Goal: Task Accomplishment & Management: Use online tool/utility

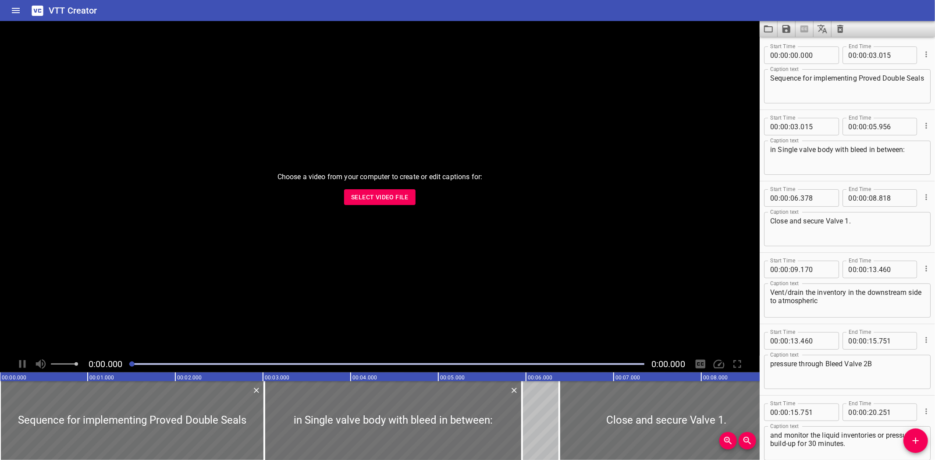
scroll to position [1189, 0]
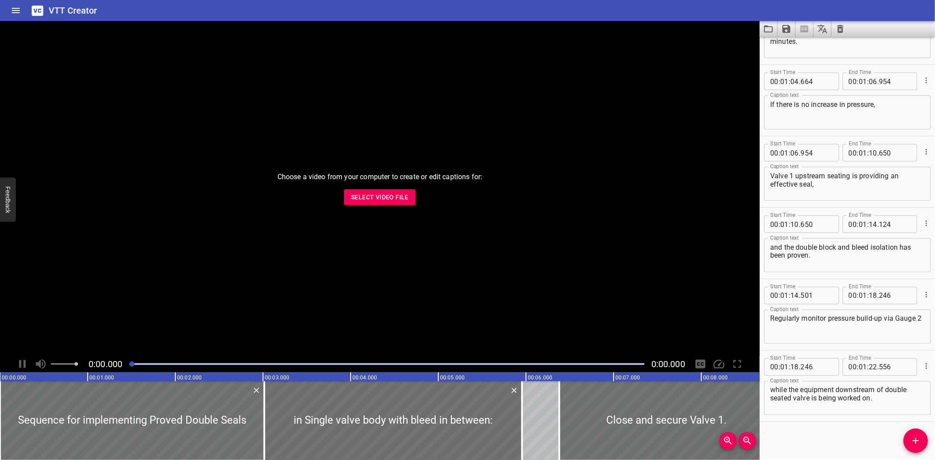
click at [534, 19] on div "VTT Creator" at bounding box center [467, 10] width 935 height 21
click at [595, 8] on div "VTT Creator" at bounding box center [467, 10] width 935 height 21
click at [774, 28] on button "Load captions from file" at bounding box center [769, 29] width 18 height 16
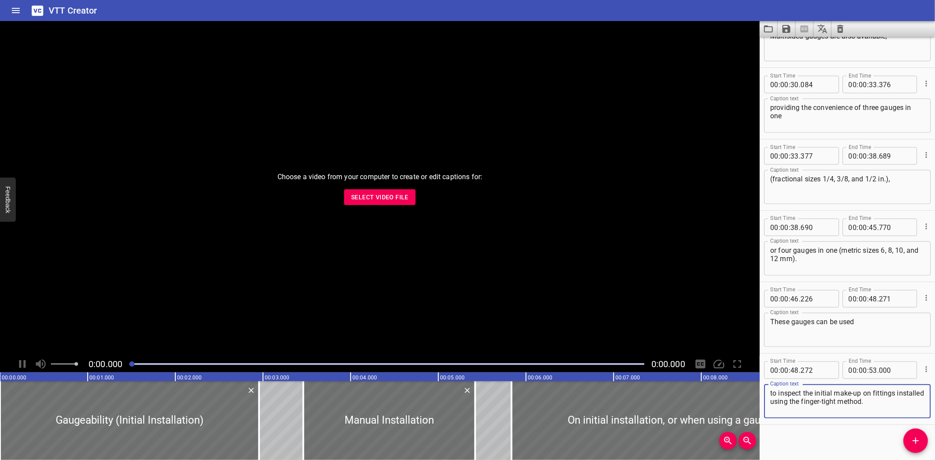
scroll to position [546, 0]
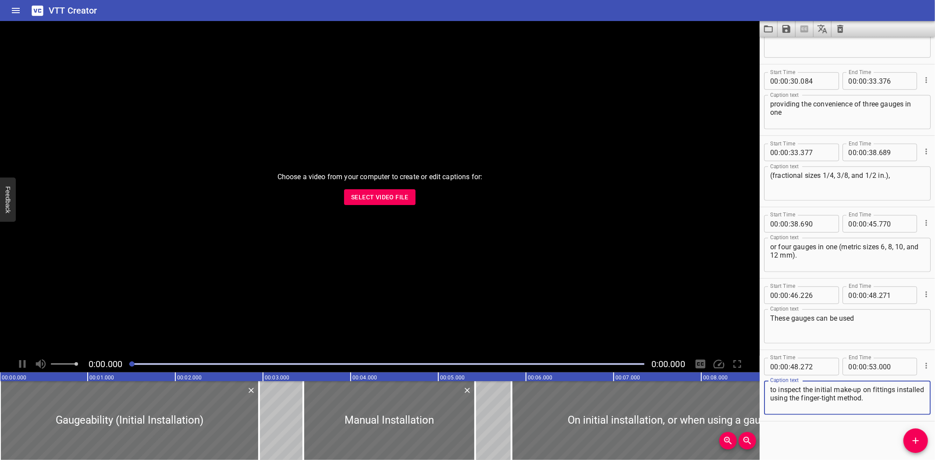
click at [807, 386] on textarea "to inspect the initial make-up on fittings installed using the finger-tight met…" at bounding box center [847, 398] width 154 height 25
type textarea "to inspect initial make-up on fittings installed using the finger-tight method."
click at [788, 30] on icon "Save captions to file" at bounding box center [787, 29] width 8 height 8
click at [796, 49] on li "Save to VTT file" at bounding box center [810, 48] width 64 height 16
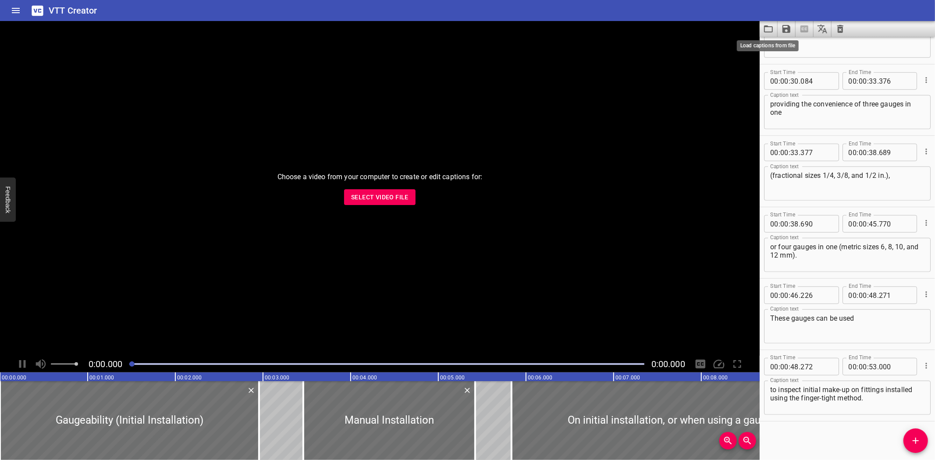
click at [769, 25] on icon "Load captions from file" at bounding box center [768, 29] width 11 height 11
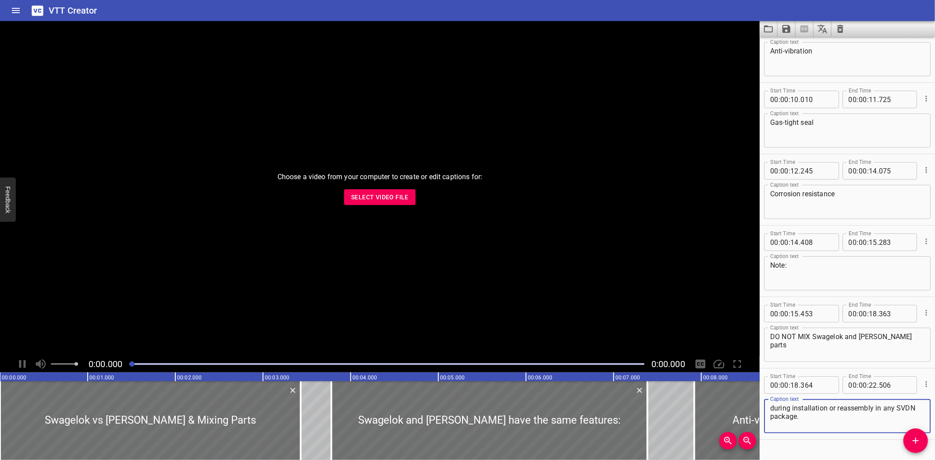
scroll to position [189, 0]
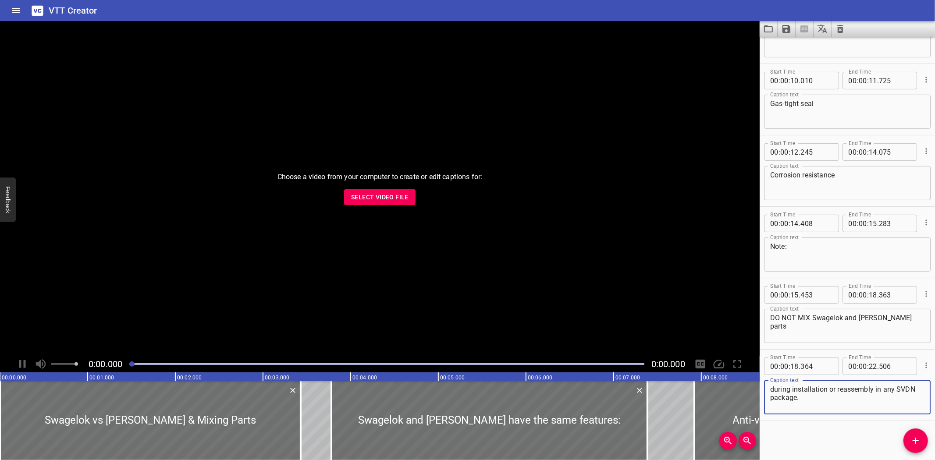
click at [878, 388] on textarea "during installation or reassembly in any SVDN package." at bounding box center [847, 397] width 154 height 25
type textarea "during installation or reassembly on any SVDN package."
click at [787, 32] on icon "Save captions to file" at bounding box center [787, 29] width 8 height 8
click at [797, 51] on li "Save to VTT file" at bounding box center [810, 48] width 64 height 16
click at [360, 9] on div "VTT Creator" at bounding box center [467, 10] width 935 height 21
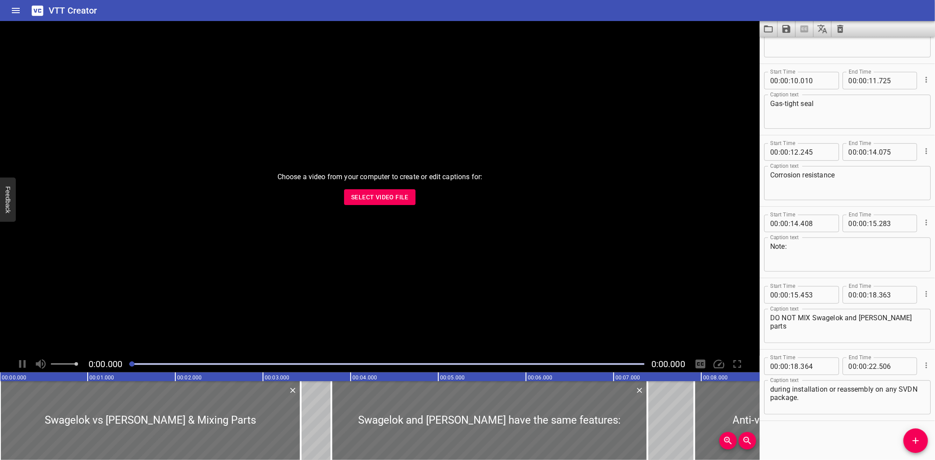
click at [766, 22] on button "Load captions from file" at bounding box center [769, 29] width 18 height 16
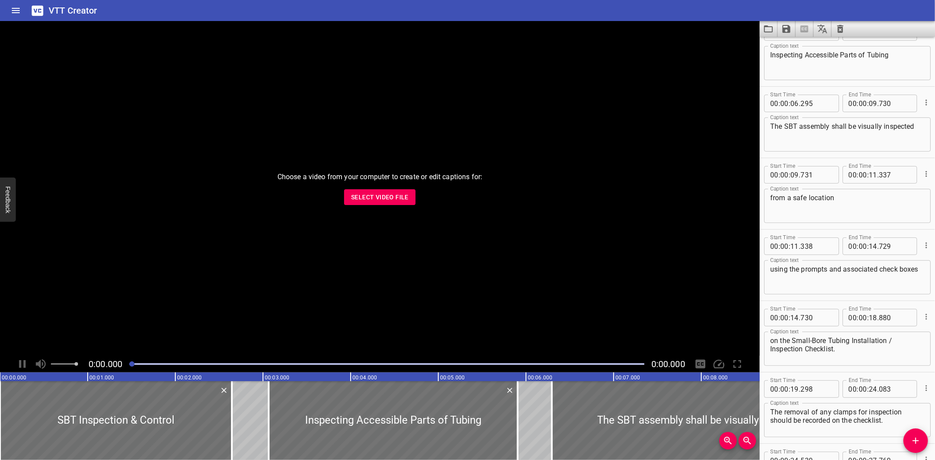
scroll to position [141, 0]
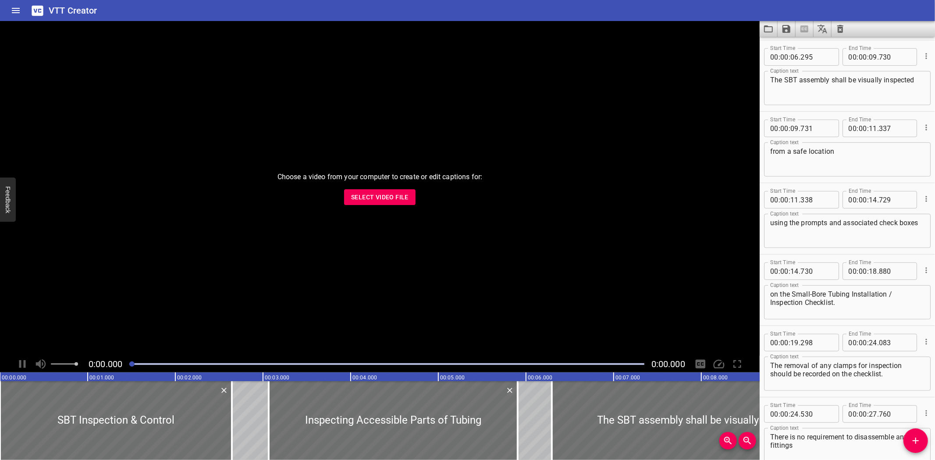
click at [775, 224] on textarea "using the prompts and associated check boxes" at bounding box center [847, 231] width 154 height 25
click at [779, 220] on textarea "utlising the prompts and associated check boxes" at bounding box center [847, 231] width 154 height 25
type textarea "utilising the prompts and associated check boxes"
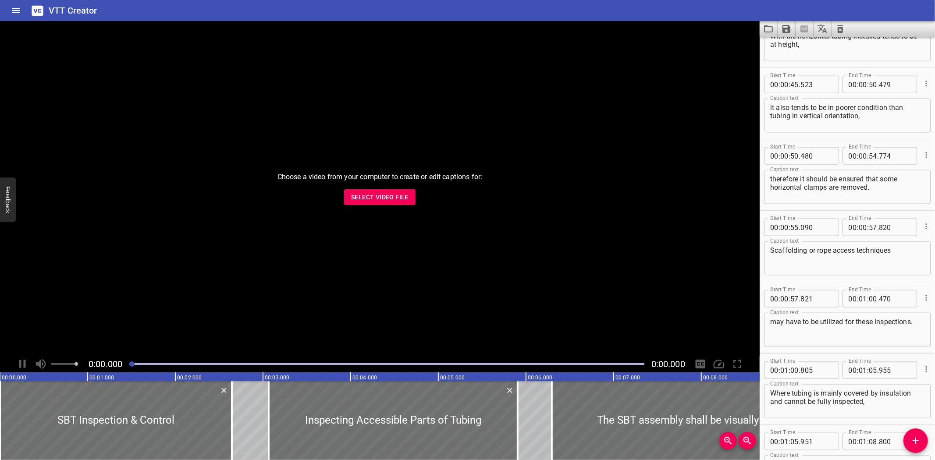
scroll to position [976, 0]
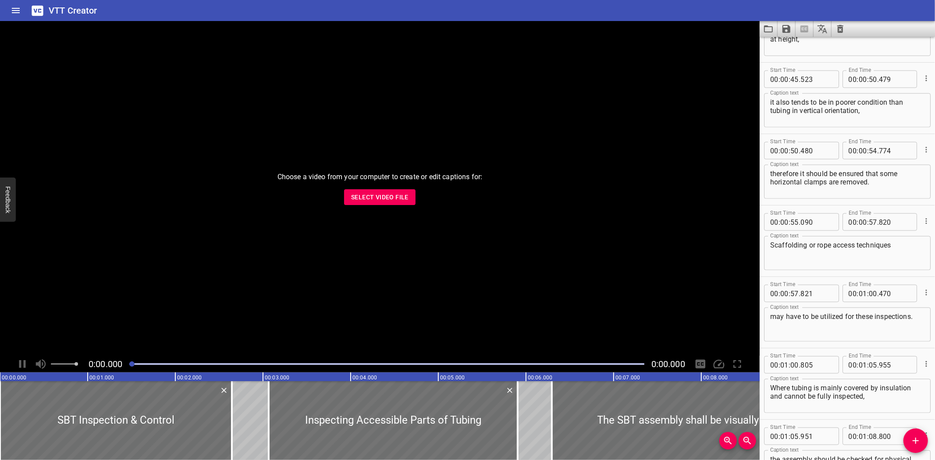
click at [834, 315] on textarea "may have to be utilized for these inspections." at bounding box center [847, 325] width 154 height 25
type textarea "may have to be utilised for these inspections."
click at [787, 24] on icon "Save captions to file" at bounding box center [786, 29] width 11 height 11
click at [803, 45] on li "Save to VTT file" at bounding box center [810, 48] width 64 height 16
click at [558, 5] on div "VTT Creator" at bounding box center [467, 10] width 935 height 21
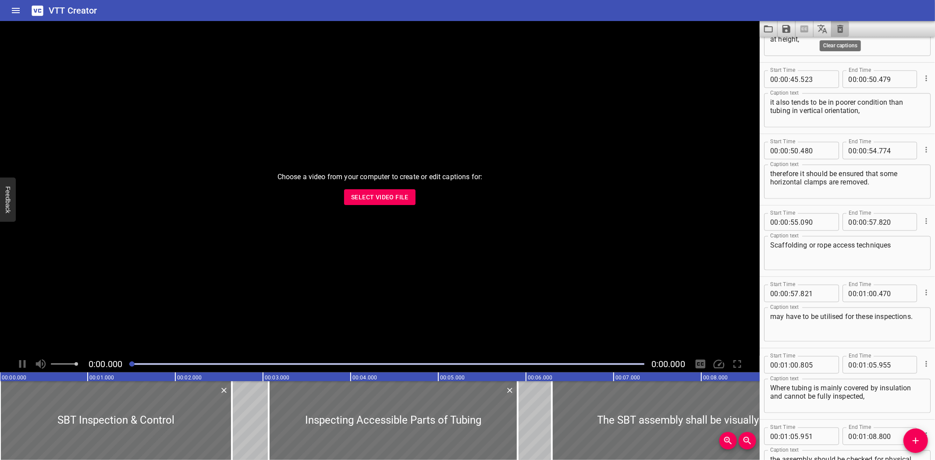
click at [835, 28] on button "Clear captions" at bounding box center [841, 29] width 18 height 16
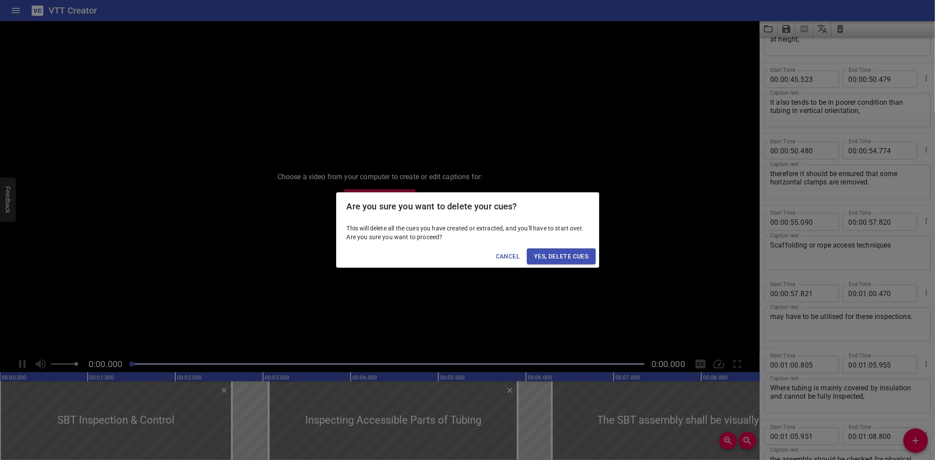
drag, startPoint x: 564, startPoint y: 256, endPoint x: 530, endPoint y: 250, distance: 34.3
click at [564, 256] on span "Yes, Delete Cues" at bounding box center [561, 256] width 54 height 11
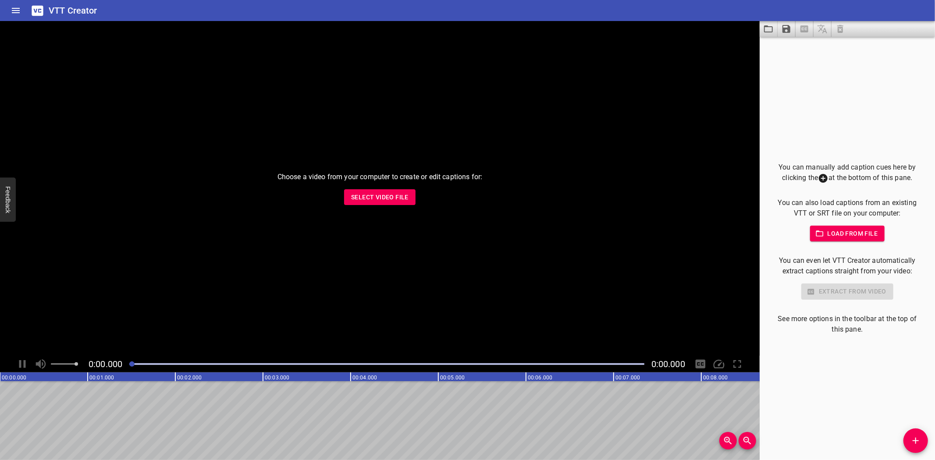
click at [377, 191] on button "Select Video File" at bounding box center [379, 197] width 71 height 16
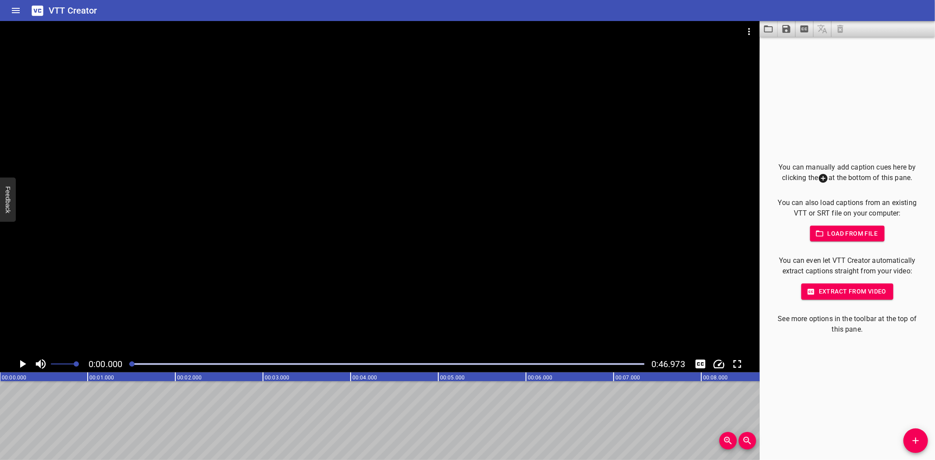
click at [840, 375] on div "You can manually add caption cues here by clicking the at the bottom of this pa…" at bounding box center [847, 249] width 175 height 424
click at [911, 441] on span "Add Cue" at bounding box center [916, 441] width 25 height 11
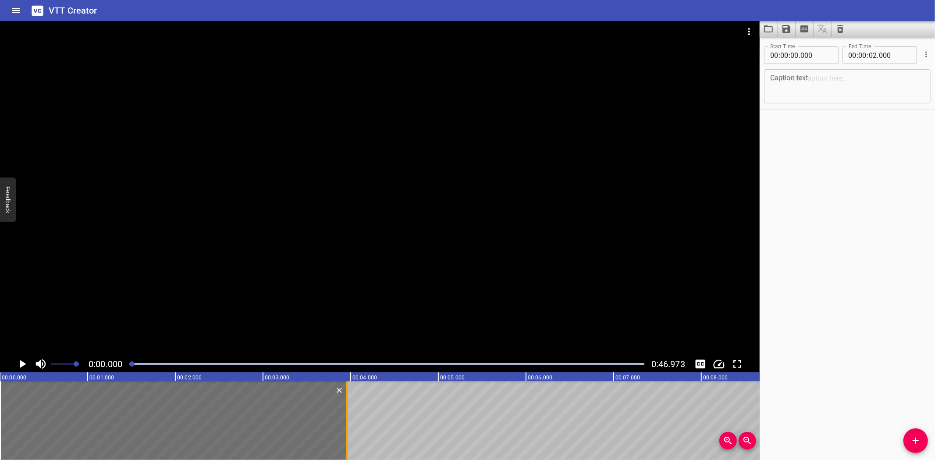
drag, startPoint x: 175, startPoint y: 406, endPoint x: 347, endPoint y: 419, distance: 172.3
click at [347, 419] on div at bounding box center [347, 420] width 2 height 79
type input "03"
type input "960"
click at [220, 208] on div at bounding box center [380, 188] width 760 height 335
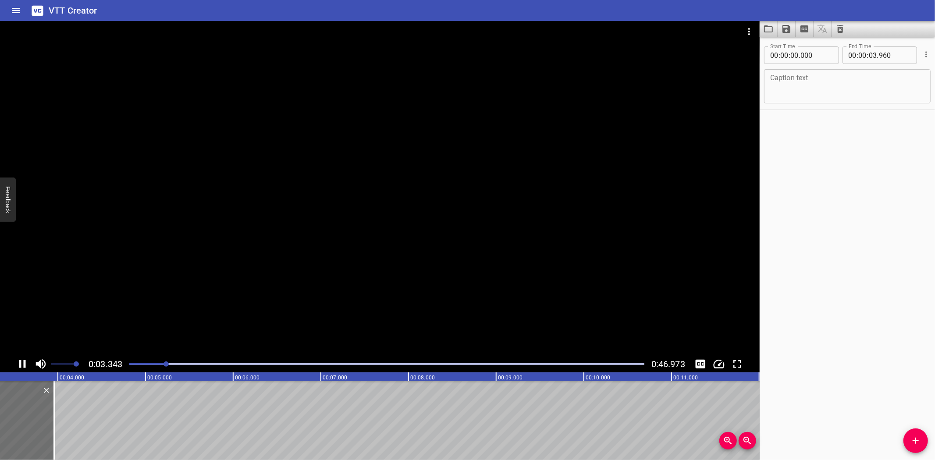
click at [185, 260] on div at bounding box center [380, 188] width 760 height 335
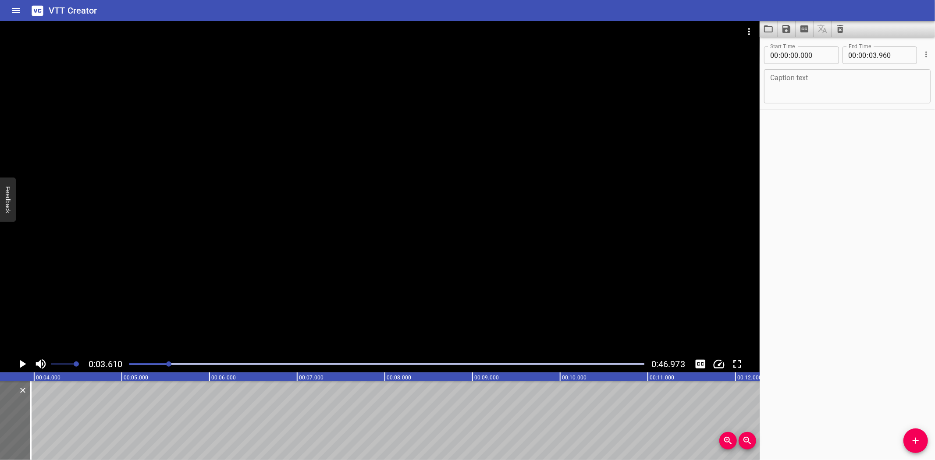
click at [844, 84] on textarea at bounding box center [847, 86] width 154 height 25
paste textarea "Sequence for implementing Proved Single Block and Bleed:"
type textarea "Sequence for implementing Proved Single Block and Bleed:"
click at [556, 12] on div "VTT Creator" at bounding box center [467, 10] width 935 height 21
click at [915, 439] on icon "Add Cue" at bounding box center [916, 441] width 11 height 11
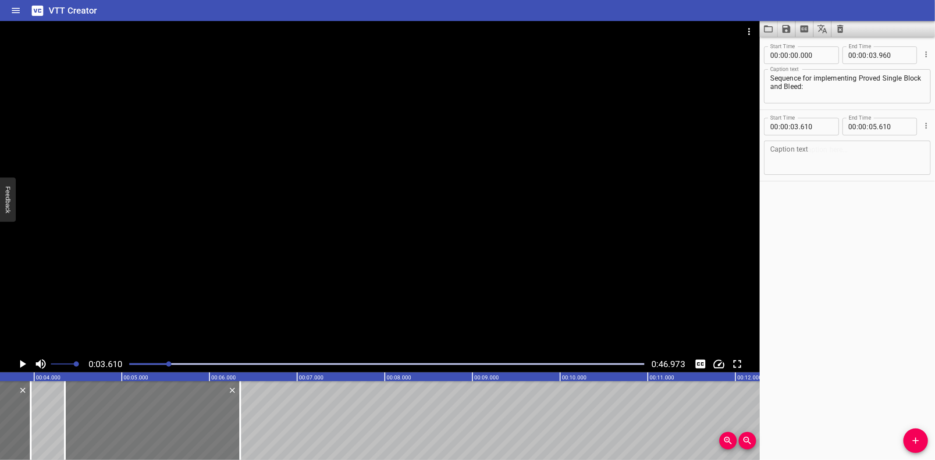
drag, startPoint x: 82, startPoint y: 419, endPoint x: 146, endPoint y: 424, distance: 64.6
click at [146, 424] on div at bounding box center [152, 420] width 175 height 79
type input "04"
type input "350"
type input "06"
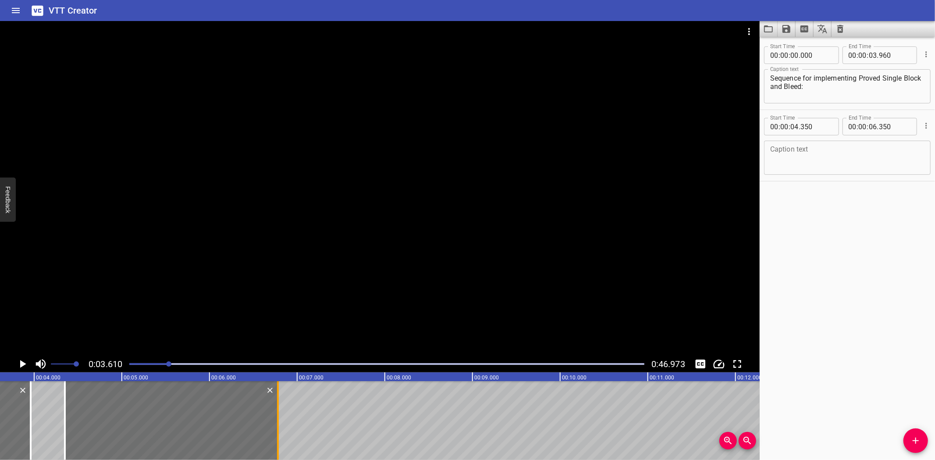
drag, startPoint x: 238, startPoint y: 422, endPoint x: 275, endPoint y: 421, distance: 37.7
click at [275, 421] on div at bounding box center [278, 420] width 9 height 79
type input "780"
click at [861, 162] on textarea at bounding box center [847, 158] width 154 height 25
paste textarea "Close and secure Valve 1"
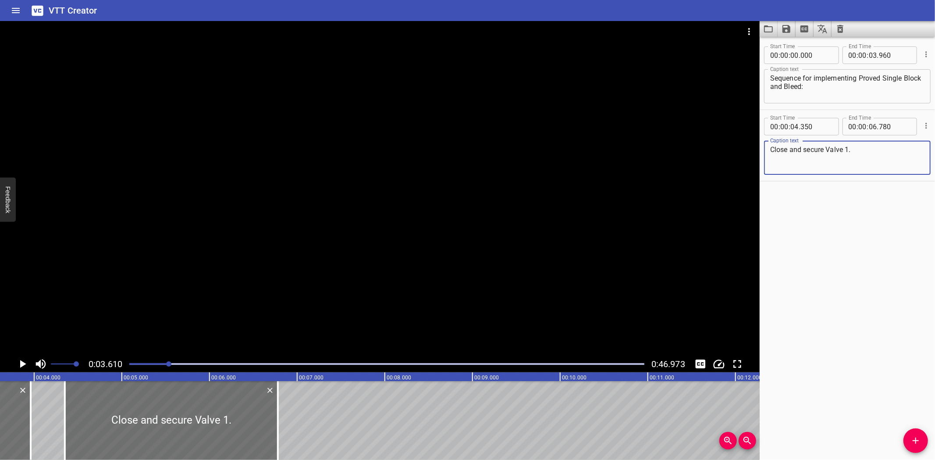
type textarea "Close and secure Valve 1."
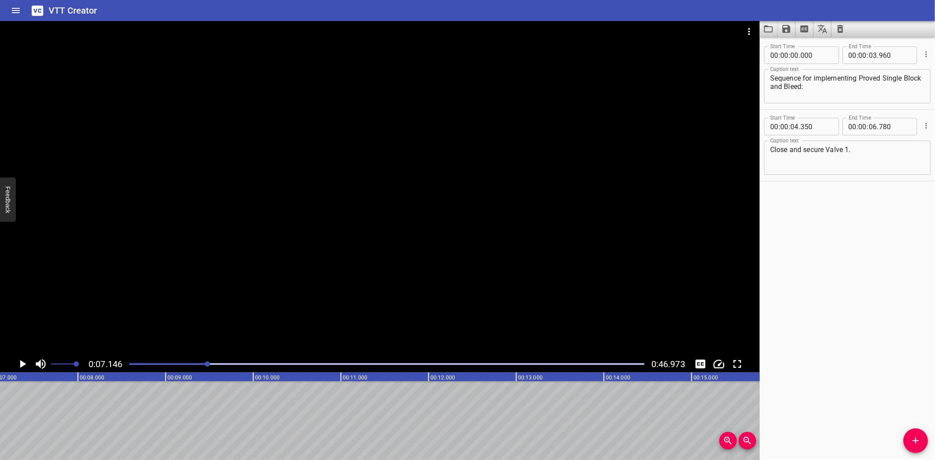
scroll to position [0, 626]
click at [906, 438] on span "Add Cue" at bounding box center [916, 441] width 25 height 11
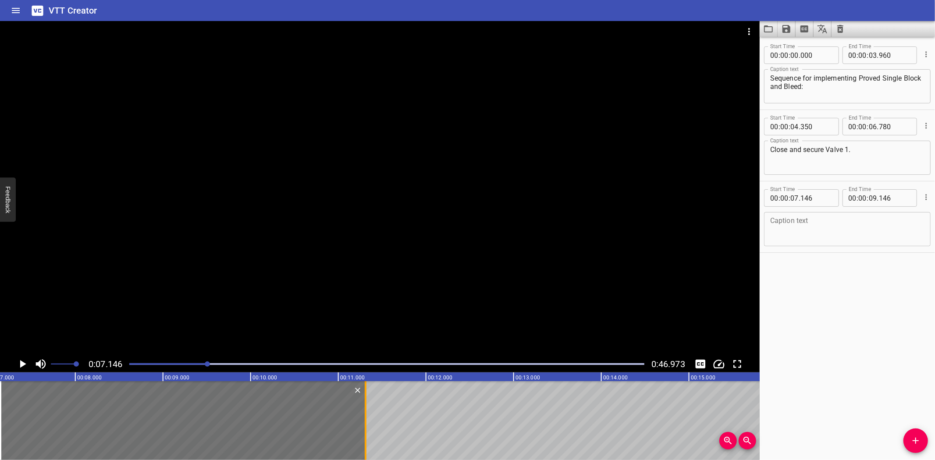
drag, startPoint x: 175, startPoint y: 438, endPoint x: 365, endPoint y: 446, distance: 190.0
click at [365, 446] on div at bounding box center [366, 420] width 2 height 79
type input "11"
type input "311"
click at [198, 226] on div at bounding box center [380, 188] width 760 height 335
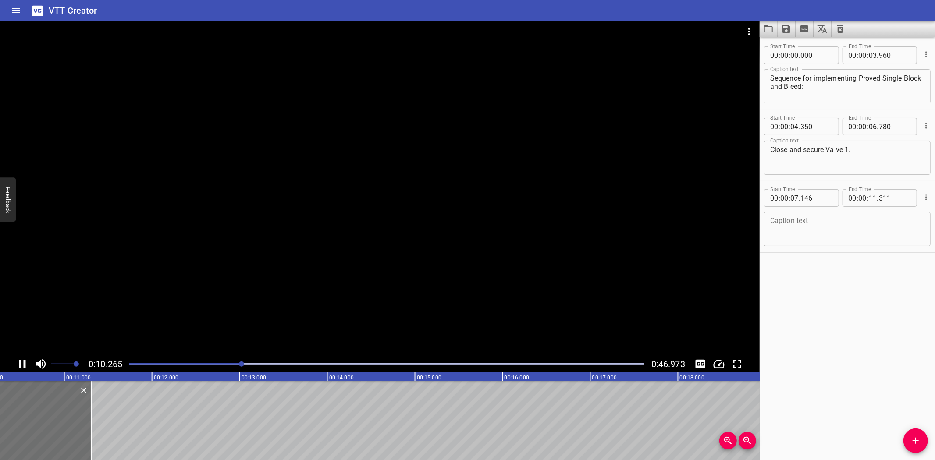
click at [16, 364] on icon "Play/Pause" at bounding box center [22, 364] width 13 height 13
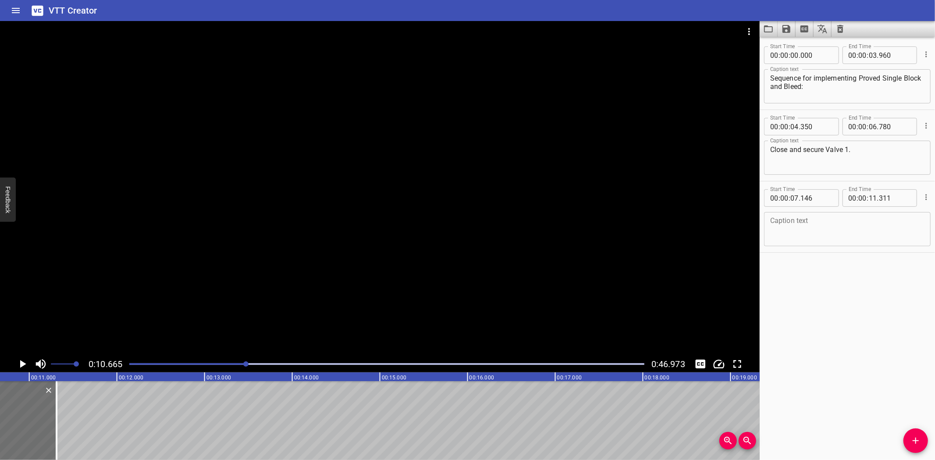
click at [18, 363] on icon "Play/Pause" at bounding box center [22, 364] width 13 height 13
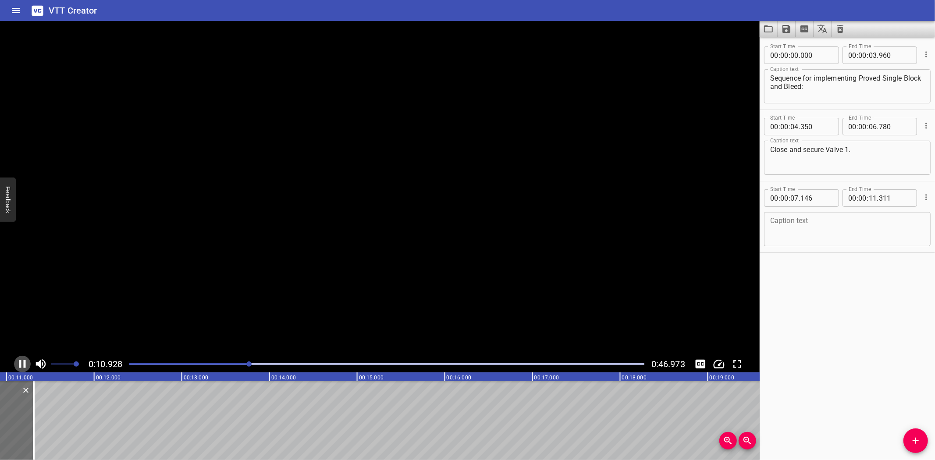
click at [18, 363] on icon "Play/Pause" at bounding box center [22, 364] width 13 height 13
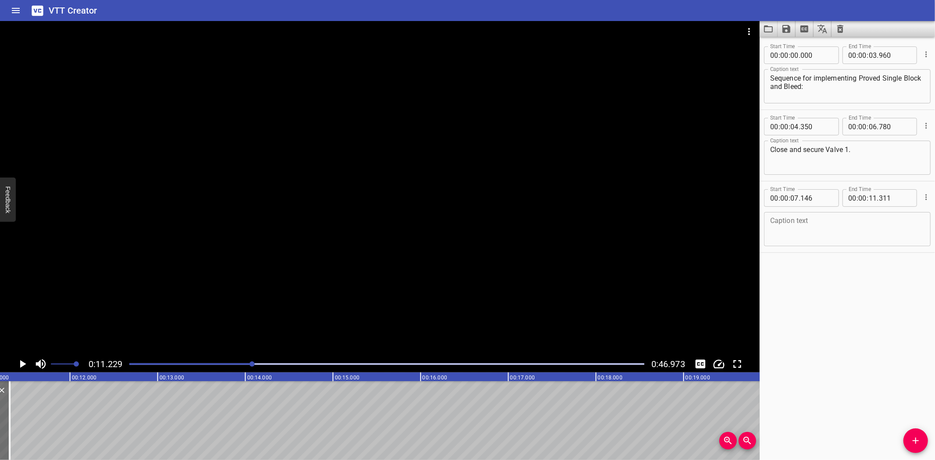
scroll to position [0, 984]
click at [782, 217] on textarea at bounding box center [847, 229] width 154 height 25
paste textarea "Vent / drain the inventory in the downstream side to atmospheric"
type textarea "Vent / drain the inventory in the downstream side to atmospheric"
click at [914, 436] on icon "Add Cue" at bounding box center [916, 441] width 11 height 11
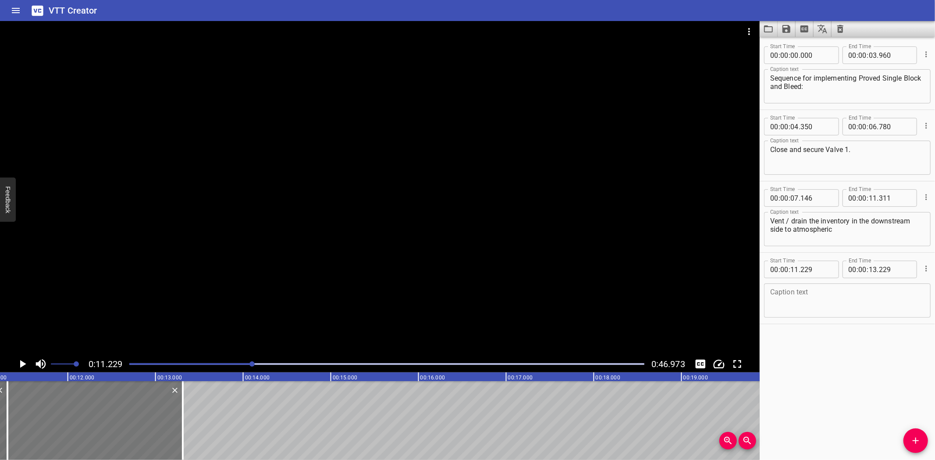
drag, startPoint x: 95, startPoint y: 419, endPoint x: 102, endPoint y: 417, distance: 7.2
click at [102, 417] on div at bounding box center [94, 420] width 175 height 79
type input "309"
drag, startPoint x: 180, startPoint y: 415, endPoint x: 181, endPoint y: 422, distance: 6.6
click at [181, 422] on div at bounding box center [183, 420] width 9 height 79
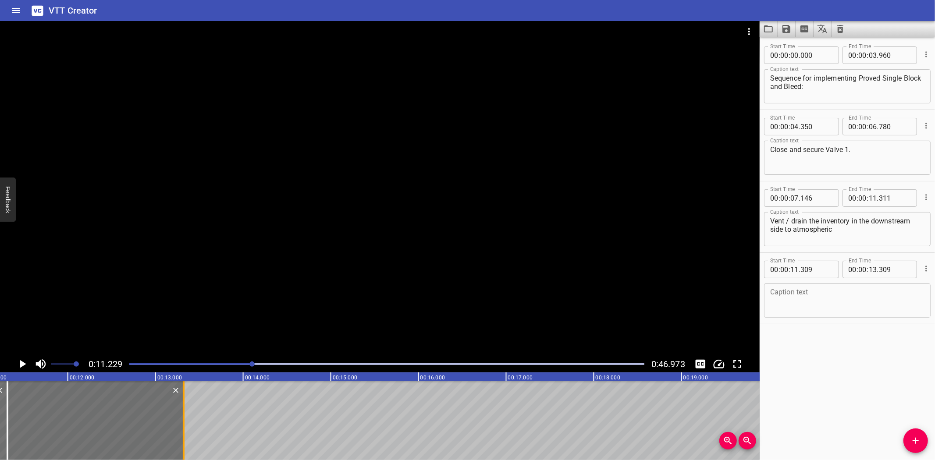
type input "319"
click at [819, 272] on input "number" at bounding box center [817, 270] width 32 height 18
type input "311"
drag, startPoint x: 197, startPoint y: 185, endPoint x: 196, endPoint y: 195, distance: 9.8
click at [198, 185] on div at bounding box center [380, 188] width 760 height 335
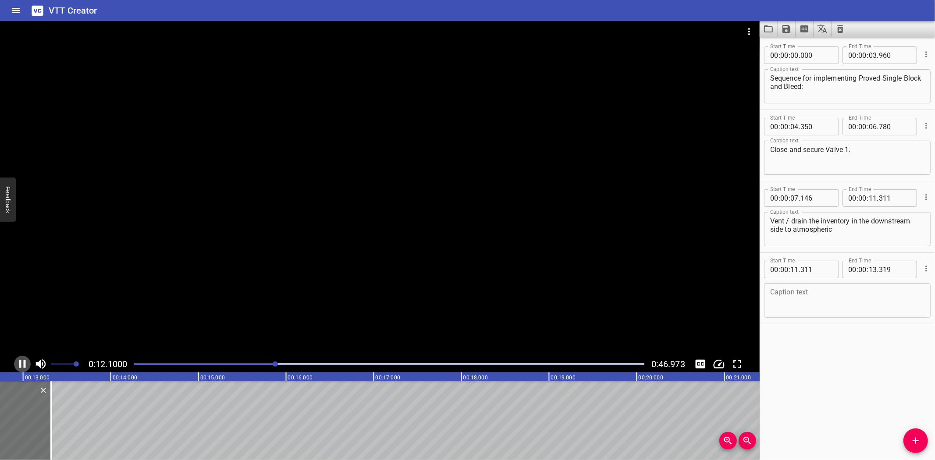
click at [24, 364] on icon "Play/Pause" at bounding box center [22, 364] width 7 height 8
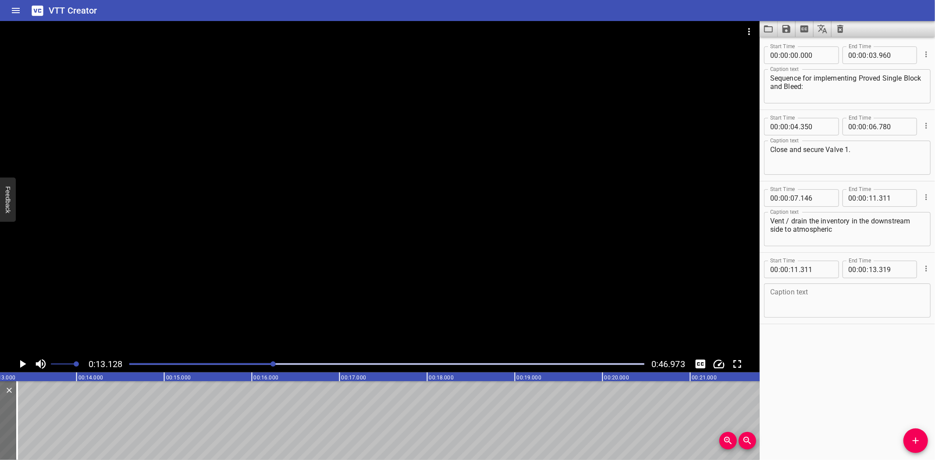
click at [814, 296] on textarea at bounding box center [847, 300] width 154 height 25
paste textarea "pressure through Bleed Valve 2"
type textarea "pressure through Bleed Valve 2"
drag, startPoint x: 921, startPoint y: 439, endPoint x: 895, endPoint y: 436, distance: 26.5
click at [919, 437] on icon "Add Cue" at bounding box center [916, 441] width 11 height 11
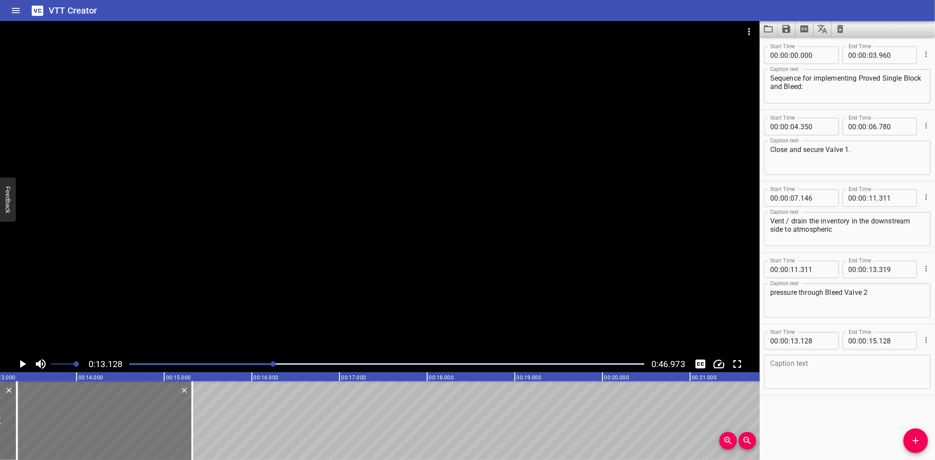
drag, startPoint x: 140, startPoint y: 438, endPoint x: 157, endPoint y: 443, distance: 17.6
click at [157, 443] on div at bounding box center [104, 420] width 175 height 79
type input "318"
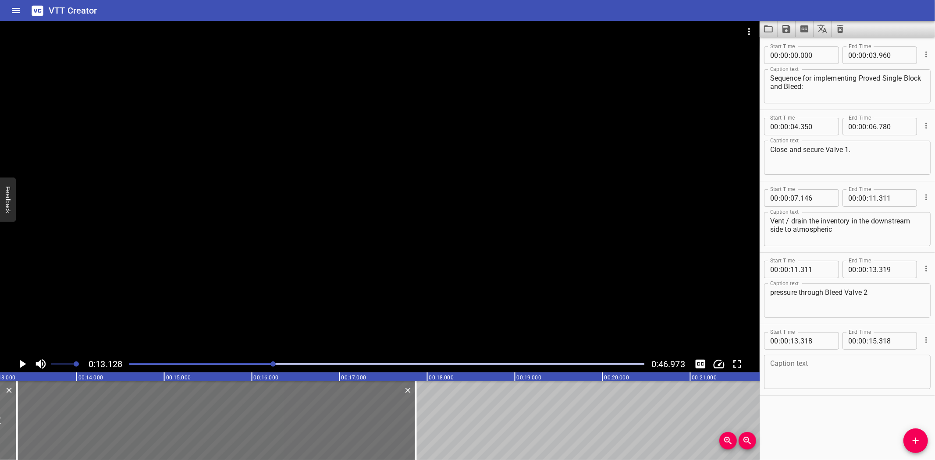
drag, startPoint x: 191, startPoint y: 430, endPoint x: 420, endPoint y: 310, distance: 258.3
click at [415, 426] on div at bounding box center [416, 420] width 2 height 79
type input "17"
type input "873"
click at [399, 189] on div at bounding box center [380, 188] width 760 height 335
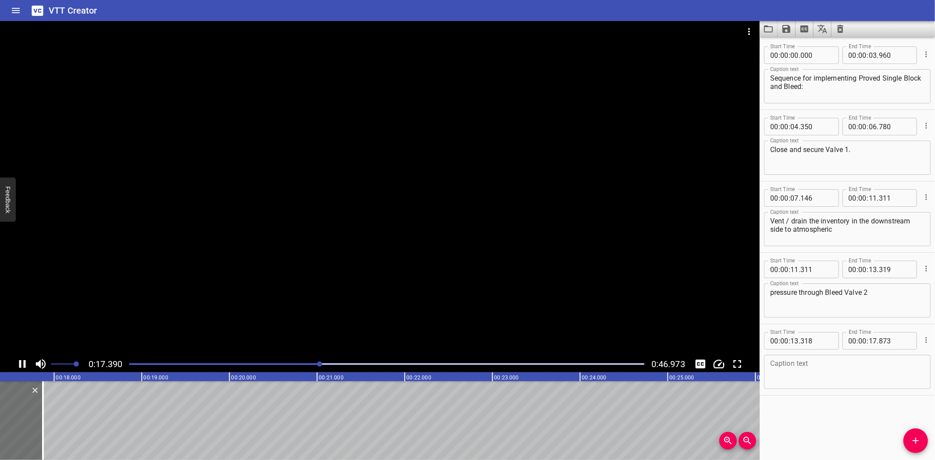
click at [256, 297] on div at bounding box center [380, 188] width 760 height 335
click at [795, 364] on textarea at bounding box center [847, 372] width 154 height 25
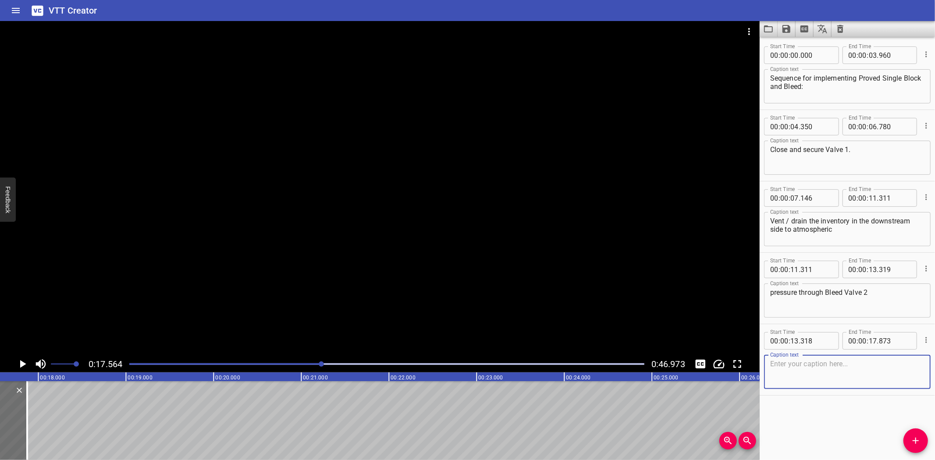
paste textarea "and monitor the liquid inventories or pressure build-up for 30 minutes."
type textarea "and monitor the liquid inventories or pressure build-up for 30 minutes."
click at [824, 344] on input "number" at bounding box center [817, 341] width 32 height 18
type input "319"
click at [915, 437] on icon "Add Cue" at bounding box center [916, 441] width 11 height 11
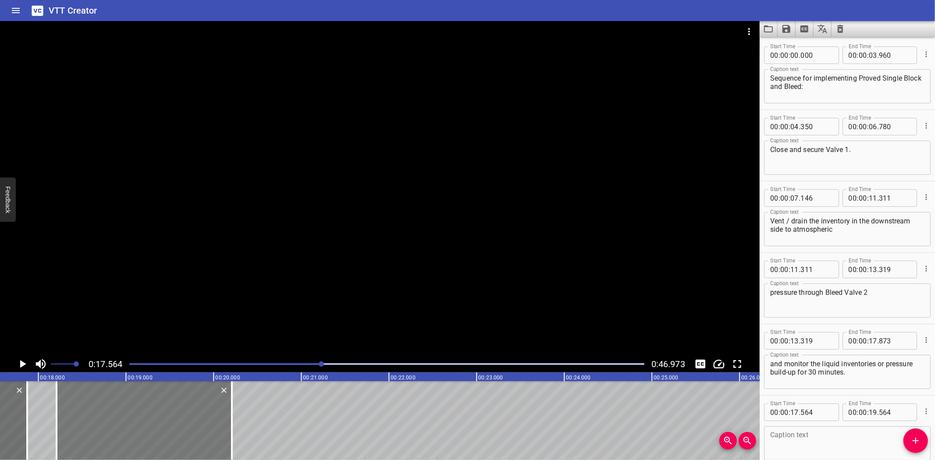
drag, startPoint x: 111, startPoint y: 417, endPoint x: 167, endPoint y: 421, distance: 56.7
click at [167, 421] on div at bounding box center [144, 420] width 175 height 79
type input "18"
type input "209"
type input "20"
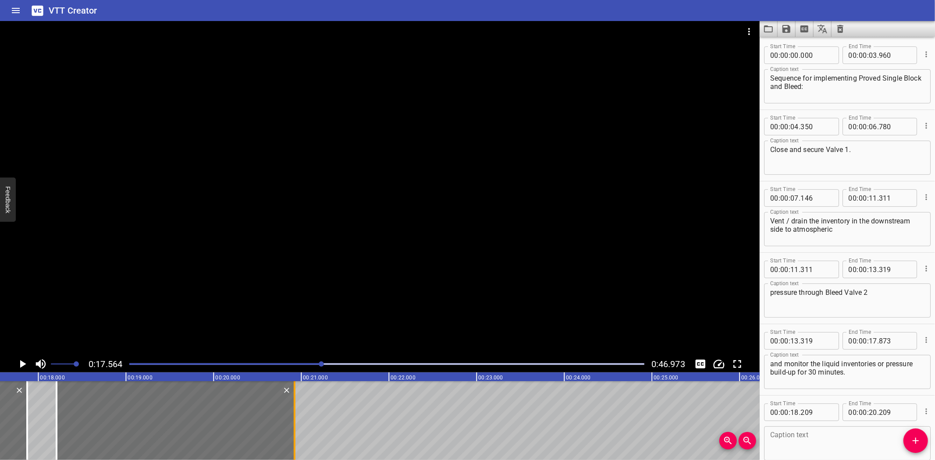
drag, startPoint x: 237, startPoint y: 420, endPoint x: 296, endPoint y: 427, distance: 59.7
click at [296, 427] on div at bounding box center [294, 420] width 9 height 79
type input "924"
click at [275, 278] on div at bounding box center [380, 188] width 760 height 335
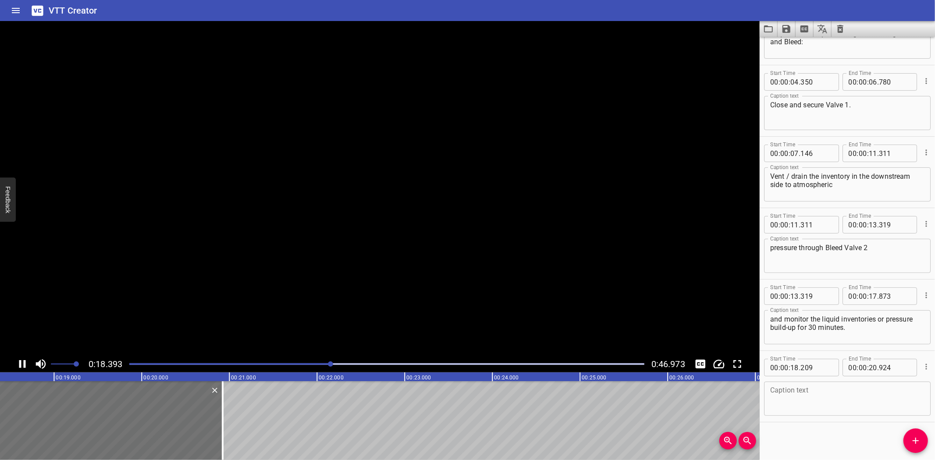
scroll to position [46, 0]
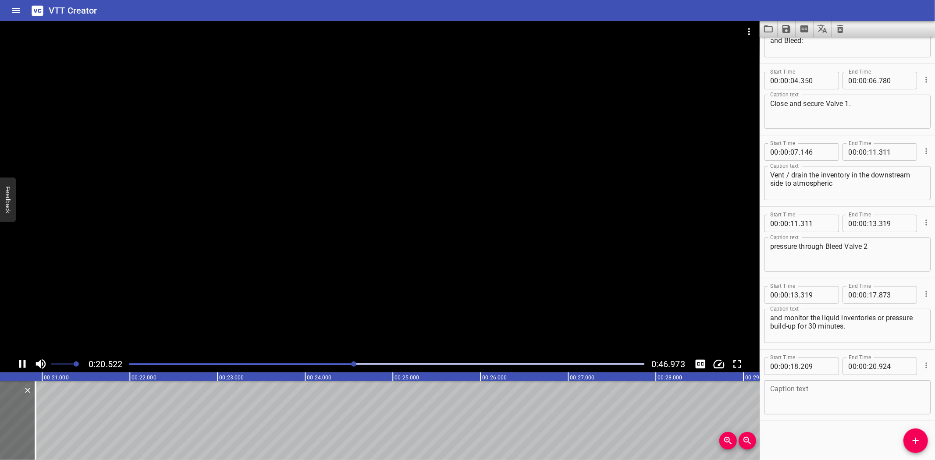
click at [203, 284] on div at bounding box center [380, 188] width 760 height 335
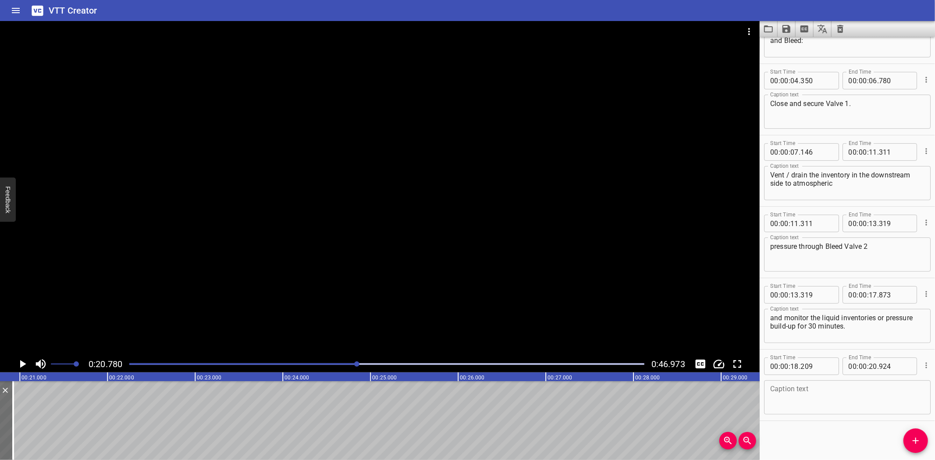
click at [809, 398] on textarea at bounding box center [847, 397] width 154 height 25
paste textarea "Consider extending the monitoring period"
type textarea "Consider extending the monitoring period"
click at [918, 444] on icon "Add Cue" at bounding box center [916, 441] width 11 height 11
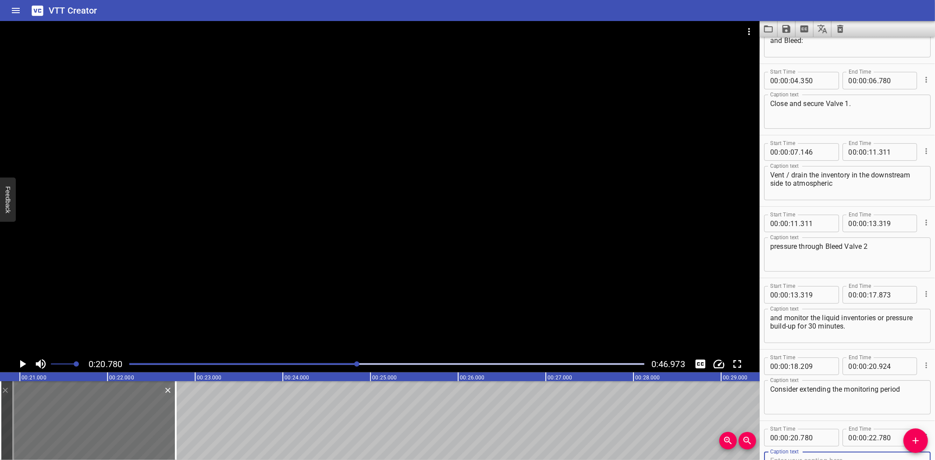
scroll to position [50, 0]
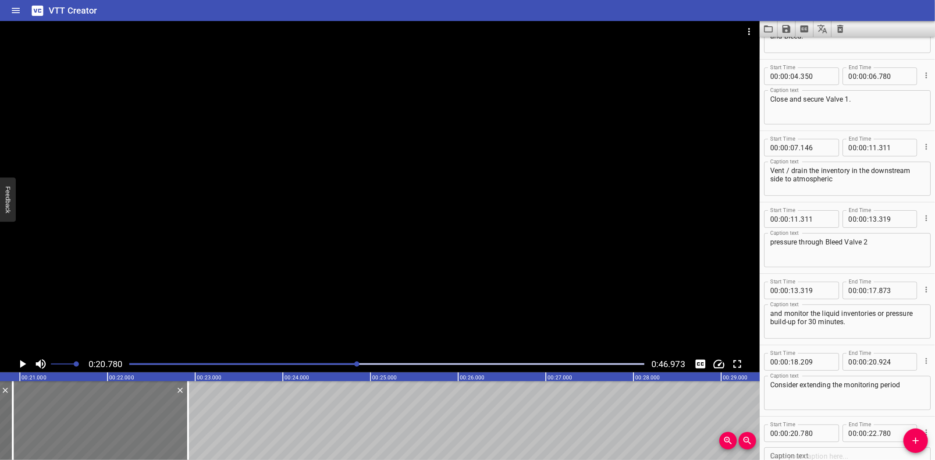
drag, startPoint x: 71, startPoint y: 434, endPoint x: 80, endPoint y: 434, distance: 8.3
click at [80, 434] on div at bounding box center [100, 420] width 175 height 79
type input "920"
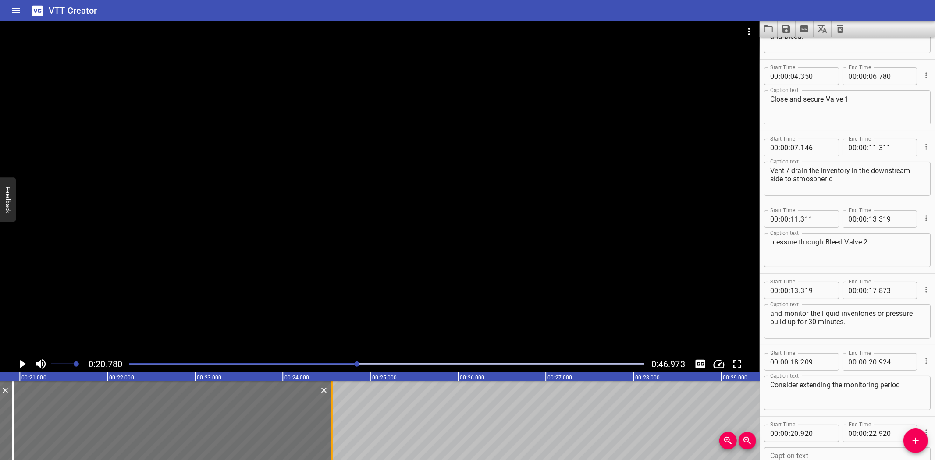
drag, startPoint x: 188, startPoint y: 426, endPoint x: 331, endPoint y: 426, distance: 143.8
click at [331, 426] on div at bounding box center [332, 420] width 2 height 79
type input "24"
type input "560"
click at [832, 430] on div "00 : 00 : 20 . 920" at bounding box center [801, 434] width 75 height 18
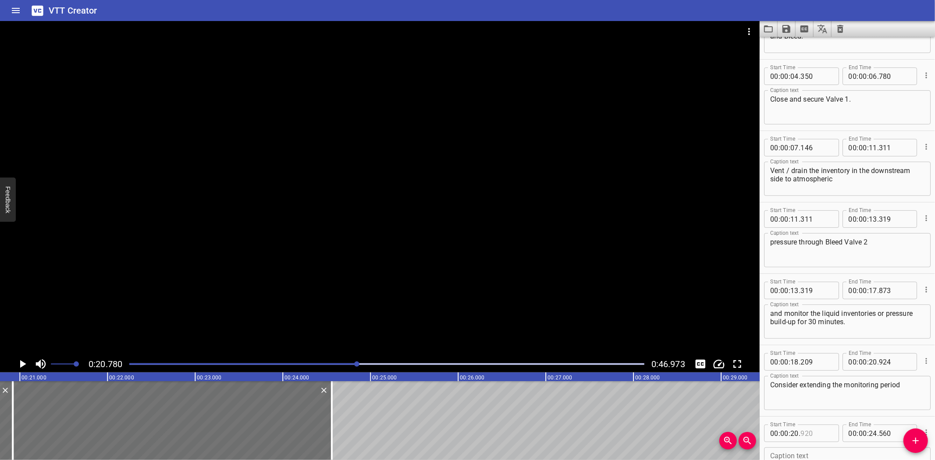
click at [829, 430] on input "number" at bounding box center [817, 434] width 32 height 18
type input "924"
click at [370, 277] on div at bounding box center [380, 188] width 760 height 335
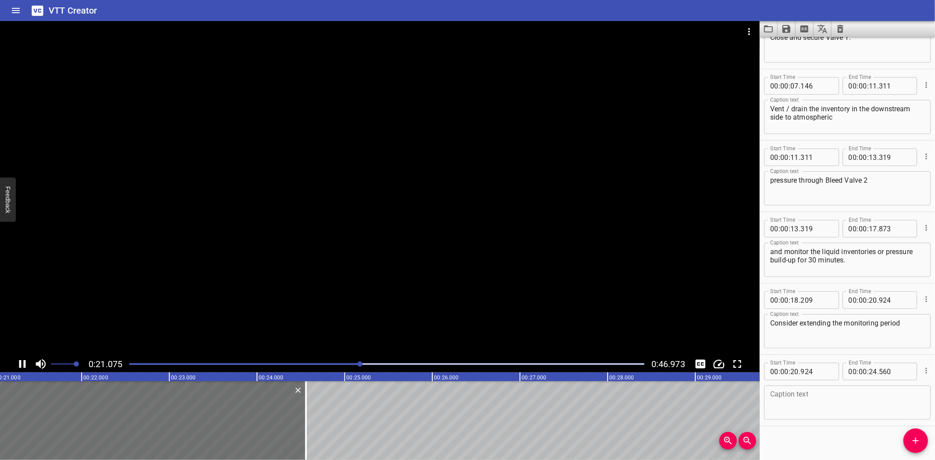
scroll to position [117, 0]
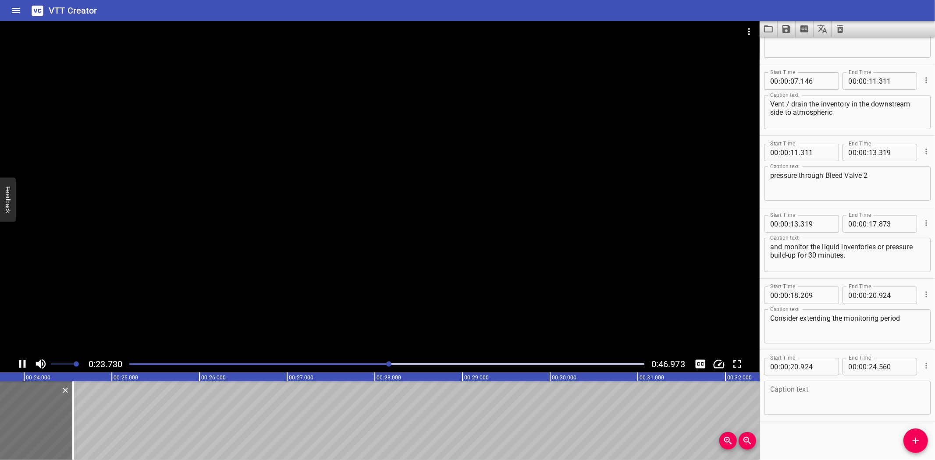
click at [234, 277] on div at bounding box center [380, 188] width 760 height 335
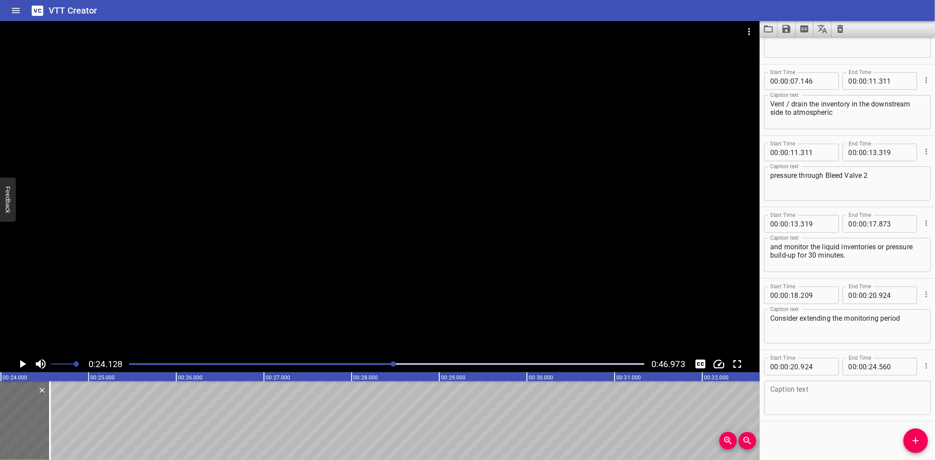
scroll to position [0, 2115]
click at [818, 393] on textarea at bounding box center [847, 398] width 154 height 25
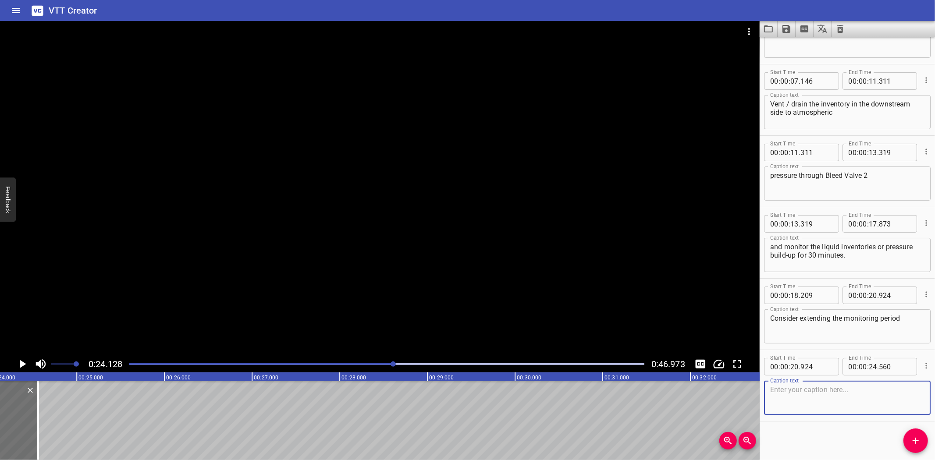
paste textarea "where the piping has a large volume or is complex"
type textarea "where the piping has a large volume or is complex."
click at [64, 413] on div "Sequence for implementing Proved Single Block and Bleed: Close and secure Valve…" at bounding box center [515, 420] width 5261 height 79
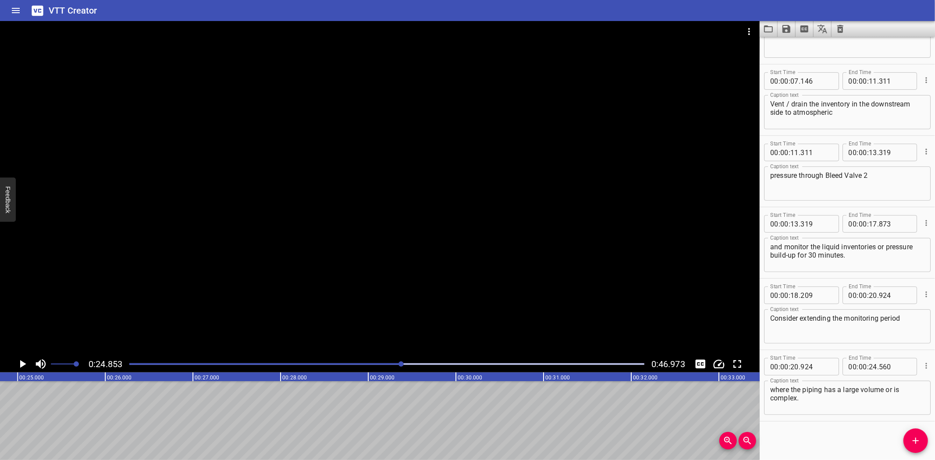
scroll to position [0, 2179]
click at [913, 436] on icon "Add Cue" at bounding box center [916, 441] width 11 height 11
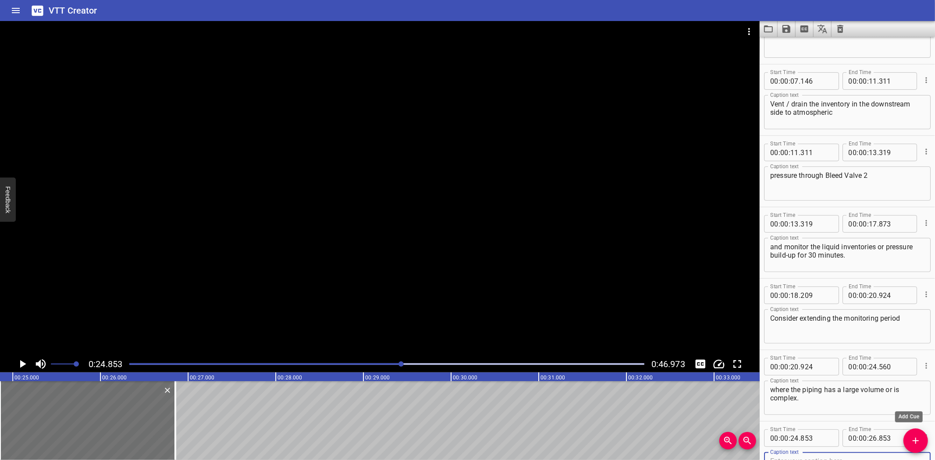
scroll to position [122, 0]
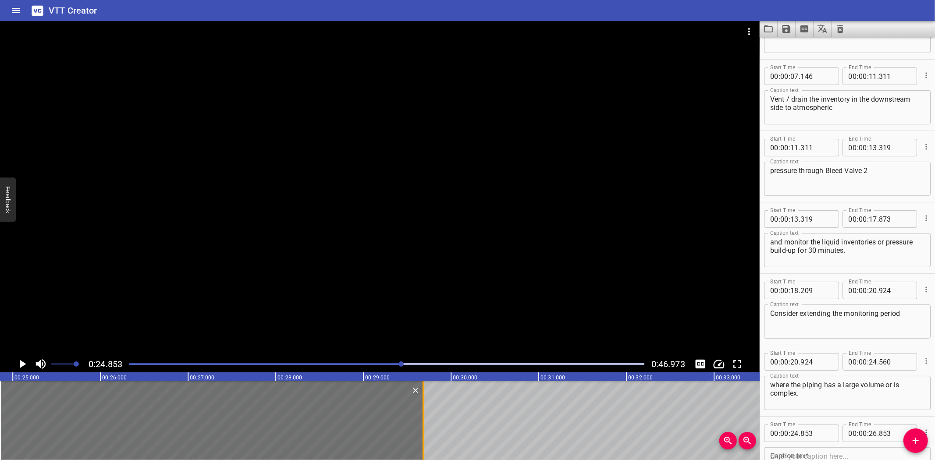
drag, startPoint x: 178, startPoint y: 426, endPoint x: 426, endPoint y: 432, distance: 248.2
click at [426, 432] on div at bounding box center [423, 420] width 9 height 79
type input "29"
type input "683"
click at [332, 241] on div at bounding box center [380, 188] width 760 height 335
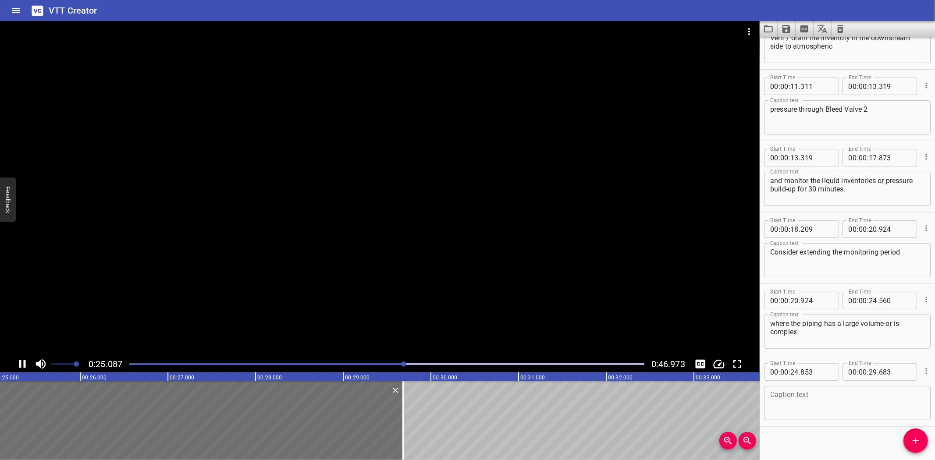
scroll to position [189, 0]
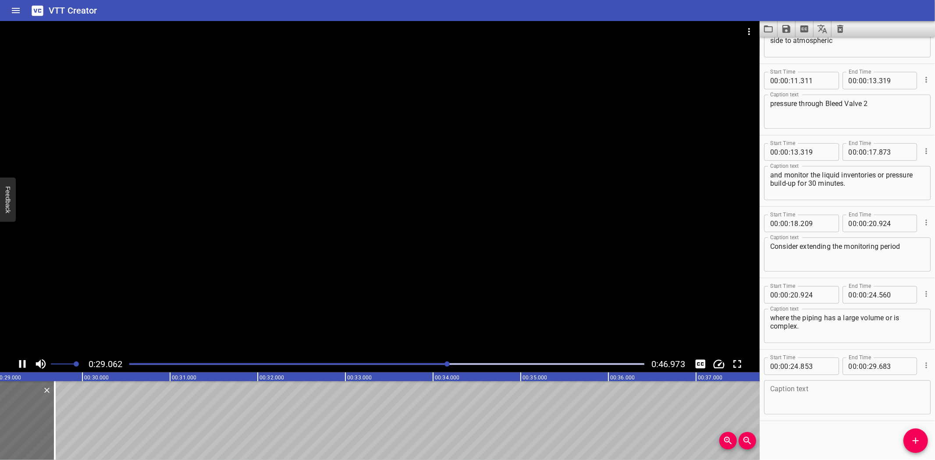
click at [191, 299] on div at bounding box center [380, 188] width 760 height 335
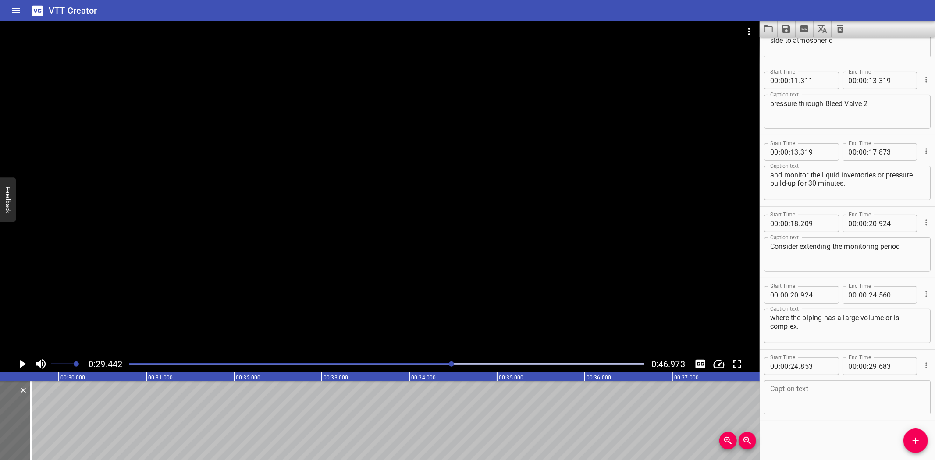
scroll to position [0, 2581]
click at [865, 388] on textarea at bounding box center [847, 397] width 154 height 25
paste textarea "Finalconfirmation of zero pressure should be by checking through Valve 2"
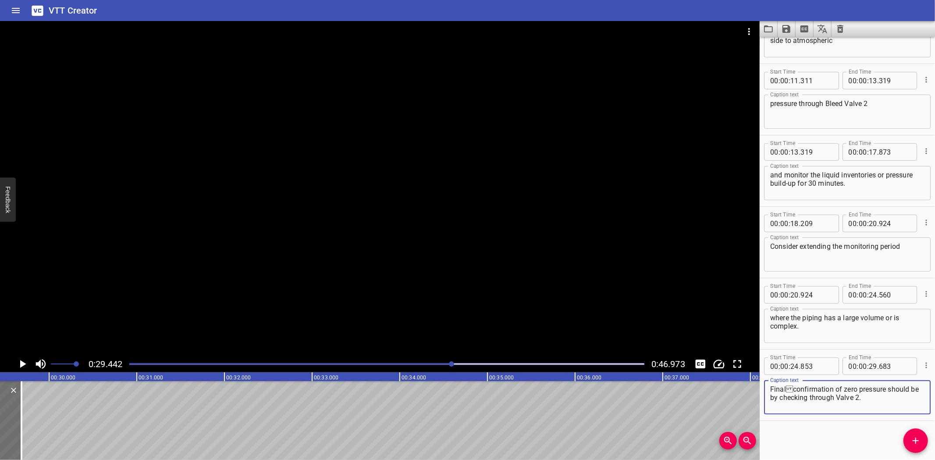
click at [788, 385] on textarea "Finalconfirmation of zero pressure should be by checking through Valve 2." at bounding box center [847, 397] width 154 height 25
type textarea "Final confirmation of zero pressure should be by checking through Valve 2."
click at [913, 444] on icon "Add Cue" at bounding box center [916, 441] width 11 height 11
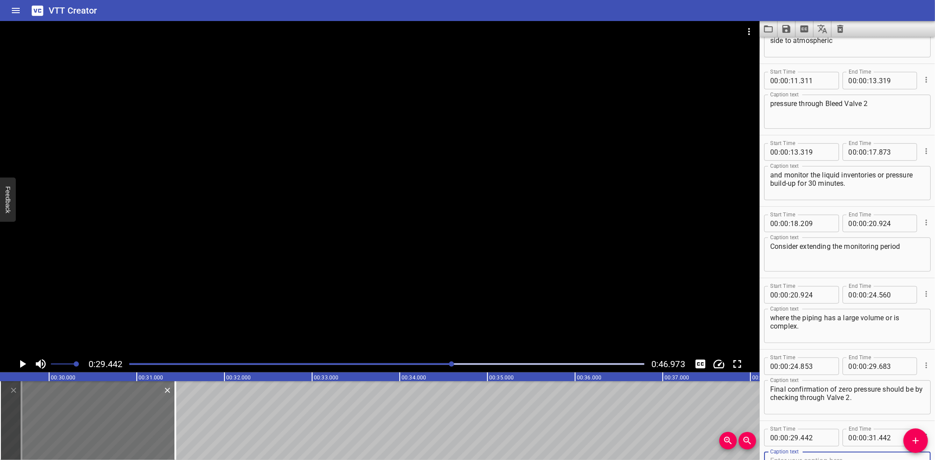
scroll to position [193, 0]
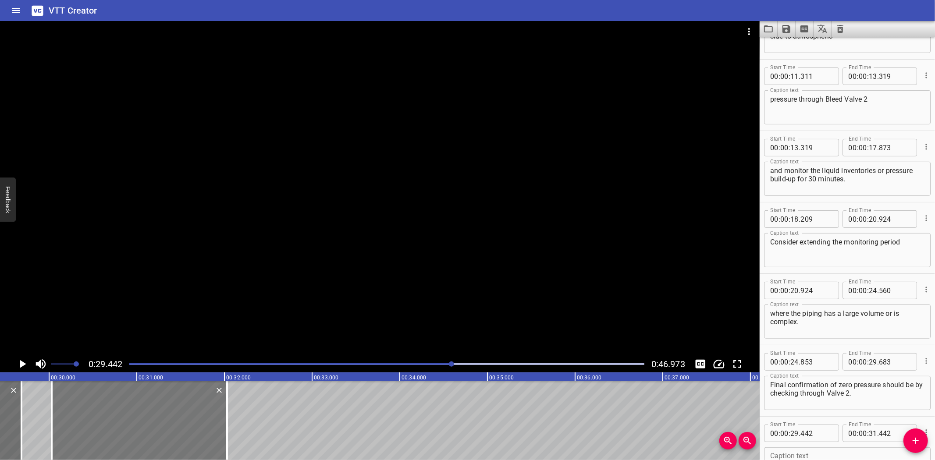
drag, startPoint x: 82, startPoint y: 409, endPoint x: 133, endPoint y: 413, distance: 50.9
click at [133, 413] on div at bounding box center [139, 420] width 175 height 79
type input "30"
type input "032"
type input "32"
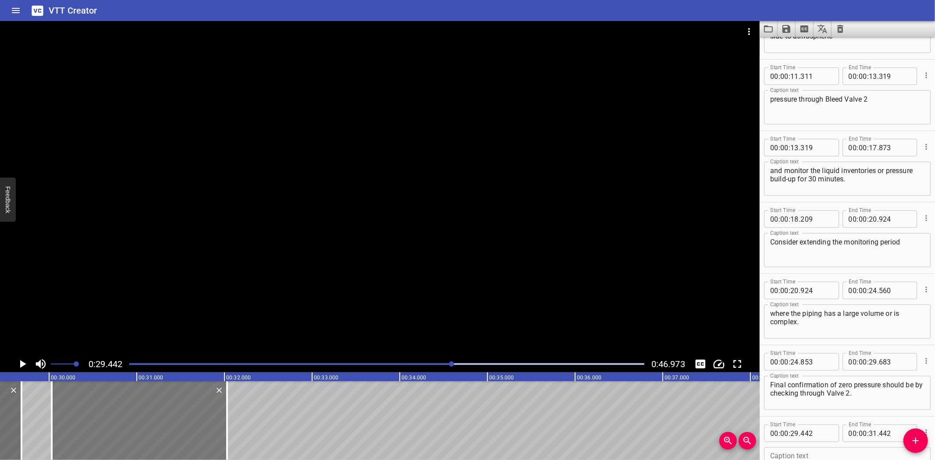
type input "032"
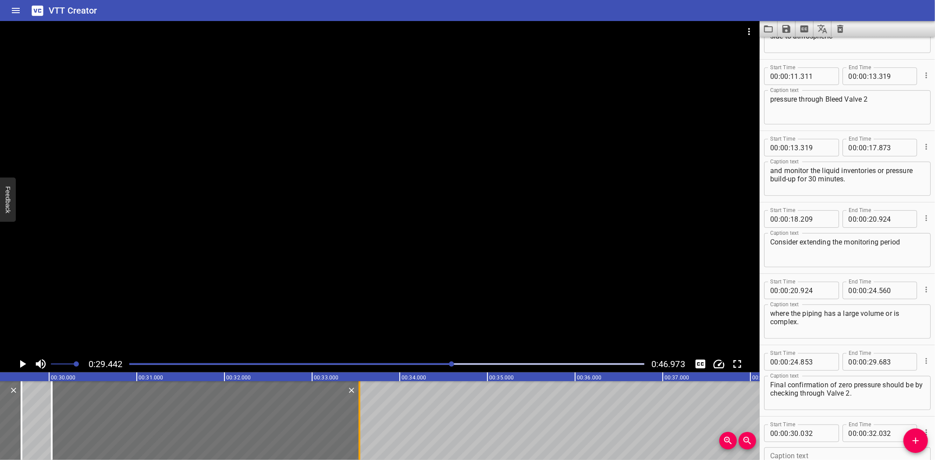
drag, startPoint x: 228, startPoint y: 417, endPoint x: 361, endPoint y: 441, distance: 134.6
click at [361, 441] on div at bounding box center [359, 420] width 9 height 79
type input "33"
type input "542"
drag, startPoint x: 257, startPoint y: 215, endPoint x: 227, endPoint y: 231, distance: 33.9
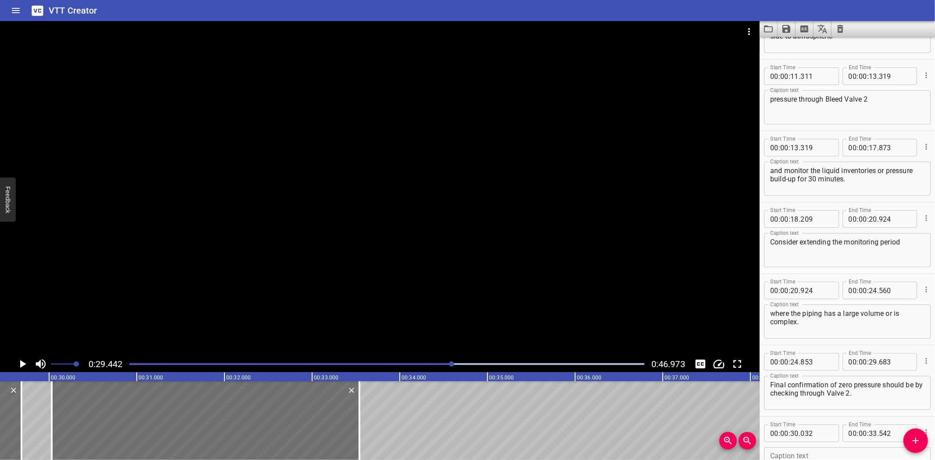
click at [256, 214] on div at bounding box center [380, 188] width 760 height 335
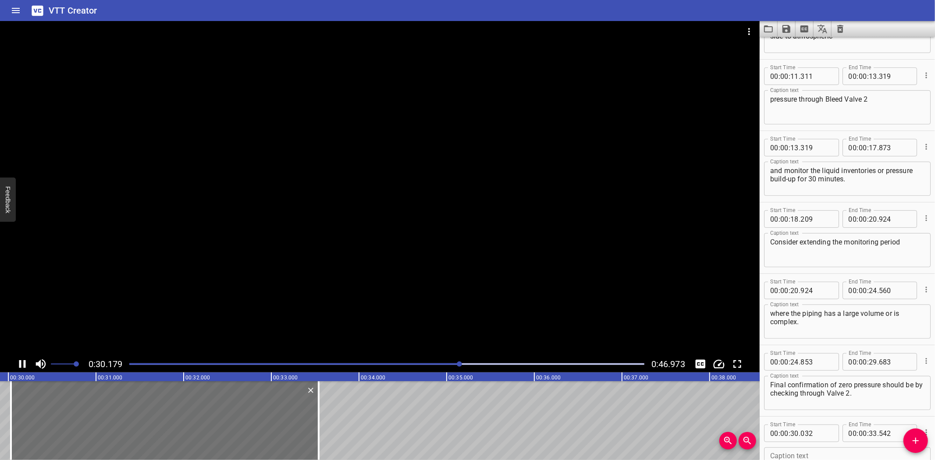
scroll to position [260, 0]
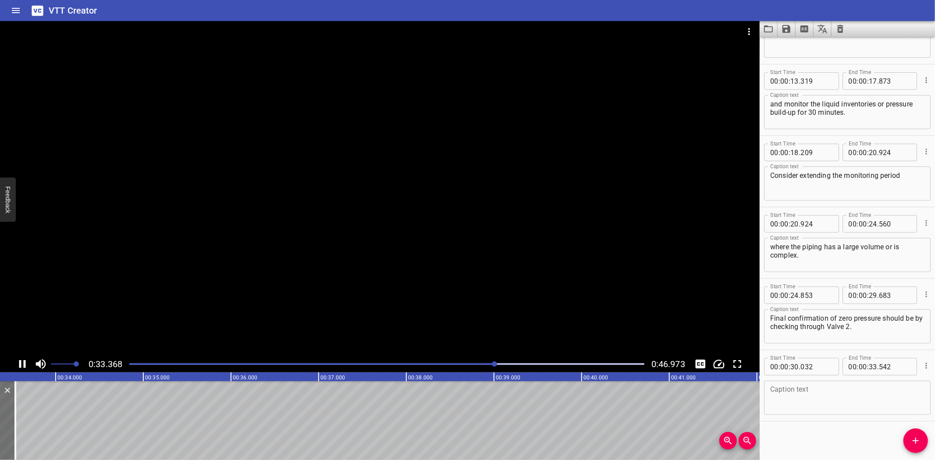
click at [20, 366] on icon "Play/Pause" at bounding box center [22, 364] width 7 height 8
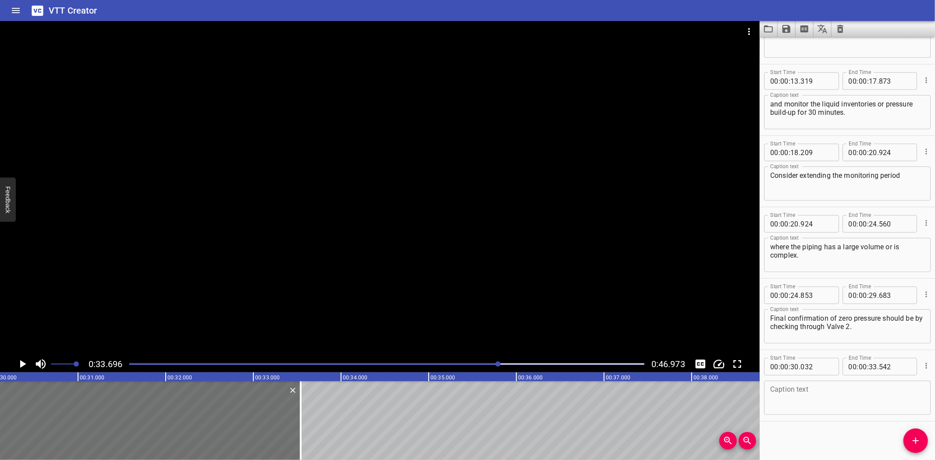
scroll to position [0, 2623]
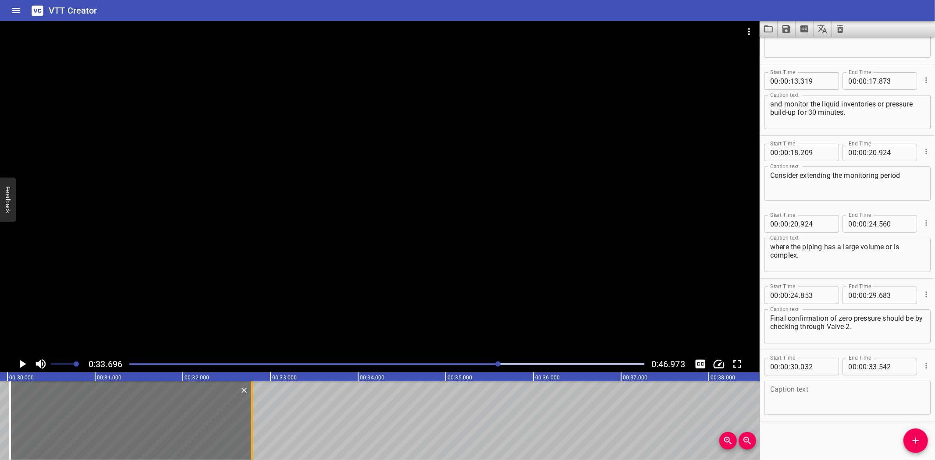
drag, startPoint x: 313, startPoint y: 427, endPoint x: 248, endPoint y: 434, distance: 65.7
click at [248, 434] on div at bounding box center [252, 420] width 9 height 79
type input "32"
type input "797"
click at [248, 434] on div at bounding box center [252, 420] width 9 height 79
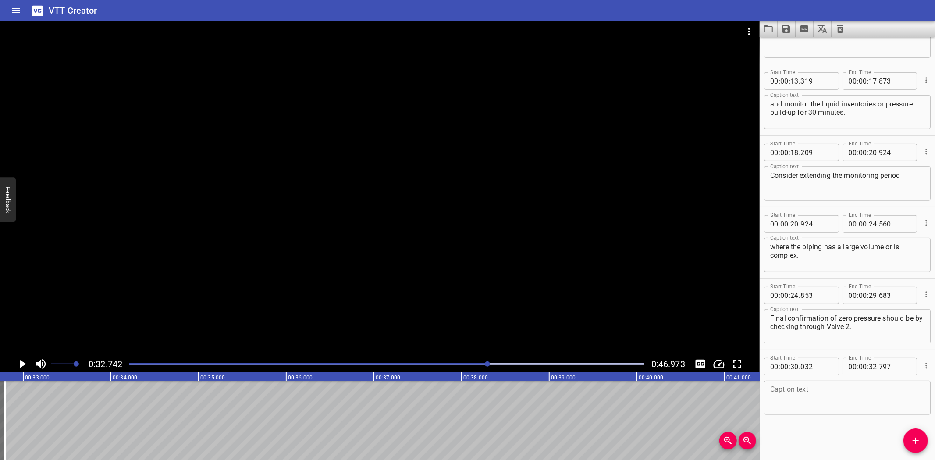
scroll to position [0, 2871]
click at [25, 361] on icon "Play/Pause" at bounding box center [22, 364] width 13 height 13
click at [25, 361] on icon "Play/Pause" at bounding box center [22, 364] width 7 height 8
click at [173, 271] on div at bounding box center [380, 188] width 760 height 335
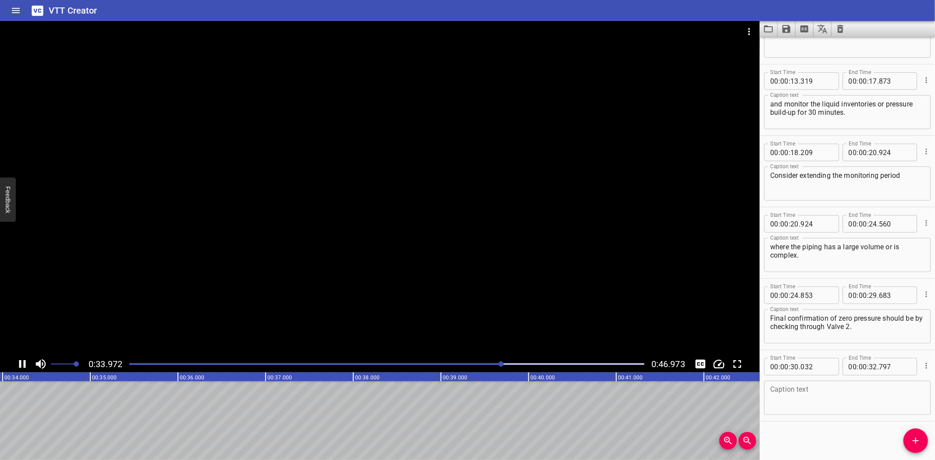
click at [168, 278] on div at bounding box center [380, 188] width 760 height 335
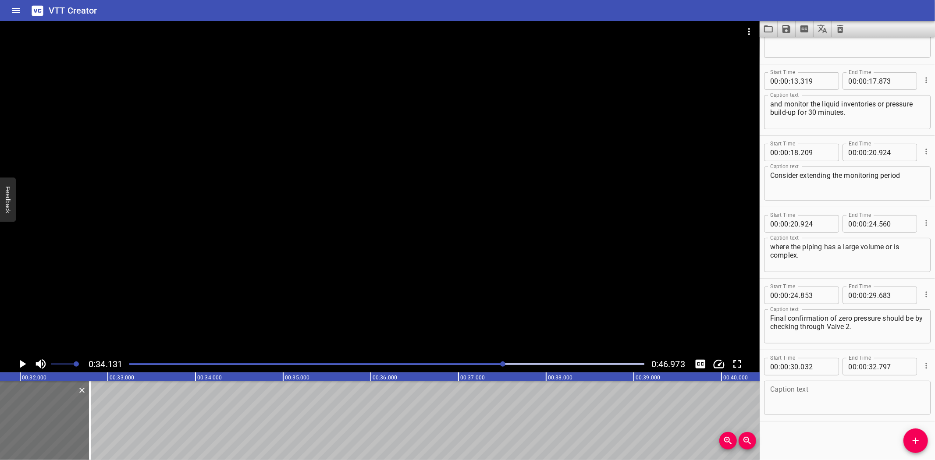
scroll to position [0, 2778]
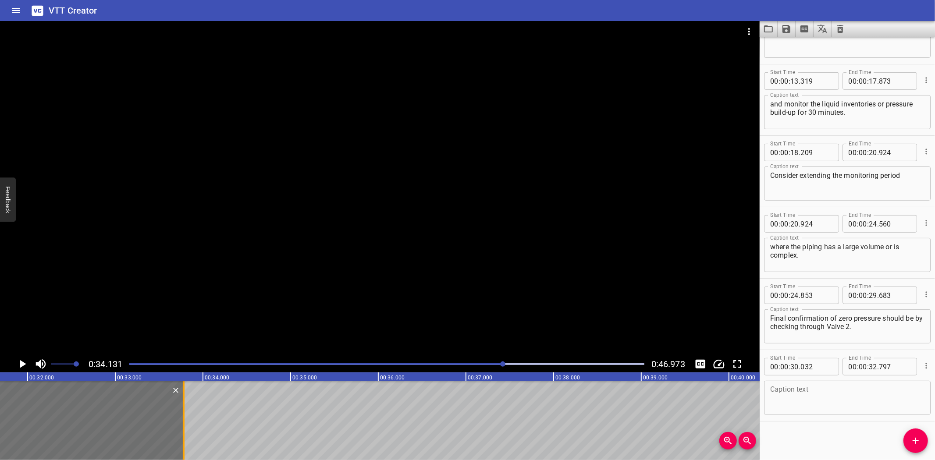
drag, startPoint x: 95, startPoint y: 423, endPoint x: 182, endPoint y: 432, distance: 86.9
click at [182, 432] on div at bounding box center [183, 420] width 9 height 79
type input "33"
click at [183, 432] on div at bounding box center [185, 420] width 9 height 79
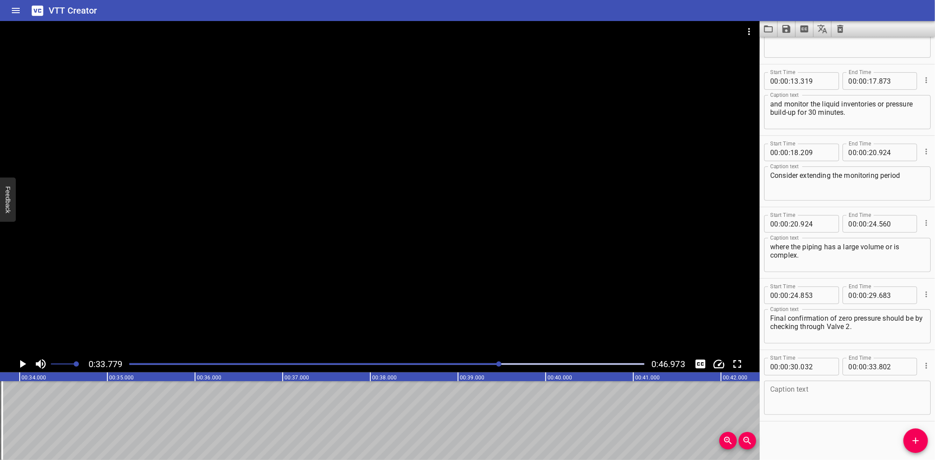
click at [121, 307] on div at bounding box center [380, 188] width 760 height 335
click at [25, 360] on icon "Play/Pause" at bounding box center [22, 364] width 13 height 13
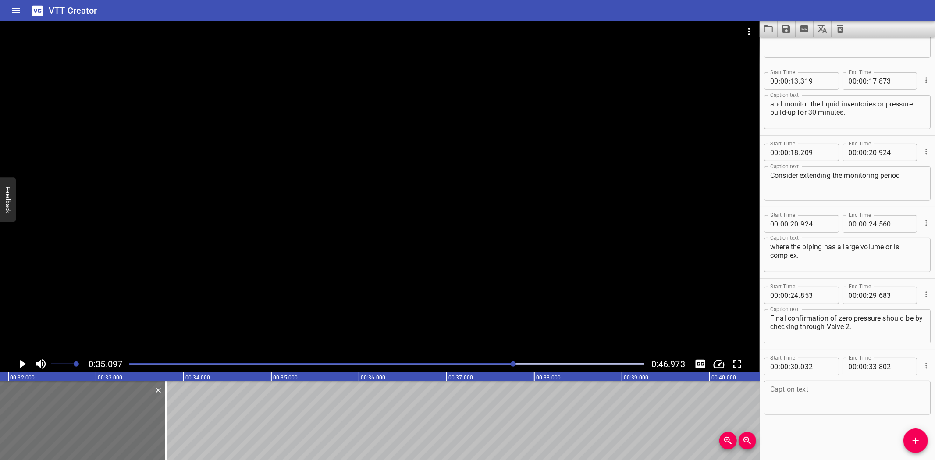
scroll to position [0, 2552]
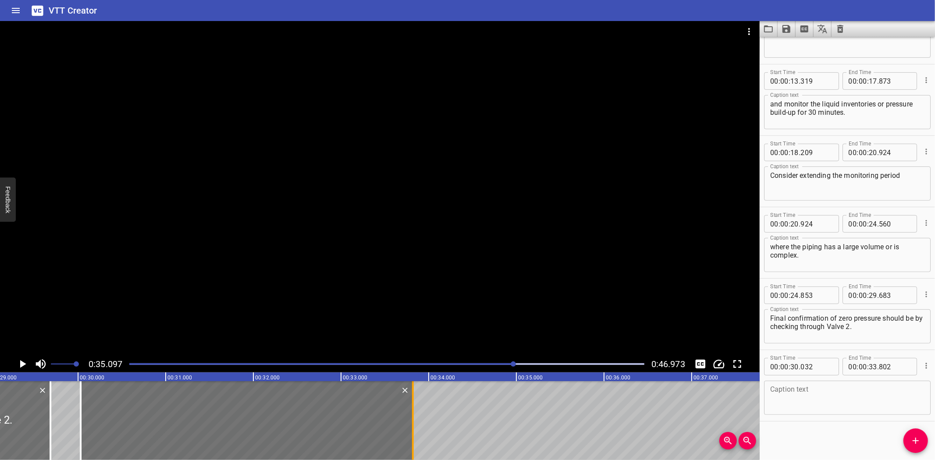
click at [413, 448] on div at bounding box center [413, 420] width 2 height 79
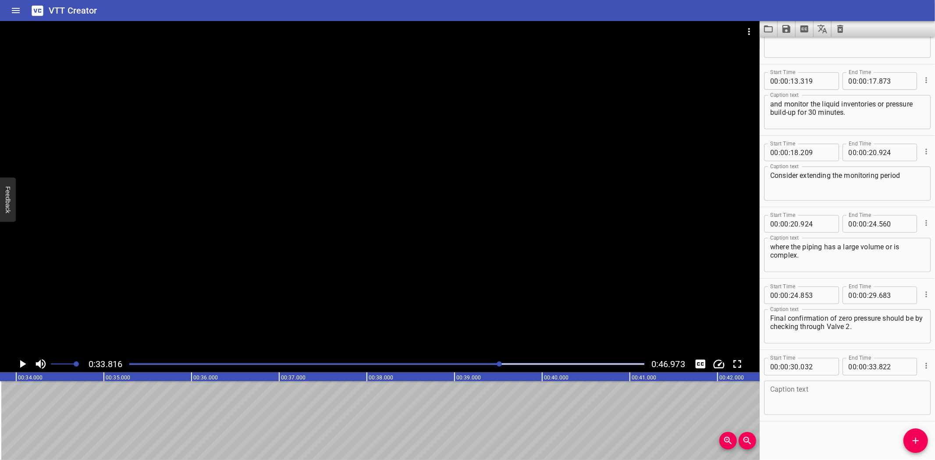
click at [321, 280] on div at bounding box center [380, 188] width 760 height 335
click at [321, 280] on video at bounding box center [380, 188] width 760 height 335
drag, startPoint x: 425, startPoint y: 313, endPoint x: 431, endPoint y: 354, distance: 40.8
click at [424, 313] on div at bounding box center [380, 188] width 760 height 335
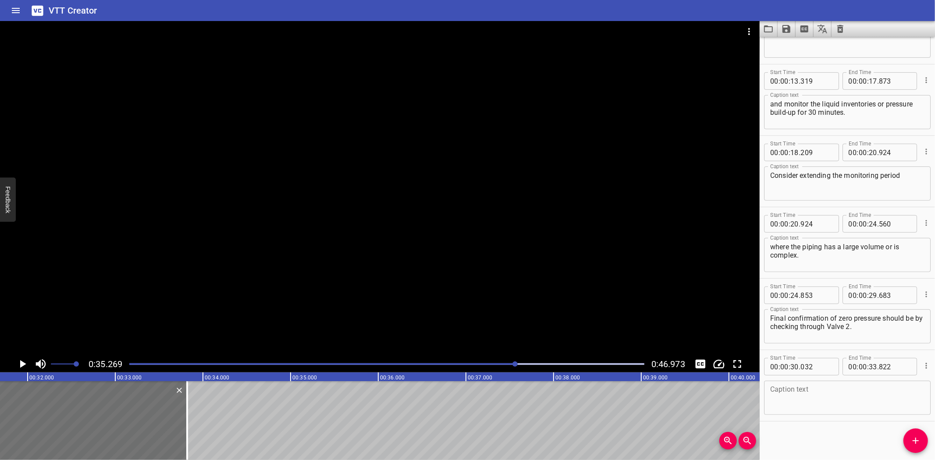
scroll to position [0, 2774]
drag, startPoint x: 191, startPoint y: 435, endPoint x: 202, endPoint y: 439, distance: 12.1
click at [202, 439] on div at bounding box center [203, 420] width 2 height 79
type input "952"
click at [202, 439] on div at bounding box center [203, 420] width 2 height 79
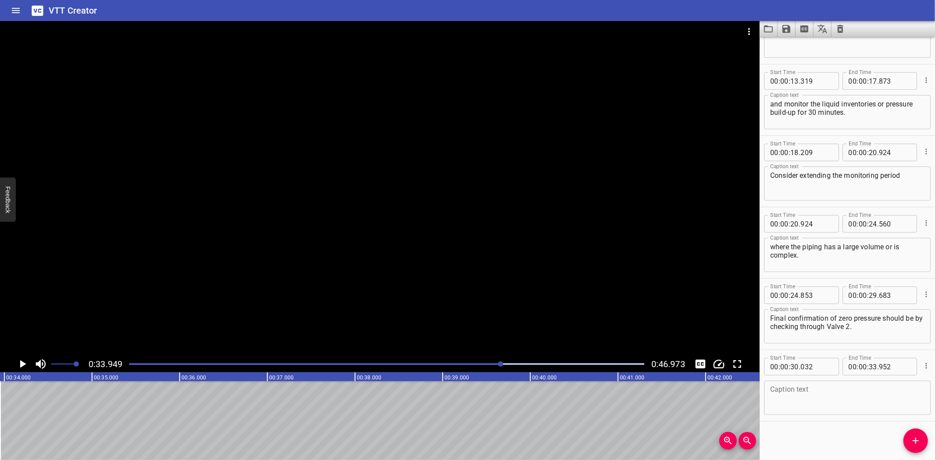
click at [170, 280] on div at bounding box center [380, 188] width 760 height 335
click at [170, 302] on div at bounding box center [380, 188] width 760 height 335
click at [790, 397] on textarea at bounding box center [847, 398] width 154 height 25
paste textarea "No rise in pressure means Valve 1 is providing an effective"
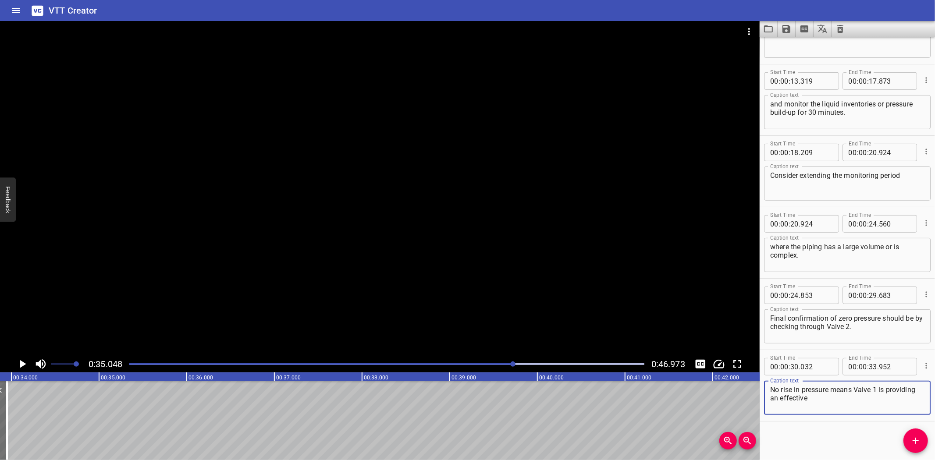
scroll to position [0, 2918]
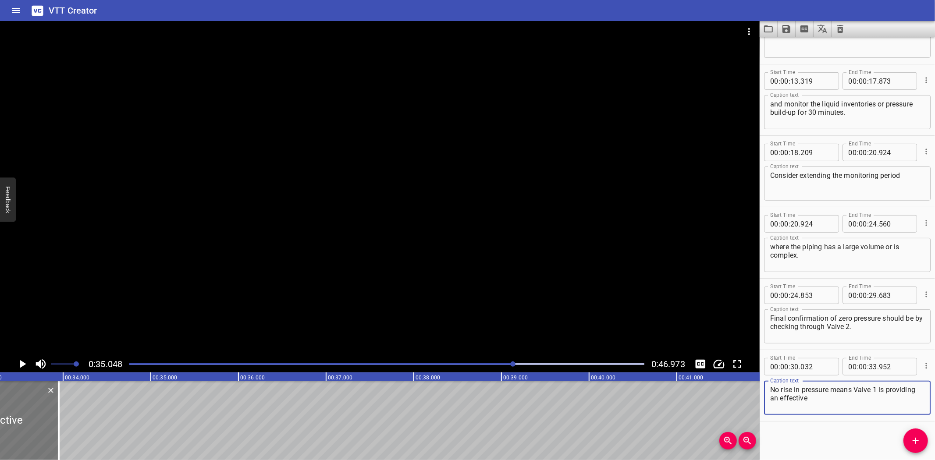
type textarea "No rise in pressure means Valve 1 is providing an effective"
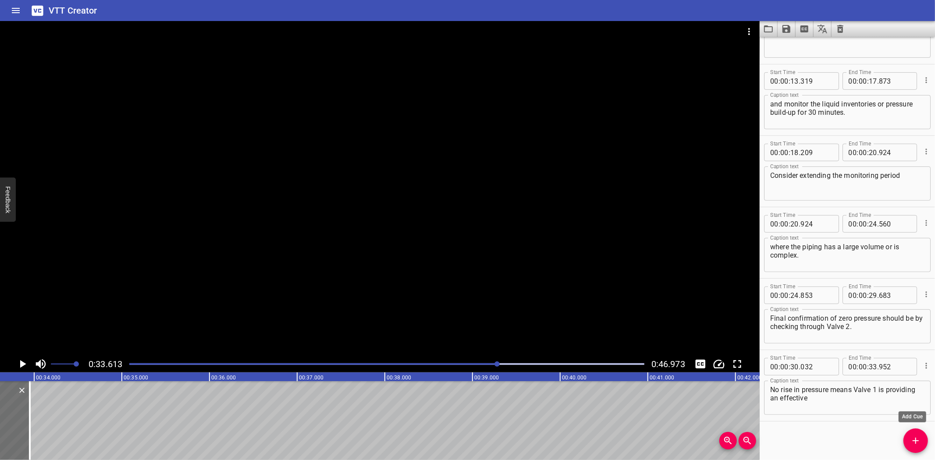
drag, startPoint x: 918, startPoint y: 444, endPoint x: 909, endPoint y: 441, distance: 9.7
click at [918, 444] on icon "Add Cue" at bounding box center [916, 441] width 11 height 11
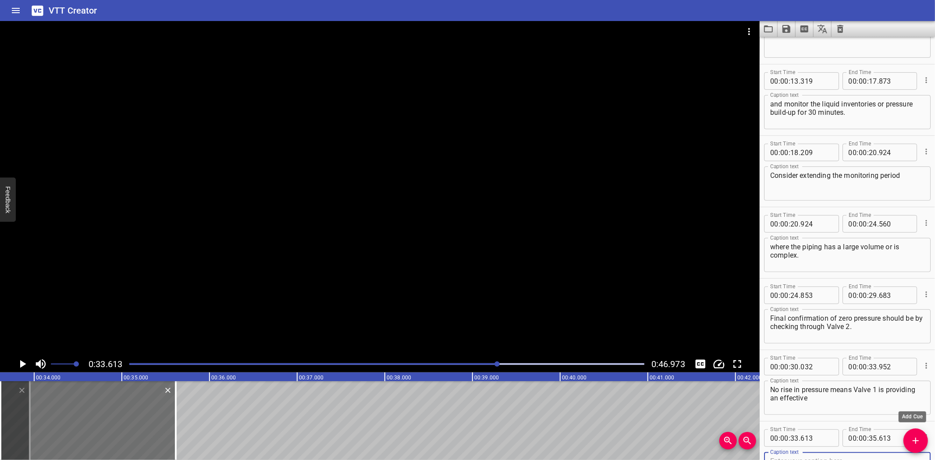
scroll to position [265, 0]
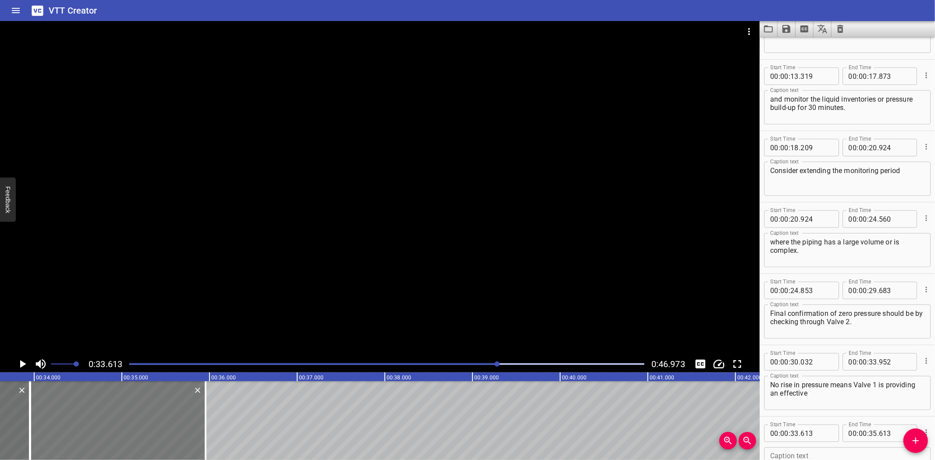
drag, startPoint x: 93, startPoint y: 431, endPoint x: 121, endPoint y: 431, distance: 28.1
click at [121, 431] on div at bounding box center [117, 420] width 175 height 79
type input "953"
drag, startPoint x: 204, startPoint y: 427, endPoint x: 198, endPoint y: 429, distance: 6.3
click at [198, 429] on div at bounding box center [199, 420] width 9 height 79
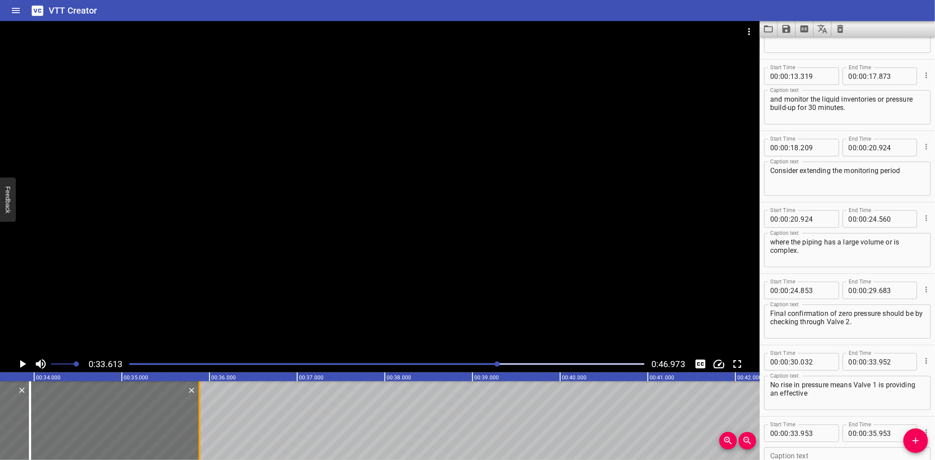
type input "883"
click at [823, 435] on input "number" at bounding box center [817, 434] width 32 height 18
type input "952"
click at [310, 260] on div at bounding box center [380, 188] width 760 height 335
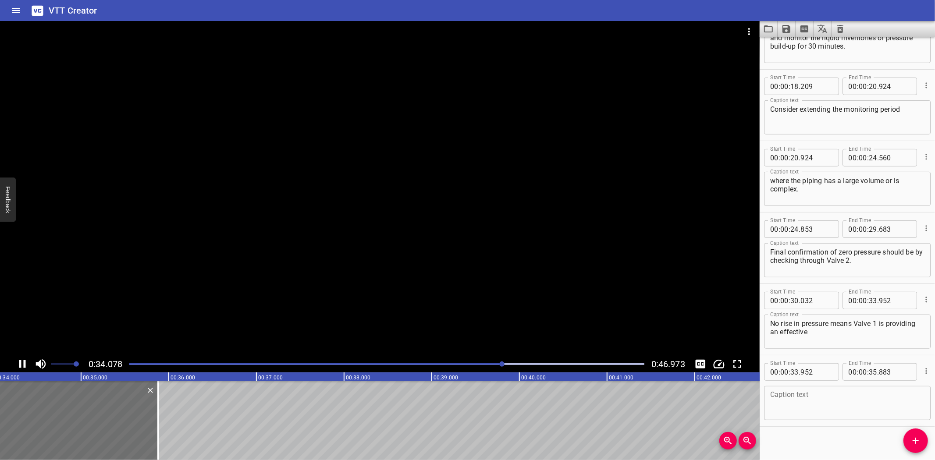
scroll to position [331, 0]
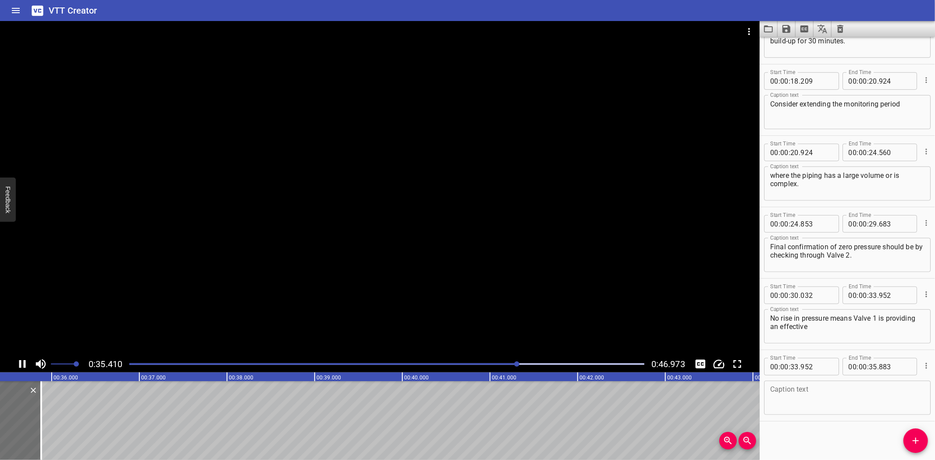
click at [160, 316] on div at bounding box center [380, 188] width 760 height 335
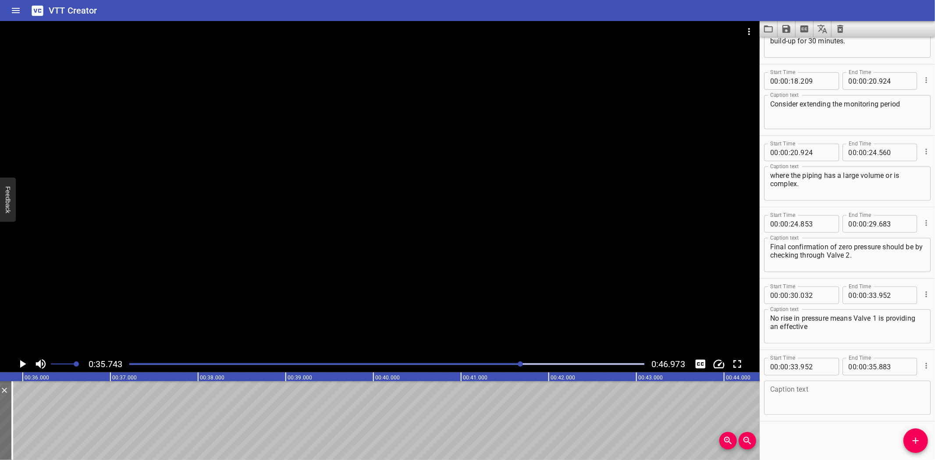
click at [825, 326] on textarea "No rise in pressure means Valve 1 is providing an effective" at bounding box center [847, 326] width 154 height 25
paste textarea "single valve Isolation."
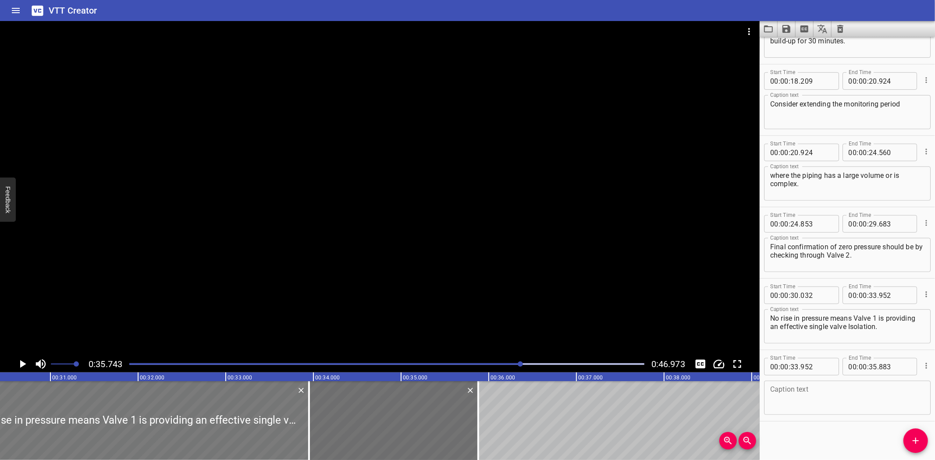
click at [255, 416] on div at bounding box center [137, 420] width 344 height 79
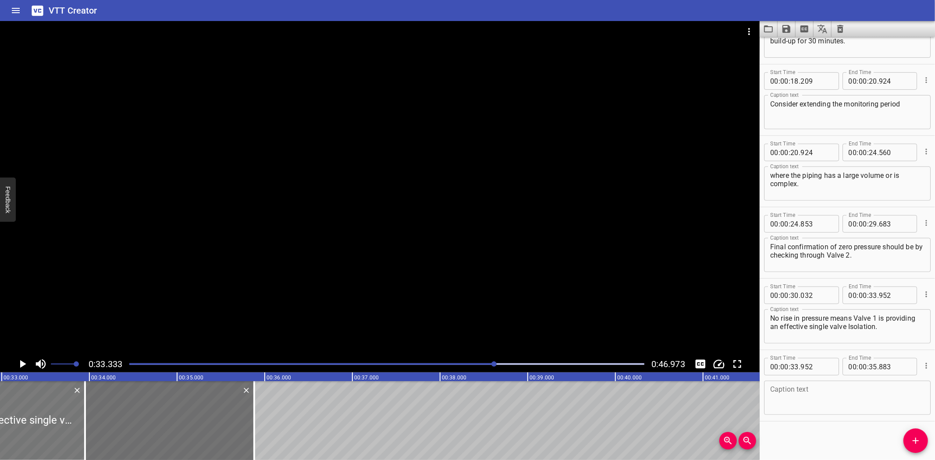
scroll to position [0, 2922]
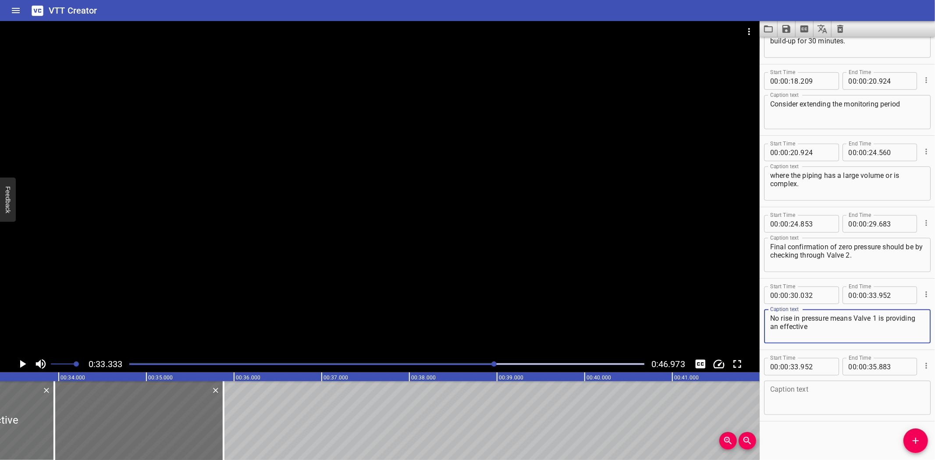
type textarea "No rise in pressure means Valve 1 is providing an effective"
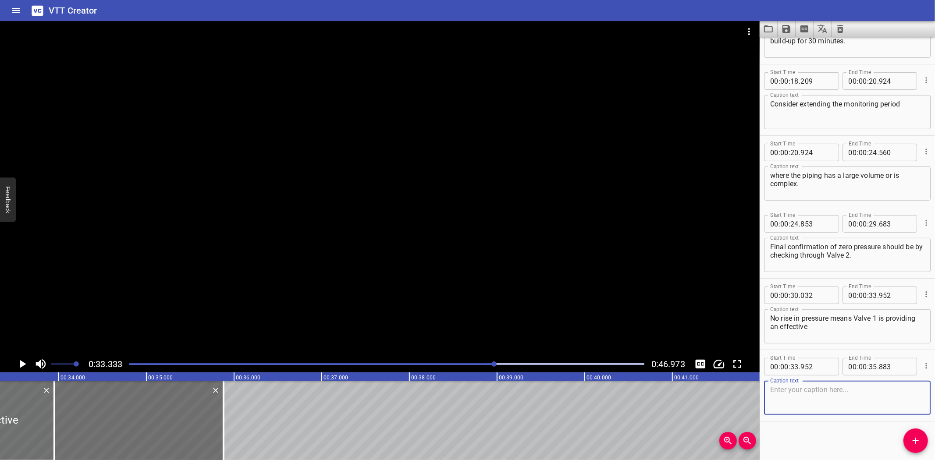
click at [820, 392] on textarea at bounding box center [847, 398] width 154 height 25
paste textarea "single valve Isolation."
click at [812, 391] on textarea "single valve Isolation." at bounding box center [847, 398] width 154 height 25
type textarea "single valve isolation."
click at [844, 422] on div "Start Time 00 : 00 : 00 . 000 Start Time End Time 00 : 00 : 03 . 960 End Time C…" at bounding box center [847, 249] width 175 height 424
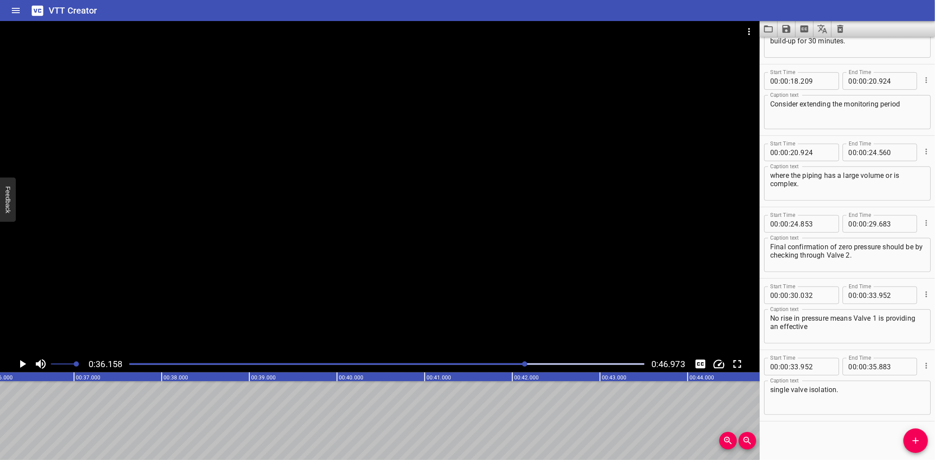
scroll to position [0, 3171]
drag, startPoint x: 915, startPoint y: 437, endPoint x: 718, endPoint y: 436, distance: 196.4
click at [914, 437] on icon "Add Cue" at bounding box center [916, 441] width 11 height 11
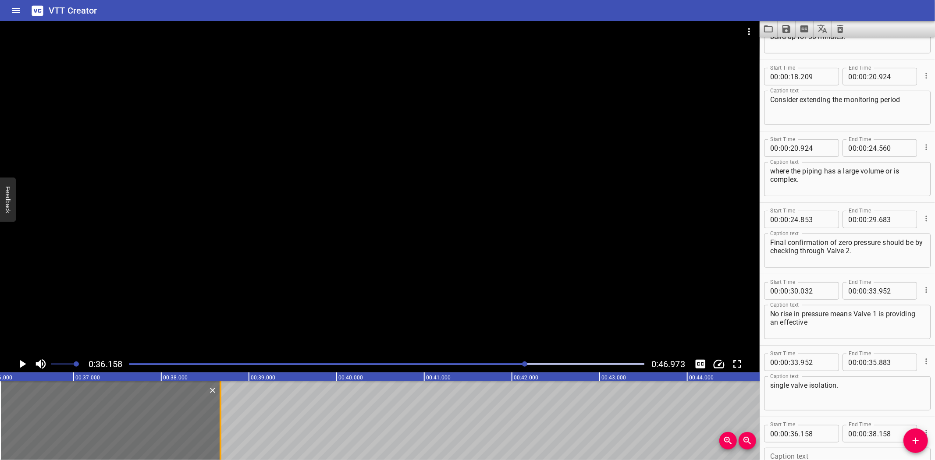
drag, startPoint x: 175, startPoint y: 431, endPoint x: 221, endPoint y: 431, distance: 45.2
click at [221, 431] on div at bounding box center [221, 420] width 2 height 79
type input "673"
click at [222, 206] on div at bounding box center [380, 188] width 760 height 335
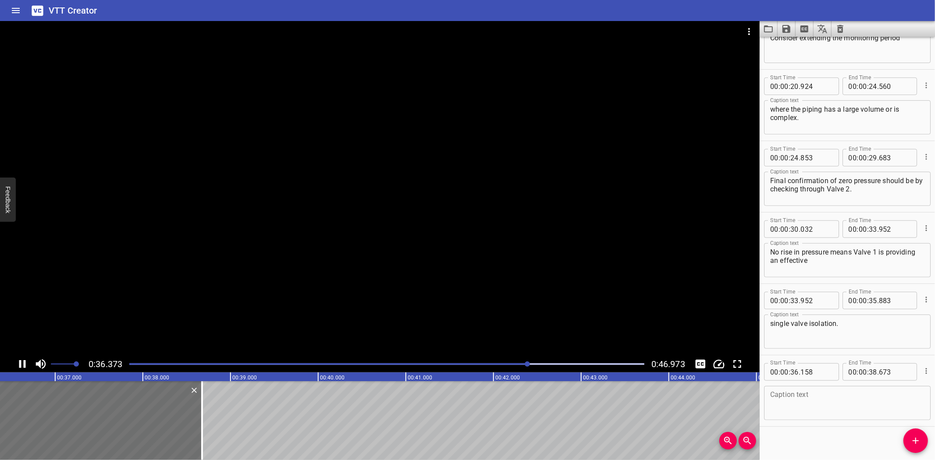
scroll to position [403, 0]
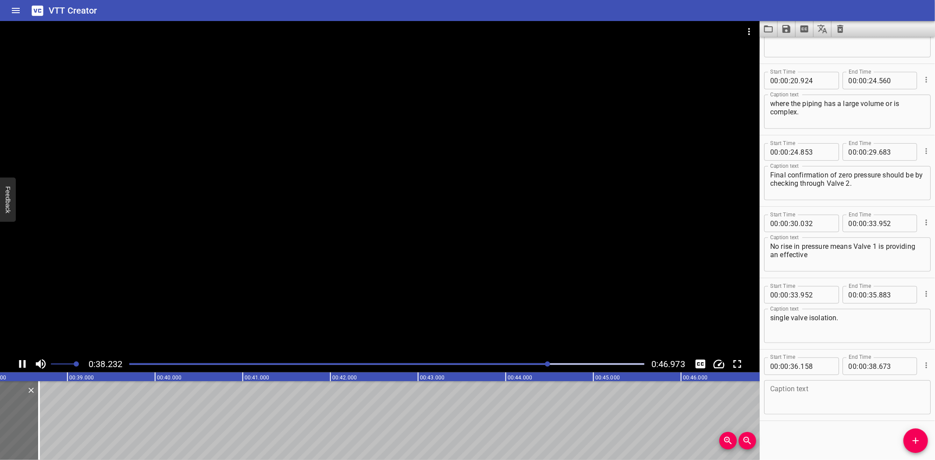
click at [199, 296] on div at bounding box center [380, 188] width 760 height 335
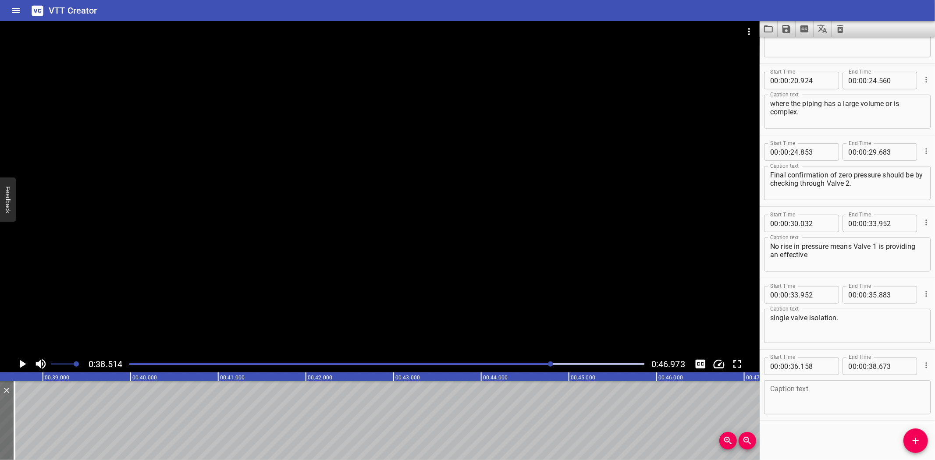
click at [804, 386] on textarea at bounding box center [847, 397] width 154 height 25
paste textarea "Review the isolations involved"
type textarea "Review the isolations involved"
click at [909, 437] on span "Add Cue" at bounding box center [916, 441] width 25 height 11
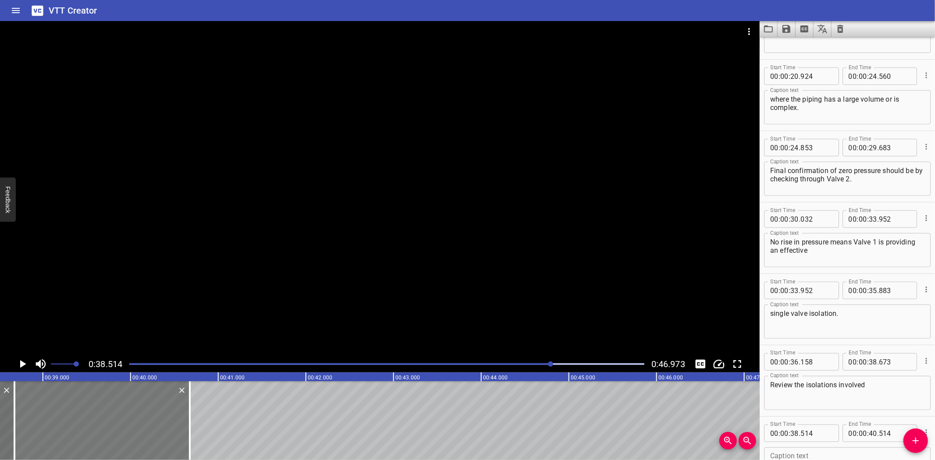
drag, startPoint x: 160, startPoint y: 428, endPoint x: 174, endPoint y: 429, distance: 14.0
click at [174, 429] on div at bounding box center [101, 420] width 175 height 79
type input "674"
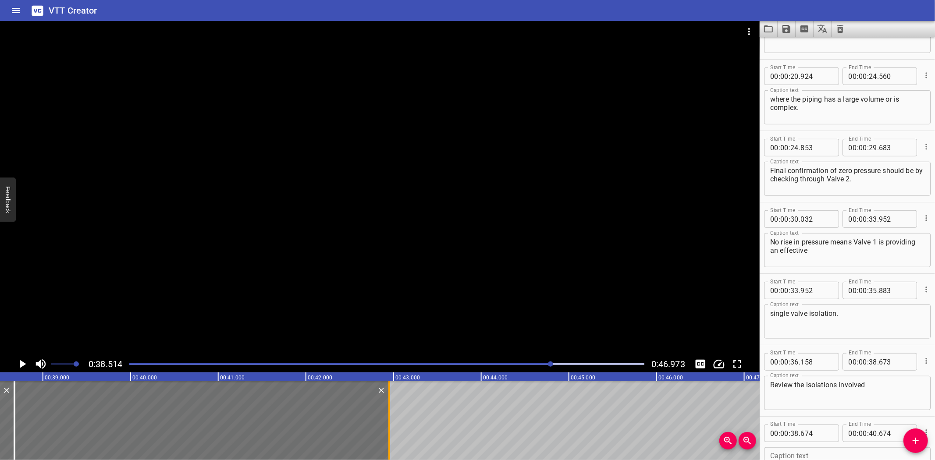
drag, startPoint x: 191, startPoint y: 427, endPoint x: 391, endPoint y: 426, distance: 199.5
click at [391, 426] on div at bounding box center [389, 420] width 9 height 79
type input "42"
type input "949"
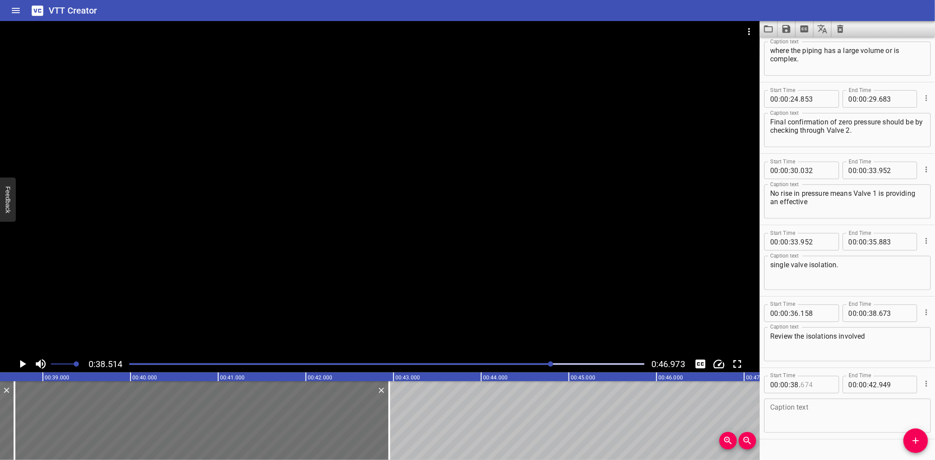
click at [819, 383] on input "number" at bounding box center [817, 385] width 32 height 18
type input "673"
click at [568, 303] on div at bounding box center [380, 188] width 760 height 335
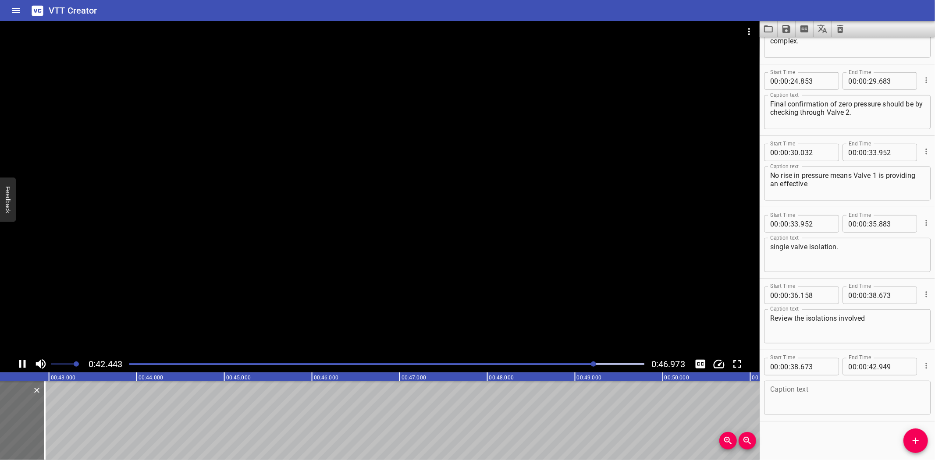
click at [20, 364] on icon "Play/Pause" at bounding box center [22, 364] width 7 height 8
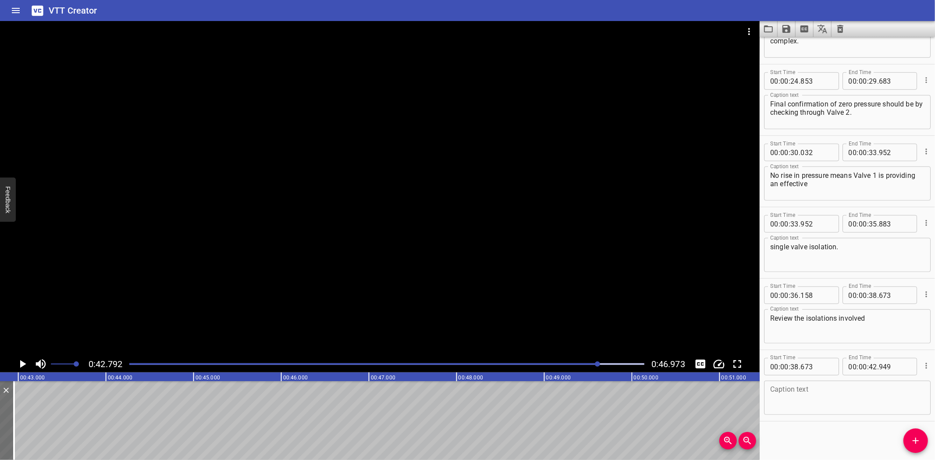
click at [860, 402] on textarea at bounding box center [847, 398] width 154 height 25
paste textarea "if there is any appreciable pressure build-up during the monitoring period,"
type textarea "if there is any appreciable pressure build-up during the monitoring period,"
click at [911, 443] on icon "Add Cue" at bounding box center [916, 441] width 11 height 11
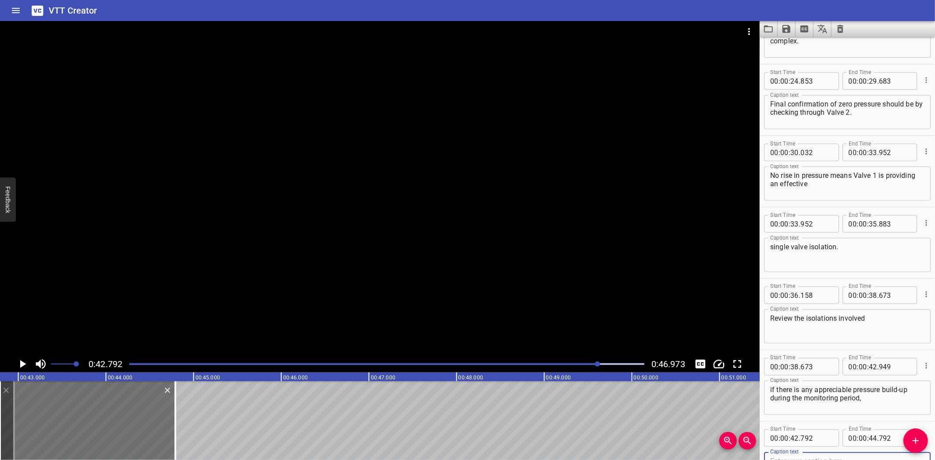
scroll to position [479, 0]
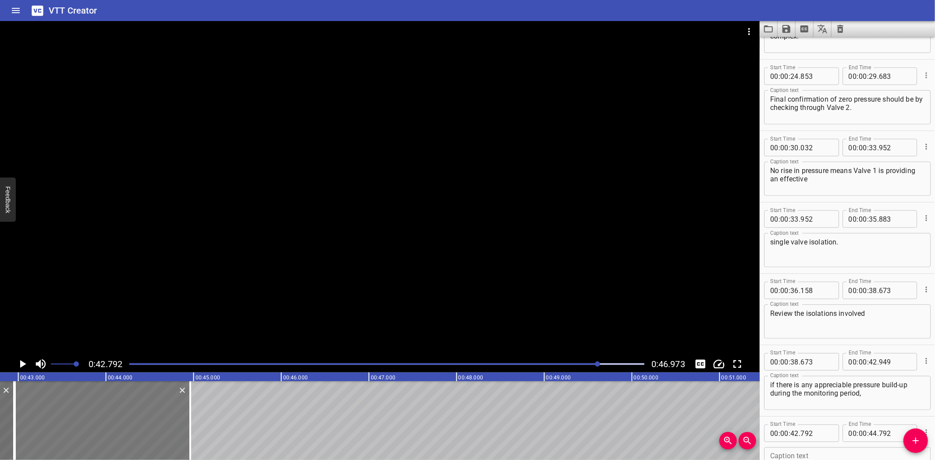
drag, startPoint x: 126, startPoint y: 432, endPoint x: 141, endPoint y: 434, distance: 15.1
click at [141, 434] on div at bounding box center [102, 420] width 175 height 79
type input "962"
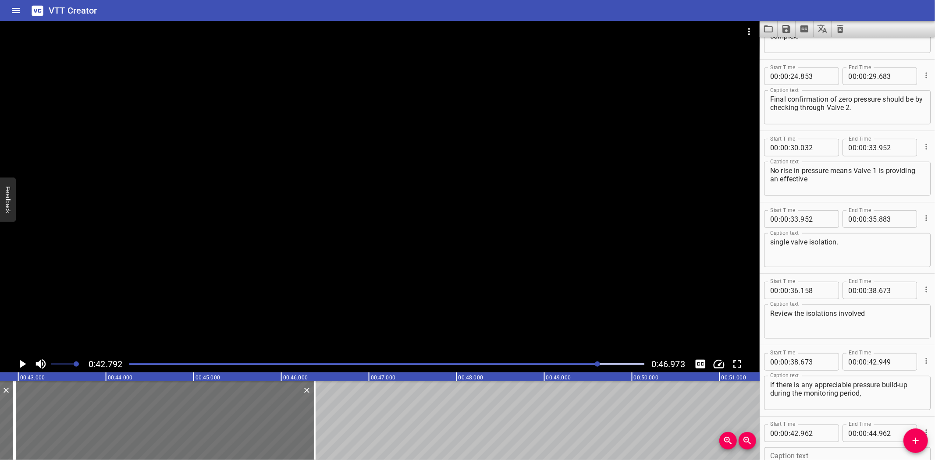
drag, startPoint x: 188, startPoint y: 430, endPoint x: 527, endPoint y: 429, distance: 339.8
click at [312, 430] on div at bounding box center [314, 420] width 9 height 79
type input "46"
type input "387"
click at [820, 430] on input "number" at bounding box center [817, 434] width 32 height 18
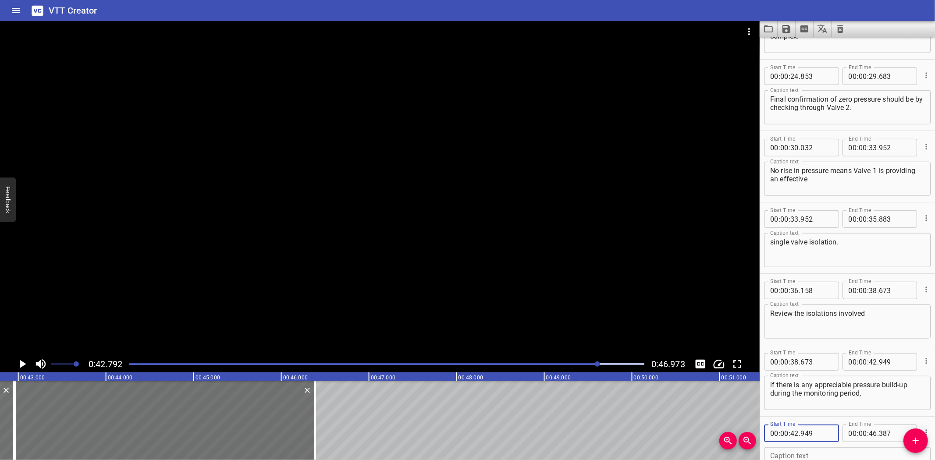
type input "949"
click at [827, 455] on textarea at bounding box center [847, 464] width 154 height 25
paste textarea "or subsequently ata regular check on the pressure gauge."
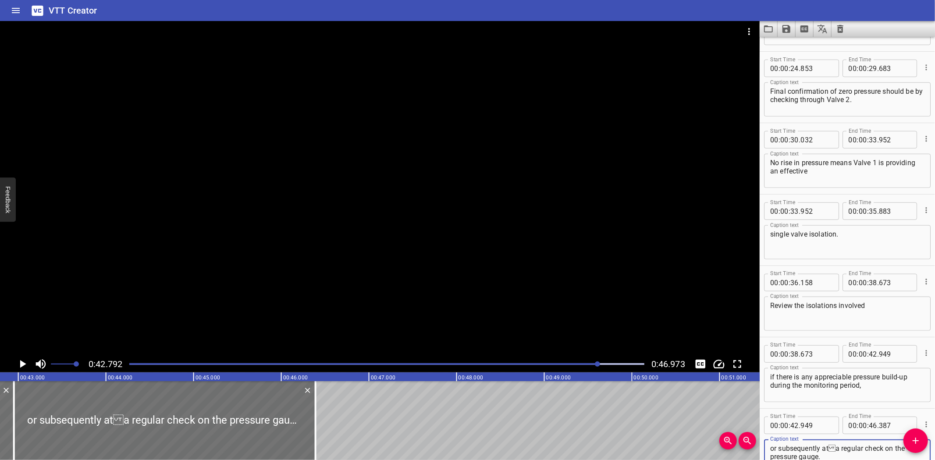
click at [832, 446] on textarea "or subsequently ata regular check on the pressure gauge." at bounding box center [847, 457] width 154 height 25
type textarea "or subsequently at a regular check on the pressure gauge."
click at [296, 231] on div at bounding box center [380, 188] width 760 height 335
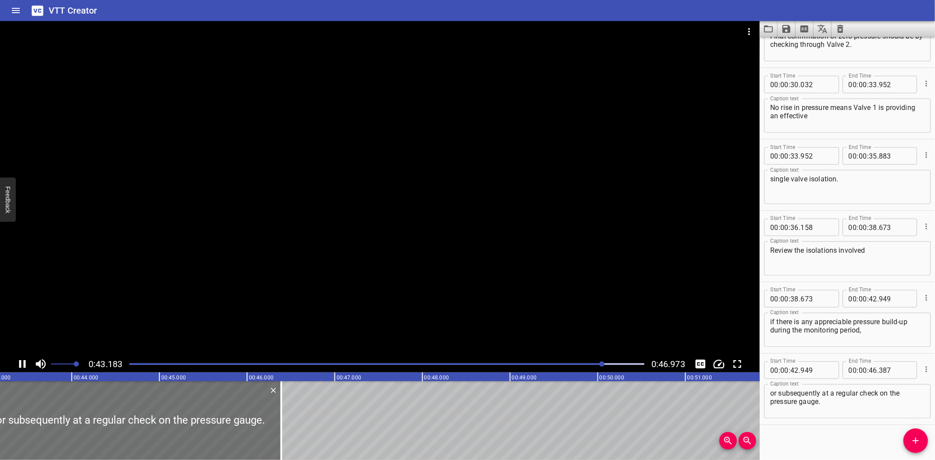
scroll to position [546, 0]
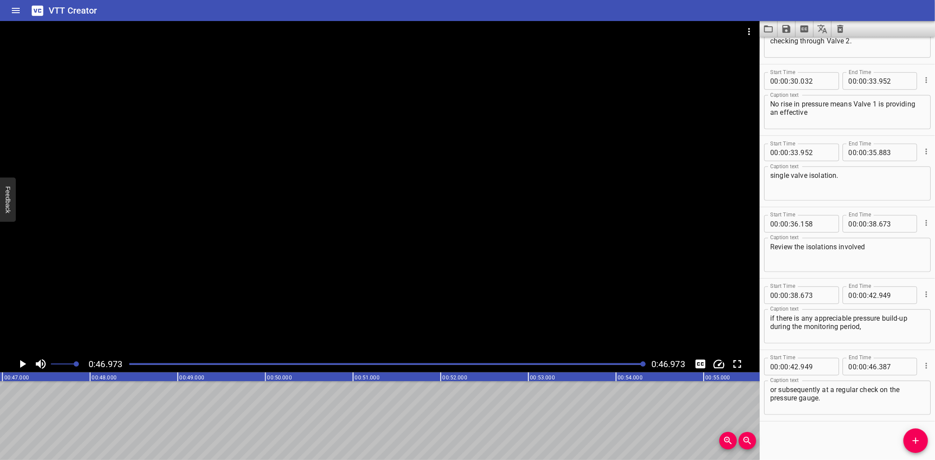
click at [243, 288] on div at bounding box center [380, 188] width 760 height 335
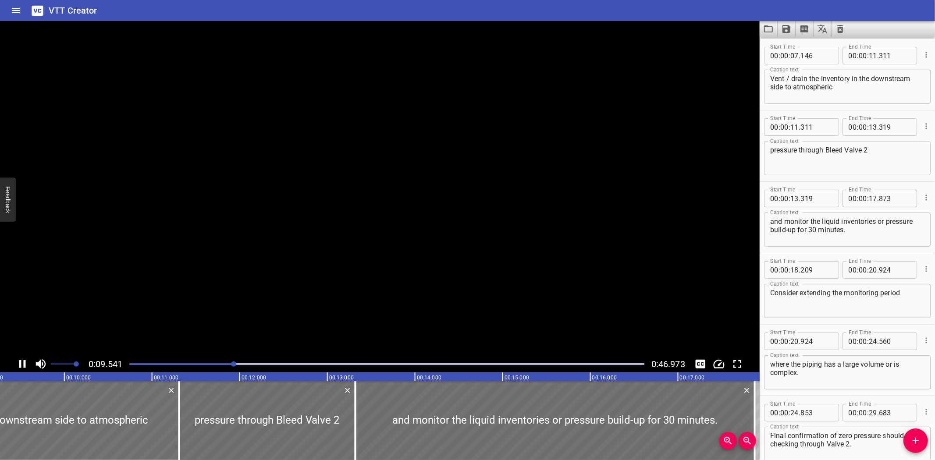
scroll to position [0, 843]
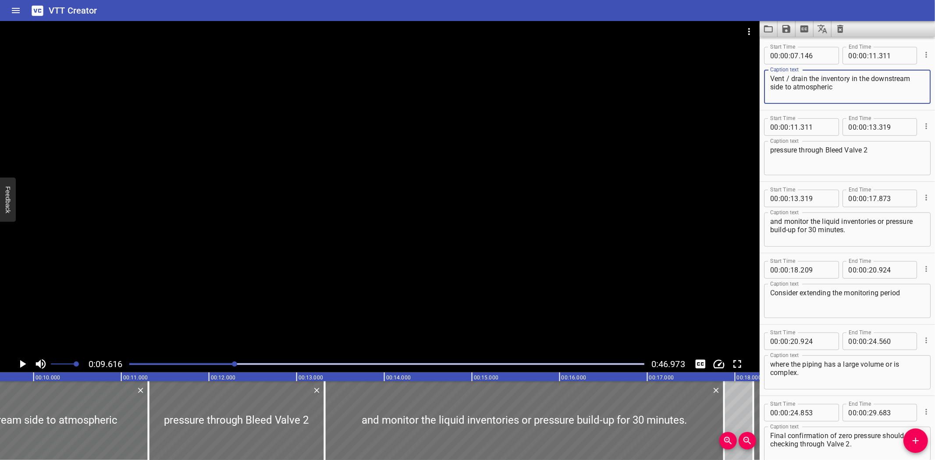
click at [791, 78] on textarea "Vent / drain the inventory in the downstream side to atmospheric" at bounding box center [847, 87] width 154 height 25
type textarea "Vent/drain the inventory in the downstream side to atmospheric"
click at [537, 180] on div at bounding box center [380, 188] width 760 height 335
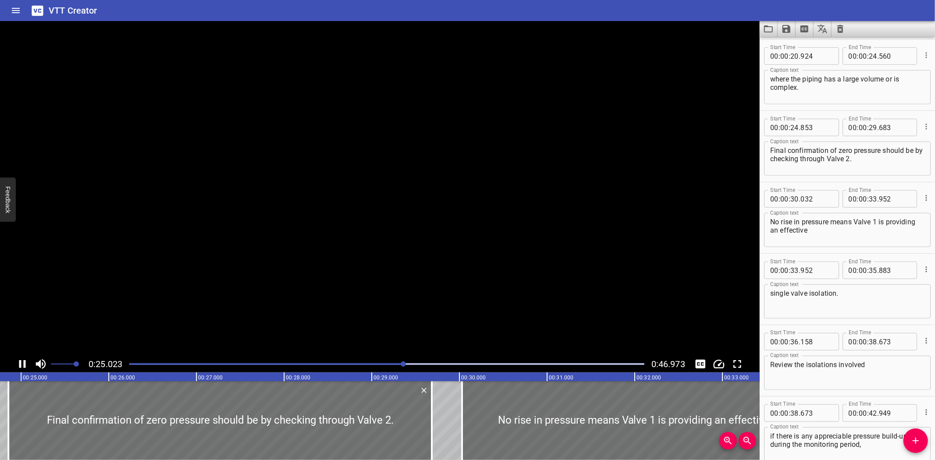
scroll to position [0, 0]
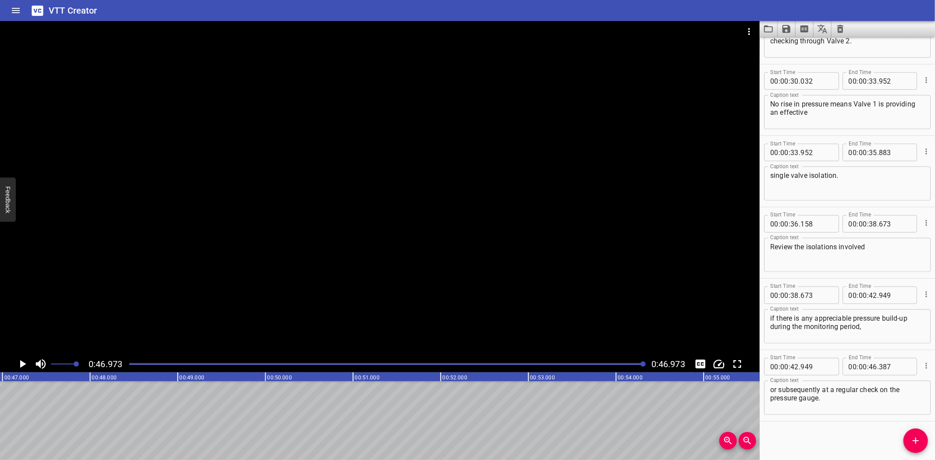
click at [781, 29] on button "Save captions to file" at bounding box center [787, 29] width 18 height 16
click at [795, 44] on li "Save to VTT file" at bounding box center [810, 48] width 64 height 16
click at [618, 6] on div "VTT Creator" at bounding box center [467, 10] width 935 height 21
click at [768, 24] on icon "Load captions from file" at bounding box center [768, 29] width 11 height 11
click at [844, 28] on icon "Clear captions" at bounding box center [840, 29] width 11 height 11
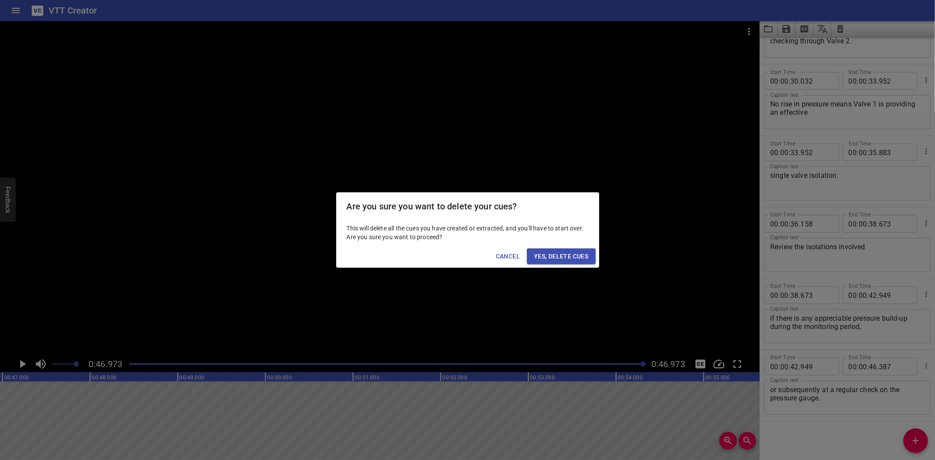
click at [551, 269] on div "Are you sure you want to delete your cues? This will delete all the cues you ha…" at bounding box center [467, 230] width 935 height 460
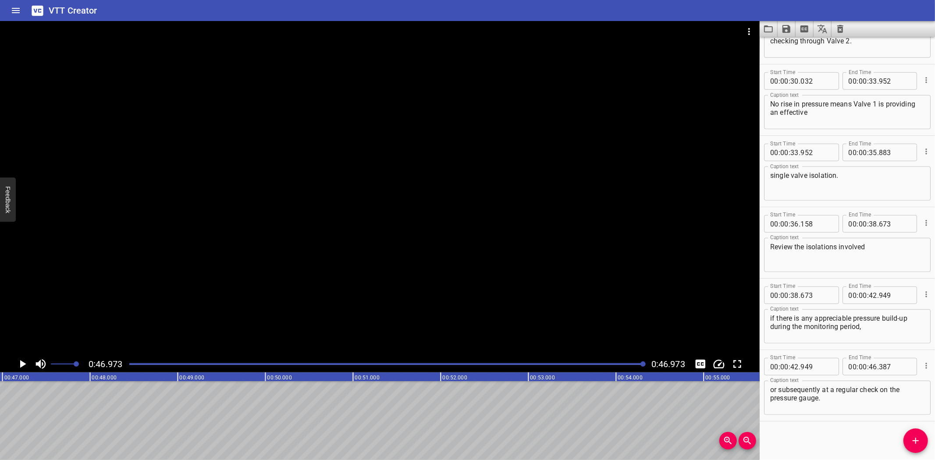
click at [554, 256] on div at bounding box center [380, 188] width 760 height 335
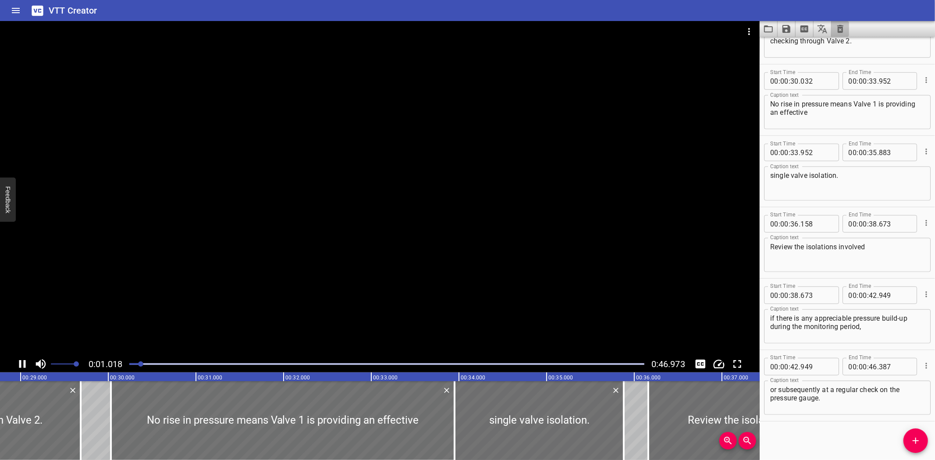
click at [835, 34] on button "Clear captions" at bounding box center [841, 29] width 18 height 16
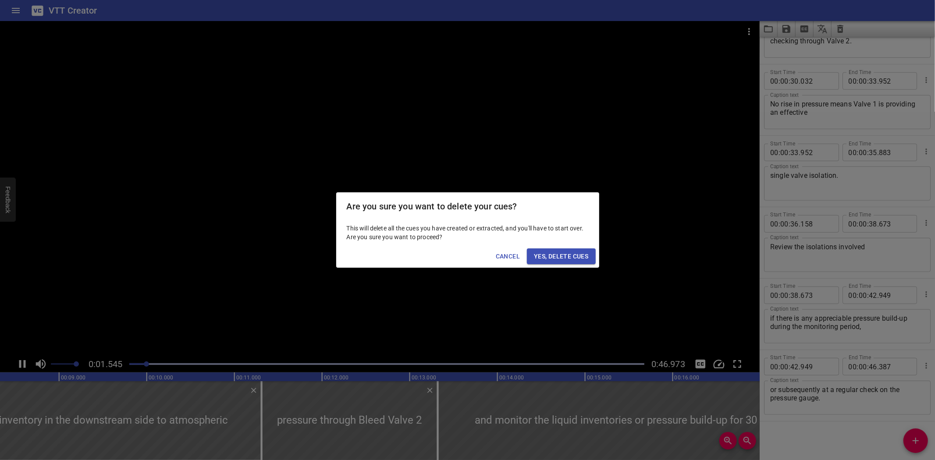
click at [575, 252] on span "Yes, Delete Cues" at bounding box center [561, 256] width 54 height 11
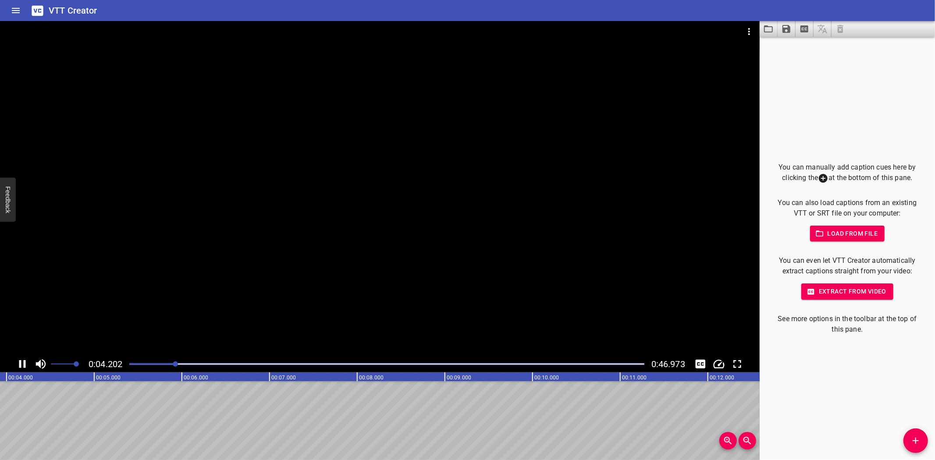
scroll to position [0, 368]
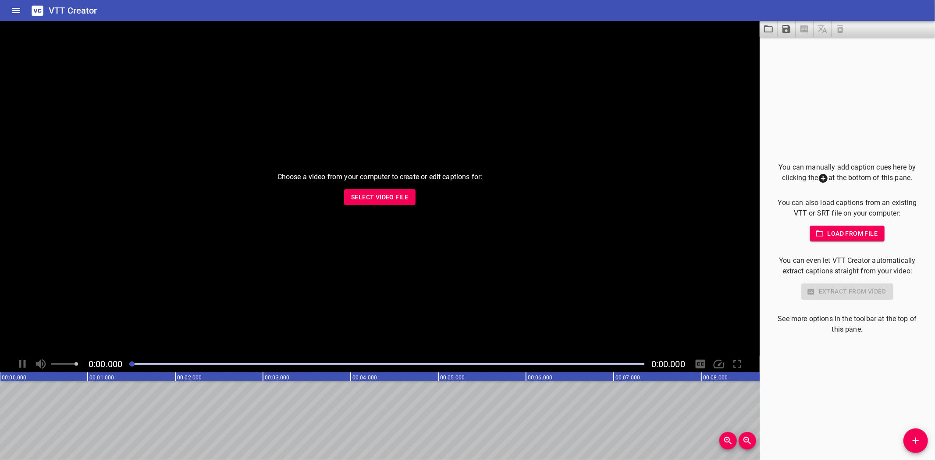
click at [380, 206] on div "Choose a video from your computer to create or edit captions for: Select Video …" at bounding box center [380, 188] width 760 height 335
click at [377, 199] on span "Select Video File" at bounding box center [379, 197] width 57 height 11
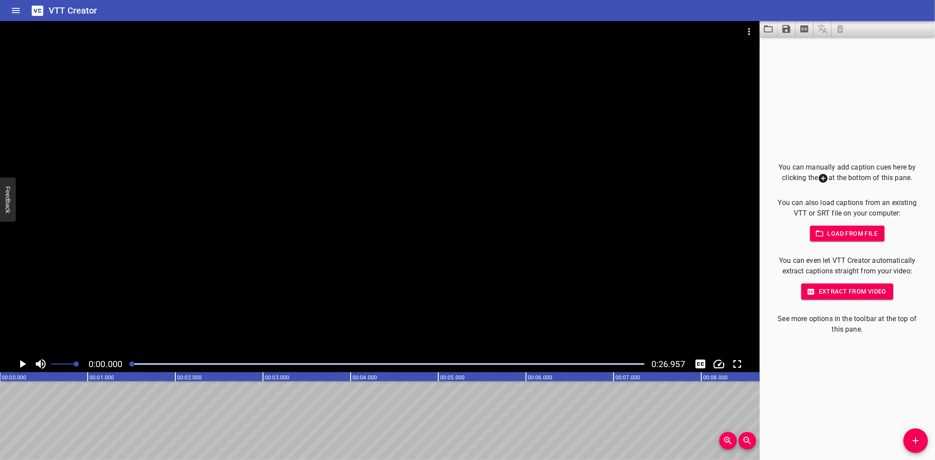
click at [915, 440] on icon "Add Cue" at bounding box center [916, 441] width 6 height 6
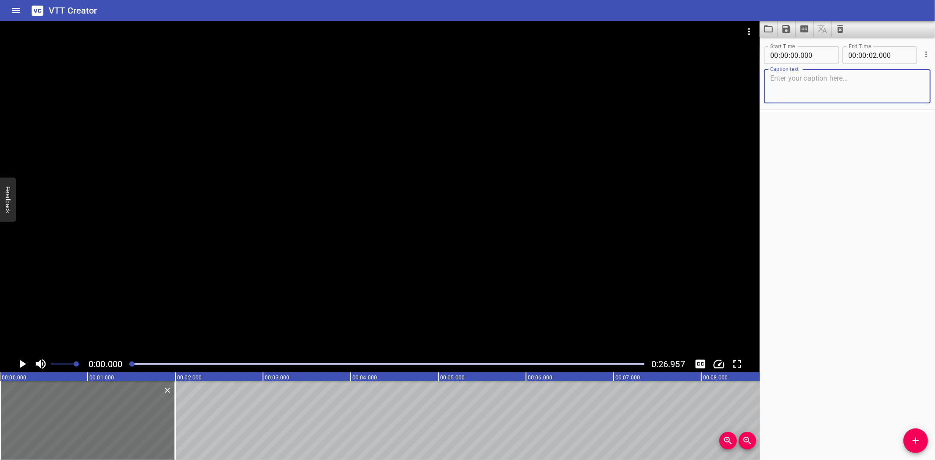
click at [236, 277] on div at bounding box center [380, 188] width 760 height 335
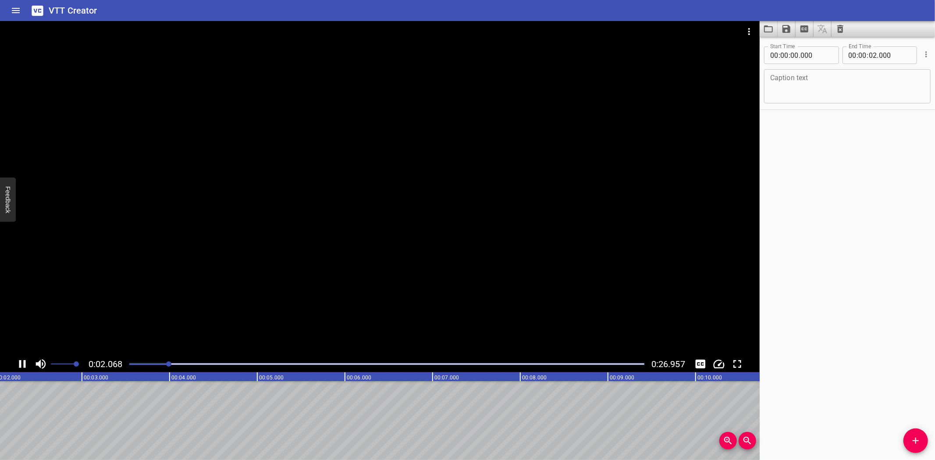
click at [134, 308] on div at bounding box center [380, 188] width 760 height 335
click at [774, 68] on div "Caption text Caption text" at bounding box center [847, 85] width 167 height 39
click at [786, 85] on textarea at bounding box center [847, 86] width 154 height 25
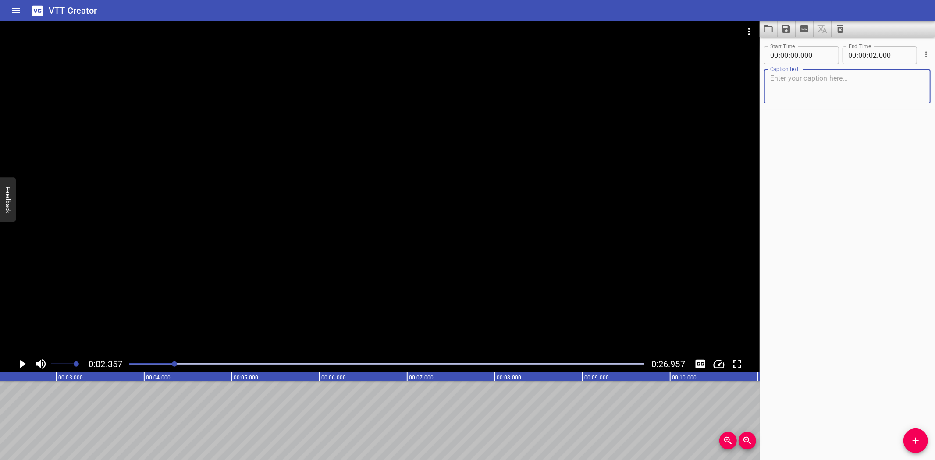
paste textarea "Sequence for implementing Non-Proved Isolation Single Block/Double Block:"
type textarea "Sequence for implementing Non-Proved Isolation Single Block/Double Block:"
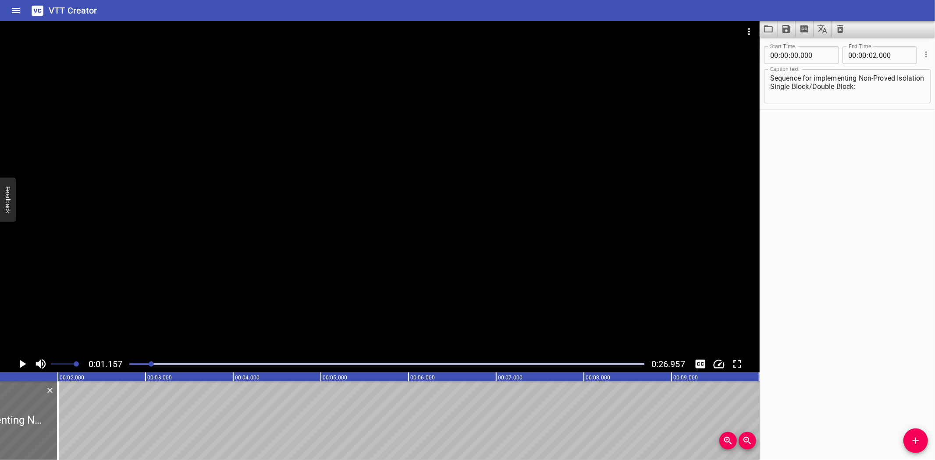
scroll to position [0, 101]
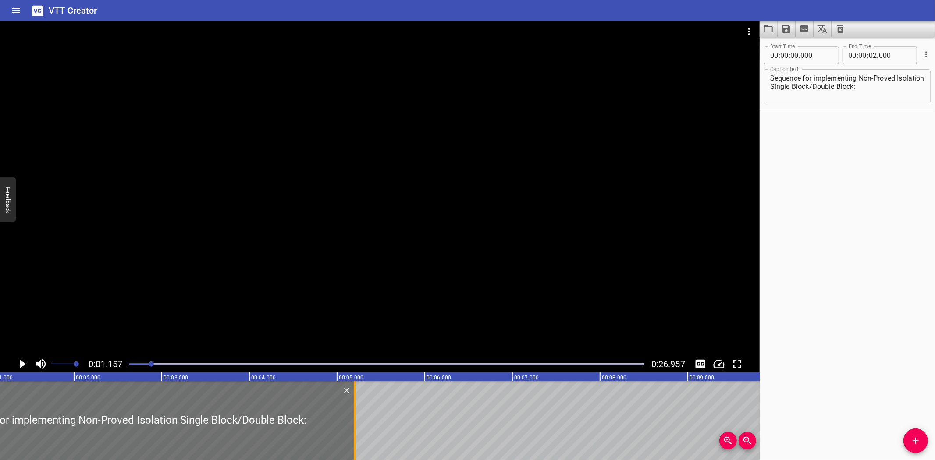
drag, startPoint x: 73, startPoint y: 413, endPoint x: 354, endPoint y: 421, distance: 280.7
click at [354, 421] on div at bounding box center [355, 420] width 2 height 79
type input "05"
type input "200"
click at [341, 217] on div at bounding box center [380, 188] width 760 height 335
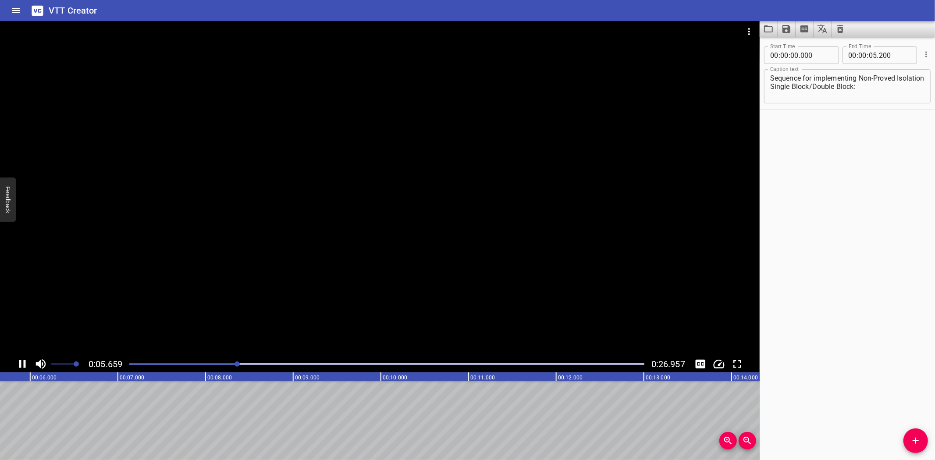
click at [330, 216] on div at bounding box center [380, 188] width 760 height 335
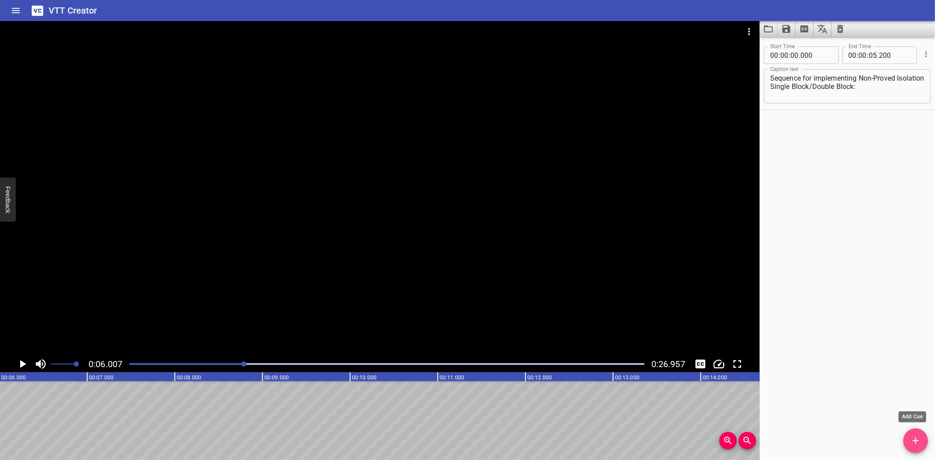
click at [913, 444] on icon "Add Cue" at bounding box center [916, 441] width 11 height 11
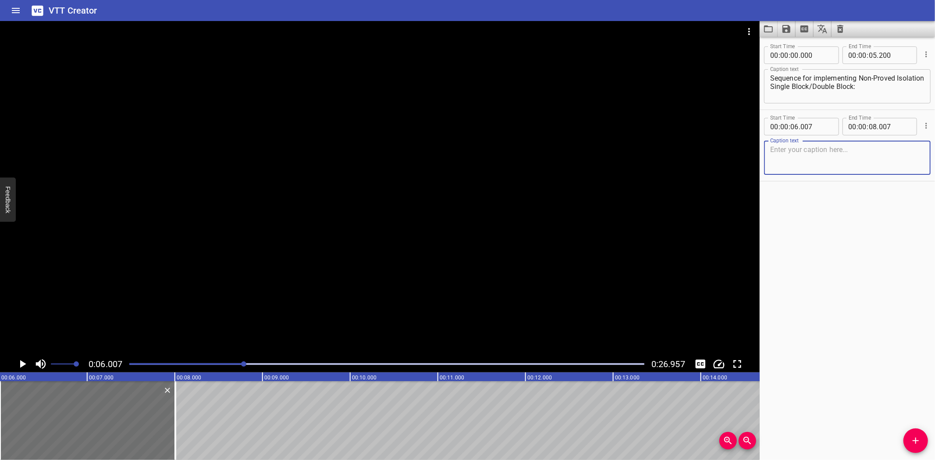
scroll to position [0, 430]
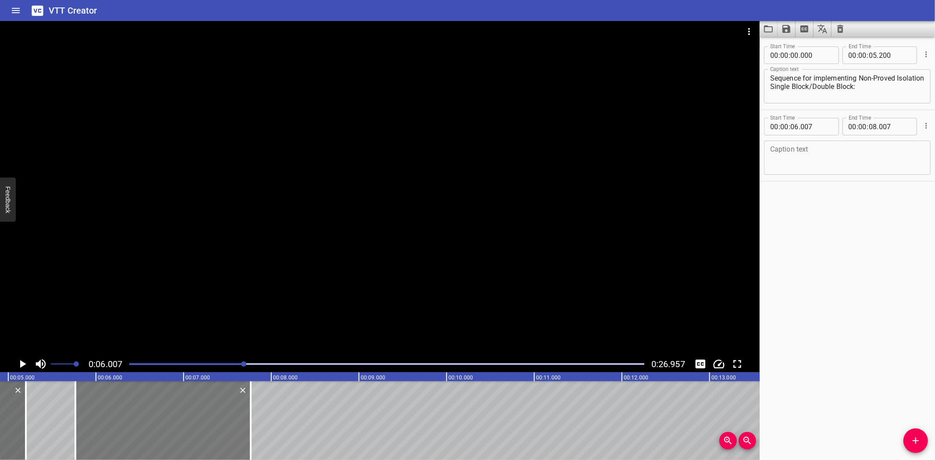
drag, startPoint x: 168, startPoint y: 432, endPoint x: 152, endPoint y: 434, distance: 16.4
click at [152, 434] on div at bounding box center [162, 420] width 175 height 79
type input "05"
type input "767"
type input "07"
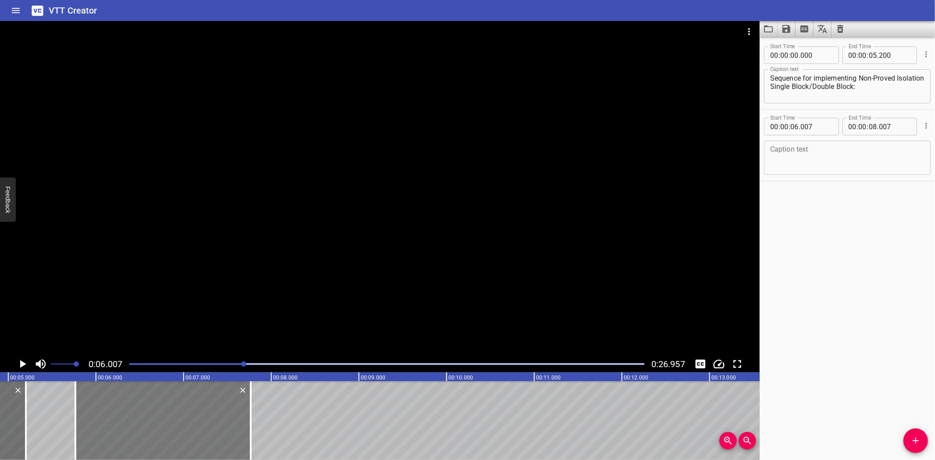
type input "767"
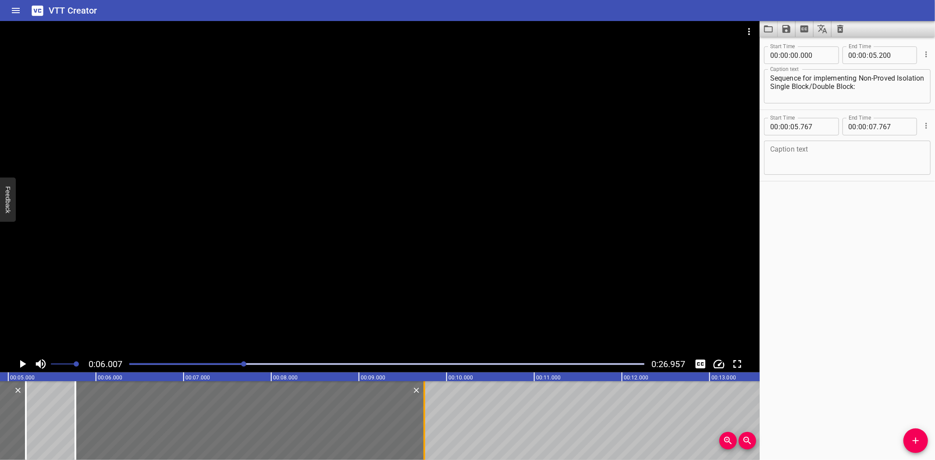
drag, startPoint x: 252, startPoint y: 434, endPoint x: 426, endPoint y: 436, distance: 173.6
click at [426, 436] on div at bounding box center [424, 420] width 9 height 79
type input "09"
type input "747"
click at [829, 153] on textarea at bounding box center [847, 158] width 154 height 25
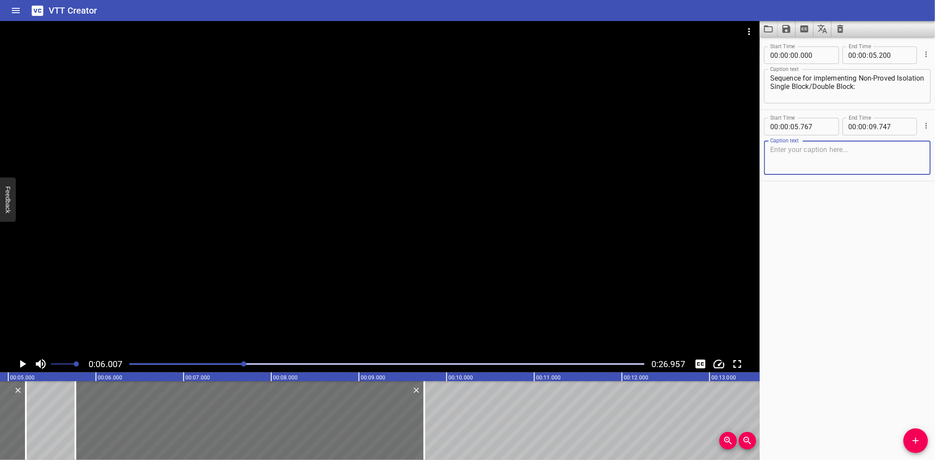
paste textarea "The system to be isolated and depressurized / drained off"
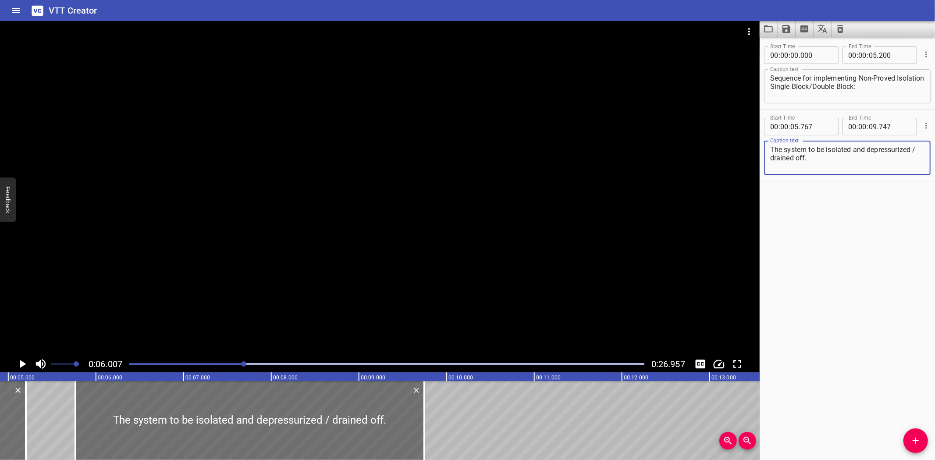
click at [902, 148] on textarea "The system to be isolated and depressurized / drained off." at bounding box center [847, 158] width 154 height 25
click at [310, 186] on div at bounding box center [380, 188] width 760 height 335
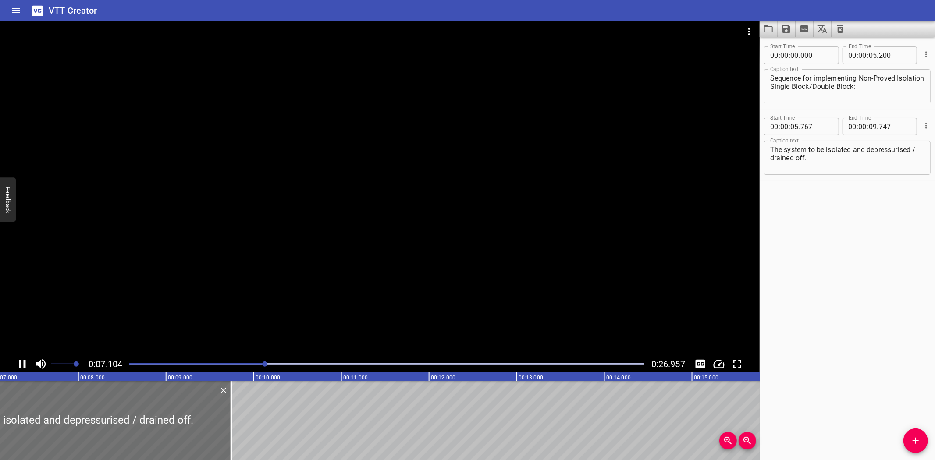
click at [397, 246] on div at bounding box center [380, 188] width 760 height 335
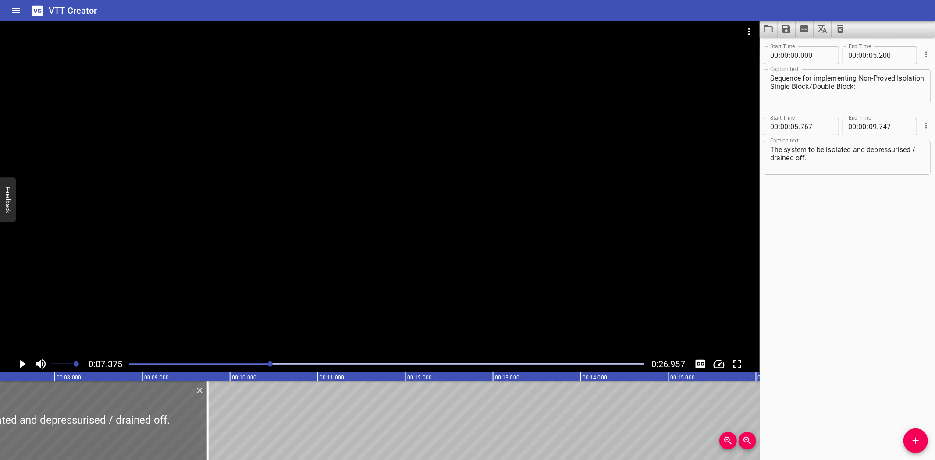
click at [917, 151] on textarea "The system to be isolated and depressurised / drained off." at bounding box center [847, 158] width 154 height 25
type textarea "The system to be isolated and depressurised/drained off."
click at [912, 434] on button "Add Cue" at bounding box center [916, 441] width 25 height 25
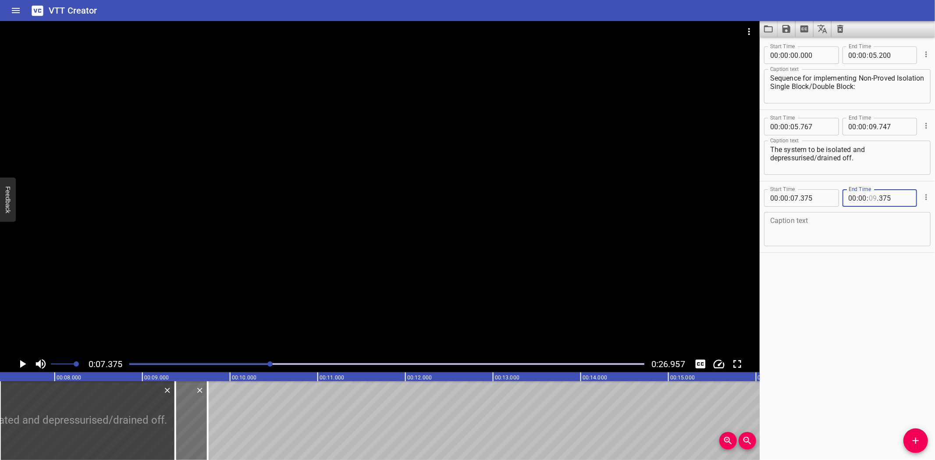
click at [871, 198] on input "number" at bounding box center [873, 198] width 8 height 18
type input "10"
type input "375"
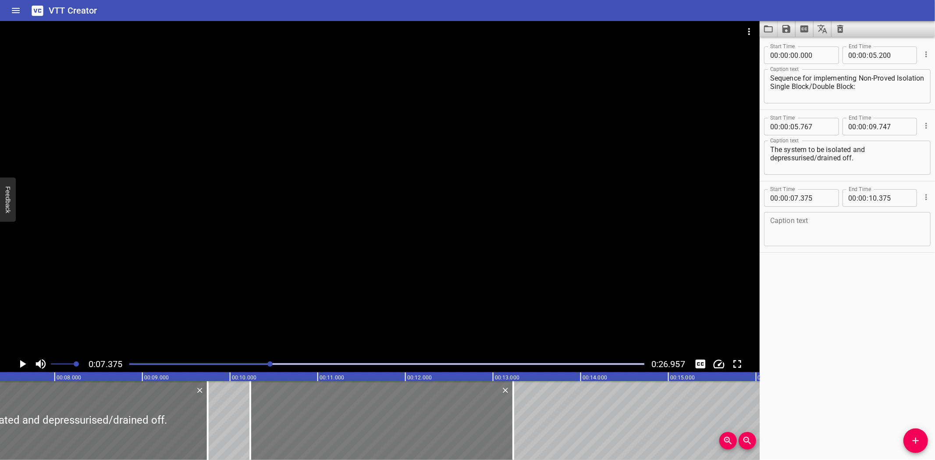
drag, startPoint x: 230, startPoint y: 411, endPoint x: 481, endPoint y: 419, distance: 250.5
click at [481, 419] on div at bounding box center [381, 420] width 263 height 79
type input "10"
type input "230"
type input "13"
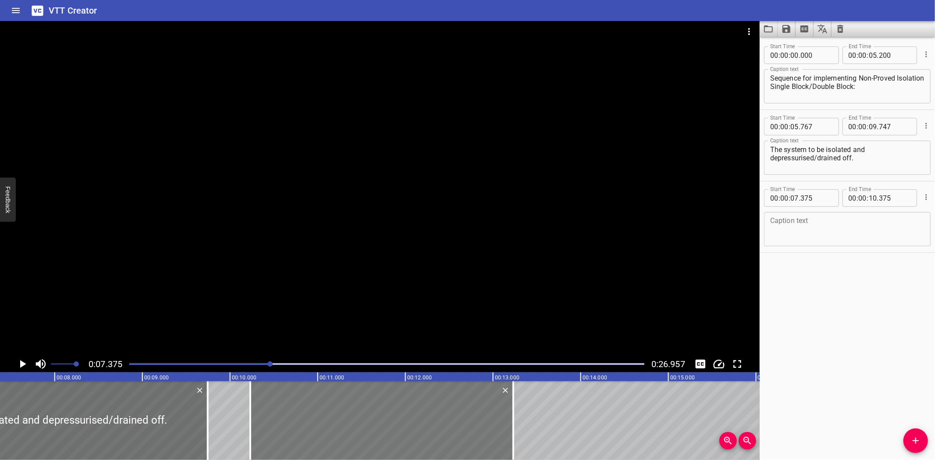
type input "230"
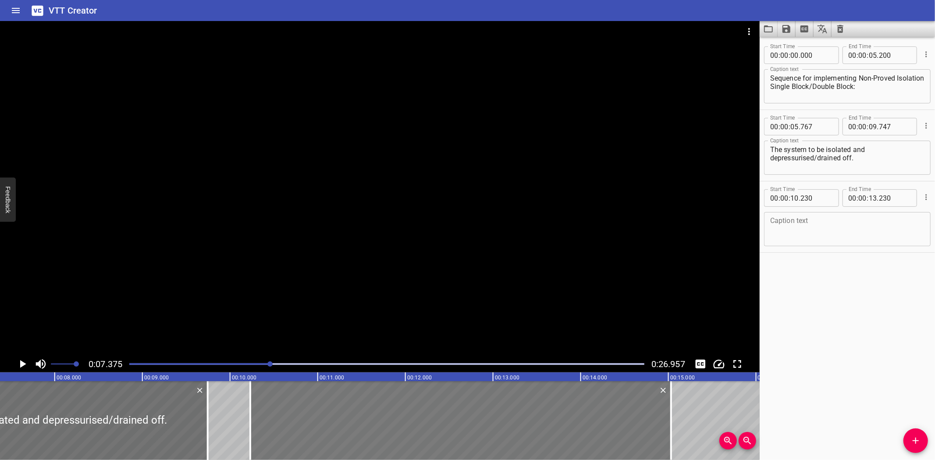
drag, startPoint x: 512, startPoint y: 419, endPoint x: 648, endPoint y: 392, distance: 138.4
click at [670, 418] on div at bounding box center [671, 420] width 2 height 79
type input "15"
type input "020"
click at [500, 224] on div at bounding box center [380, 188] width 760 height 335
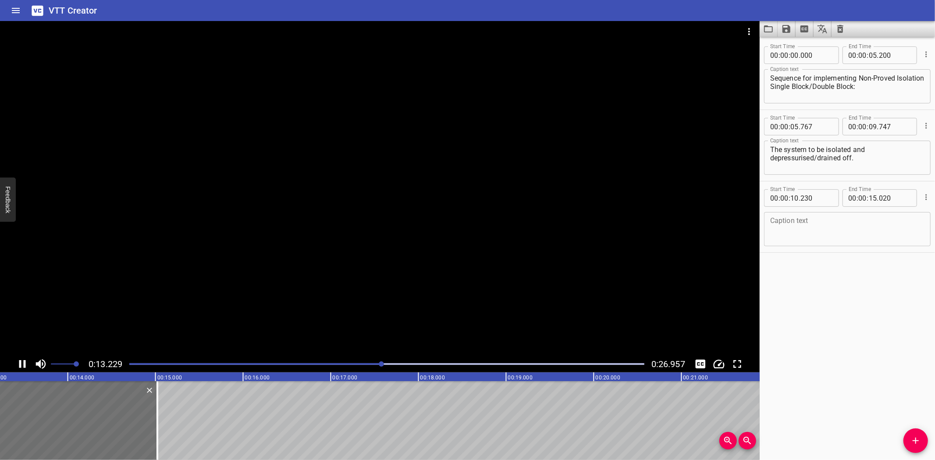
click at [256, 318] on div at bounding box center [380, 188] width 760 height 335
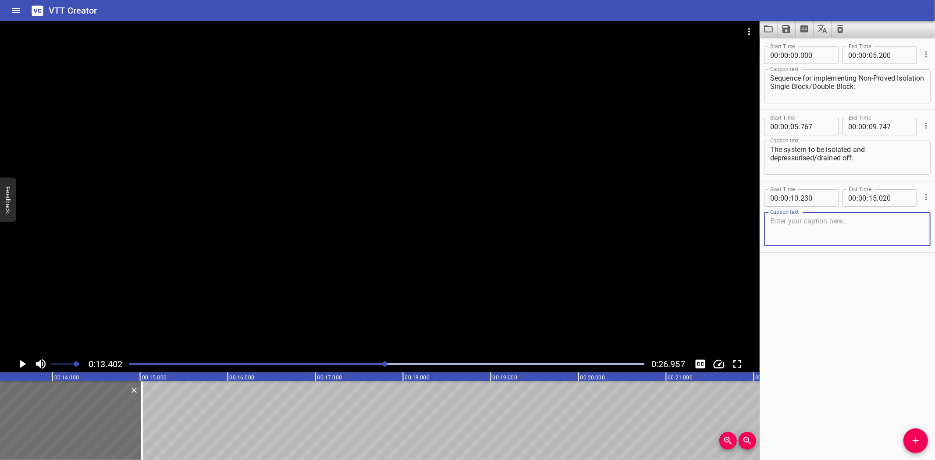
click at [831, 229] on textarea at bounding box center [847, 229] width 154 height 25
paste textarea "Valve 1 and/or Valve 2 is closed and securely immobilized."
click at [785, 235] on textarea "Valve 1 and/or Valve 2 is closed and securely immobilized." at bounding box center [847, 229] width 154 height 25
click at [792, 229] on textarea "Valve 1 and/or Valve 2 is closed and securely immobilized." at bounding box center [847, 229] width 154 height 25
click at [798, 228] on textarea "Valve 1 and/or Valve 2 is closed and securely immobilized." at bounding box center [847, 229] width 154 height 25
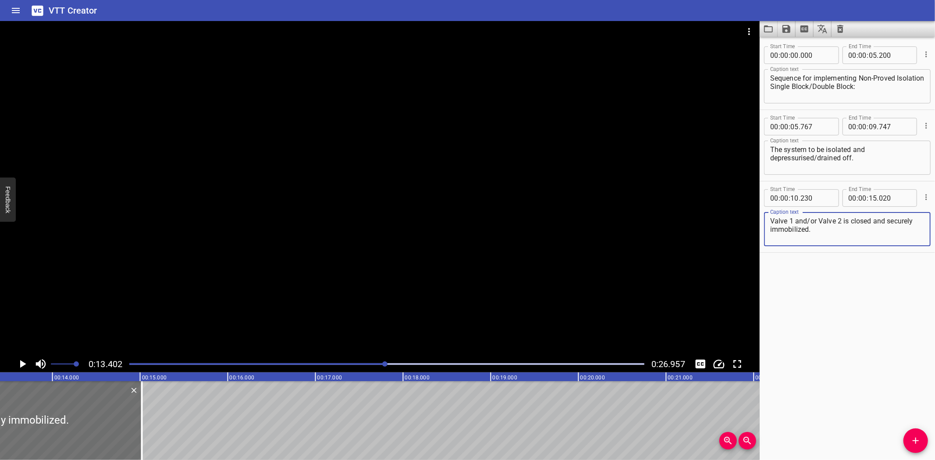
drag, startPoint x: 802, startPoint y: 228, endPoint x: 838, endPoint y: 230, distance: 36.0
click at [801, 228] on textarea "Valve 1 and/or Valve 2 is closed and securely immobilized." at bounding box center [847, 229] width 154 height 25
type textarea "Valve 1 and/or Valve 2 is closed and securely immobilised."
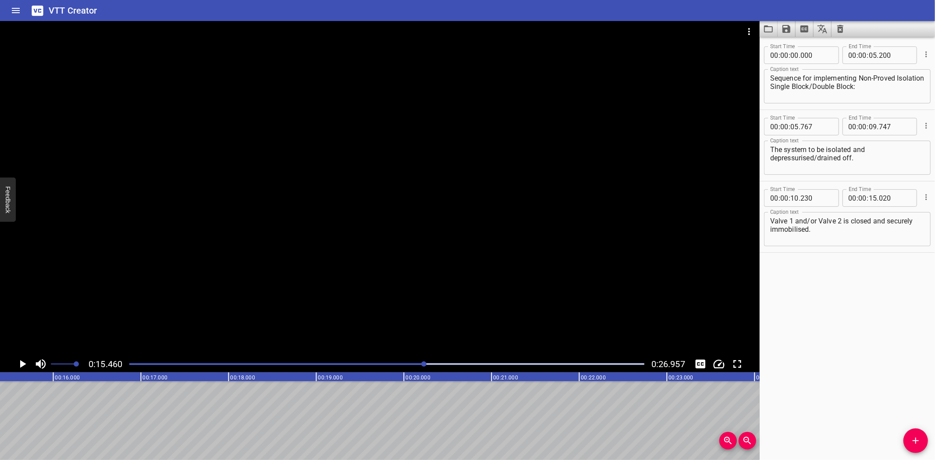
scroll to position [0, 1356]
click at [922, 433] on button "Add Cue" at bounding box center [916, 441] width 25 height 25
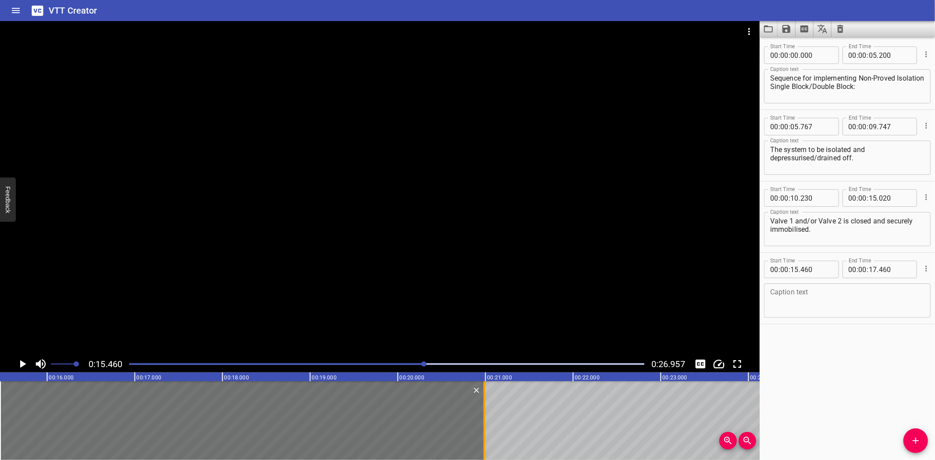
drag, startPoint x: 171, startPoint y: 420, endPoint x: 480, endPoint y: 438, distance: 309.6
click at [480, 438] on div at bounding box center [484, 420] width 9 height 79
type input "20"
type input "985"
click at [353, 207] on div at bounding box center [380, 188] width 760 height 335
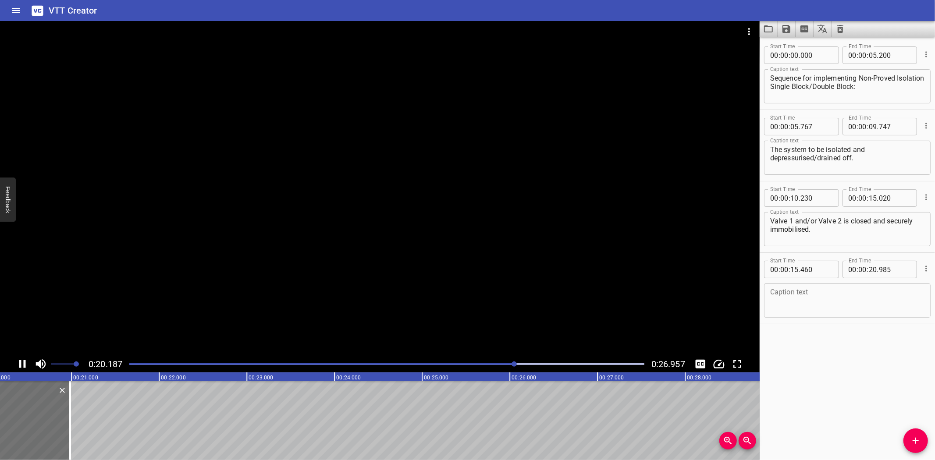
click at [264, 290] on div at bounding box center [380, 188] width 760 height 335
click at [877, 287] on div "Caption text" at bounding box center [847, 301] width 167 height 34
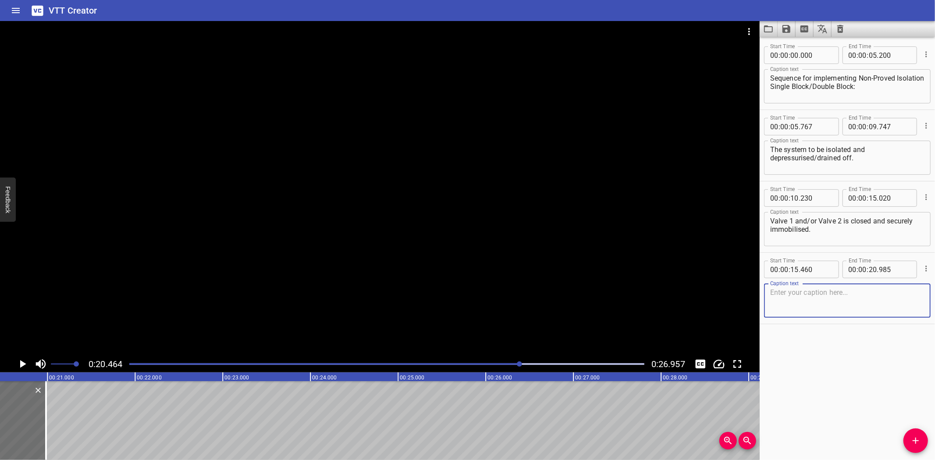
paste textarea "Single valve isolations must not be left unattended when open to the atmosphere."
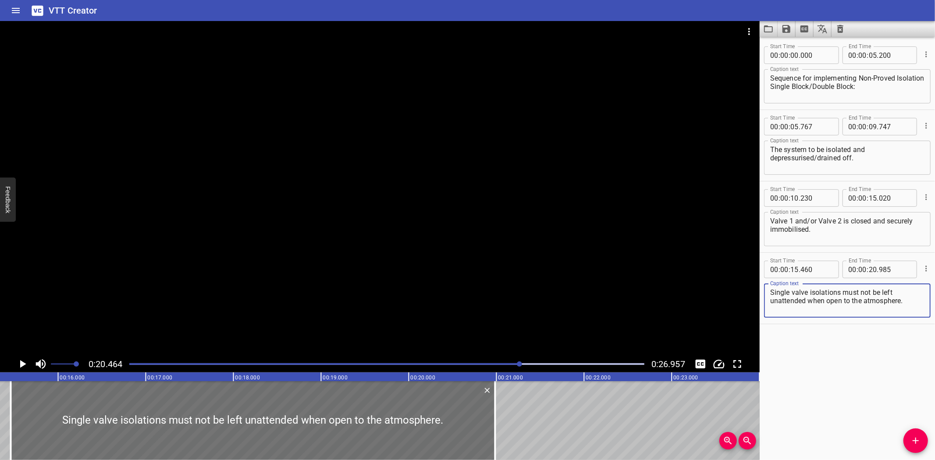
scroll to position [0, 1342]
type textarea "Single valve isolations must not be left unattended when open to the atmosphere."
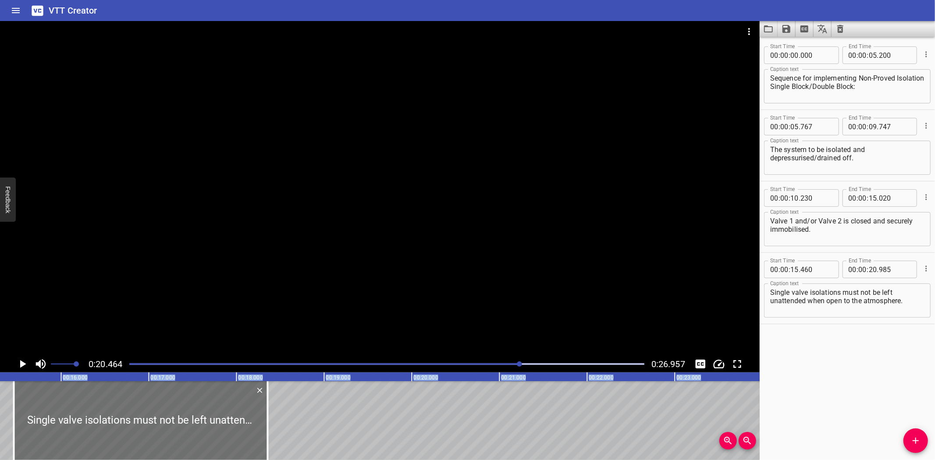
drag, startPoint x: 496, startPoint y: 420, endPoint x: 266, endPoint y: 463, distance: 234.7
click at [266, 460] on html "VTT Creator Caption Editor Batch Transcribe Login Sign Up Privacy Contact 0:20.…" at bounding box center [467, 230] width 935 height 460
type input "18"
type input "355"
click at [265, 439] on div at bounding box center [267, 420] width 9 height 79
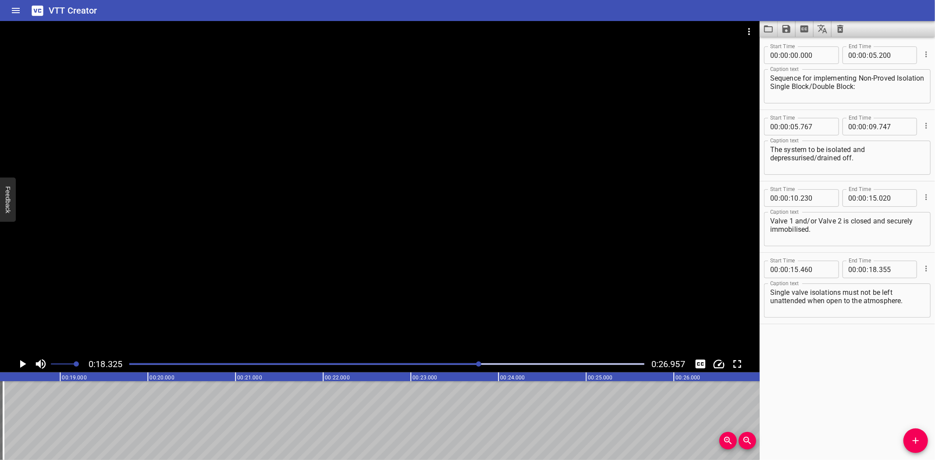
scroll to position [0, 1607]
click at [915, 442] on icon "Add Cue" at bounding box center [916, 441] width 11 height 11
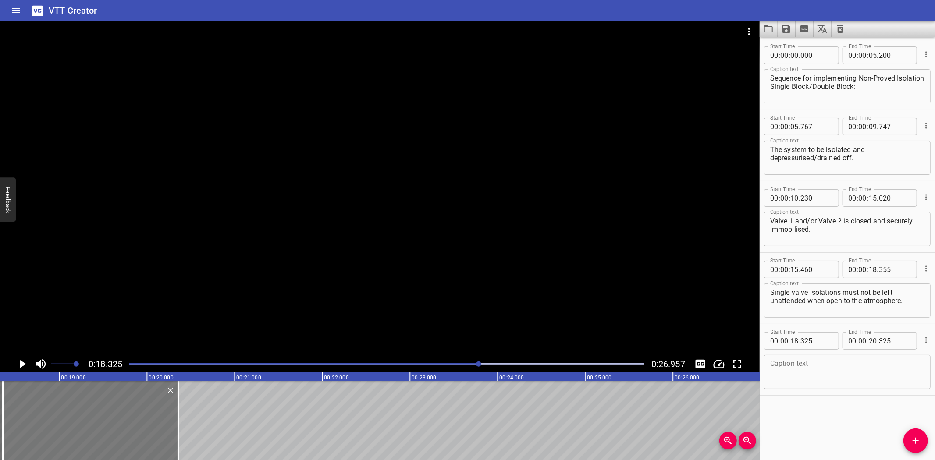
click at [87, 408] on div at bounding box center [90, 420] width 175 height 79
type input "360"
drag, startPoint x: 176, startPoint y: 412, endPoint x: 227, endPoint y: 415, distance: 51.4
click at [227, 415] on div at bounding box center [229, 420] width 9 height 79
type input "945"
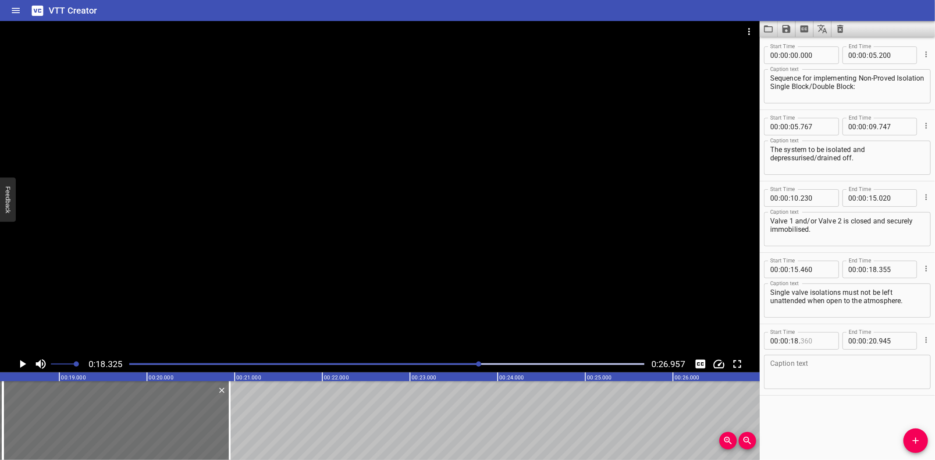
click at [822, 339] on input "number" at bounding box center [817, 341] width 32 height 18
type input "355"
click at [18, 360] on icon "Play/Pause" at bounding box center [22, 364] width 13 height 13
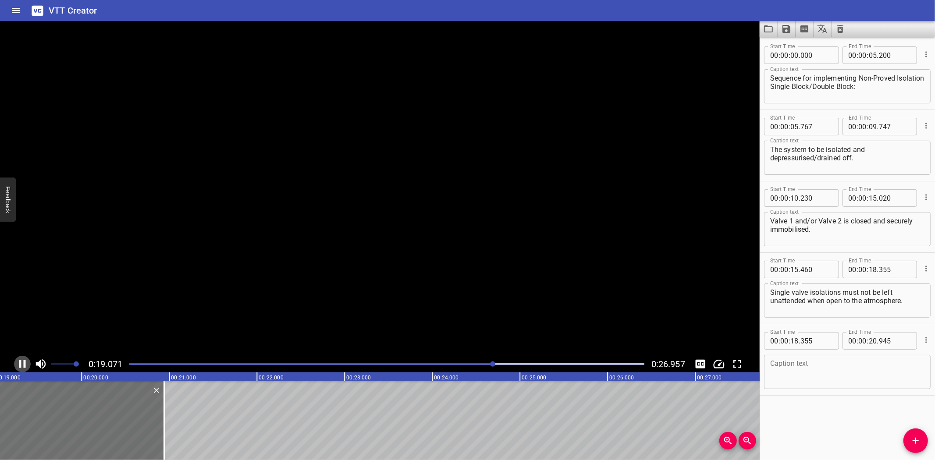
click at [18, 360] on icon "Play/Pause" at bounding box center [22, 364] width 13 height 13
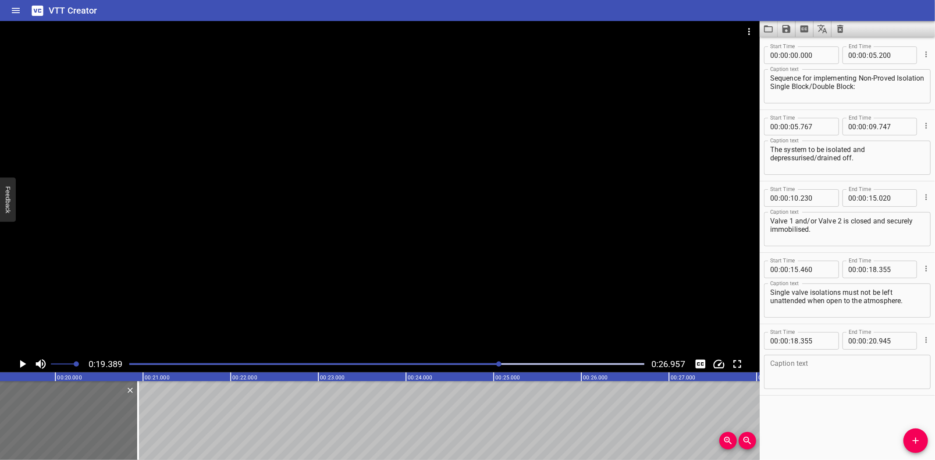
scroll to position [0, 1700]
drag, startPoint x: 910, startPoint y: 299, endPoint x: 759, endPoint y: 309, distance: 151.2
click at [759, 309] on main "0:19.389 0:26.957 00:00.000 00:01.000 00:02.000 00:03.000 00:04.000 00:05.000 0…" at bounding box center [467, 240] width 935 height 439
type textarea "Single valve isolations must not be left"
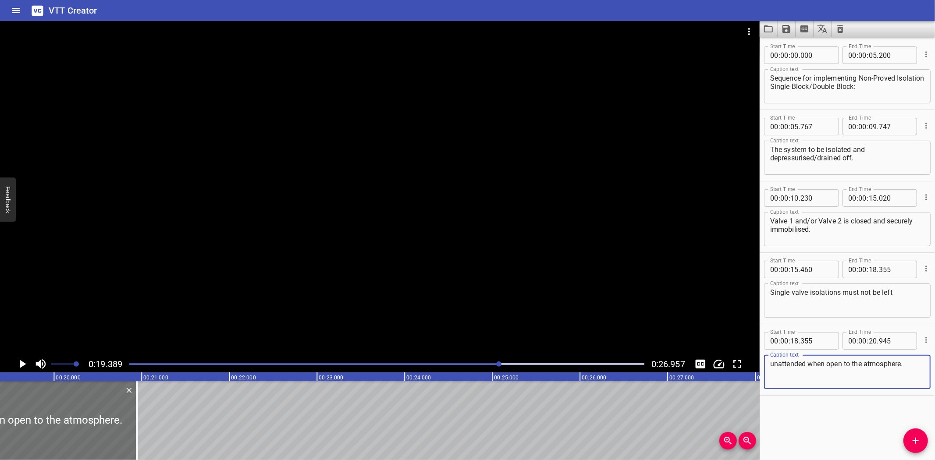
type textarea "unattended when open to the atmosphere."
click at [904, 294] on textarea "Single valve isolations must not be left" at bounding box center [847, 300] width 154 height 25
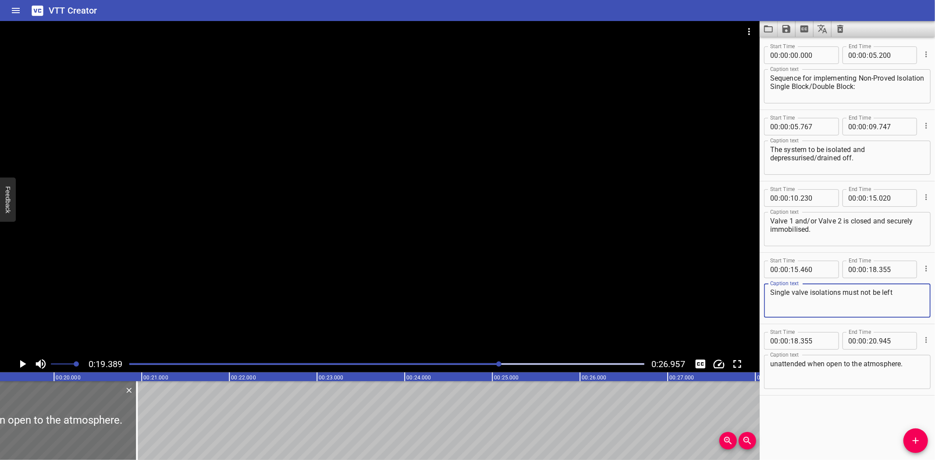
type textarea "Single valve isolations must not be left"
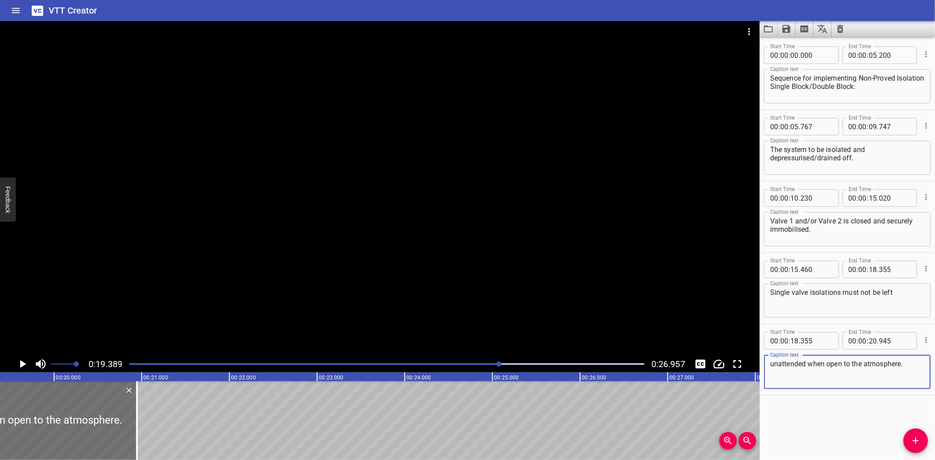
click at [909, 360] on textarea "unattended when open to the atmosphere." at bounding box center [847, 372] width 154 height 25
click at [305, 285] on div at bounding box center [380, 188] width 760 height 335
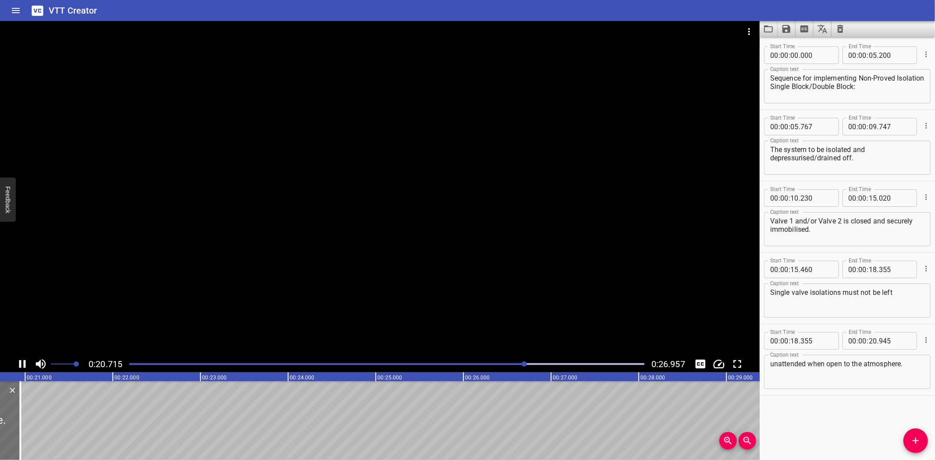
click at [247, 301] on div at bounding box center [380, 188] width 760 height 335
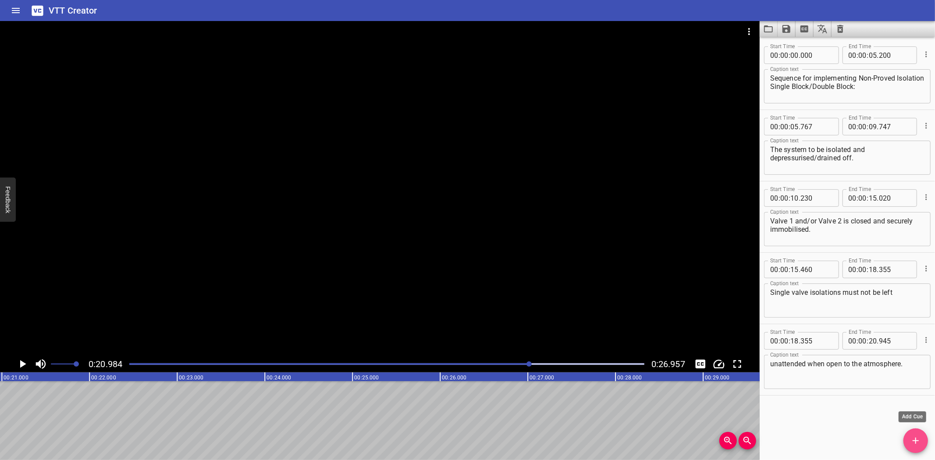
drag, startPoint x: 921, startPoint y: 445, endPoint x: 539, endPoint y: 427, distance: 381.8
click at [919, 445] on icon "Add Cue" at bounding box center [916, 441] width 11 height 11
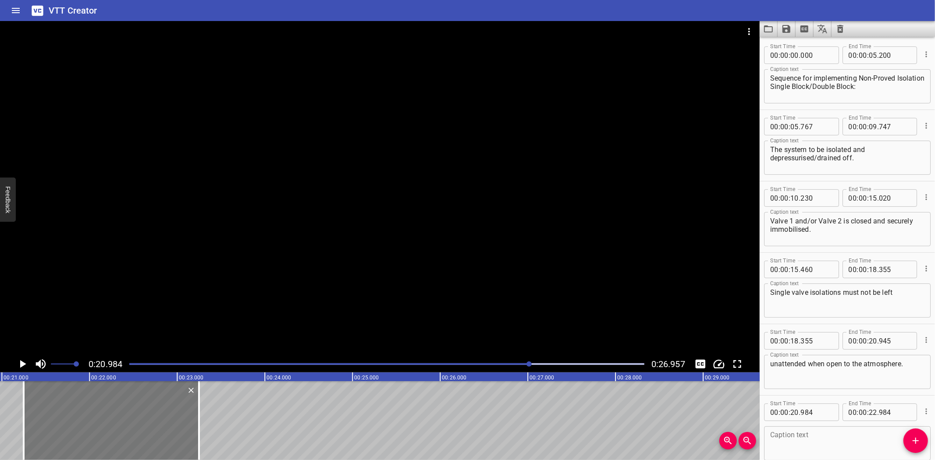
drag, startPoint x: 111, startPoint y: 426, endPoint x: 121, endPoint y: 424, distance: 9.7
click at [121, 424] on div at bounding box center [111, 420] width 175 height 79
type input "21"
type input "249"
type input "23"
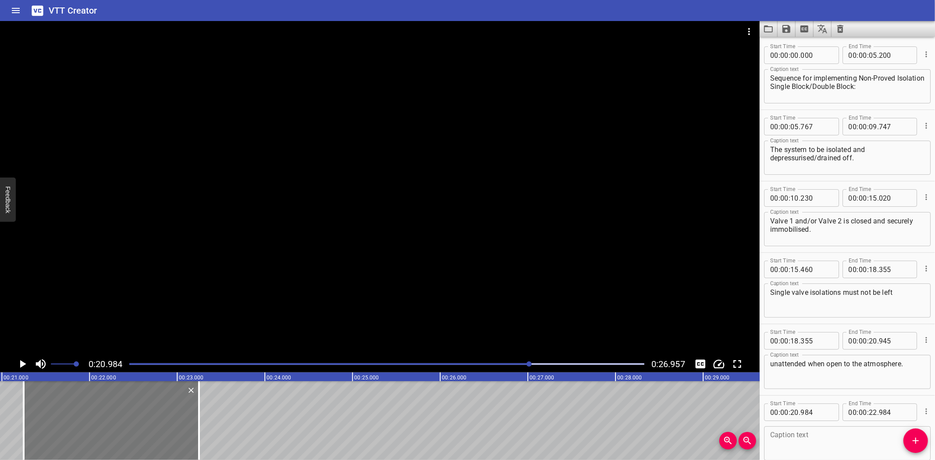
type input "249"
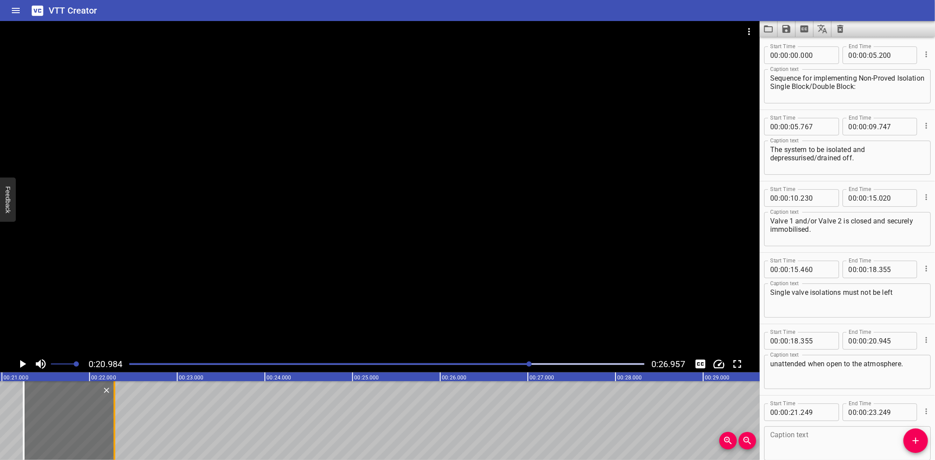
drag, startPoint x: 198, startPoint y: 421, endPoint x: 113, endPoint y: 443, distance: 87.4
click at [114, 443] on div at bounding box center [115, 420] width 2 height 79
type input "22"
type input "284"
click at [805, 431] on textarea at bounding box center [847, 443] width 154 height 25
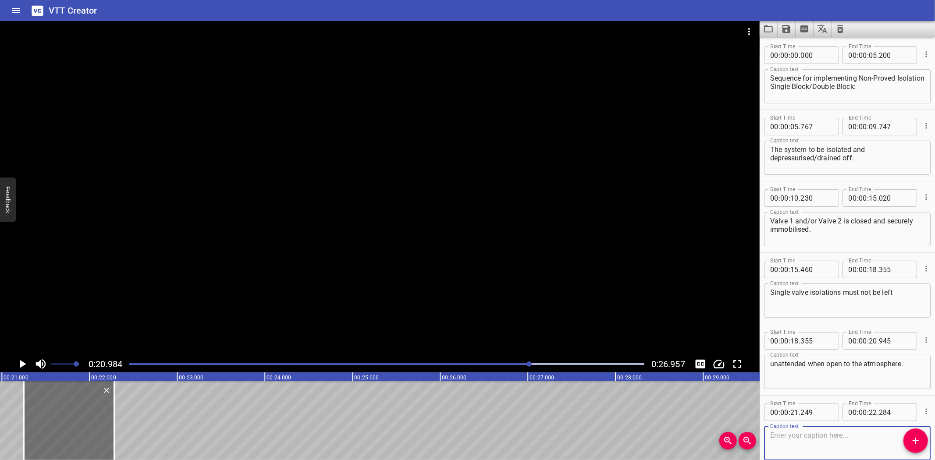
paste textarea "Note:"
type textarea "Note:"
drag, startPoint x: 916, startPoint y: 442, endPoint x: 584, endPoint y: 436, distance: 331.9
click at [915, 442] on icon "Add Cue" at bounding box center [916, 441] width 6 height 6
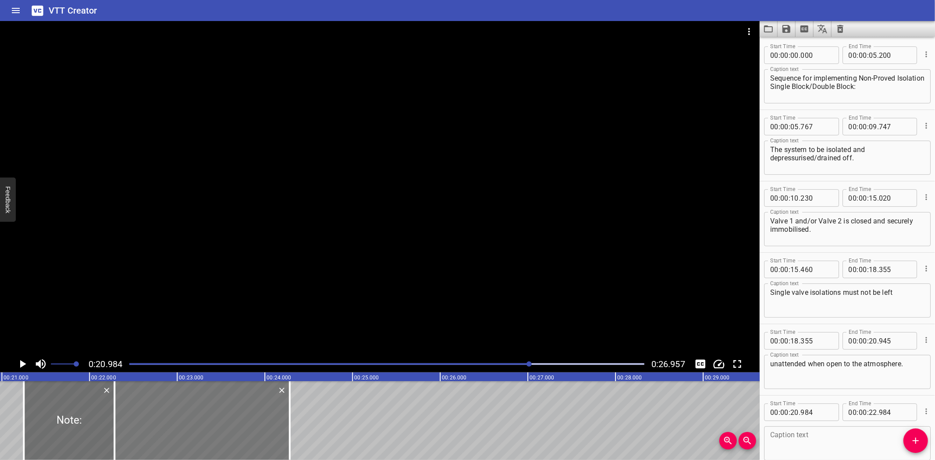
drag, startPoint x: 186, startPoint y: 421, endPoint x: 265, endPoint y: 424, distance: 79.0
type input "22"
type input "284"
type input "24"
type input "284"
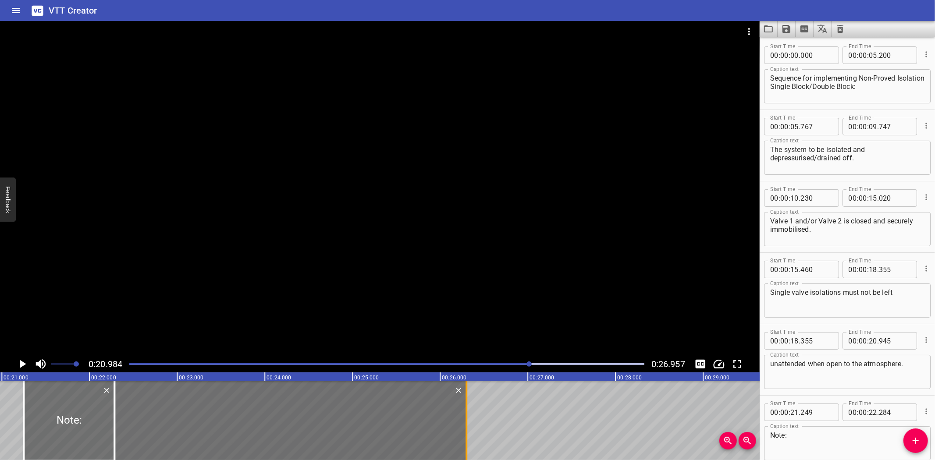
drag, startPoint x: 288, startPoint y: 416, endPoint x: 466, endPoint y: 421, distance: 177.6
click at [466, 421] on div at bounding box center [467, 420] width 2 height 79
type input "26"
type input "309"
click at [818, 408] on input "number" at bounding box center [817, 413] width 32 height 18
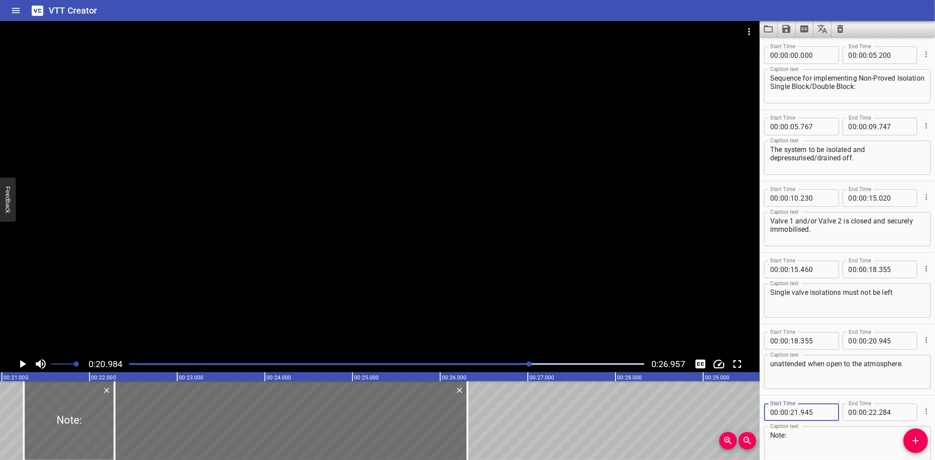
type input "945"
type input "21"
drag, startPoint x: 81, startPoint y: 427, endPoint x: 226, endPoint y: 433, distance: 144.8
click at [19, 430] on div at bounding box center [22, 420] width 9 height 79
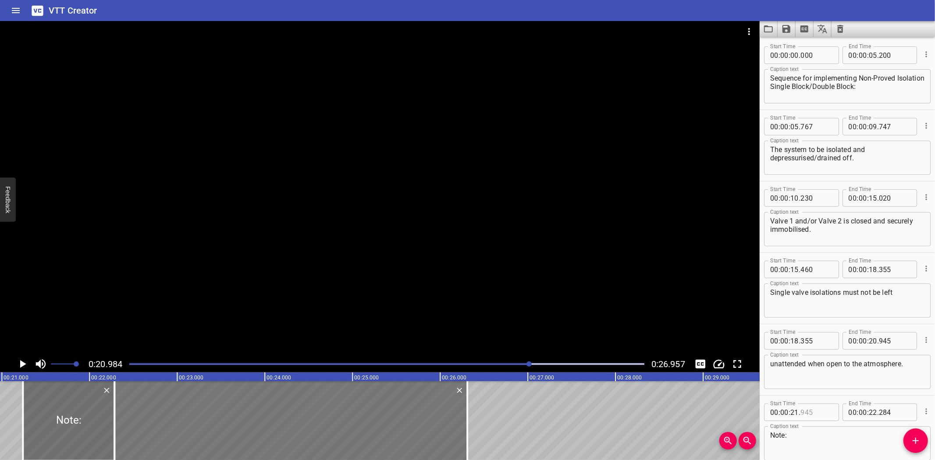
type input "235"
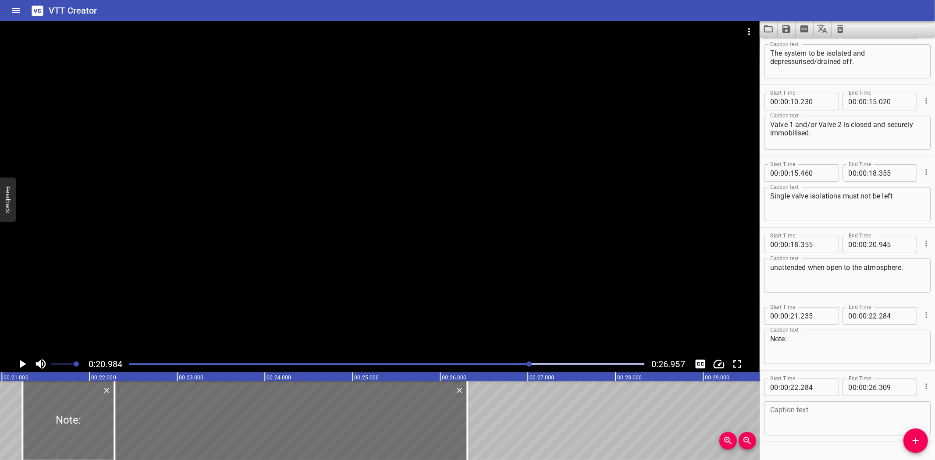
scroll to position [99, 0]
click at [790, 413] on textarea at bounding box center [847, 416] width 154 height 25
click at [811, 412] on textarea at bounding box center [847, 416] width 154 height 25
paste textarea "Double valve isolation should be used rather than single valve."
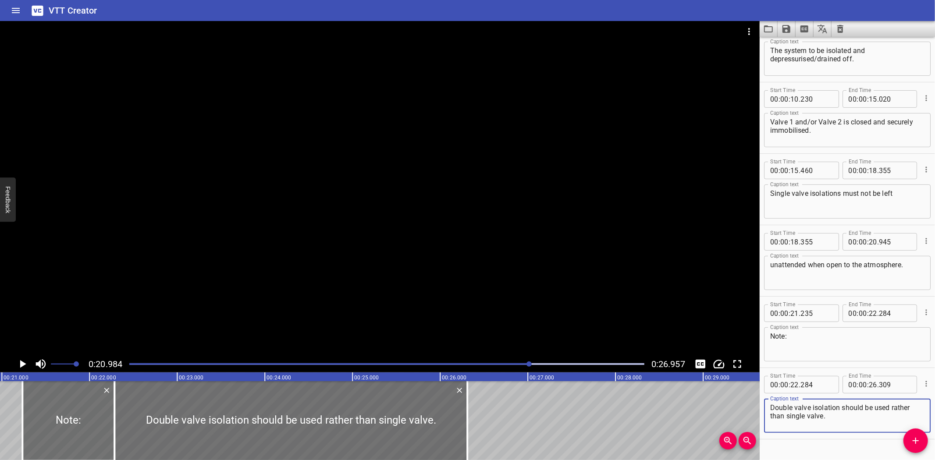
type textarea "Double valve isolation should be used rather than single valve."
click at [487, 218] on div at bounding box center [380, 188] width 760 height 335
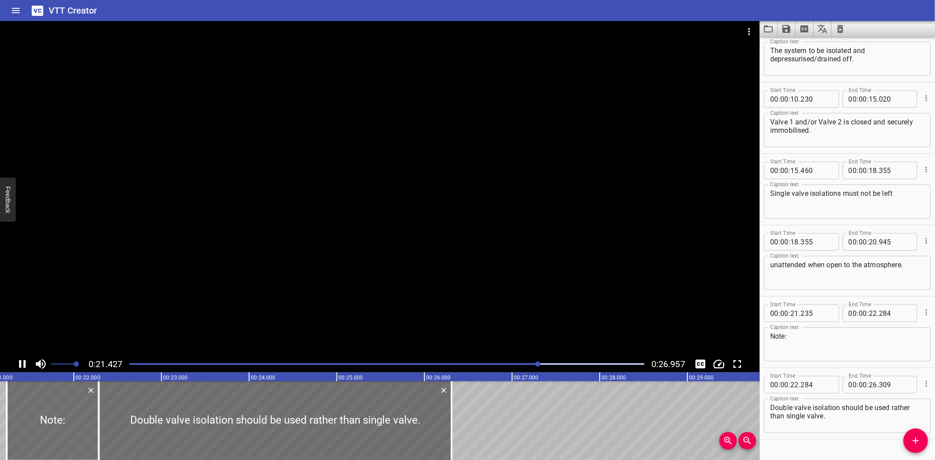
scroll to position [117, 0]
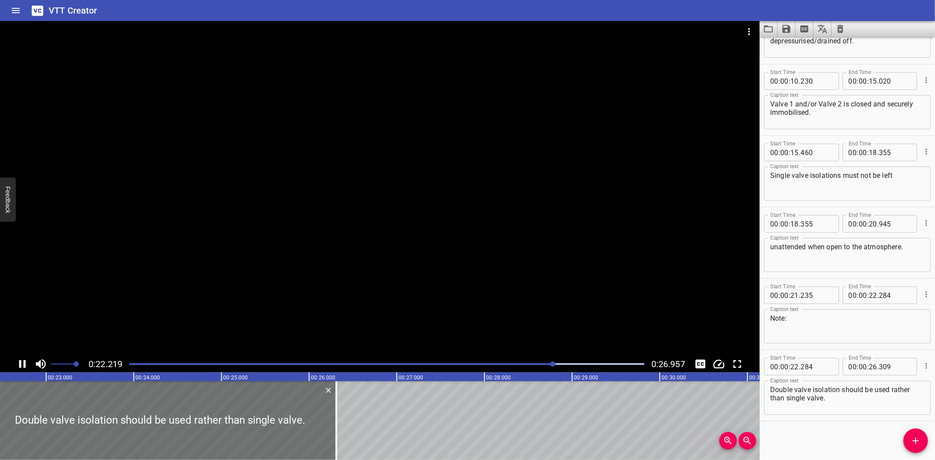
click at [130, 365] on div "Play progress" at bounding box center [296, 364] width 515 height 2
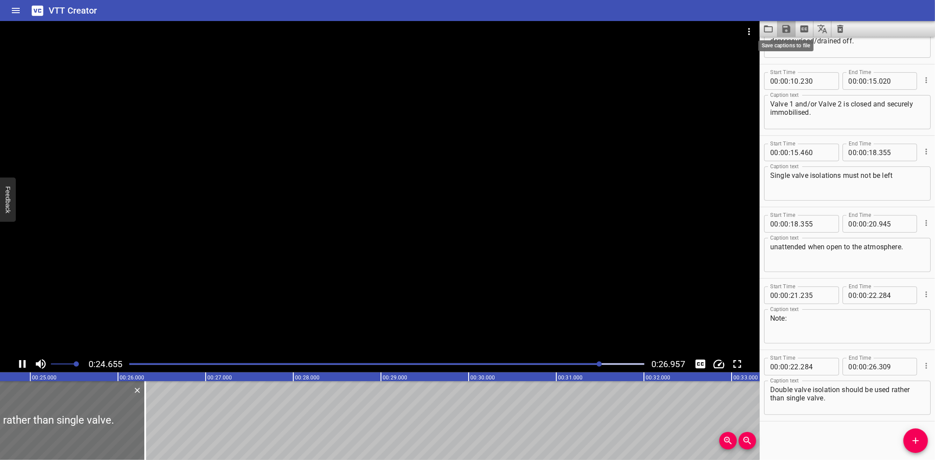
click at [787, 32] on icon "Save captions to file" at bounding box center [787, 29] width 8 height 8
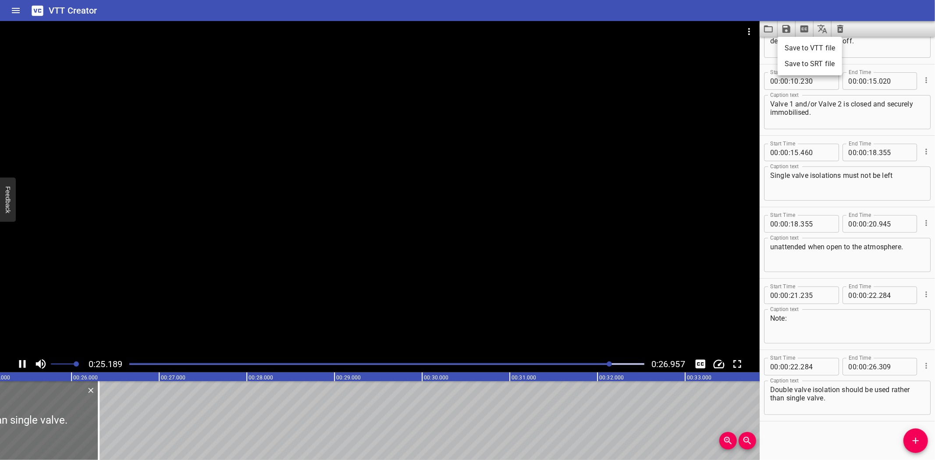
click at [791, 50] on li "Save to VTT file" at bounding box center [810, 48] width 64 height 16
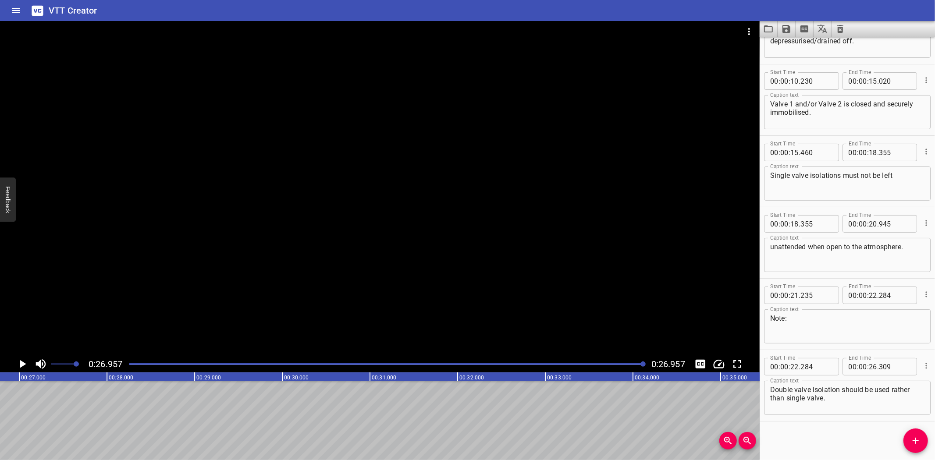
scroll to position [0, 2364]
click at [763, 27] on icon "Load captions from file" at bounding box center [768, 29] width 11 height 11
click at [838, 32] on icon "Clear captions" at bounding box center [840, 29] width 6 height 8
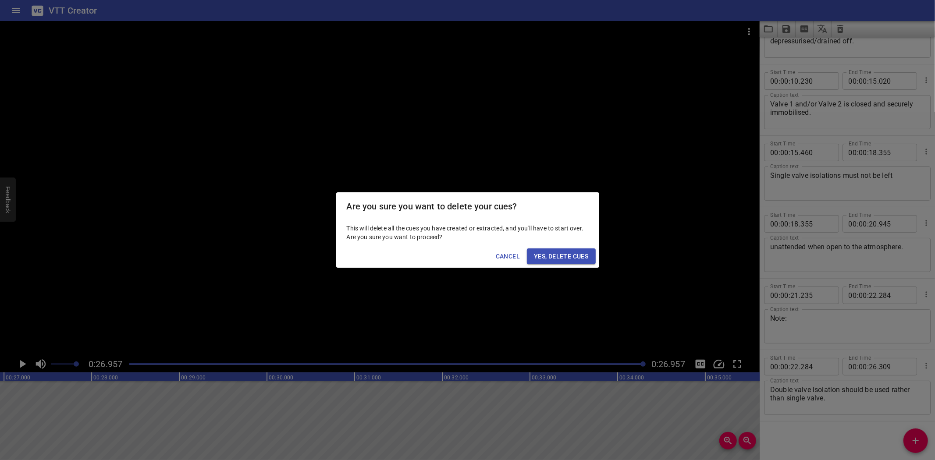
drag, startPoint x: 543, startPoint y: 246, endPoint x: 555, endPoint y: 273, distance: 29.6
click at [548, 252] on div "Cancel Yes, Delete Cues" at bounding box center [467, 256] width 263 height 23
click at [555, 273] on div "Are you sure you want to delete your cues? This will delete all the cues you ha…" at bounding box center [467, 230] width 935 height 460
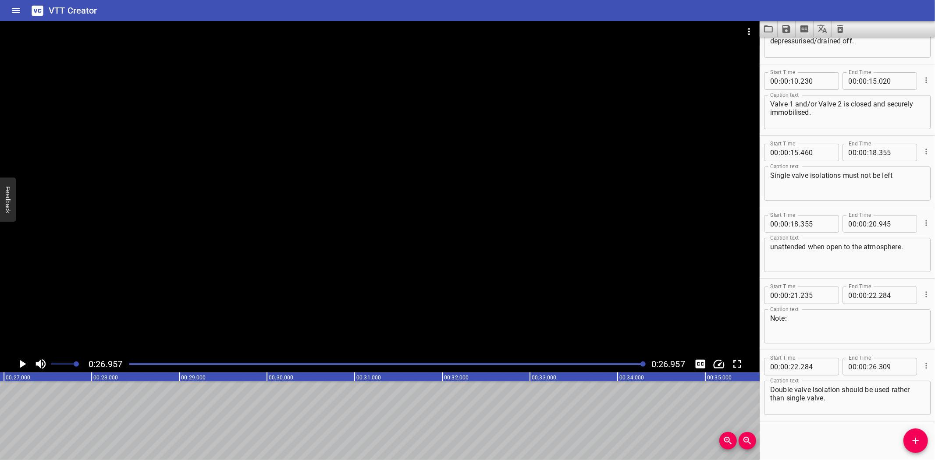
click at [555, 264] on div at bounding box center [380, 188] width 760 height 335
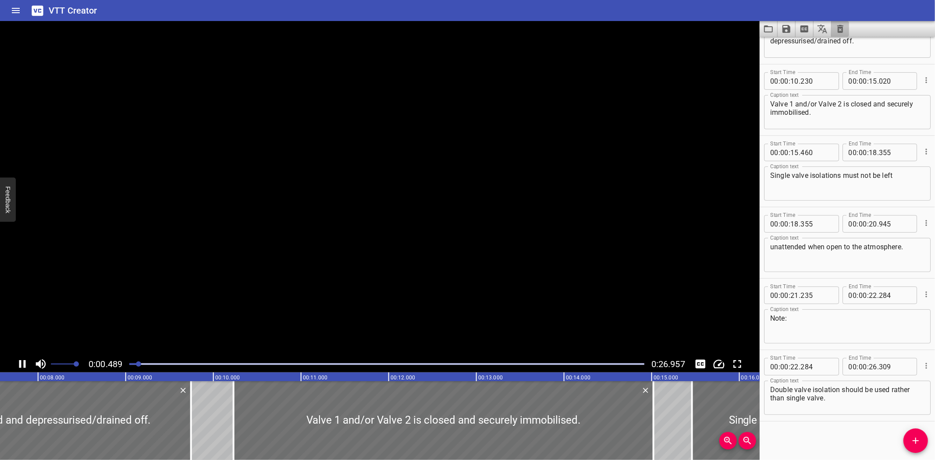
click at [838, 25] on icon "Clear captions" at bounding box center [840, 29] width 11 height 11
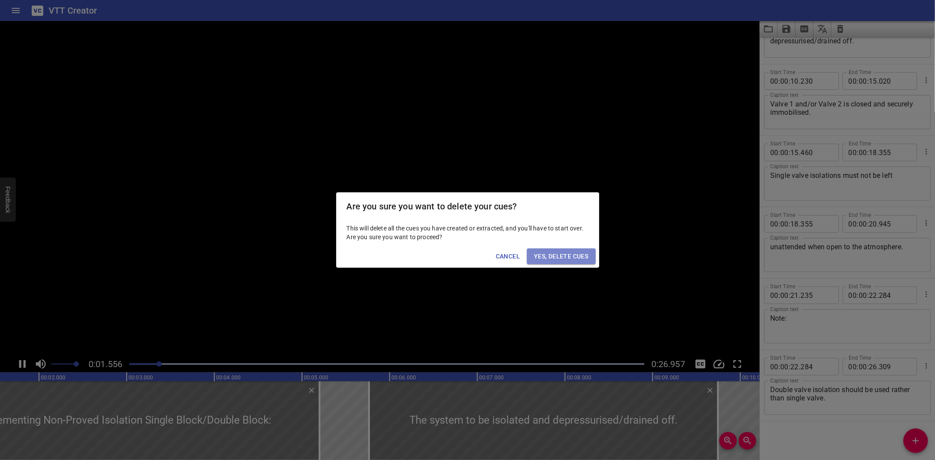
click at [535, 257] on span "Yes, Delete Cues" at bounding box center [561, 256] width 54 height 11
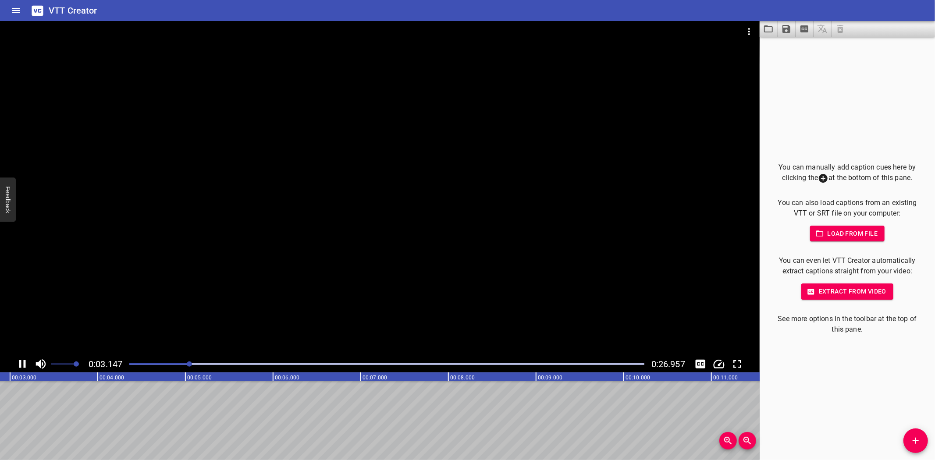
scroll to position [0, 275]
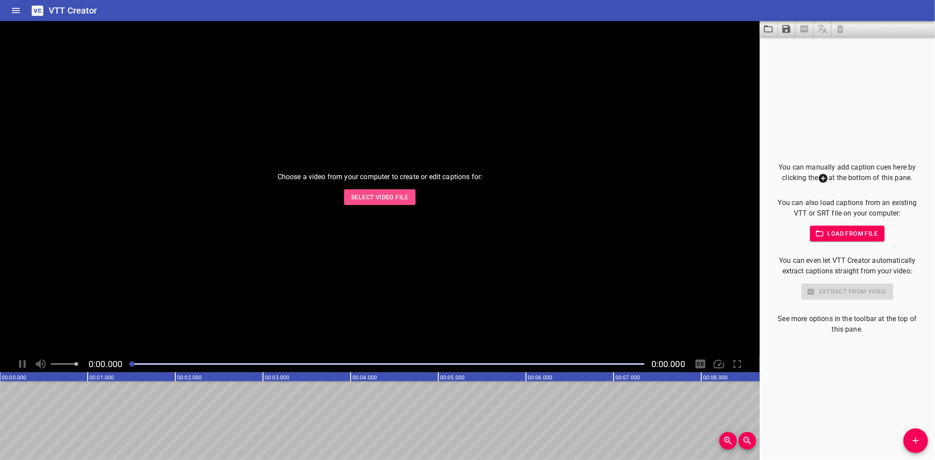
click at [377, 202] on span "Select Video File" at bounding box center [379, 197] width 57 height 11
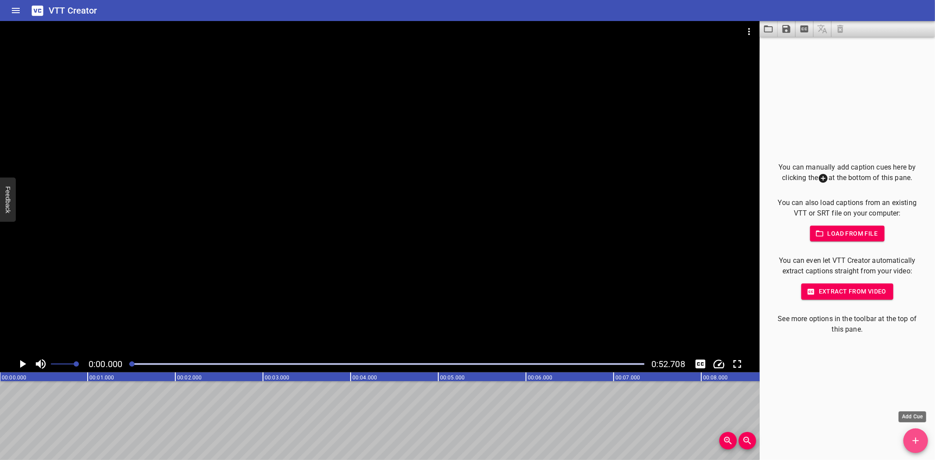
click at [913, 438] on icon "Add Cue" at bounding box center [916, 441] width 11 height 11
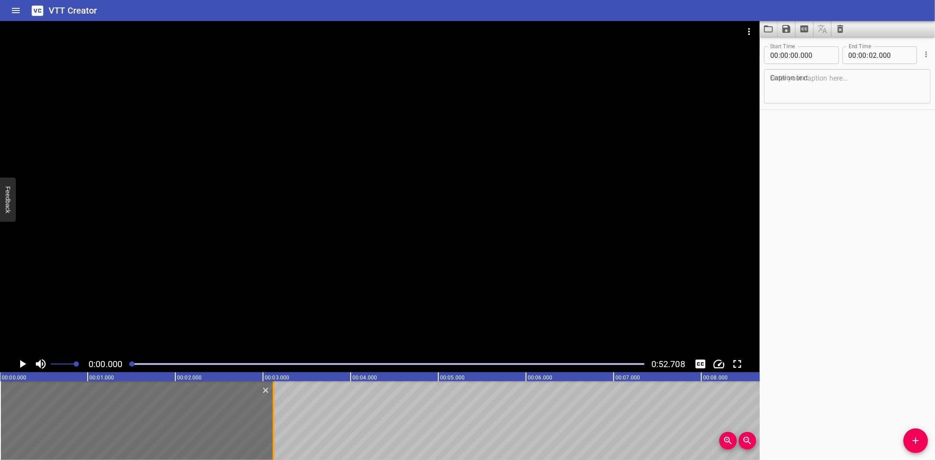
drag, startPoint x: 176, startPoint y: 431, endPoint x: 274, endPoint y: 441, distance: 98.7
click at [274, 441] on div at bounding box center [273, 420] width 9 height 79
type input "03"
type input "120"
click at [792, 85] on textarea at bounding box center [847, 86] width 154 height 25
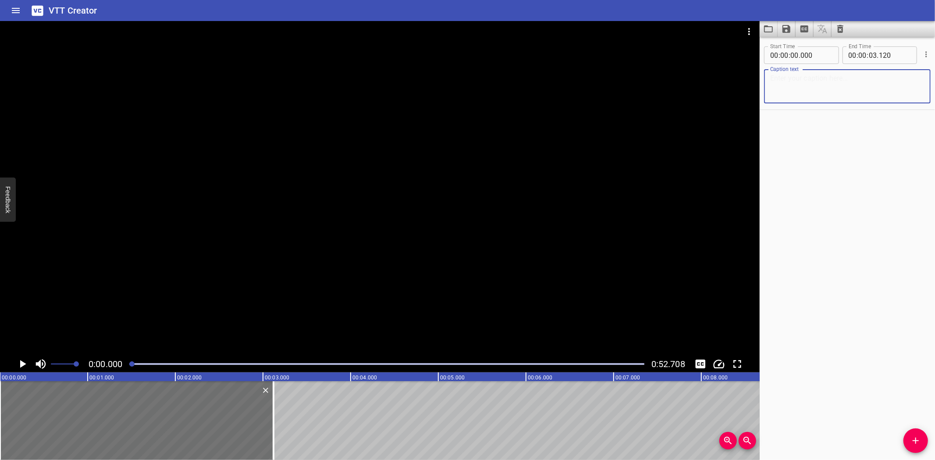
paste textarea "Deisolation and Reinstatement of Plant"
type textarea "Deisolation and Reinstatement of Plant"
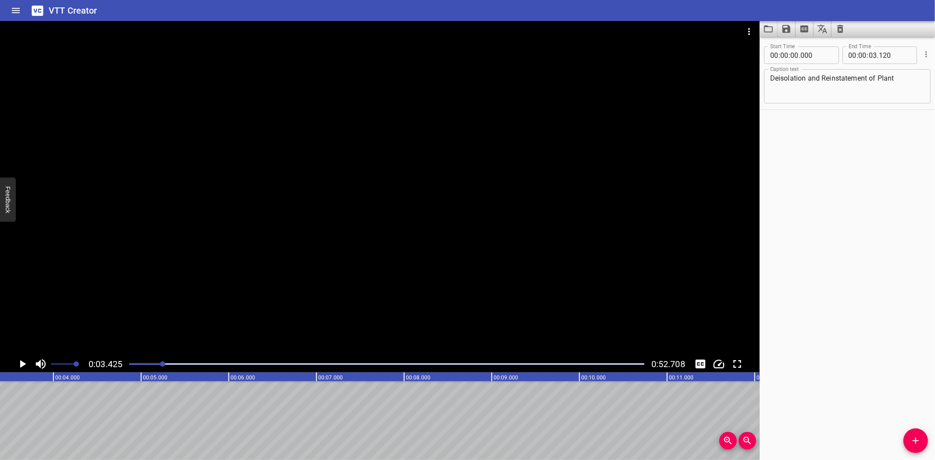
scroll to position [0, 300]
click at [919, 439] on icon "Add Cue" at bounding box center [916, 441] width 11 height 11
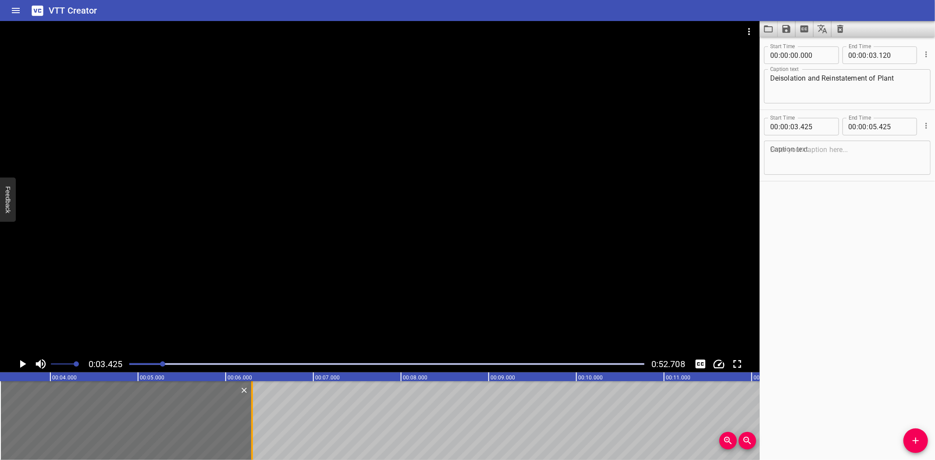
drag, startPoint x: 174, startPoint y: 431, endPoint x: 250, endPoint y: 432, distance: 76.7
click at [250, 432] on div at bounding box center [252, 420] width 9 height 79
type input "06"
type input "300"
click at [444, 218] on div at bounding box center [380, 188] width 760 height 335
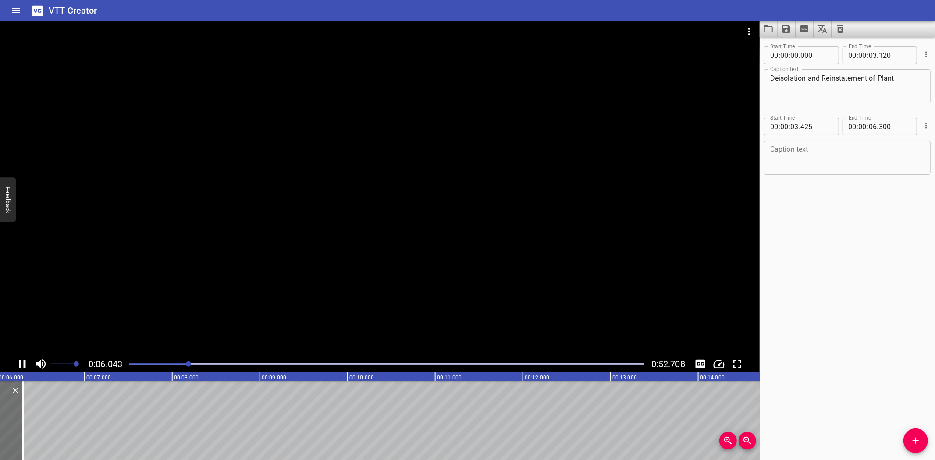
click at [156, 260] on div at bounding box center [380, 188] width 760 height 335
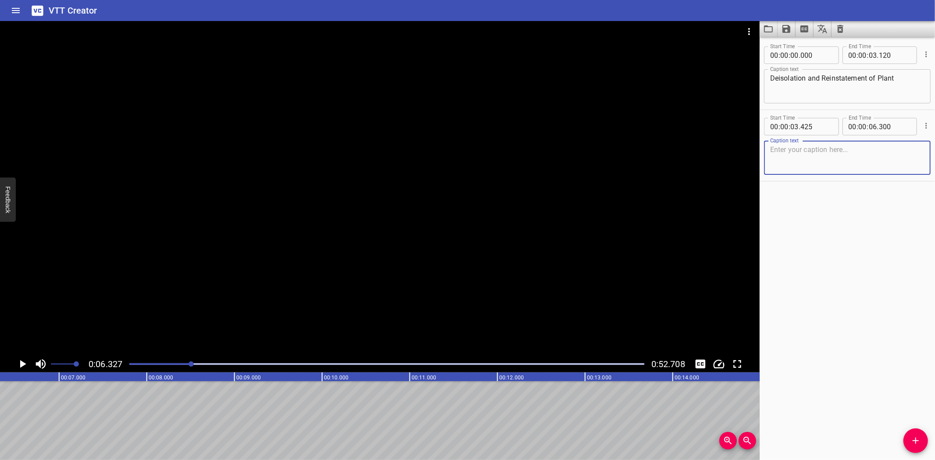
click at [861, 152] on textarea at bounding box center [847, 158] width 154 height 25
paste textarea "De-isolations must be carried out"
type textarea "De-isolations must be carried out"
click at [909, 443] on span "Add Cue" at bounding box center [916, 441] width 25 height 11
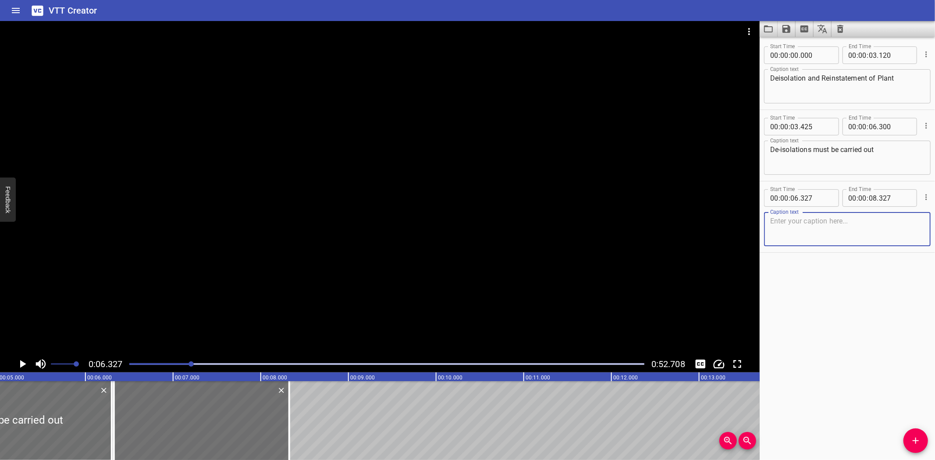
scroll to position [0, 413]
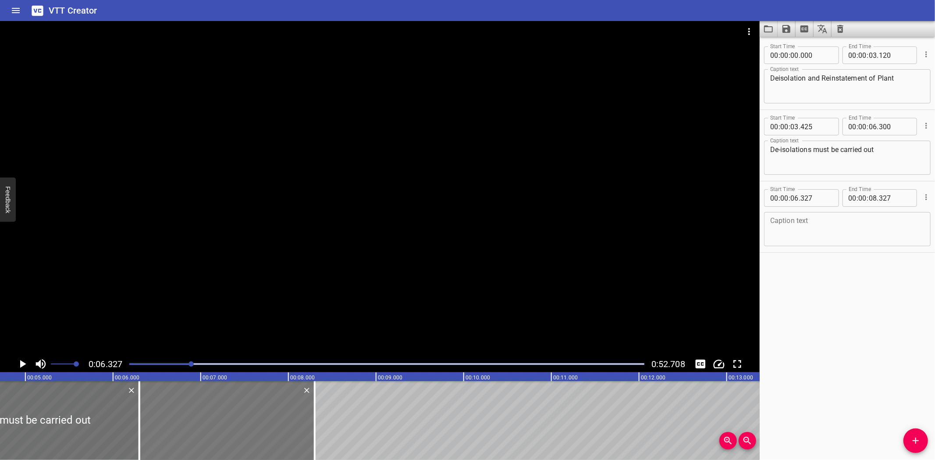
click at [167, 429] on div at bounding box center [226, 420] width 175 height 79
type input "302"
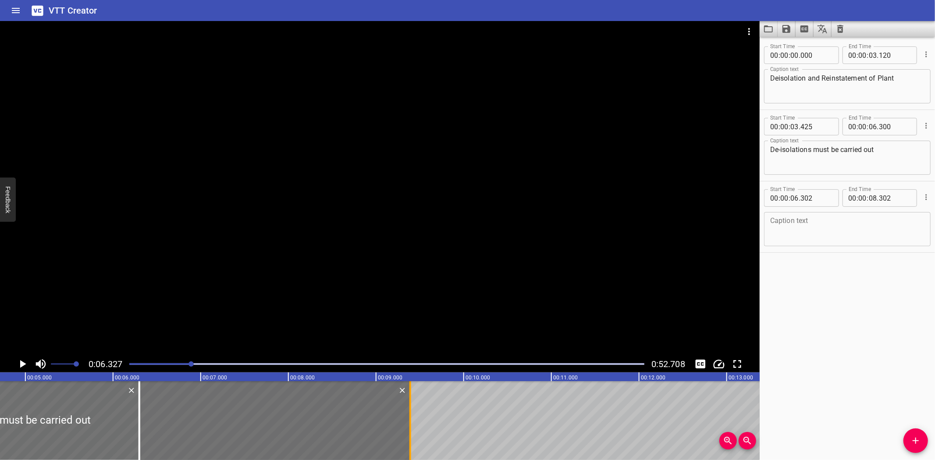
drag, startPoint x: 311, startPoint y: 413, endPoint x: 407, endPoint y: 417, distance: 95.6
click at [407, 417] on div at bounding box center [410, 420] width 9 height 79
type input "09"
type input "392"
click at [360, 280] on div at bounding box center [380, 188] width 760 height 335
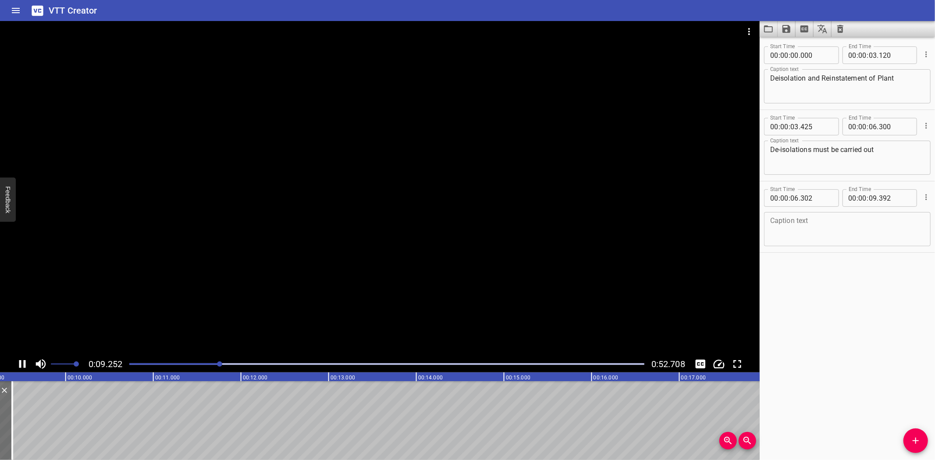
click at [151, 308] on div at bounding box center [380, 188] width 760 height 335
click at [807, 221] on textarea at bounding box center [847, 229] width 154 height 25
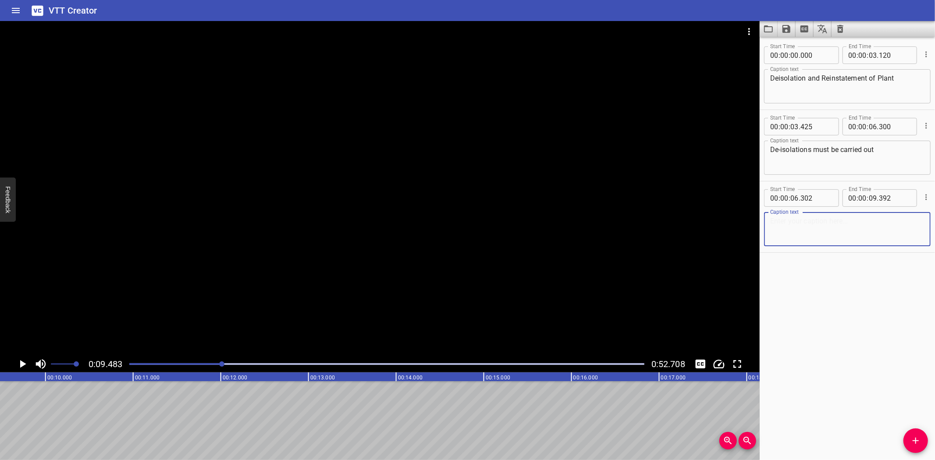
paste textarea "in the correct sequence mechanical / process,"
click at [890, 221] on textarea "in the correct sequence mechanical / process," at bounding box center [847, 229] width 154 height 25
click at [886, 221] on textarea "in the correct sequence mechanical /process," at bounding box center [847, 229] width 154 height 25
type textarea "in the correct sequence mechanical/process,"
click at [903, 438] on div "Start Time 00 : 00 : 00 . 000 Start Time End Time 00 : 00 : 03 . 120 End Time C…" at bounding box center [847, 249] width 175 height 424
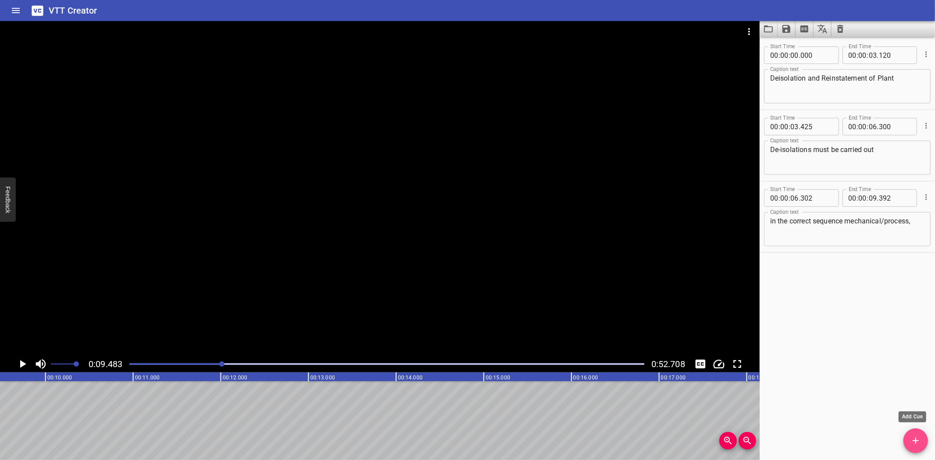
click at [913, 438] on icon "Add Cue" at bounding box center [916, 441] width 11 height 11
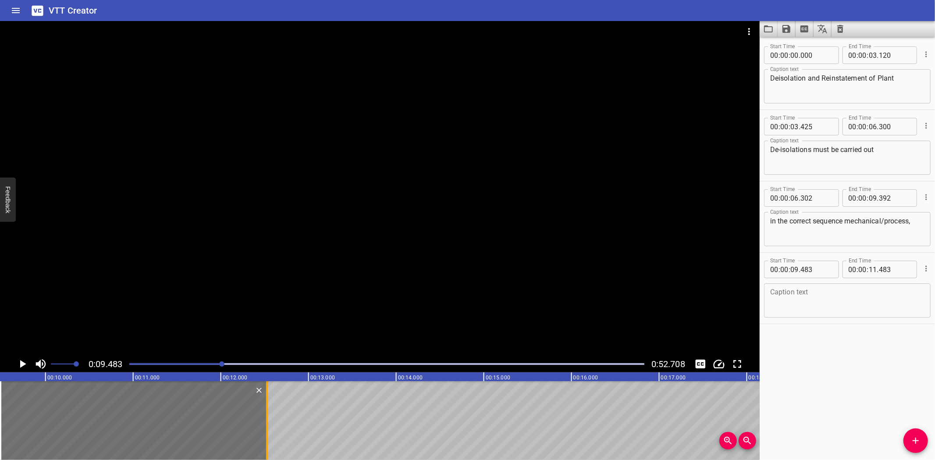
drag, startPoint x: 177, startPoint y: 431, endPoint x: 268, endPoint y: 427, distance: 91.3
click at [268, 427] on div at bounding box center [267, 420] width 9 height 79
type input "12"
type input "523"
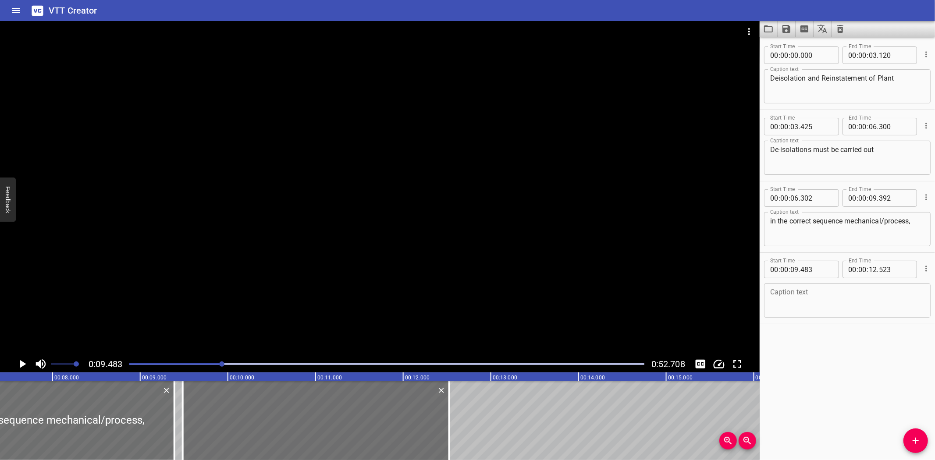
scroll to position [0, 642]
drag, startPoint x: 262, startPoint y: 431, endPoint x: 254, endPoint y: 431, distance: 7.9
click at [254, 431] on div at bounding box center [315, 420] width 267 height 79
type input "393"
type input "433"
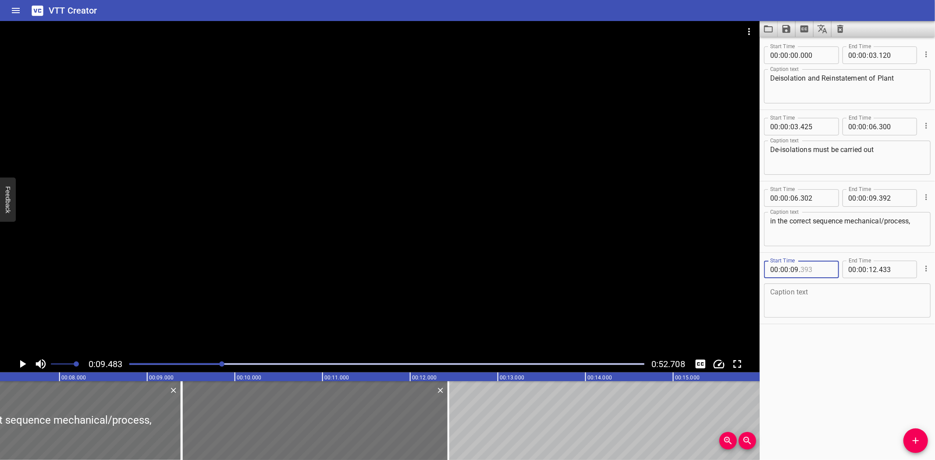
click at [823, 268] on input "number" at bounding box center [817, 270] width 32 height 18
type input "392"
click at [184, 406] on div at bounding box center [181, 420] width 9 height 79
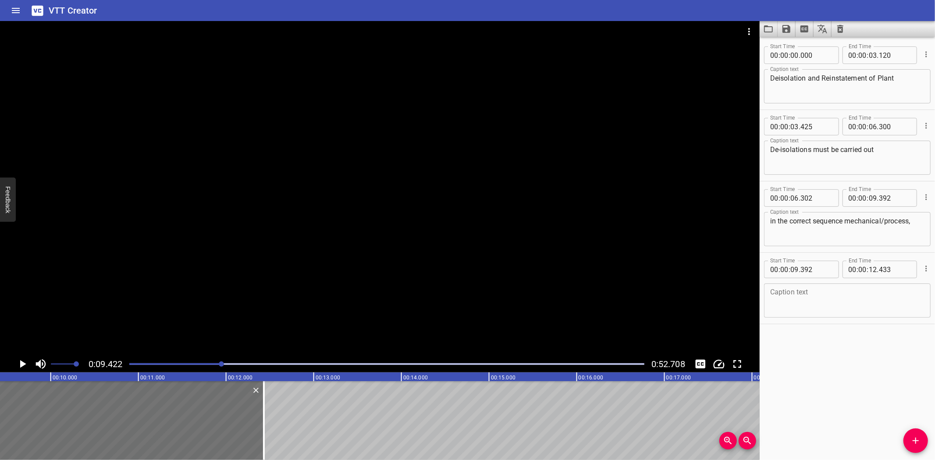
click at [134, 323] on div at bounding box center [380, 188] width 760 height 335
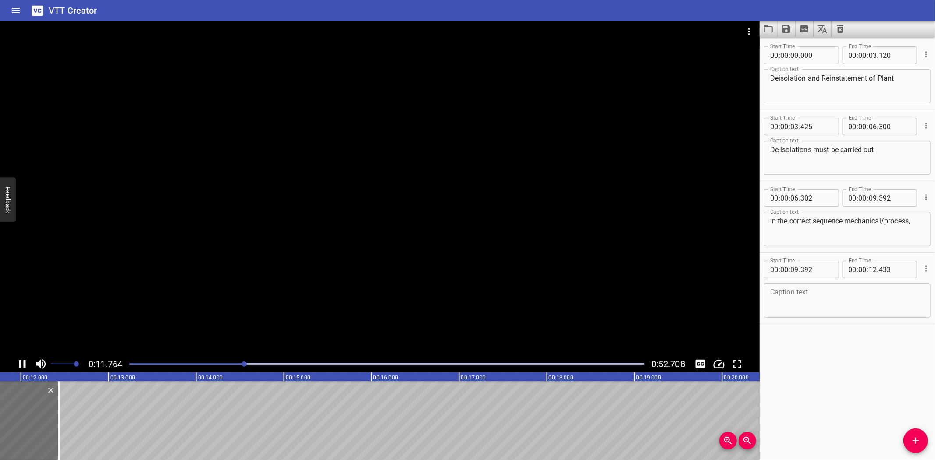
click at [147, 286] on div at bounding box center [380, 188] width 760 height 335
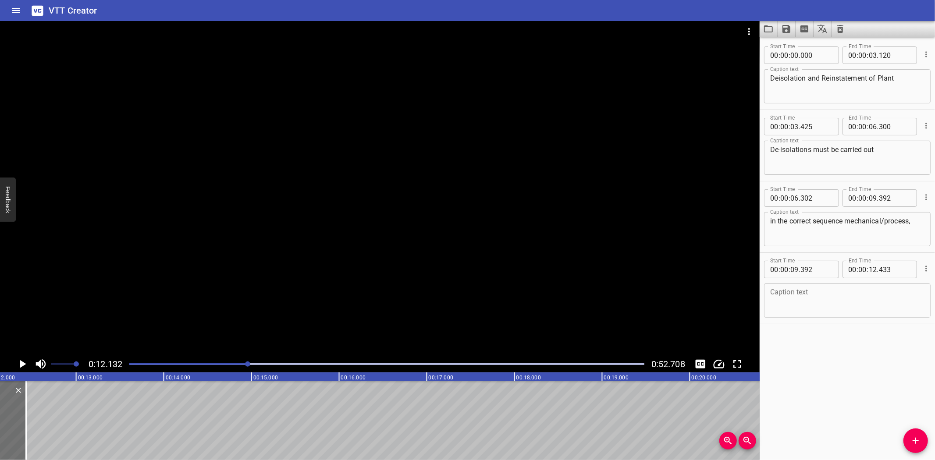
click at [790, 290] on textarea at bounding box center [847, 300] width 154 height 25
paste textarea "electrical and instrument de-isolations."
type textarea "electrical and instrument de-isolations."
click at [915, 443] on icon "Add Cue" at bounding box center [916, 441] width 11 height 11
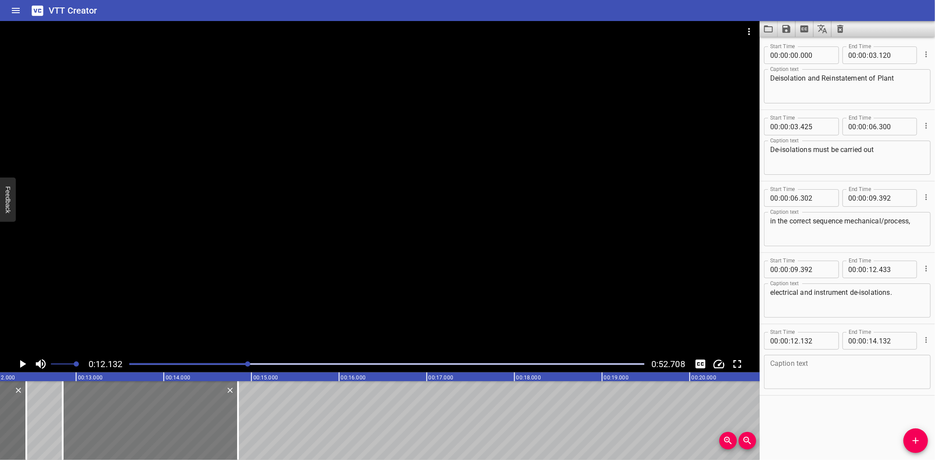
drag, startPoint x: 117, startPoint y: 446, endPoint x: 180, endPoint y: 438, distance: 63.2
click at [180, 438] on div at bounding box center [150, 420] width 175 height 79
type input "847"
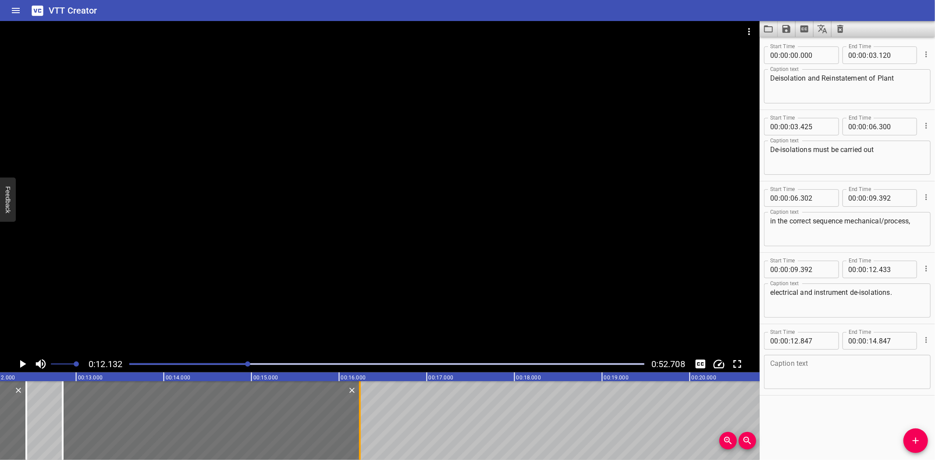
drag, startPoint x: 240, startPoint y: 424, endPoint x: 362, endPoint y: 426, distance: 121.9
click at [362, 426] on div at bounding box center [360, 420] width 9 height 79
type input "16"
type input "237"
click at [344, 304] on div at bounding box center [380, 188] width 760 height 335
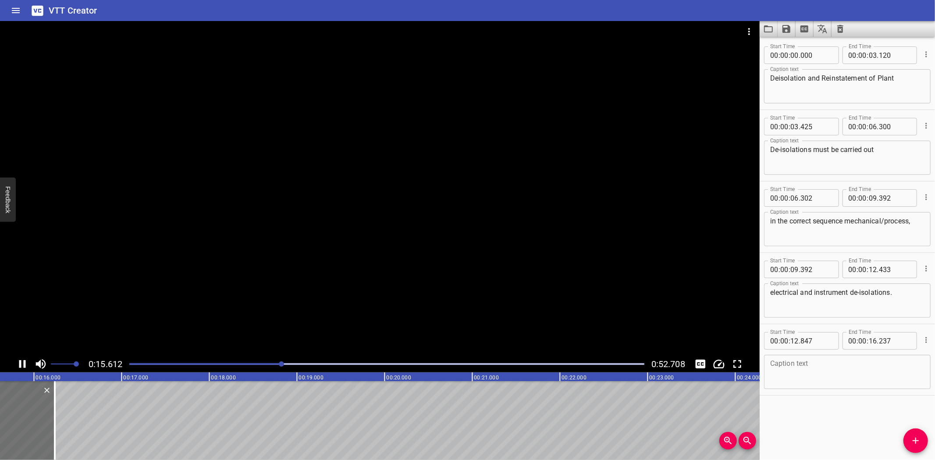
click at [305, 310] on div at bounding box center [380, 188] width 760 height 335
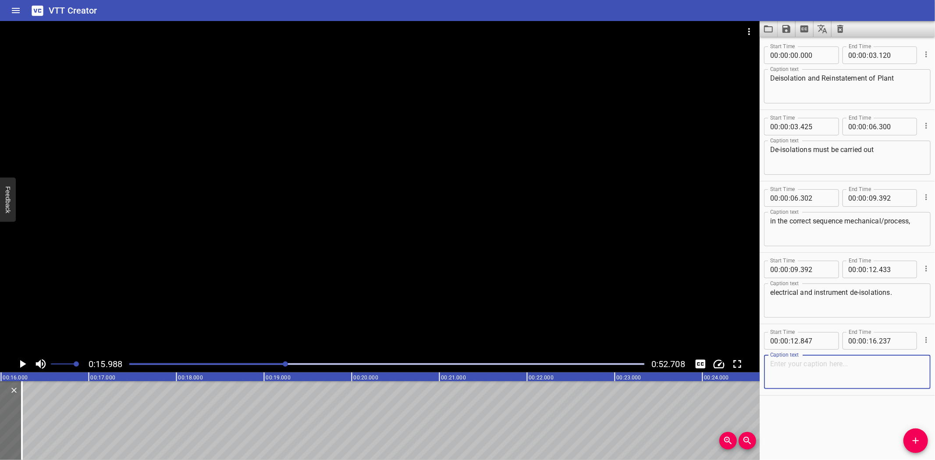
click at [819, 375] on textarea at bounding box center [847, 372] width 154 height 25
paste textarea "Performing Authority informed the job is completed"
type textarea "Performing Authority informed the job is completed"
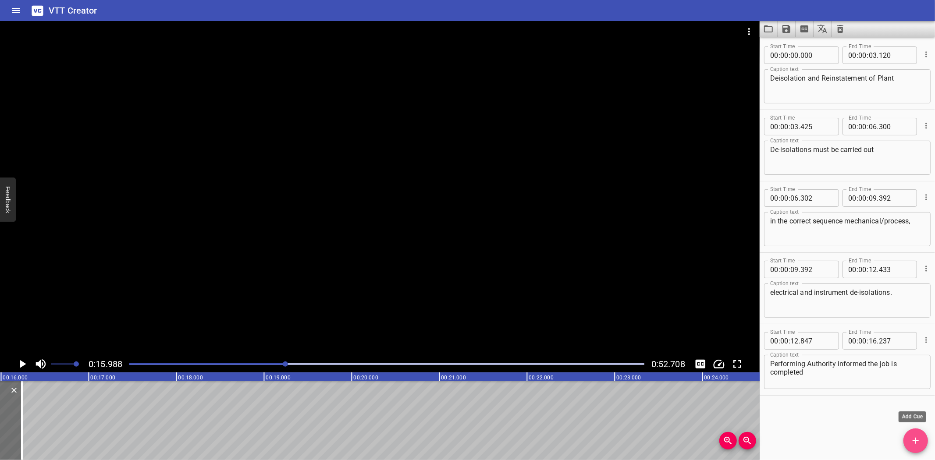
click at [911, 435] on button "Add Cue" at bounding box center [916, 441] width 25 height 25
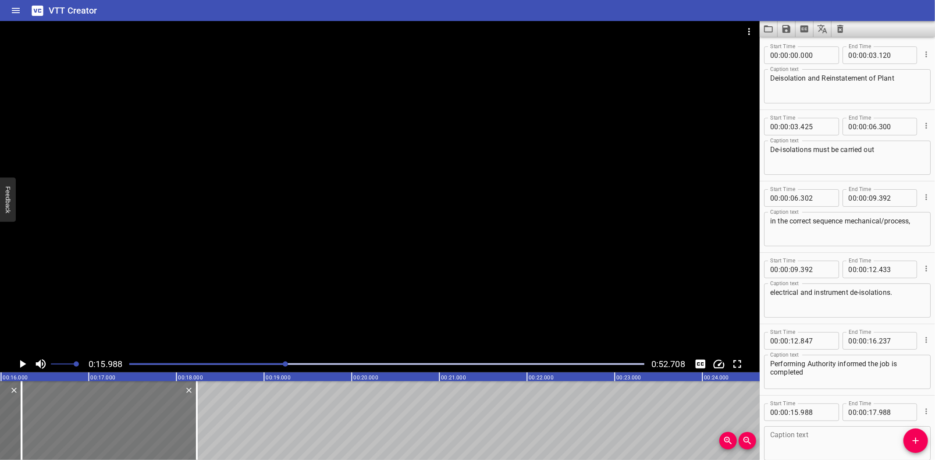
drag, startPoint x: 98, startPoint y: 441, endPoint x: 120, endPoint y: 438, distance: 22.2
click at [120, 438] on div at bounding box center [108, 420] width 175 height 79
type input "16"
type input "228"
type input "18"
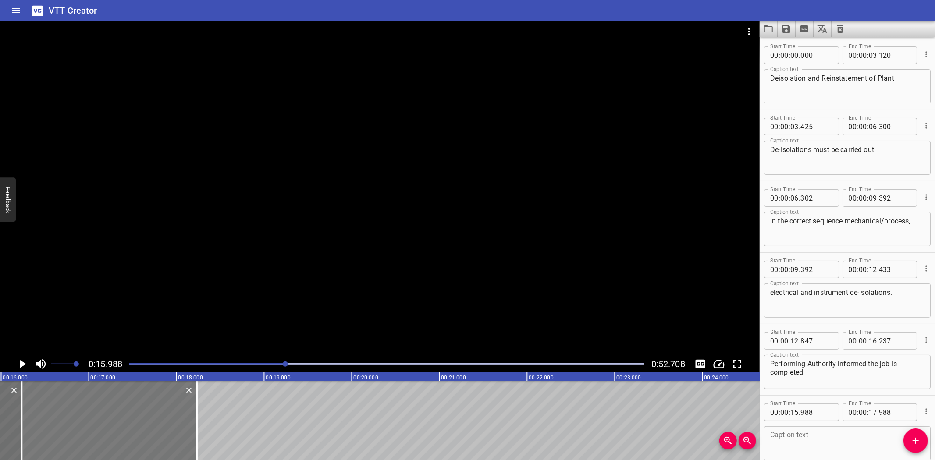
type input "228"
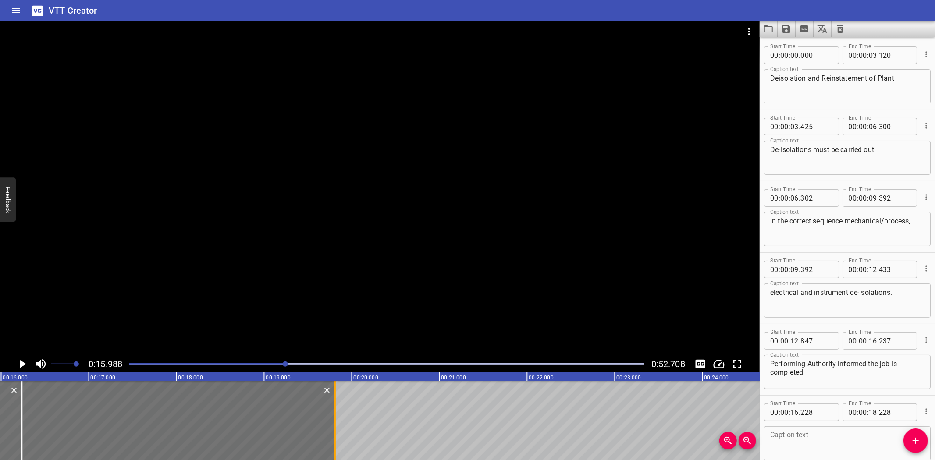
drag, startPoint x: 237, startPoint y: 430, endPoint x: 336, endPoint y: 427, distance: 99.1
click at [336, 427] on div at bounding box center [335, 420] width 9 height 79
type input "19"
type input "803"
click at [823, 402] on div "Start Time 00 : 00 : 16 . 228 Start Time End Time 00 : 00 : 19 . 803 End Time" at bounding box center [847, 411] width 167 height 23
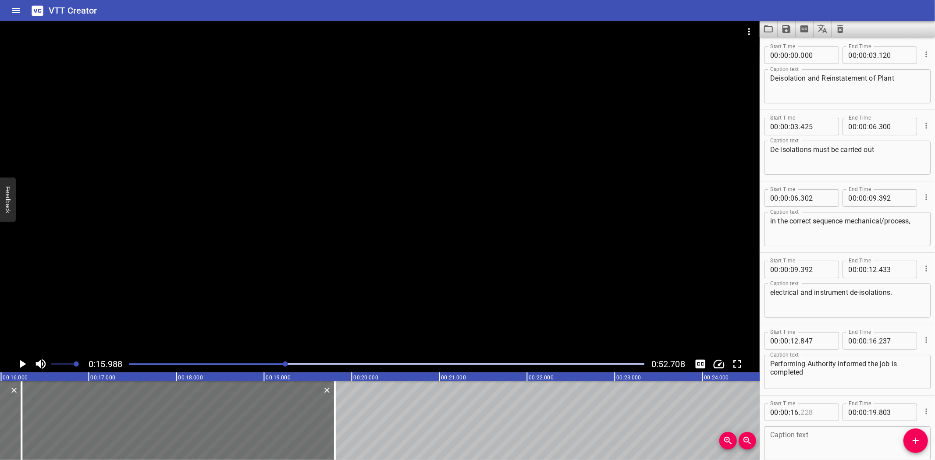
click at [824, 408] on input "number" at bounding box center [817, 413] width 32 height 18
type input "237"
click at [816, 442] on textarea at bounding box center [847, 443] width 154 height 25
paste textarea "and request to de-isolate via Kanepi System."
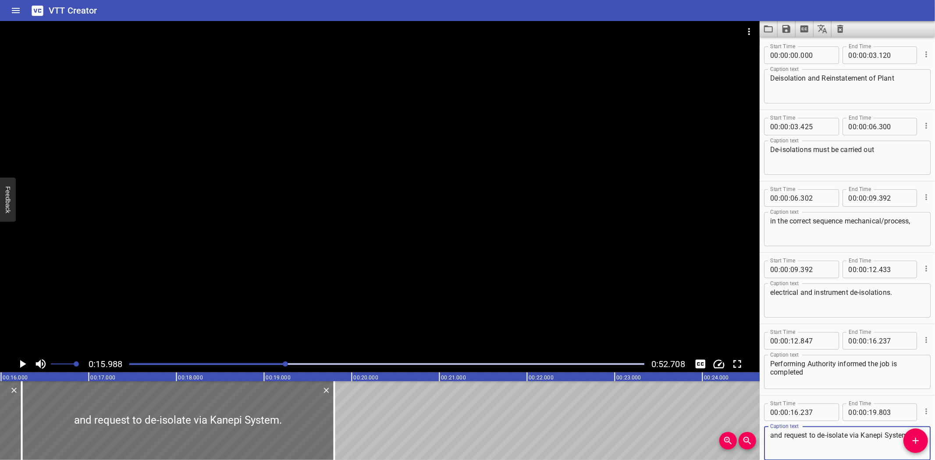
scroll to position [46, 0]
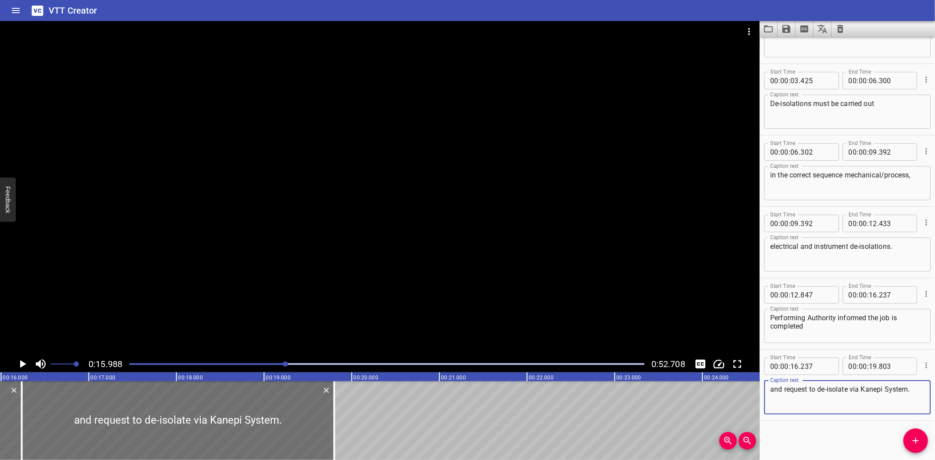
type textarea "and request to de-isolate via Kanepi System."
click at [262, 295] on div at bounding box center [380, 188] width 760 height 335
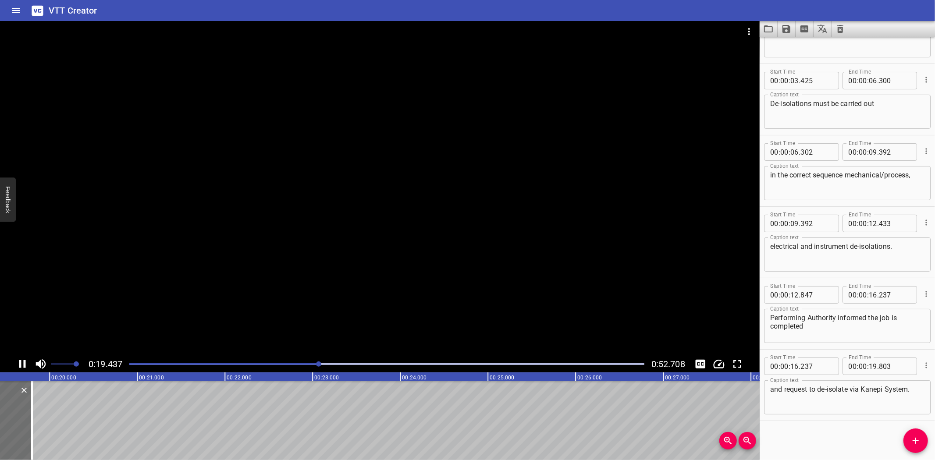
click at [182, 287] on div at bounding box center [380, 188] width 760 height 335
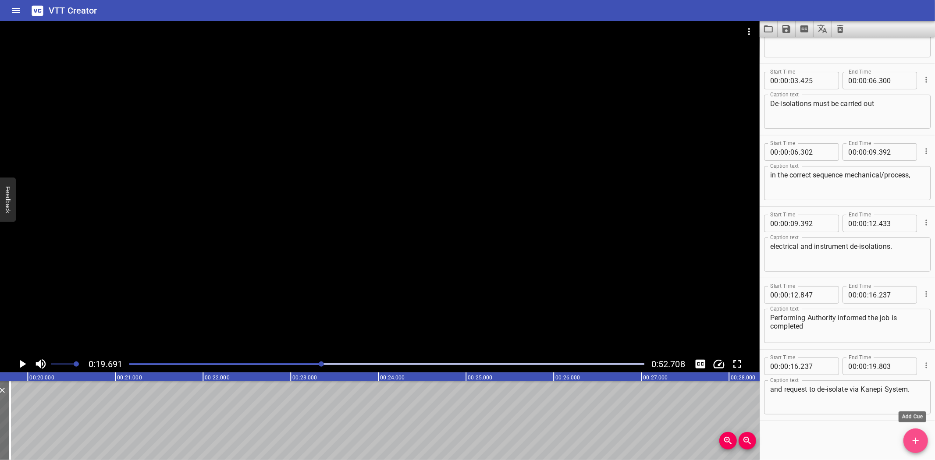
drag, startPoint x: 914, startPoint y: 437, endPoint x: 728, endPoint y: 403, distance: 188.9
click at [913, 437] on icon "Add Cue" at bounding box center [916, 441] width 11 height 11
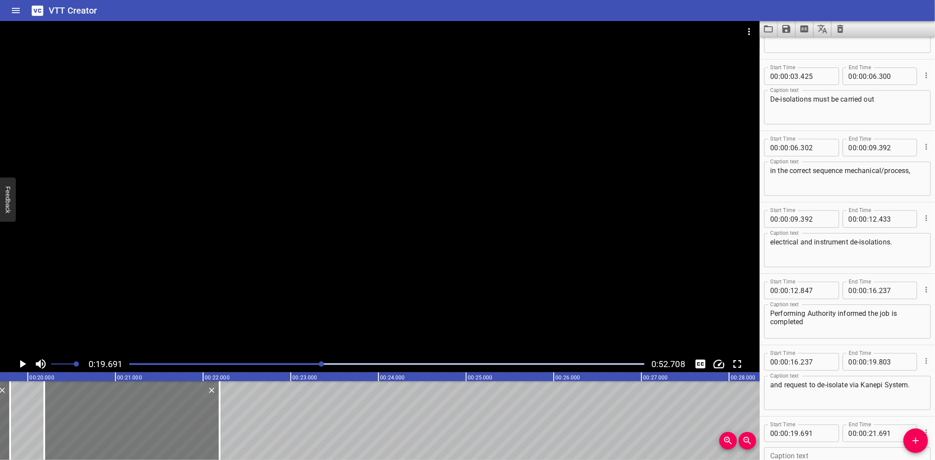
drag, startPoint x: 64, startPoint y: 416, endPoint x: 108, endPoint y: 423, distance: 44.3
click at [108, 423] on div at bounding box center [131, 420] width 175 height 79
type input "20"
type input "191"
type input "22"
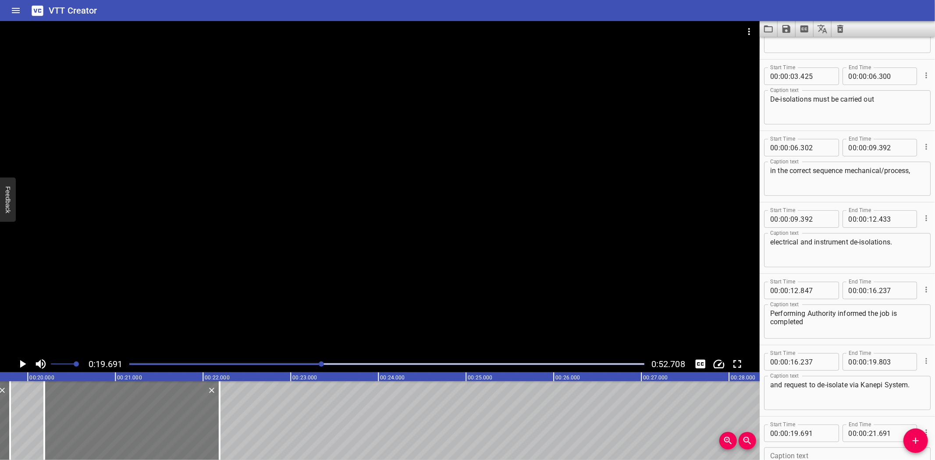
type input "191"
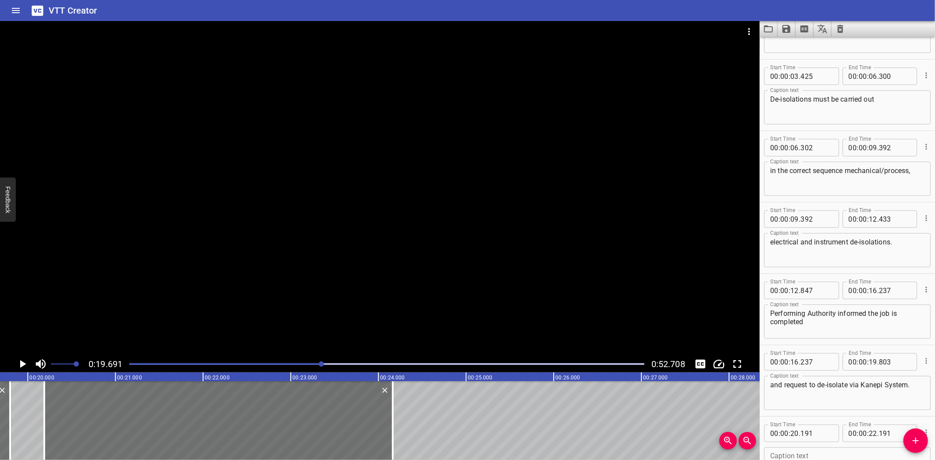
drag, startPoint x: 224, startPoint y: 426, endPoint x: 397, endPoint y: 430, distance: 173.2
click at [397, 430] on div "Deisolation and Reinstatement of Plant De-isolations must be carried out in the…" at bounding box center [904, 420] width 5261 height 79
type input "24"
type input "166"
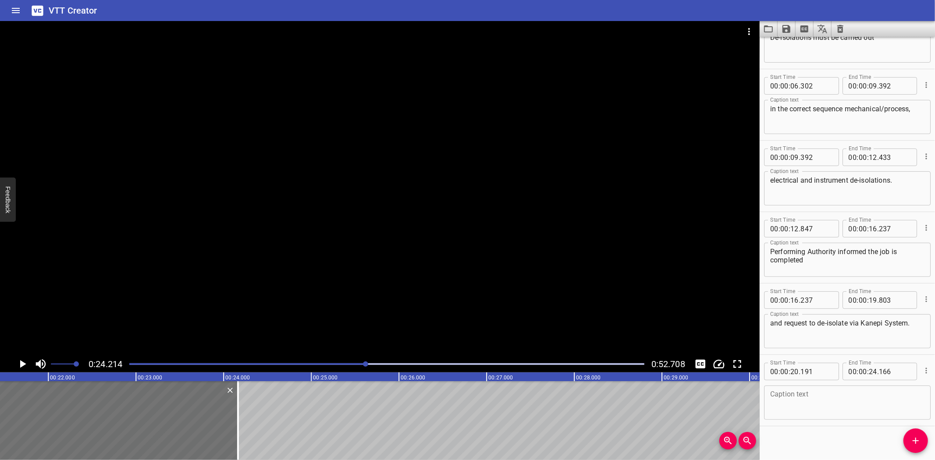
scroll to position [117, 0]
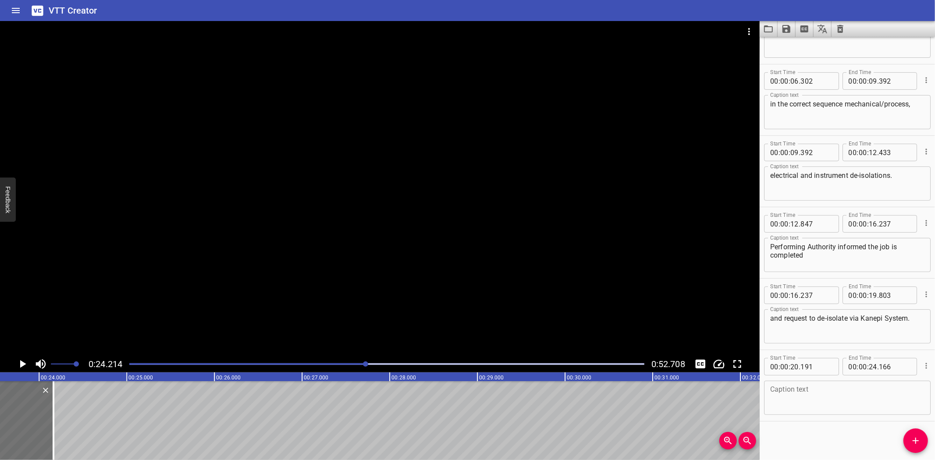
click at [224, 253] on div at bounding box center [380, 188] width 760 height 335
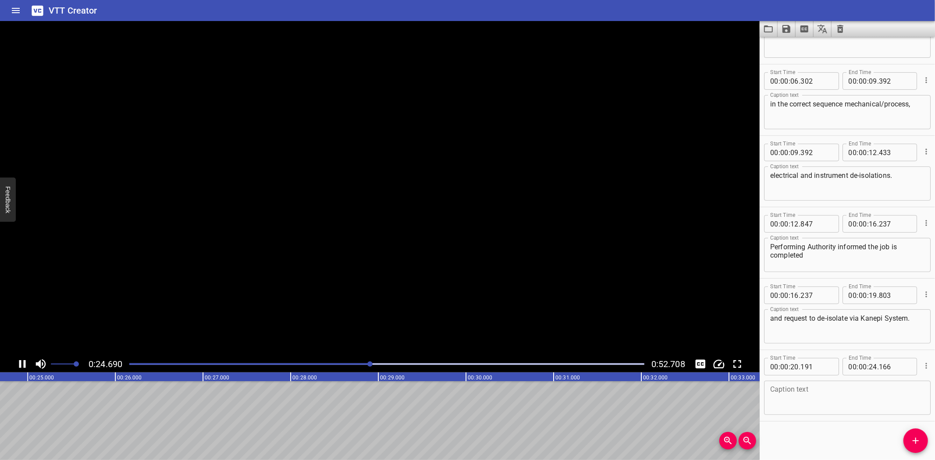
click at [227, 291] on video at bounding box center [380, 188] width 760 height 335
click at [231, 303] on div at bounding box center [380, 188] width 760 height 335
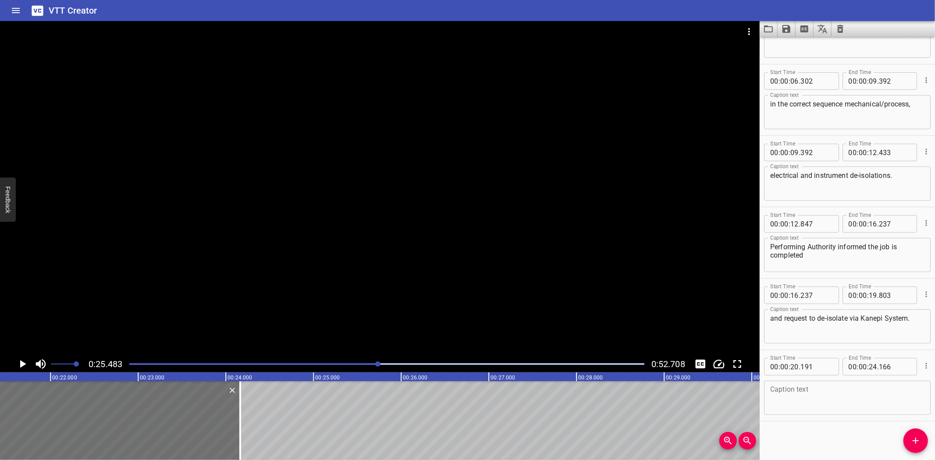
scroll to position [0, 1602]
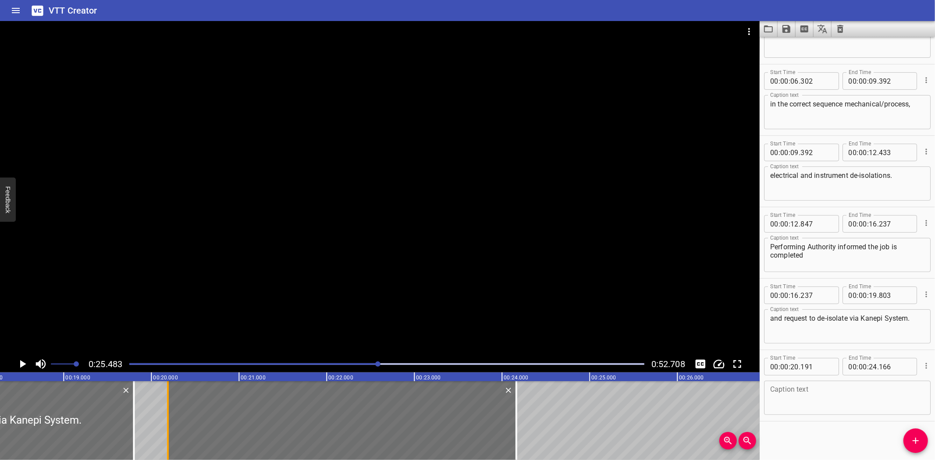
click at [169, 430] on div at bounding box center [168, 420] width 9 height 79
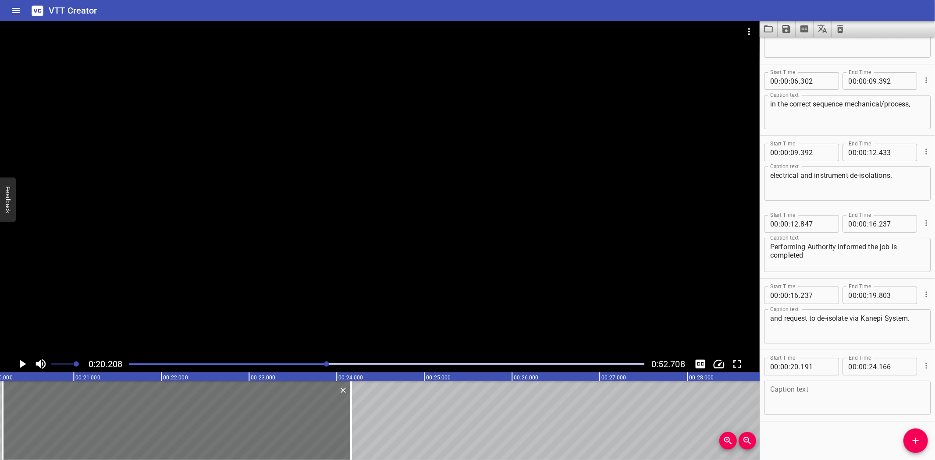
scroll to position [0, 1772]
click at [154, 316] on div at bounding box center [380, 188] width 760 height 335
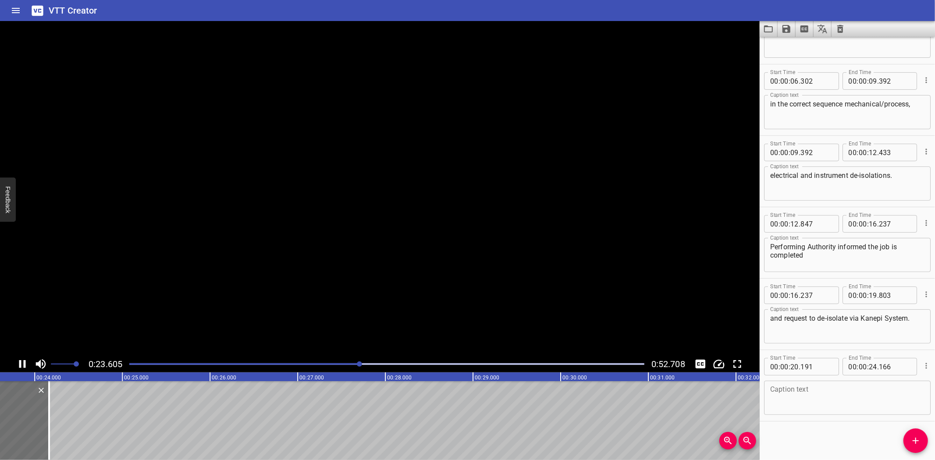
click at [154, 316] on video at bounding box center [380, 188] width 760 height 335
click at [203, 305] on div at bounding box center [380, 188] width 760 height 335
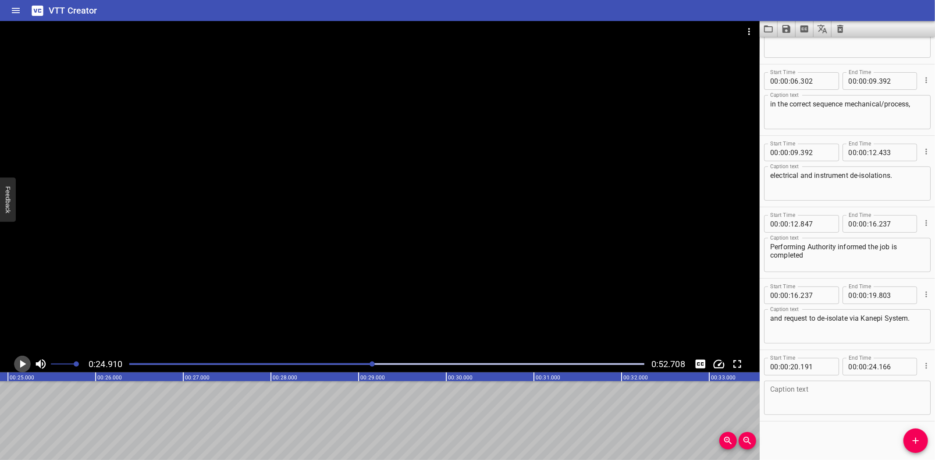
click at [21, 361] on icon "Play/Pause" at bounding box center [23, 364] width 6 height 8
click at [21, 361] on icon "Play/Pause" at bounding box center [22, 364] width 13 height 13
click at [21, 361] on icon "Play/Pause" at bounding box center [23, 364] width 6 height 8
click at [21, 361] on icon "Play/Pause" at bounding box center [22, 364] width 13 height 13
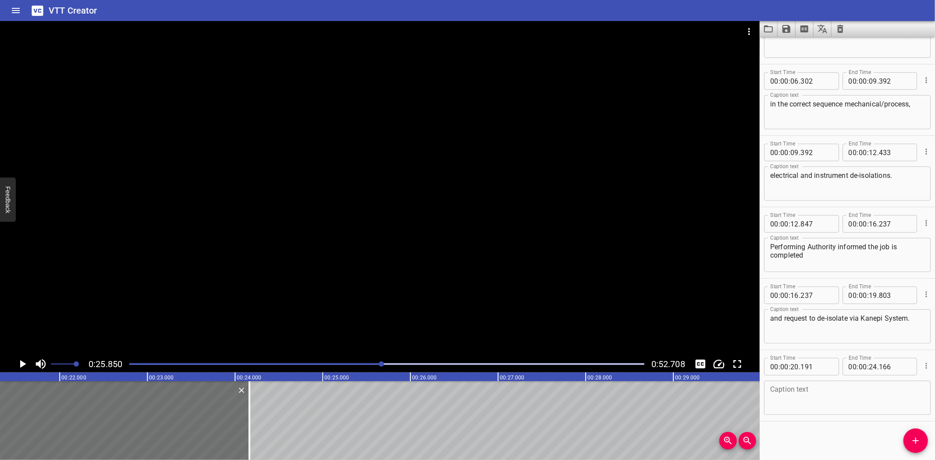
scroll to position [0, 1797]
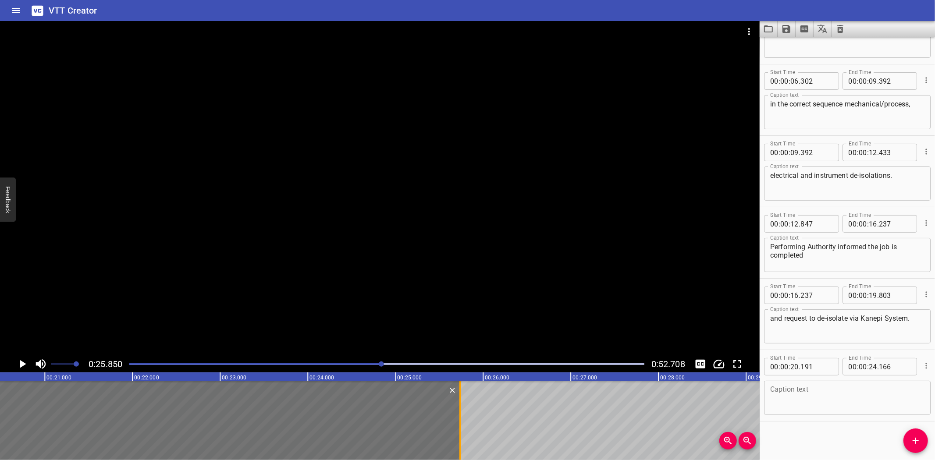
drag, startPoint x: 324, startPoint y: 438, endPoint x: 462, endPoint y: 439, distance: 138.1
click at [462, 439] on div at bounding box center [460, 420] width 9 height 79
type input "25"
type input "741"
click at [462, 439] on div at bounding box center [460, 420] width 9 height 79
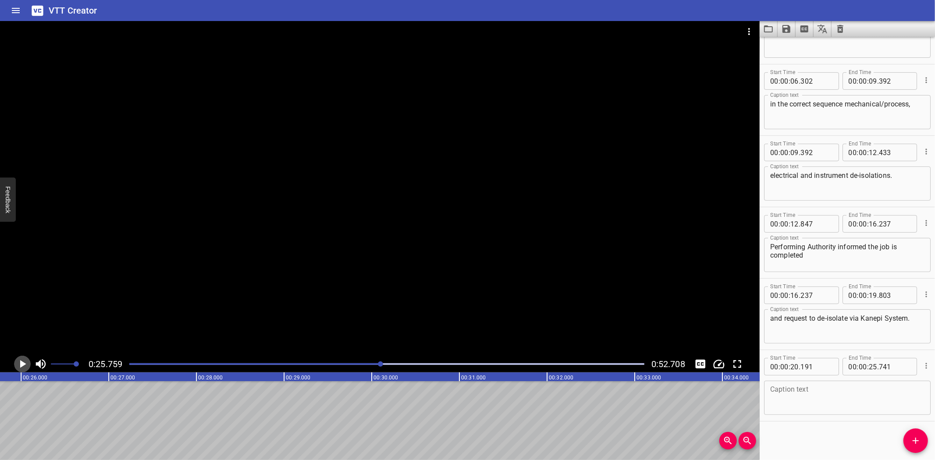
click at [23, 358] on icon "Play/Pause" at bounding box center [22, 364] width 13 height 13
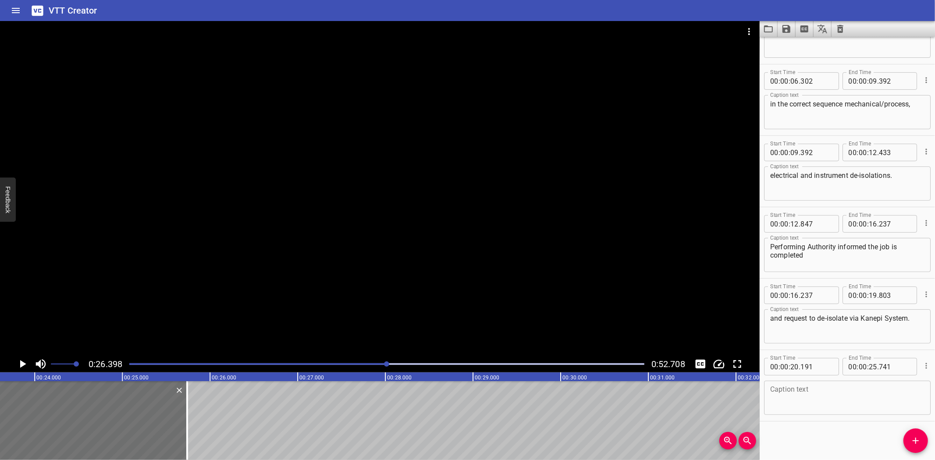
scroll to position [0, 2063]
drag, startPoint x: 195, startPoint y: 427, endPoint x: 218, endPoint y: 428, distance: 22.8
click at [218, 428] on div at bounding box center [217, 420] width 9 height 79
type input "26"
type input "001"
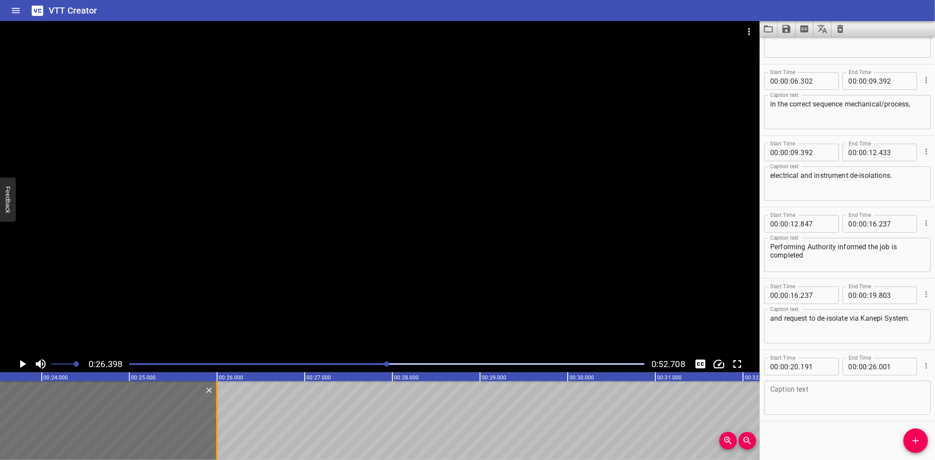
click at [216, 428] on div at bounding box center [217, 420] width 2 height 79
type input "25"
type input "991"
click at [217, 402] on div at bounding box center [216, 420] width 9 height 79
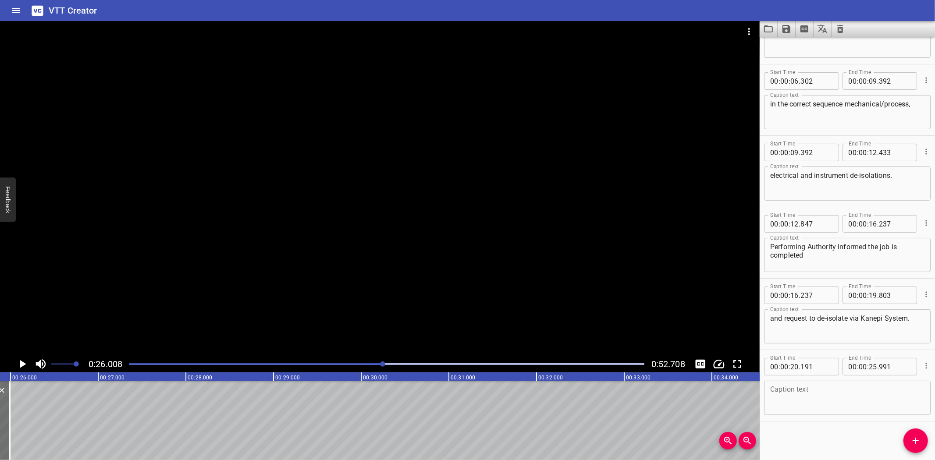
scroll to position [0, 2280]
click at [22, 362] on icon "Play/Pause" at bounding box center [23, 364] width 6 height 8
click at [22, 362] on icon "Play/Pause" at bounding box center [22, 364] width 13 height 13
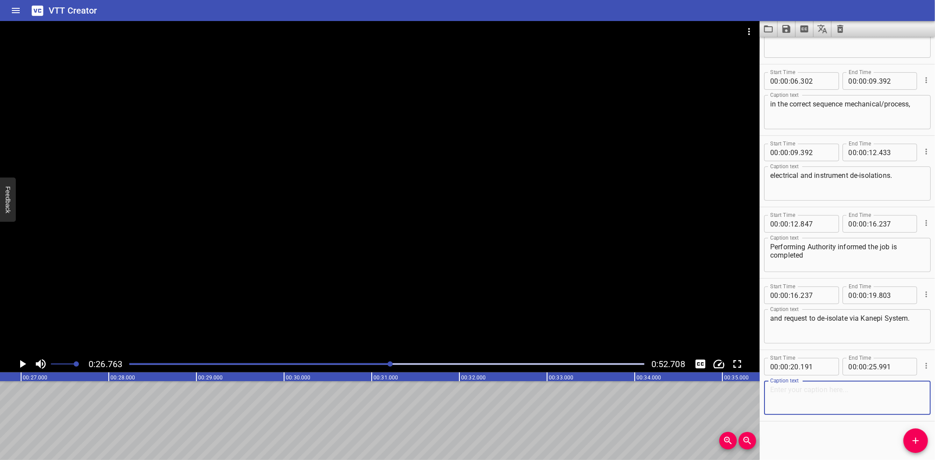
click at [816, 400] on textarea at bounding box center [847, 398] width 154 height 25
paste textarea "PTW Coordinator confirms the PTW returned to PTW office"
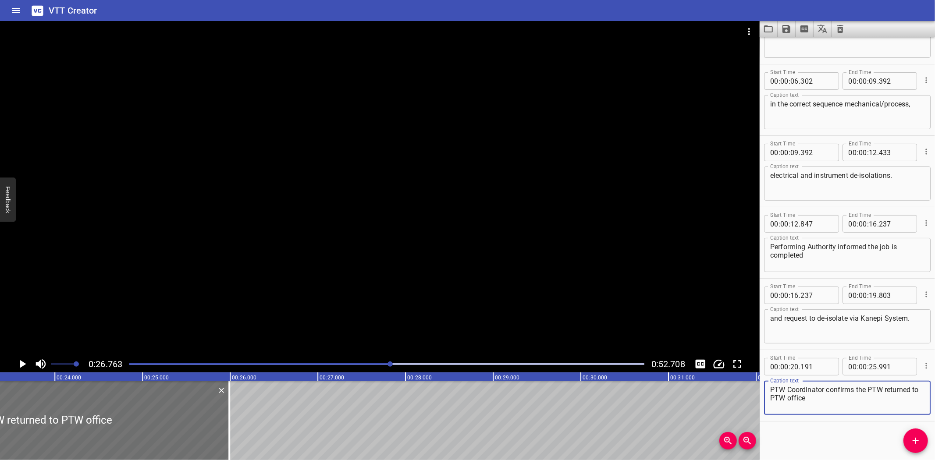
scroll to position [0, 1991]
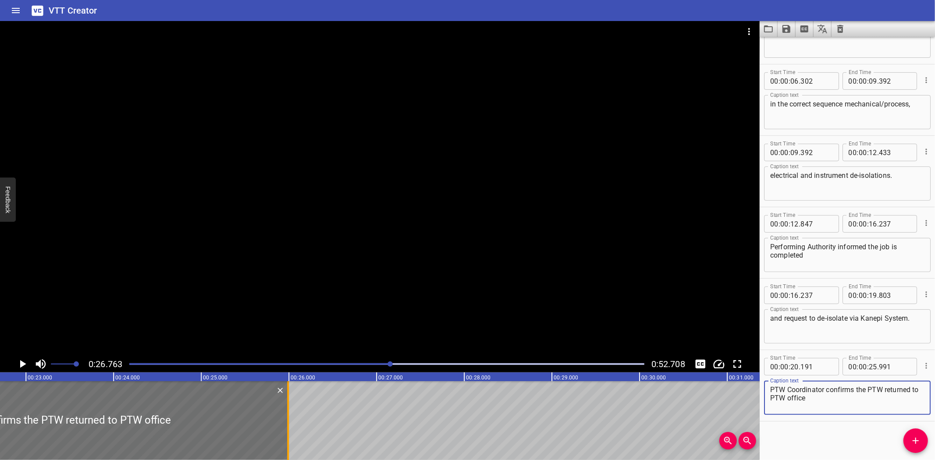
type textarea "PTW Coordinator confirms the PTW returned to PTW office"
click at [288, 438] on div at bounding box center [288, 420] width 2 height 79
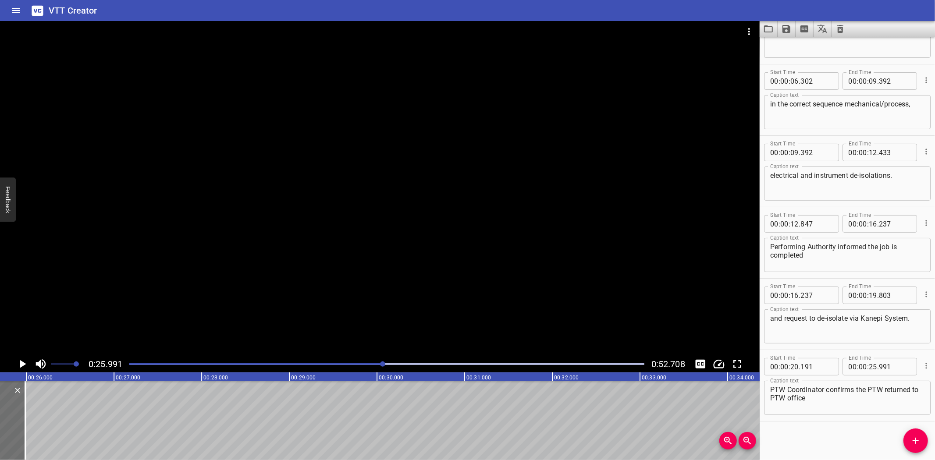
scroll to position [0, 2278]
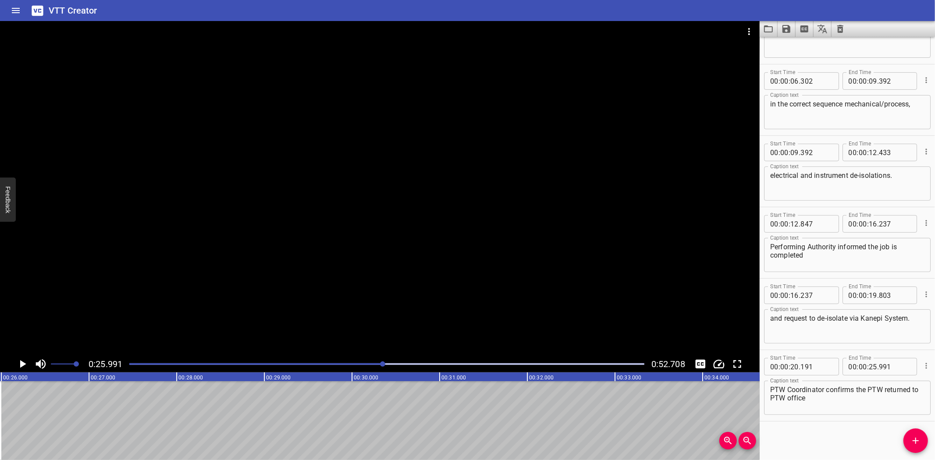
click at [917, 441] on icon "Add Cue" at bounding box center [916, 441] width 6 height 6
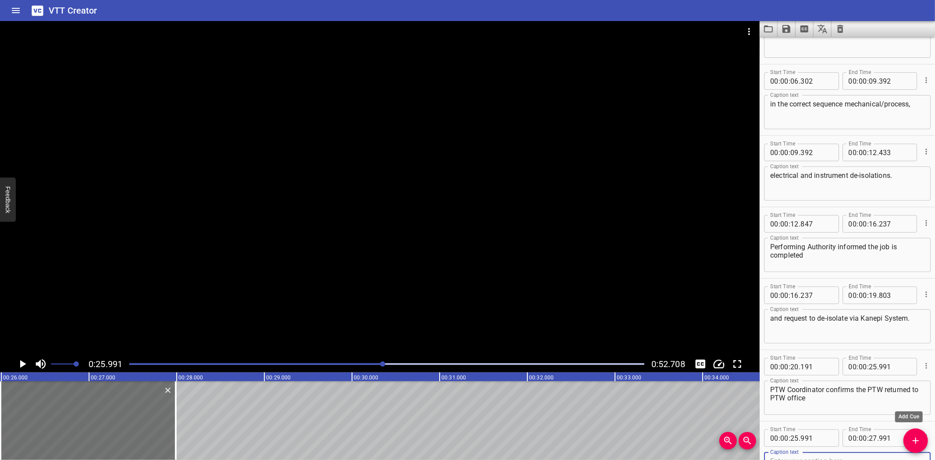
scroll to position [122, 0]
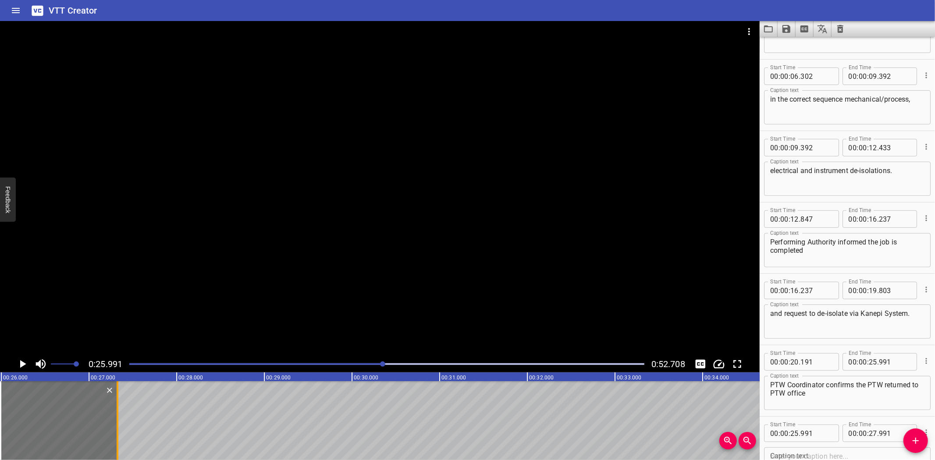
drag, startPoint x: 174, startPoint y: 421, endPoint x: 118, endPoint y: 426, distance: 56.4
click at [118, 426] on div at bounding box center [118, 420] width 2 height 79
type input "351"
click at [597, 14] on div "VTT Creator" at bounding box center [467, 10] width 935 height 21
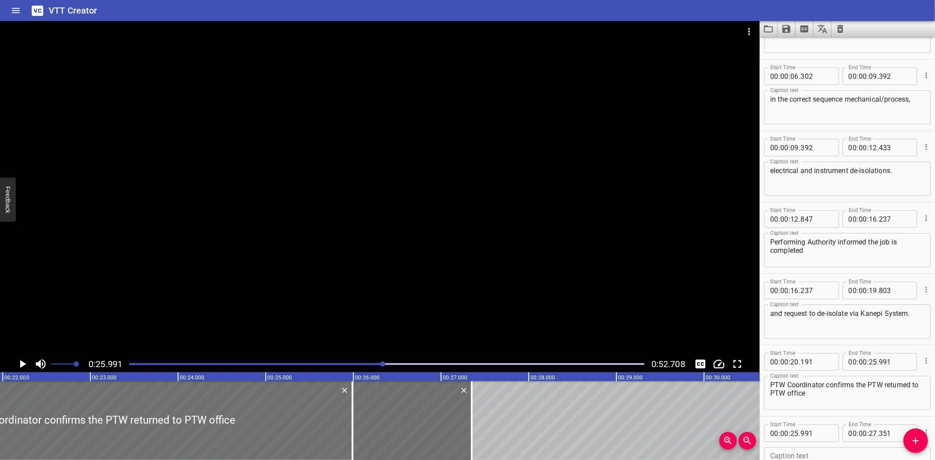
scroll to position [0, 2030]
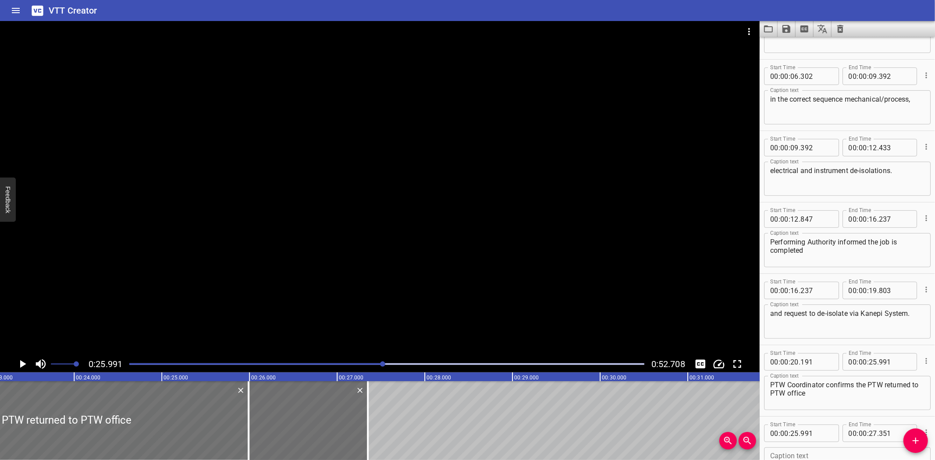
click at [349, 320] on div at bounding box center [380, 188] width 760 height 335
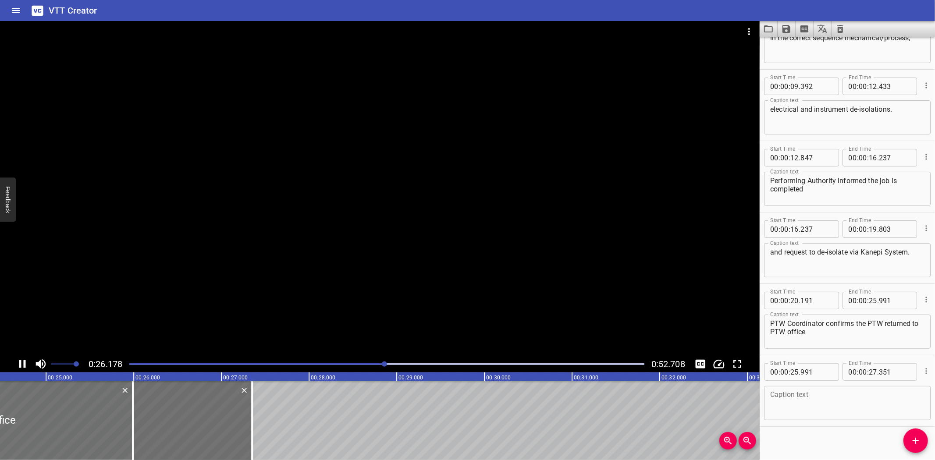
scroll to position [189, 0]
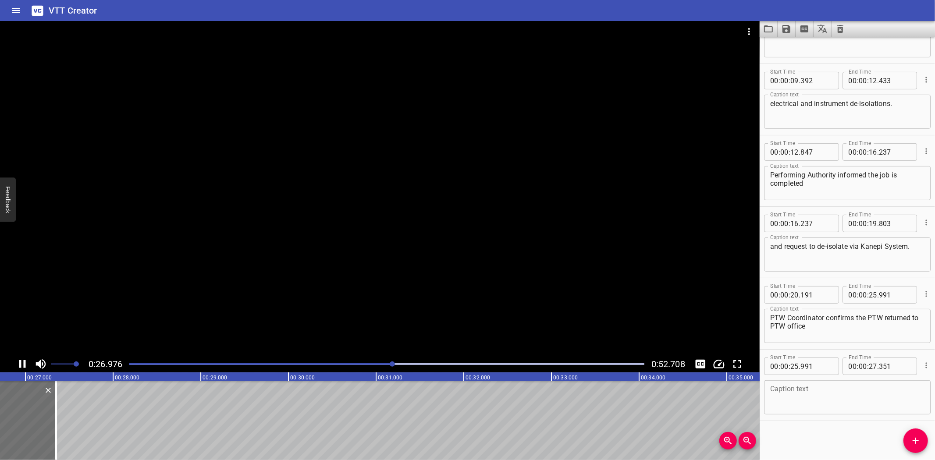
click at [313, 315] on div at bounding box center [380, 188] width 760 height 335
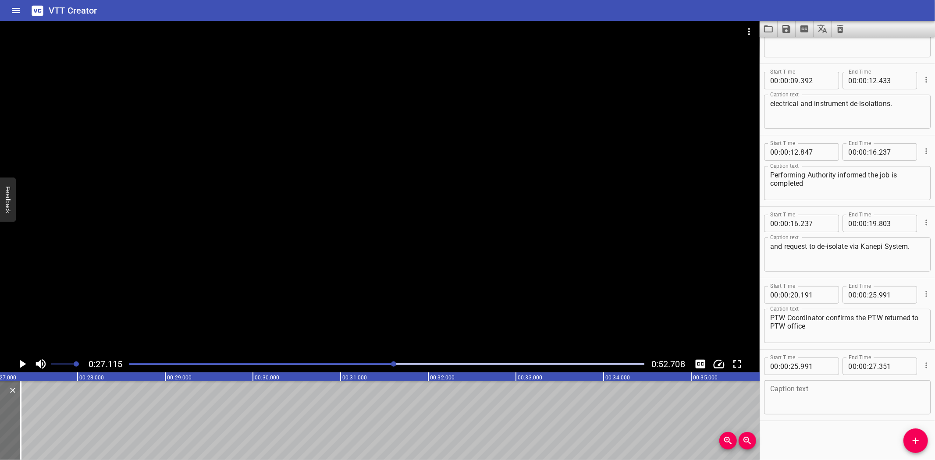
click at [361, 363] on div "Play progress" at bounding box center [136, 364] width 515 height 2
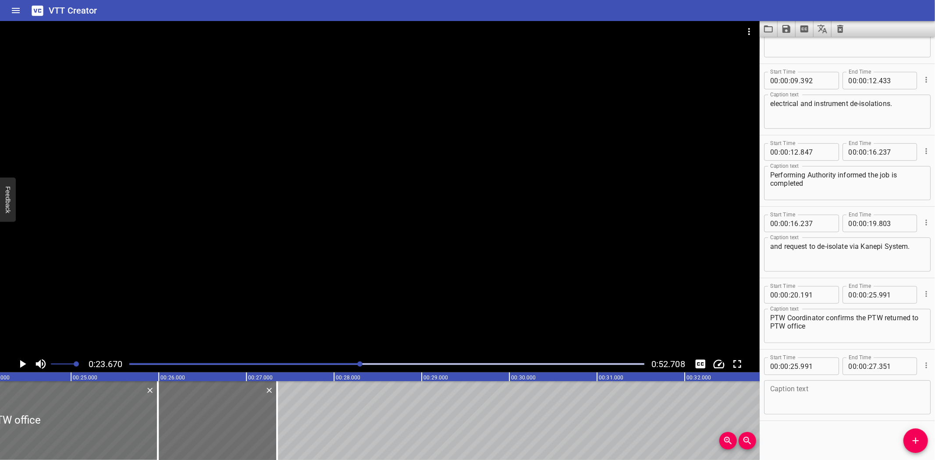
scroll to position [0, 2075]
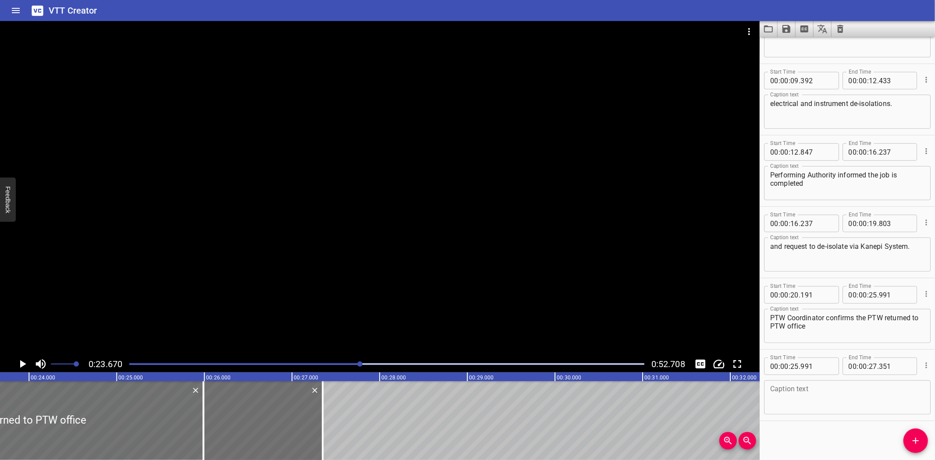
click at [831, 327] on textarea "PTW Coordinator confirms the PTW returned to PTW office" at bounding box center [847, 326] width 154 height 25
paste textarea "with AA approval"
type textarea "PTW Coordinator confirms the PTW returned to PTW office with AA approval"
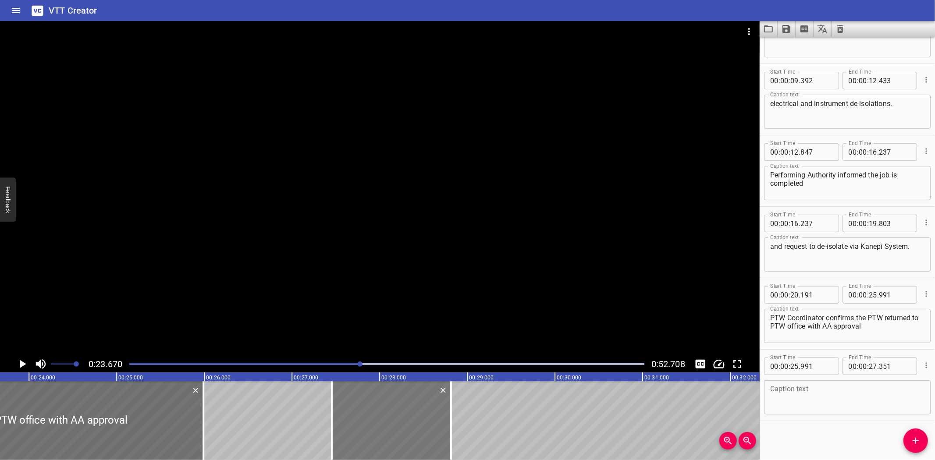
drag, startPoint x: 306, startPoint y: 418, endPoint x: 366, endPoint y: 421, distance: 60.1
click at [366, 421] on div at bounding box center [391, 420] width 119 height 79
type input "27"
type input "401"
type input "28"
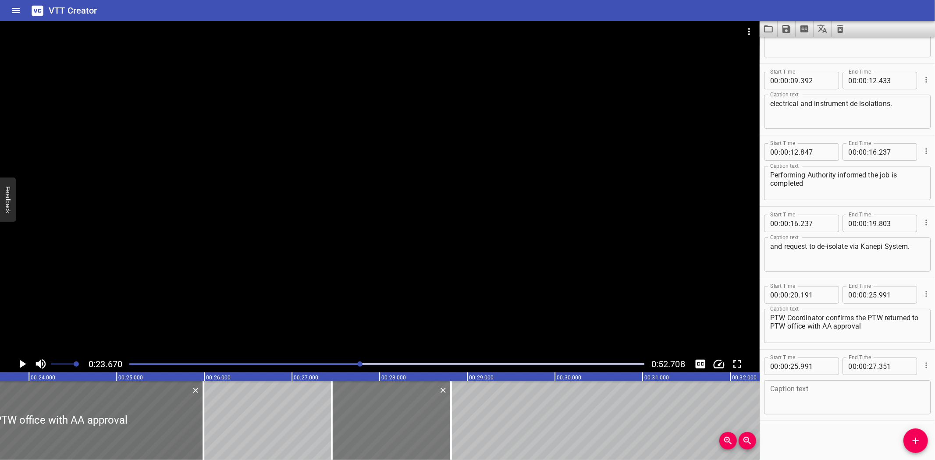
type input "761"
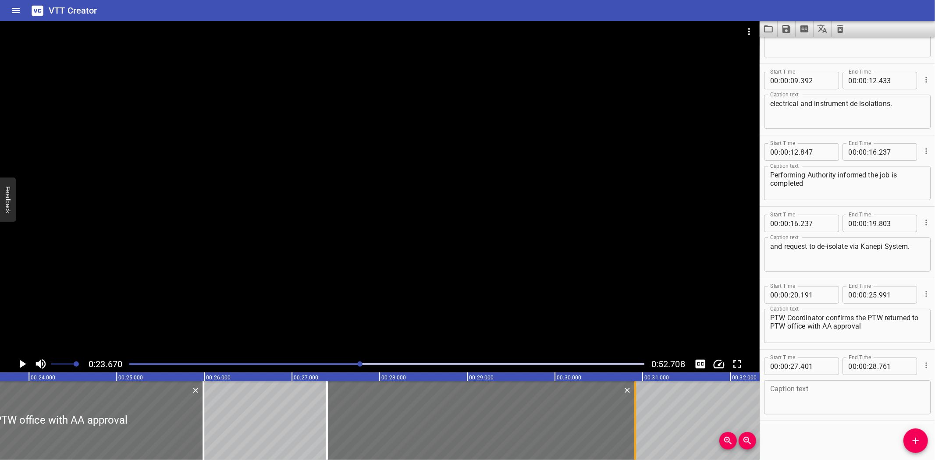
drag, startPoint x: 448, startPoint y: 424, endPoint x: 637, endPoint y: 424, distance: 189.0
click at [637, 424] on div at bounding box center [635, 420] width 9 height 79
type input "30"
type input "916"
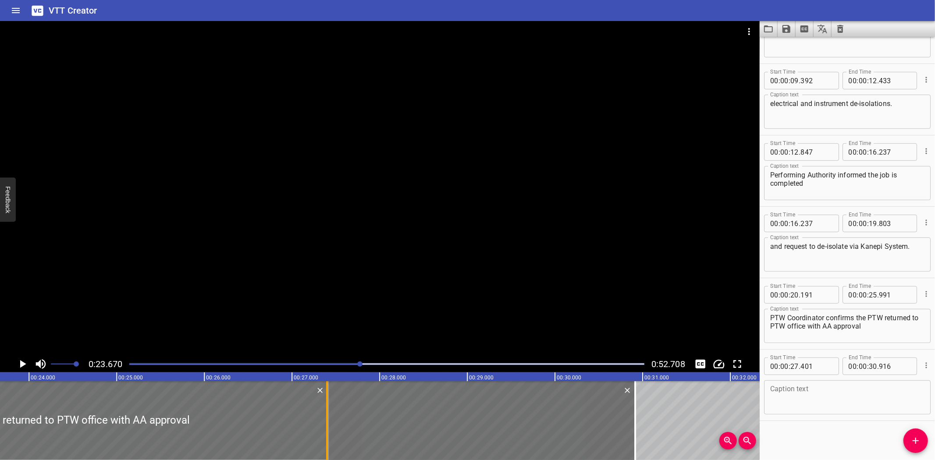
drag, startPoint x: 205, startPoint y: 427, endPoint x: 329, endPoint y: 431, distance: 124.6
click at [329, 431] on div "Deisolation and Reinstatement of Plant De-isolations must be carried out in the…" at bounding box center [555, 420] width 5261 height 79
type input "27"
type input "411"
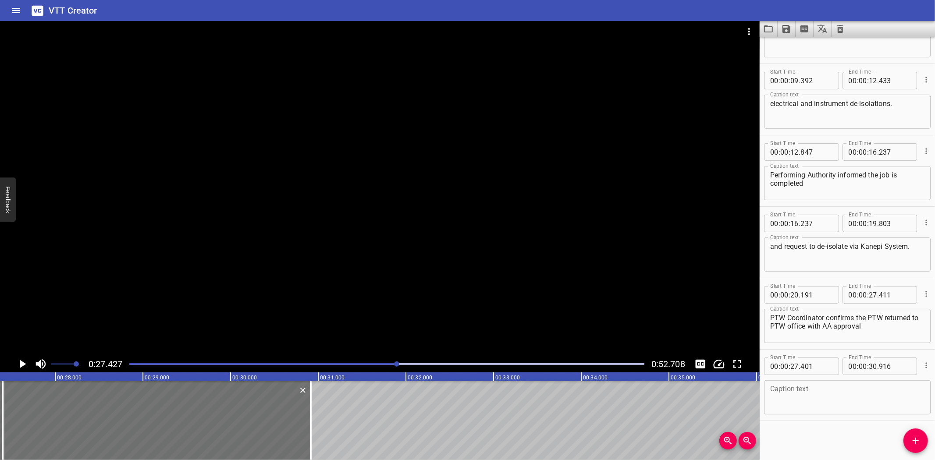
scroll to position [0, 2405]
click at [820, 365] on input "number" at bounding box center [817, 367] width 32 height 18
type input "400"
click at [890, 299] on input "number" at bounding box center [895, 295] width 32 height 18
type input "400"
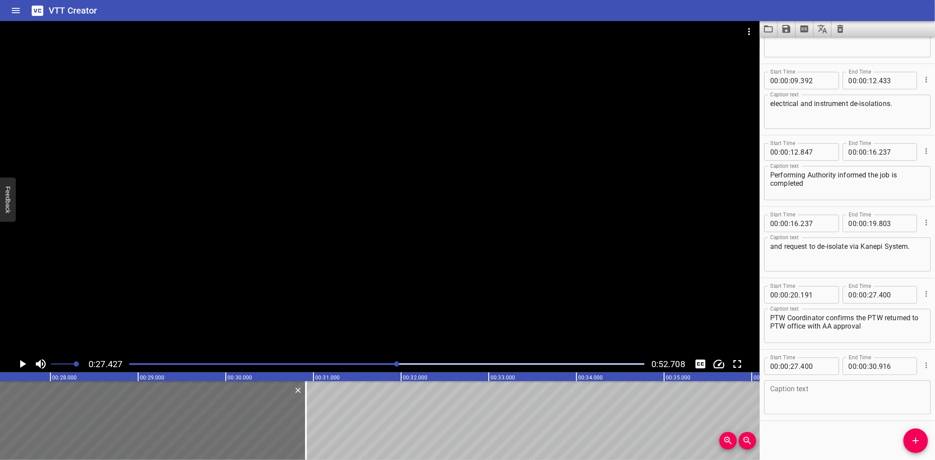
click at [406, 136] on div at bounding box center [380, 188] width 760 height 335
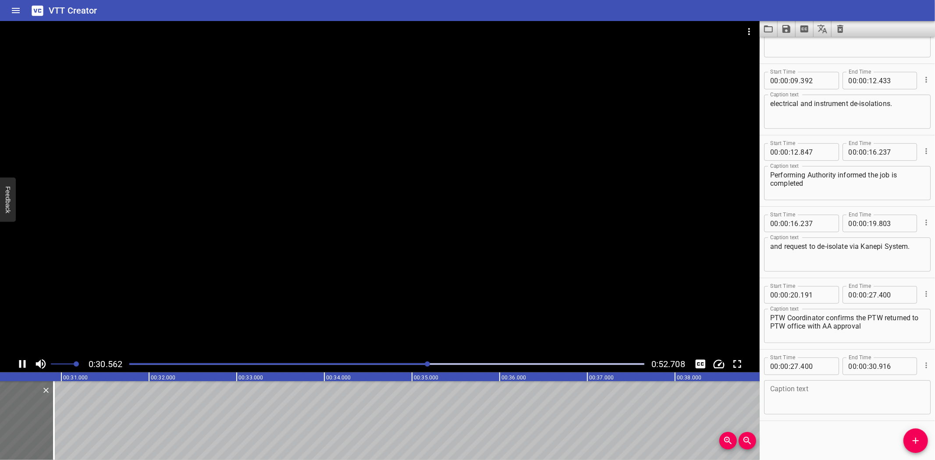
click at [253, 266] on div at bounding box center [380, 188] width 760 height 335
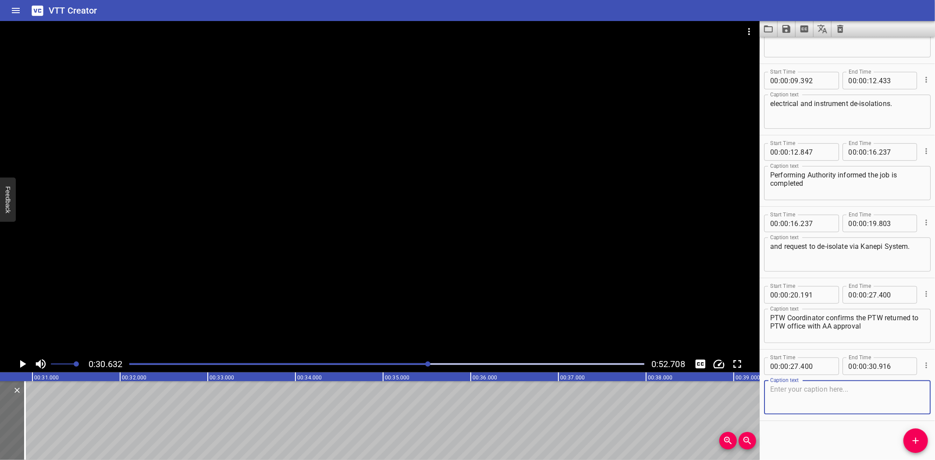
click at [810, 404] on textarea at bounding box center [847, 397] width 154 height 25
paste textarea "and inform to IA to implement the de-isolation."
type textarea "and inform to IA to implement the de-isolation."
click at [917, 433] on button "Add Cue" at bounding box center [916, 441] width 25 height 25
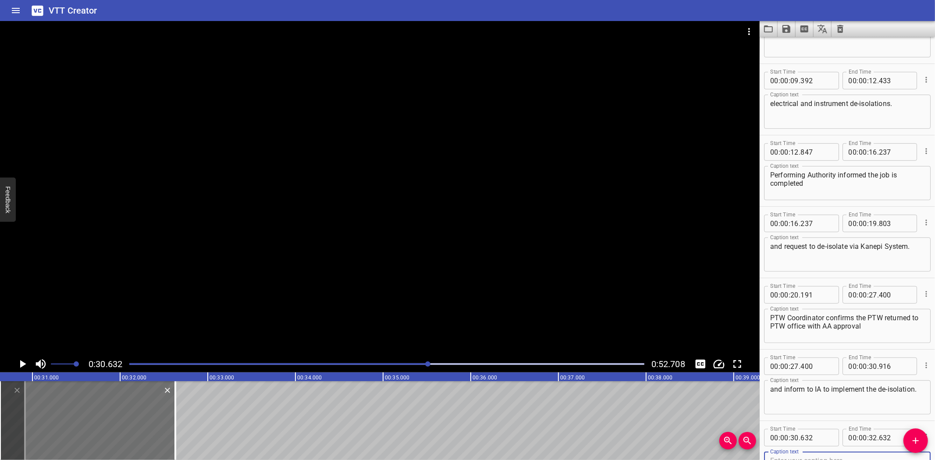
scroll to position [193, 0]
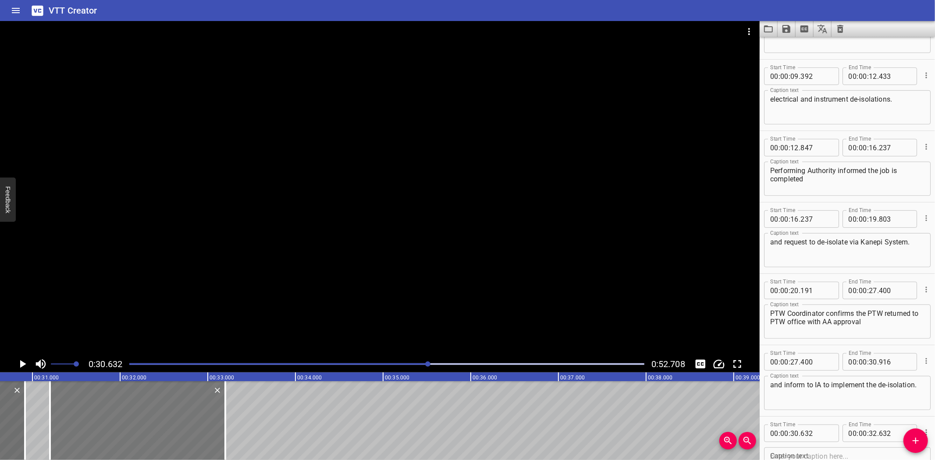
drag, startPoint x: 130, startPoint y: 416, endPoint x: 181, endPoint y: 416, distance: 51.3
click at [181, 416] on div at bounding box center [137, 420] width 175 height 79
type input "31"
type input "232"
type input "33"
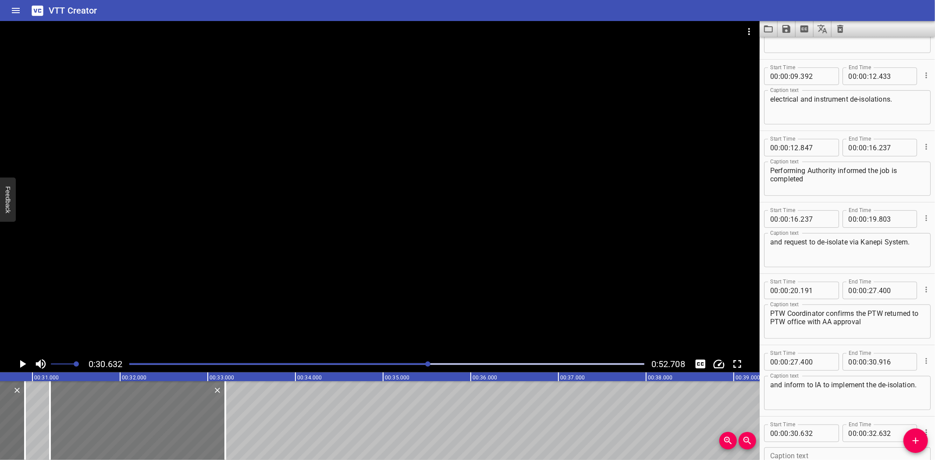
type input "232"
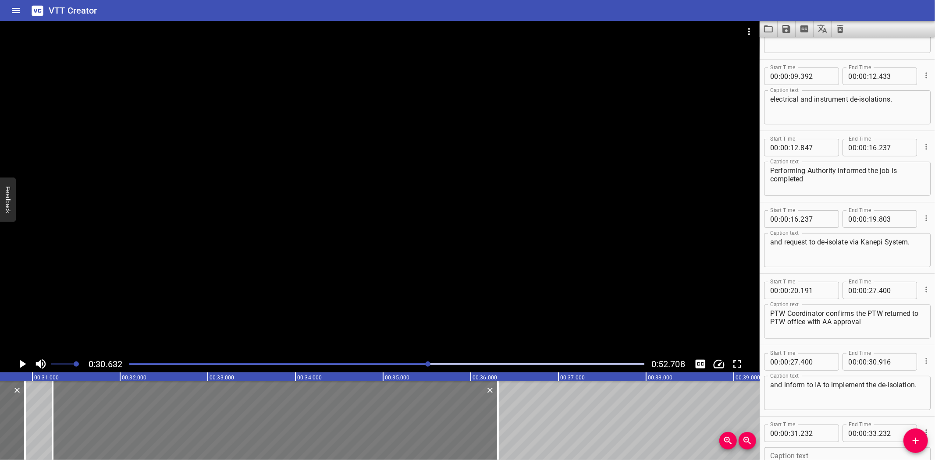
drag, startPoint x: 227, startPoint y: 414, endPoint x: 480, endPoint y: 415, distance: 253.4
click at [497, 431] on div at bounding box center [498, 420] width 2 height 79
type input "36"
type input "297"
click at [365, 259] on div at bounding box center [380, 188] width 760 height 335
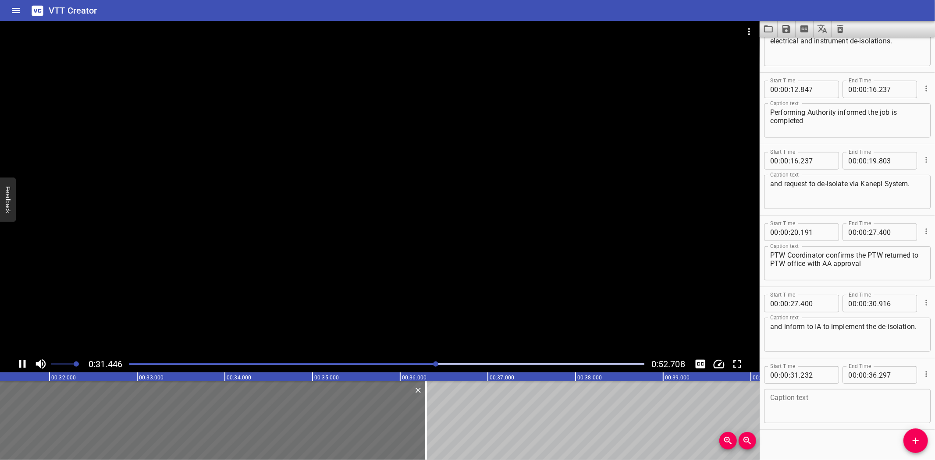
scroll to position [260, 0]
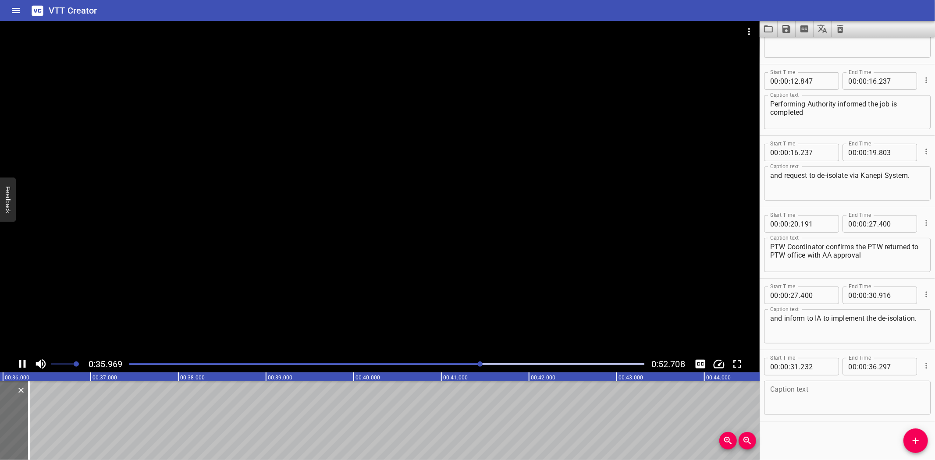
click at [199, 271] on div at bounding box center [380, 188] width 760 height 335
click at [812, 390] on textarea at bounding box center [847, 398] width 154 height 25
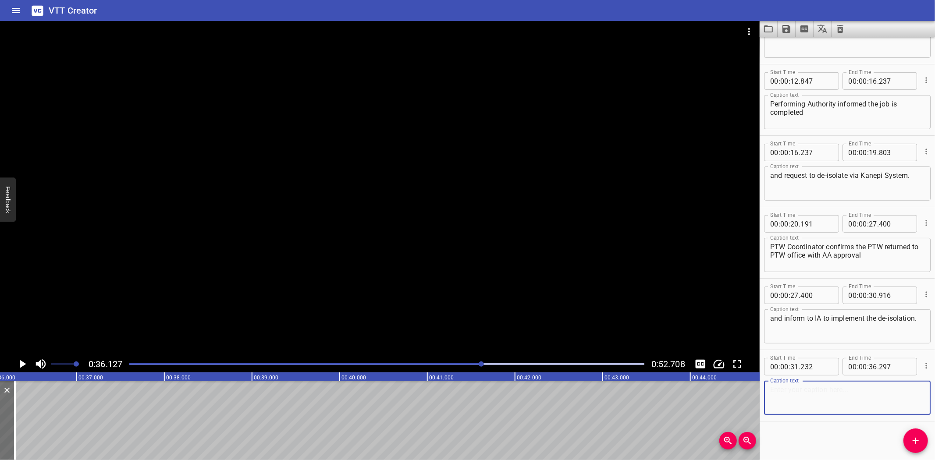
paste textarea "Production Technician (IA) carry out the de-isolation"
type textarea "Production Technician (IA) carry out the de-isolation"
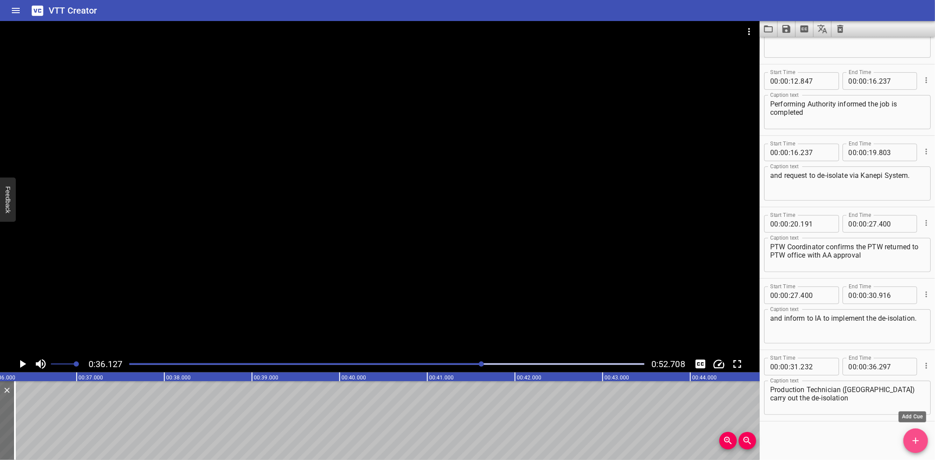
click at [917, 441] on icon "Add Cue" at bounding box center [916, 441] width 6 height 6
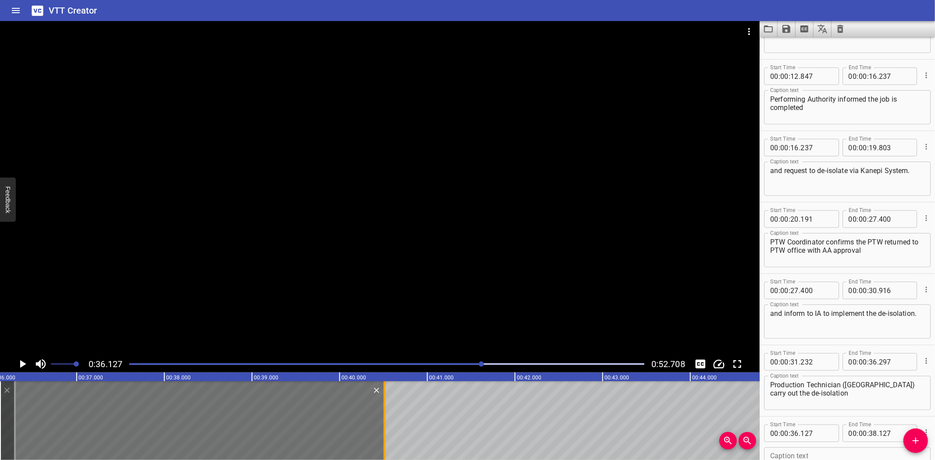
drag, startPoint x: 174, startPoint y: 426, endPoint x: 383, endPoint y: 429, distance: 209.1
click at [383, 429] on div at bounding box center [384, 420] width 9 height 79
type input "40"
type input "512"
click at [823, 431] on input "number" at bounding box center [817, 434] width 32 height 18
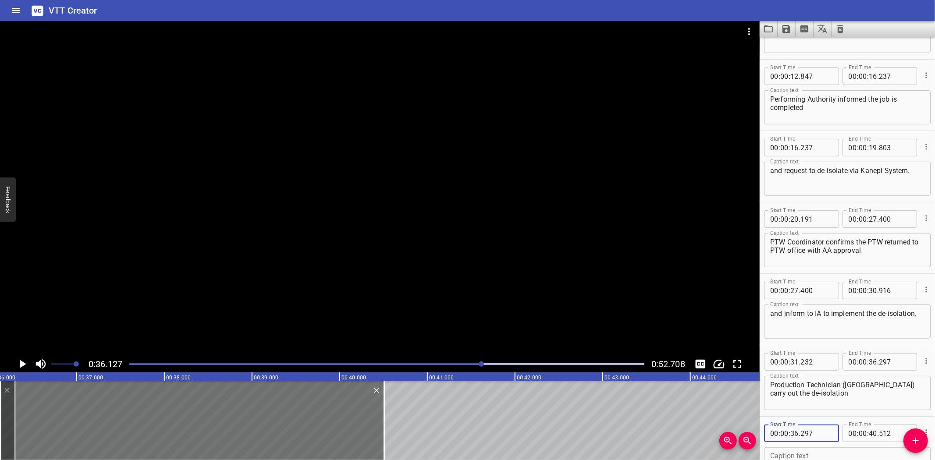
type input "297"
click at [822, 448] on div "Caption text" at bounding box center [847, 465] width 167 height 34
paste textarea "and record into isolation certificate in Kanepi system."
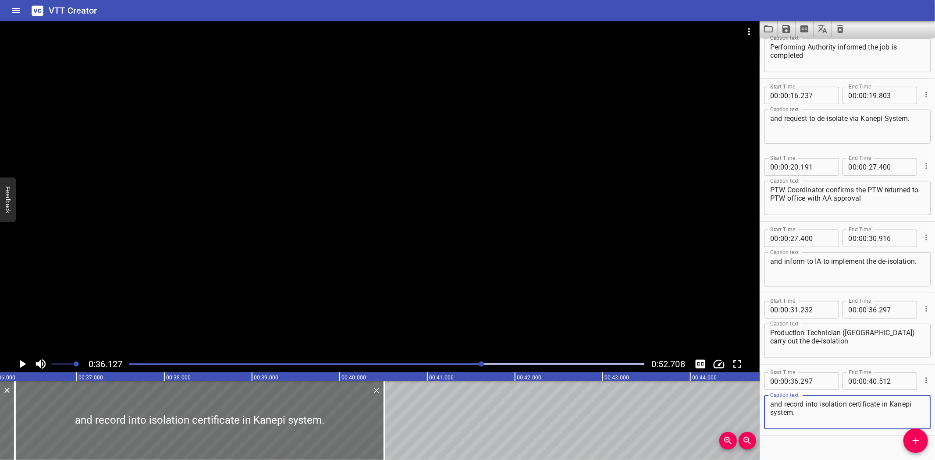
scroll to position [331, 0]
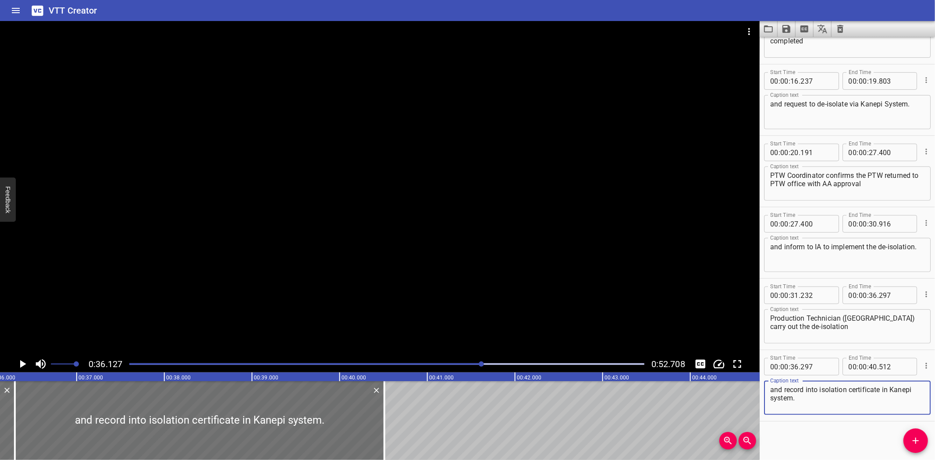
type textarea "and record into isolation certificate in Kanepi system."
click at [426, 225] on div at bounding box center [380, 188] width 760 height 335
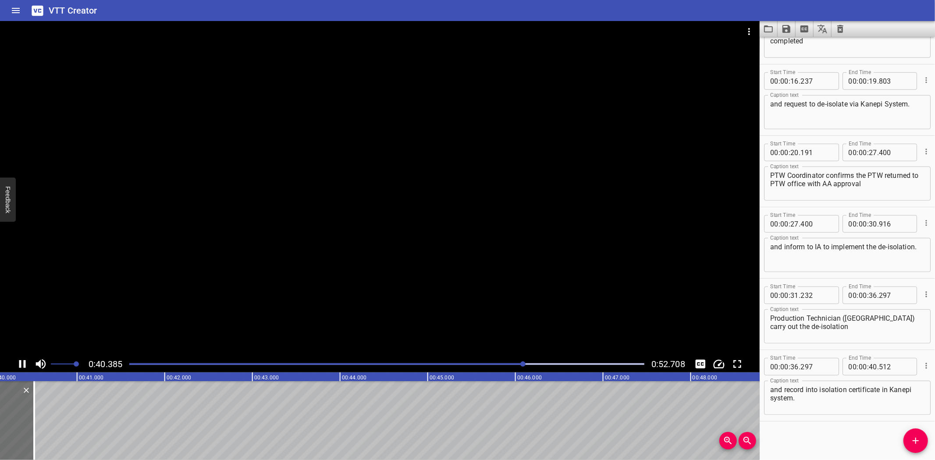
click at [329, 303] on div at bounding box center [380, 188] width 760 height 335
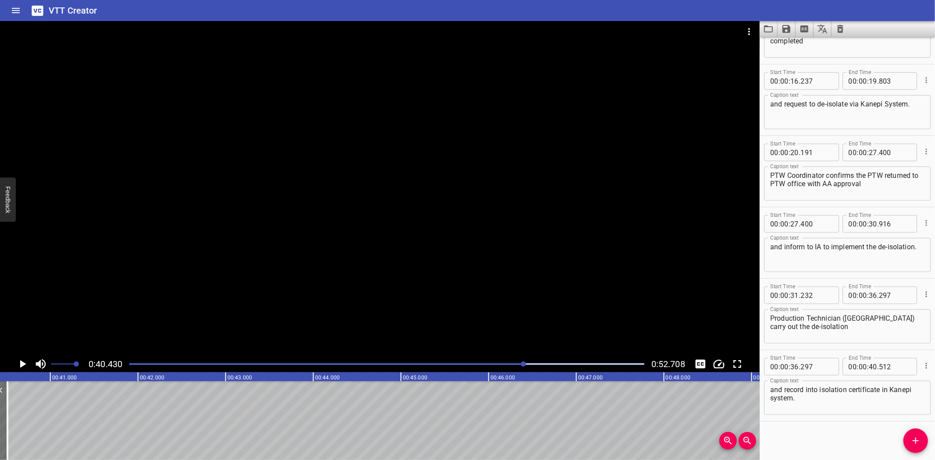
click at [908, 439] on span "Add Cue" at bounding box center [916, 441] width 25 height 11
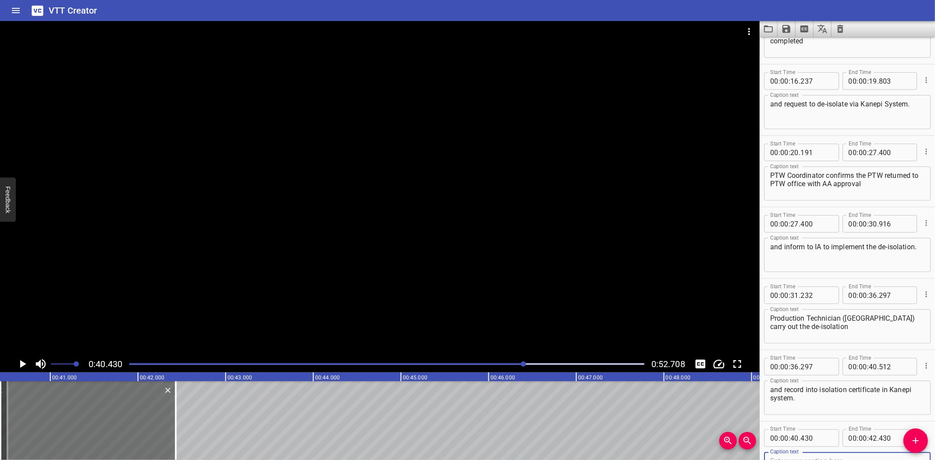
scroll to position [336, 0]
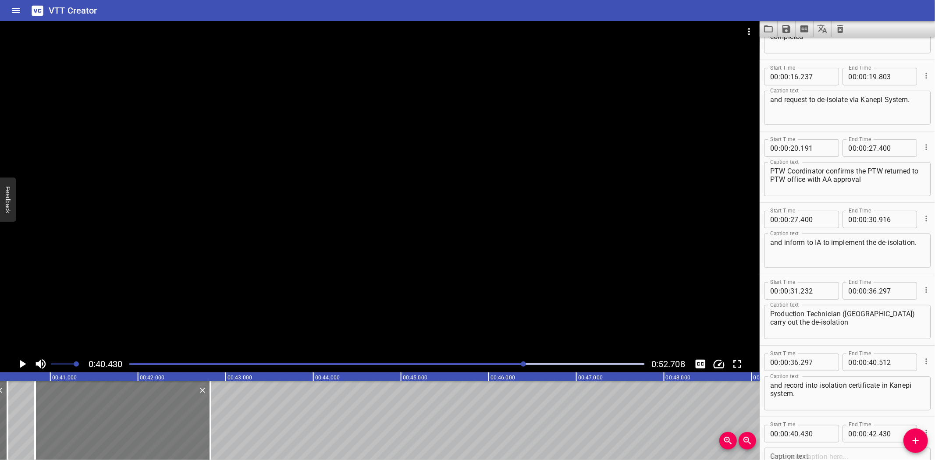
drag, startPoint x: 82, startPoint y: 424, endPoint x: 117, endPoint y: 428, distance: 34.9
click at [117, 428] on div at bounding box center [122, 420] width 175 height 79
type input "825"
drag, startPoint x: 212, startPoint y: 448, endPoint x: 222, endPoint y: 448, distance: 10.5
click at [222, 448] on div at bounding box center [223, 420] width 2 height 79
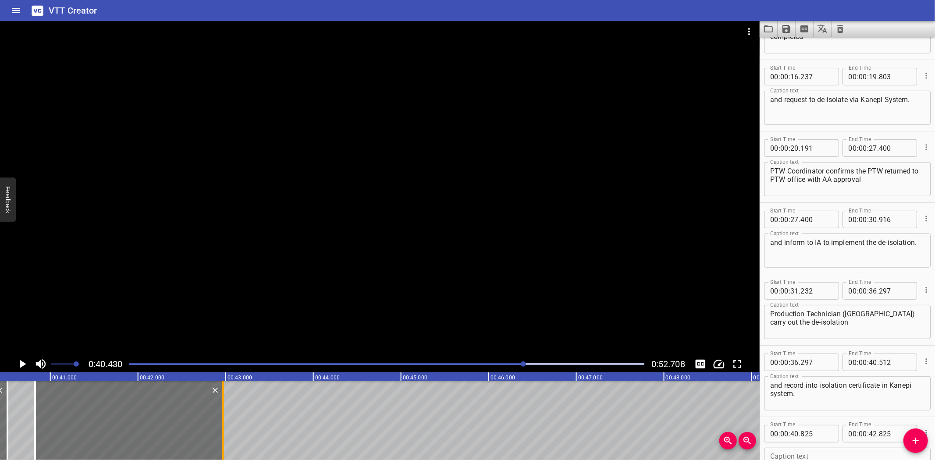
type input "970"
click at [833, 453] on textarea at bounding box center [847, 465] width 154 height 25
paste textarea "De-isolation task:"
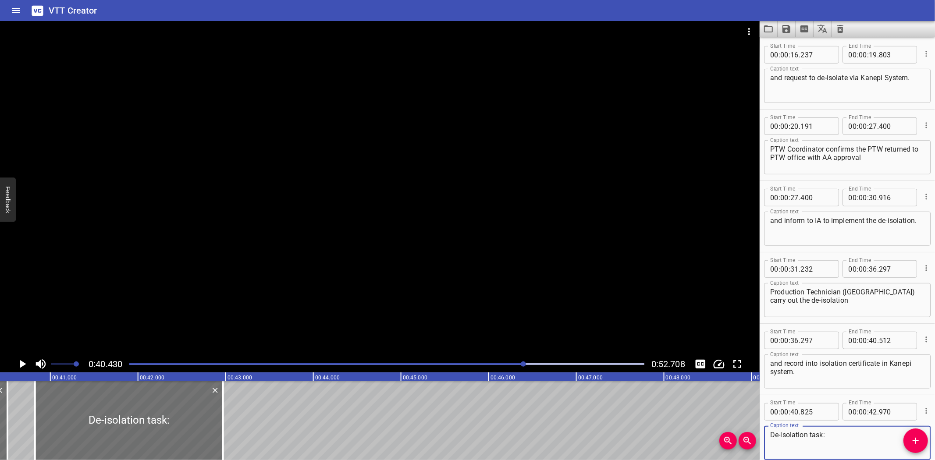
scroll to position [403, 0]
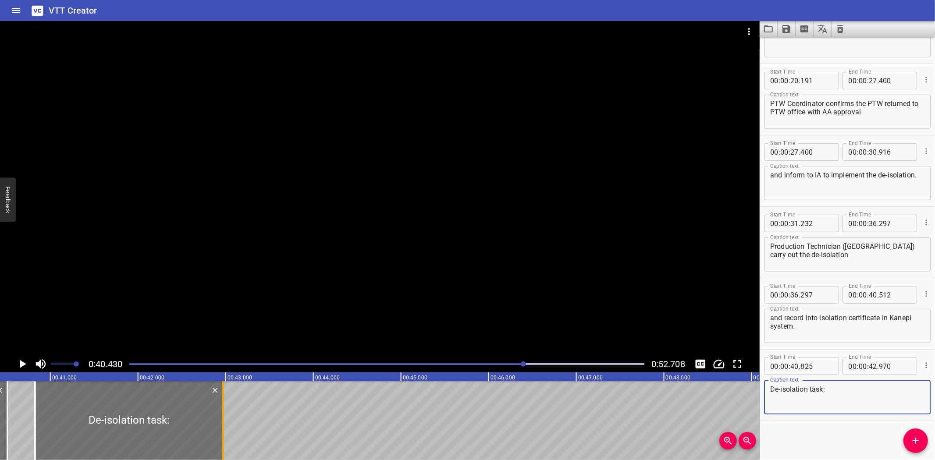
type textarea "De-isolation task:"
click at [224, 421] on div at bounding box center [223, 420] width 9 height 79
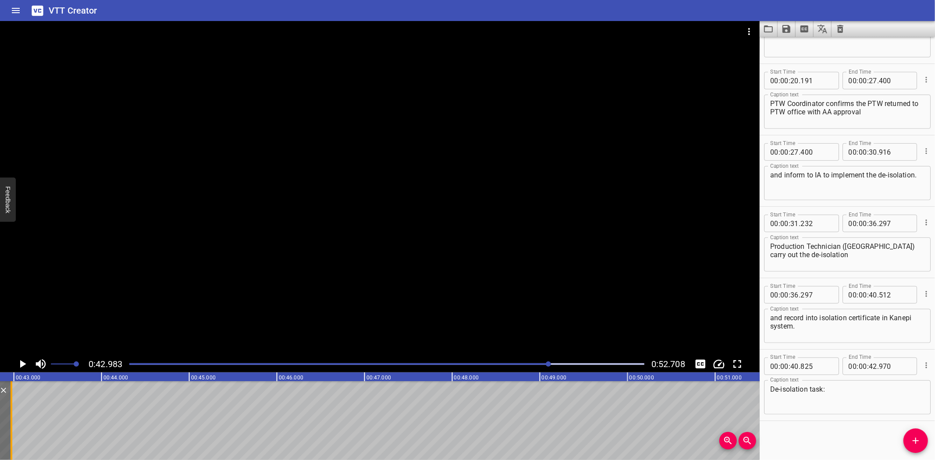
scroll to position [0, 3769]
click at [914, 435] on button "Add Cue" at bounding box center [916, 441] width 25 height 25
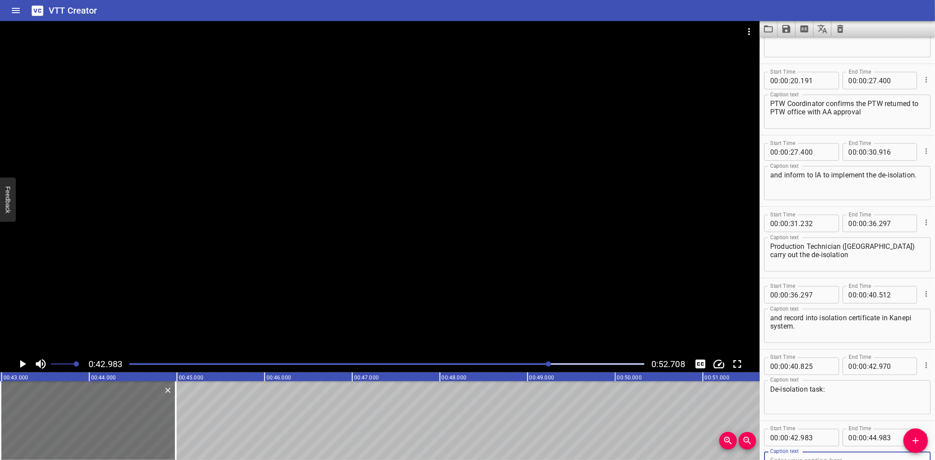
scroll to position [408, 0]
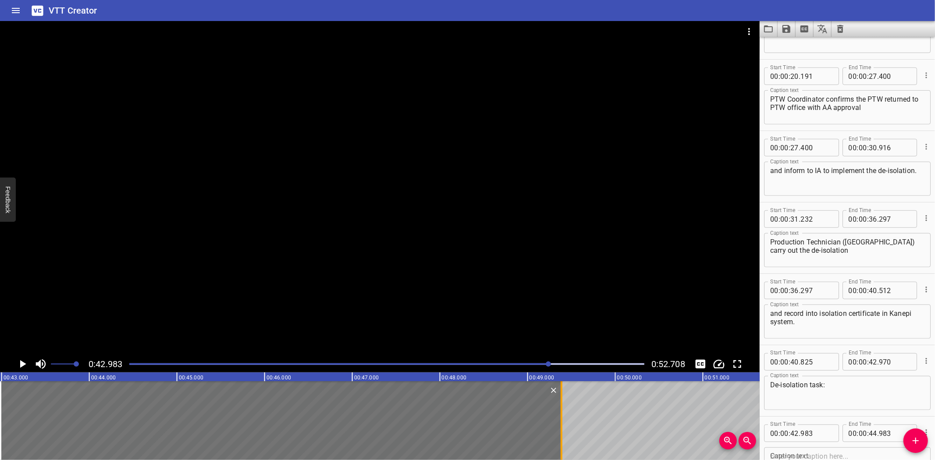
drag, startPoint x: 174, startPoint y: 433, endPoint x: 559, endPoint y: 440, distance: 385.9
click at [559, 440] on div at bounding box center [561, 420] width 9 height 79
type input "49"
type input "383"
click at [346, 174] on div at bounding box center [380, 188] width 760 height 335
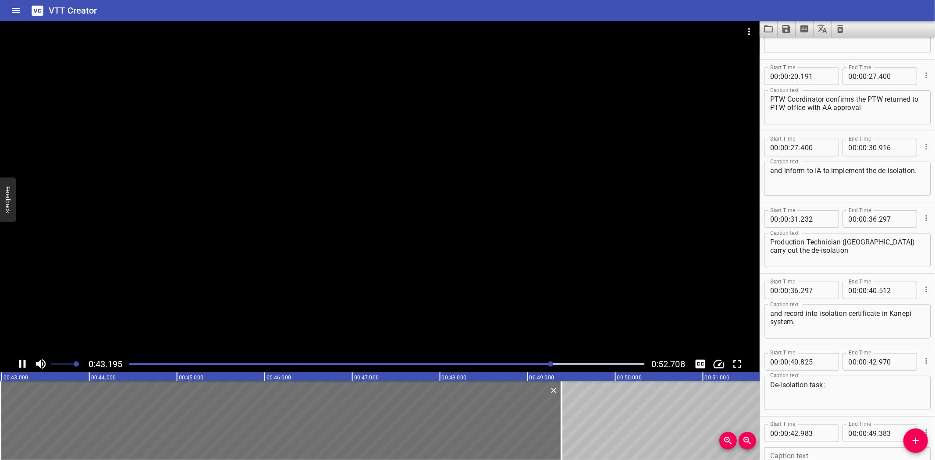
scroll to position [474, 0]
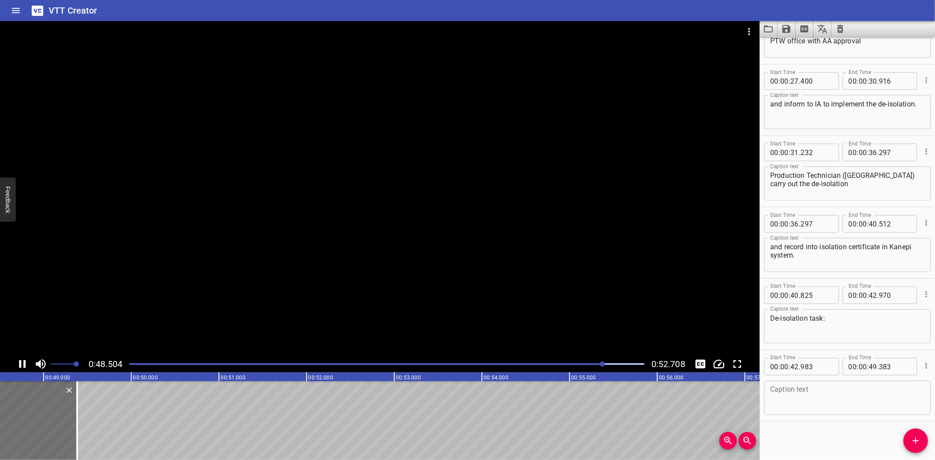
click at [178, 310] on div at bounding box center [380, 188] width 760 height 335
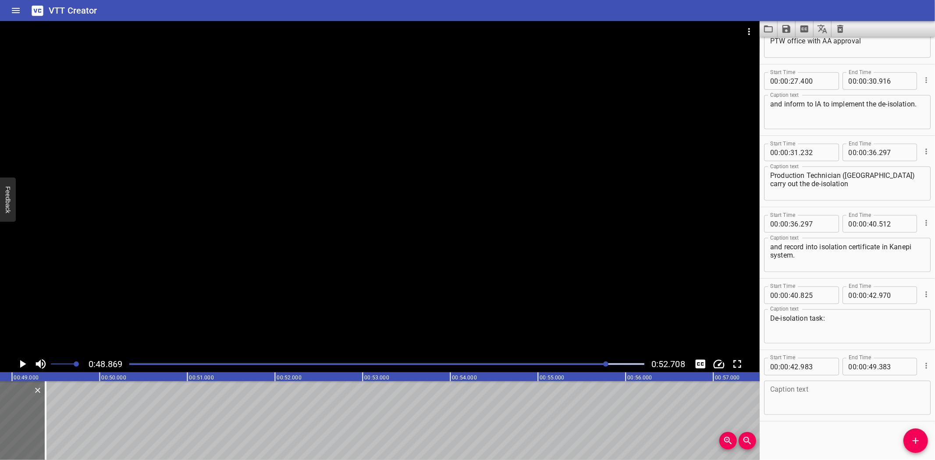
click at [797, 395] on textarea at bounding box center [847, 398] width 154 height 25
paste textarea "Removed tag at site shall be returned to Senior PT for final check prior to sig…"
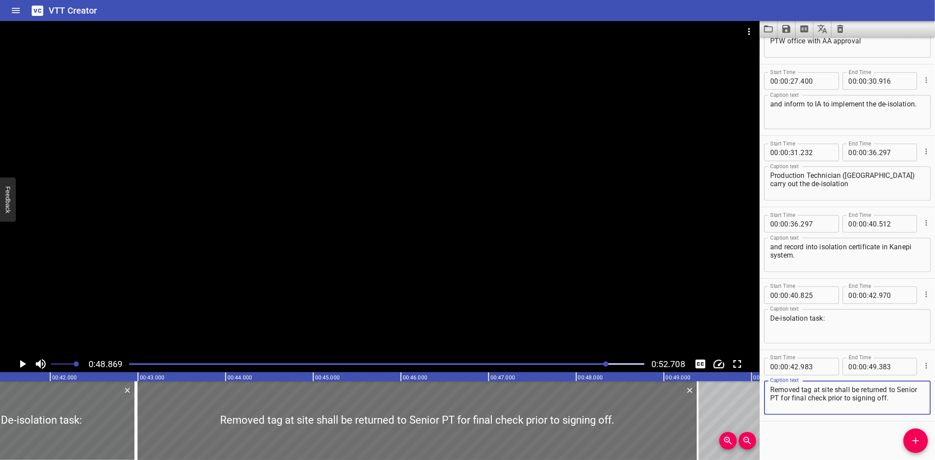
scroll to position [0, 3642]
type textarea "Removed tag at site shall be returned to Senior PT for final check prior to sig…"
click at [821, 366] on input "number" at bounding box center [817, 367] width 32 height 18
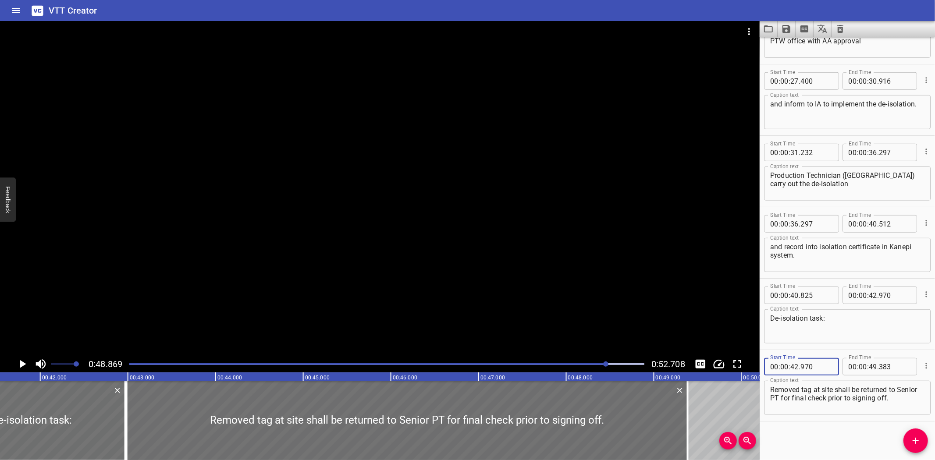
type input "970"
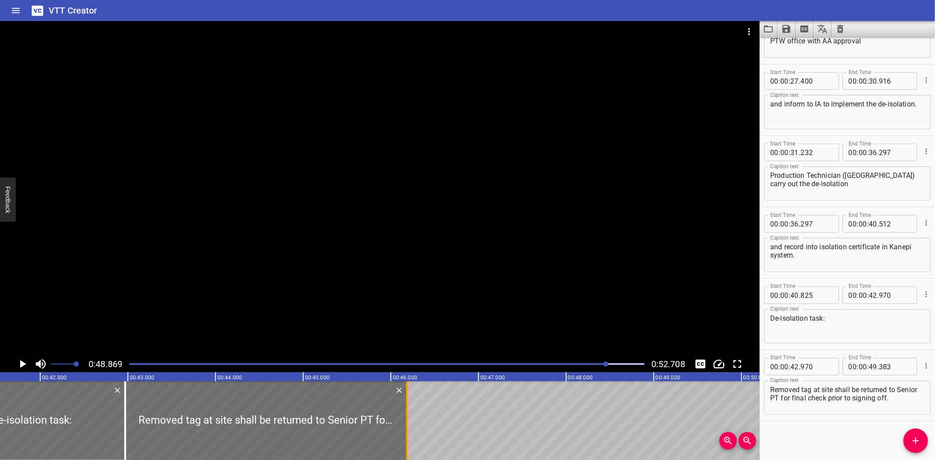
drag, startPoint x: 689, startPoint y: 428, endPoint x: 409, endPoint y: 450, distance: 281.4
click at [409, 450] on div at bounding box center [407, 420] width 9 height 79
type input "46"
type input "183"
click at [406, 448] on div at bounding box center [407, 420] width 2 height 79
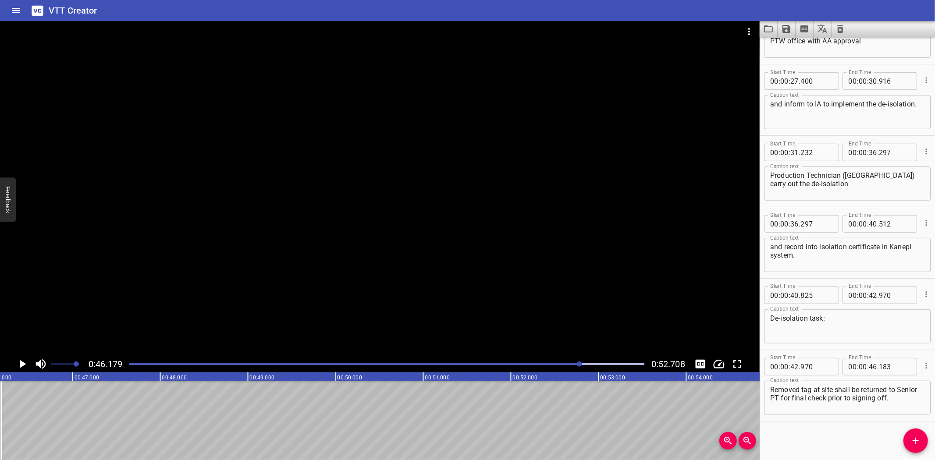
scroll to position [0, 4049]
click at [912, 435] on button "Add Cue" at bounding box center [916, 441] width 25 height 25
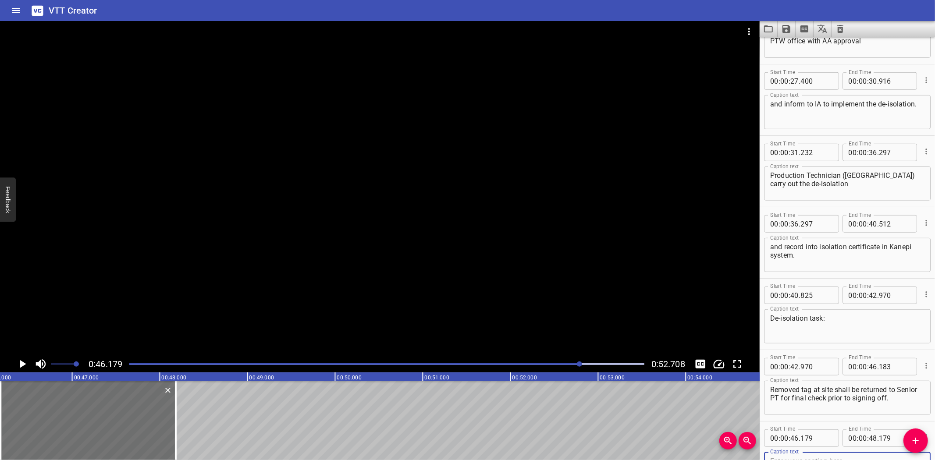
scroll to position [479, 0]
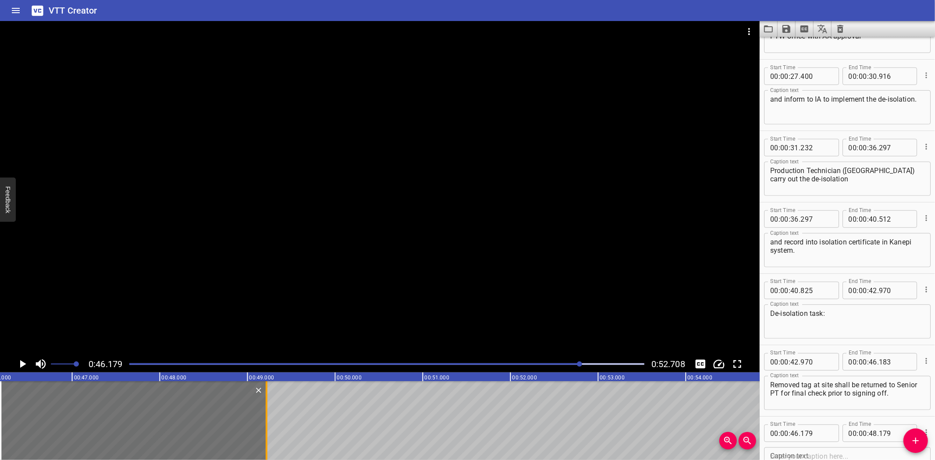
drag, startPoint x: 177, startPoint y: 421, endPoint x: 268, endPoint y: 424, distance: 91.2
click at [268, 424] on div at bounding box center [266, 420] width 9 height 79
type input "49"
type input "219"
click at [829, 429] on div "00 : 00 : 46 . 179" at bounding box center [801, 434] width 75 height 18
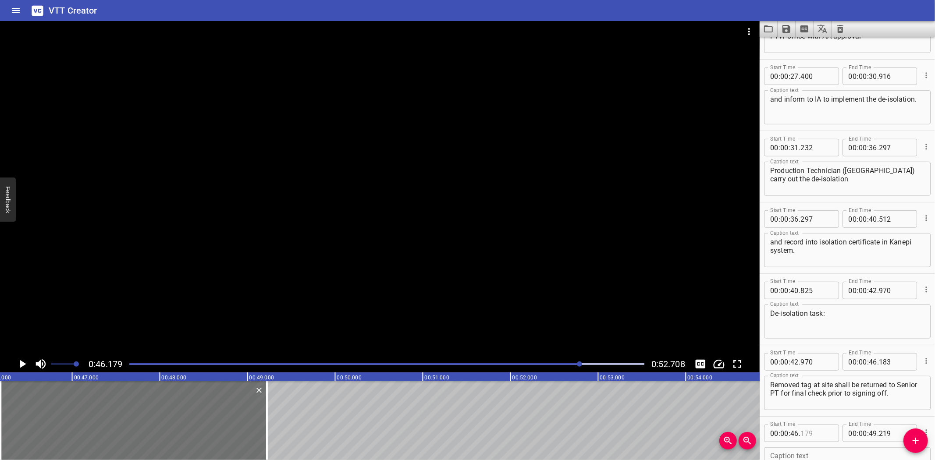
click at [806, 425] on input "number" at bounding box center [817, 434] width 32 height 18
type input "183"
drag, startPoint x: 801, startPoint y: 434, endPoint x: 620, endPoint y: 449, distance: 181.2
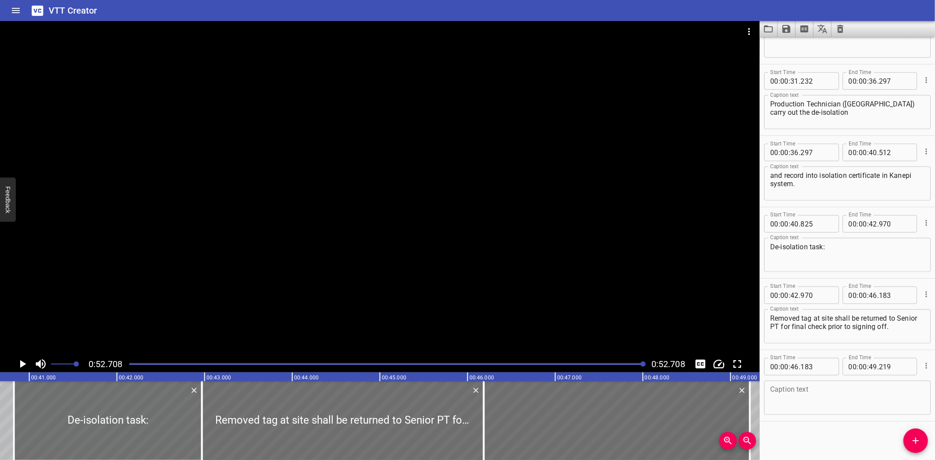
scroll to position [0, 3586]
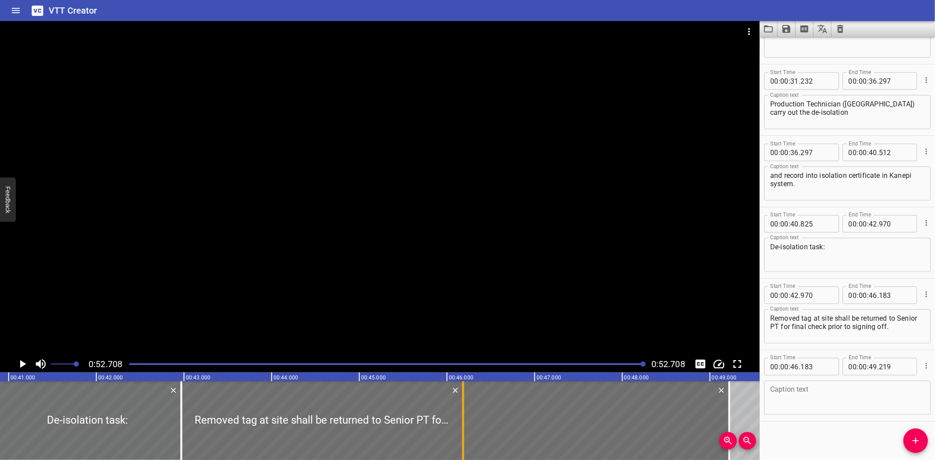
click at [466, 424] on div at bounding box center [463, 420] width 9 height 79
click at [459, 423] on div at bounding box center [463, 420] width 9 height 79
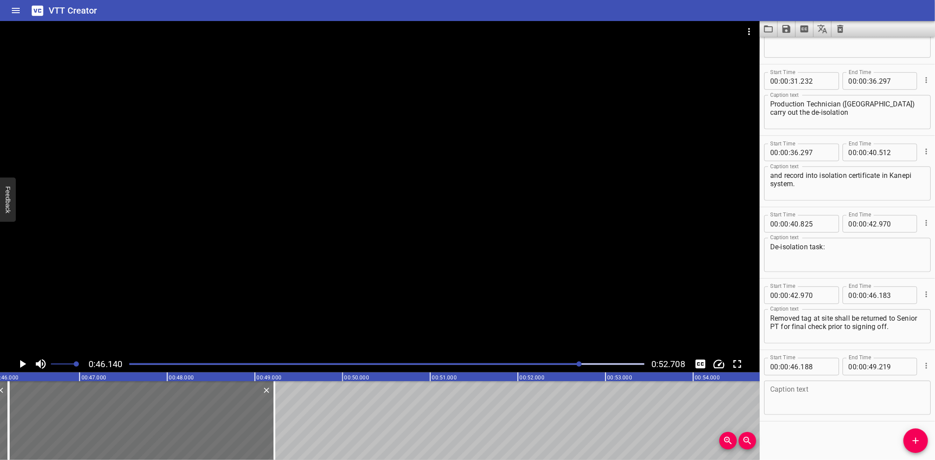
scroll to position [0, 4045]
click at [345, 248] on div at bounding box center [380, 188] width 760 height 335
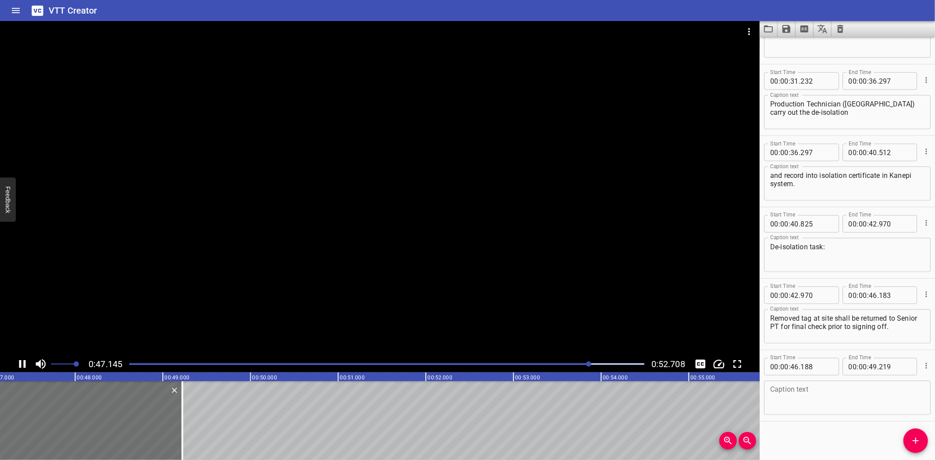
click at [345, 247] on div at bounding box center [380, 188] width 760 height 335
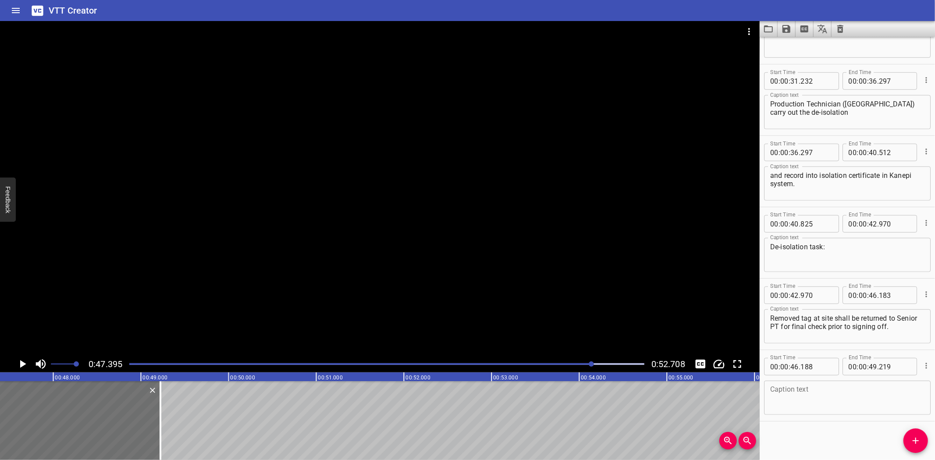
click at [238, 286] on div at bounding box center [380, 188] width 760 height 335
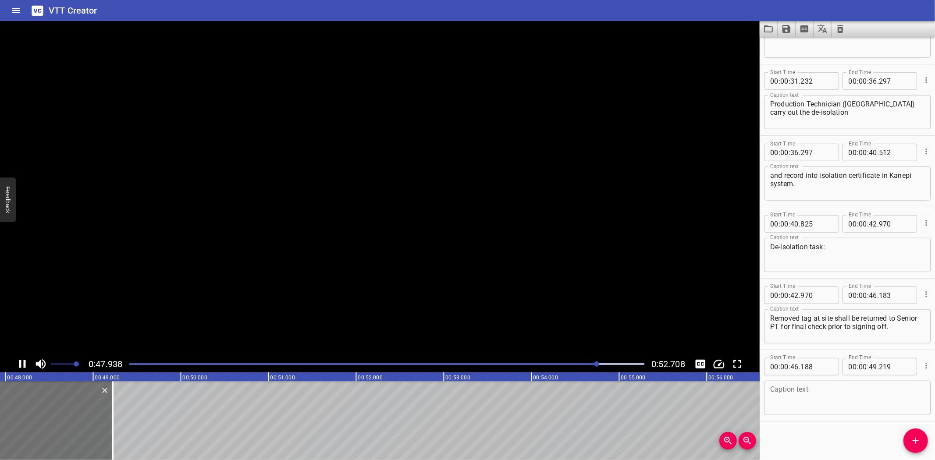
click at [238, 286] on video at bounding box center [380, 188] width 760 height 335
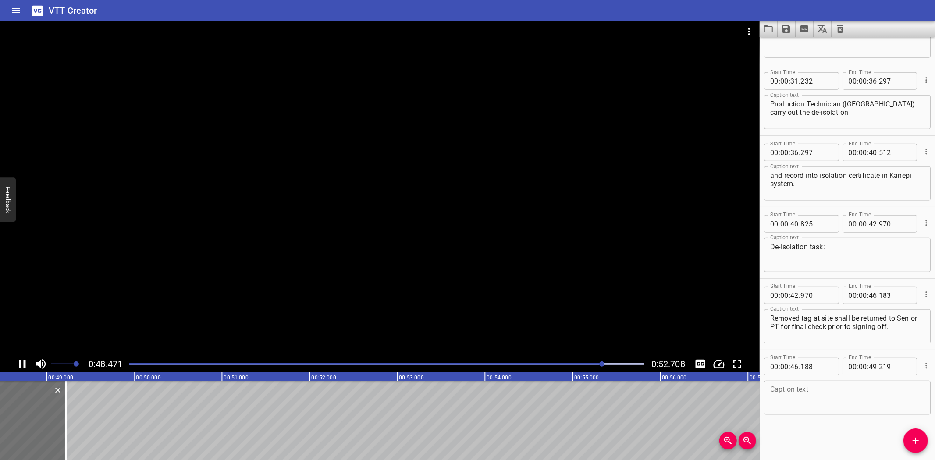
click at [243, 309] on div at bounding box center [380, 188] width 760 height 335
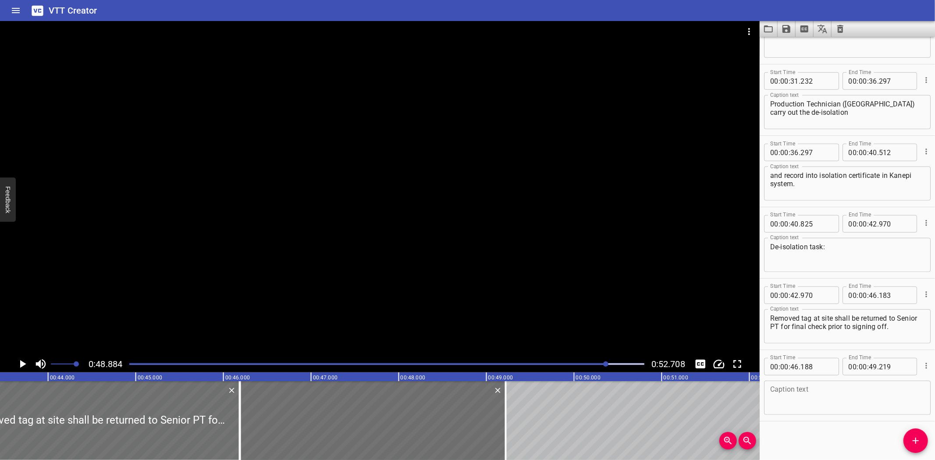
scroll to position [0, 3527]
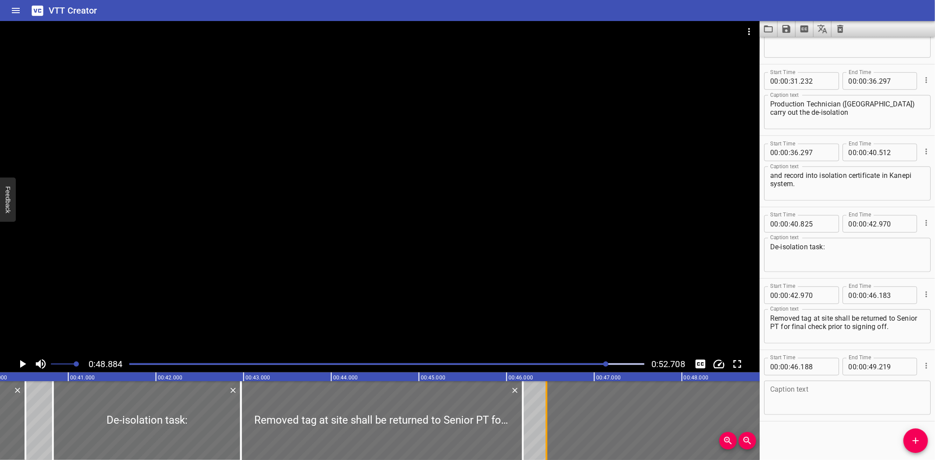
drag, startPoint x: 522, startPoint y: 444, endPoint x: 545, endPoint y: 443, distance: 23.3
click at [546, 443] on div at bounding box center [547, 420] width 2 height 79
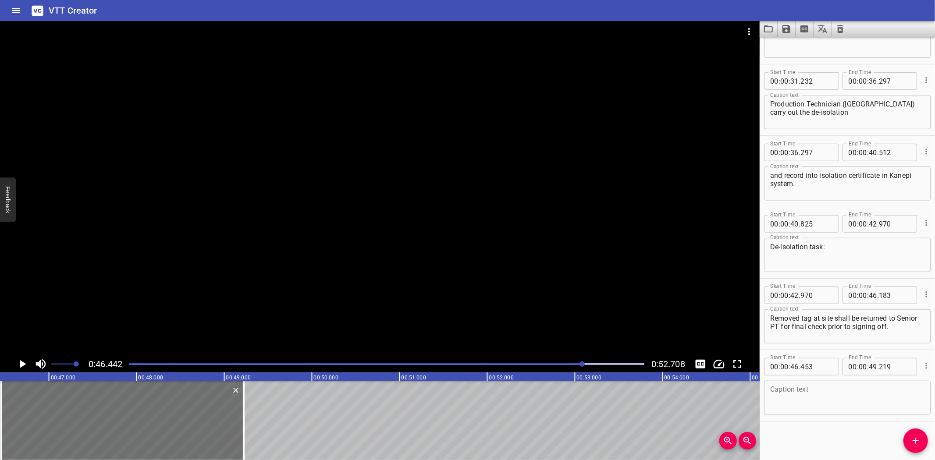
click at [432, 226] on div at bounding box center [380, 188] width 760 height 335
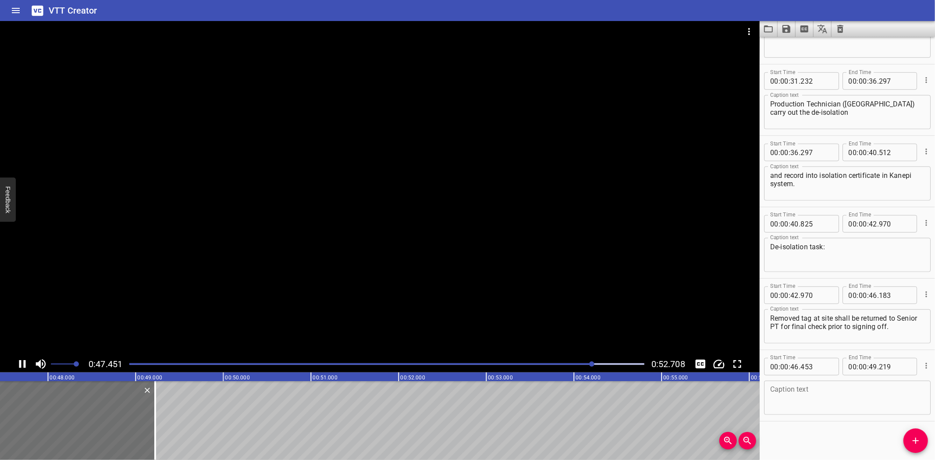
drag, startPoint x: 421, startPoint y: 272, endPoint x: 467, endPoint y: 319, distance: 66.0
click at [421, 273] on div at bounding box center [380, 188] width 760 height 335
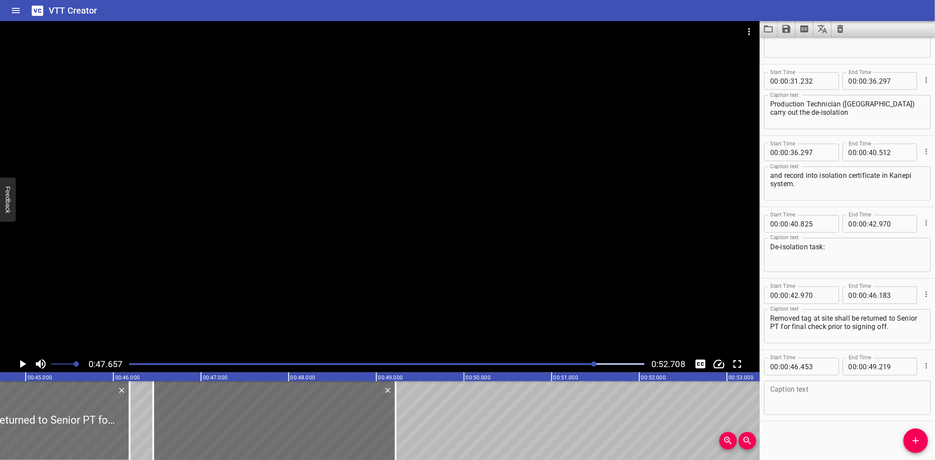
scroll to position [0, 3609]
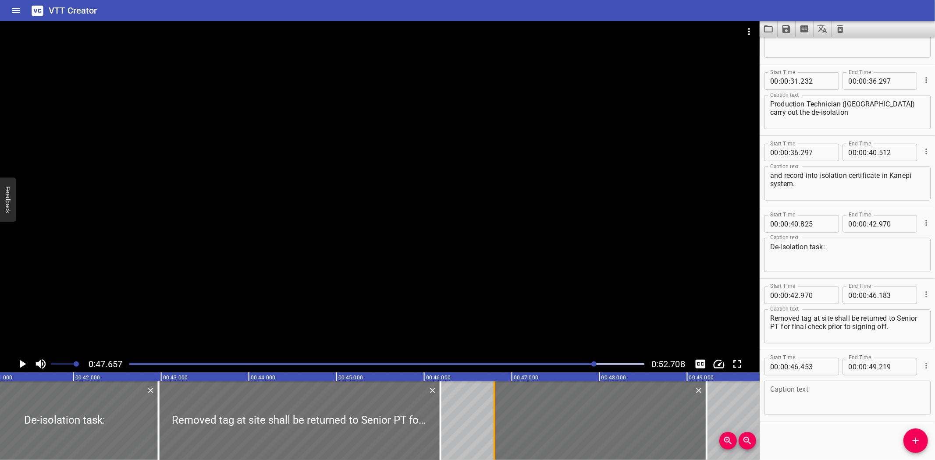
drag, startPoint x: 466, startPoint y: 436, endPoint x: 496, endPoint y: 439, distance: 30.4
click at [496, 439] on div at bounding box center [494, 420] width 9 height 79
type input "798"
drag, startPoint x: 440, startPoint y: 435, endPoint x: 494, endPoint y: 440, distance: 54.1
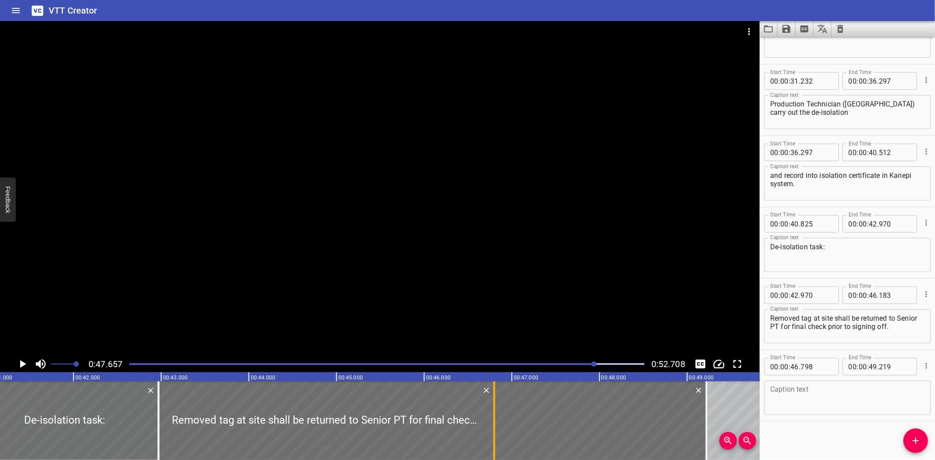
type input "798"
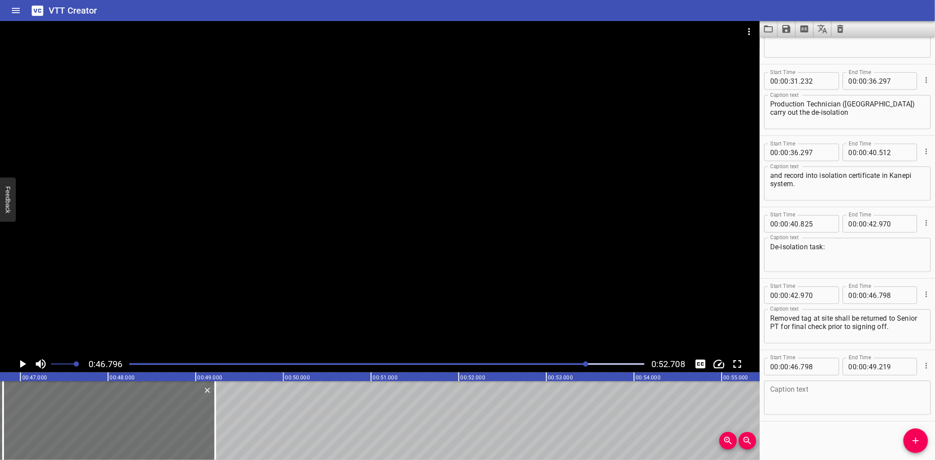
scroll to position [0, 4103]
drag, startPoint x: 912, startPoint y: 324, endPoint x: 809, endPoint y: 327, distance: 102.6
click at [803, 327] on textarea "Removed tag at site shall be returned to Senior PT for final check prior to sig…" at bounding box center [847, 326] width 154 height 25
type textarea "Removed tag at site shall be returned to Senior PT"
type textarea "for final check prior to signing off."
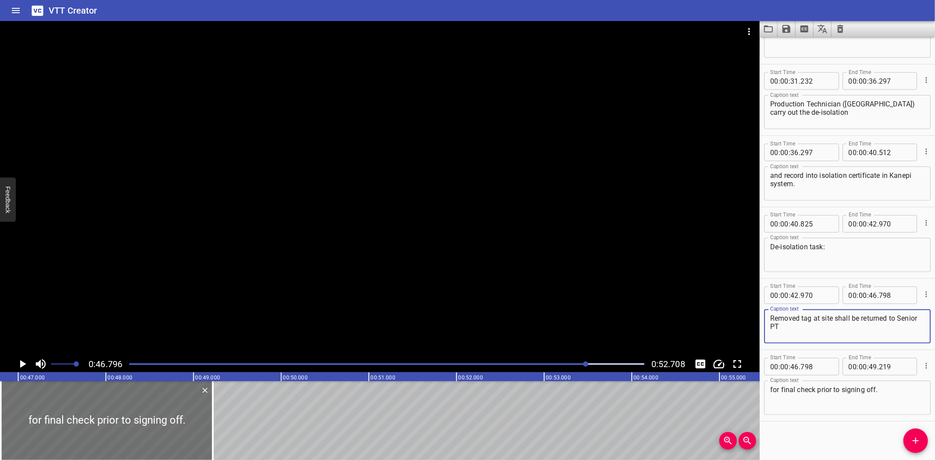
click at [815, 332] on textarea "Removed tag at site shall be returned to Senior PT" at bounding box center [847, 326] width 154 height 25
type textarea "Removed tag at site shall be returned to Senior PT"
click at [614, 10] on div "VTT Creator" at bounding box center [467, 10] width 935 height 21
click at [571, 9] on div "VTT Creator" at bounding box center [467, 10] width 935 height 21
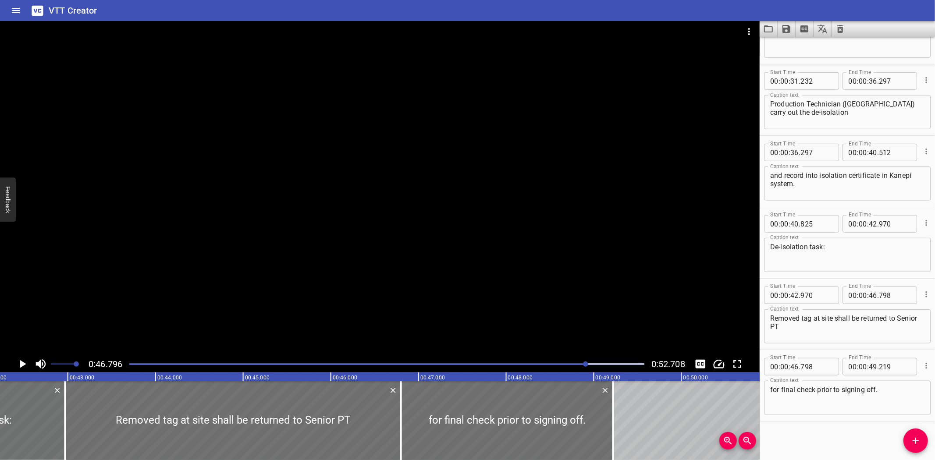
scroll to position [0, 3706]
click at [395, 434] on div at bounding box center [397, 420] width 9 height 79
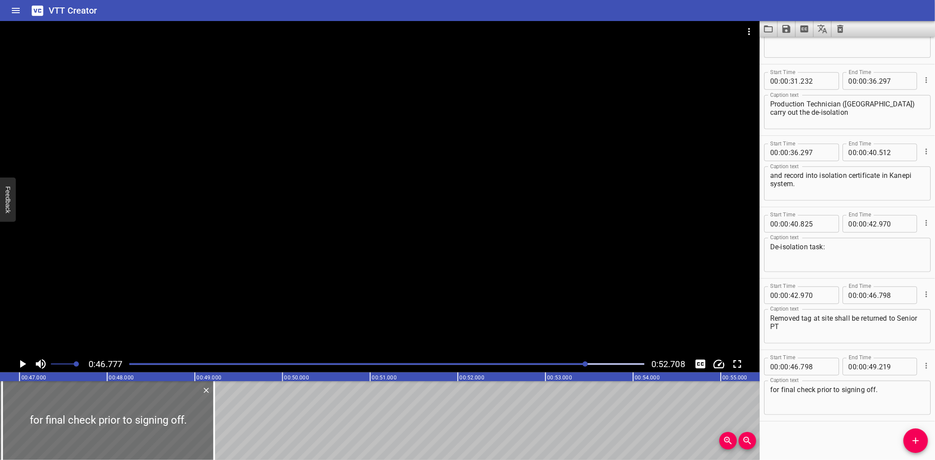
click at [289, 256] on div at bounding box center [380, 188] width 760 height 335
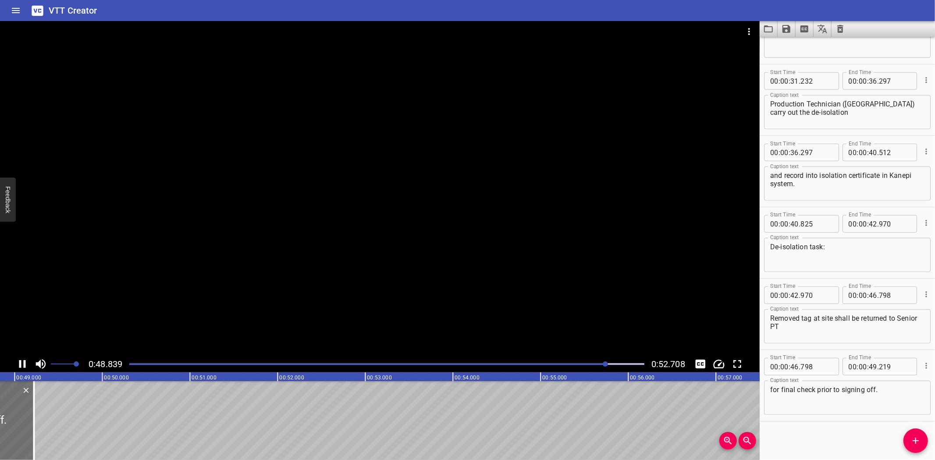
click at [244, 297] on div at bounding box center [380, 188] width 760 height 335
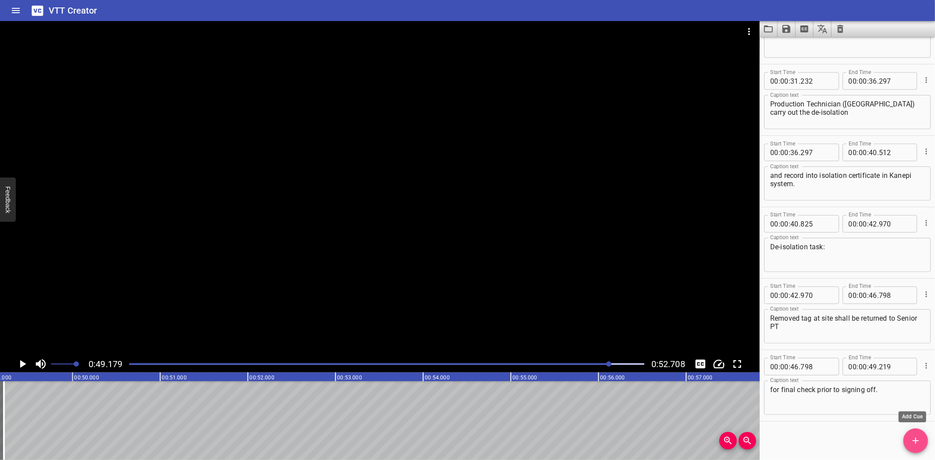
click at [911, 443] on icon "Add Cue" at bounding box center [916, 441] width 11 height 11
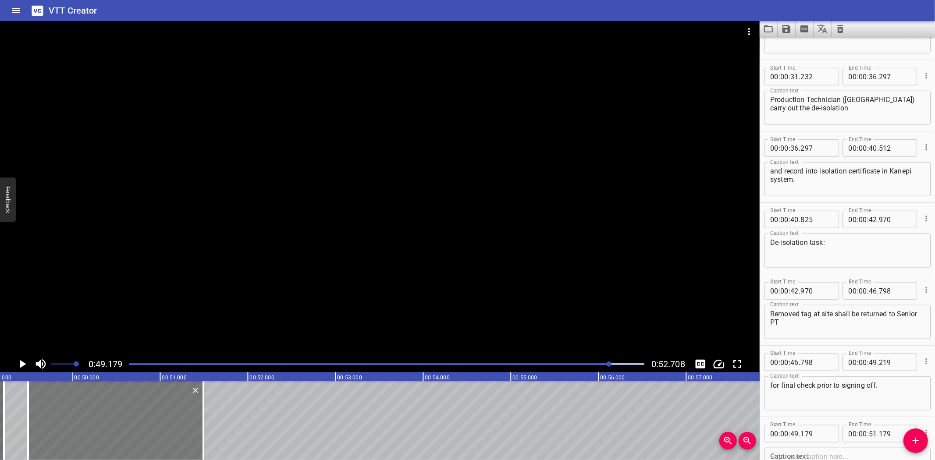
drag, startPoint x: 59, startPoint y: 428, endPoint x: 78, endPoint y: 434, distance: 20.0
click at [78, 434] on div at bounding box center [115, 420] width 175 height 79
type input "494"
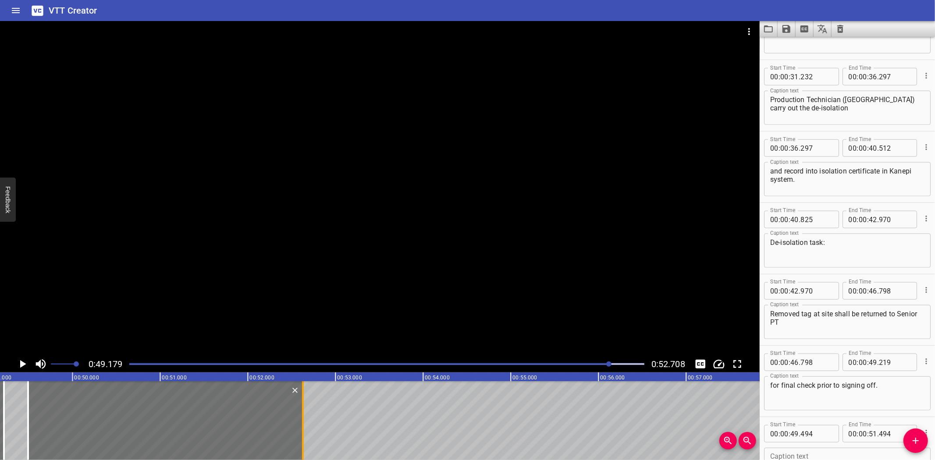
drag, startPoint x: 201, startPoint y: 424, endPoint x: 300, endPoint y: 424, distance: 99.5
click at [300, 424] on div at bounding box center [303, 420] width 9 height 79
type input "52"
type input "629"
click at [798, 453] on textarea at bounding box center [847, 465] width 154 height 25
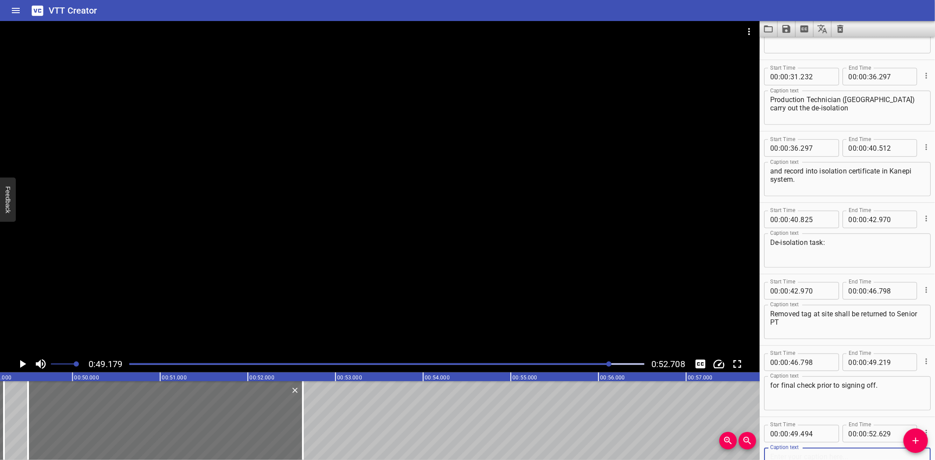
paste textarea "DO NOT DISPOSE OF UPON REMOVING."
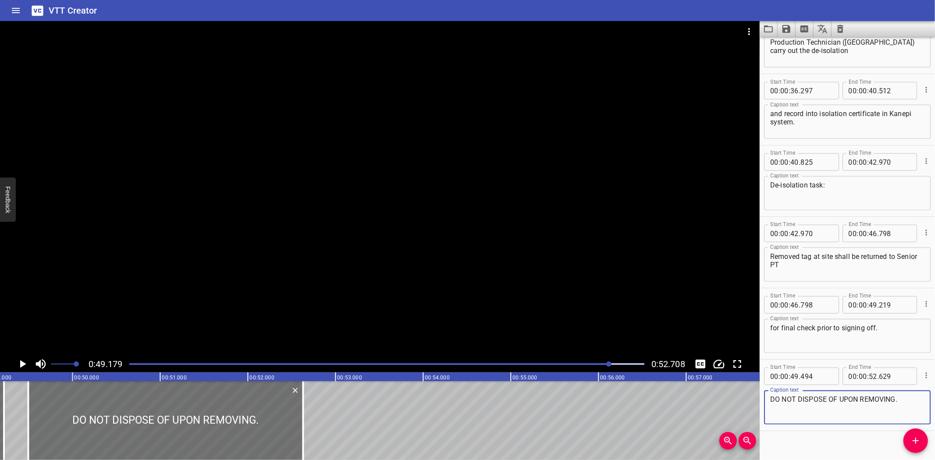
scroll to position [617, 0]
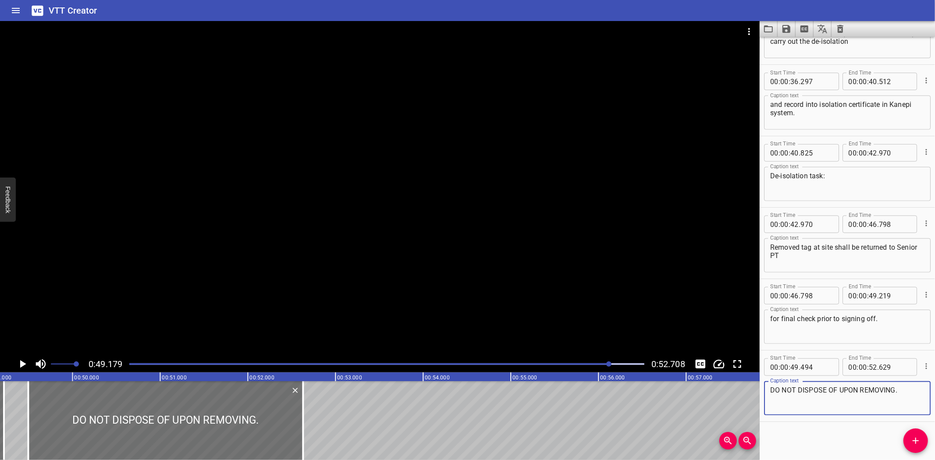
type textarea "DO NOT DISPOSE OF UPON REMOVING."
click at [280, 288] on div at bounding box center [380, 188] width 760 height 335
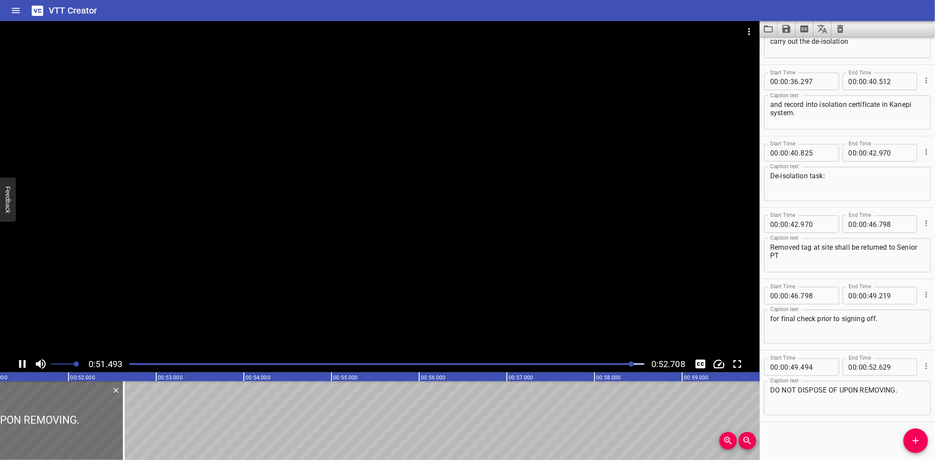
scroll to position [0, 4501]
click at [787, 34] on icon "Save captions to file" at bounding box center [786, 29] width 11 height 11
click at [547, 150] on div at bounding box center [467, 230] width 935 height 460
click at [525, 217] on div at bounding box center [380, 188] width 760 height 335
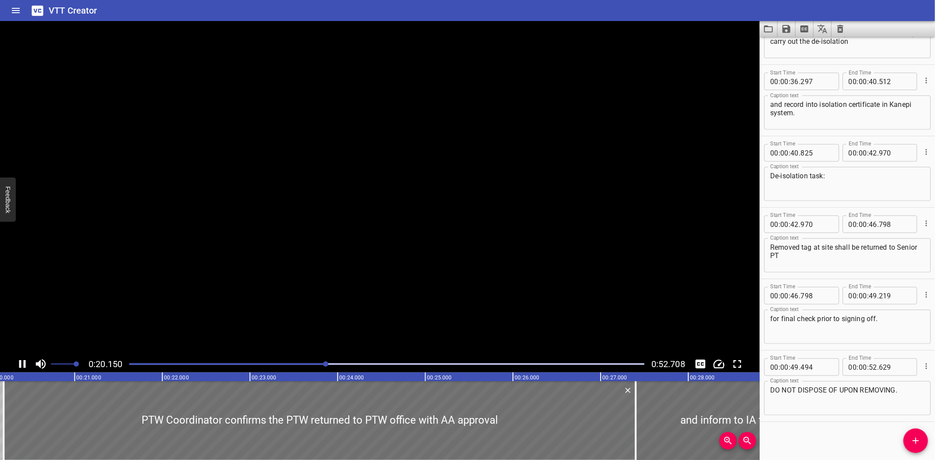
scroll to position [0, 0]
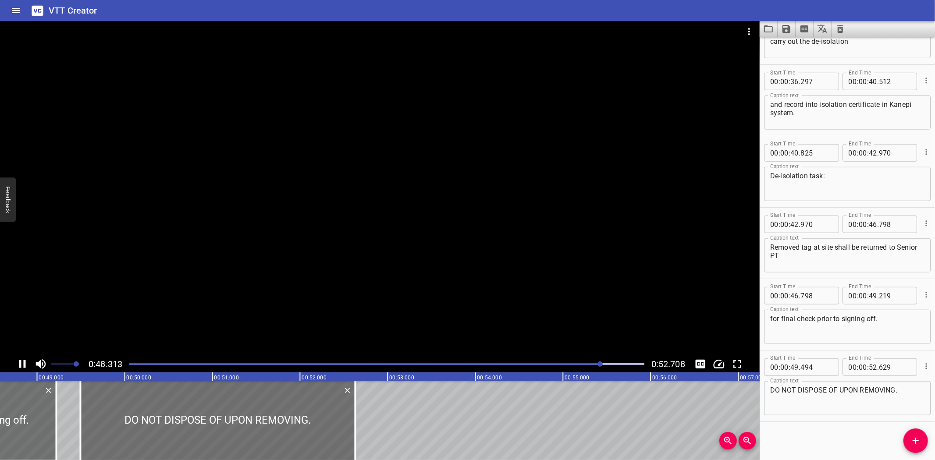
click at [790, 25] on icon "Save captions to file" at bounding box center [787, 29] width 8 height 8
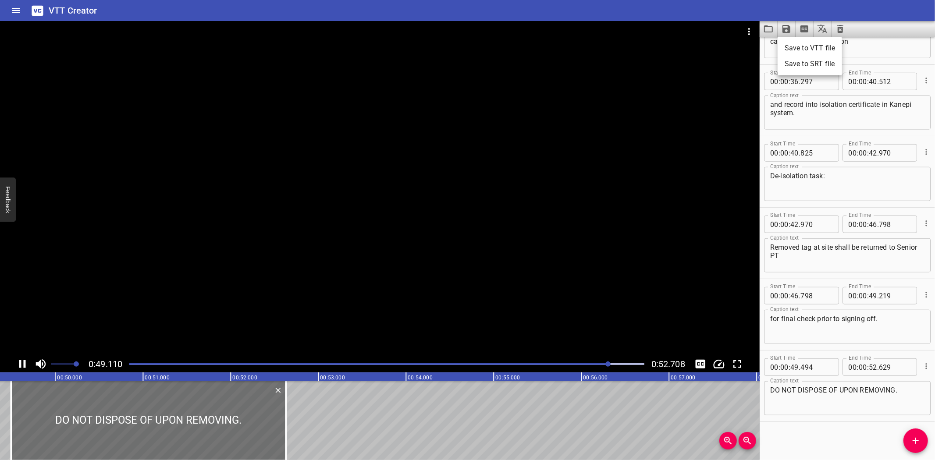
click at [800, 44] on li "Save to VTT file" at bounding box center [810, 48] width 64 height 16
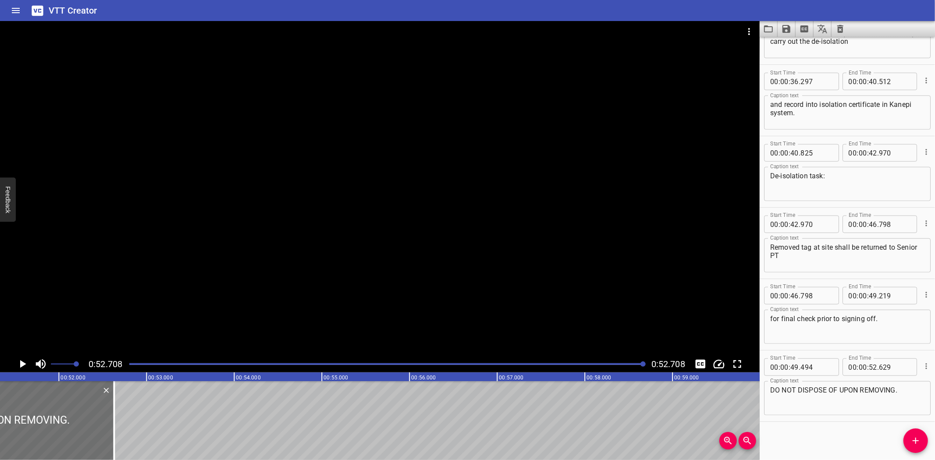
drag, startPoint x: 411, startPoint y: 12, endPoint x: 582, endPoint y: 11, distance: 171.0
click at [411, 12] on div "VTT Creator" at bounding box center [467, 10] width 935 height 21
click at [748, 29] on icon "Video Options" at bounding box center [749, 31] width 11 height 11
drag, startPoint x: 674, startPoint y: 4, endPoint x: 830, endPoint y: 14, distance: 156.4
click at [676, 5] on div at bounding box center [467, 230] width 935 height 460
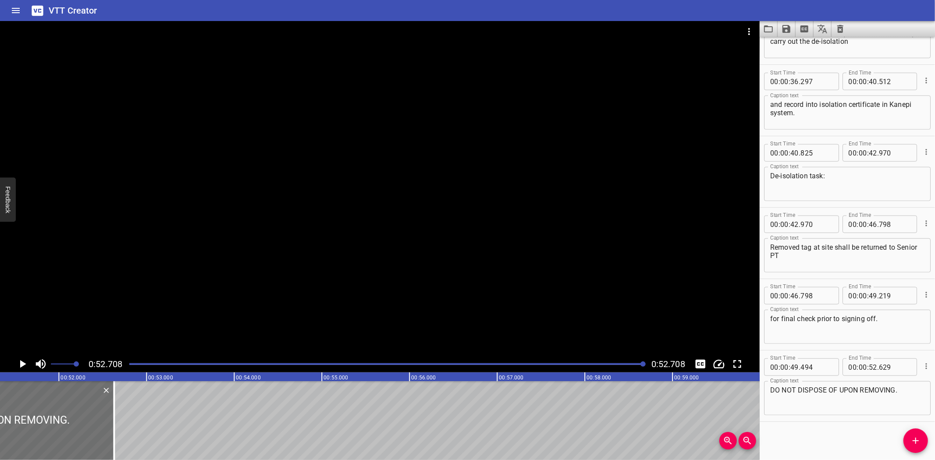
click at [842, 29] on icon "Clear captions" at bounding box center [840, 29] width 6 height 8
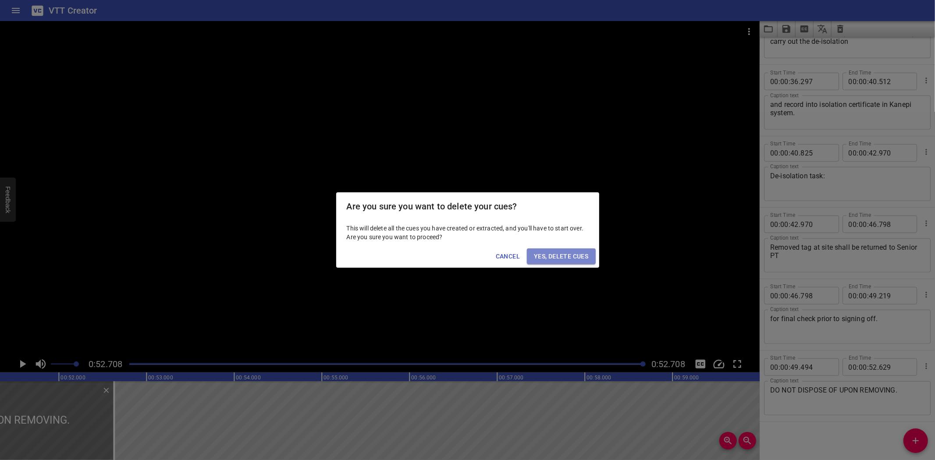
click at [547, 258] on span "Yes, Delete Cues" at bounding box center [561, 256] width 54 height 11
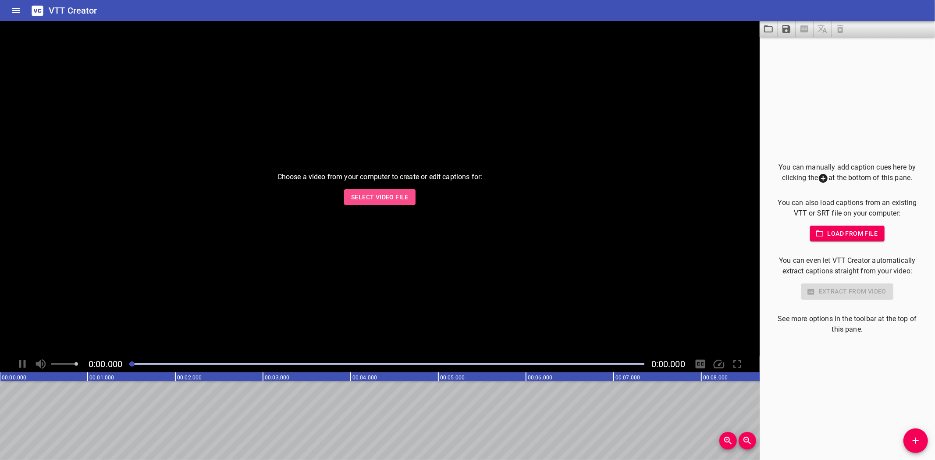
click at [394, 196] on span "Select Video File" at bounding box center [379, 197] width 57 height 11
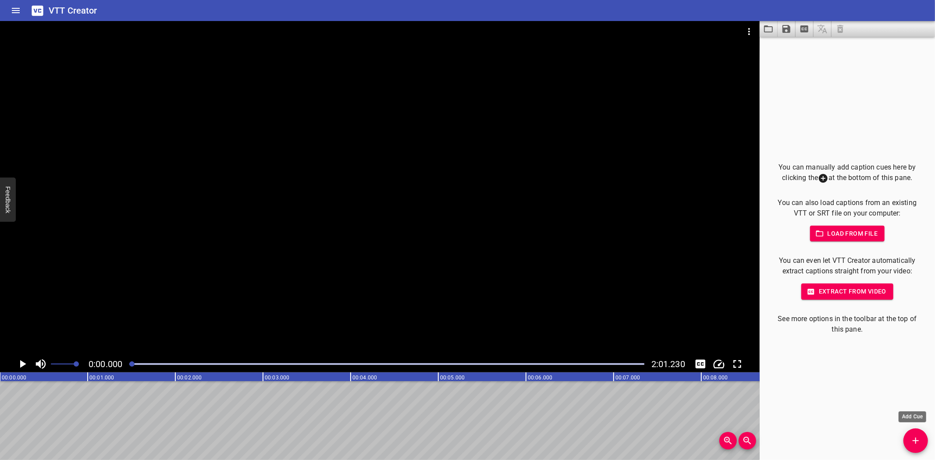
click at [913, 439] on icon "Add Cue" at bounding box center [916, 441] width 11 height 11
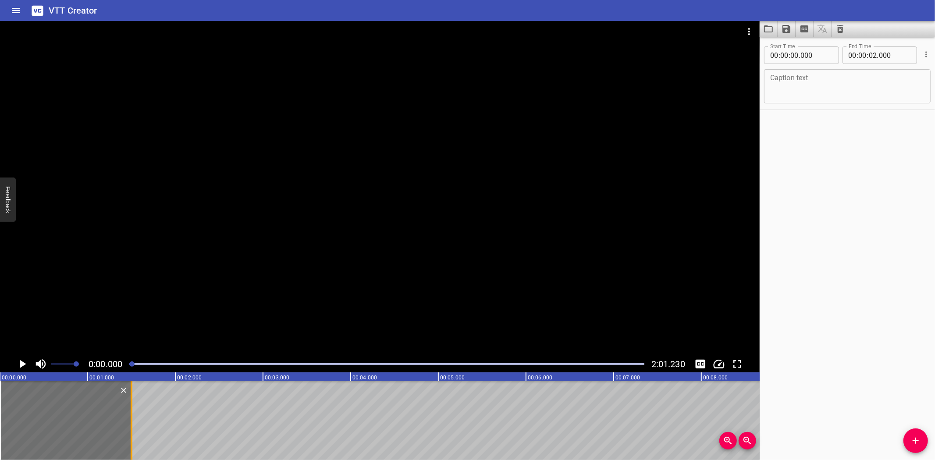
drag, startPoint x: 176, startPoint y: 426, endPoint x: 132, endPoint y: 437, distance: 45.1
click at [132, 437] on div at bounding box center [132, 420] width 2 height 79
type input "01"
type input "500"
click at [233, 193] on div at bounding box center [380, 188] width 760 height 335
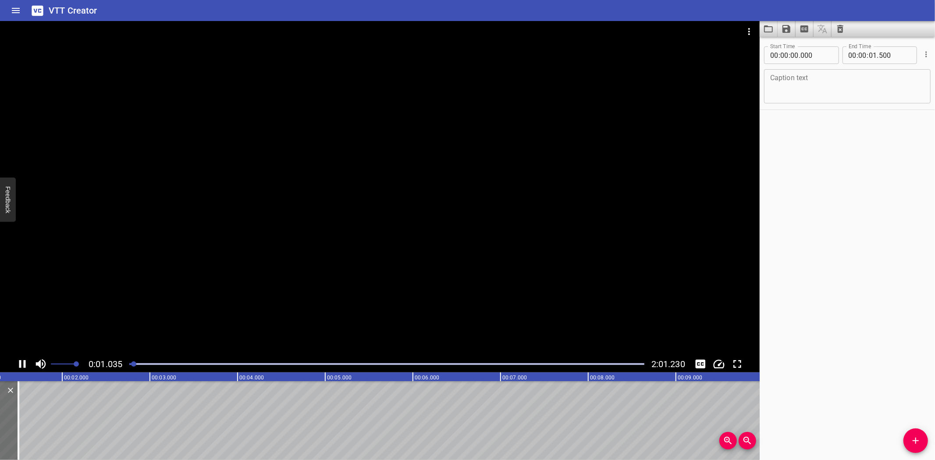
click at [200, 249] on div at bounding box center [380, 188] width 760 height 335
click at [851, 94] on textarea at bounding box center [847, 86] width 154 height 25
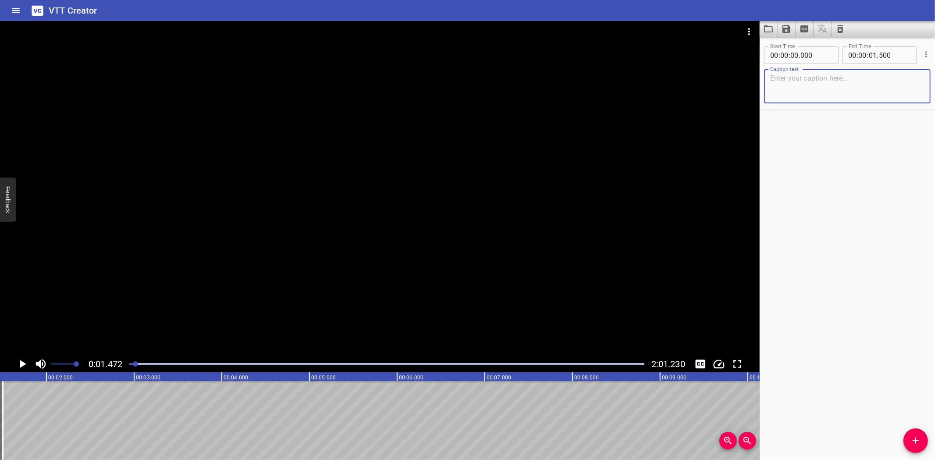
paste textarea "Notes for Improvement"
type textarea "Notes for Improvement"
click at [913, 437] on icon "Add Cue" at bounding box center [916, 441] width 11 height 11
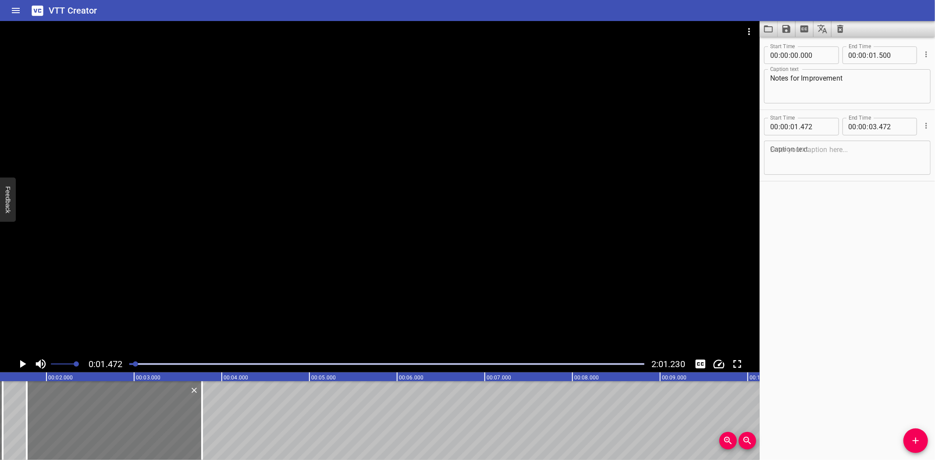
drag, startPoint x: 79, startPoint y: 440, endPoint x: 118, endPoint y: 442, distance: 39.5
click at [112, 441] on div at bounding box center [114, 420] width 175 height 79
type input "897"
drag, startPoint x: 191, startPoint y: 431, endPoint x: 181, endPoint y: 431, distance: 9.7
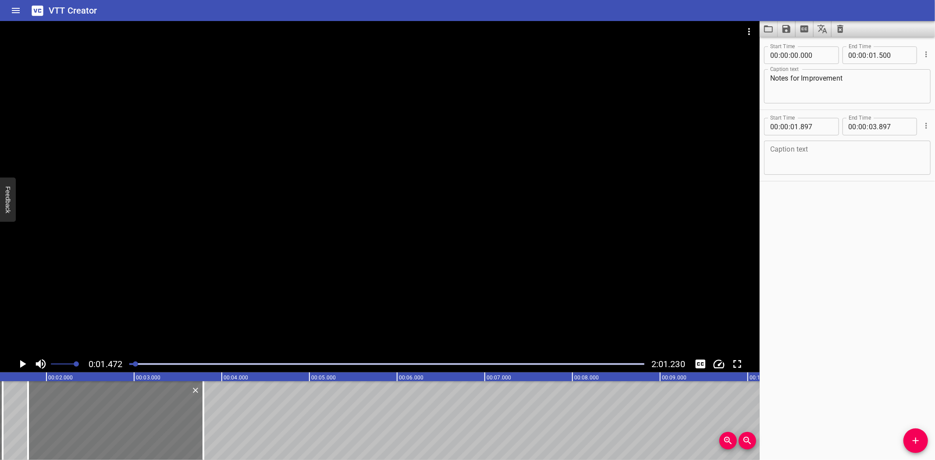
click at [181, 431] on div at bounding box center [115, 420] width 175 height 79
type input "787"
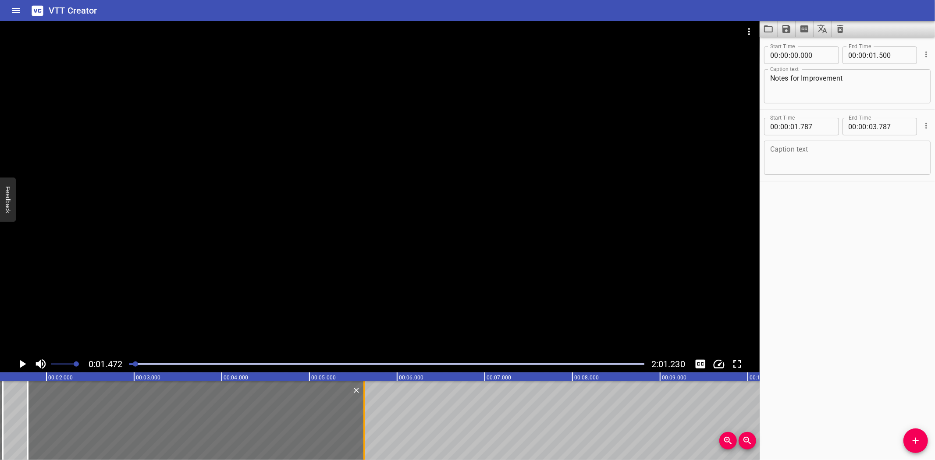
drag, startPoint x: 206, startPoint y: 424, endPoint x: 362, endPoint y: 427, distance: 155.7
click at [369, 427] on div at bounding box center [364, 420] width 9 height 79
type input "05"
type input "642"
click at [308, 285] on div at bounding box center [380, 188] width 760 height 335
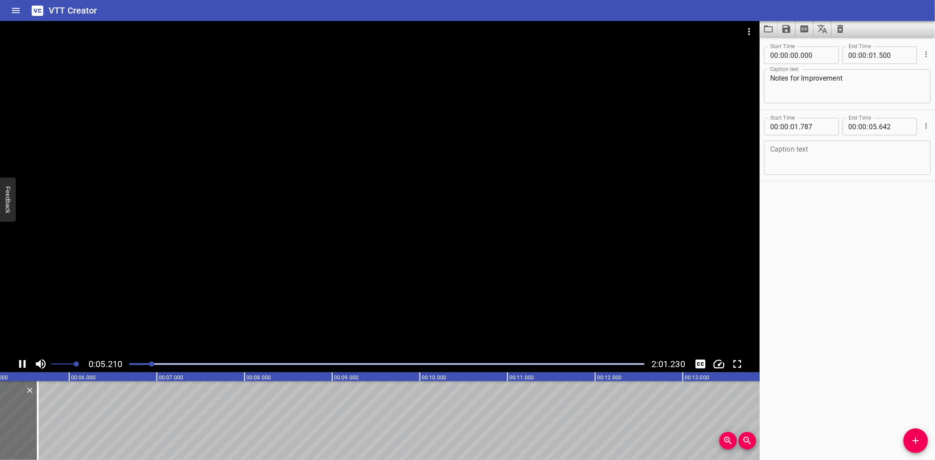
click at [191, 304] on div at bounding box center [380, 188] width 760 height 335
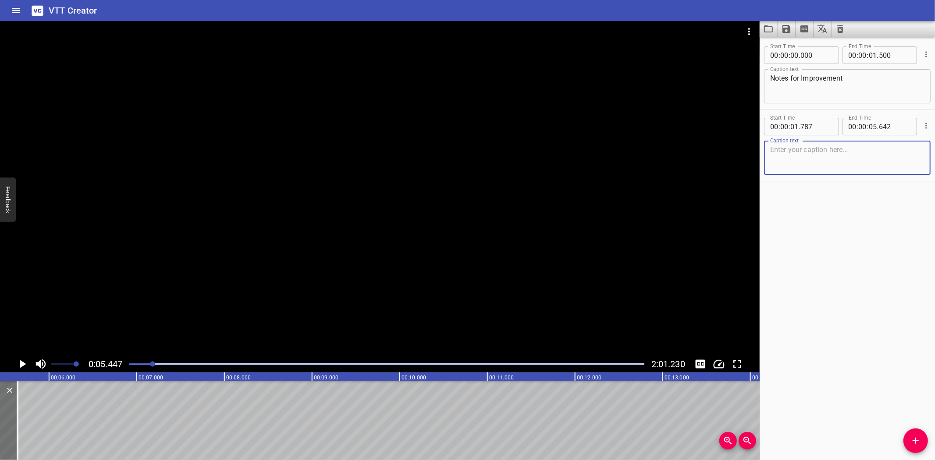
click at [870, 164] on textarea at bounding box center [847, 158] width 154 height 25
paste textarea "The flange, plug, or cap on bleed or drain valves—"
type textarea "The flange, plug, or cap on bleed or drain valves—"
click at [908, 436] on span "Add Cue" at bounding box center [916, 441] width 25 height 11
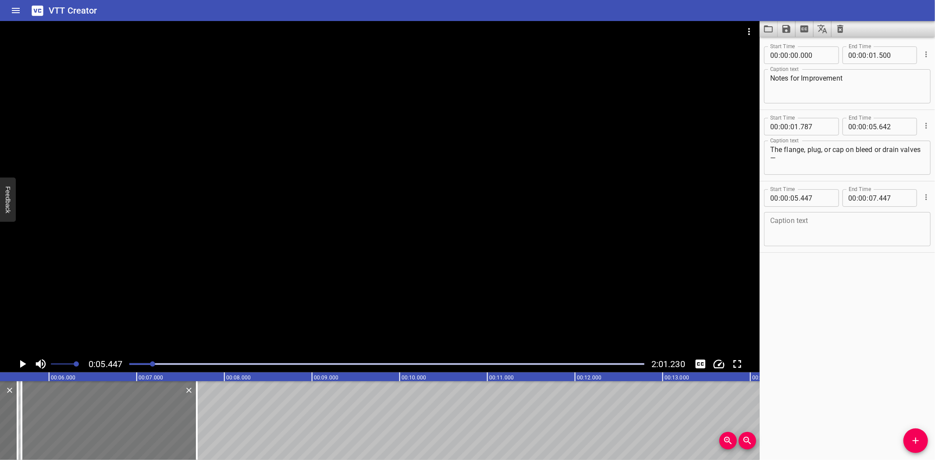
drag, startPoint x: 103, startPoint y: 419, endPoint x: 124, endPoint y: 419, distance: 21.0
click at [124, 419] on div at bounding box center [108, 420] width 175 height 79
type input "687"
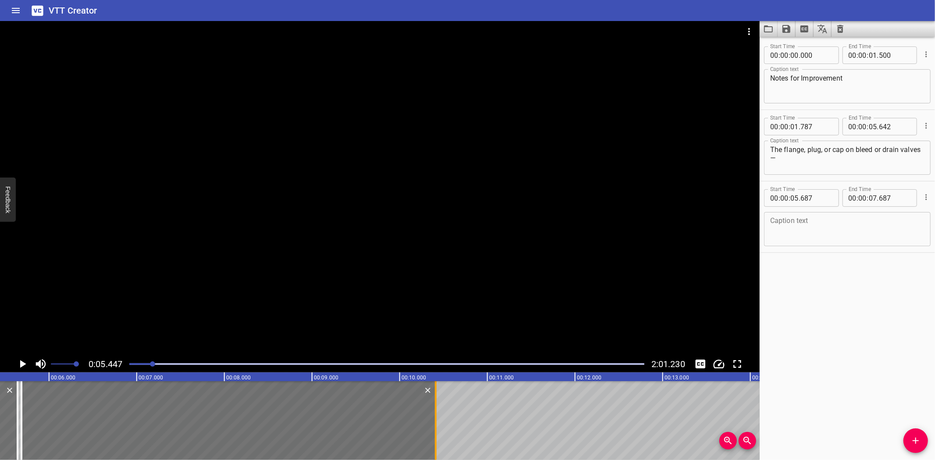
drag, startPoint x: 198, startPoint y: 426, endPoint x: 437, endPoint y: 431, distance: 239.0
click at [437, 431] on div at bounding box center [435, 420] width 9 height 79
type input "10"
type input "412"
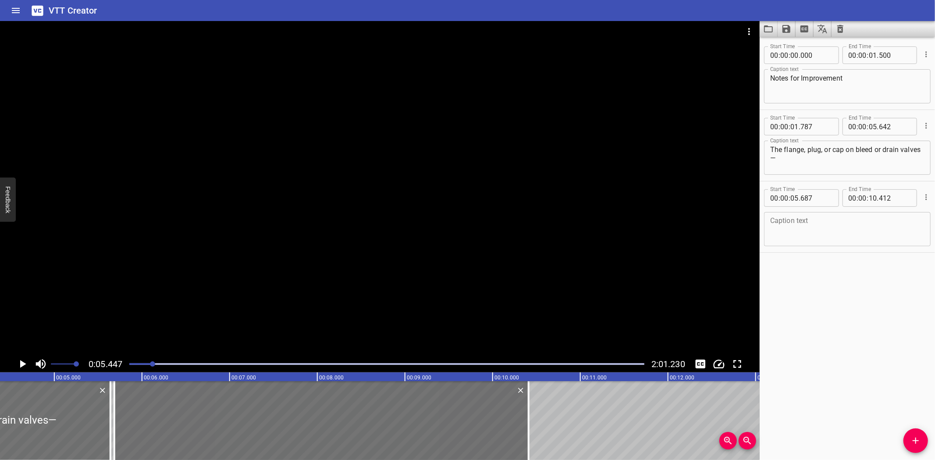
scroll to position [0, 363]
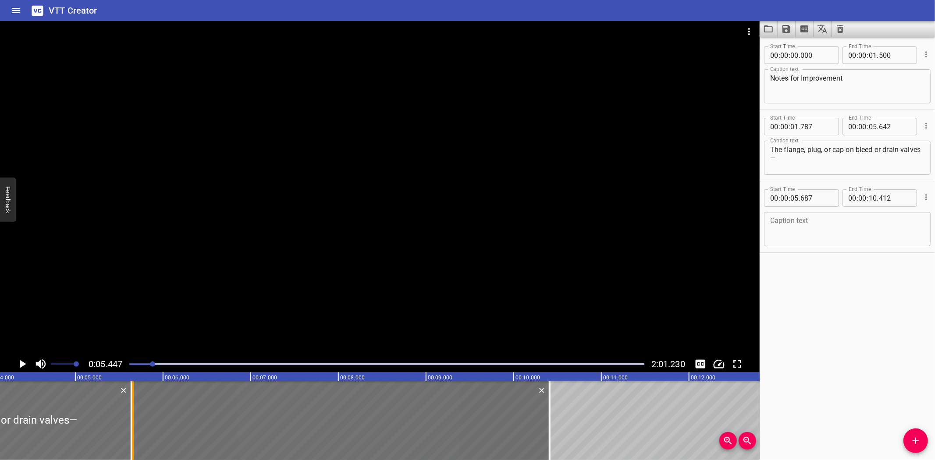
click at [132, 438] on div at bounding box center [133, 420] width 2 height 79
type input "657"
click at [904, 123] on div "00 : 00 : 05 . 642" at bounding box center [880, 127] width 75 height 18
click at [904, 126] on input "number" at bounding box center [895, 127] width 32 height 18
type input "657"
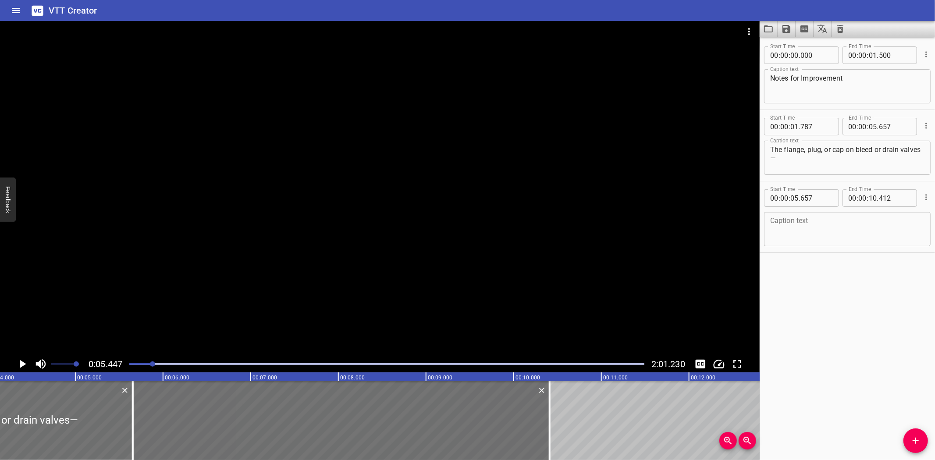
click at [412, 199] on div at bounding box center [380, 188] width 760 height 335
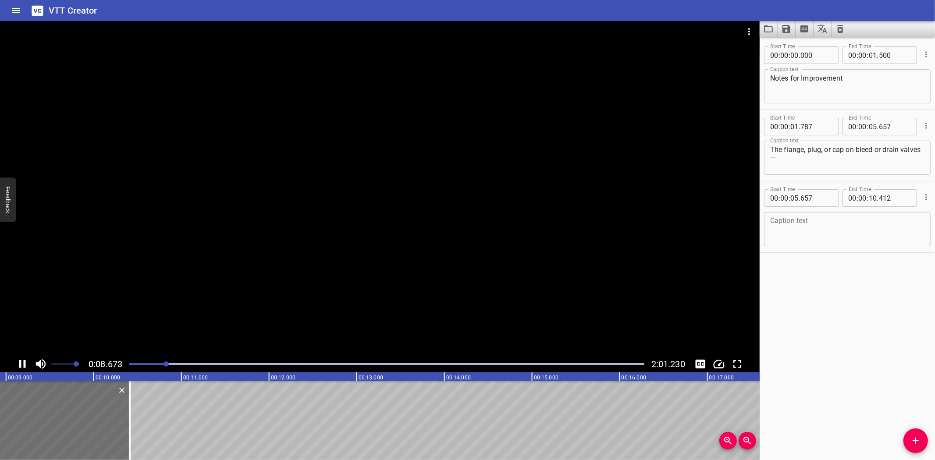
click at [319, 303] on div at bounding box center [380, 188] width 760 height 335
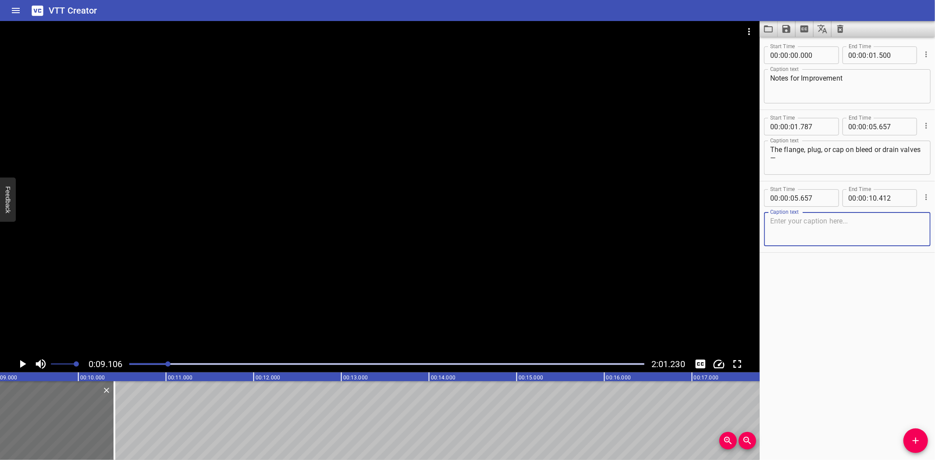
click at [831, 222] on textarea at bounding box center [847, 229] width 154 height 25
paste textarea "marked as open on the isolation P&ID—"
type textarea "marked as open on the isolation P&ID—"
click at [148, 296] on div at bounding box center [380, 188] width 760 height 335
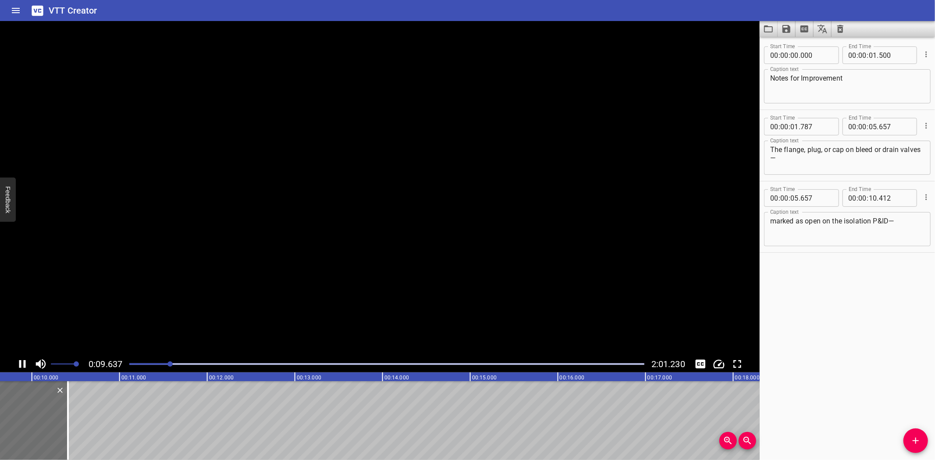
click at [197, 292] on video at bounding box center [380, 188] width 760 height 335
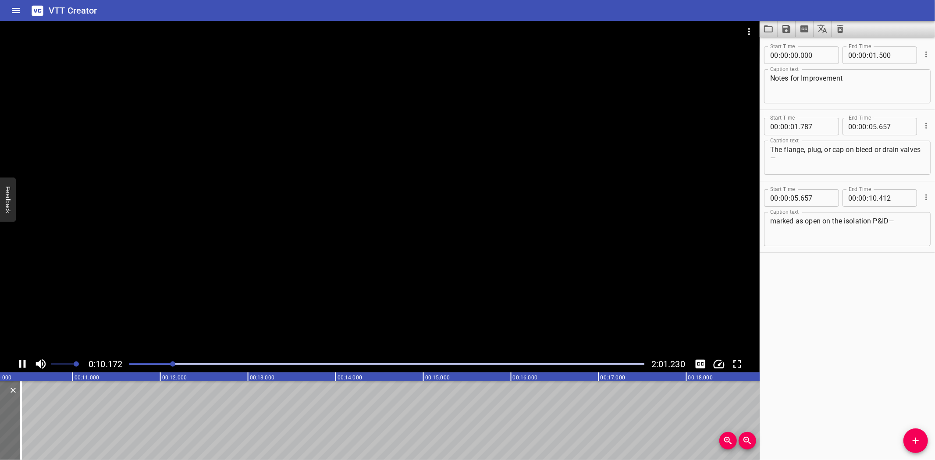
click at [203, 309] on div at bounding box center [380, 188] width 760 height 335
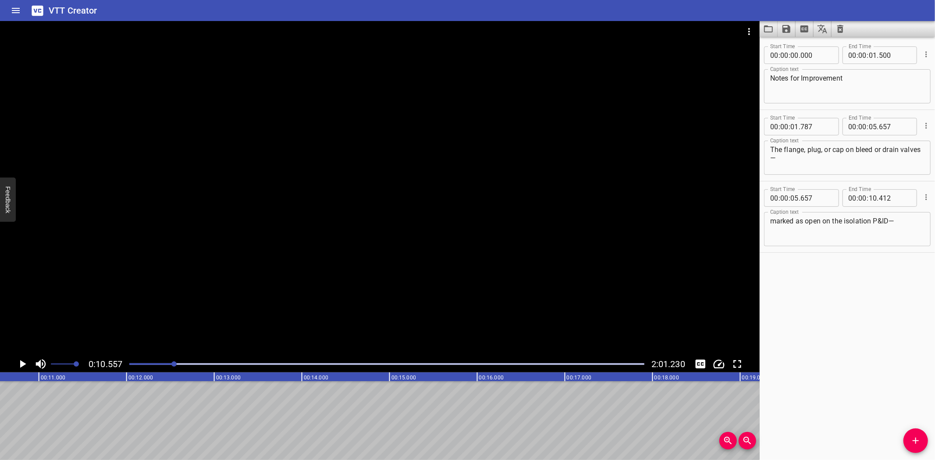
click at [900, 221] on textarea "marked as open on the isolation P&ID—" at bounding box center [847, 229] width 154 height 25
drag, startPoint x: 917, startPoint y: 433, endPoint x: 629, endPoint y: 436, distance: 287.6
click at [911, 433] on button "Add Cue" at bounding box center [916, 441] width 25 height 25
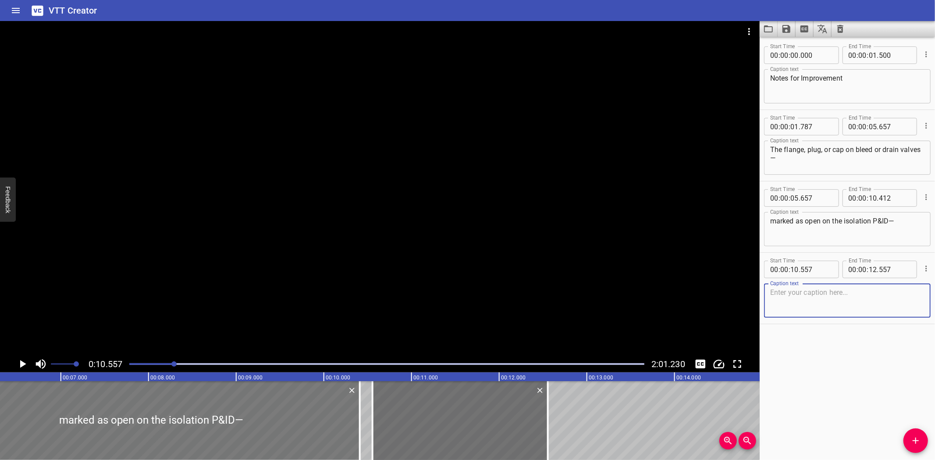
scroll to position [0, 563]
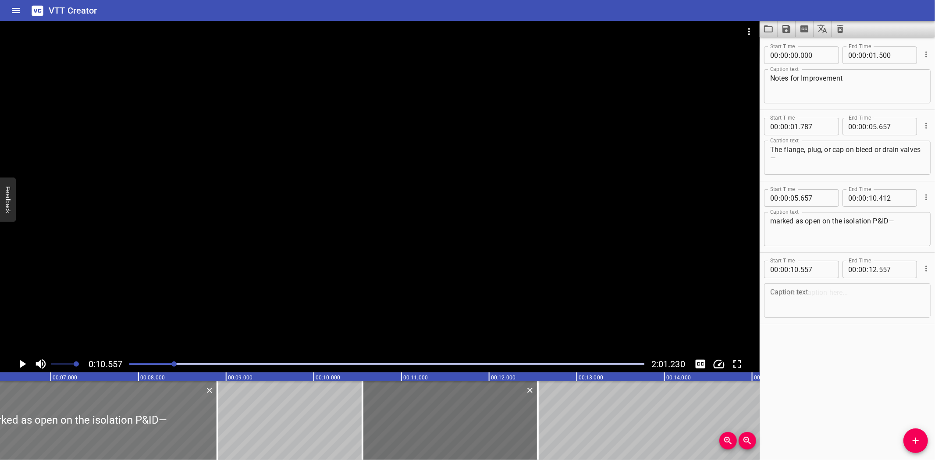
drag, startPoint x: 349, startPoint y: 424, endPoint x: 216, endPoint y: 430, distance: 132.5
click at [217, 430] on div at bounding box center [218, 420] width 2 height 79
type input "08"
type input "902"
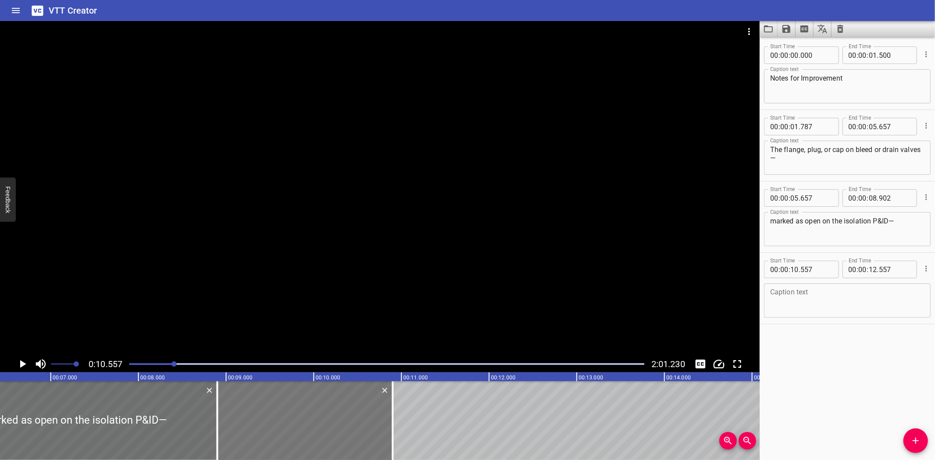
drag, startPoint x: 415, startPoint y: 425, endPoint x: 270, endPoint y: 427, distance: 145.1
click at [270, 427] on div at bounding box center [304, 420] width 175 height 79
type input "08"
type input "902"
type input "10"
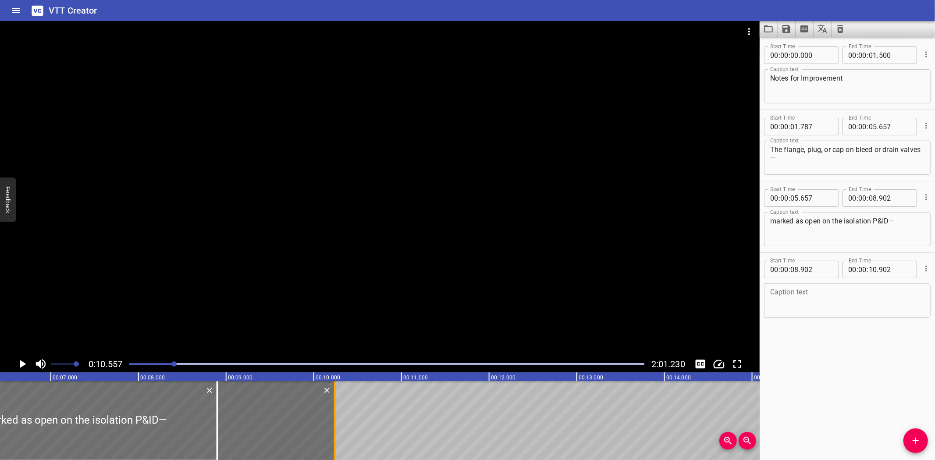
drag, startPoint x: 392, startPoint y: 431, endPoint x: 335, endPoint y: 436, distance: 58.1
click at [335, 436] on div at bounding box center [335, 420] width 2 height 79
type input "242"
click at [793, 295] on textarea at bounding box center [847, 300] width 154 height 25
paste textarea "must be removed."
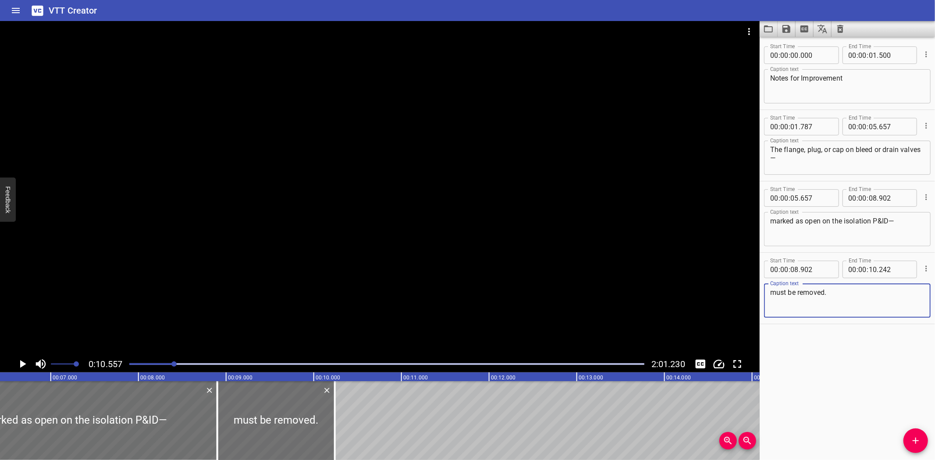
type textarea "must be removed."
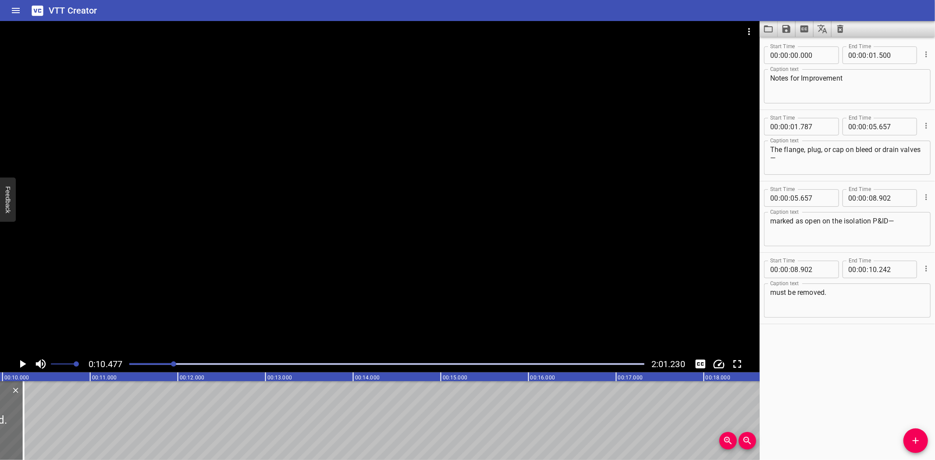
scroll to position [0, 918]
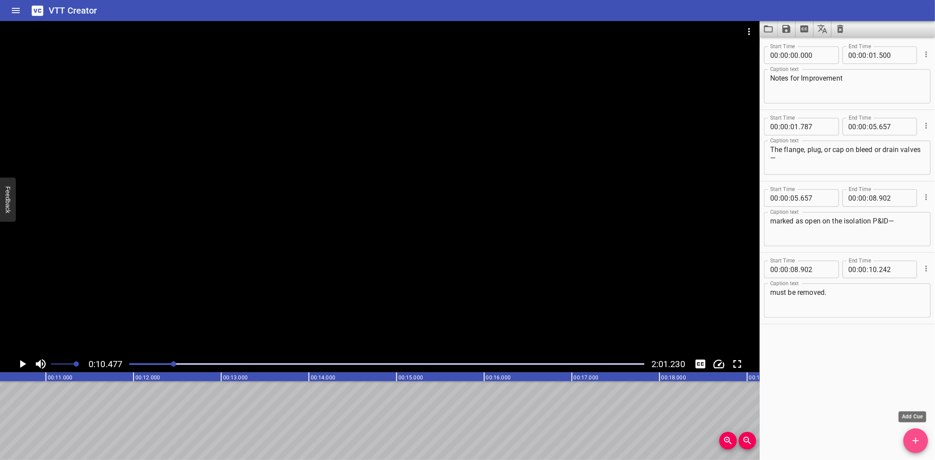
click at [908, 436] on span "Add Cue" at bounding box center [916, 441] width 25 height 11
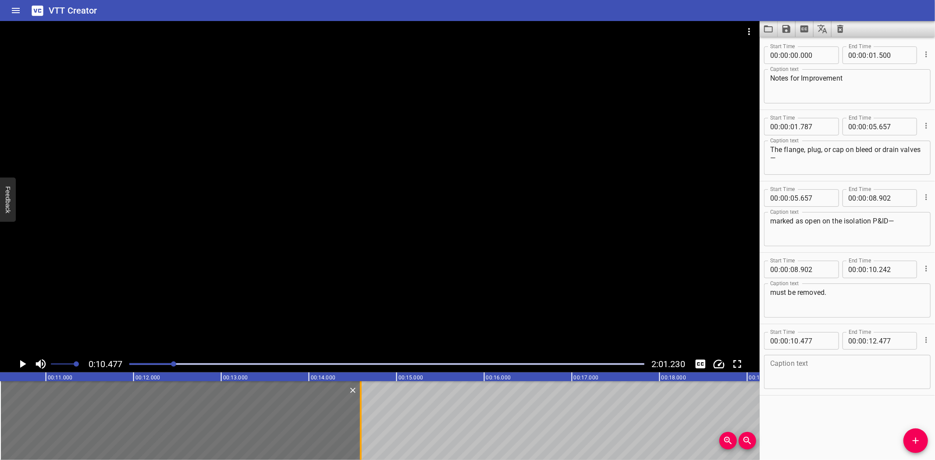
drag, startPoint x: 176, startPoint y: 426, endPoint x: 362, endPoint y: 437, distance: 185.8
click at [362, 437] on div at bounding box center [360, 420] width 9 height 79
type input "14"
type input "592"
click at [372, 242] on div at bounding box center [380, 188] width 760 height 335
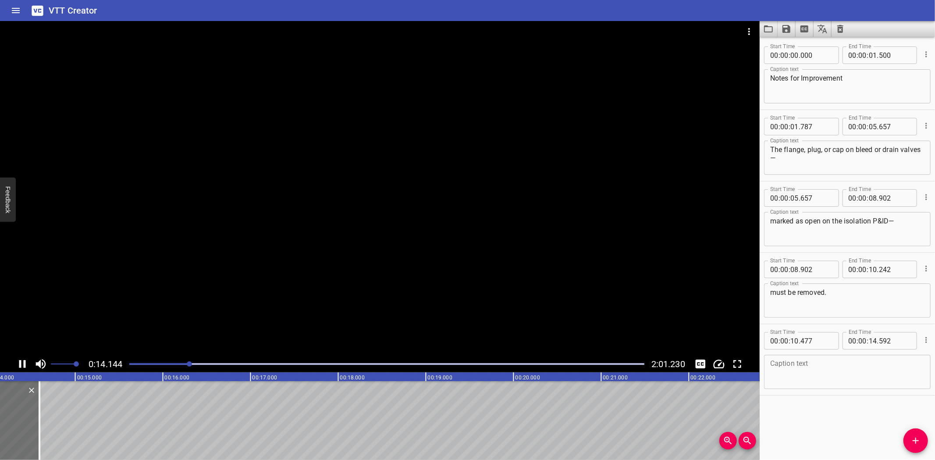
click at [344, 292] on div at bounding box center [380, 188] width 760 height 335
drag, startPoint x: 800, startPoint y: 334, endPoint x: 798, endPoint y: 342, distance: 8.2
click at [800, 338] on span "." at bounding box center [800, 341] width 2 height 18
click at [796, 360] on textarea at bounding box center [847, 372] width 154 height 25
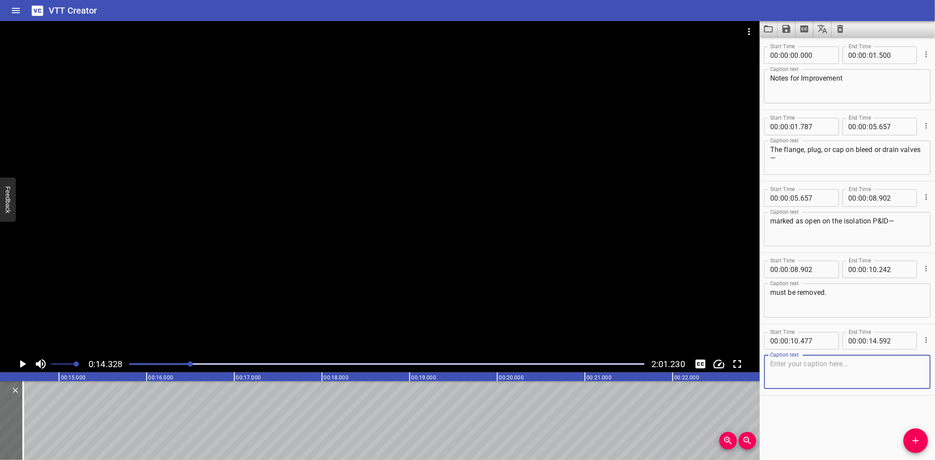
paste textarea "This ensures the bleed or drain valve can function correctly"
type textarea "This ensures the bleed or drain valve can function correctly."
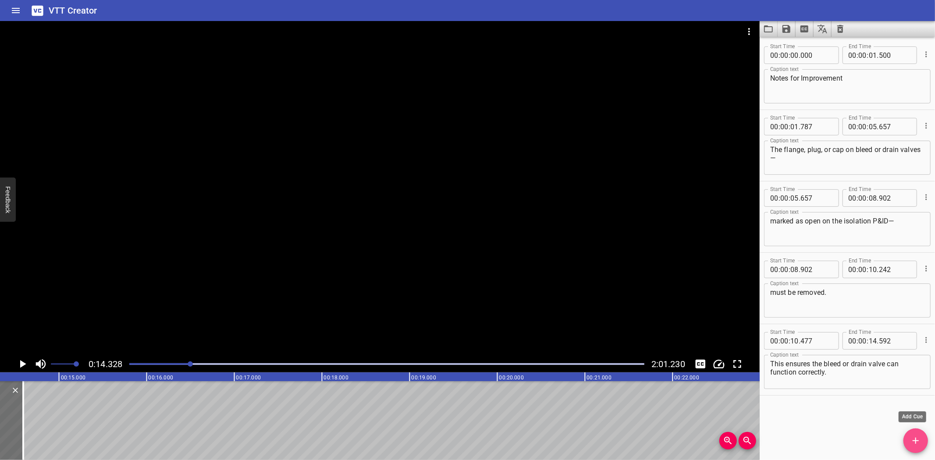
click at [915, 438] on icon "Add Cue" at bounding box center [916, 441] width 11 height 11
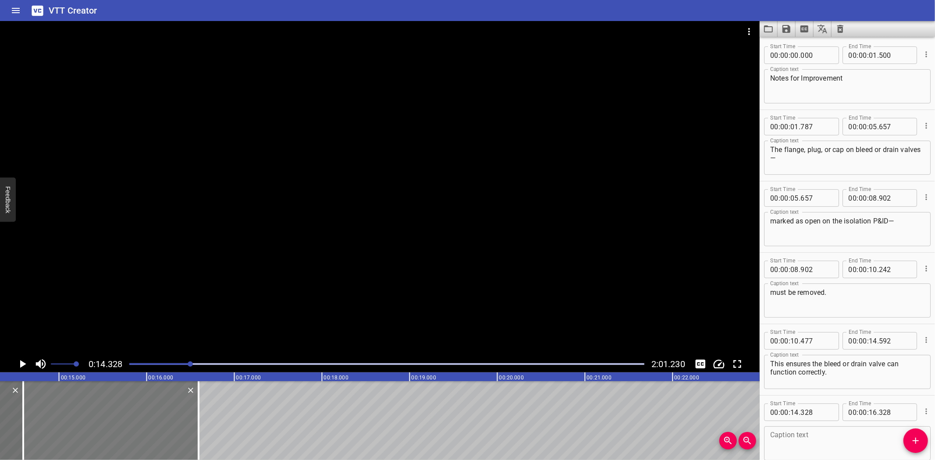
drag, startPoint x: 150, startPoint y: 410, endPoint x: 173, endPoint y: 413, distance: 22.9
click at [173, 413] on div at bounding box center [110, 420] width 175 height 79
type input "588"
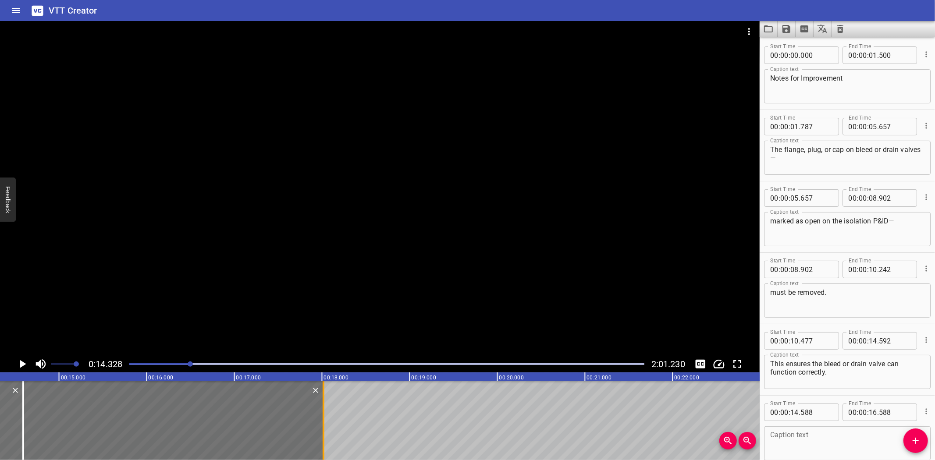
drag, startPoint x: 199, startPoint y: 420, endPoint x: 324, endPoint y: 434, distance: 125.8
click at [324, 434] on div at bounding box center [323, 420] width 9 height 79
type input "18"
type input "013"
click at [826, 415] on input "number" at bounding box center [817, 413] width 32 height 18
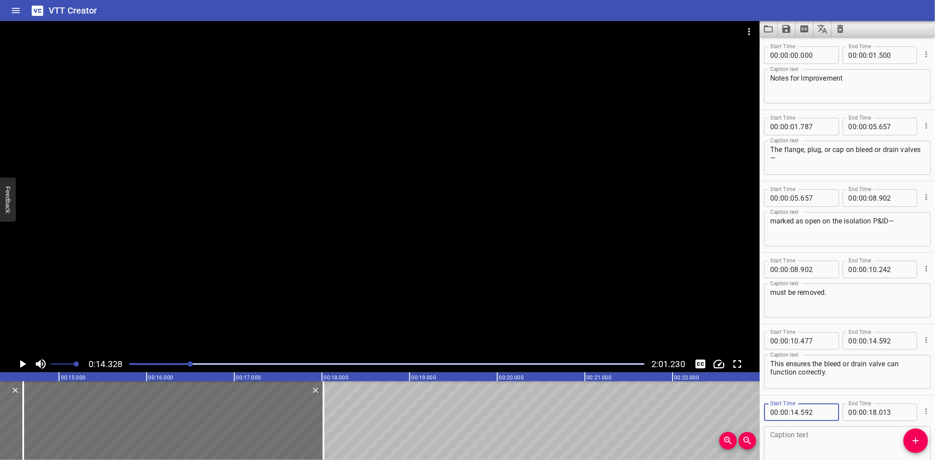
type input "592"
click at [454, 211] on div at bounding box center [380, 188] width 760 height 335
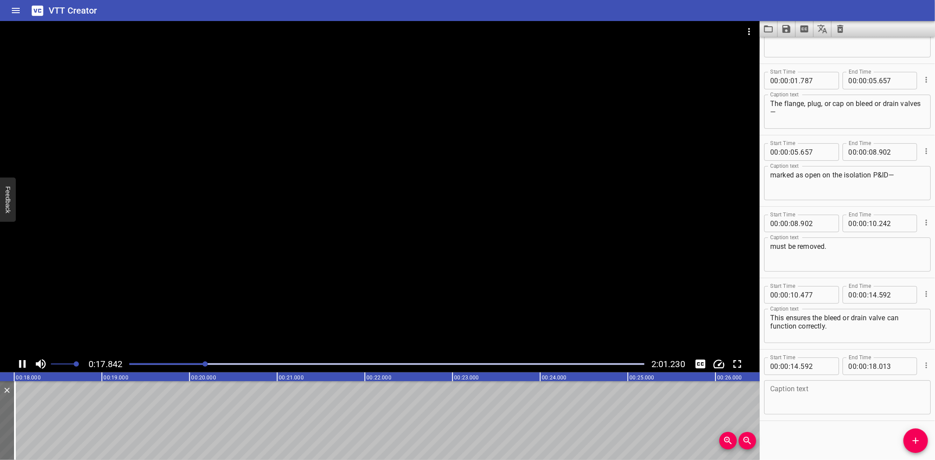
click at [229, 286] on div at bounding box center [380, 188] width 760 height 335
click at [832, 383] on div "Caption text" at bounding box center [847, 398] width 167 height 34
paste textarea "This step prevents situations where the valve is open,"
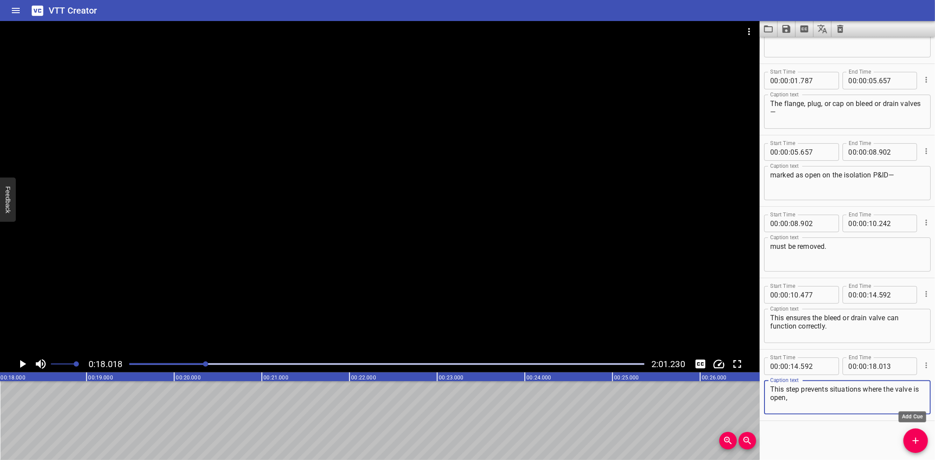
type textarea "This step prevents situations where the valve is open,"
drag, startPoint x: 910, startPoint y: 439, endPoint x: 768, endPoint y: 419, distance: 143.5
click at [907, 439] on span "Add Cue" at bounding box center [916, 441] width 25 height 11
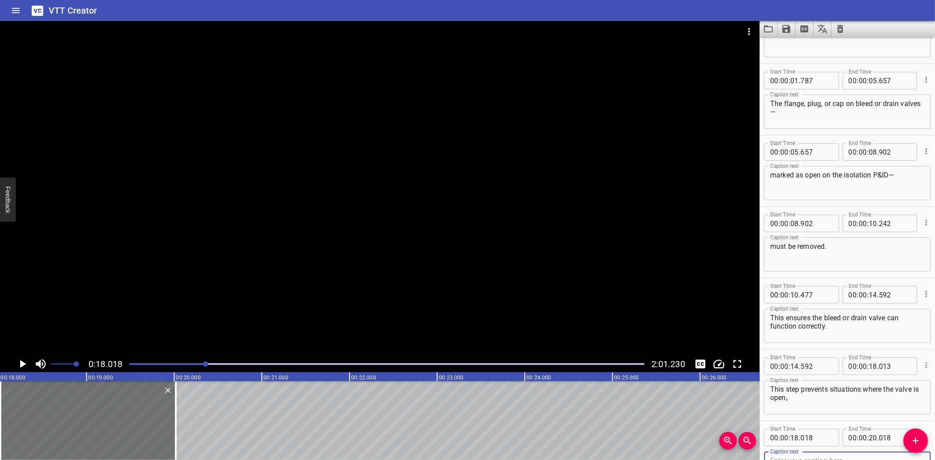
scroll to position [50, 0]
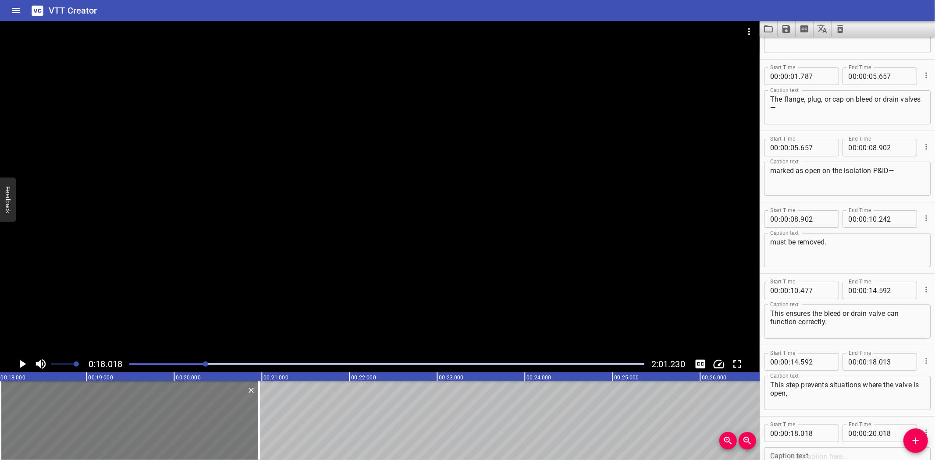
drag, startPoint x: 174, startPoint y: 422, endPoint x: 167, endPoint y: 437, distance: 16.7
click at [260, 426] on div at bounding box center [259, 420] width 2 height 79
type input "21"
type input "003"
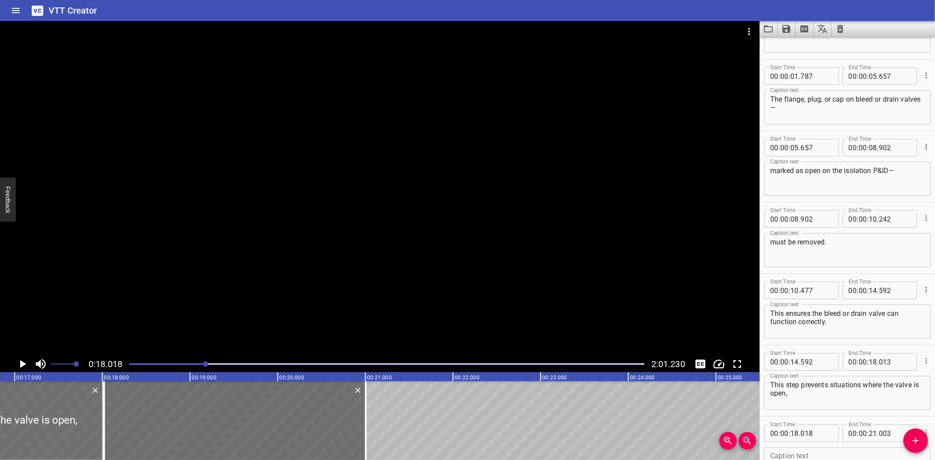
scroll to position [0, 1466]
click at [832, 435] on div "00 : 00 : 18 . 018" at bounding box center [801, 434] width 75 height 18
click at [825, 432] on input "number" at bounding box center [817, 434] width 32 height 18
type input "013"
click at [401, 288] on div at bounding box center [380, 188] width 760 height 335
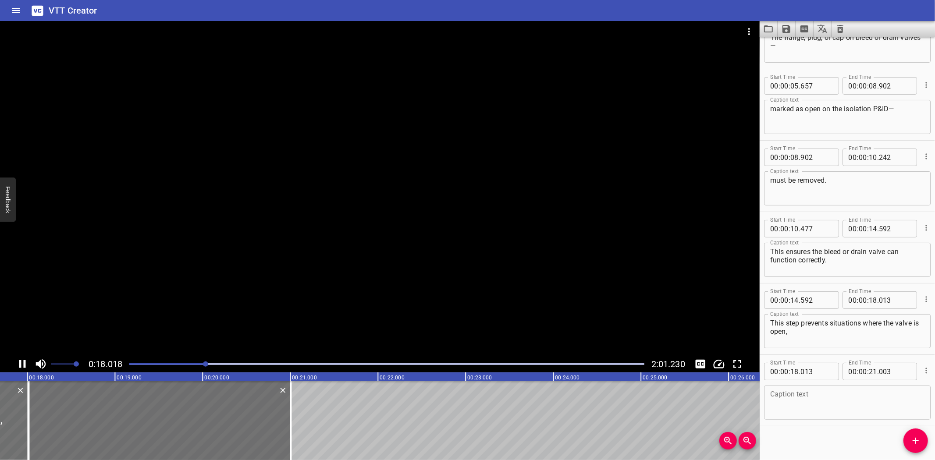
scroll to position [117, 0]
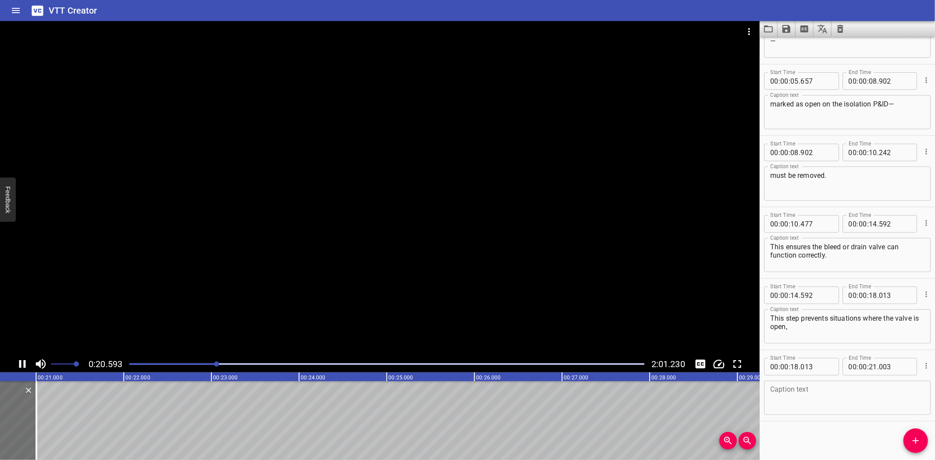
click at [267, 303] on div at bounding box center [380, 188] width 760 height 335
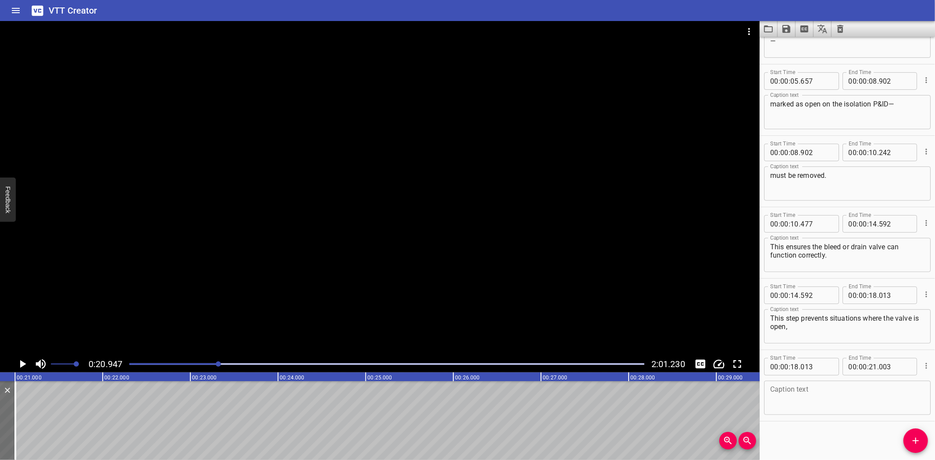
scroll to position [0, 1836]
click at [267, 303] on div at bounding box center [380, 188] width 760 height 335
click at [267, 303] on video at bounding box center [380, 188] width 760 height 335
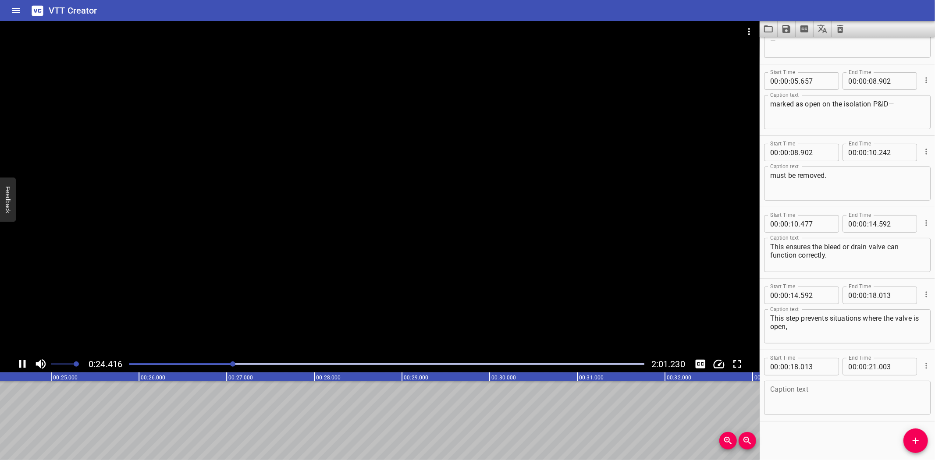
click at [148, 296] on div at bounding box center [380, 188] width 760 height 335
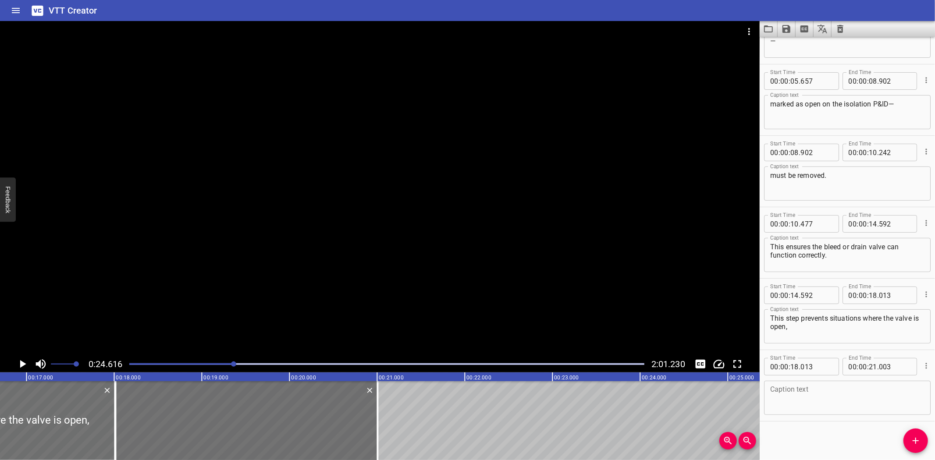
scroll to position [0, 1475]
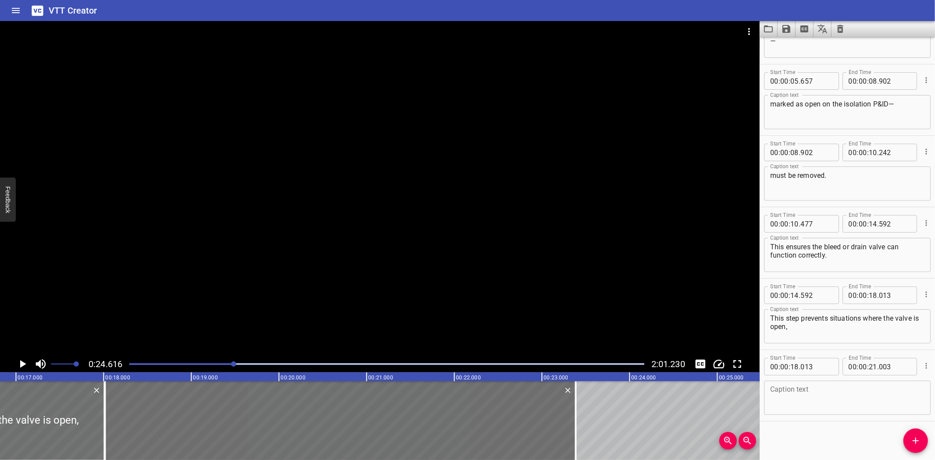
drag, startPoint x: 367, startPoint y: 416, endPoint x: 844, endPoint y: 384, distance: 478.1
click at [575, 428] on div at bounding box center [576, 420] width 2 height 79
type input "23"
type input "378"
click at [813, 401] on textarea at bounding box center [847, 398] width 154 height 25
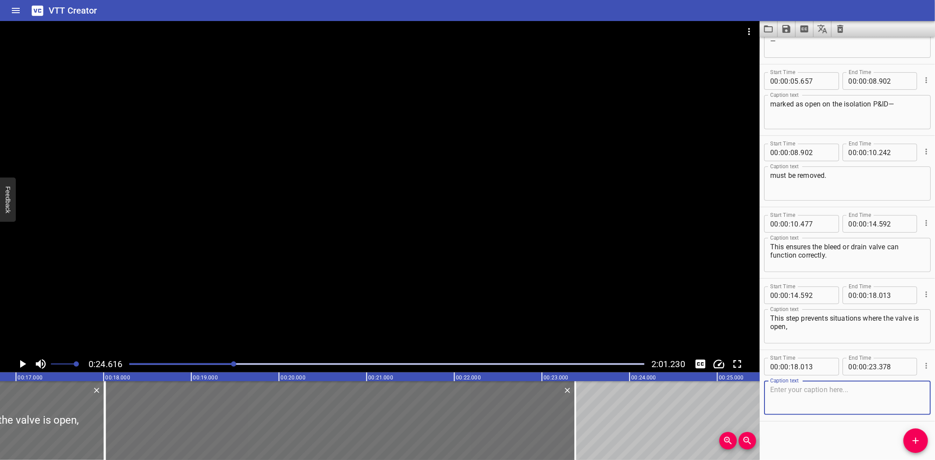
paste textarea "but the blind flange, cap, or plug is still in place, blocking it."
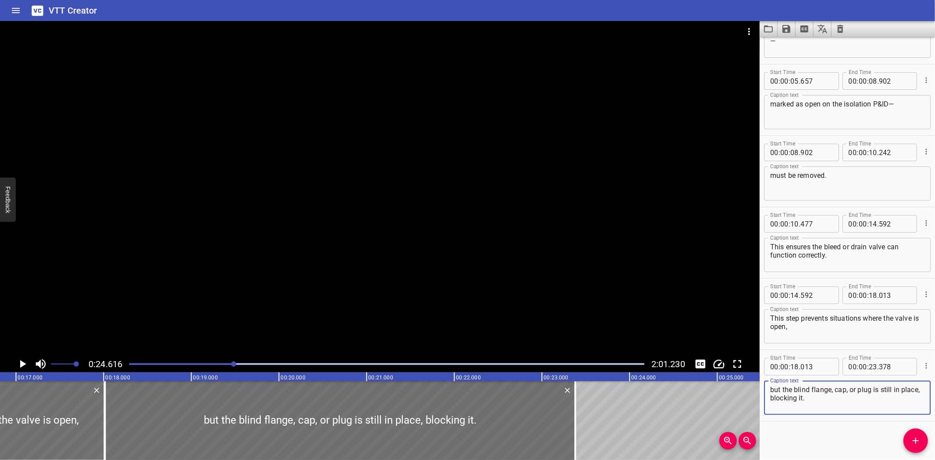
type textarea "but the blind flange, cap, or plug is still in place, blocking it."
click at [354, 330] on div at bounding box center [380, 188] width 760 height 335
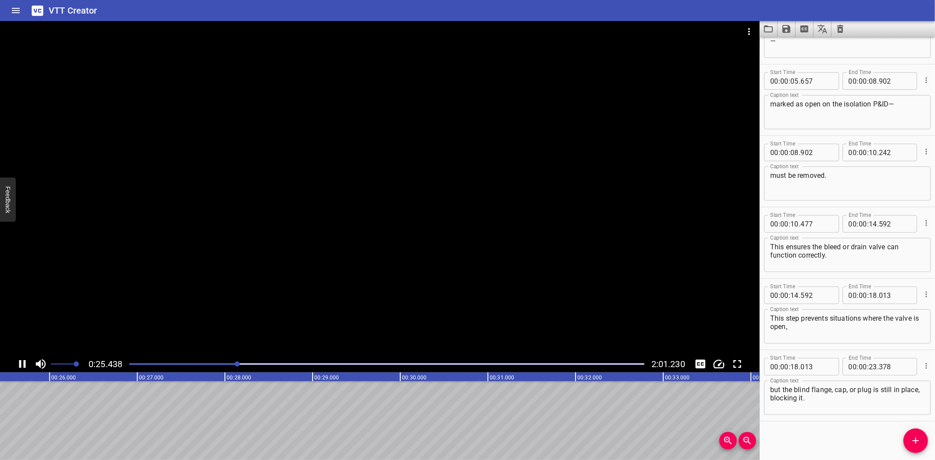
click at [317, 310] on div at bounding box center [380, 188] width 760 height 335
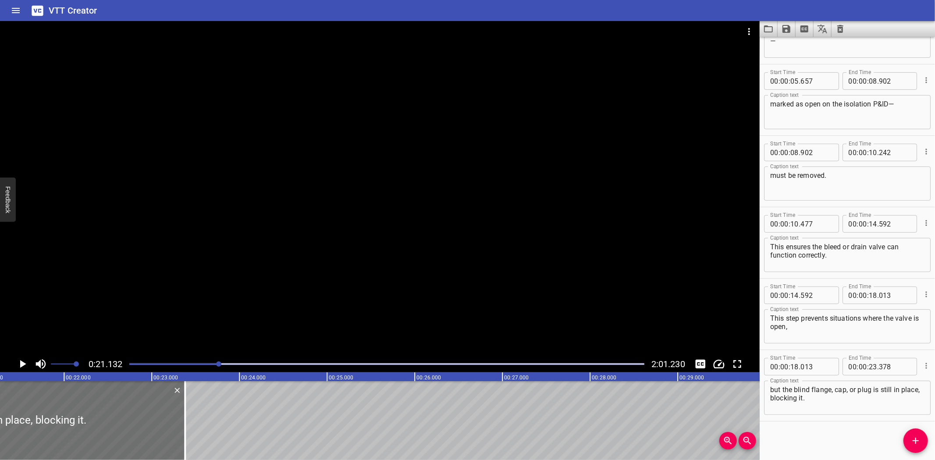
scroll to position [0, 1853]
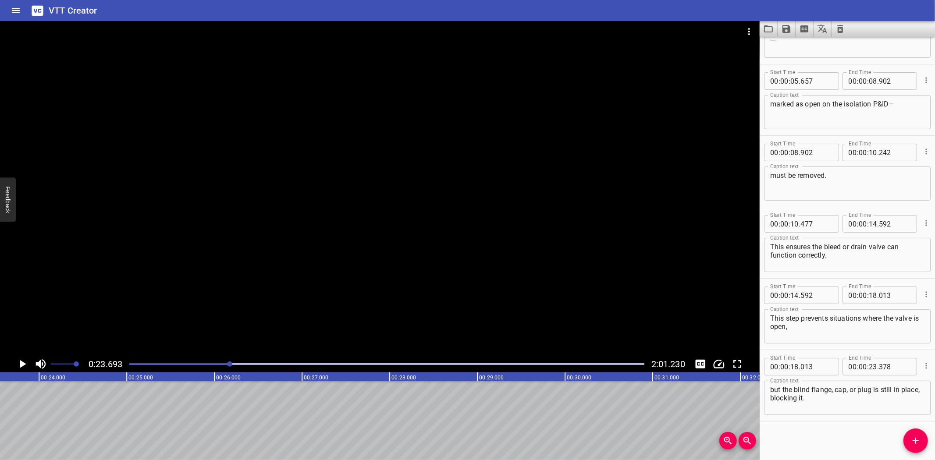
scroll to position [0, 2077]
click at [911, 432] on button "Add Cue" at bounding box center [916, 441] width 25 height 25
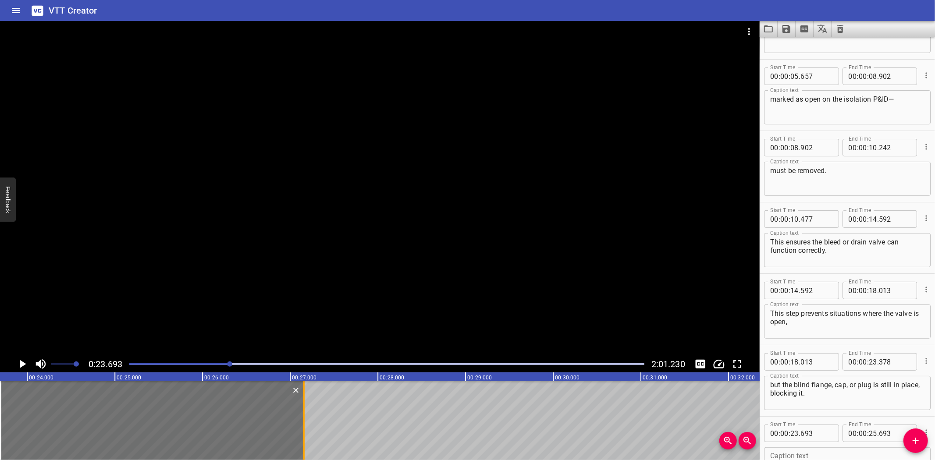
drag, startPoint x: 178, startPoint y: 430, endPoint x: 306, endPoint y: 437, distance: 128.2
click at [306, 437] on div at bounding box center [303, 420] width 9 height 79
type input "27"
type input "153"
click at [318, 245] on div at bounding box center [380, 188] width 760 height 335
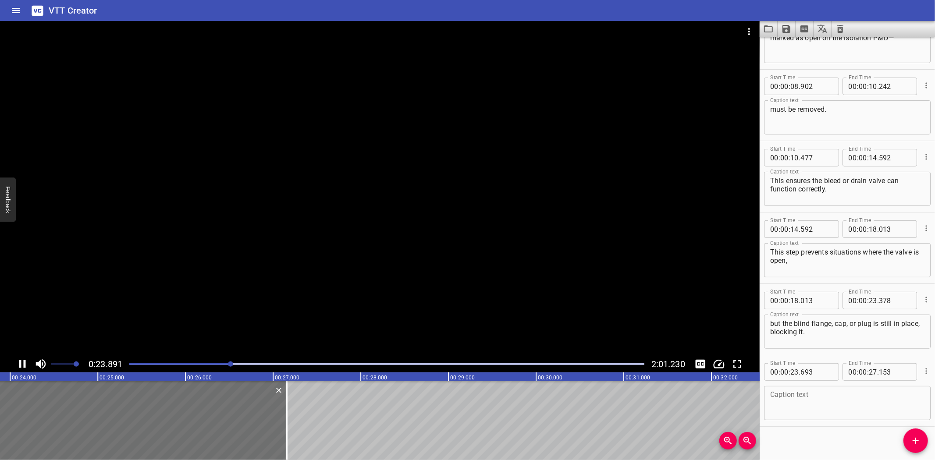
scroll to position [189, 0]
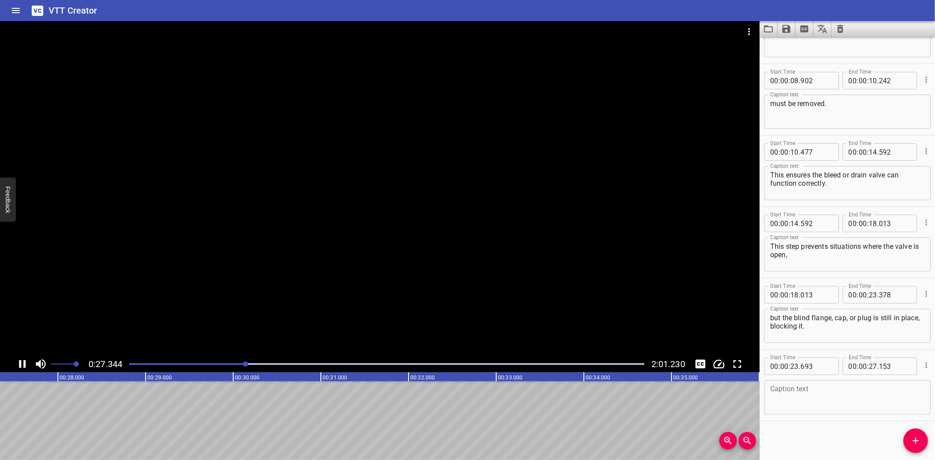
click at [288, 279] on div at bounding box center [380, 188] width 760 height 335
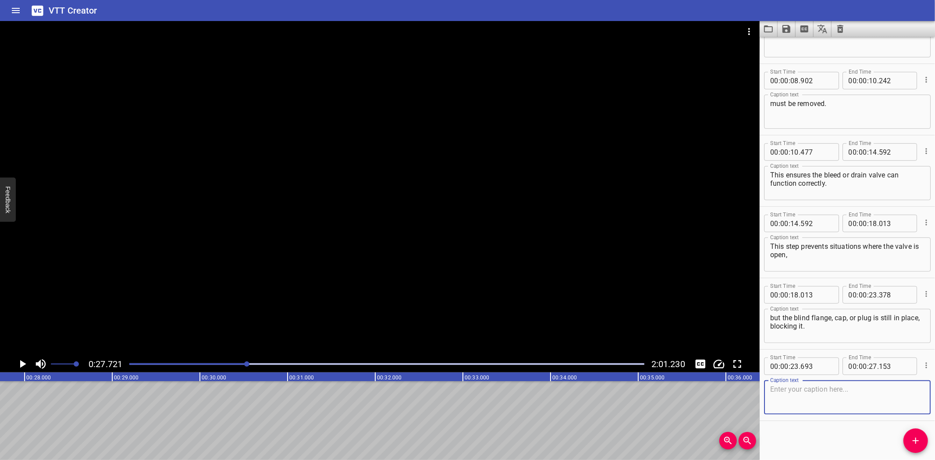
click at [798, 395] on textarea at bounding box center [847, 397] width 154 height 25
paste textarea "If any information on the Isolation P&ID"
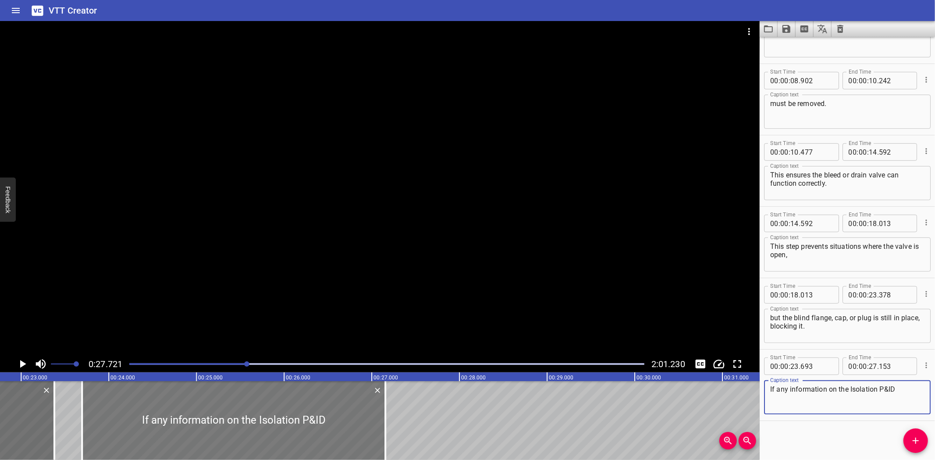
scroll to position [0, 2017]
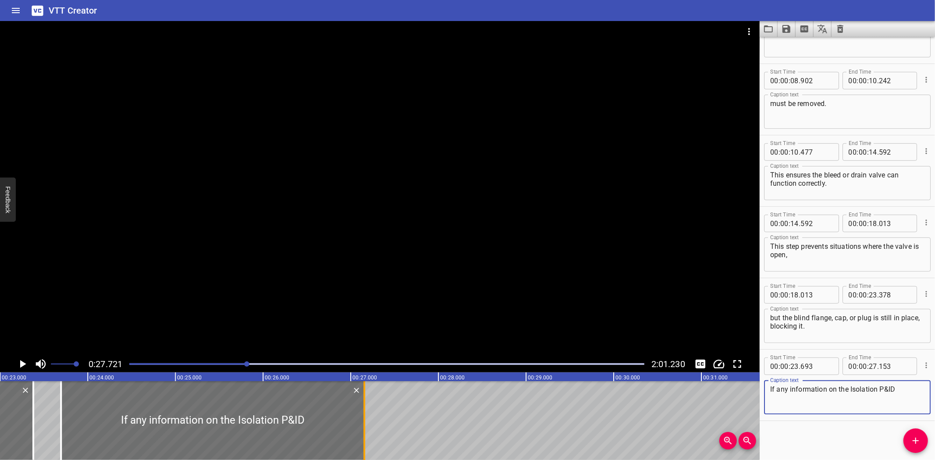
type textarea "If any information on the Isolation P&ID"
click at [364, 425] on div at bounding box center [364, 420] width 2 height 79
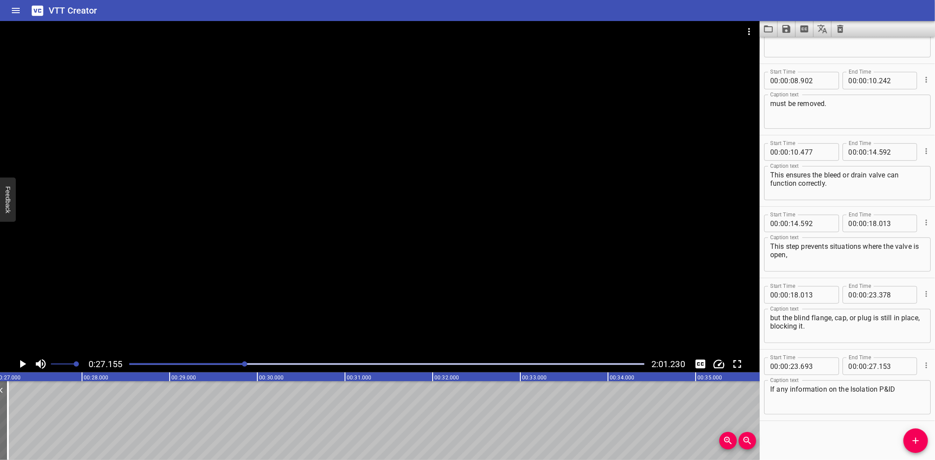
scroll to position [0, 2381]
click at [913, 437] on icon "Add Cue" at bounding box center [916, 441] width 11 height 11
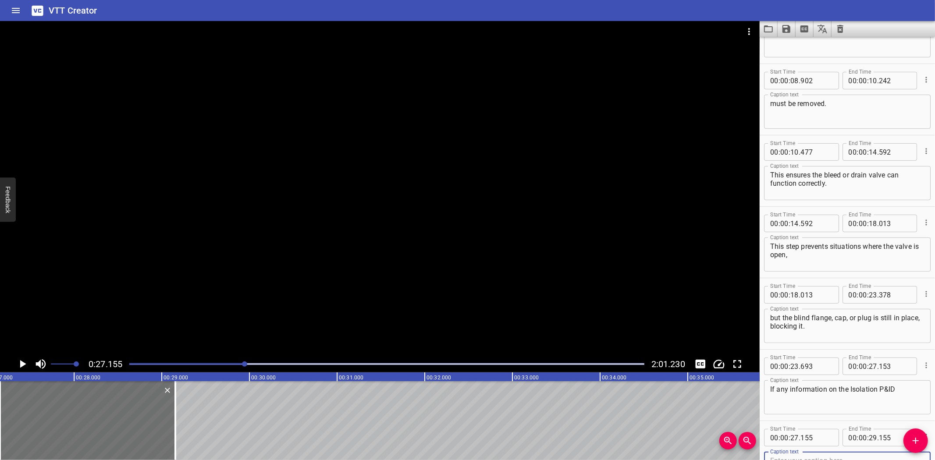
scroll to position [193, 0]
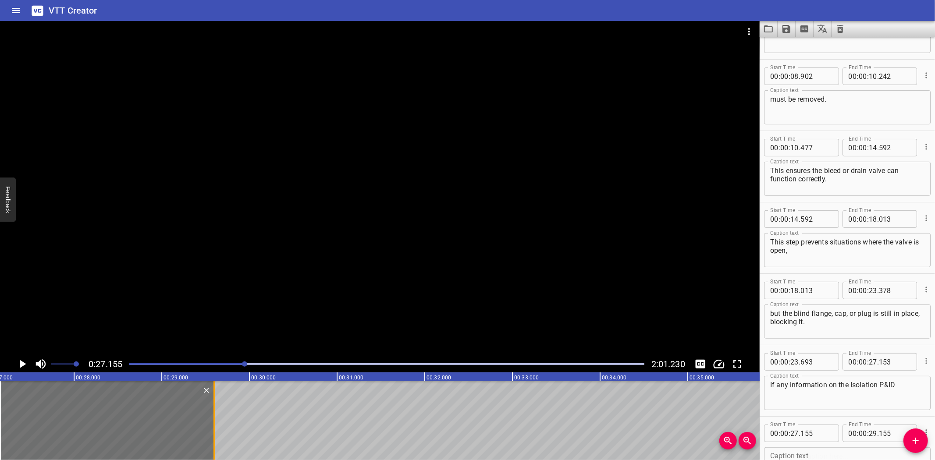
drag, startPoint x: 178, startPoint y: 417, endPoint x: 217, endPoint y: 421, distance: 39.2
click at [217, 421] on div at bounding box center [214, 420] width 9 height 79
type input "600"
click at [194, 273] on div at bounding box center [380, 188] width 760 height 335
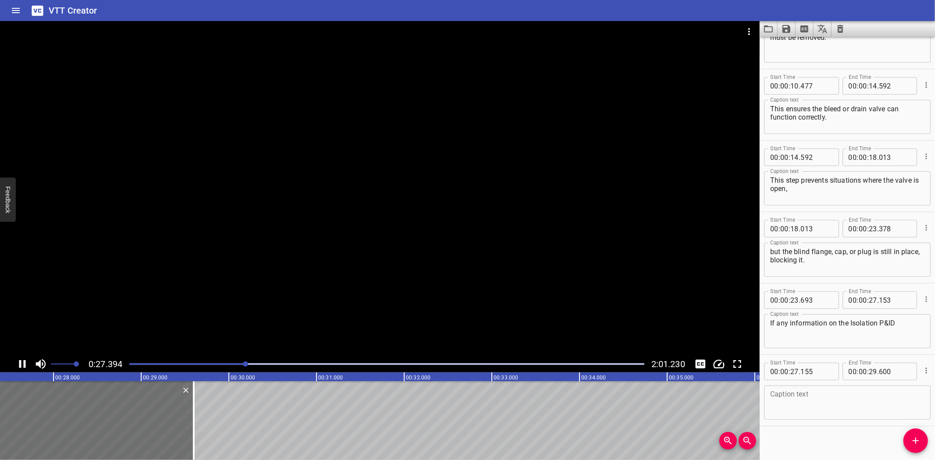
scroll to position [260, 0]
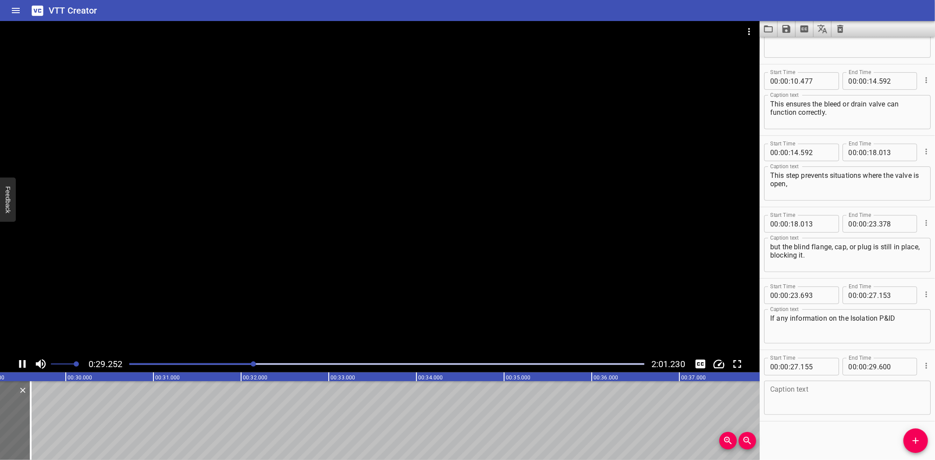
click at [190, 280] on div at bounding box center [380, 188] width 760 height 335
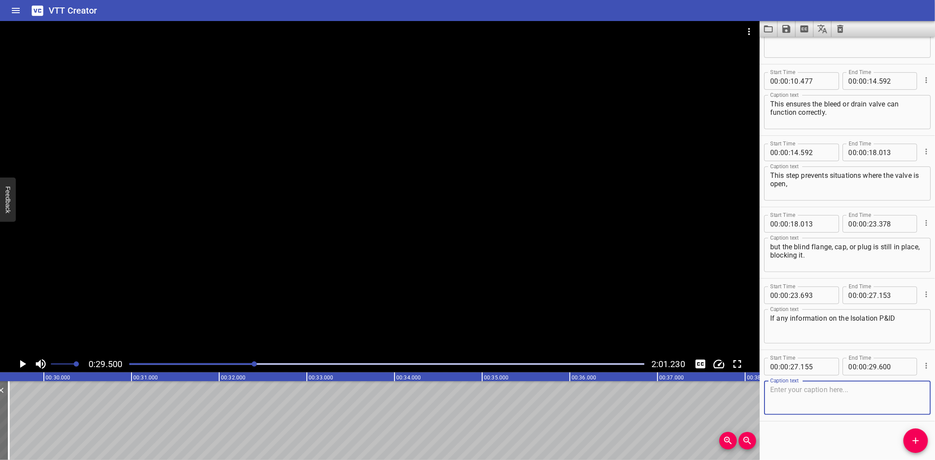
click at [780, 398] on textarea at bounding box center [847, 398] width 154 height 25
paste textarea "or the isolation method is unclear,"
type textarea "or the isolation method is unclear,"
drag, startPoint x: 922, startPoint y: 437, endPoint x: 876, endPoint y: 427, distance: 47.5
click at [921, 437] on span "Add Cue" at bounding box center [916, 441] width 25 height 11
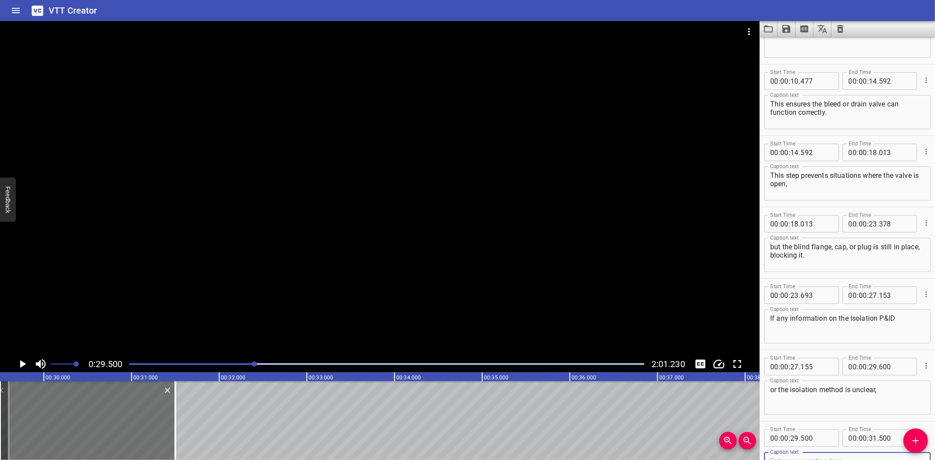
scroll to position [265, 0]
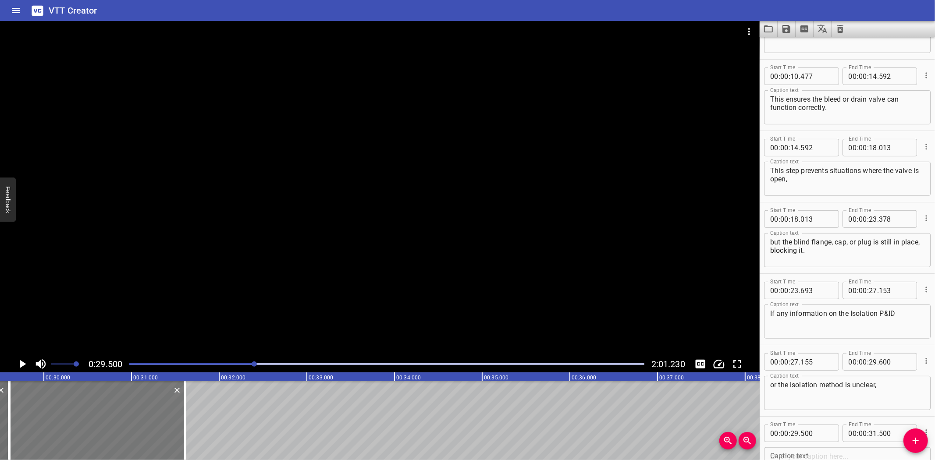
drag, startPoint x: 104, startPoint y: 441, endPoint x: 113, endPoint y: 441, distance: 8.8
click at [113, 441] on div at bounding box center [97, 420] width 175 height 79
type input "610"
drag, startPoint x: 193, startPoint y: 439, endPoint x: 209, endPoint y: 440, distance: 16.3
click at [209, 440] on div at bounding box center [210, 420] width 9 height 79
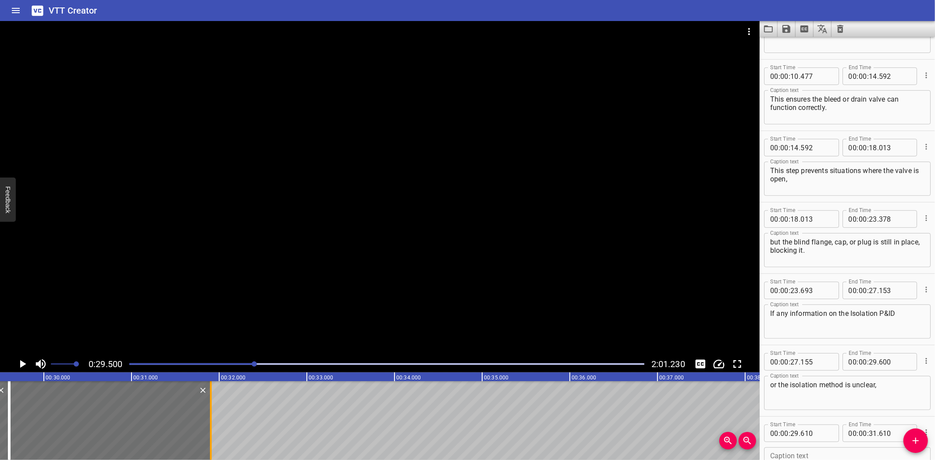
type input "905"
click at [831, 435] on div "00 : 00 : 29 . 610" at bounding box center [801, 434] width 75 height 18
click at [821, 435] on input "number" at bounding box center [817, 434] width 32 height 18
type input "600"
click at [828, 356] on input "number" at bounding box center [817, 362] width 32 height 18
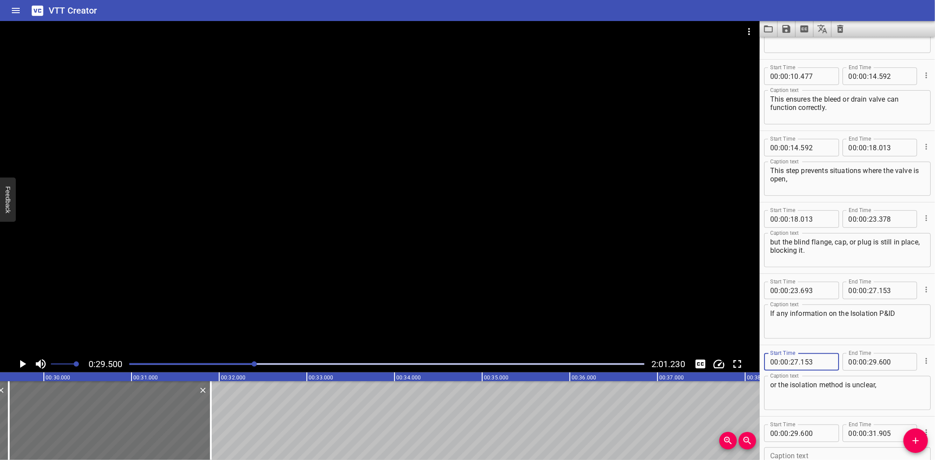
type input "153"
click at [207, 437] on div at bounding box center [207, 420] width 2 height 79
type input "865"
click at [715, 179] on div at bounding box center [380, 188] width 760 height 335
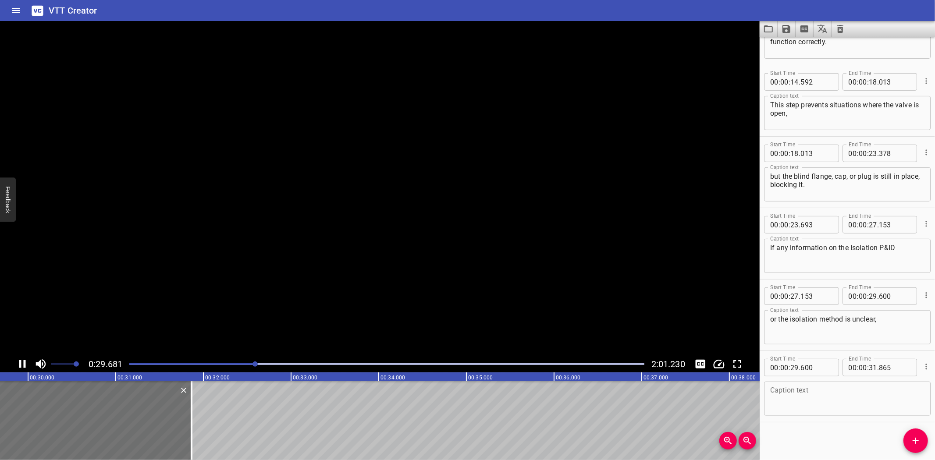
click at [637, 175] on div at bounding box center [380, 188] width 760 height 335
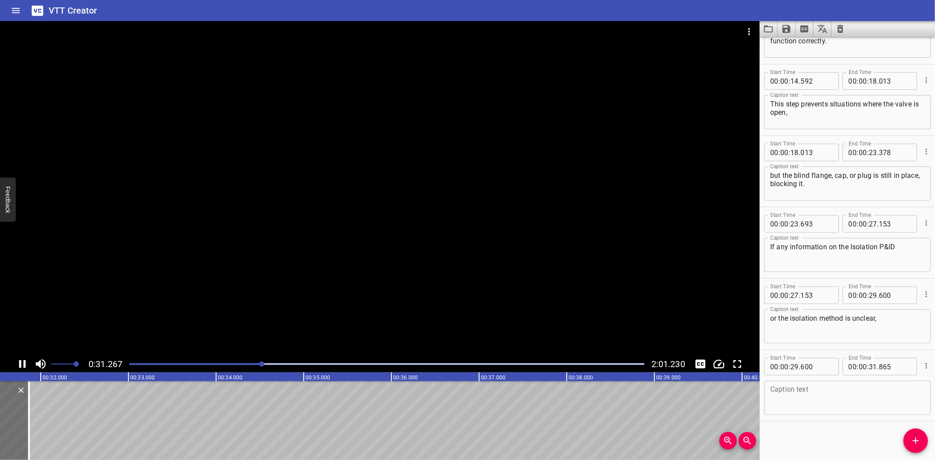
click at [424, 221] on div at bounding box center [380, 188] width 760 height 335
click at [808, 388] on textarea at bounding box center [847, 398] width 154 height 25
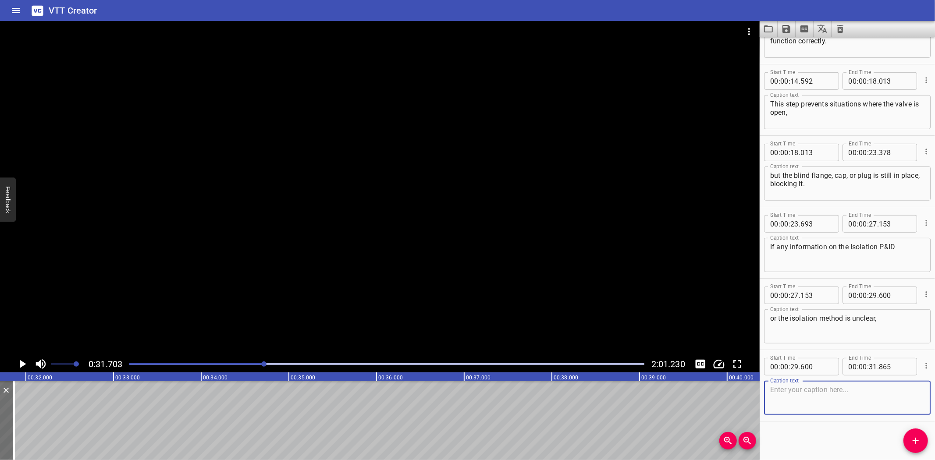
paste textarea "you must ask the Person in Charge (PIC),"
type textarea "you must ask the Person in Charge (PIC),"
drag, startPoint x: 911, startPoint y: 440, endPoint x: 502, endPoint y: 432, distance: 409.1
click at [909, 440] on span "Add Cue" at bounding box center [916, 441] width 25 height 11
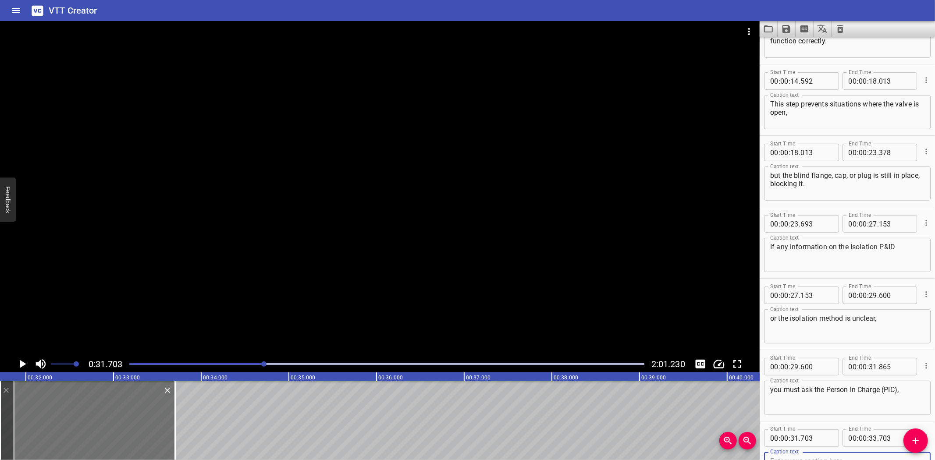
scroll to position [336, 0]
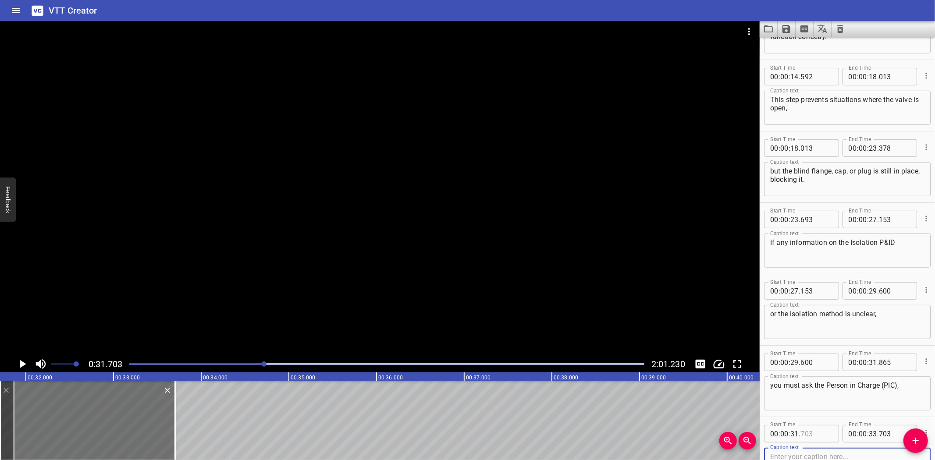
click at [820, 429] on input "number" at bounding box center [817, 434] width 32 height 18
type input "865"
click at [210, 278] on div at bounding box center [380, 188] width 760 height 335
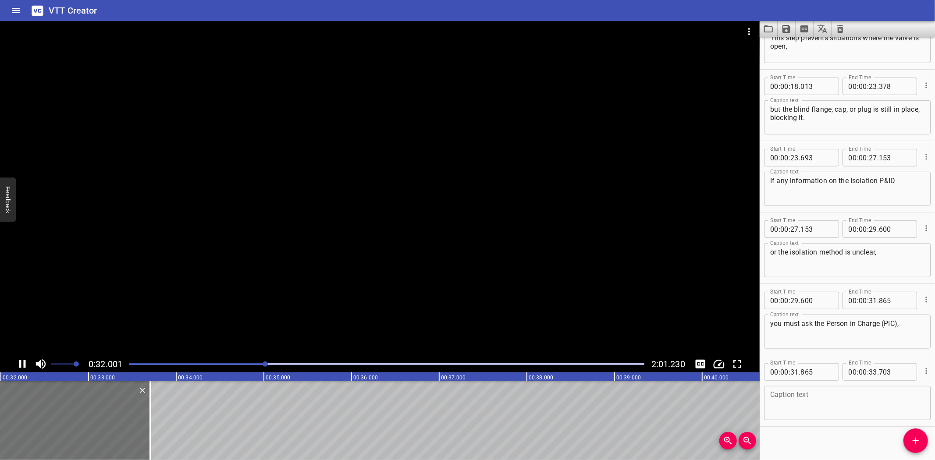
scroll to position [403, 0]
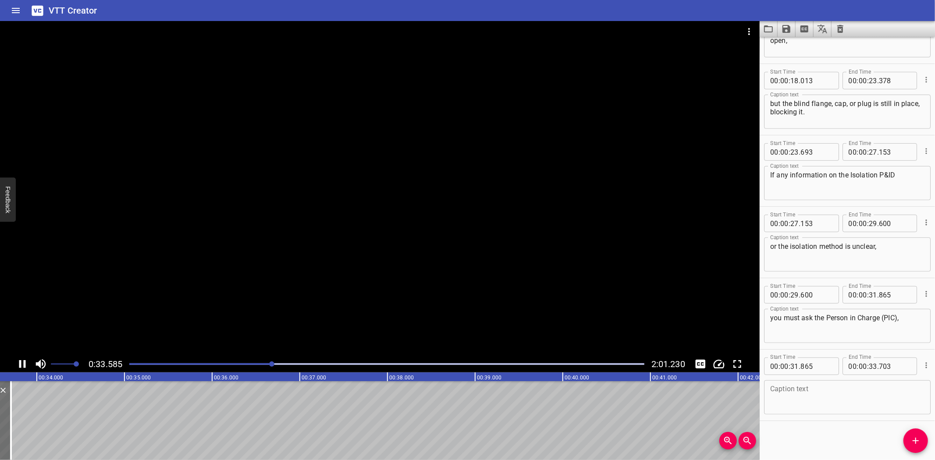
click at [225, 291] on div at bounding box center [380, 188] width 760 height 335
click at [835, 392] on textarea at bounding box center [847, 397] width 154 height 25
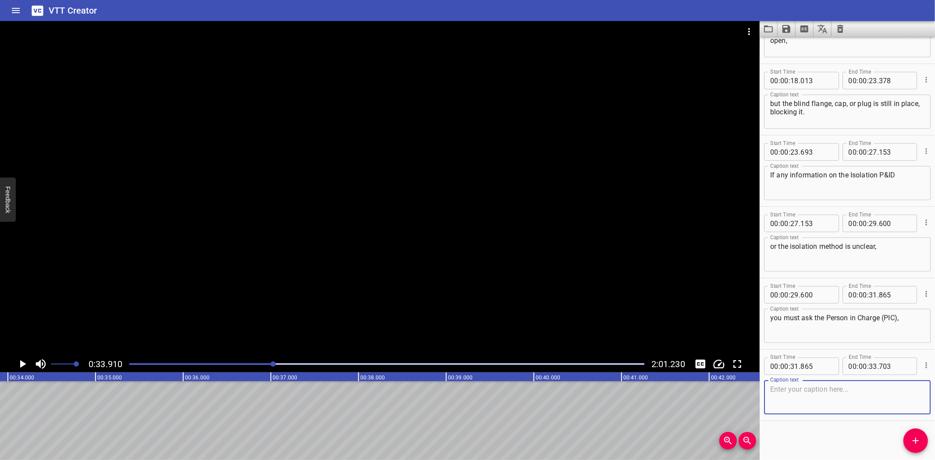
paste textarea "Senior Production Technician,"
type textarea "Senior Production Technician,"
click at [911, 440] on icon "Add Cue" at bounding box center [916, 441] width 11 height 11
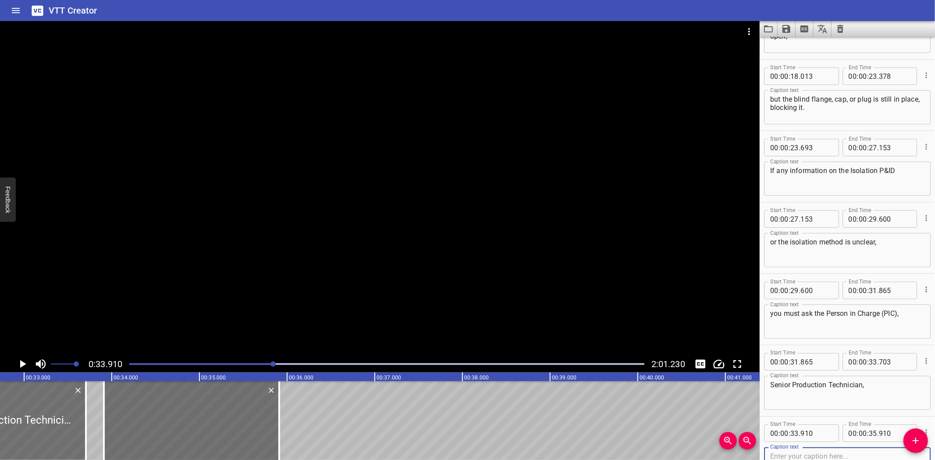
scroll to position [0, 2838]
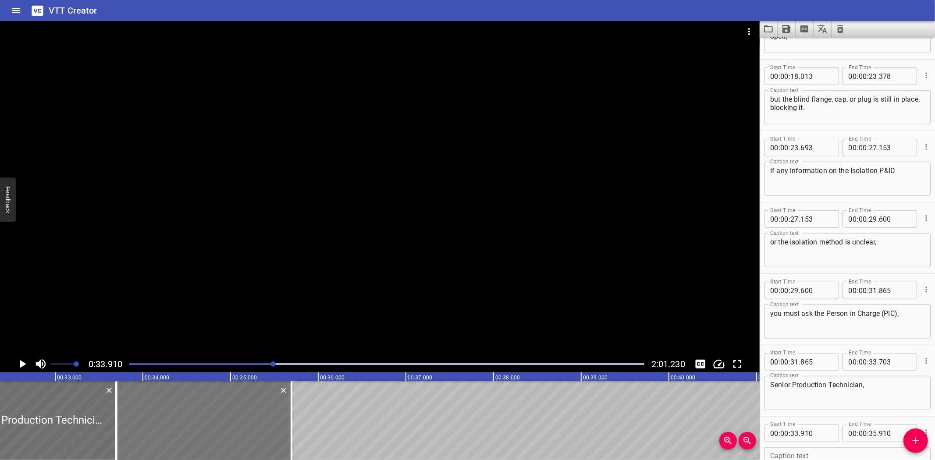
drag, startPoint x: 198, startPoint y: 420, endPoint x: 178, endPoint y: 424, distance: 19.8
click at [178, 424] on div at bounding box center [203, 420] width 175 height 79
type input "695"
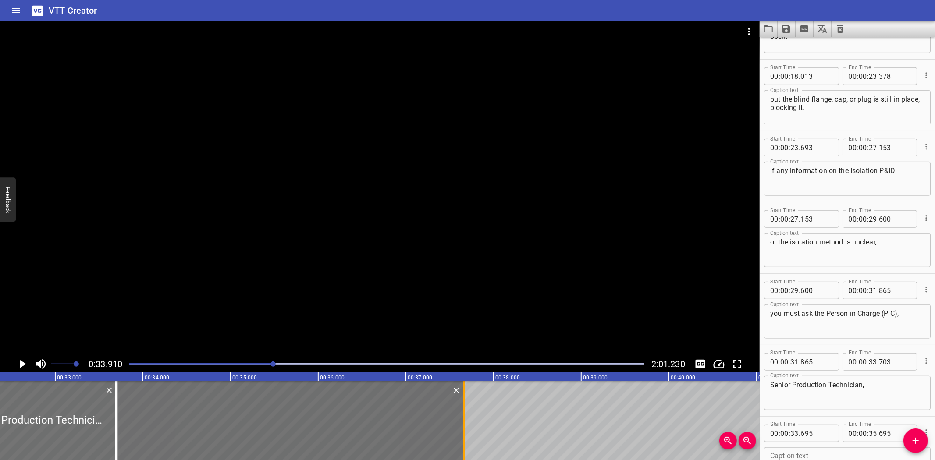
drag, startPoint x: 294, startPoint y: 417, endPoint x: 467, endPoint y: 426, distance: 172.9
click at [467, 426] on div at bounding box center [464, 420] width 9 height 79
type input "37"
type input "665"
click at [819, 433] on input "number" at bounding box center [817, 434] width 32 height 18
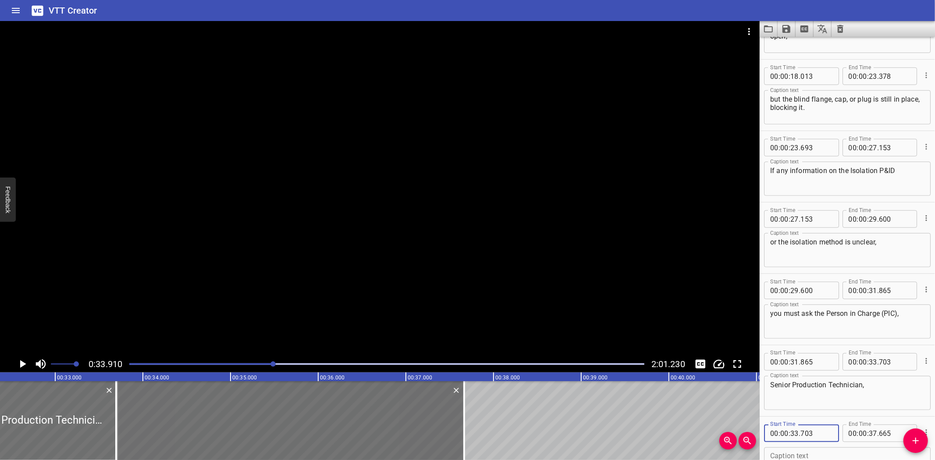
type input "703"
click at [253, 208] on div at bounding box center [380, 188] width 760 height 335
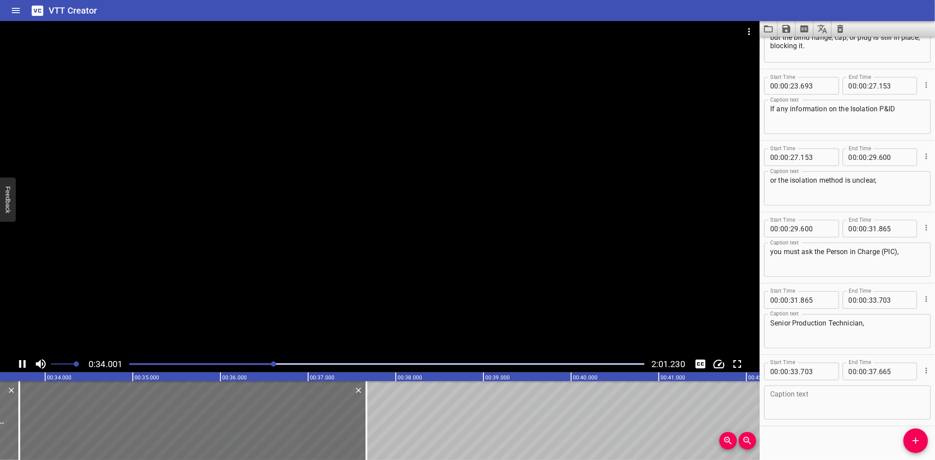
scroll to position [474, 0]
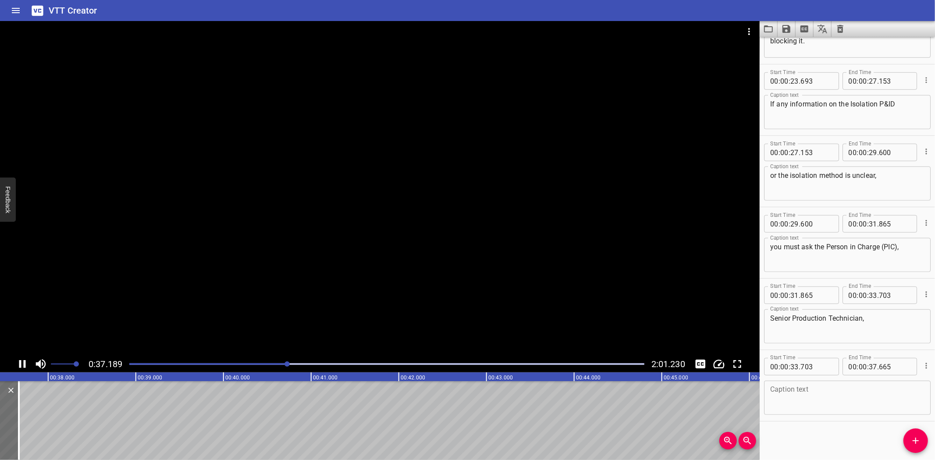
click at [189, 252] on div at bounding box center [380, 188] width 760 height 335
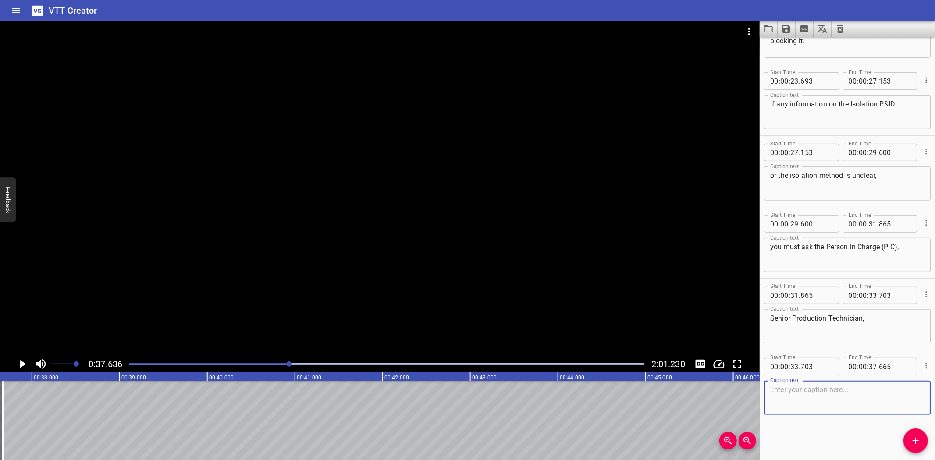
click at [817, 395] on textarea at bounding box center [847, 398] width 154 height 25
paste textarea "or Operations Supervisor for clarification before starting."
type textarea "or Operations Supervisor for clarification before starting."
click at [914, 439] on icon "Add Cue" at bounding box center [916, 441] width 11 height 11
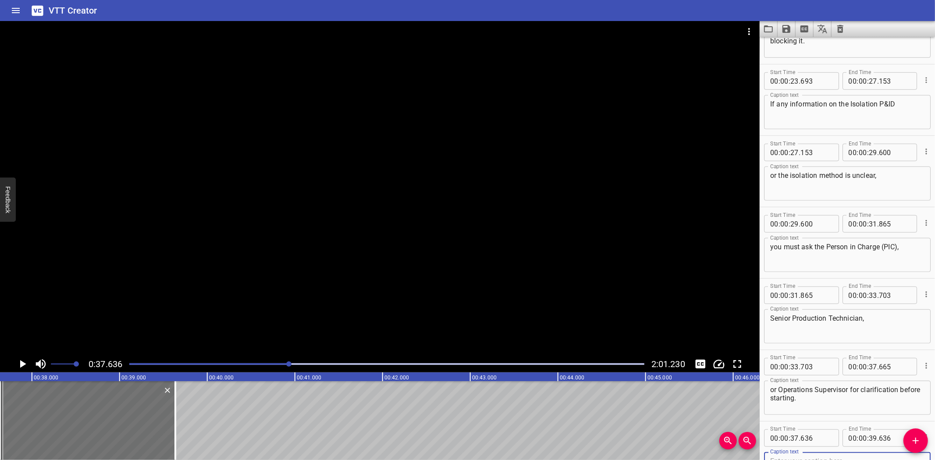
scroll to position [479, 0]
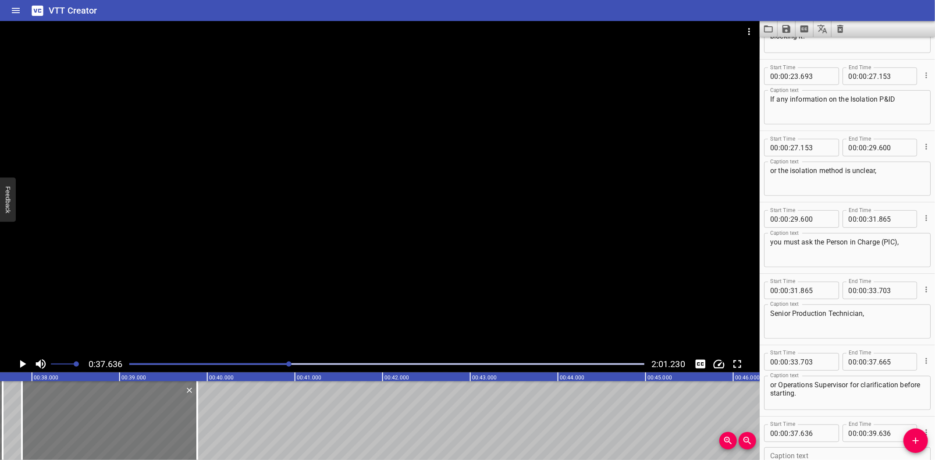
drag, startPoint x: 116, startPoint y: 409, endPoint x: 129, endPoint y: 409, distance: 13.6
click at [129, 409] on div at bounding box center [109, 420] width 175 height 79
type input "886"
drag, startPoint x: 200, startPoint y: 416, endPoint x: 245, endPoint y: 424, distance: 45.3
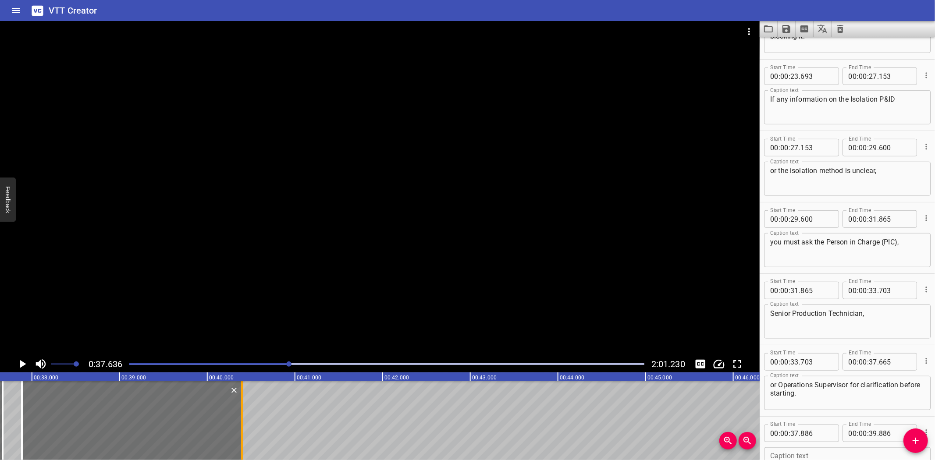
click at [245, 424] on div at bounding box center [242, 420] width 9 height 79
type input "40"
type input "396"
click at [319, 271] on div at bounding box center [380, 188] width 760 height 335
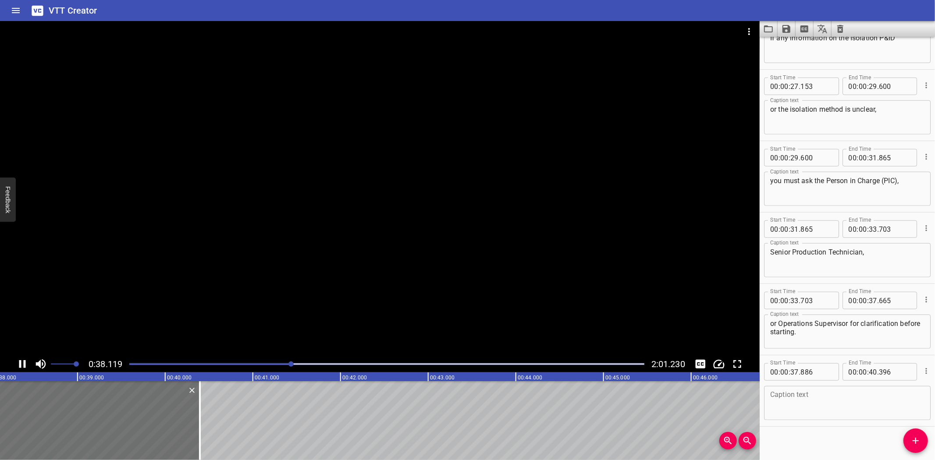
scroll to position [546, 0]
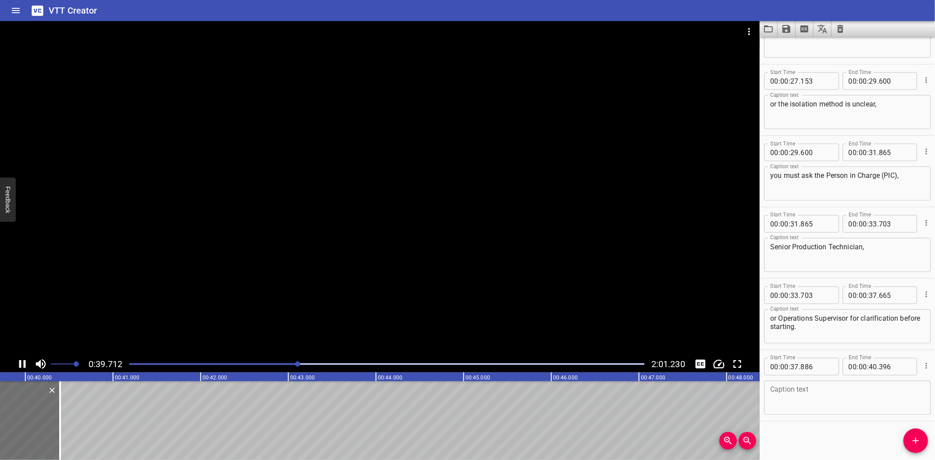
click at [234, 315] on div at bounding box center [380, 188] width 760 height 335
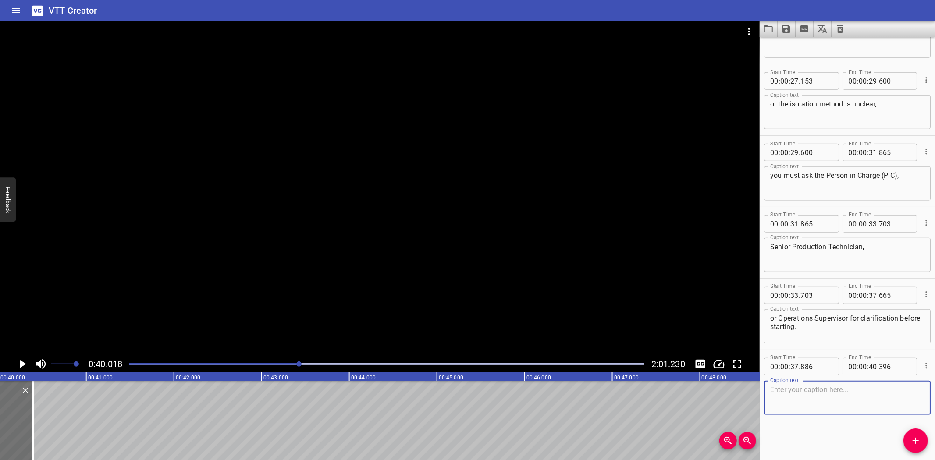
click at [798, 401] on textarea at bounding box center [847, 398] width 154 height 25
paste textarea "Do not guess or make assumptions."
type textarea "Do not guess or make assumptions."
click at [911, 436] on icon "Add Cue" at bounding box center [916, 441] width 11 height 11
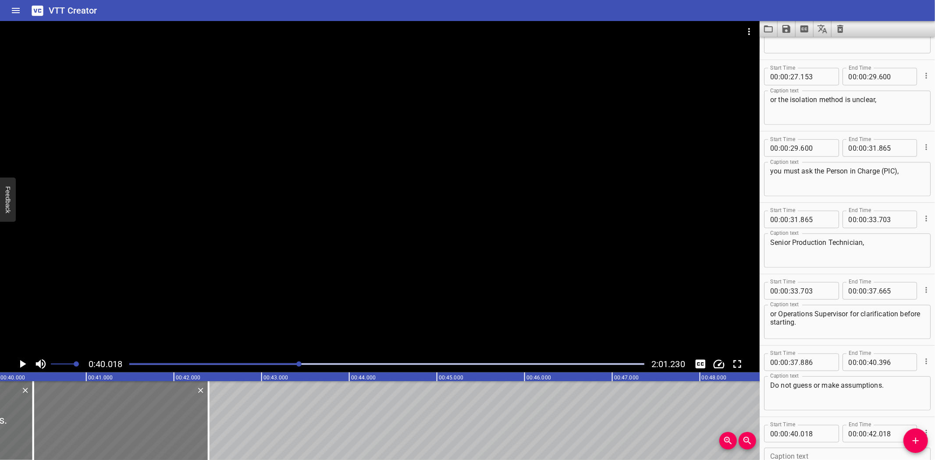
drag, startPoint x: 89, startPoint y: 417, endPoint x: 125, endPoint y: 418, distance: 35.5
click at [120, 418] on div at bounding box center [120, 420] width 175 height 79
type input "388"
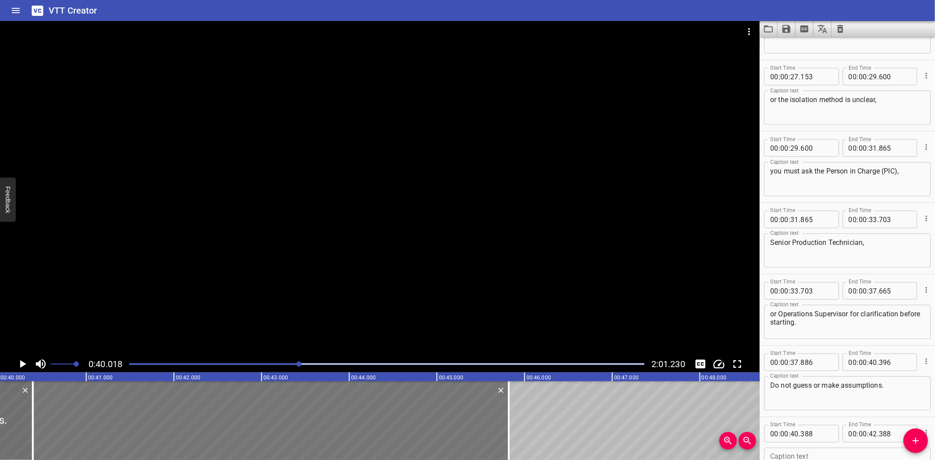
drag, startPoint x: 207, startPoint y: 416, endPoint x: 498, endPoint y: 424, distance: 290.8
click at [508, 430] on div at bounding box center [509, 420] width 2 height 79
type input "45"
type input "808"
click at [339, 209] on div at bounding box center [380, 188] width 760 height 335
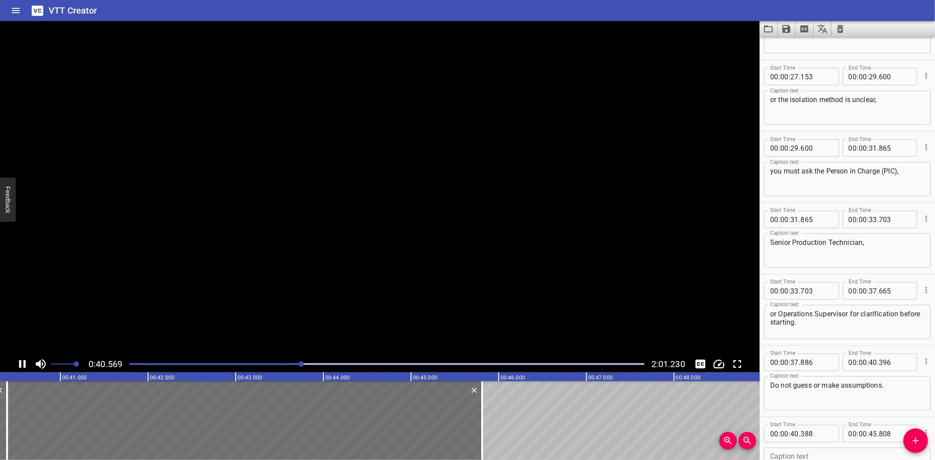
scroll to position [617, 0]
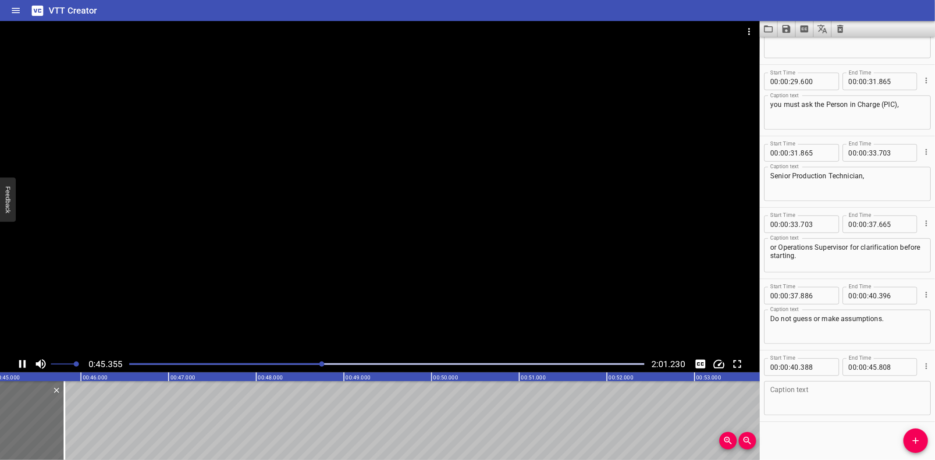
click at [251, 306] on div at bounding box center [380, 188] width 760 height 335
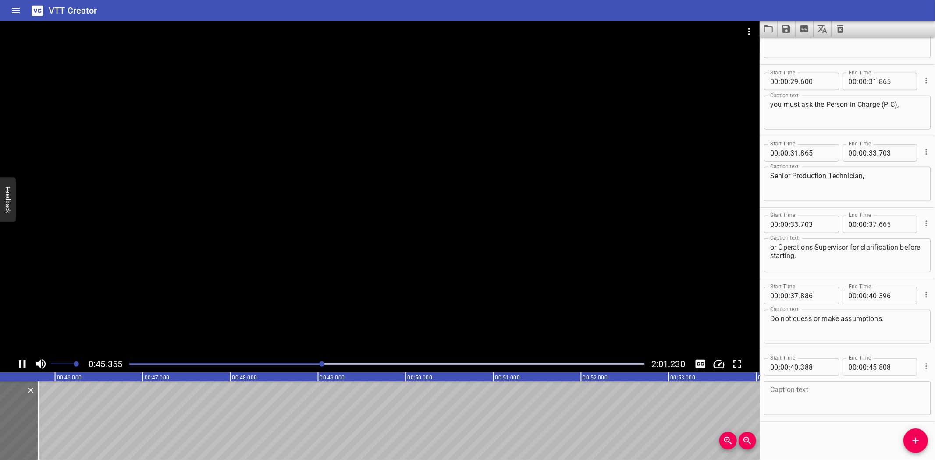
scroll to position [0, 3980]
click at [814, 362] on input "number" at bounding box center [817, 368] width 32 height 18
type input "396"
click at [812, 399] on textarea at bounding box center [847, 398] width 154 height 25
paste textarea "Incorrectly performed isolation can result in damage to personnel or equipment."
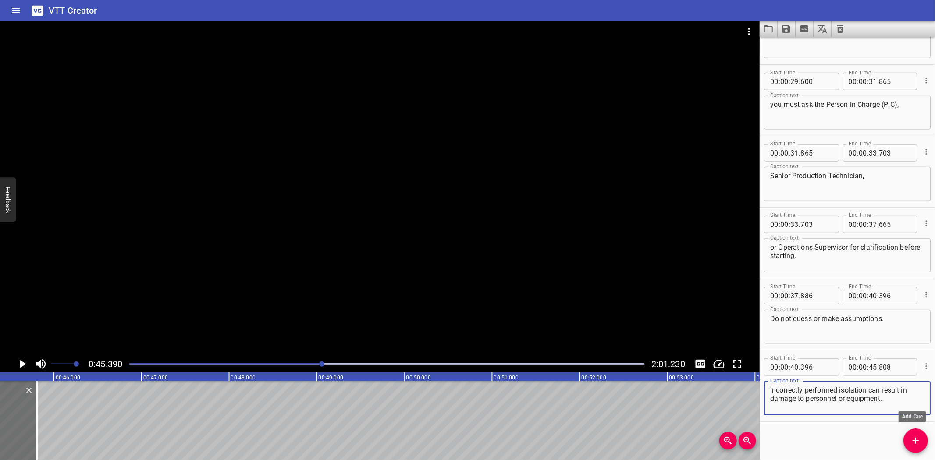
type textarea "Incorrectly performed isolation can result in damage to personnel or equipment."
drag, startPoint x: 906, startPoint y: 435, endPoint x: 715, endPoint y: 435, distance: 190.7
click at [893, 436] on div "Start Time 00 : 00 : 00 . 000 Start Time End Time 00 : 00 : 01 . 500 End Time C…" at bounding box center [847, 249] width 175 height 424
click at [913, 436] on icon "Add Cue" at bounding box center [916, 441] width 11 height 11
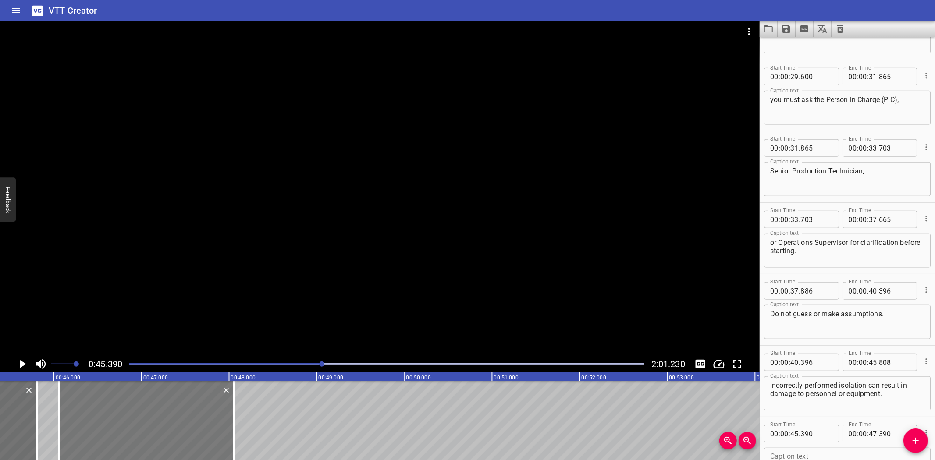
drag, startPoint x: 96, startPoint y: 408, endPoint x: 155, endPoint y: 409, distance: 58.3
click at [155, 409] on div at bounding box center [146, 420] width 175 height 79
type input "46"
type input "055"
type input "48"
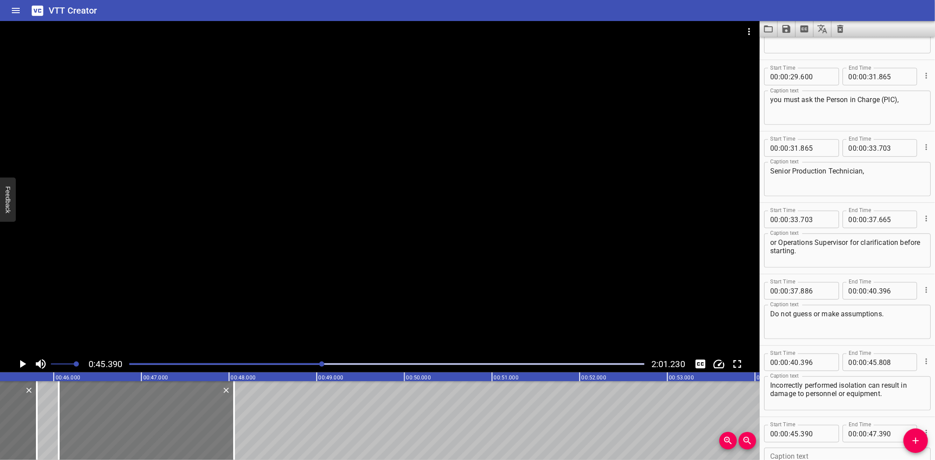
type input "055"
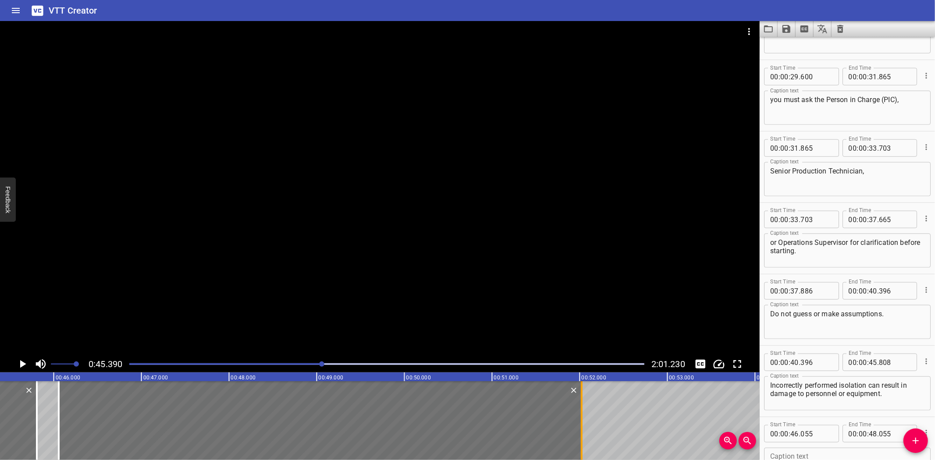
drag, startPoint x: 235, startPoint y: 416, endPoint x: 583, endPoint y: 433, distance: 348.1
click at [583, 433] on div at bounding box center [581, 420] width 9 height 79
type input "52"
type input "020"
click at [457, 272] on div at bounding box center [380, 188] width 760 height 335
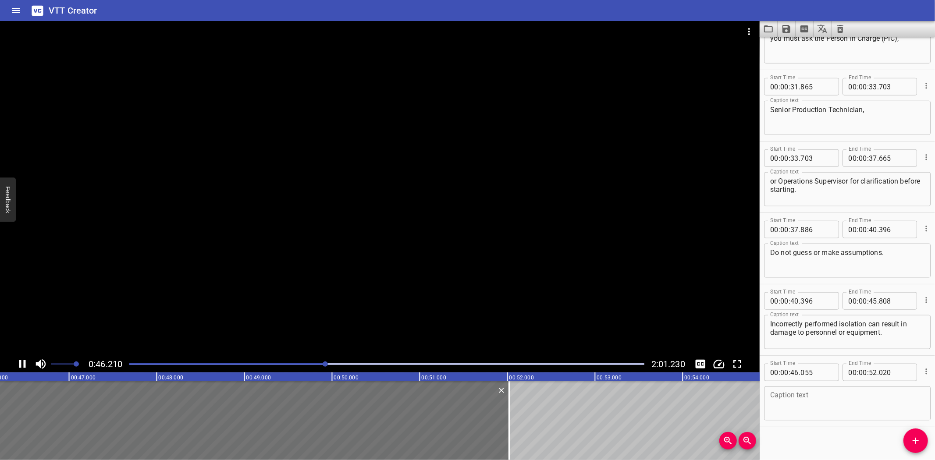
scroll to position [689, 0]
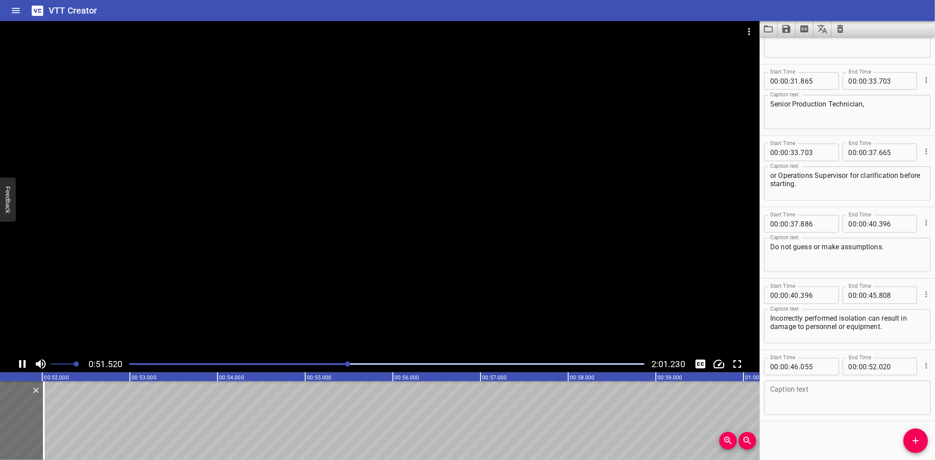
click at [282, 301] on div at bounding box center [380, 188] width 760 height 335
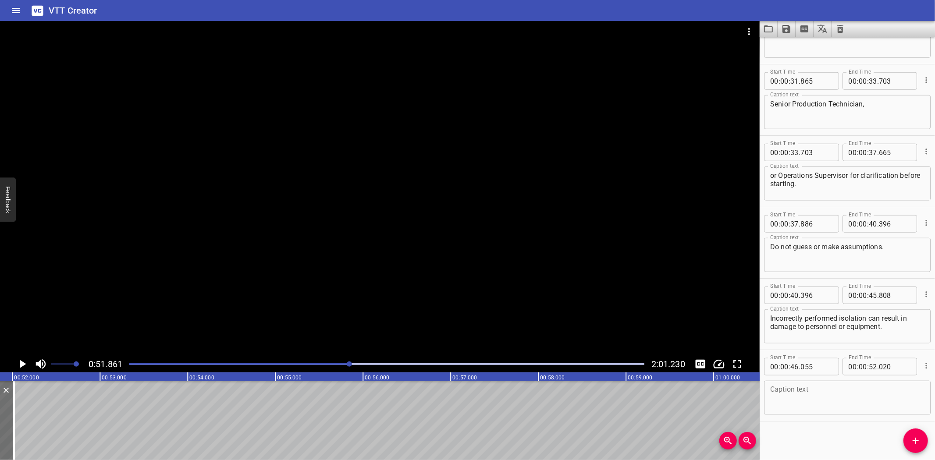
click at [827, 410] on div "Caption text" at bounding box center [847, 398] width 167 height 34
paste textarea "The LO/LC Valves register list must be regularly checked and updated."
type textarea "The LO/LC Valves register list must be regularly checked and updated."
drag, startPoint x: 909, startPoint y: 437, endPoint x: 770, endPoint y: 430, distance: 139.2
click at [908, 437] on span "Add Cue" at bounding box center [916, 441] width 25 height 11
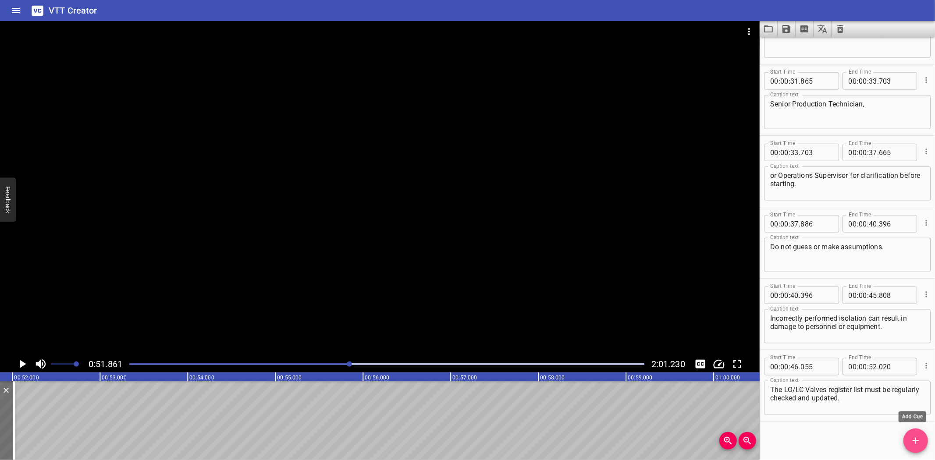
scroll to position [693, 0]
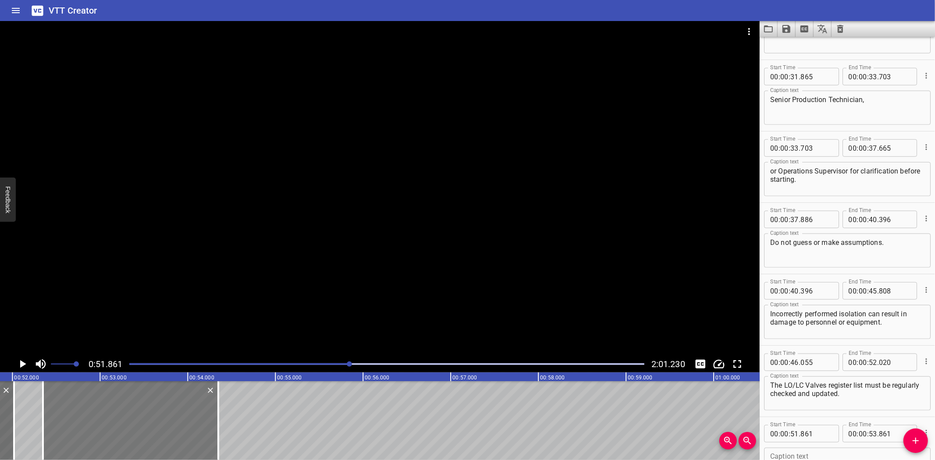
drag, startPoint x: 114, startPoint y: 424, endPoint x: 127, endPoint y: 424, distance: 13.2
click at [127, 424] on div at bounding box center [130, 420] width 175 height 79
type input "52"
type input "351"
type input "54"
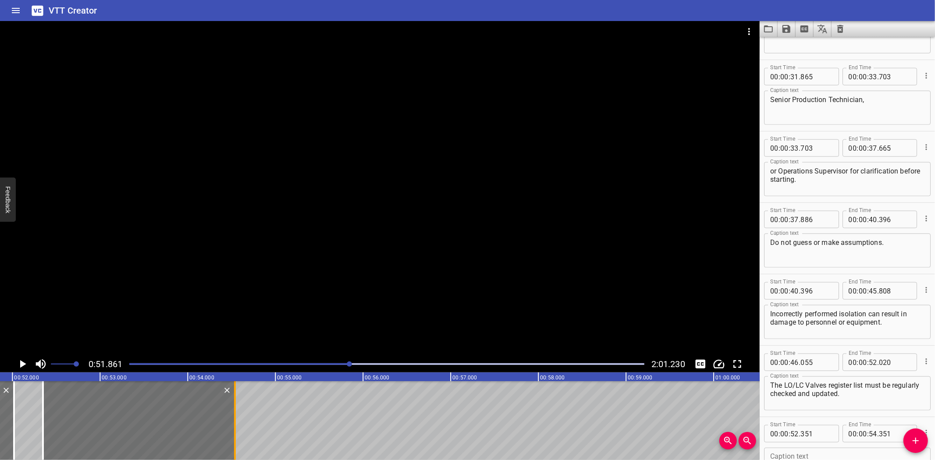
drag, startPoint x: 220, startPoint y: 426, endPoint x: 237, endPoint y: 426, distance: 16.7
click at [237, 426] on div at bounding box center [235, 420] width 9 height 79
type input "541"
click at [838, 453] on textarea at bounding box center [847, 465] width 154 height 25
paste textarea "Inspection Frequencies:"
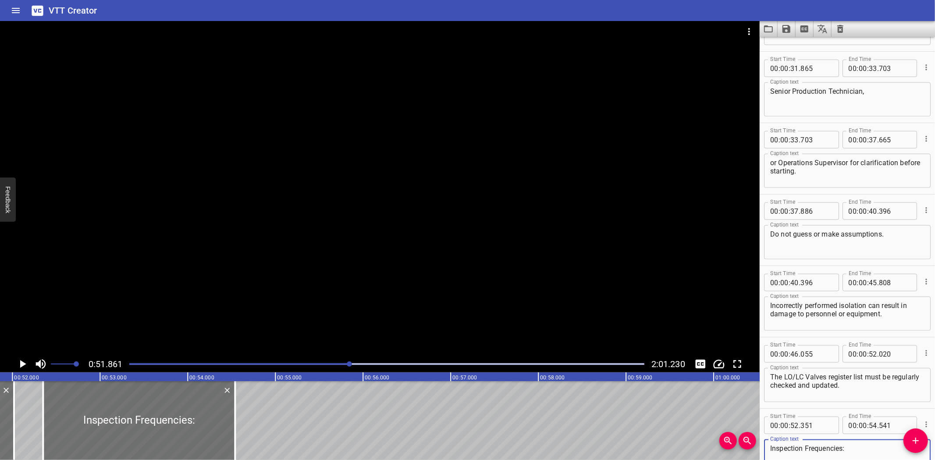
scroll to position [760, 0]
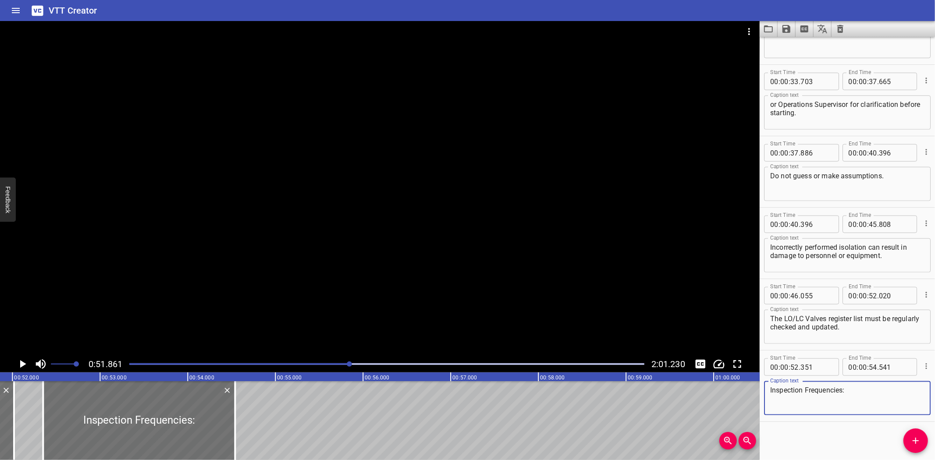
type textarea "Inspection Frequencies:"
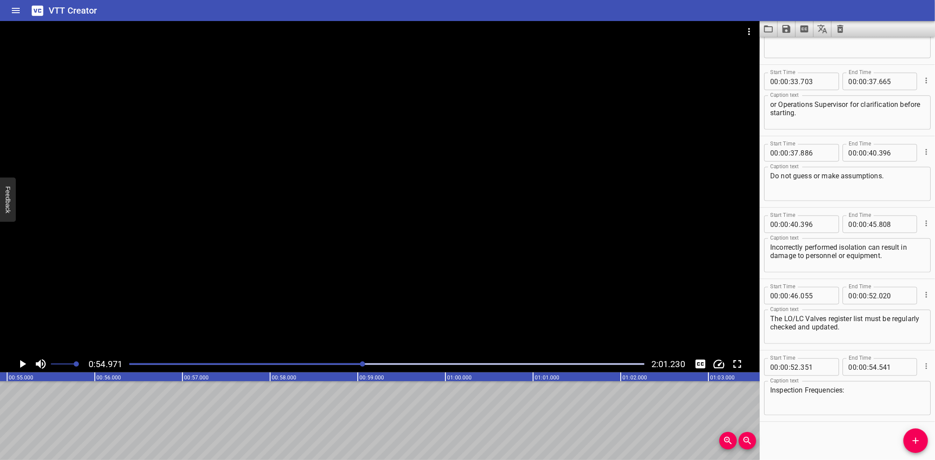
scroll to position [0, 4820]
click at [913, 436] on icon "Add Cue" at bounding box center [916, 441] width 11 height 11
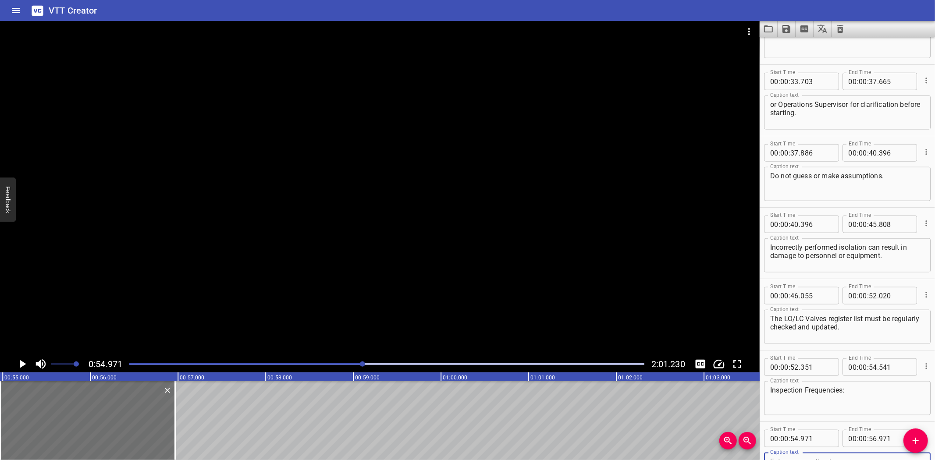
scroll to position [765, 0]
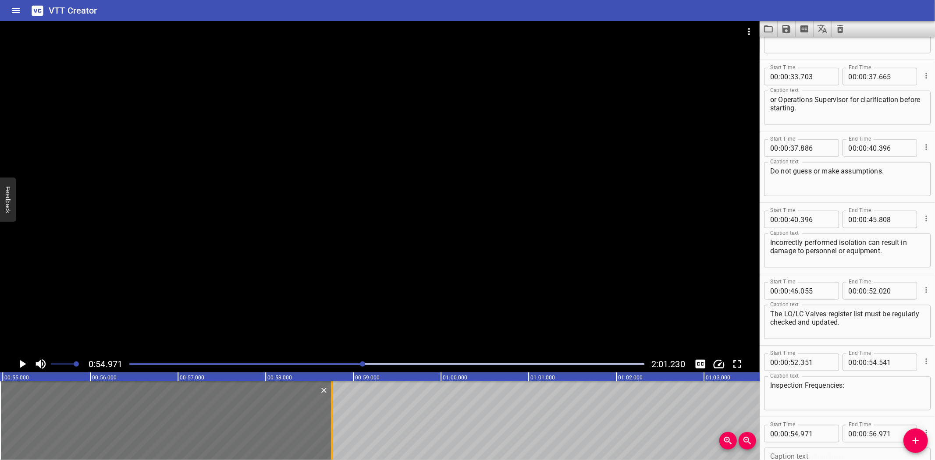
drag, startPoint x: 176, startPoint y: 429, endPoint x: 332, endPoint y: 441, distance: 156.6
click at [332, 441] on div at bounding box center [331, 420] width 9 height 79
type input "58"
type input "751"
drag, startPoint x: 172, startPoint y: 238, endPoint x: 189, endPoint y: 246, distance: 19.6
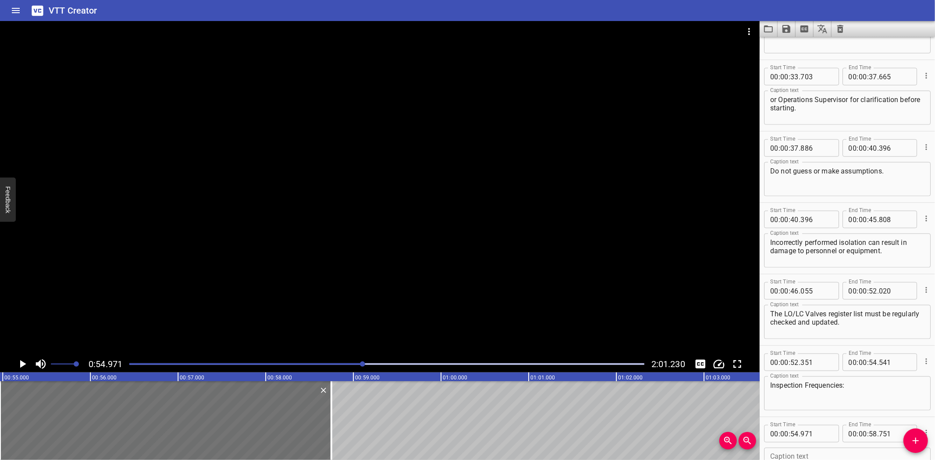
click at [172, 238] on div at bounding box center [380, 188] width 760 height 335
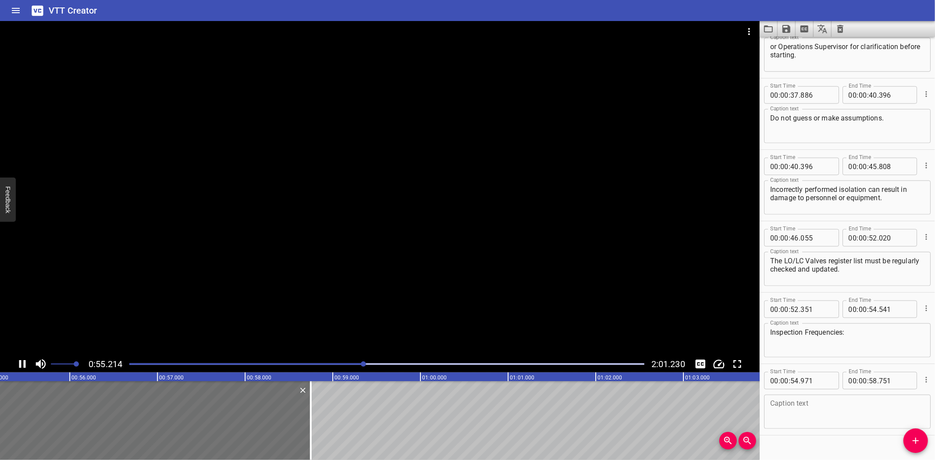
scroll to position [831, 0]
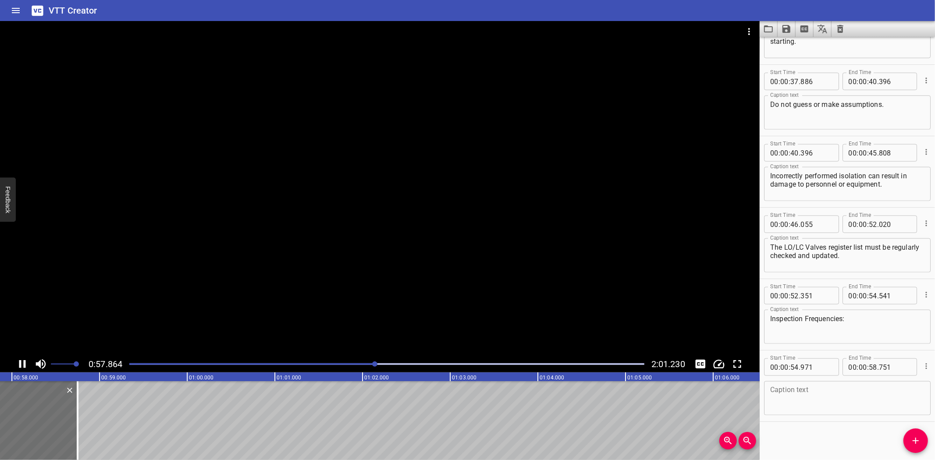
click at [24, 360] on icon "Play/Pause" at bounding box center [22, 364] width 13 height 13
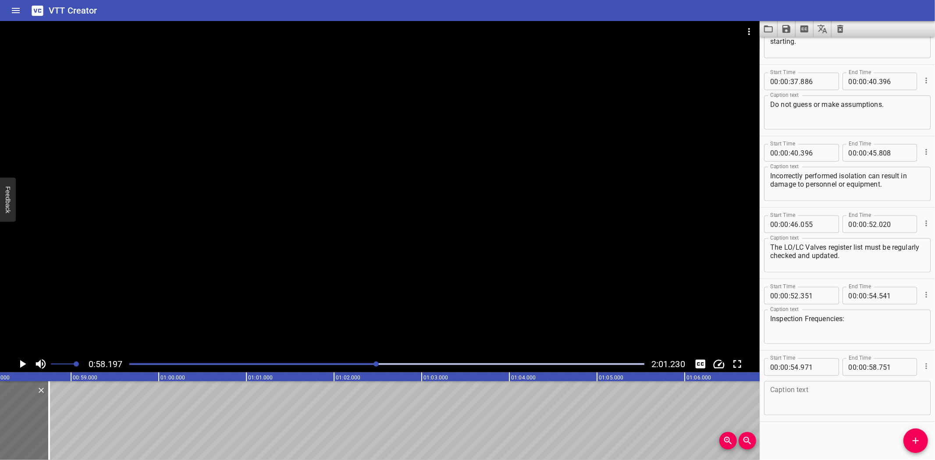
click at [827, 406] on textarea at bounding box center [847, 398] width 154 height 25
paste textarea "Randomly inspect one system every 3 weeks."
type textarea "Randomly inspect one system every 3 weeks."
drag, startPoint x: 922, startPoint y: 444, endPoint x: 787, endPoint y: 413, distance: 138.6
click at [921, 444] on span "Add Cue" at bounding box center [916, 441] width 25 height 11
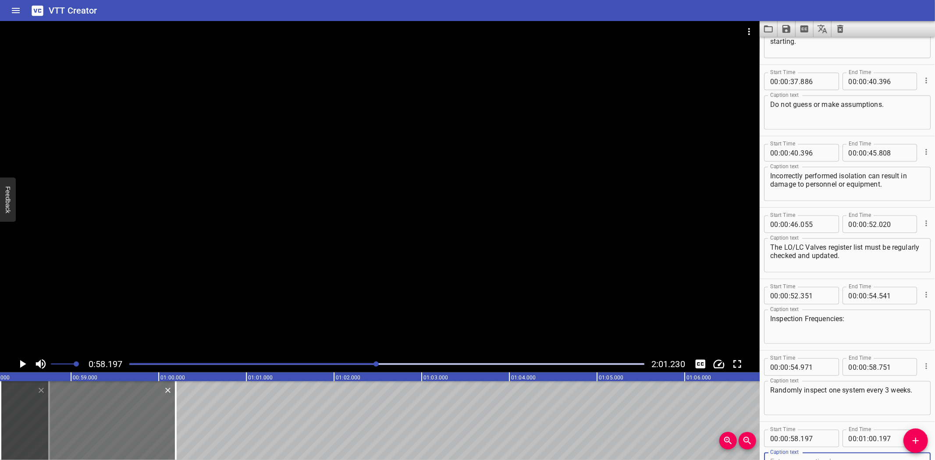
scroll to position [836, 0]
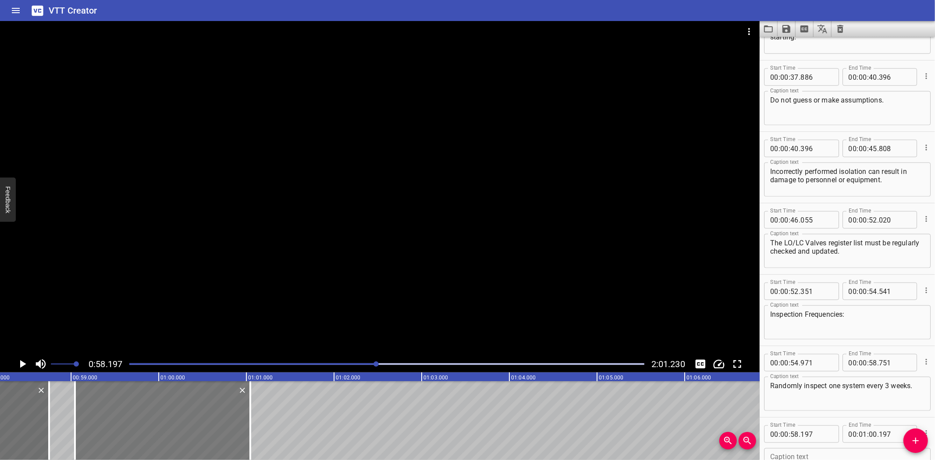
drag, startPoint x: 114, startPoint y: 423, endPoint x: 176, endPoint y: 420, distance: 61.9
click at [176, 420] on div at bounding box center [162, 420] width 175 height 79
type input "59"
type input "047"
type input "01"
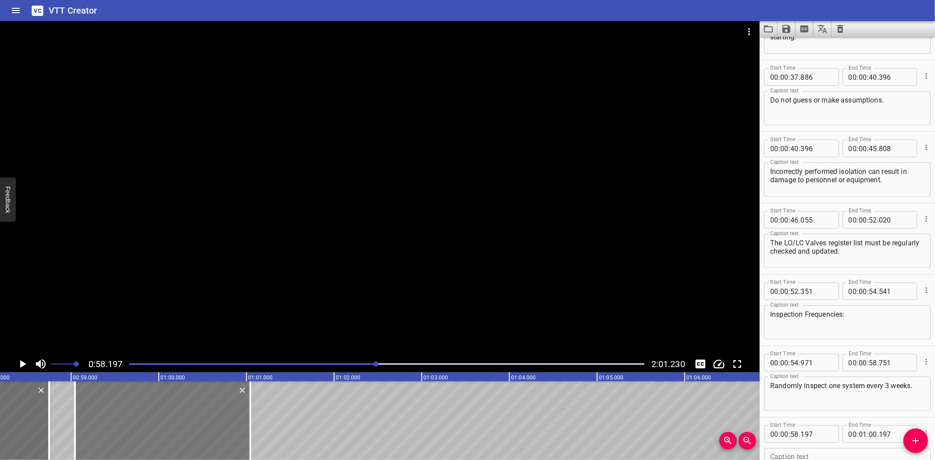
type input "047"
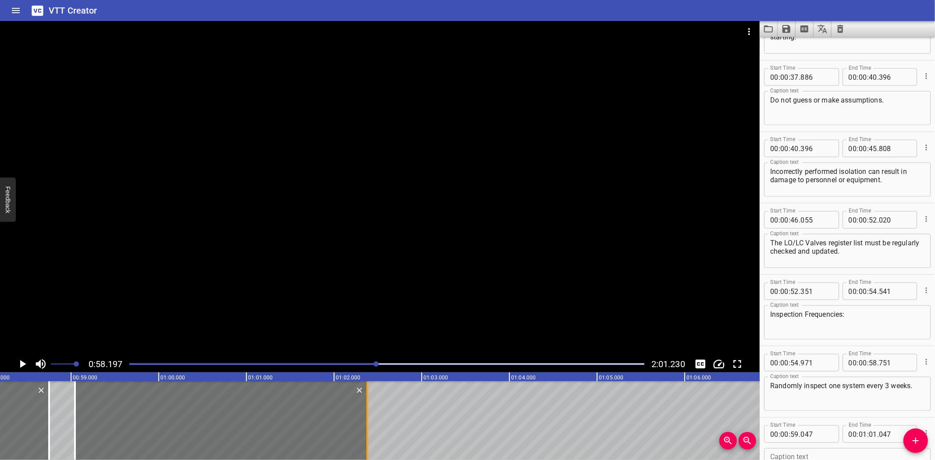
drag, startPoint x: 253, startPoint y: 418, endPoint x: 370, endPoint y: 422, distance: 117.1
click at [370, 422] on div at bounding box center [367, 420] width 9 height 79
type input "02"
type input "382"
click at [822, 453] on textarea at bounding box center [847, 465] width 154 height 25
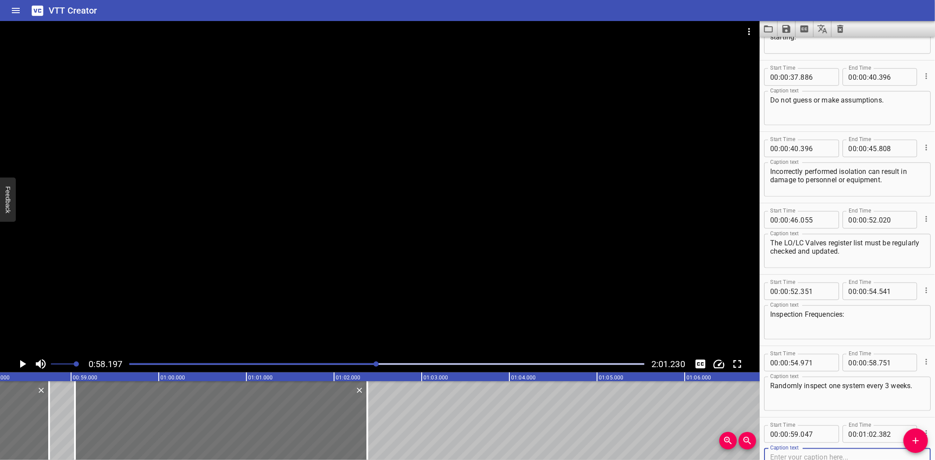
paste textarea "Inspect the total process every 3 months."
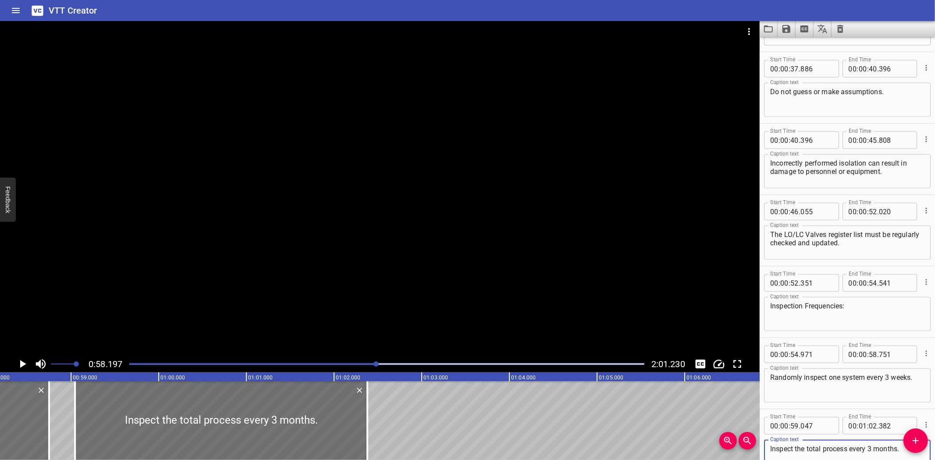
type textarea "Inspect the total process every 3 months."
click at [338, 202] on div at bounding box center [380, 188] width 760 height 335
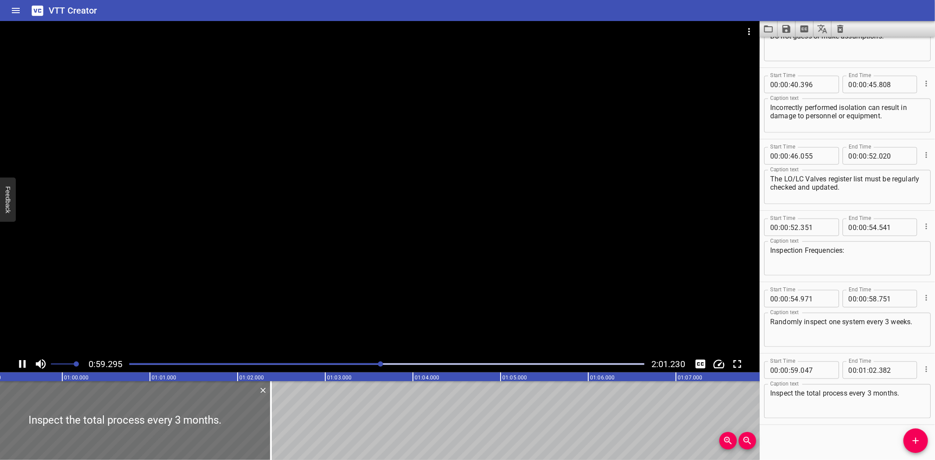
scroll to position [903, 0]
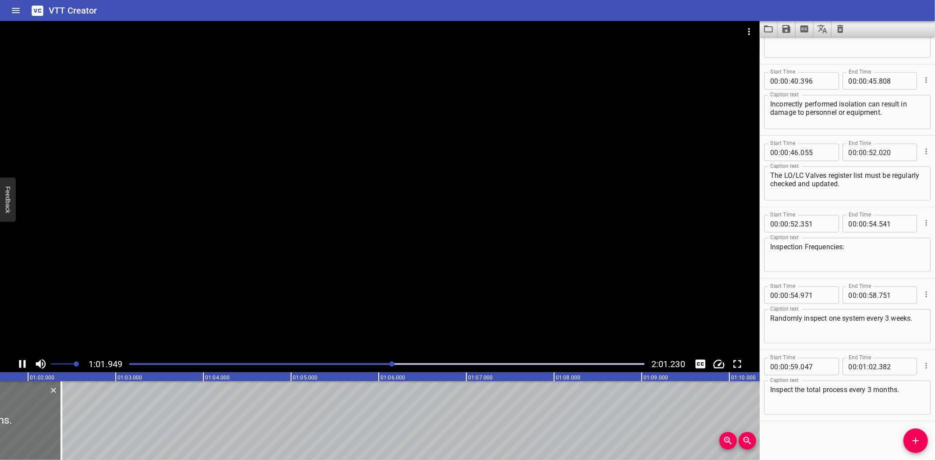
click at [342, 279] on div at bounding box center [380, 188] width 760 height 335
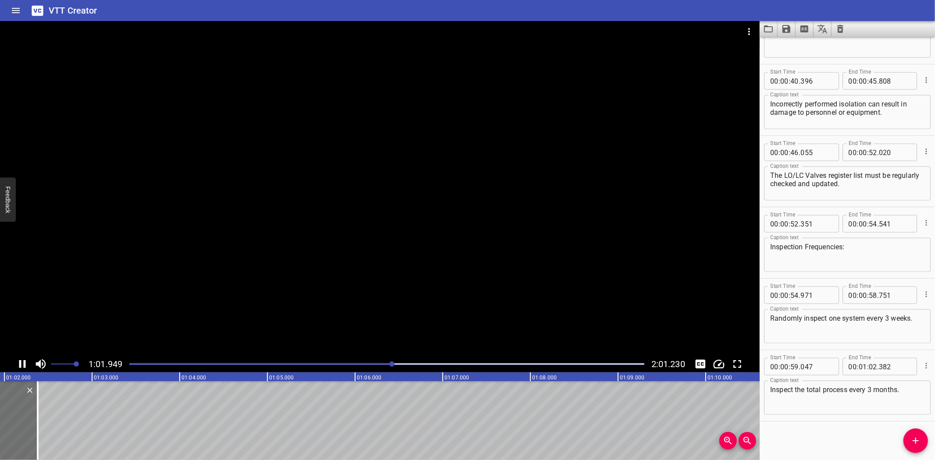
scroll to position [0, 5441]
click at [909, 434] on button "Add Cue" at bounding box center [916, 441] width 25 height 25
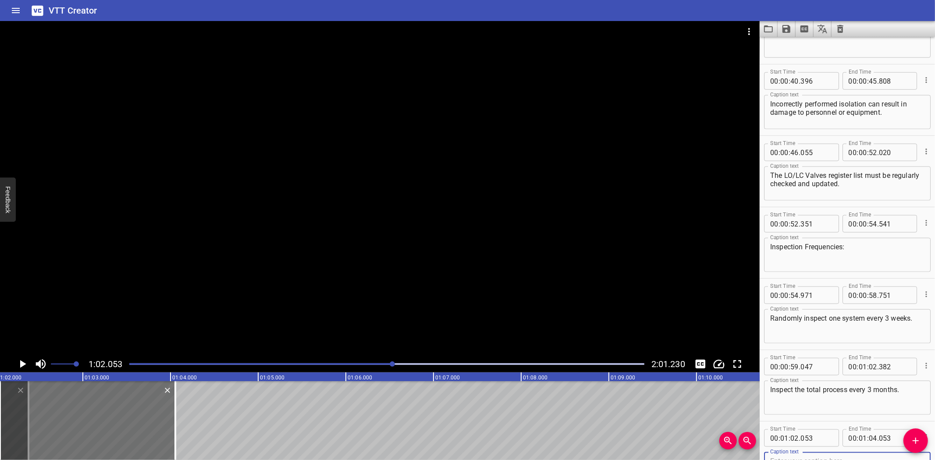
scroll to position [908, 0]
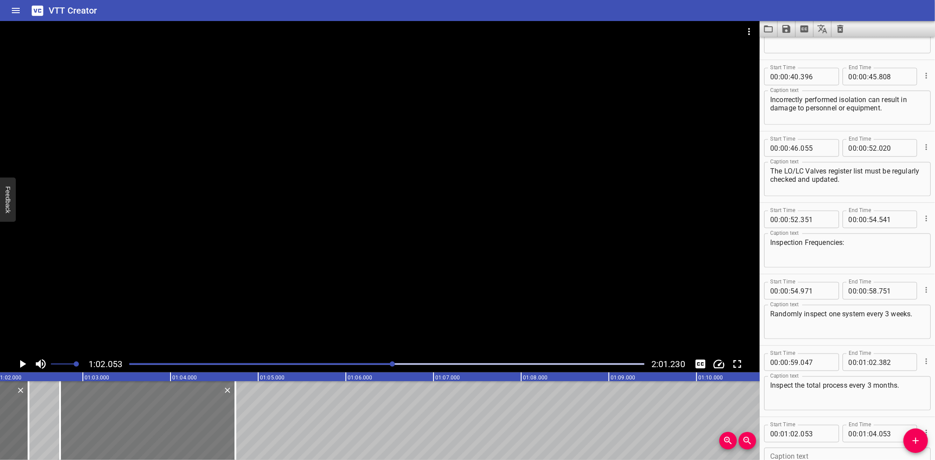
drag, startPoint x: 100, startPoint y: 408, endPoint x: 155, endPoint y: 410, distance: 55.3
click at [155, 410] on div at bounding box center [147, 420] width 175 height 79
type input "738"
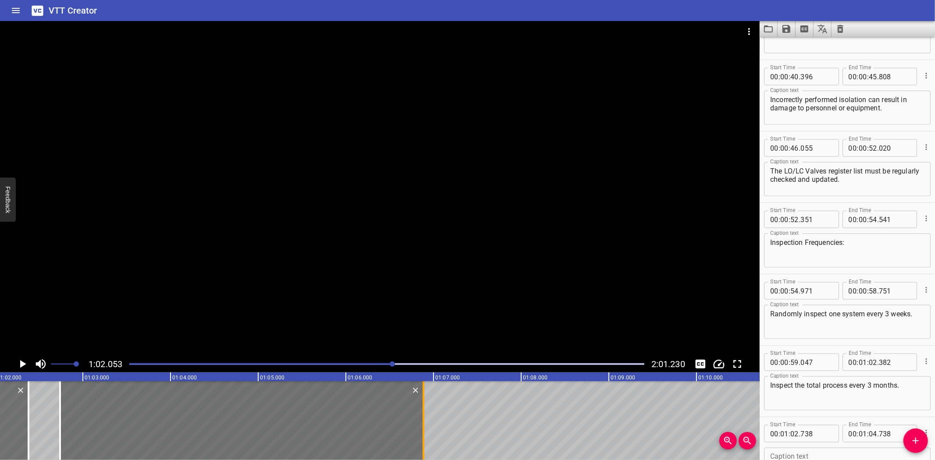
drag, startPoint x: 231, startPoint y: 415, endPoint x: 420, endPoint y: 428, distance: 189.0
click at [420, 428] on div at bounding box center [423, 420] width 9 height 79
type input "06"
type input "888"
click at [817, 456] on textarea at bounding box center [847, 465] width 154 height 25
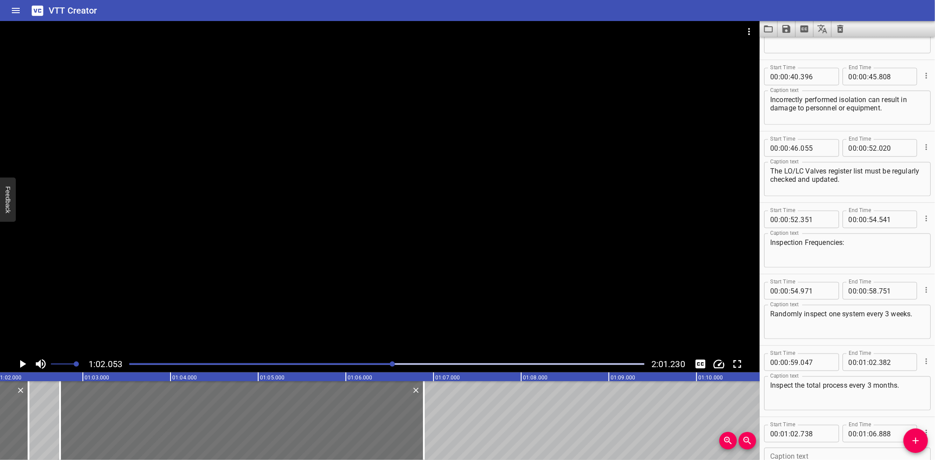
paste textarea "Inspect after a turnaround campaign and before starting up."
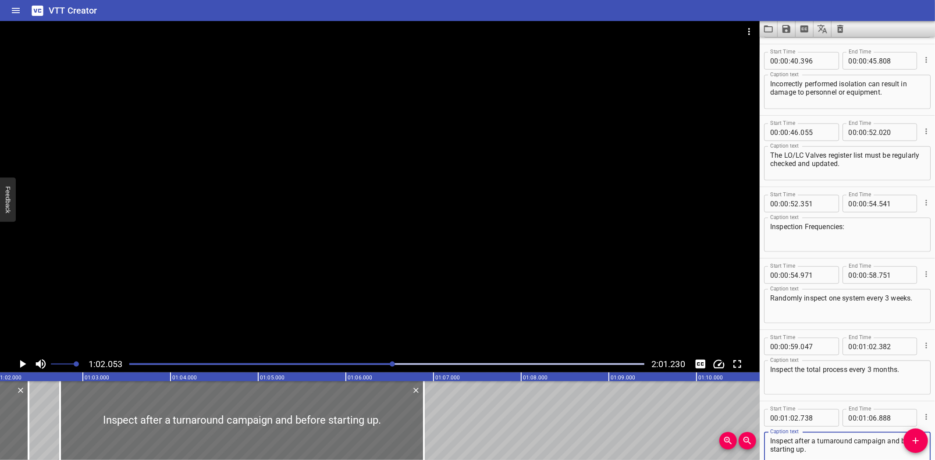
type textarea "Inspect after a turnaround campaign and before starting up."
click at [409, 180] on div at bounding box center [380, 188] width 760 height 335
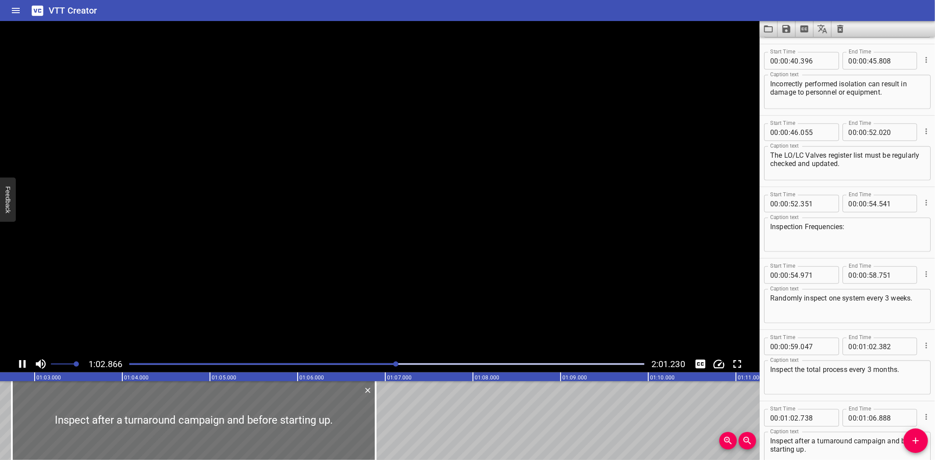
scroll to position [974, 0]
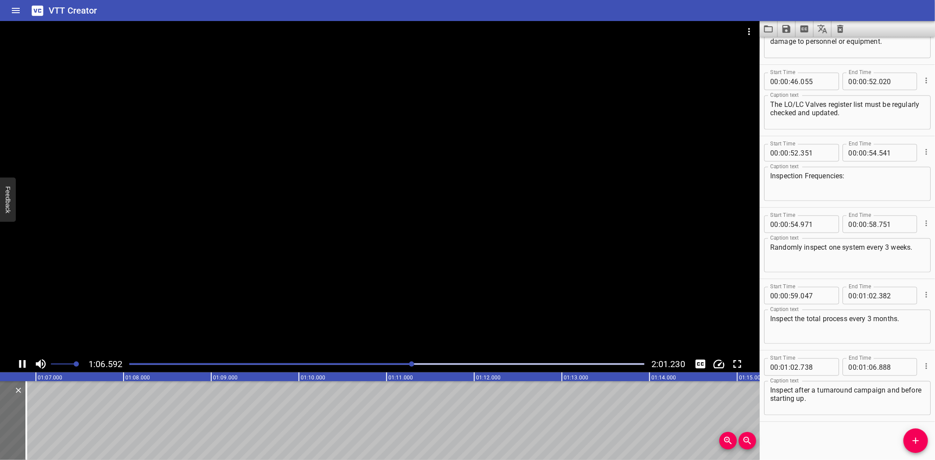
click at [418, 315] on div at bounding box center [380, 188] width 760 height 335
drag, startPoint x: 922, startPoint y: 444, endPoint x: 551, endPoint y: 431, distance: 372.0
click at [922, 443] on span "Add Cue" at bounding box center [916, 441] width 25 height 11
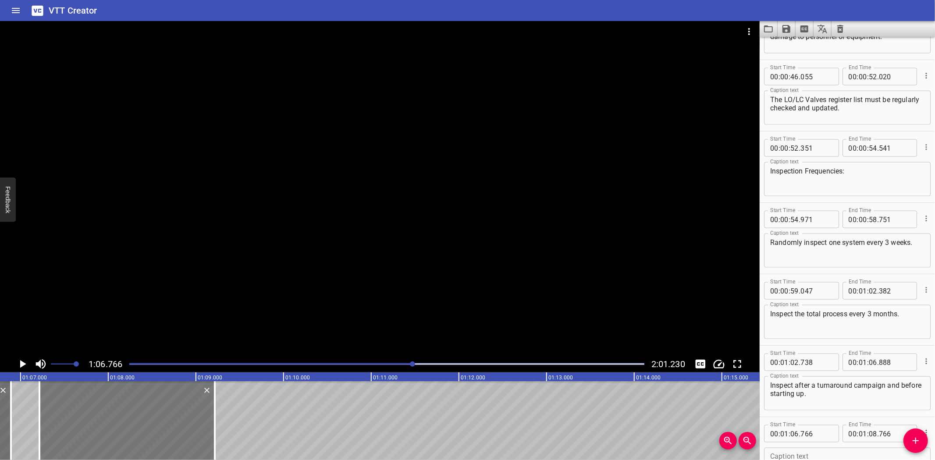
drag, startPoint x: 124, startPoint y: 427, endPoint x: 117, endPoint y: 429, distance: 7.2
click at [117, 429] on div at bounding box center [126, 420] width 175 height 79
type input "07"
type input "216"
type input "09"
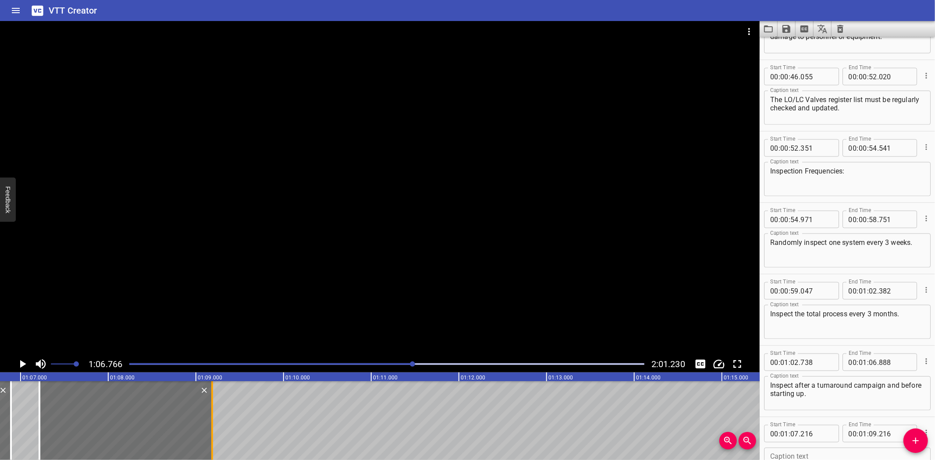
click at [216, 431] on div at bounding box center [212, 420] width 9 height 79
type input "186"
click at [823, 453] on textarea at bounding box center [847, 465] width 154 height 25
paste textarea "Seal Requirements:"
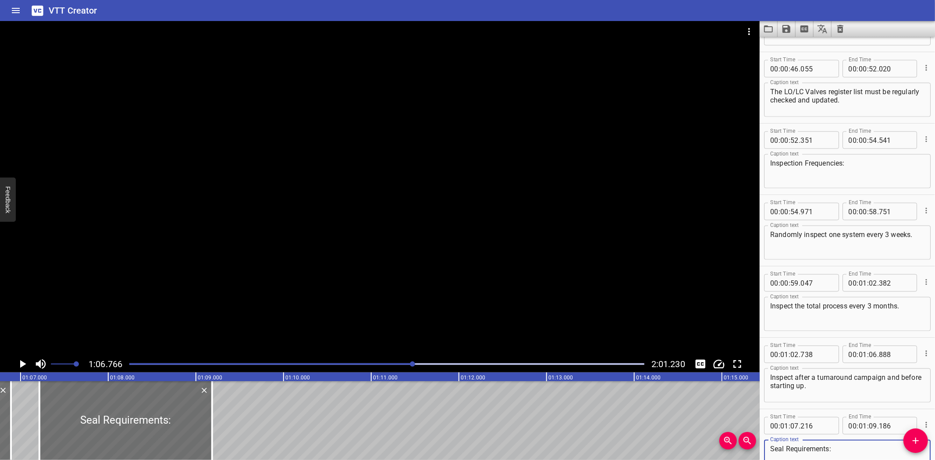
type textarea "Seal Requirements:"
click at [374, 194] on div at bounding box center [380, 188] width 760 height 335
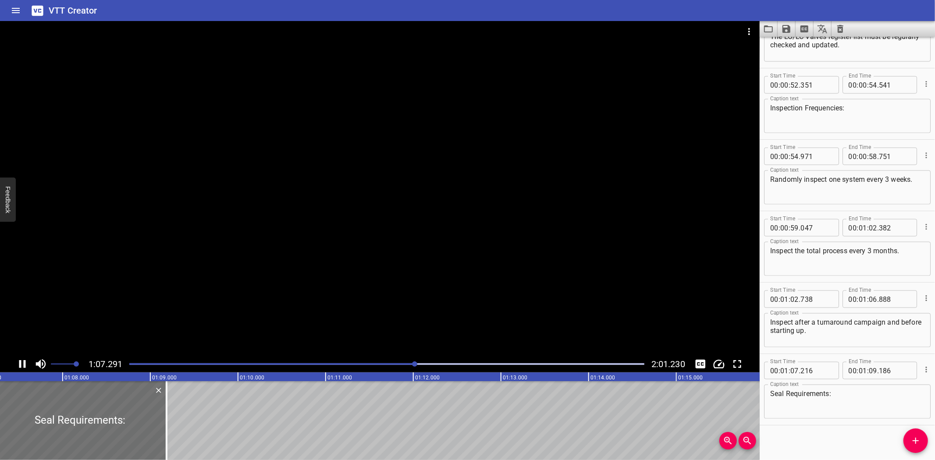
scroll to position [1046, 0]
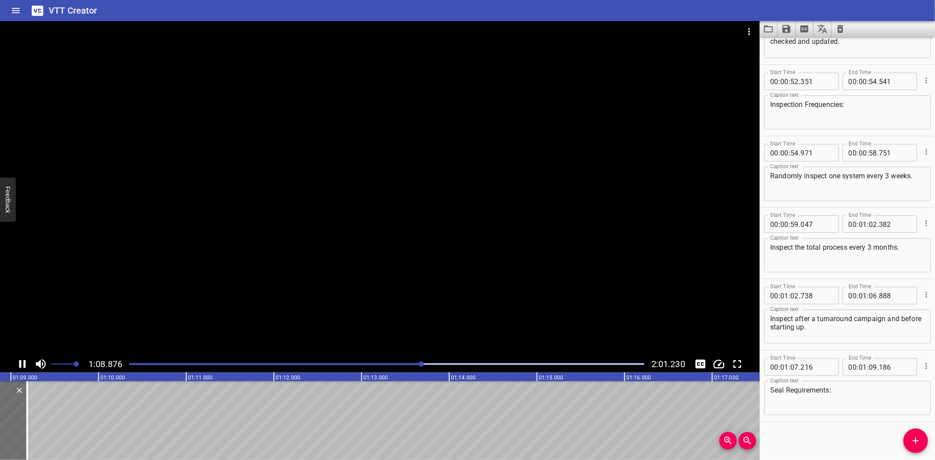
click at [365, 288] on div at bounding box center [380, 188] width 760 height 335
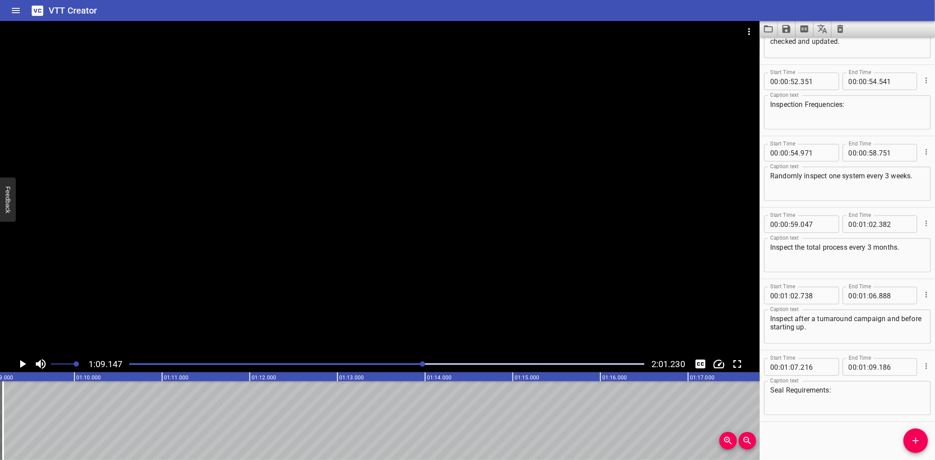
click at [908, 436] on span "Add Cue" at bounding box center [916, 441] width 25 height 11
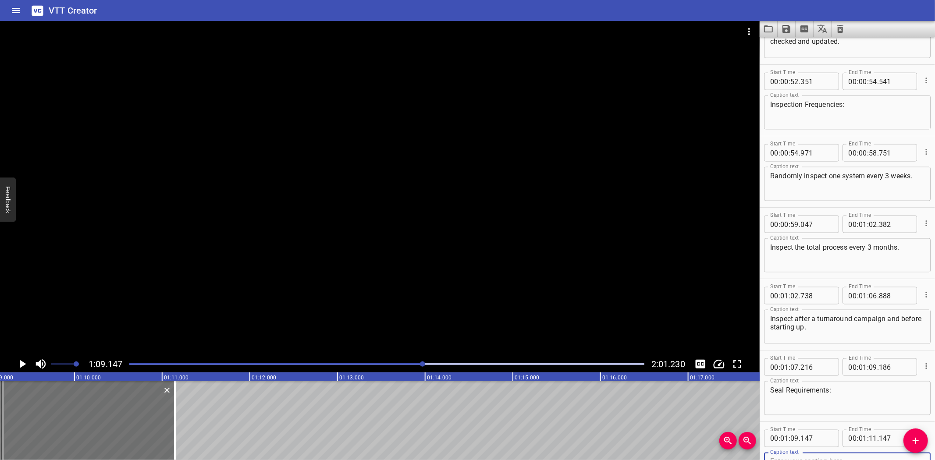
scroll to position [1050, 0]
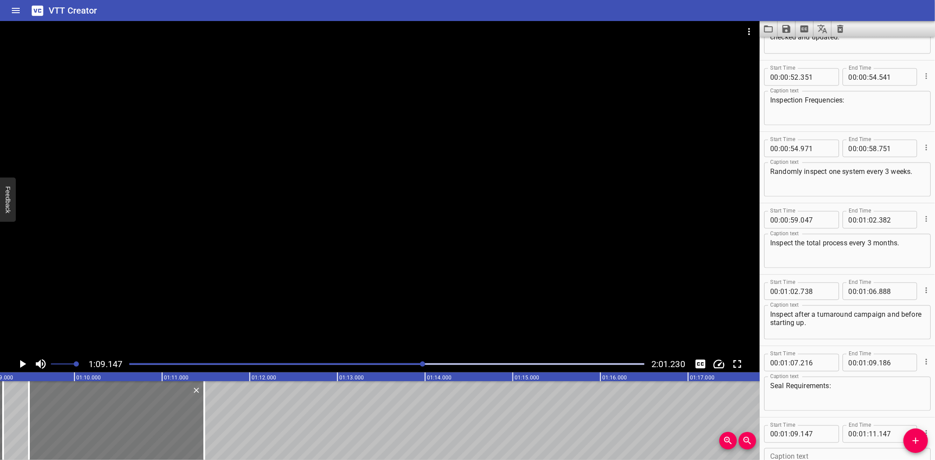
drag, startPoint x: 113, startPoint y: 411, endPoint x: 134, endPoint y: 411, distance: 21.0
click at [134, 411] on div at bounding box center [116, 420] width 175 height 79
type input "482"
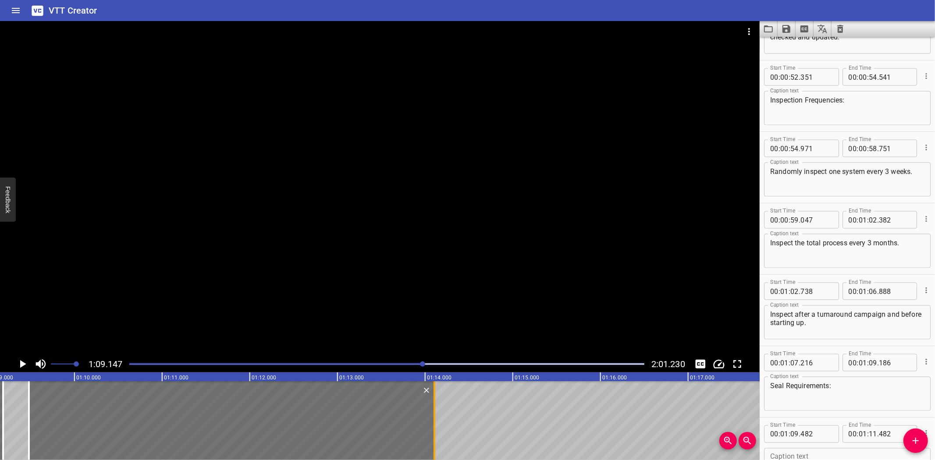
drag, startPoint x: 238, startPoint y: 418, endPoint x: 432, endPoint y: 426, distance: 193.5
click at [432, 426] on div at bounding box center [434, 420] width 9 height 79
type input "14"
type input "107"
click at [314, 240] on div at bounding box center [380, 188] width 760 height 335
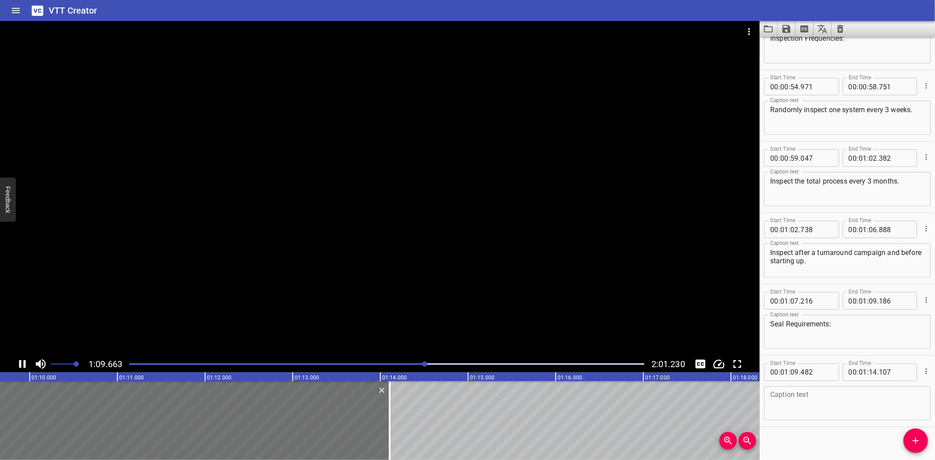
scroll to position [1117, 0]
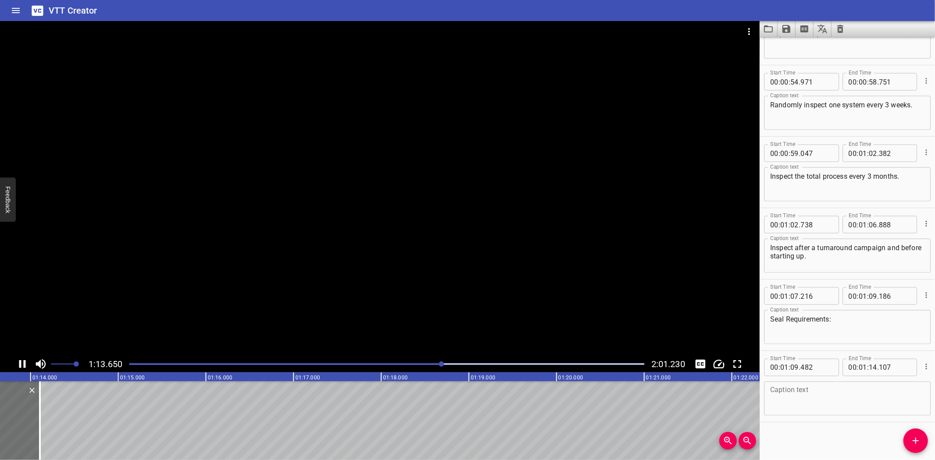
click at [273, 301] on div at bounding box center [380, 188] width 760 height 335
click at [781, 392] on textarea at bounding box center [847, 399] width 154 height 25
paste textarea "Apply Green and Red car seals to all LO/LC valves"
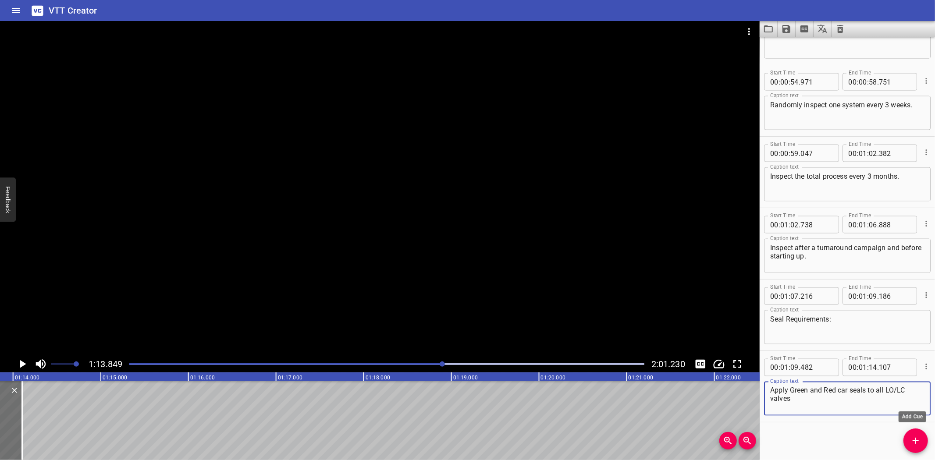
type textarea "Apply Green and Red car seals to all LO/LC valves"
drag, startPoint x: 916, startPoint y: 446, endPoint x: 555, endPoint y: 399, distance: 363.8
click at [915, 446] on icon "Add Cue" at bounding box center [916, 441] width 11 height 11
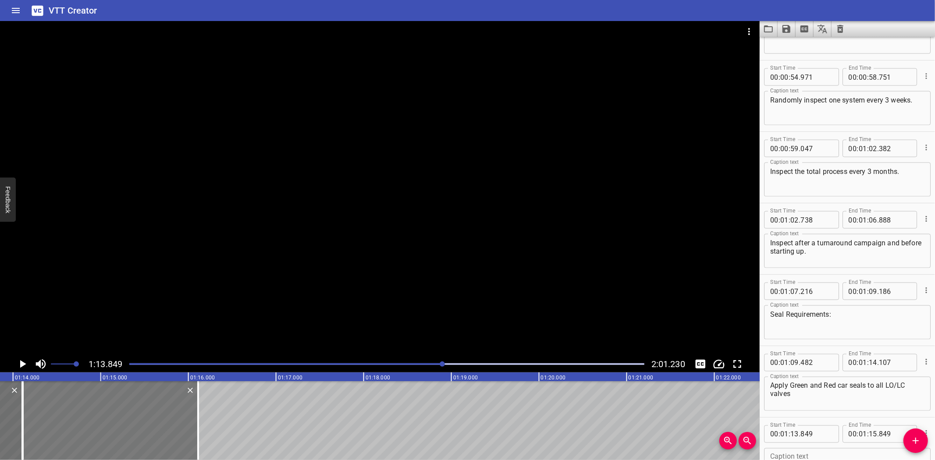
drag, startPoint x: 69, startPoint y: 409, endPoint x: 92, endPoint y: 409, distance: 22.8
click at [92, 409] on div at bounding box center [110, 420] width 175 height 79
type input "14"
type input "109"
type input "16"
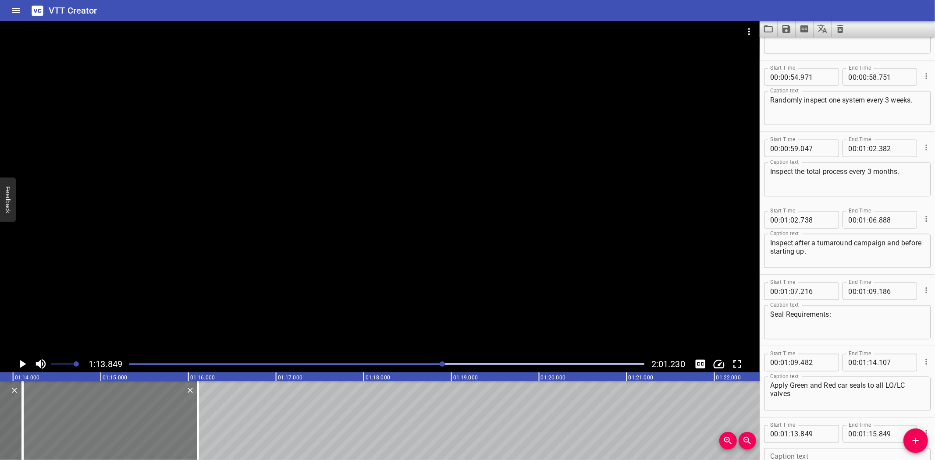
type input "109"
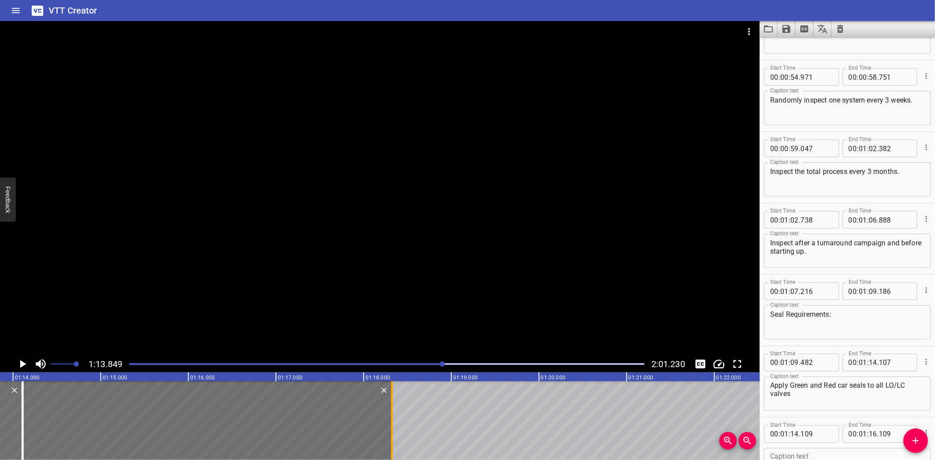
drag, startPoint x: 197, startPoint y: 413, endPoint x: 391, endPoint y: 420, distance: 193.9
click at [391, 420] on div at bounding box center [392, 420] width 2 height 79
type input "18"
type input "319"
click at [832, 436] on div "00 : 01 : 14 . 109" at bounding box center [801, 435] width 75 height 18
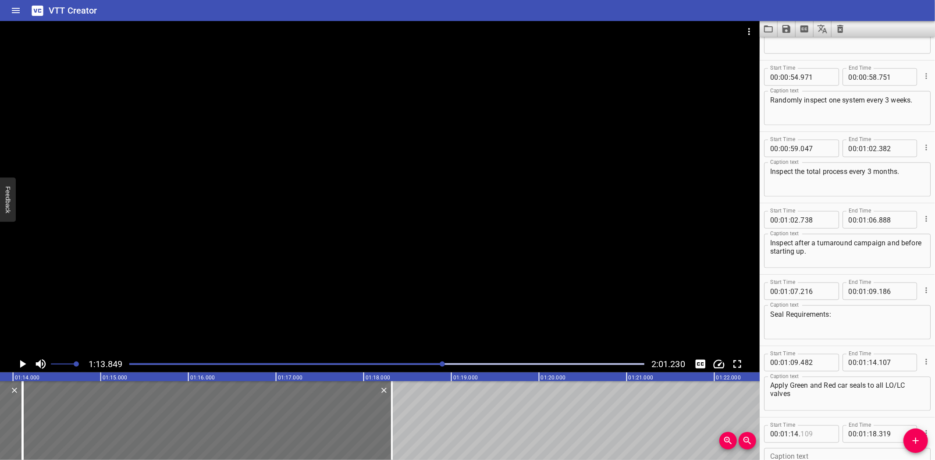
click at [829, 435] on input "number" at bounding box center [817, 435] width 32 height 18
type input "7"
type input "109"
type input "14"
type input "107"
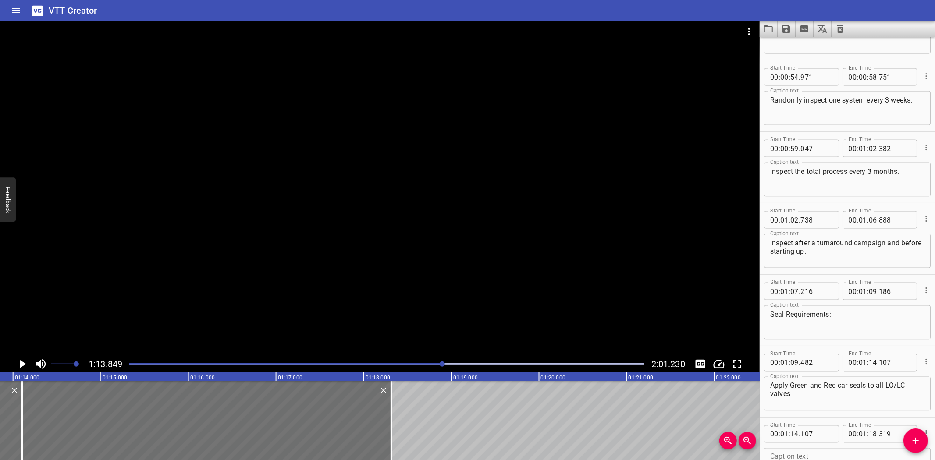
click at [459, 317] on div at bounding box center [380, 188] width 760 height 335
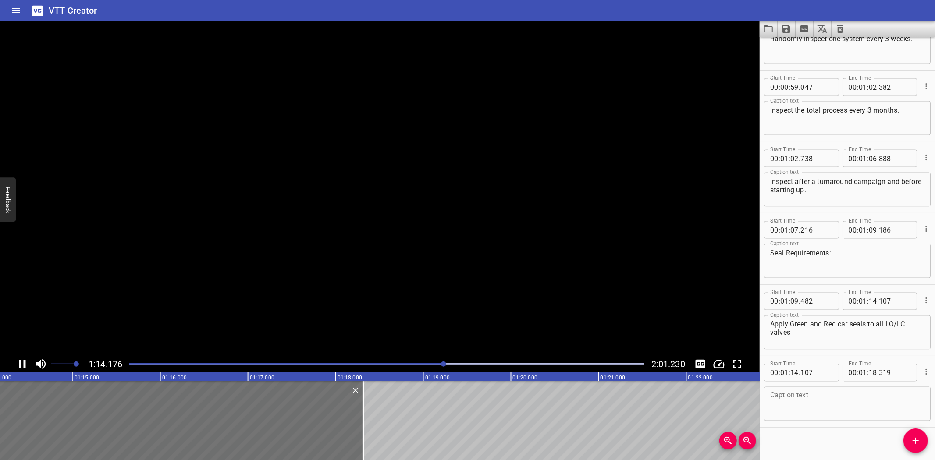
scroll to position [1189, 0]
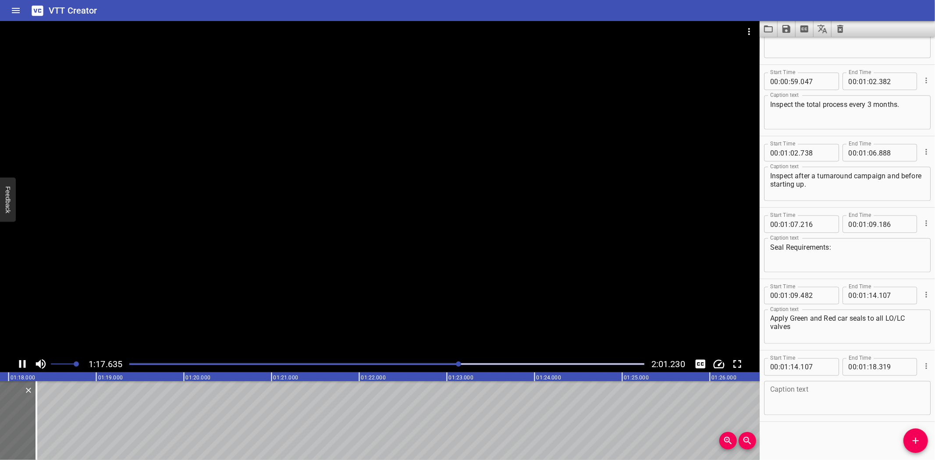
click at [311, 246] on div at bounding box center [380, 188] width 760 height 335
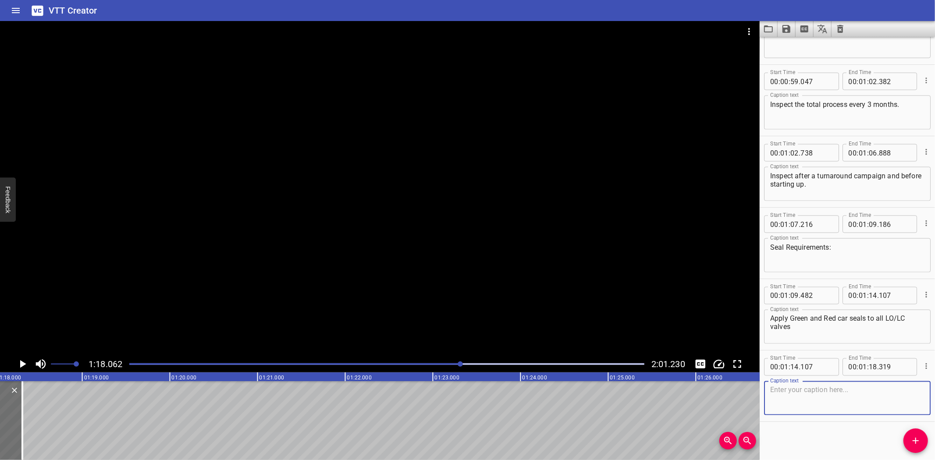
click at [808, 388] on textarea at bounding box center [847, 398] width 154 height 25
paste textarea "on SV-CPP and DN-WHP systems."
type textarea "on SV-CPP and DN-WHP systems."
drag, startPoint x: 914, startPoint y: 444, endPoint x: 502, endPoint y: 414, distance: 413.6
click at [902, 441] on div "Start Time 00 : 00 : 00 . 000 Start Time End Time 00 : 00 : 01 . 500 End Time C…" at bounding box center [847, 249] width 175 height 424
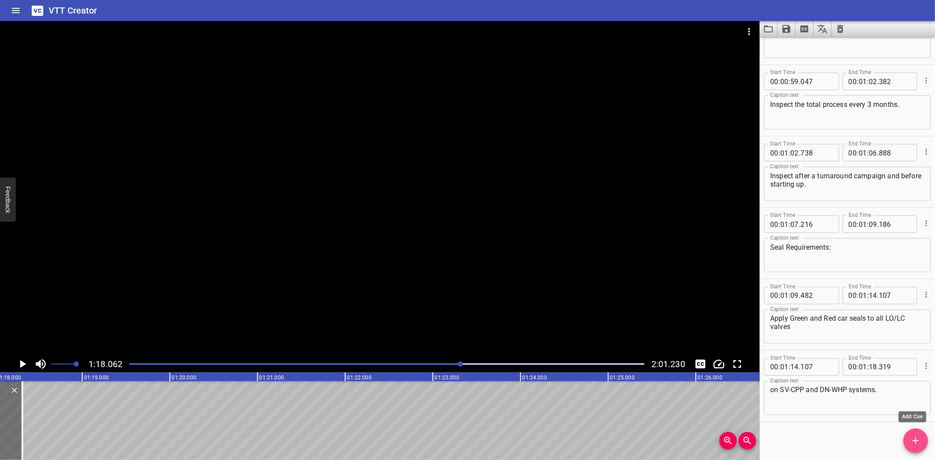
click at [915, 439] on icon "Add Cue" at bounding box center [916, 441] width 11 height 11
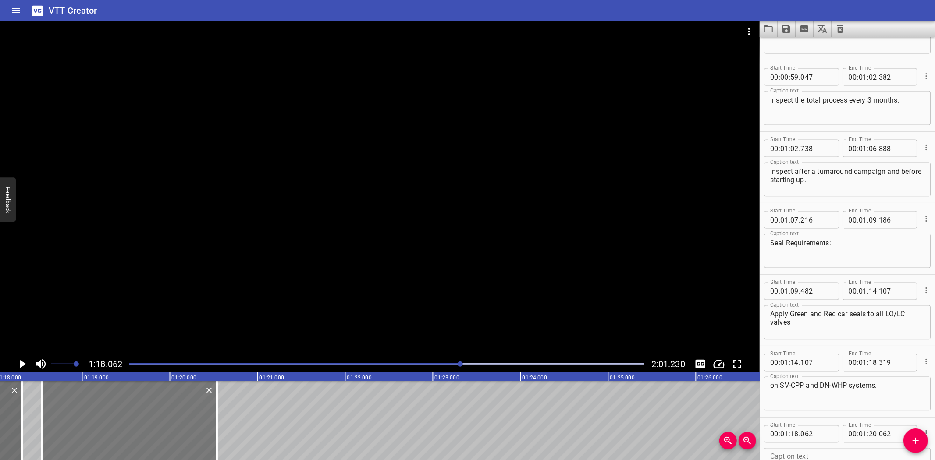
drag, startPoint x: 79, startPoint y: 405, endPoint x: 144, endPoint y: 408, distance: 64.5
click at [121, 406] on div at bounding box center [129, 420] width 175 height 79
type input "532"
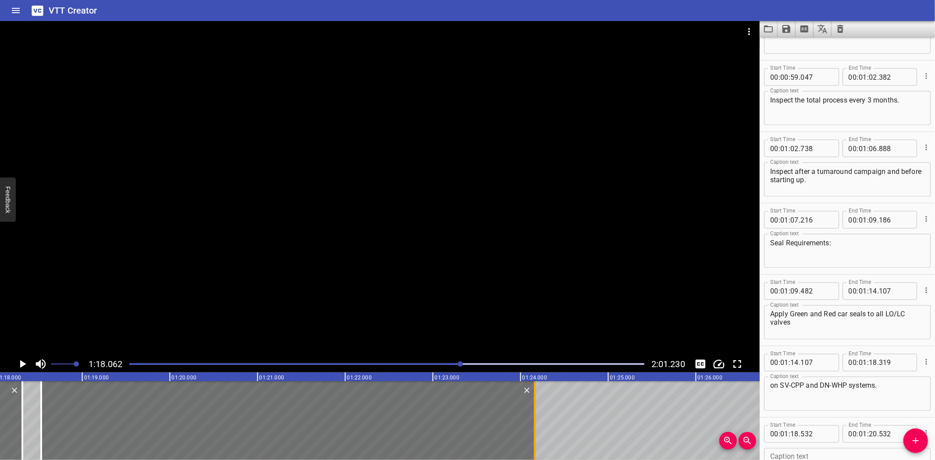
drag, startPoint x: 213, startPoint y: 410, endPoint x: 531, endPoint y: 419, distance: 318.4
click at [531, 419] on div at bounding box center [534, 420] width 9 height 79
type input "24"
type input "162"
click at [400, 238] on div at bounding box center [380, 188] width 760 height 335
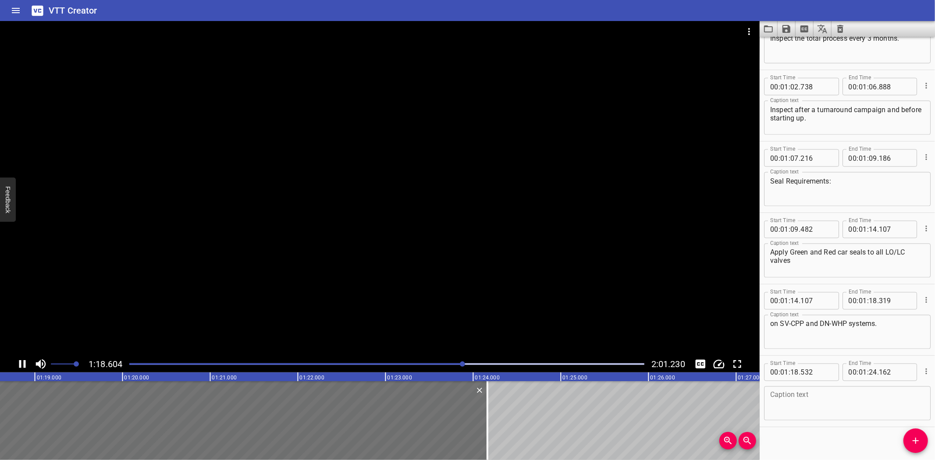
scroll to position [1260, 0]
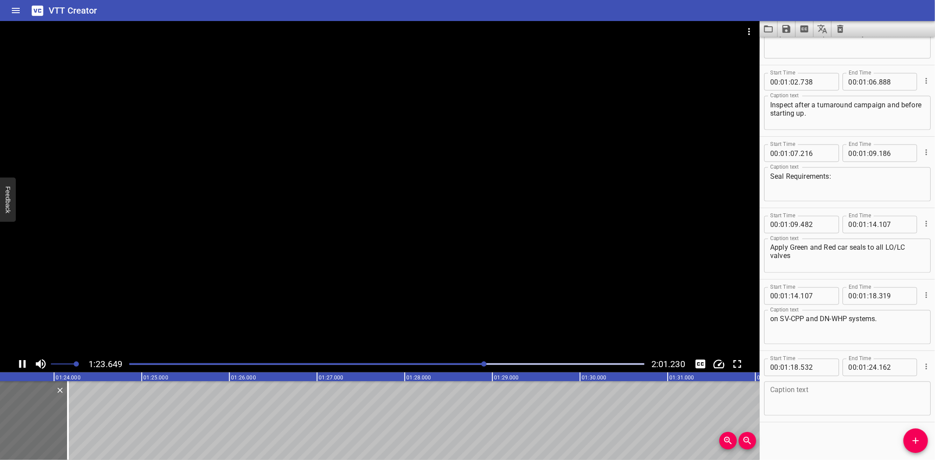
click at [214, 288] on div at bounding box center [380, 188] width 760 height 335
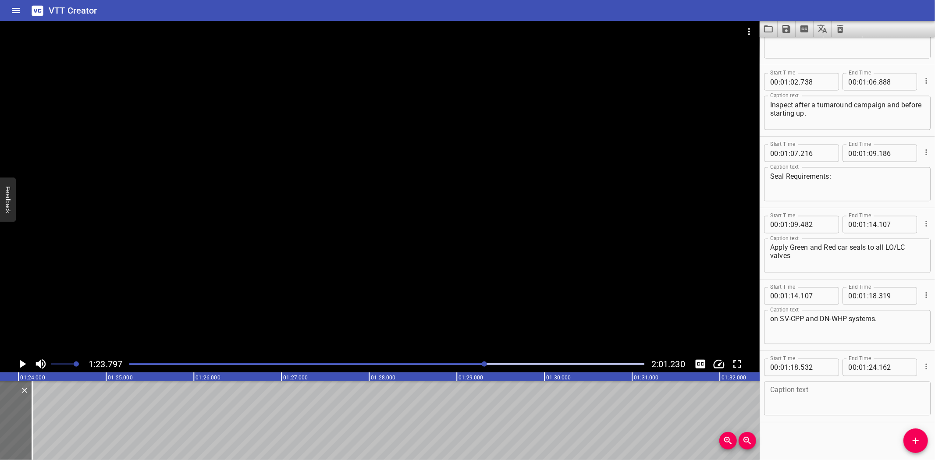
click at [787, 393] on textarea at bounding box center [847, 399] width 154 height 25
paste textarea "Use a Prolock with a tamper seal as a backup for frequently operated valves."
type textarea "Use a Prolock with a tamper seal as a backup for frequently operated valves."
click at [166, 308] on div at bounding box center [380, 188] width 760 height 335
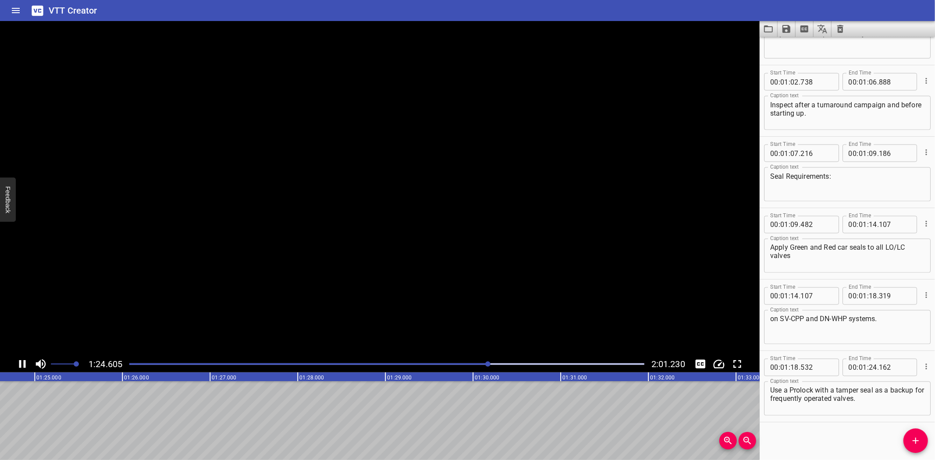
click at [166, 308] on video at bounding box center [380, 188] width 760 height 335
click at [366, 331] on div at bounding box center [380, 188] width 760 height 335
drag, startPoint x: 913, startPoint y: 437, endPoint x: 731, endPoint y: 433, distance: 182.0
click at [912, 437] on icon "Add Cue" at bounding box center [916, 441] width 11 height 11
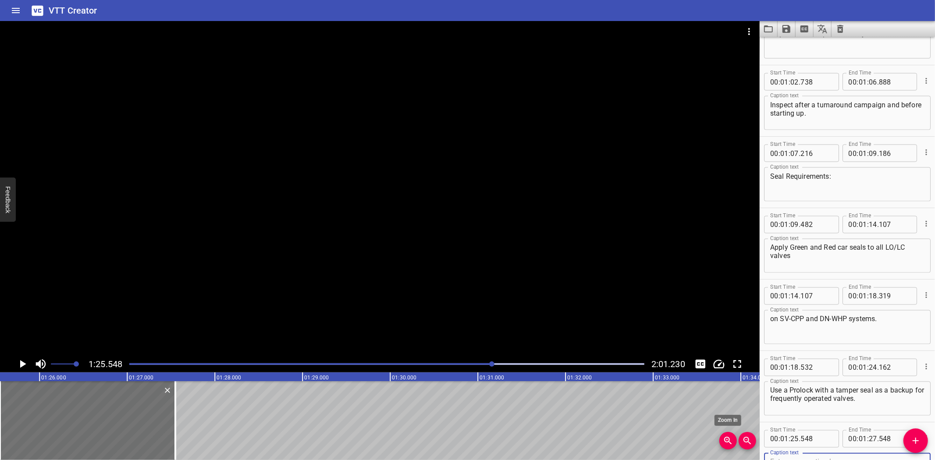
scroll to position [1264, 0]
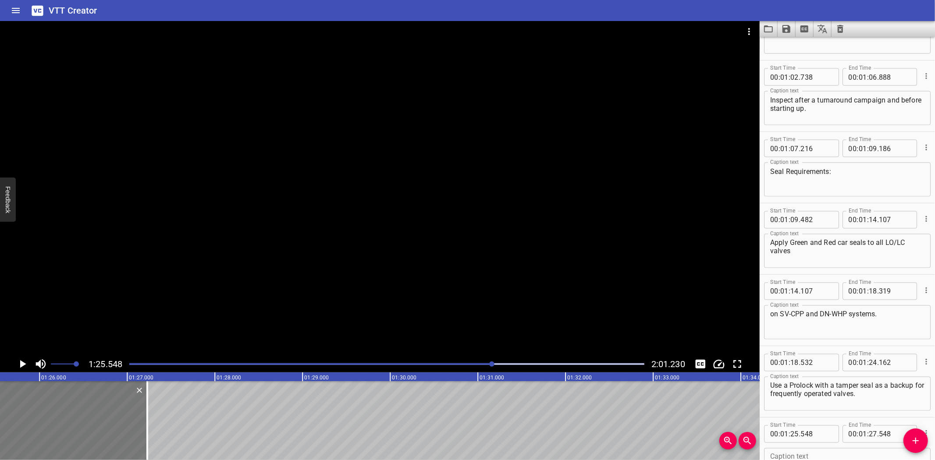
drag, startPoint x: 130, startPoint y: 423, endPoint x: 115, endPoint y: 423, distance: 15.3
click at [115, 423] on div at bounding box center [59, 420] width 175 height 79
type input "228"
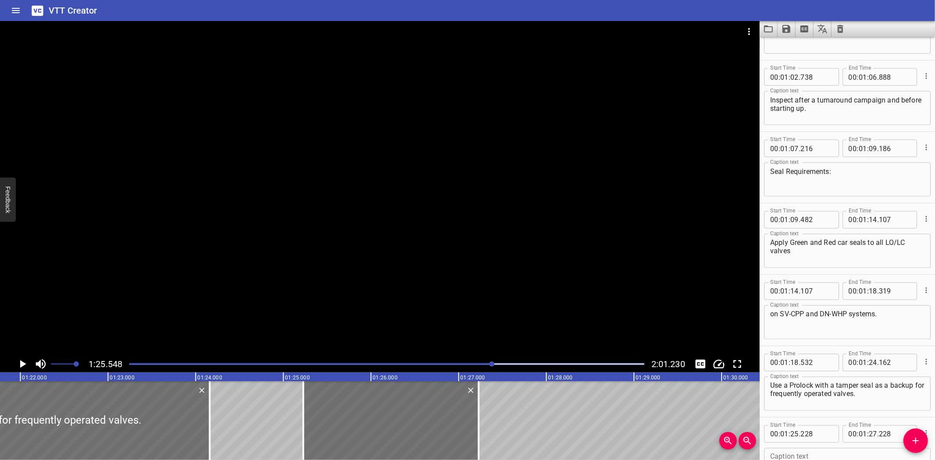
scroll to position [0, 7056]
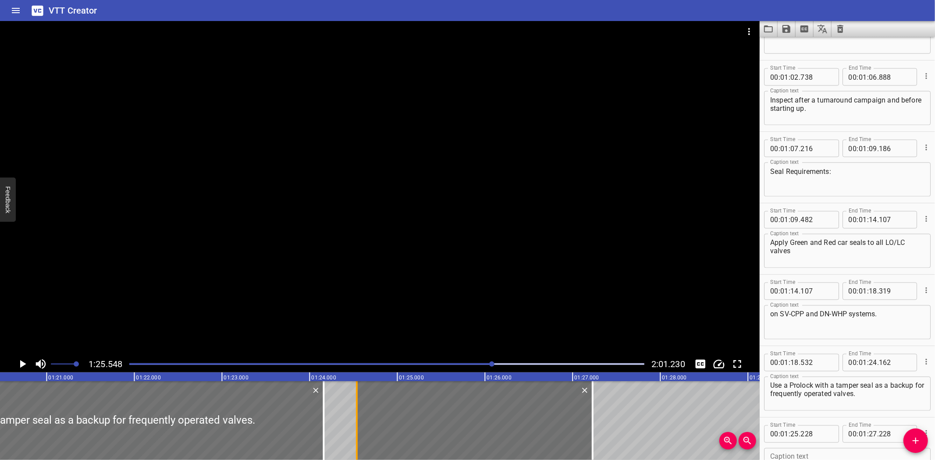
drag, startPoint x: 418, startPoint y: 431, endPoint x: 358, endPoint y: 440, distance: 61.2
click at [358, 440] on div at bounding box center [356, 420] width 9 height 79
type input "24"
type input "538"
click at [819, 455] on textarea at bounding box center [847, 465] width 154 height 25
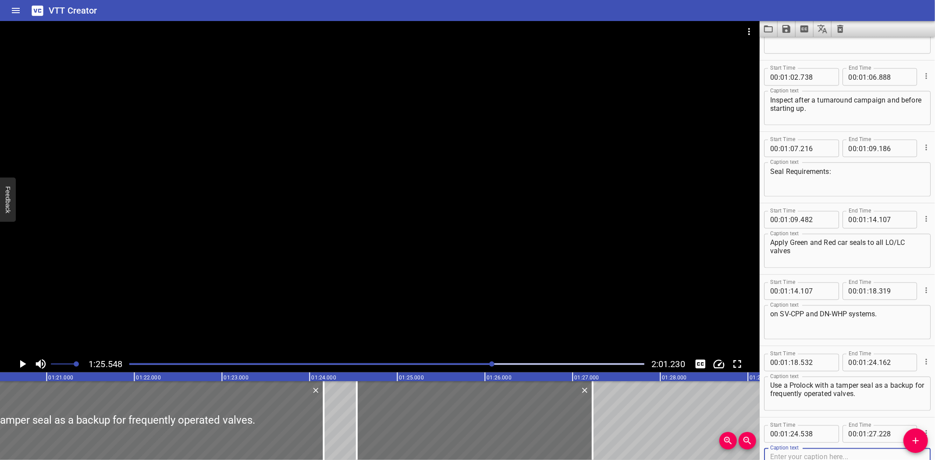
paste textarea "Specific Seal Applications:"
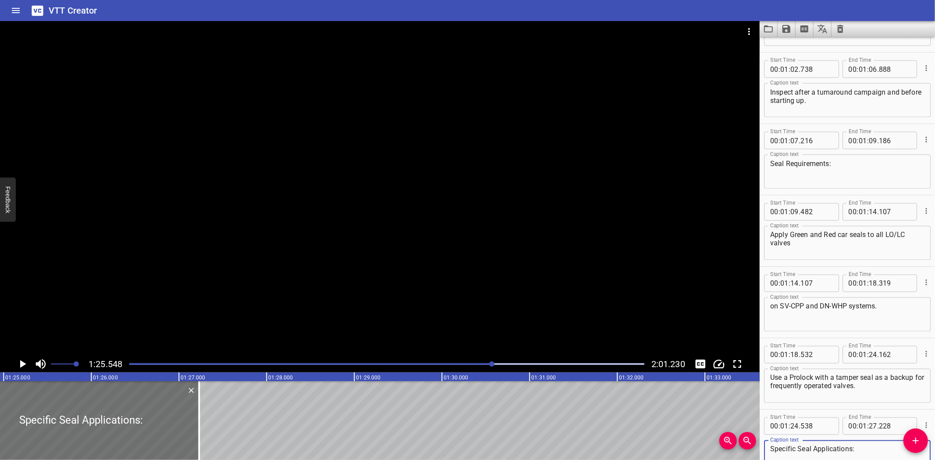
scroll to position [0, 7522]
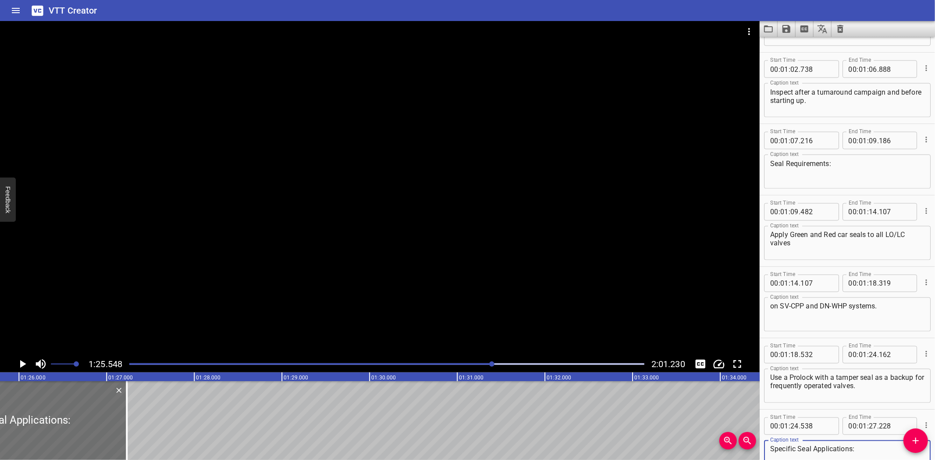
type textarea "Specific Seal Applications:"
click at [152, 415] on div "Notes for Improvement The flange, plug, or cap on bleed or drain valves— marked…" at bounding box center [369, 420] width 15783 height 79
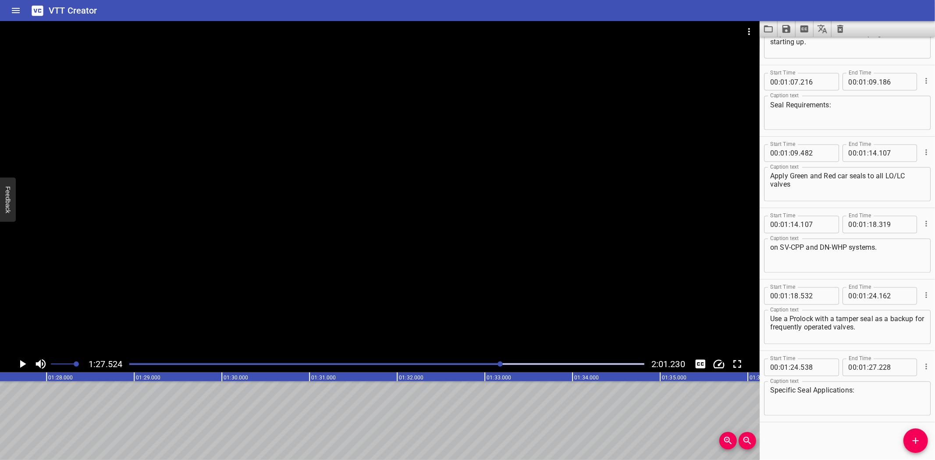
scroll to position [0, 7674]
click at [915, 436] on icon "Add Cue" at bounding box center [916, 441] width 11 height 11
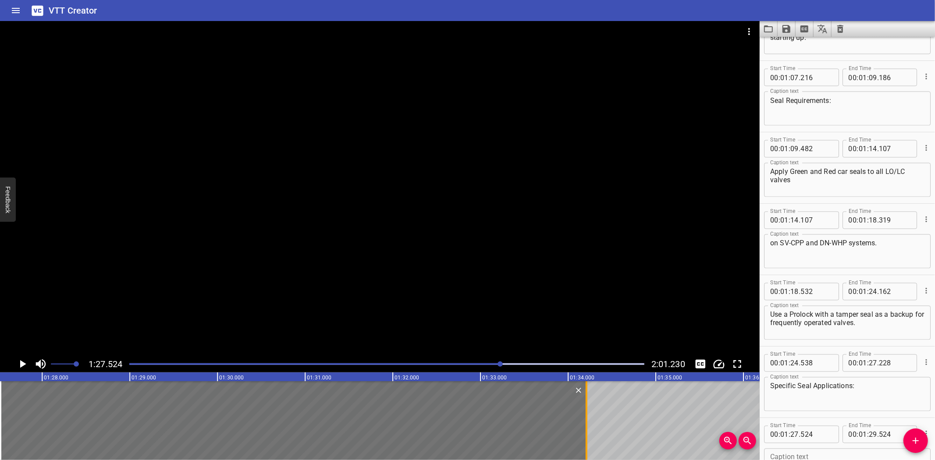
drag, startPoint x: 177, startPoint y: 431, endPoint x: 587, endPoint y: 431, distance: 409.5
click at [587, 431] on div at bounding box center [586, 420] width 9 height 79
type input "34"
type input "204"
click at [400, 231] on div at bounding box center [380, 188] width 760 height 335
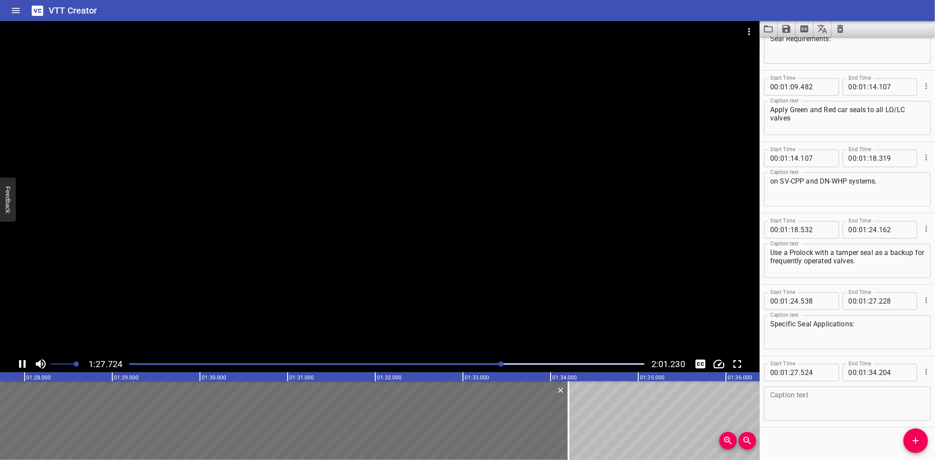
scroll to position [1403, 0]
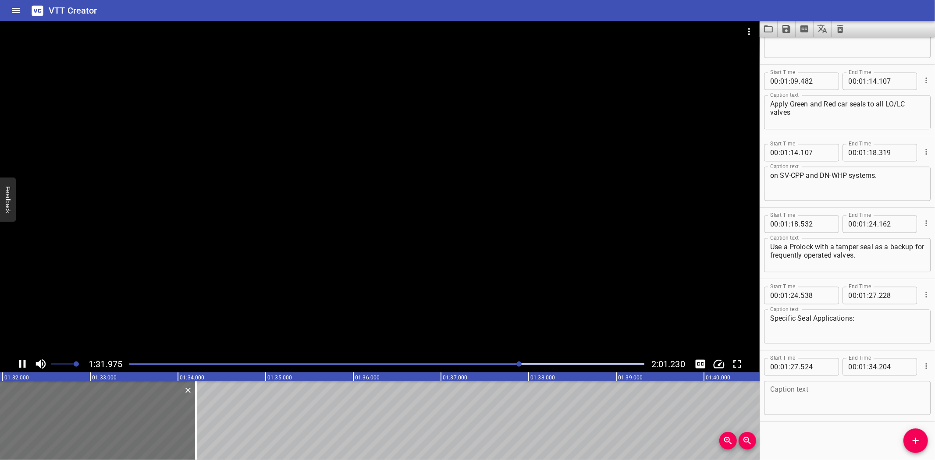
click at [218, 307] on div at bounding box center [380, 188] width 760 height 335
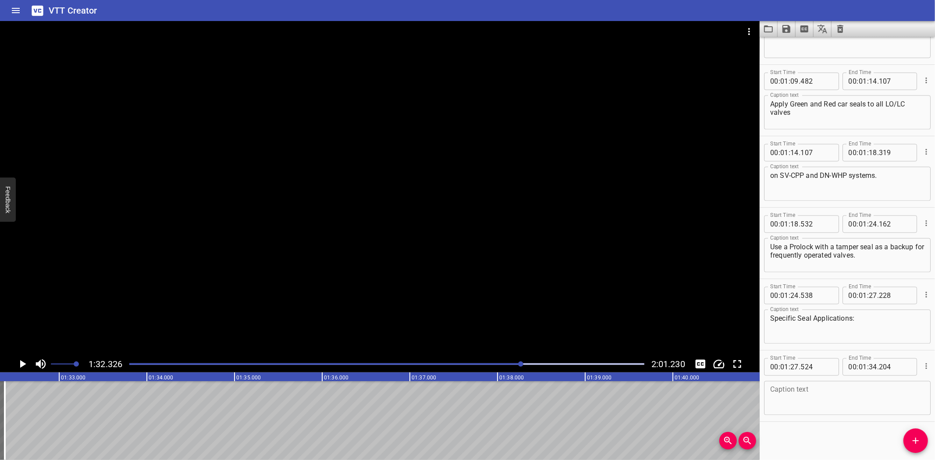
drag, startPoint x: 83, startPoint y: 424, endPoint x: 82, endPoint y: 436, distance: 12.7
click at [6, 438] on div at bounding box center [4, 420] width 9 height 79
type input "32"
type input "384"
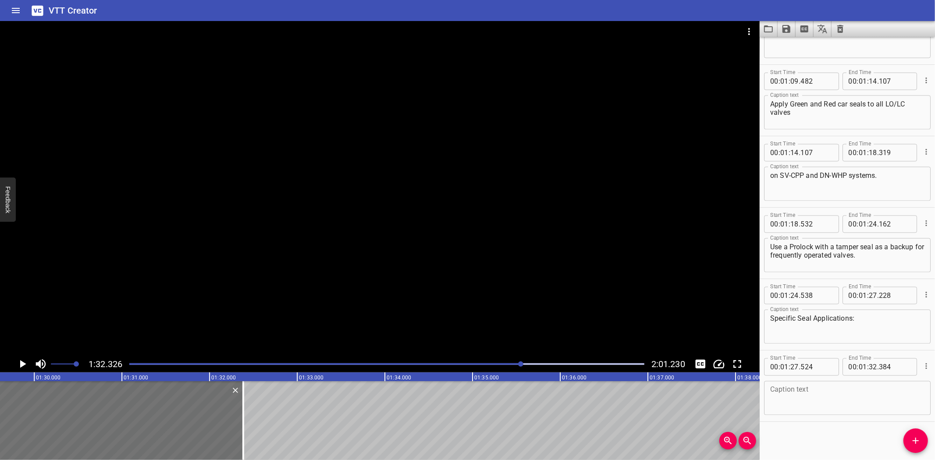
scroll to position [0, 7847]
click at [257, 413] on div at bounding box center [253, 420] width 9 height 79
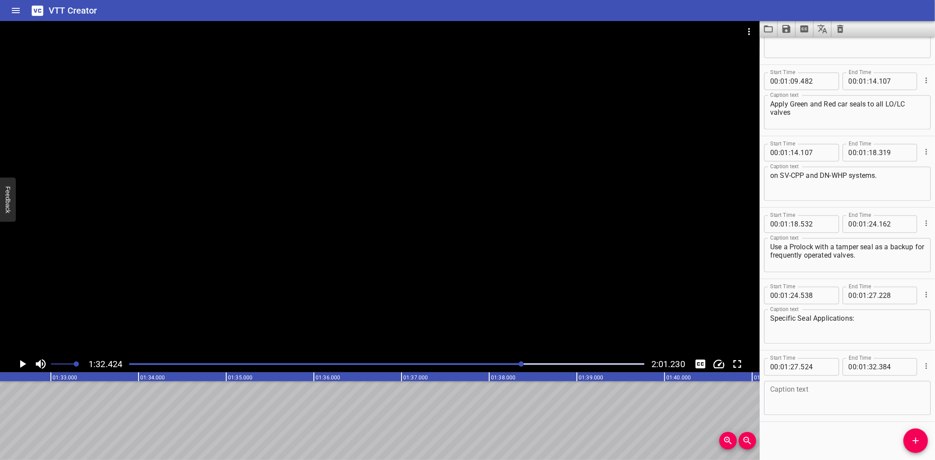
click at [259, 330] on div at bounding box center [380, 188] width 760 height 335
click at [299, 308] on div at bounding box center [380, 188] width 760 height 335
drag, startPoint x: 912, startPoint y: 441, endPoint x: 903, endPoint y: 439, distance: 9.2
click at [912, 441] on icon "Add Cue" at bounding box center [916, 441] width 11 height 11
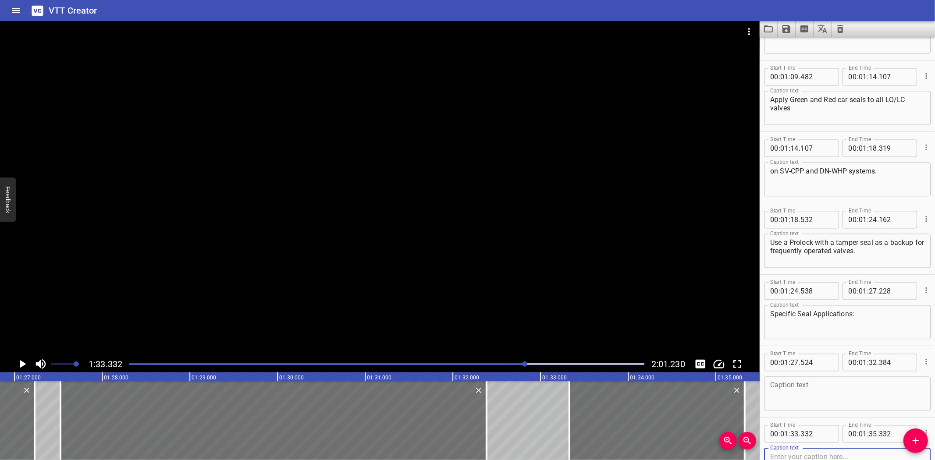
scroll to position [0, 7759]
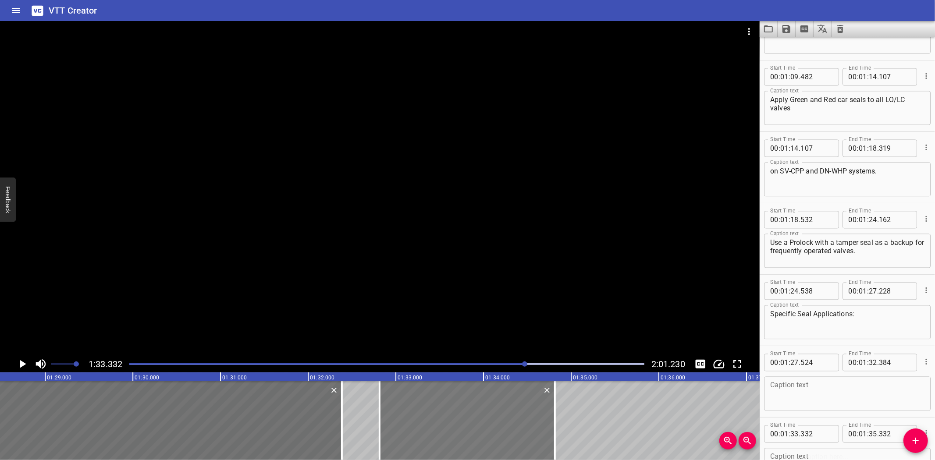
drag, startPoint x: 509, startPoint y: 437, endPoint x: 463, endPoint y: 441, distance: 45.8
click at [462, 441] on div at bounding box center [467, 420] width 175 height 79
type input "32"
type input "797"
type input "34"
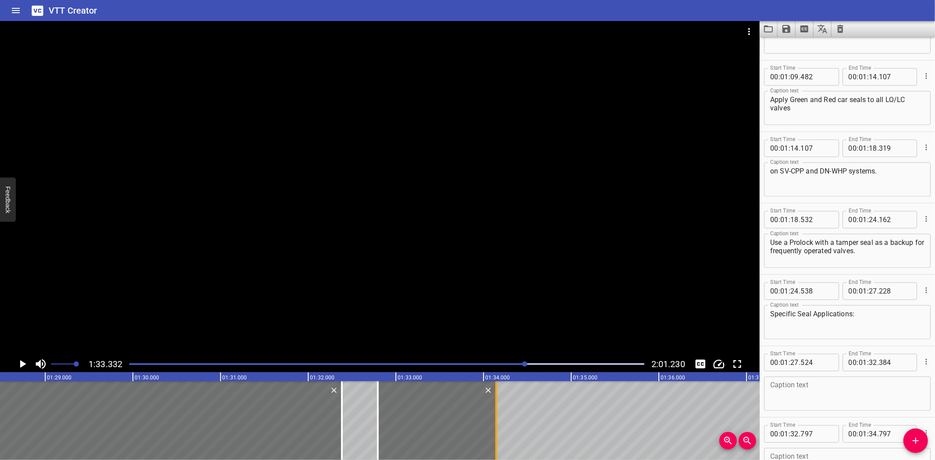
drag, startPoint x: 552, startPoint y: 431, endPoint x: 495, endPoint y: 439, distance: 57.7
click at [495, 439] on div at bounding box center [496, 420] width 2 height 79
type input "147"
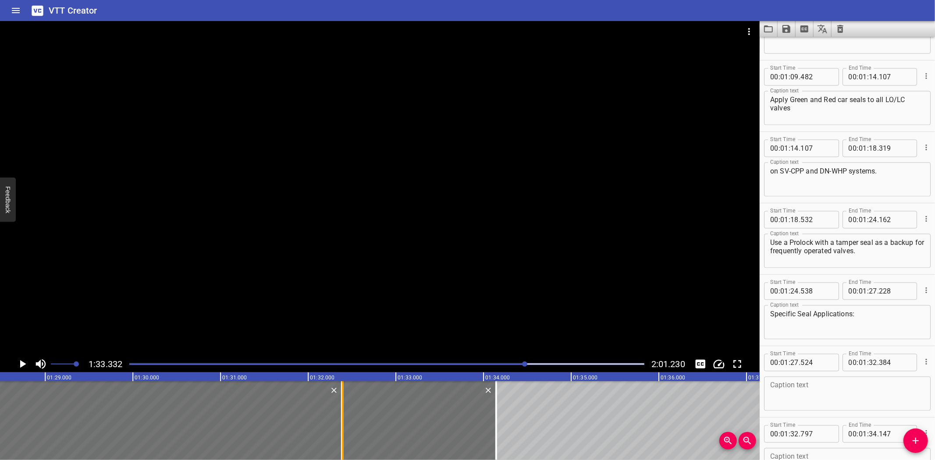
drag, startPoint x: 378, startPoint y: 437, endPoint x: 343, endPoint y: 444, distance: 35.7
click at [343, 444] on div at bounding box center [343, 420] width 2 height 79
type input "397"
click at [820, 432] on input "number" at bounding box center [817, 435] width 32 height 18
type input "384"
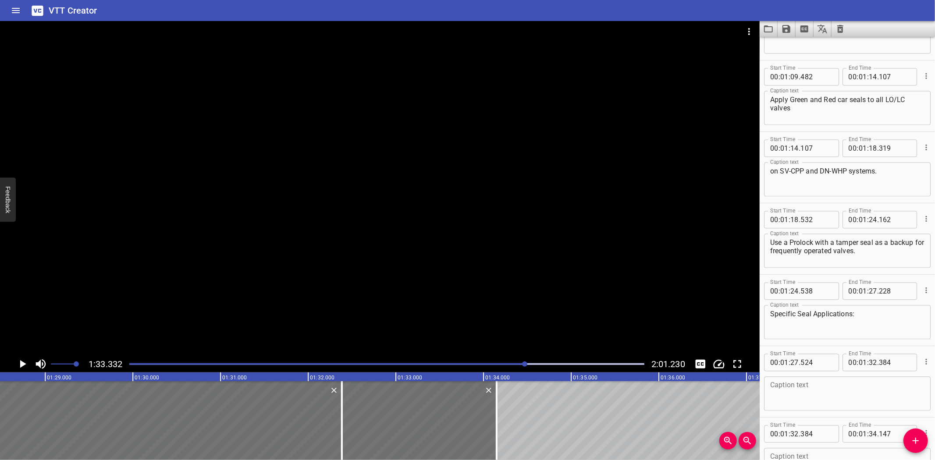
click at [796, 386] on textarea at bounding box center [847, 394] width 154 height 25
paste textarea "Silver car seals must be used for isolation on SV-CPP"
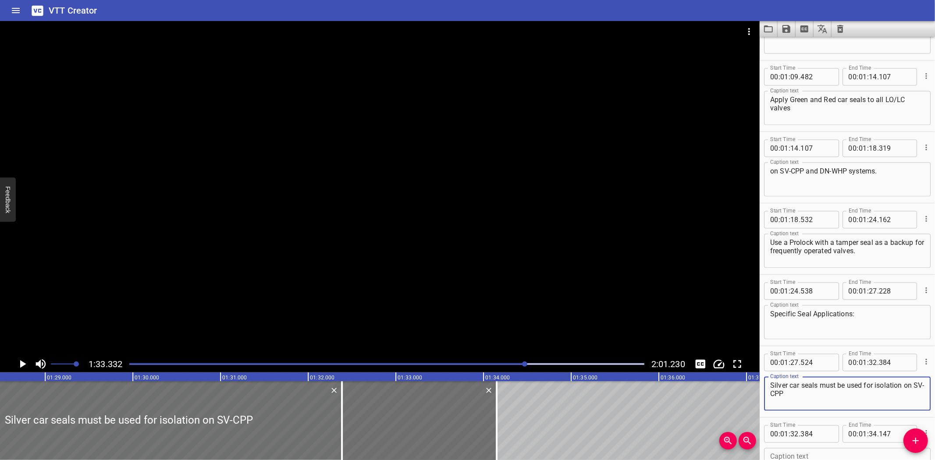
type textarea "Silver car seals must be used for isolation on SV-CPP"
click at [827, 449] on div "Caption text" at bounding box center [847, 466] width 167 height 34
paste textarea "during a shutdown campaign when the system is under boundary isolation."
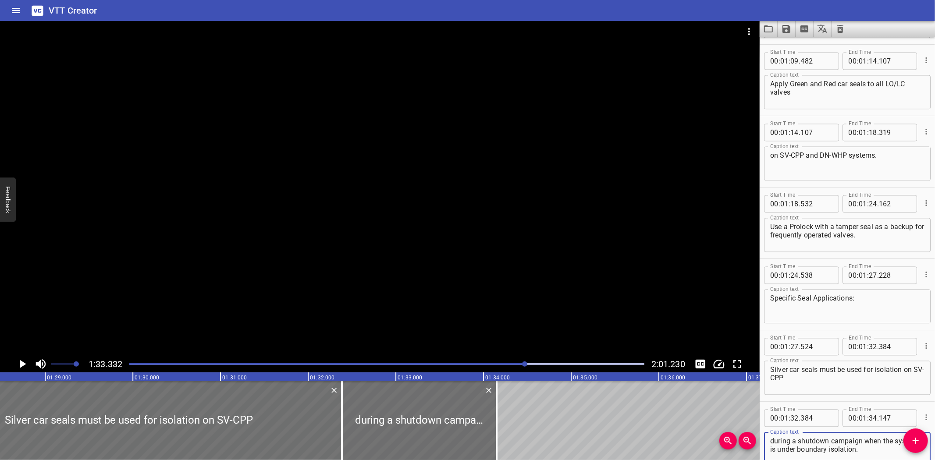
type textarea "during a shutdown campaign when the system is under boundary isolation."
click at [450, 272] on div at bounding box center [380, 188] width 760 height 335
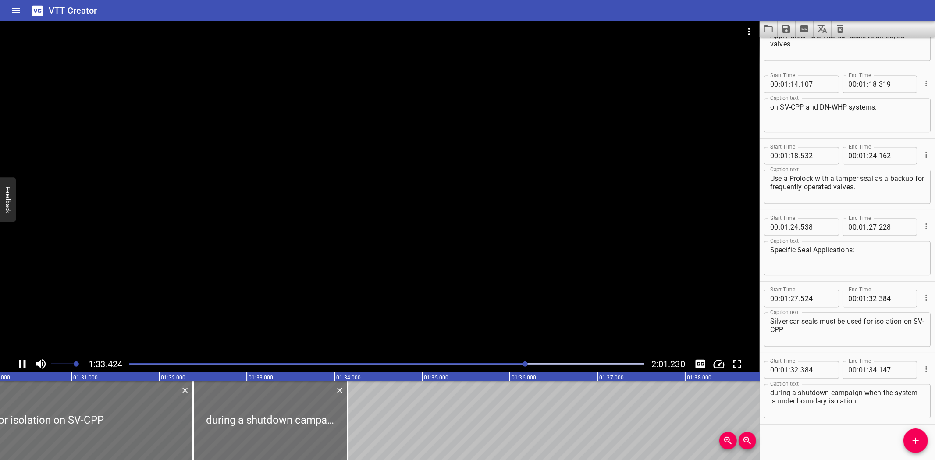
scroll to position [1474, 0]
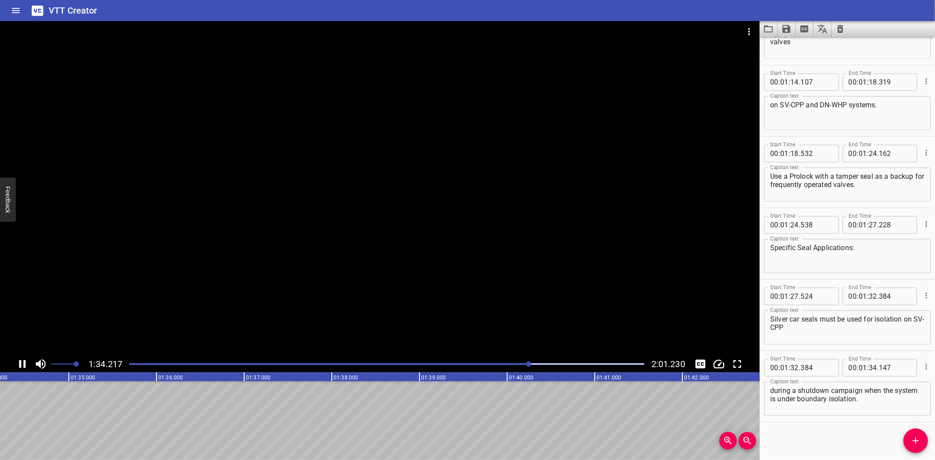
click at [419, 283] on div at bounding box center [380, 188] width 760 height 335
click at [418, 288] on div at bounding box center [380, 188] width 760 height 335
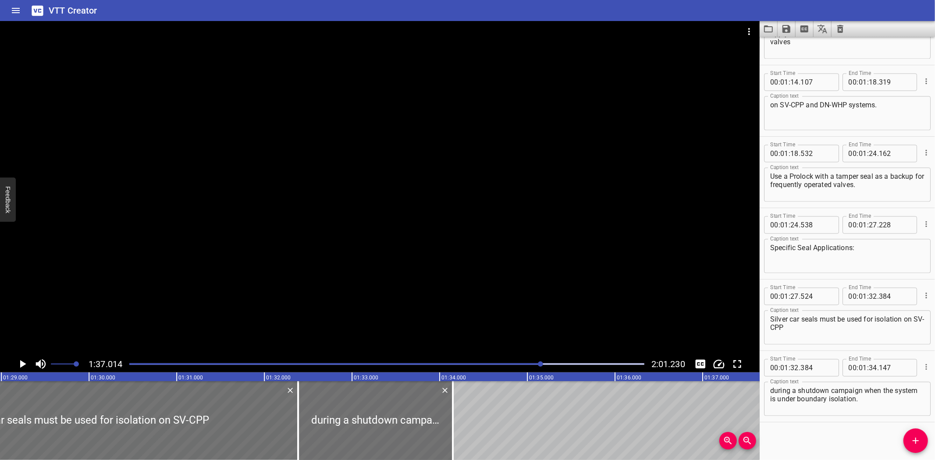
scroll to position [0, 7823]
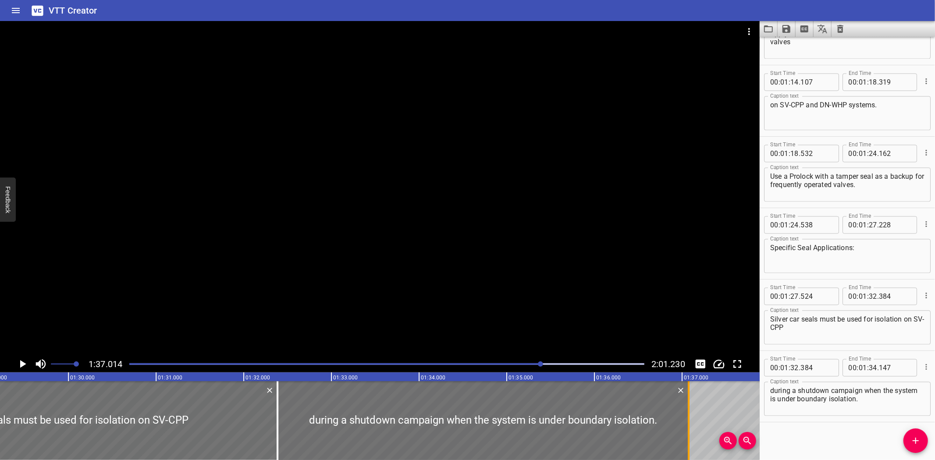
drag, startPoint x: 434, startPoint y: 427, endPoint x: 691, endPoint y: 430, distance: 256.5
click at [691, 430] on div at bounding box center [688, 420] width 9 height 79
type input "37"
type input "072"
click at [214, 403] on div at bounding box center [64, 420] width 426 height 79
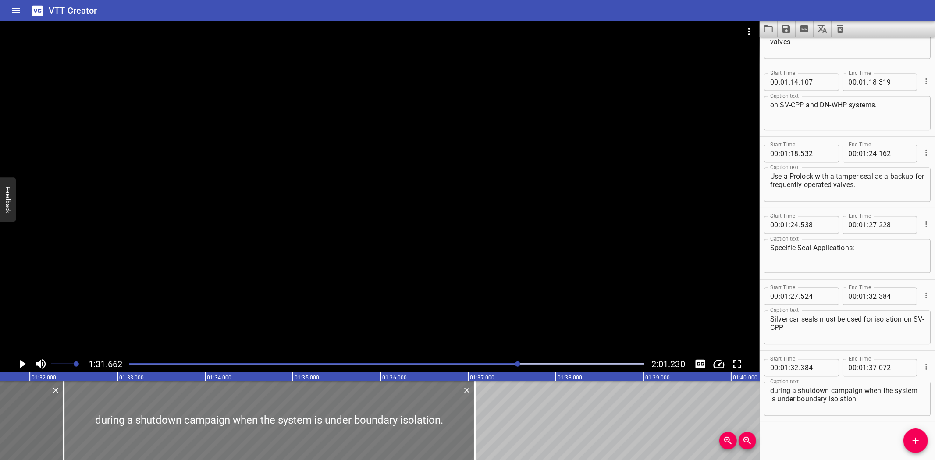
click at [297, 408] on div at bounding box center [269, 420] width 411 height 79
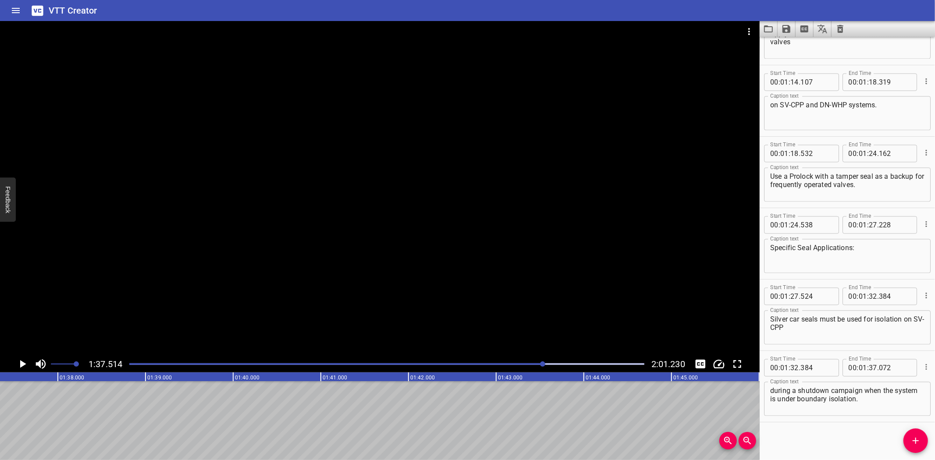
scroll to position [0, 8550]
click at [919, 437] on icon "Add Cue" at bounding box center [916, 441] width 11 height 11
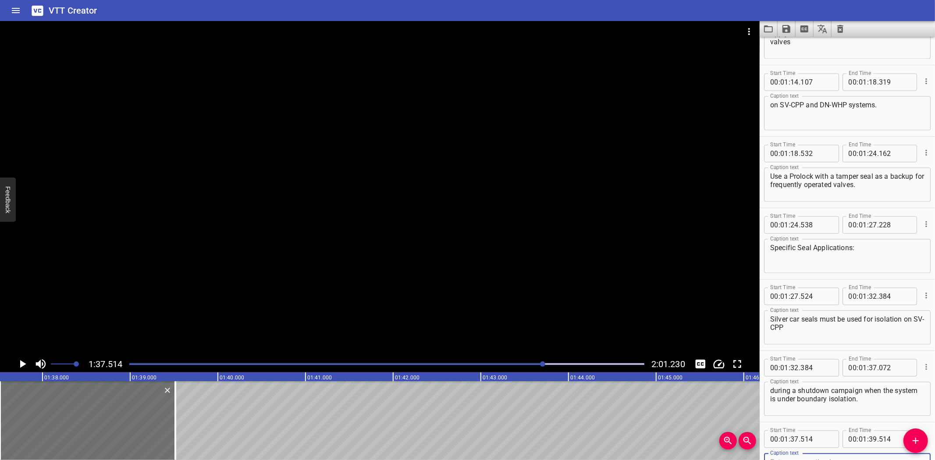
scroll to position [1479, 0]
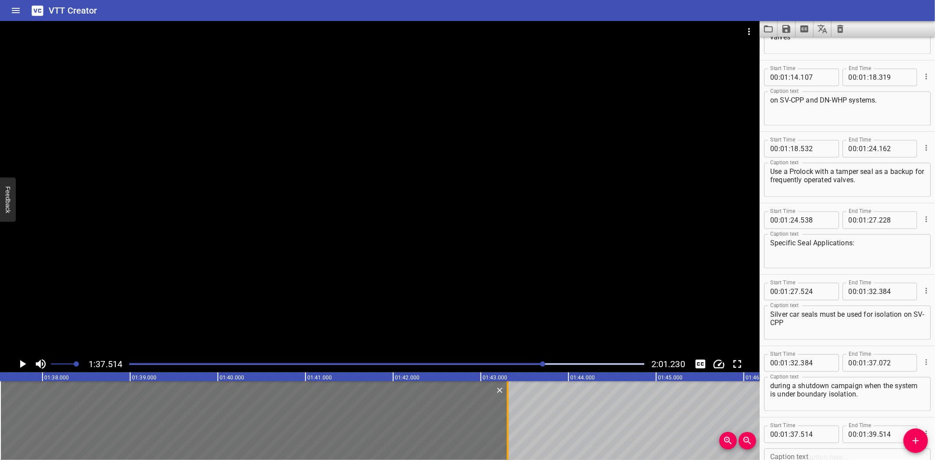
drag, startPoint x: 173, startPoint y: 433, endPoint x: 505, endPoint y: 437, distance: 332.4
click at [505, 437] on div at bounding box center [507, 420] width 9 height 79
type input "43"
type input "304"
click at [369, 231] on div at bounding box center [380, 188] width 760 height 335
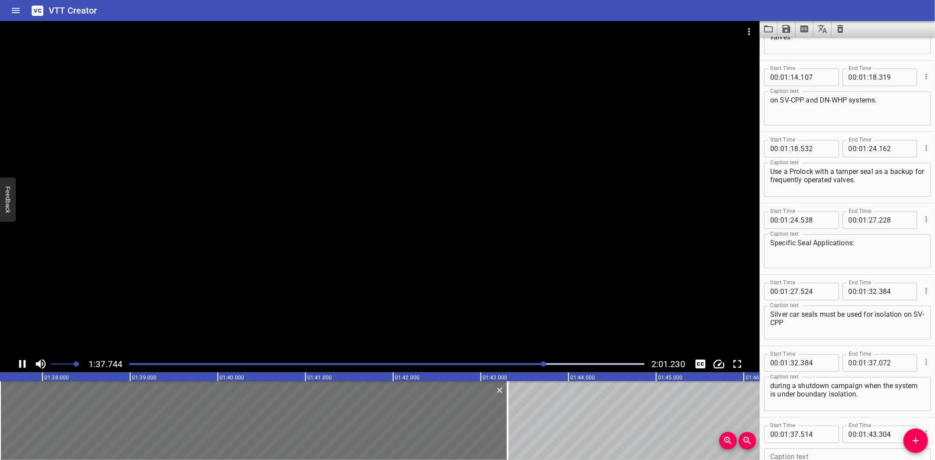
scroll to position [1545, 0]
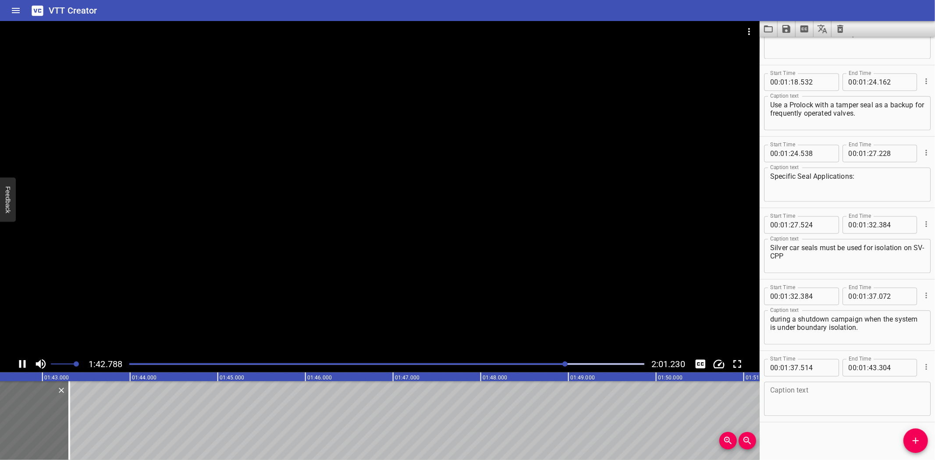
click at [90, 317] on div at bounding box center [380, 188] width 760 height 335
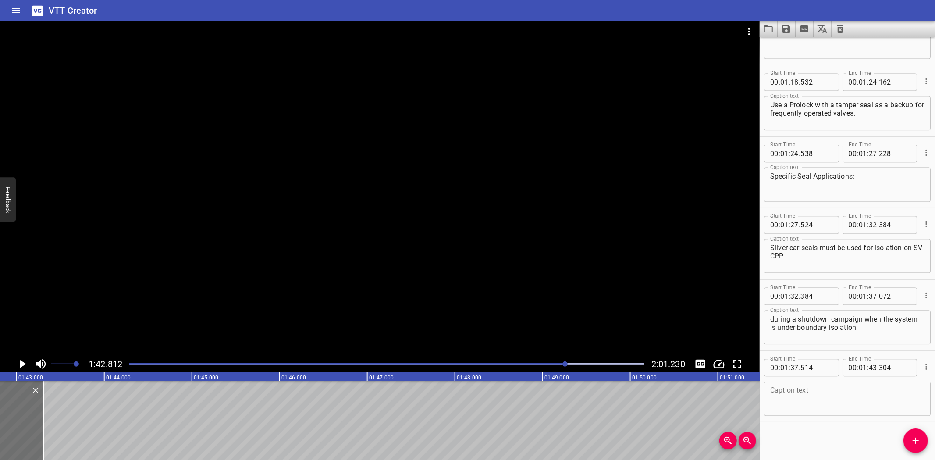
click at [795, 399] on textarea at bounding box center [847, 399] width 154 height 25
paste textarea "Silver car seals must also be applied at DN-WHP isolation points"
type textarea "Silver car seals must also be applied at DN-WHP isolation points"
click at [913, 444] on icon "Add Cue" at bounding box center [916, 441] width 11 height 11
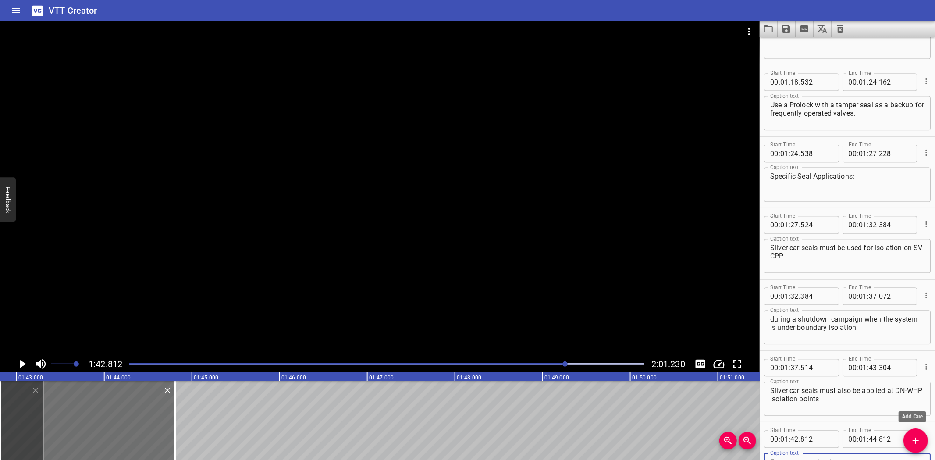
scroll to position [1550, 0]
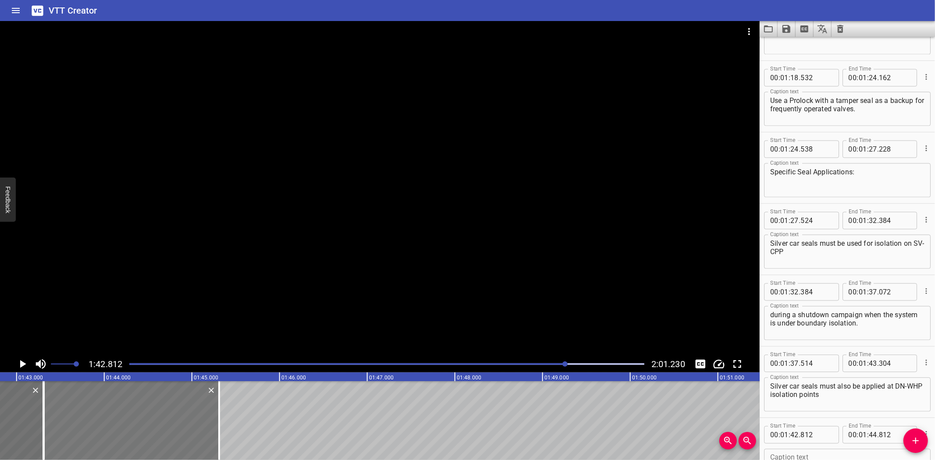
drag, startPoint x: 125, startPoint y: 415, endPoint x: 136, endPoint y: 426, distance: 15.8
click at [136, 426] on div at bounding box center [131, 420] width 175 height 79
type input "43"
type input "312"
type input "45"
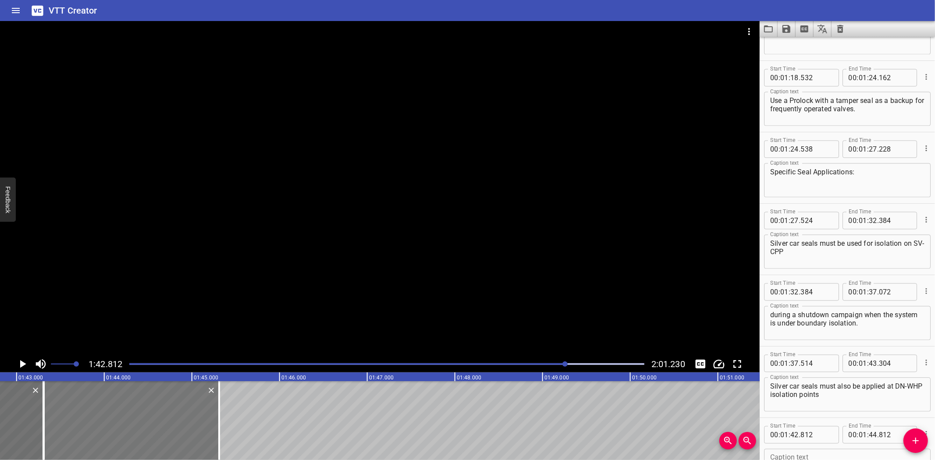
type input "312"
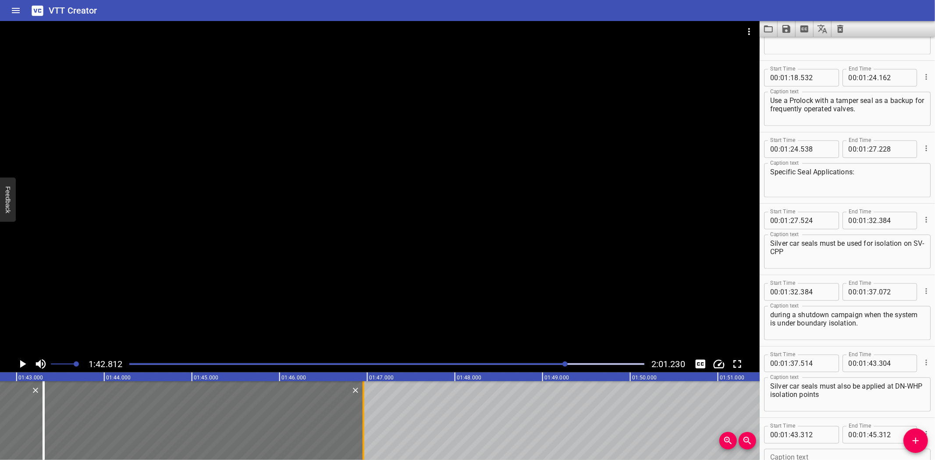
drag, startPoint x: 217, startPoint y: 429, endPoint x: 361, endPoint y: 432, distance: 144.3
click at [361, 432] on div at bounding box center [363, 420] width 9 height 79
type input "46"
type input "957"
click at [823, 430] on input "number" at bounding box center [817, 435] width 32 height 18
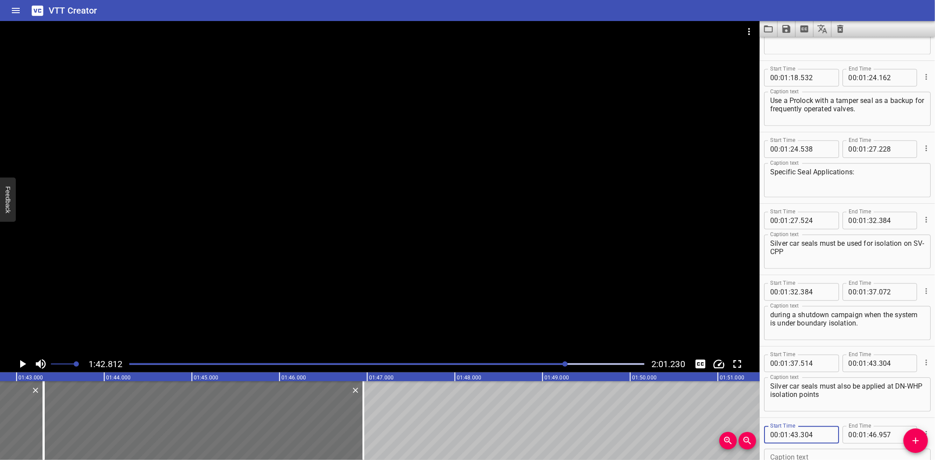
type input "304"
click at [327, 269] on div at bounding box center [380, 188] width 760 height 335
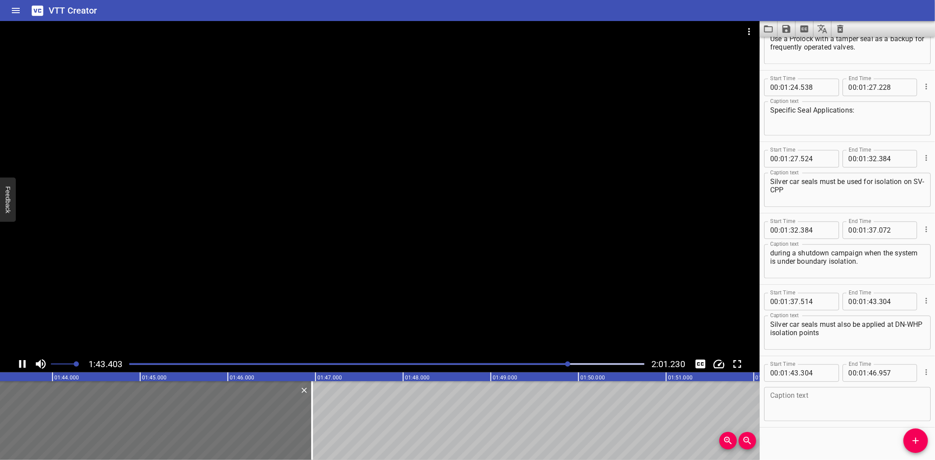
scroll to position [1616, 0]
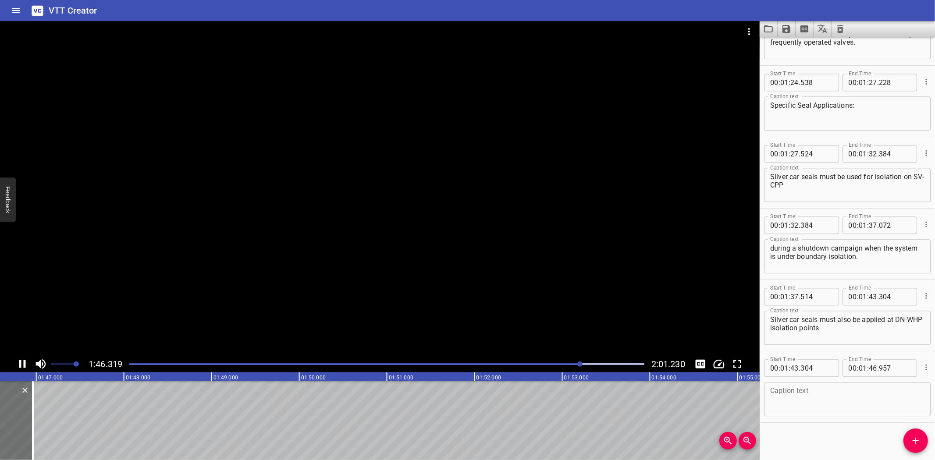
click at [239, 284] on div at bounding box center [380, 188] width 760 height 335
click at [829, 402] on textarea at bounding box center [847, 399] width 154 height 25
paste textarea "as there is no lockout box available at that location."
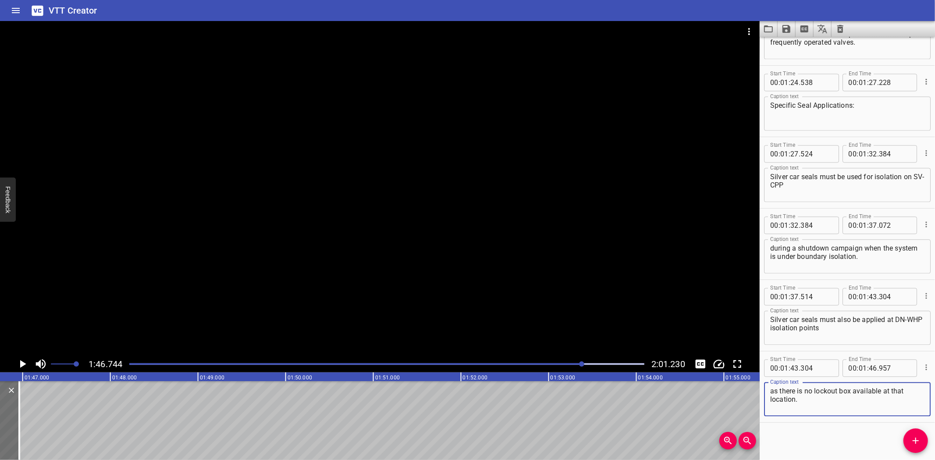
type textarea "as there is no lockout box available at that location."
drag, startPoint x: 914, startPoint y: 441, endPoint x: 699, endPoint y: 425, distance: 215.4
click at [908, 440] on span "Add Cue" at bounding box center [916, 441] width 25 height 11
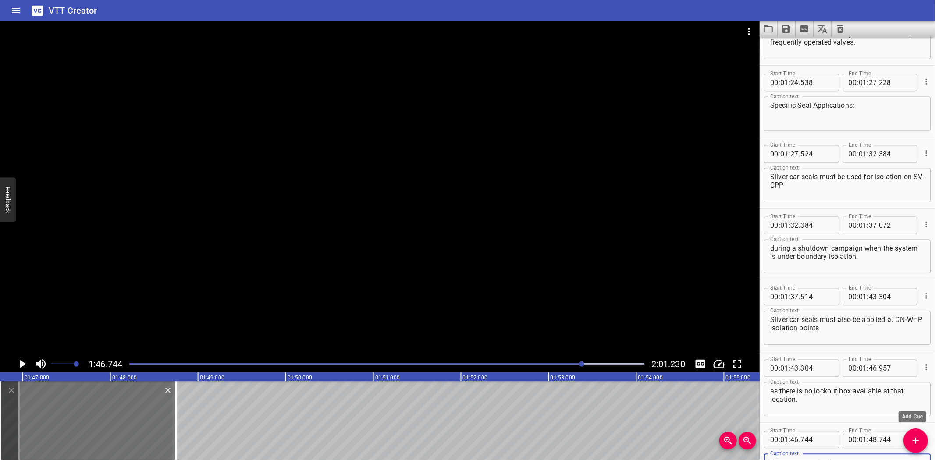
scroll to position [1621, 0]
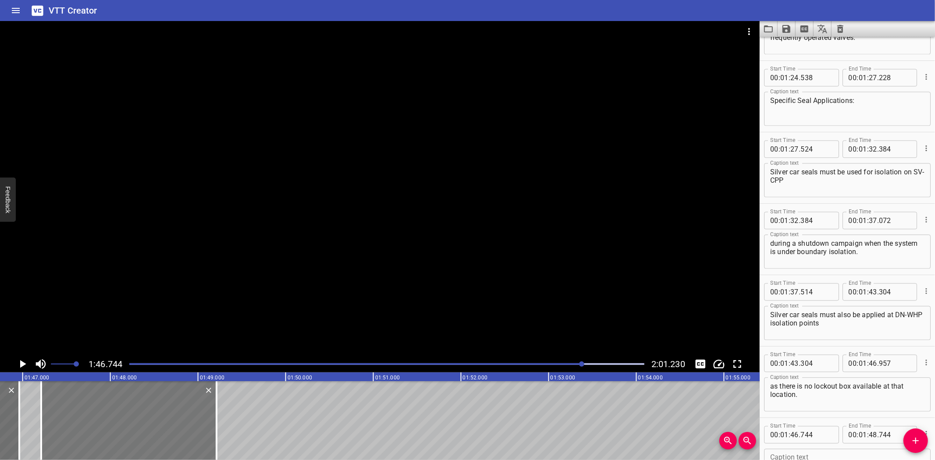
drag, startPoint x: 119, startPoint y: 421, endPoint x: 160, endPoint y: 423, distance: 40.8
click at [160, 423] on div at bounding box center [128, 420] width 175 height 79
type input "47"
type input "209"
type input "49"
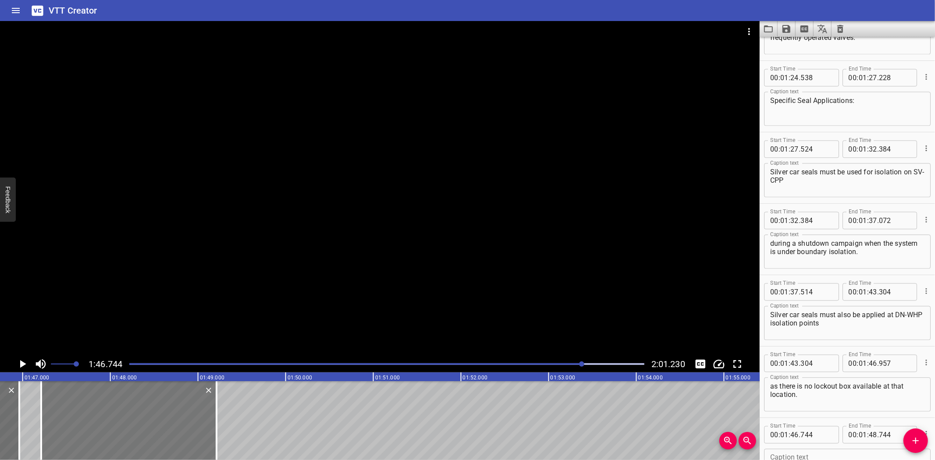
type input "209"
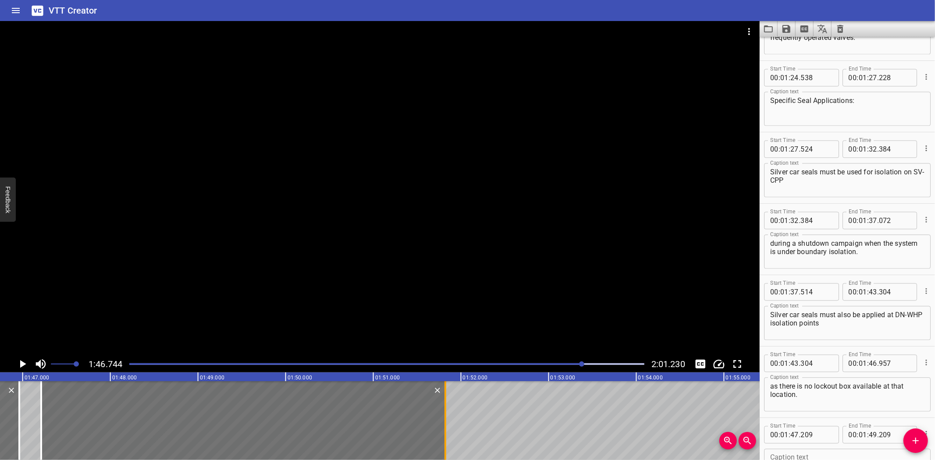
drag, startPoint x: 303, startPoint y: 426, endPoint x: 446, endPoint y: 435, distance: 142.8
click at [446, 435] on div at bounding box center [445, 420] width 9 height 79
type input "51"
type input "819"
click at [329, 267] on div at bounding box center [380, 188] width 760 height 335
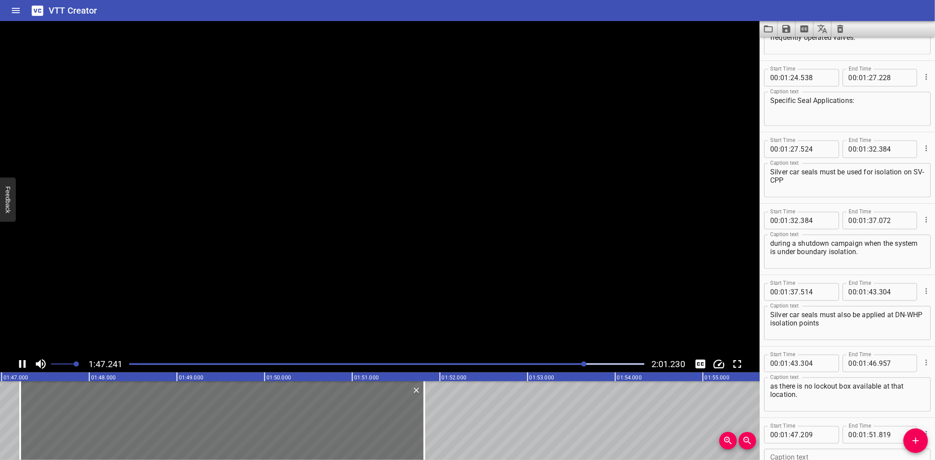
scroll to position [1688, 0]
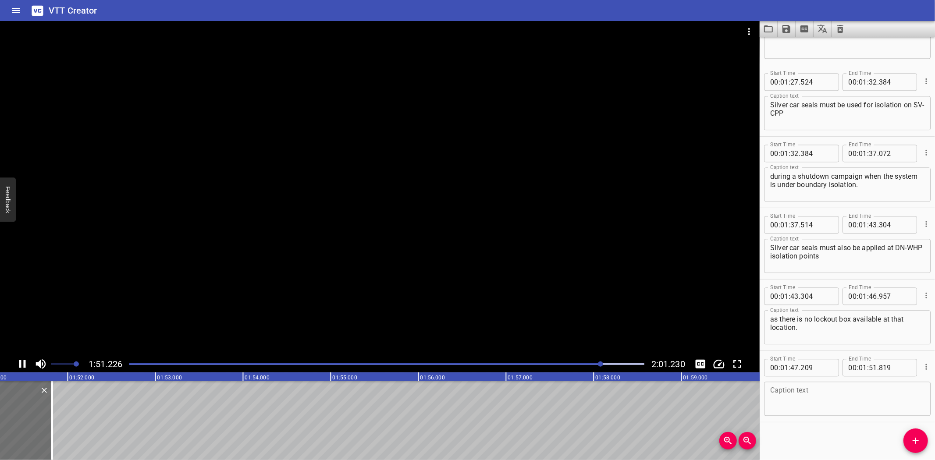
click at [178, 311] on div at bounding box center [380, 188] width 760 height 335
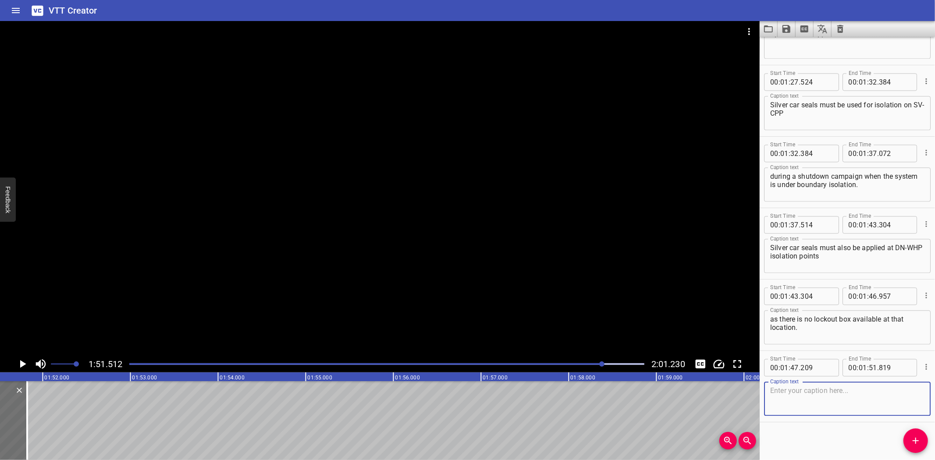
click at [830, 408] on textarea at bounding box center [847, 399] width 154 height 25
paste textarea "A prolock with a padlock must be applied for normal isolation."
type textarea "A prolock with a padlock must be applied for normal isolation."
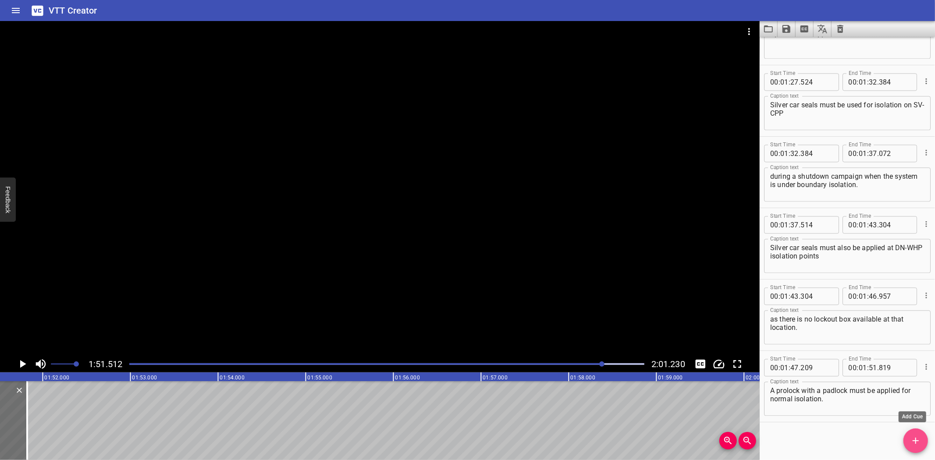
drag, startPoint x: 908, startPoint y: 436, endPoint x: 572, endPoint y: 421, distance: 336.6
click at [902, 434] on div "Start Time 00 : 00 : 00 . 000 Start Time End Time 00 : 00 : 01 . 500 End Time C…" at bounding box center [847, 249] width 175 height 424
click at [912, 438] on icon "Add Cue" at bounding box center [916, 441] width 11 height 11
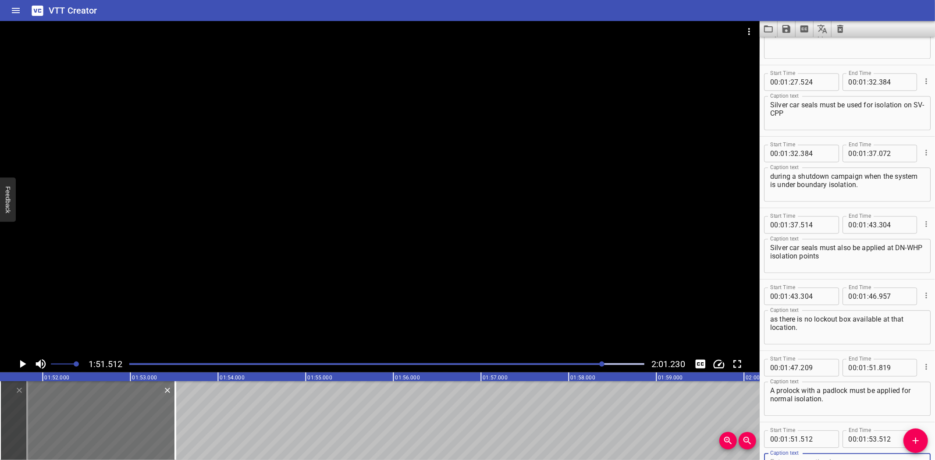
scroll to position [1693, 0]
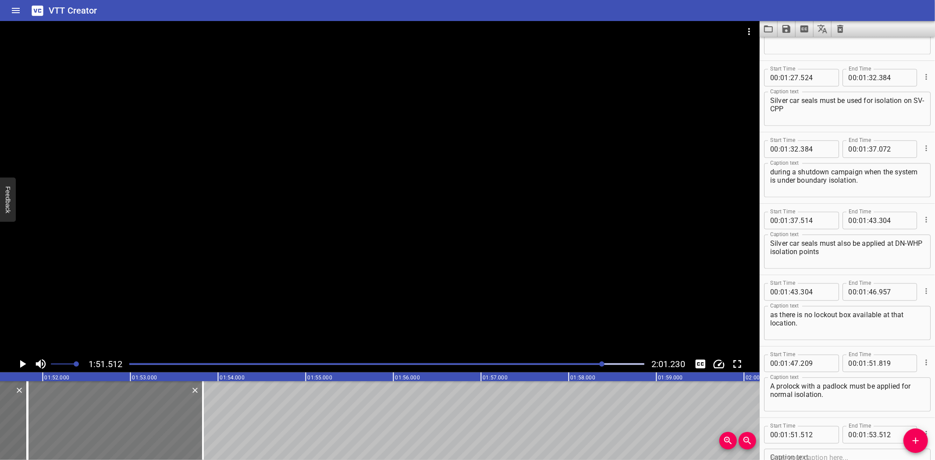
drag, startPoint x: 71, startPoint y: 419, endPoint x: 98, endPoint y: 420, distance: 27.2
click at [98, 420] on div at bounding box center [115, 420] width 175 height 79
type input "827"
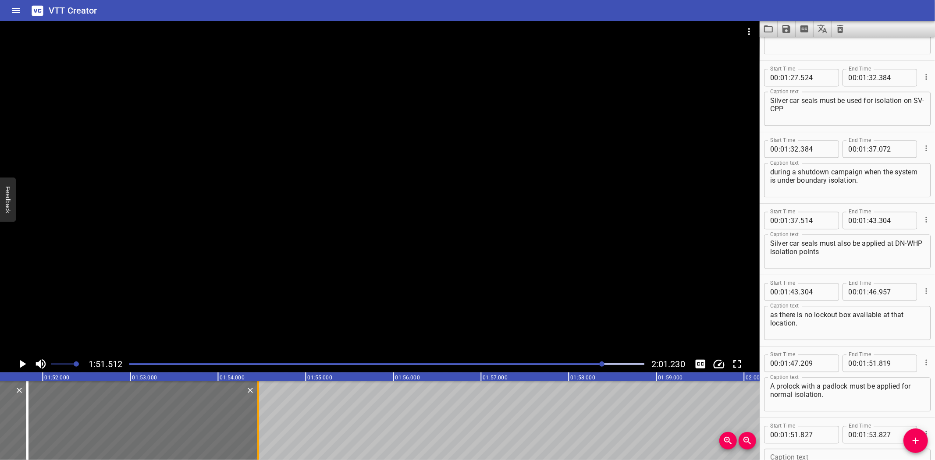
drag, startPoint x: 202, startPoint y: 420, endPoint x: 257, endPoint y: 421, distance: 55.2
click at [257, 421] on div at bounding box center [258, 420] width 2 height 79
type input "54"
type input "457"
click at [826, 438] on input "number" at bounding box center [817, 435] width 32 height 18
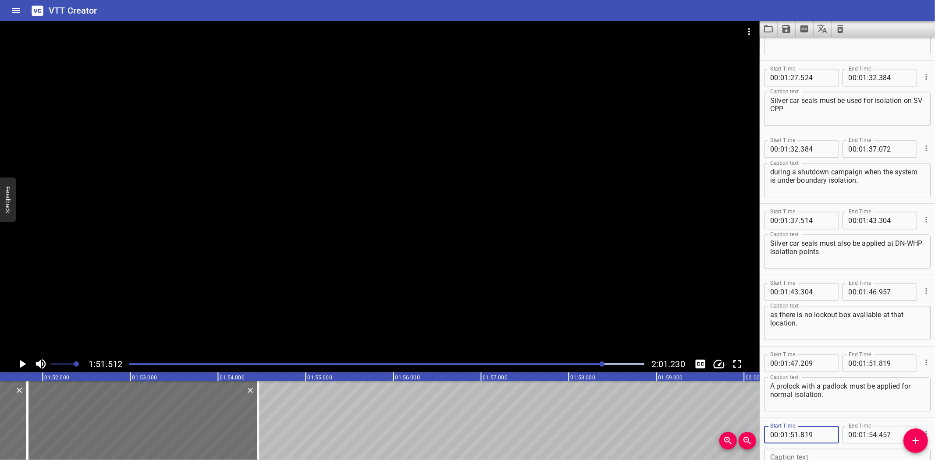
type input "819"
click at [279, 291] on div at bounding box center [380, 188] width 760 height 335
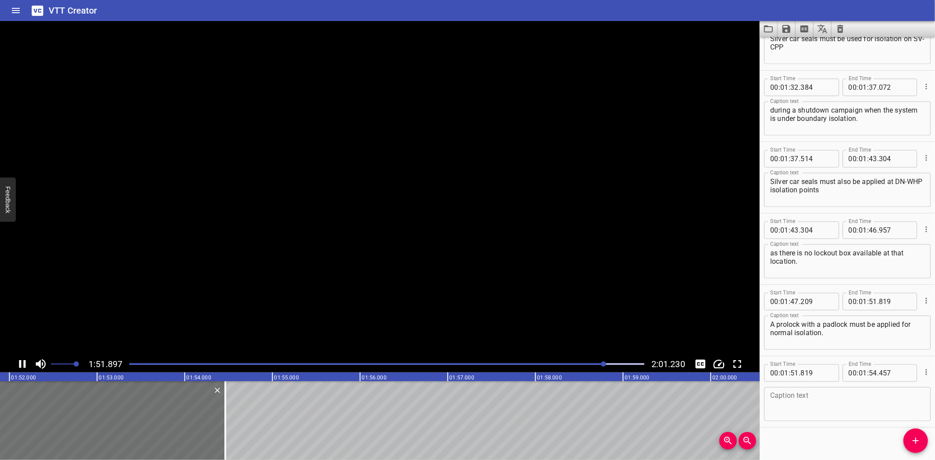
scroll to position [1760, 0]
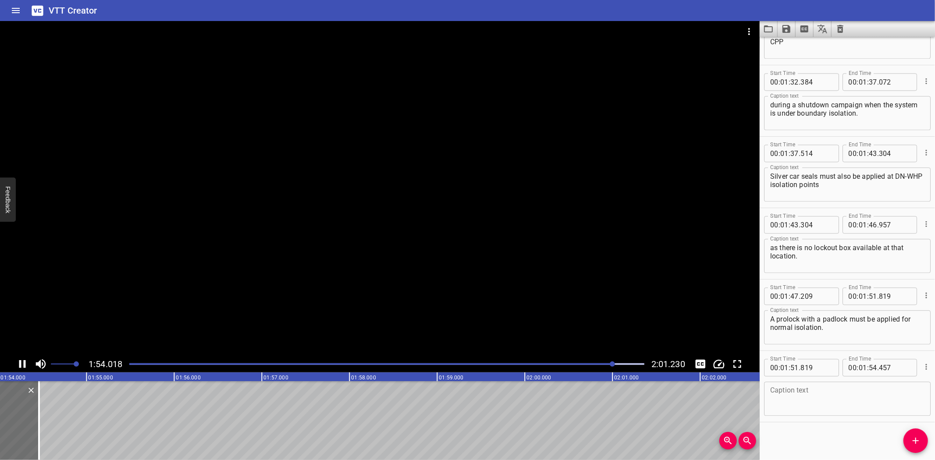
click at [351, 276] on div at bounding box center [380, 188] width 760 height 335
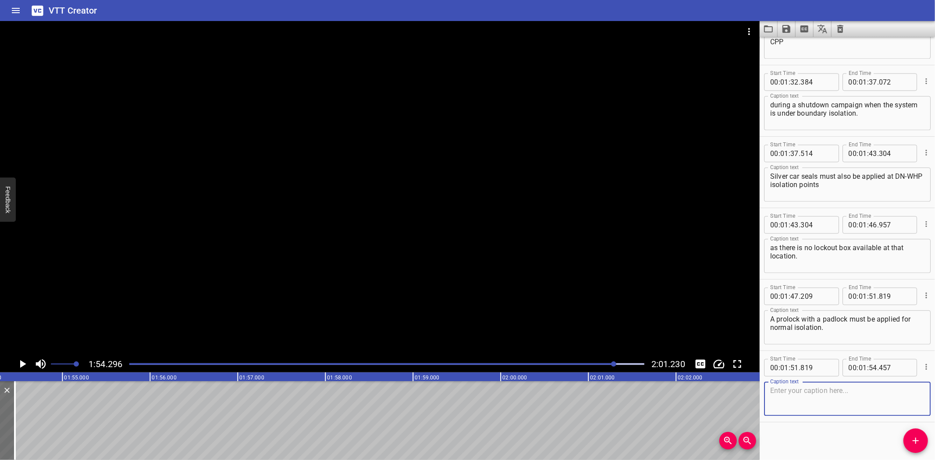
click at [820, 403] on textarea at bounding box center [847, 399] width 154 height 25
paste textarea "Ensure the valve is in the locked position."
type textarea "Ensure the valve is in the locked position."
drag, startPoint x: 915, startPoint y: 440, endPoint x: 780, endPoint y: 430, distance: 135.8
click at [911, 440] on icon "Add Cue" at bounding box center [916, 441] width 11 height 11
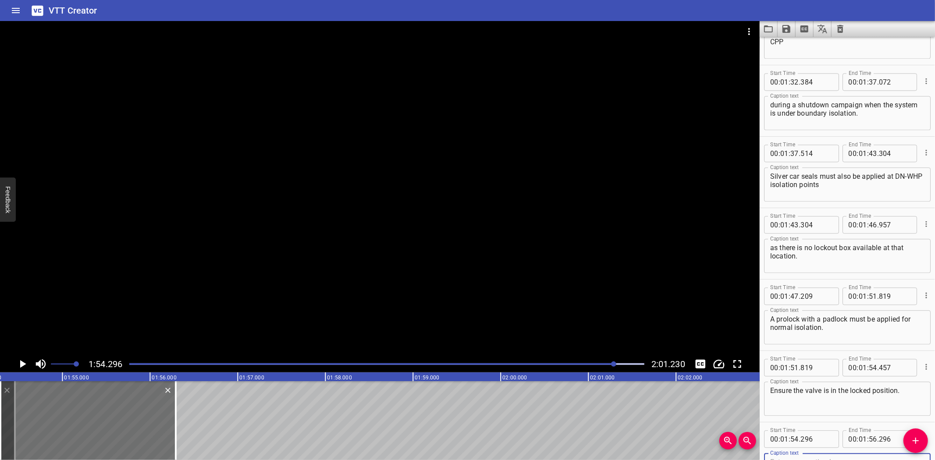
scroll to position [1764, 0]
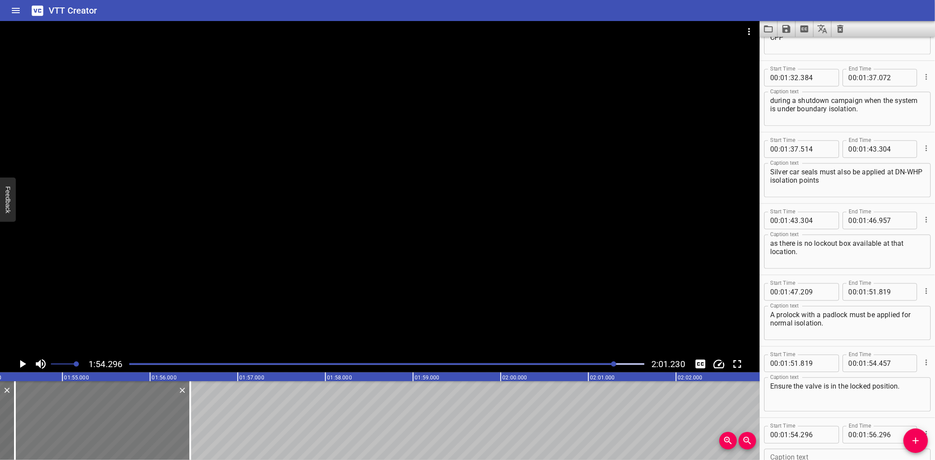
drag, startPoint x: 59, startPoint y: 435, endPoint x: 68, endPoint y: 435, distance: 9.6
click at [68, 435] on div at bounding box center [102, 420] width 175 height 79
type input "461"
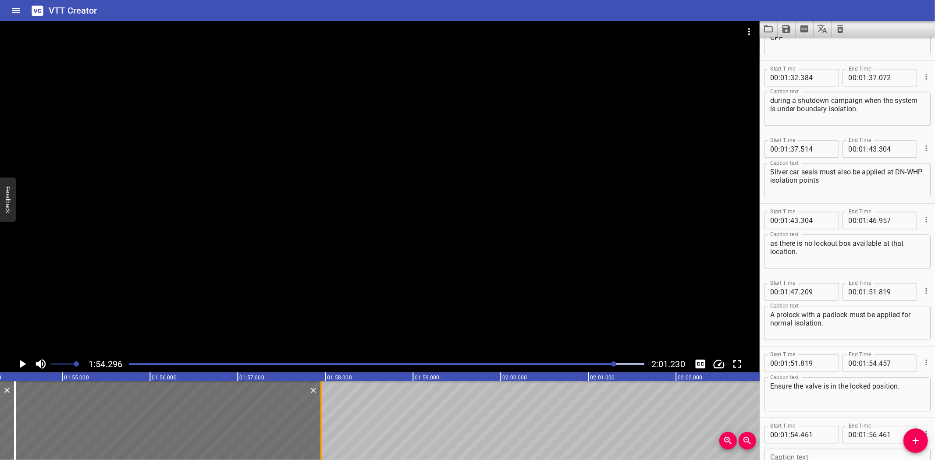
drag, startPoint x: 193, startPoint y: 434, endPoint x: 324, endPoint y: 438, distance: 131.2
click at [324, 438] on div at bounding box center [321, 420] width 9 height 79
type input "57"
type input "956"
click at [820, 435] on input "number" at bounding box center [817, 435] width 32 height 18
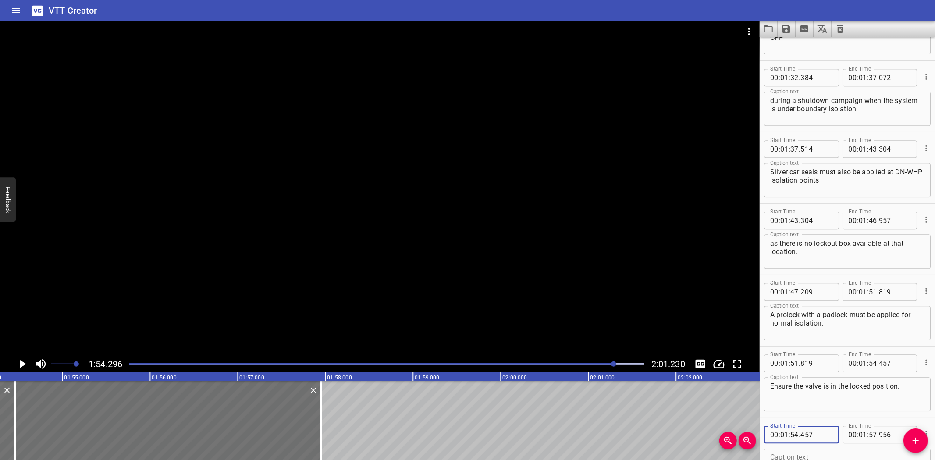
type input "457"
click at [221, 237] on div at bounding box center [380, 188] width 760 height 335
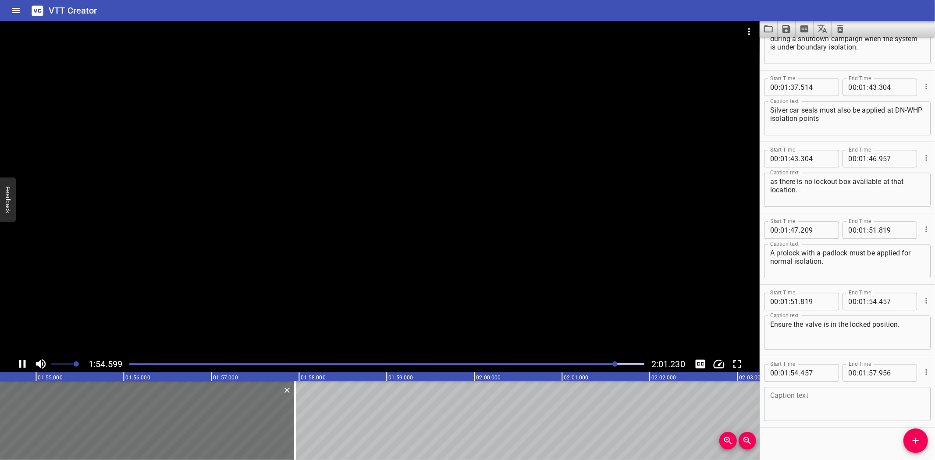
scroll to position [1831, 0]
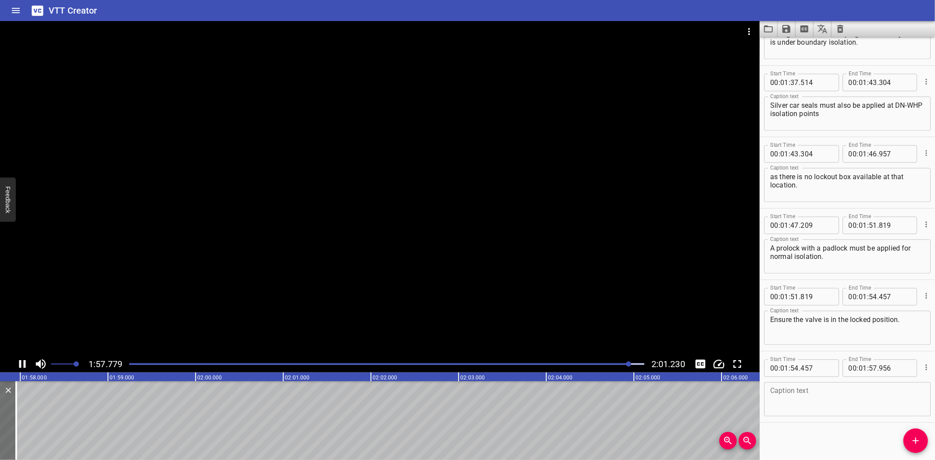
click at [273, 299] on div at bounding box center [380, 188] width 760 height 335
click at [825, 409] on textarea at bounding box center [847, 399] width 154 height 25
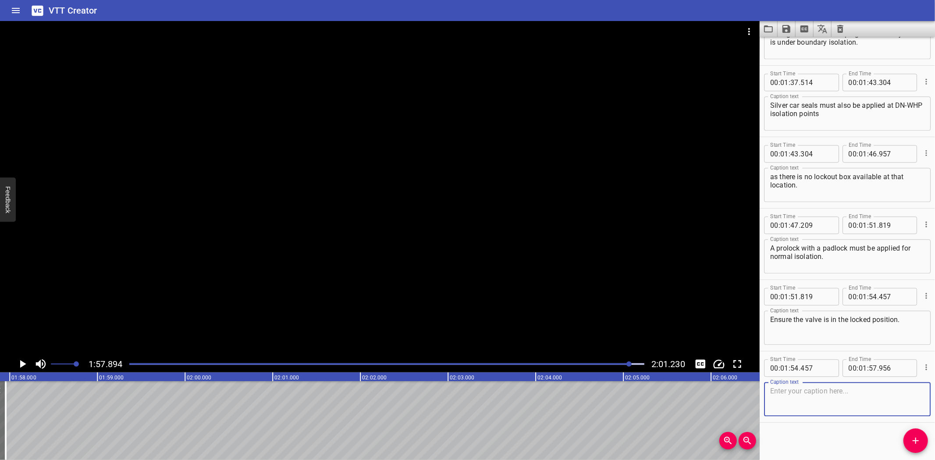
paste textarea "The valve must not be able to move out of the locked position"
type textarea "The valve must not be able to move out of the locked position"
drag, startPoint x: 915, startPoint y: 441, endPoint x: 852, endPoint y: 431, distance: 63.9
click at [915, 441] on icon "Add Cue" at bounding box center [916, 441] width 6 height 6
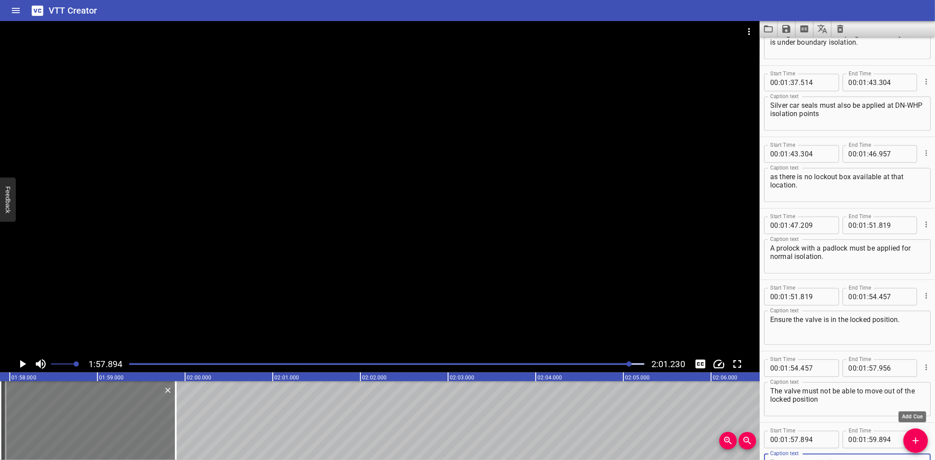
scroll to position [1835, 0]
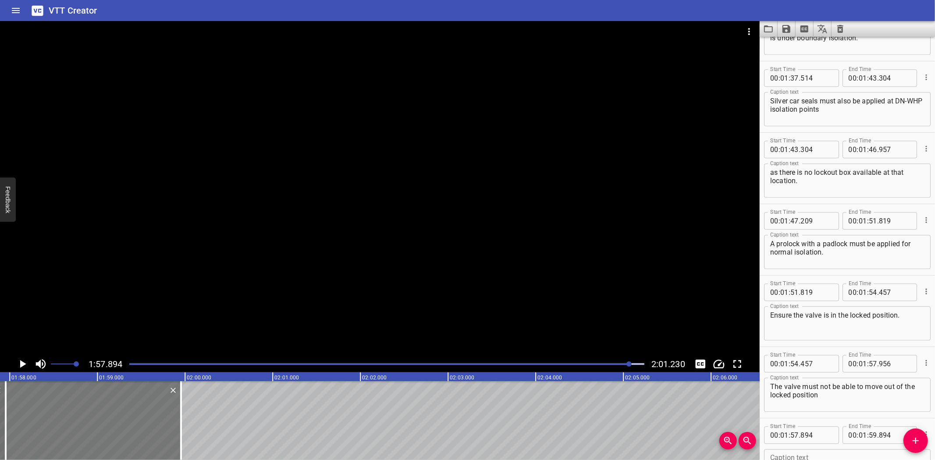
click at [125, 434] on div at bounding box center [93, 420] width 175 height 79
type input "954"
drag, startPoint x: 181, startPoint y: 428, endPoint x: 235, endPoint y: 427, distance: 53.9
click at [235, 427] on div at bounding box center [235, 420] width 2 height 79
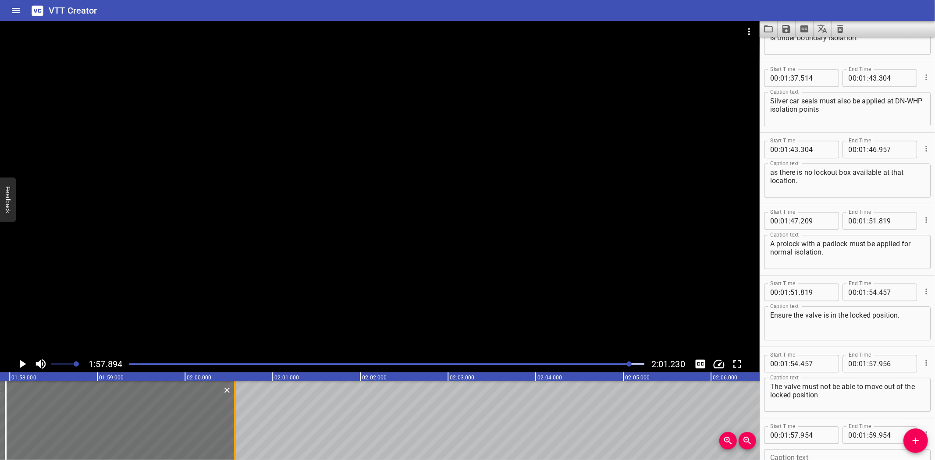
type input "02"
type input "00"
type input "569"
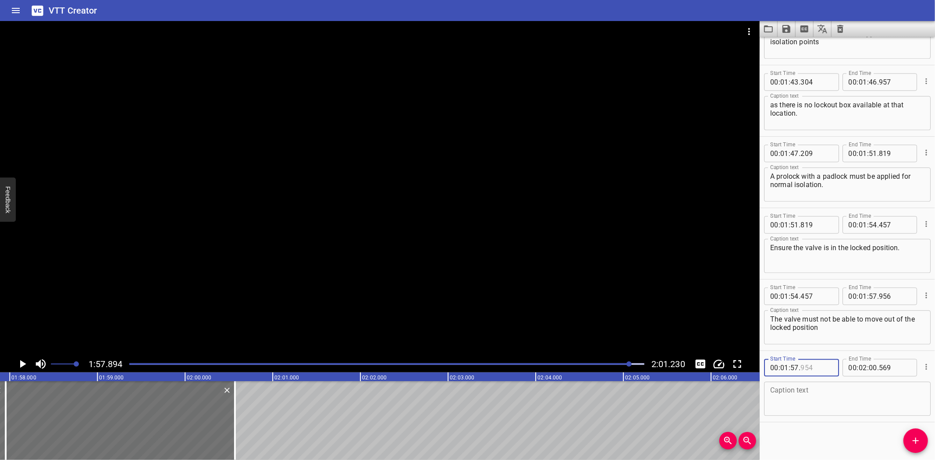
click at [818, 364] on input "number" at bounding box center [817, 368] width 32 height 18
type input "8"
type input "954"
type input "95"
type input "6"
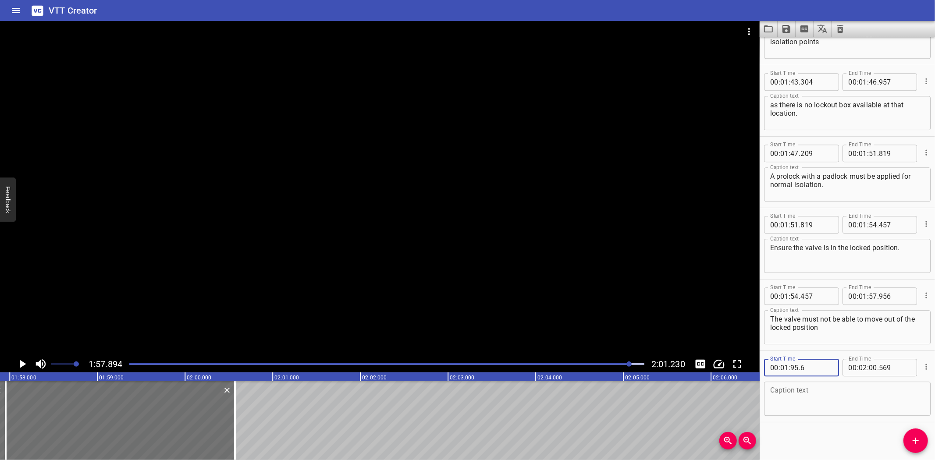
type input "02"
type input "35"
type input "006"
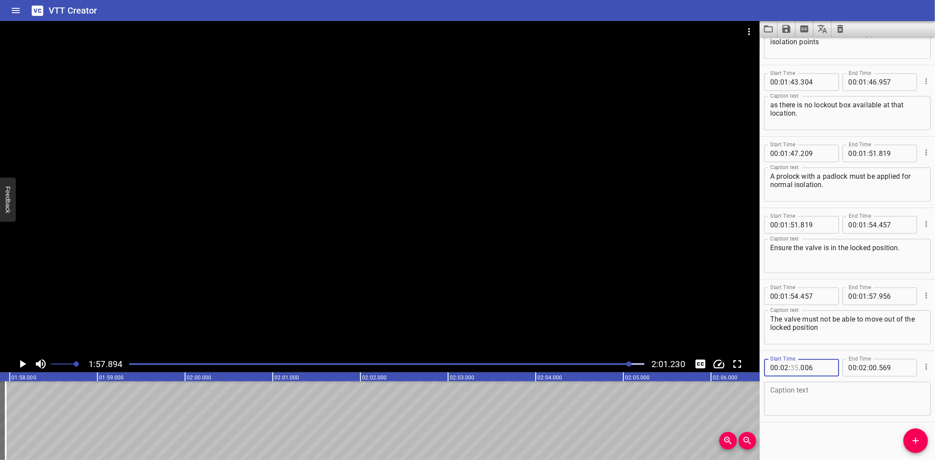
click at [795, 365] on input "number" at bounding box center [794, 368] width 8 height 18
type input "35"
click at [787, 366] on input "number" at bounding box center [784, 368] width 8 height 18
type input "01"
type input "57"
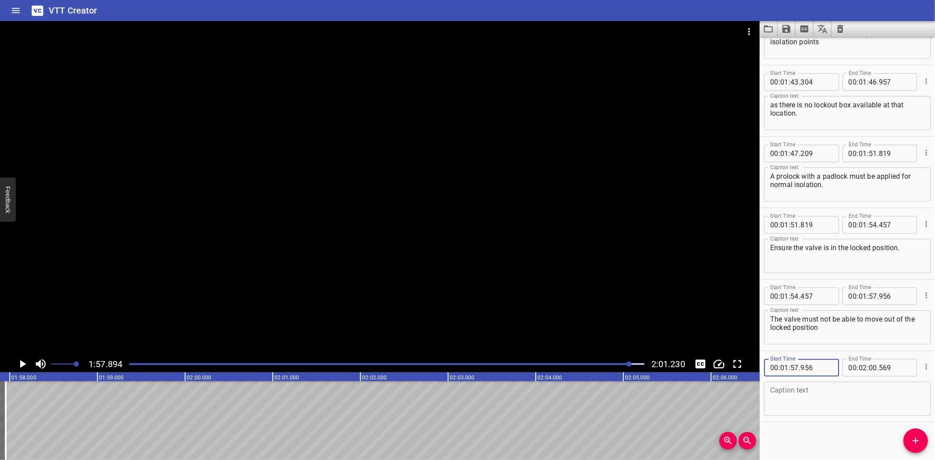
type input "956"
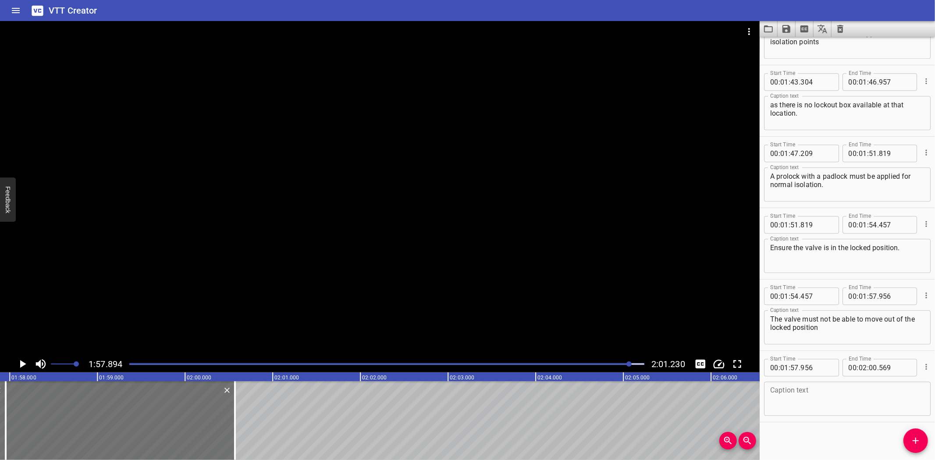
click at [834, 393] on textarea at bounding box center [847, 399] width 154 height 25
paste textarea "from any unintended action or movement."
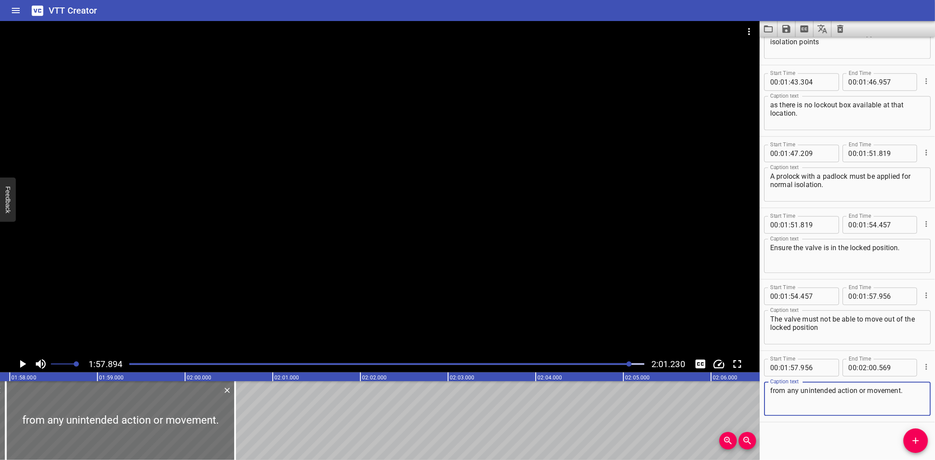
type textarea "from any unintended action or movement."
click at [130, 363] on div at bounding box center [387, 364] width 526 height 12
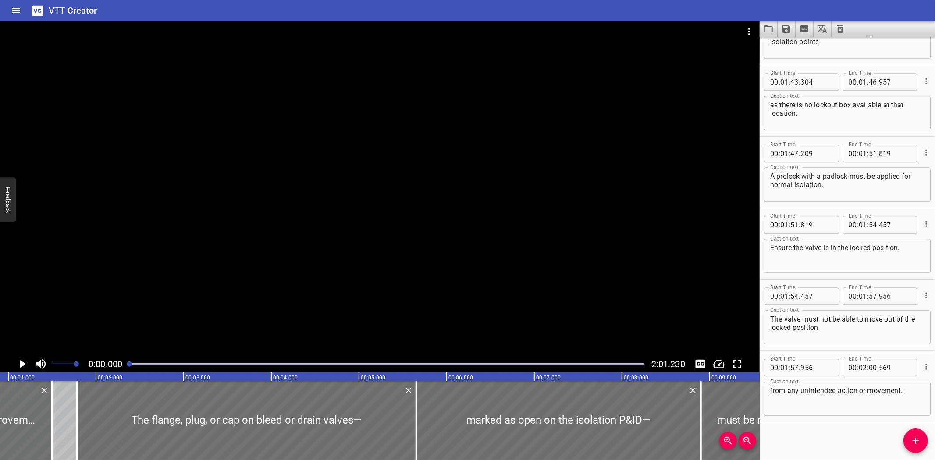
scroll to position [0, 0]
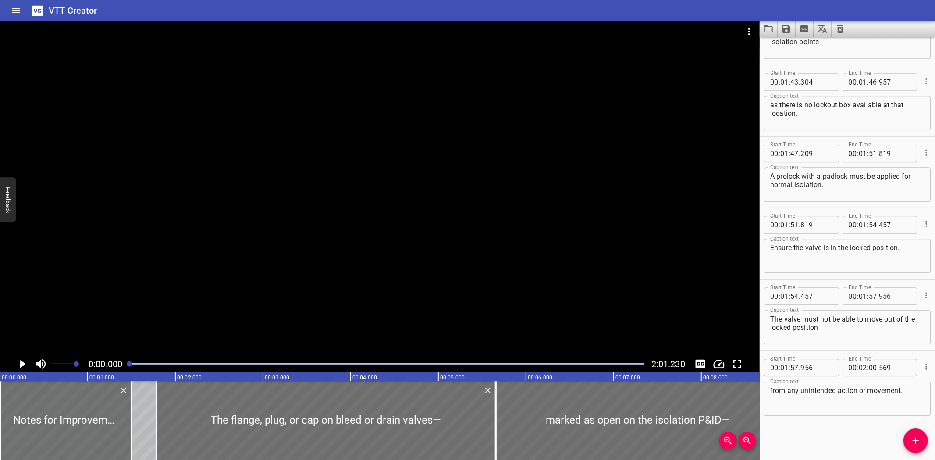
click at [334, 14] on div "VTT Creator" at bounding box center [467, 10] width 935 height 21
click at [397, 138] on div at bounding box center [380, 188] width 760 height 335
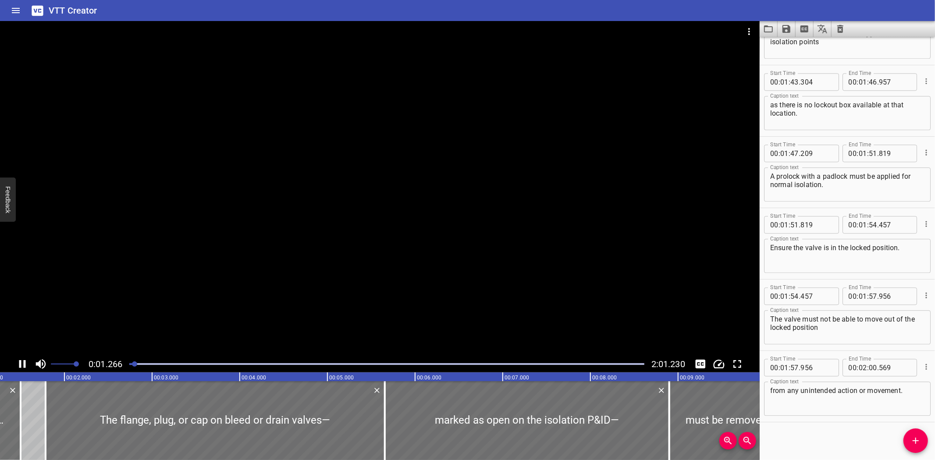
click at [338, 189] on div at bounding box center [380, 188] width 760 height 335
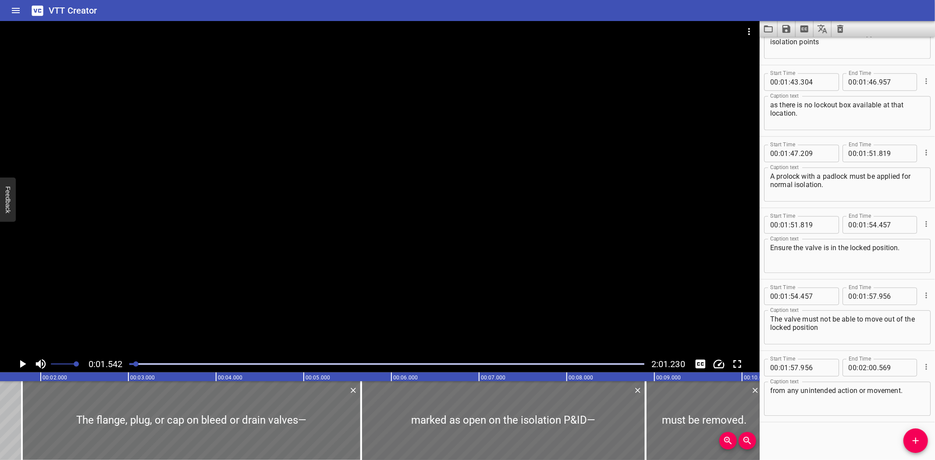
click at [469, 2] on div "VTT Creator" at bounding box center [467, 10] width 935 height 21
click at [516, 181] on div at bounding box center [380, 188] width 760 height 335
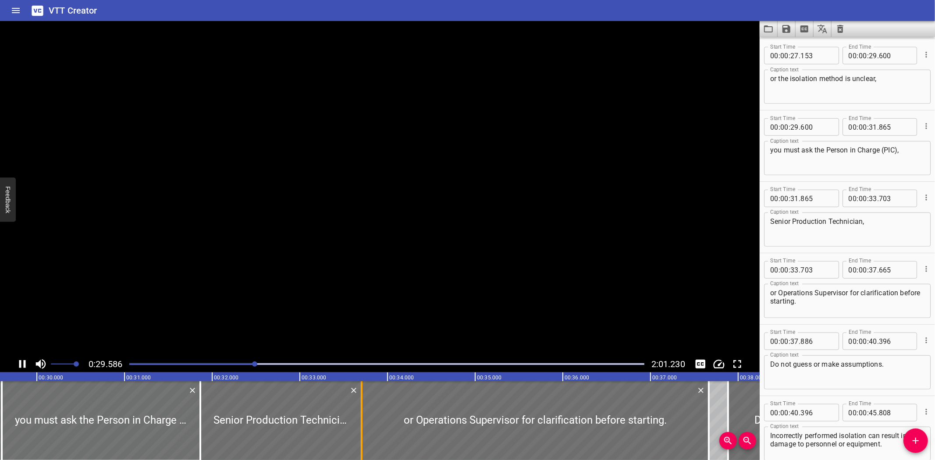
scroll to position [0, 0]
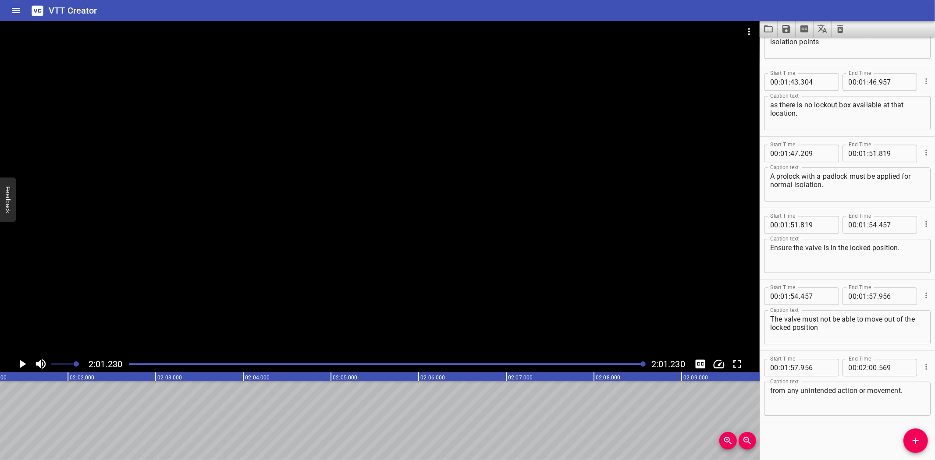
click at [514, 4] on div "VTT Creator" at bounding box center [467, 10] width 935 height 21
click at [772, 28] on icon "Load captions from file" at bounding box center [768, 29] width 11 height 11
click at [774, 28] on button "Load captions from file" at bounding box center [769, 29] width 18 height 16
click at [784, 28] on icon "Save captions to file" at bounding box center [787, 29] width 8 height 8
click at [794, 42] on li "Save to VTT file" at bounding box center [810, 48] width 64 height 16
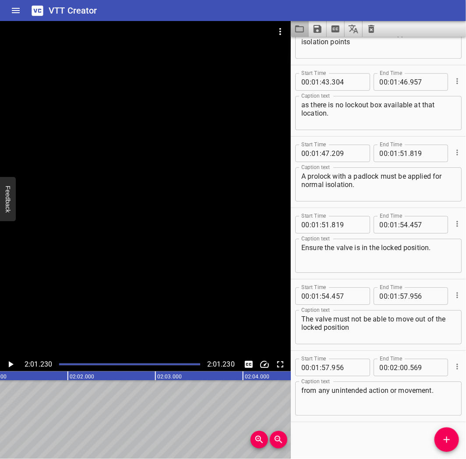
click at [305, 27] on button "Load captions from file" at bounding box center [300, 29] width 18 height 16
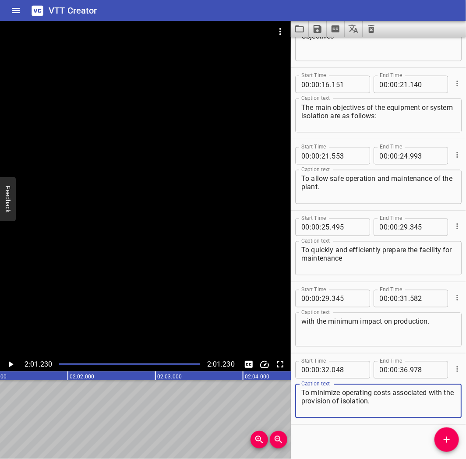
scroll to position [404, 0]
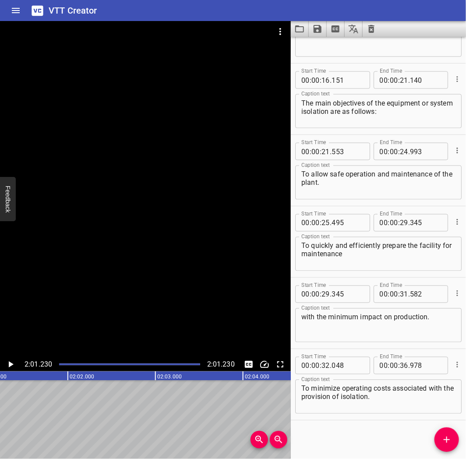
click at [349, 14] on div "VTT Creator" at bounding box center [233, 10] width 466 height 21
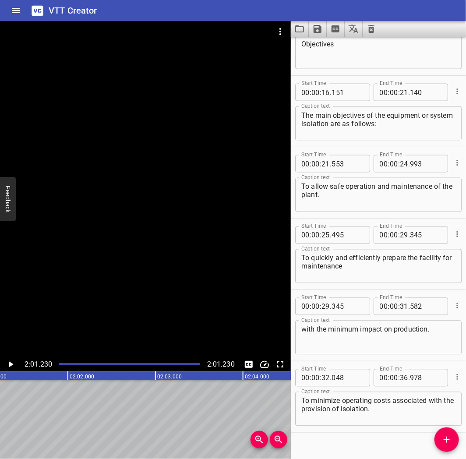
scroll to position [393, 0]
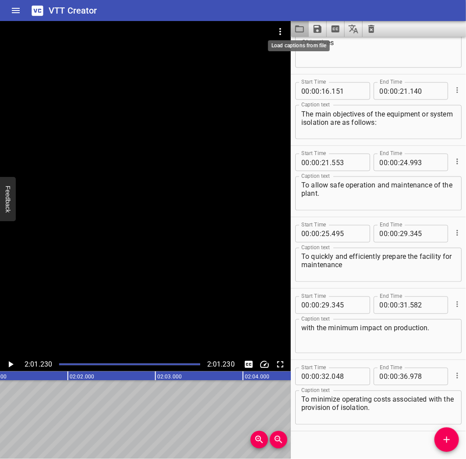
click at [297, 31] on icon "Load captions from file" at bounding box center [300, 29] width 11 height 11
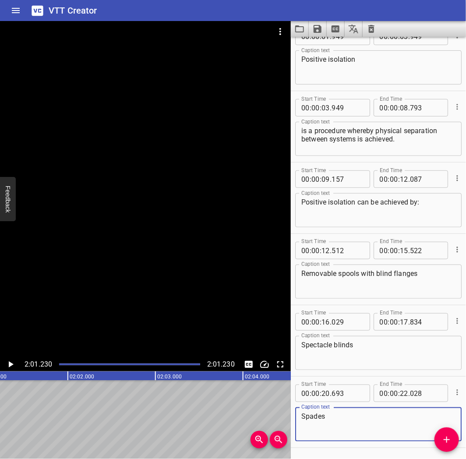
scroll to position [101, 0]
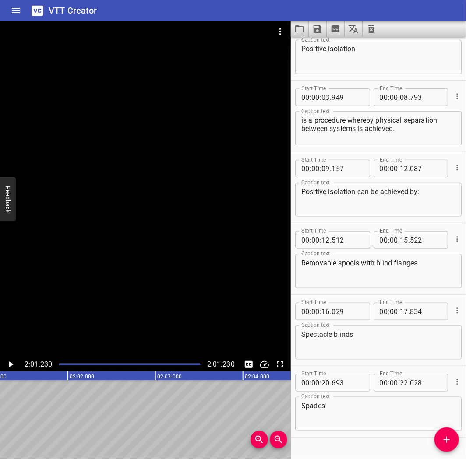
click at [294, 31] on button "Load captions from file" at bounding box center [300, 29] width 18 height 16
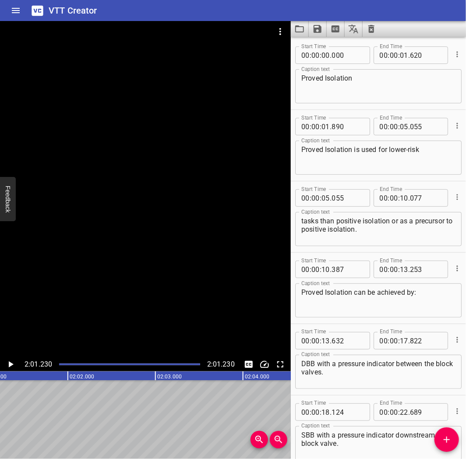
click at [334, 21] on div "VTT Creator" at bounding box center [233, 10] width 466 height 21
click at [302, 27] on icon "Load captions from file" at bounding box center [299, 28] width 9 height 7
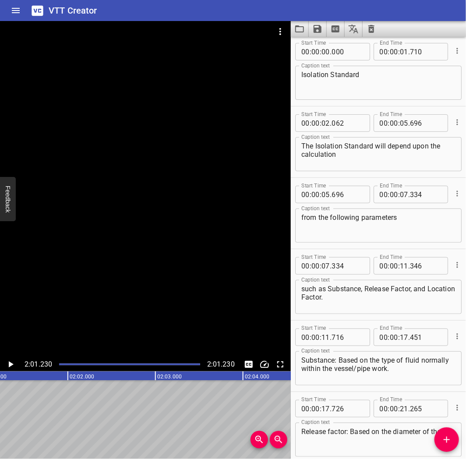
scroll to position [0, 0]
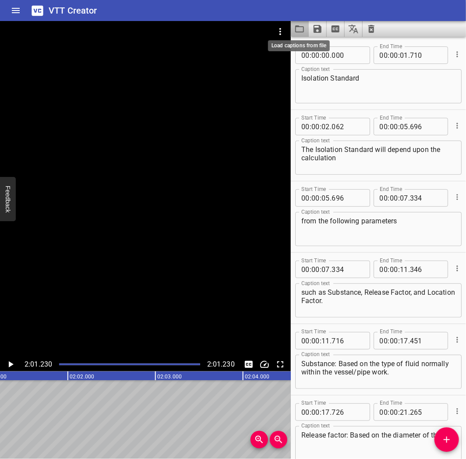
click at [297, 24] on icon "Load captions from file" at bounding box center [300, 29] width 11 height 11
click at [375, 29] on icon "Clear captions" at bounding box center [372, 29] width 11 height 11
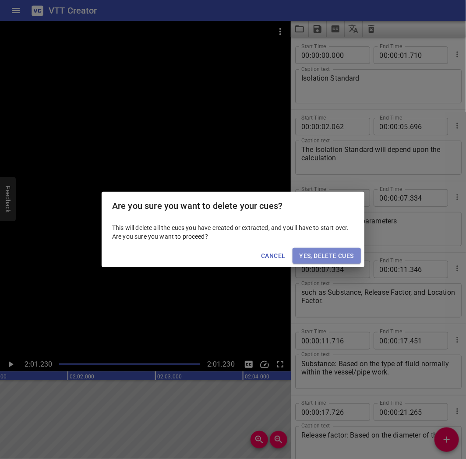
click at [350, 252] on span "Yes, Delete Cues" at bounding box center [327, 256] width 54 height 11
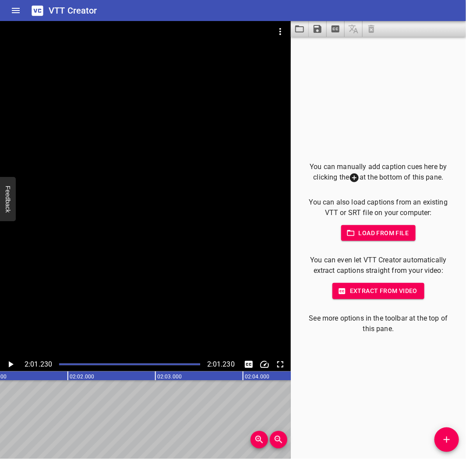
click at [296, 32] on icon "Load captions from file" at bounding box center [299, 28] width 9 height 7
click at [300, 26] on icon "Load captions from file" at bounding box center [299, 28] width 9 height 7
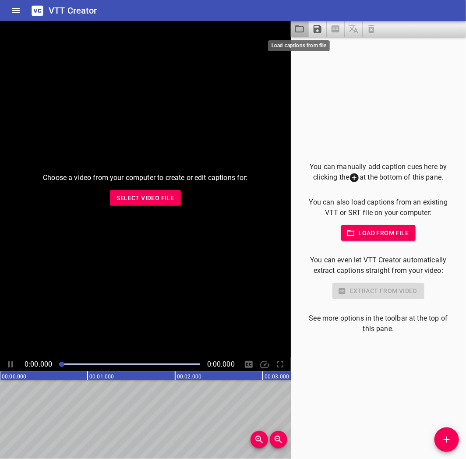
click at [300, 31] on icon "Load captions from file" at bounding box center [300, 29] width 11 height 11
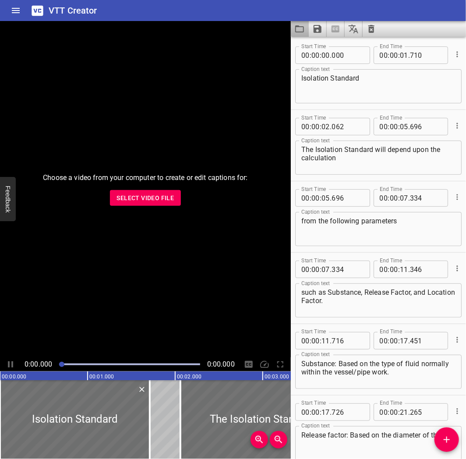
click at [293, 28] on button "Load captions from file" at bounding box center [300, 29] width 18 height 16
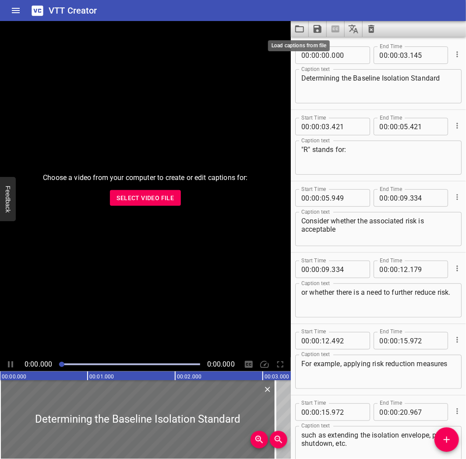
click at [297, 29] on icon "Load captions from file" at bounding box center [300, 29] width 11 height 11
click at [297, 28] on icon "Load captions from file" at bounding box center [300, 29] width 11 height 11
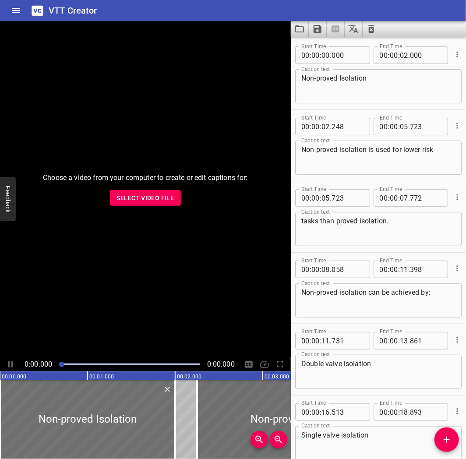
click at [297, 6] on div "VTT Creator" at bounding box center [233, 10] width 466 height 21
click at [303, 27] on icon "Load captions from file" at bounding box center [300, 29] width 11 height 11
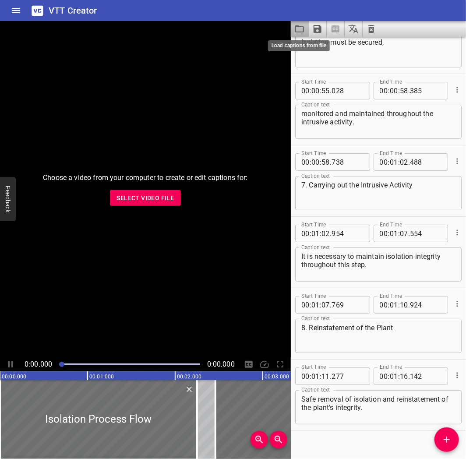
click at [305, 32] on icon "Load captions from file" at bounding box center [300, 29] width 11 height 11
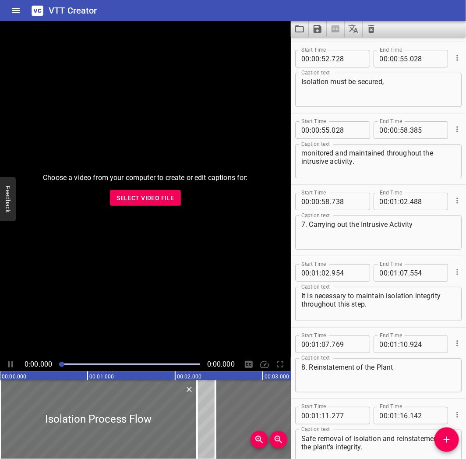
scroll to position [1046, 0]
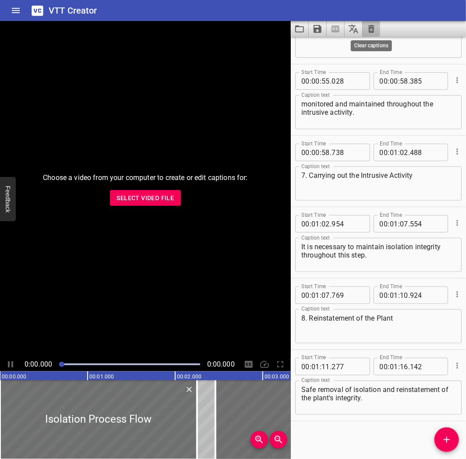
click at [375, 27] on icon "Clear captions" at bounding box center [372, 29] width 11 height 11
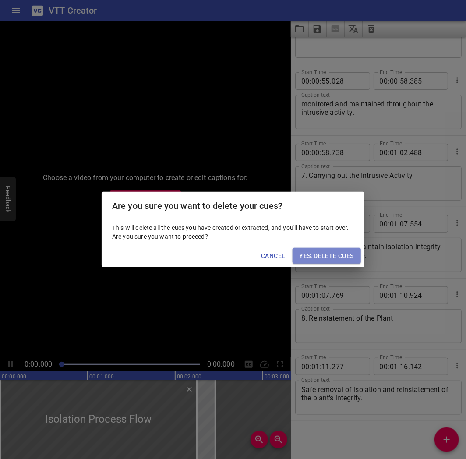
click at [324, 256] on span "Yes, Delete Cues" at bounding box center [327, 256] width 54 height 11
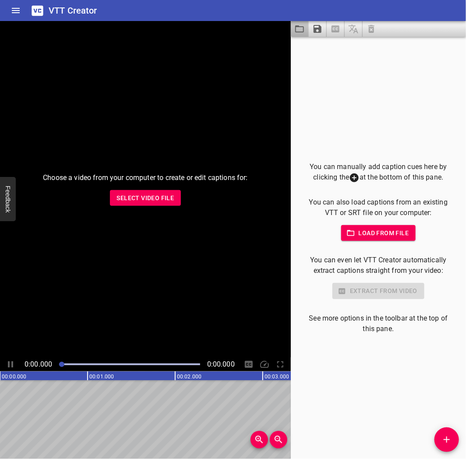
click at [305, 28] on button "Load captions from file" at bounding box center [300, 29] width 18 height 16
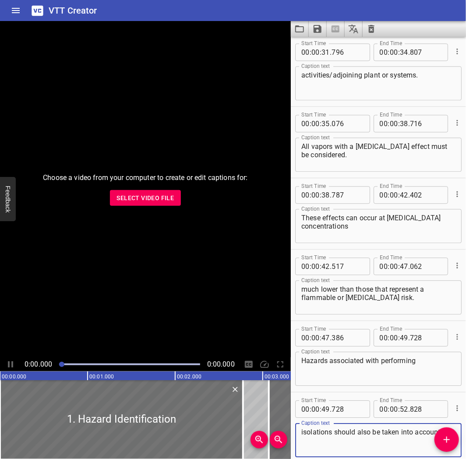
scroll to position [689, 0]
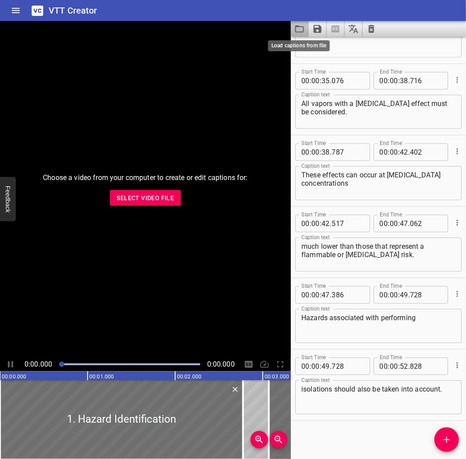
click at [295, 30] on icon "Load captions from file" at bounding box center [299, 28] width 9 height 7
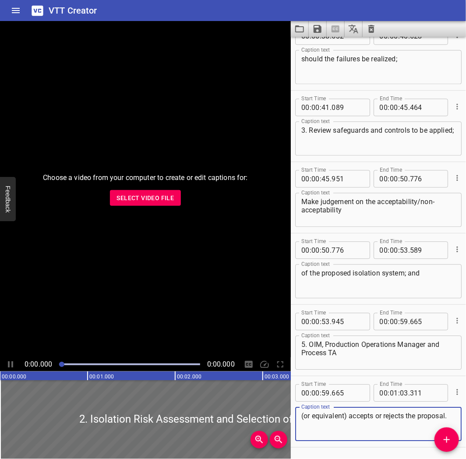
scroll to position [661, 0]
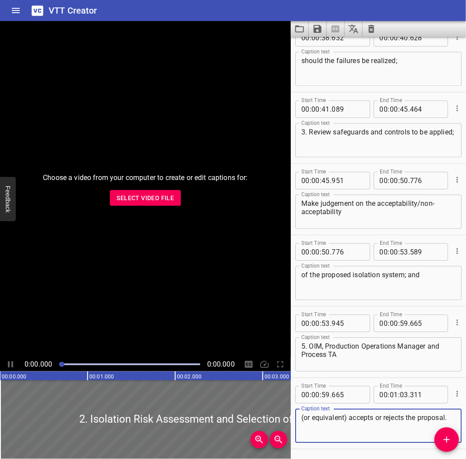
click at [303, 202] on textarea "Make judgement on the acceptability/non-acceptability" at bounding box center [379, 211] width 154 height 25
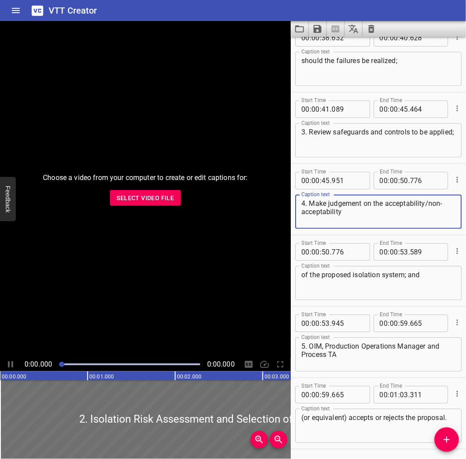
type textarea "4. Make judgement on the acceptability/non-acceptability"
click at [318, 28] on icon "Save captions to file" at bounding box center [318, 29] width 8 height 8
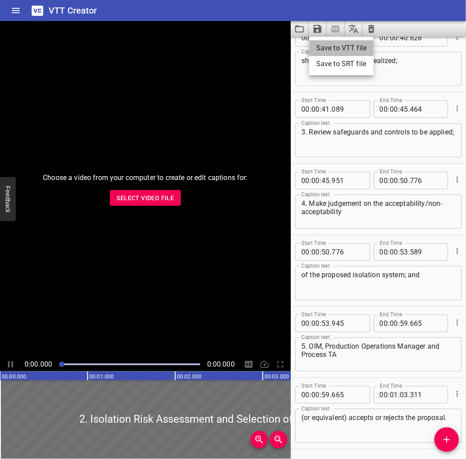
click at [326, 50] on li "Save to VTT file" at bounding box center [342, 48] width 64 height 16
click at [231, 11] on div "VTT Creator" at bounding box center [233, 10] width 466 height 21
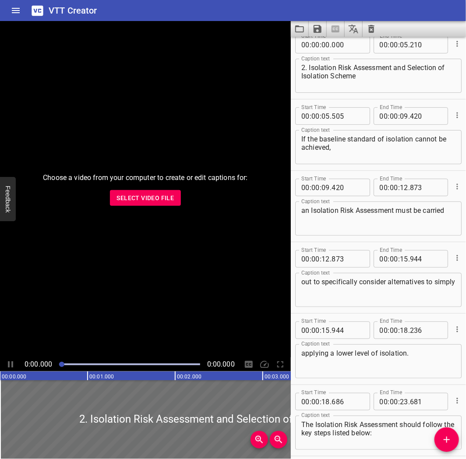
scroll to position [0, 0]
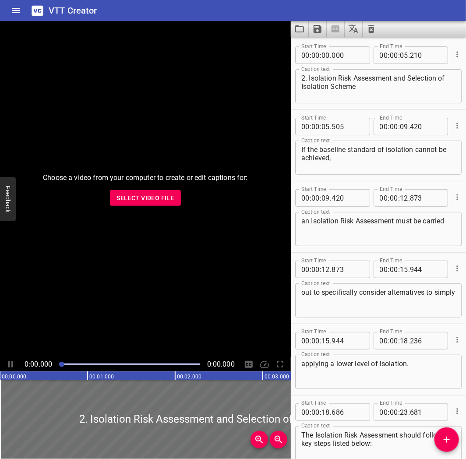
click at [294, 28] on button "Load captions from file" at bounding box center [300, 29] width 18 height 16
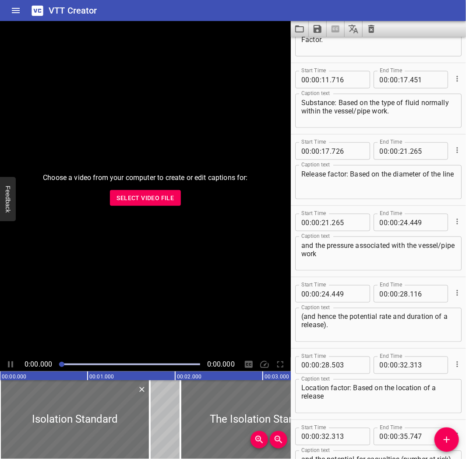
scroll to position [259, 0]
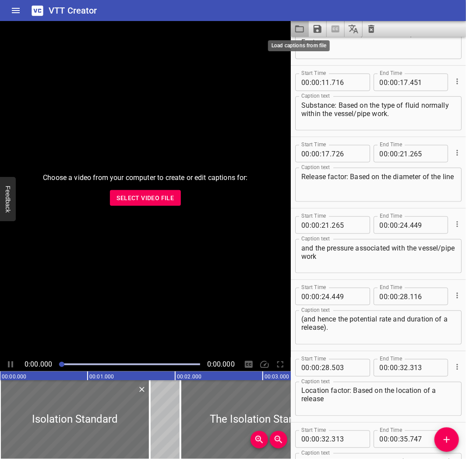
click at [303, 24] on icon "Load captions from file" at bounding box center [300, 29] width 11 height 11
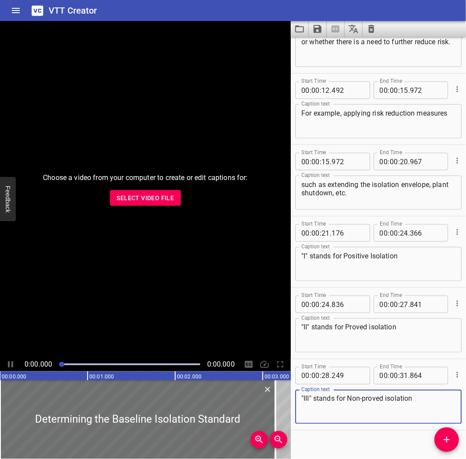
scroll to position [260, 0]
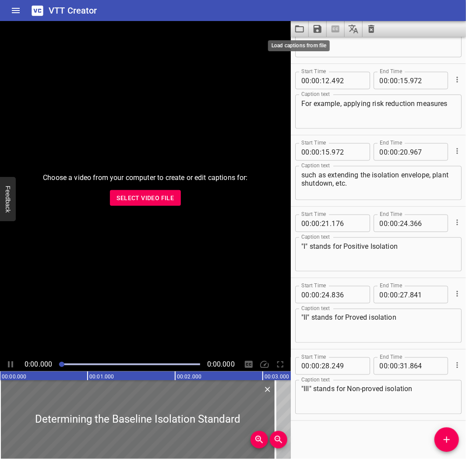
click at [299, 25] on icon "Load captions from file" at bounding box center [300, 29] width 11 height 11
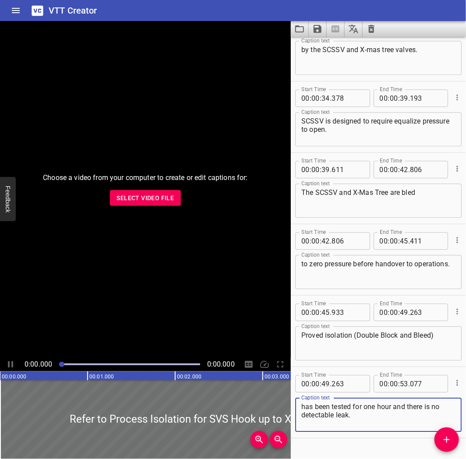
scroll to position [689, 0]
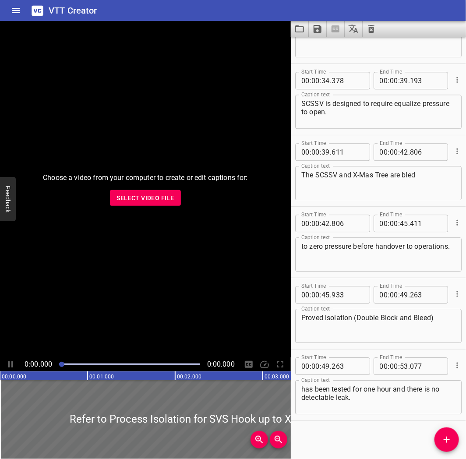
click at [305, 27] on button "Load captions from file" at bounding box center [300, 29] width 18 height 16
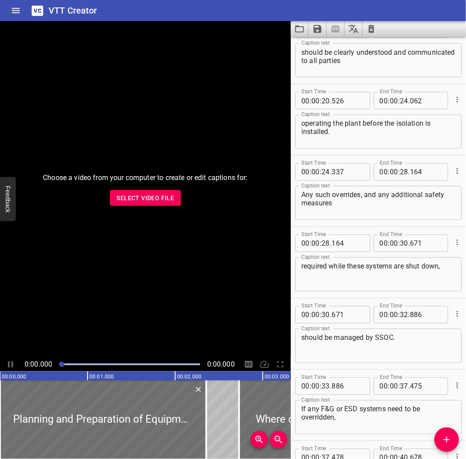
scroll to position [456, 0]
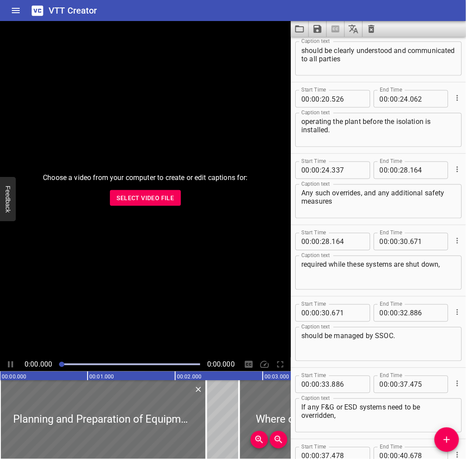
click at [297, 27] on icon "Load captions from file" at bounding box center [299, 28] width 9 height 7
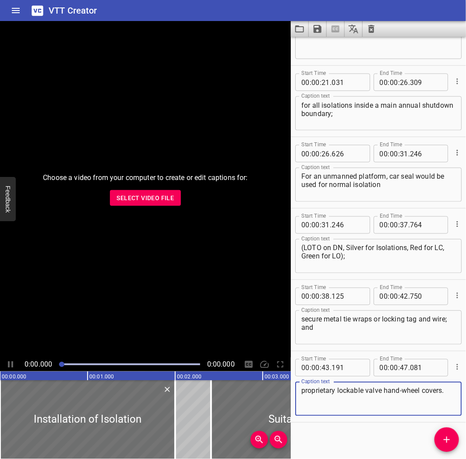
scroll to position [404, 0]
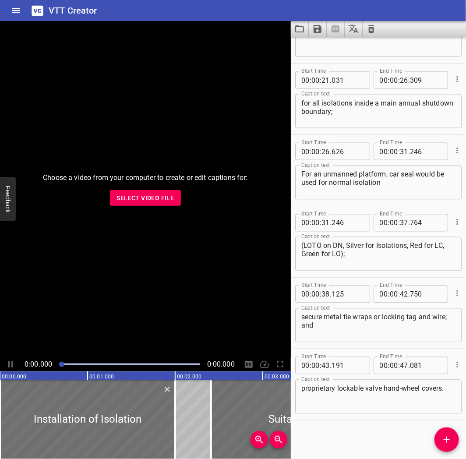
click at [294, 27] on button "Load captions from file" at bounding box center [300, 29] width 18 height 16
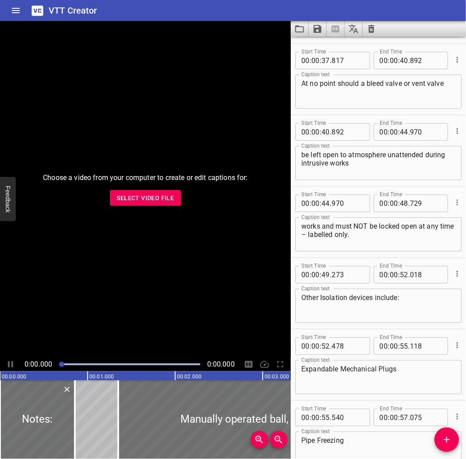
scroll to position [904, 0]
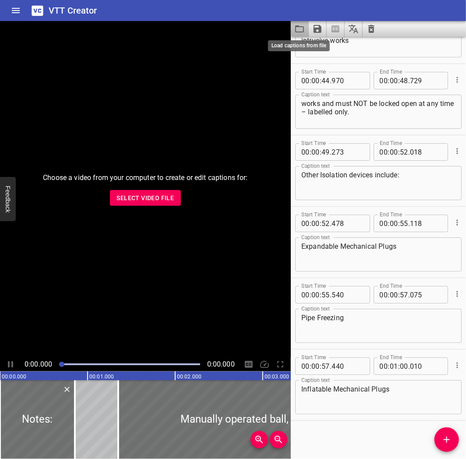
click at [303, 27] on icon "Load captions from file" at bounding box center [300, 29] width 11 height 11
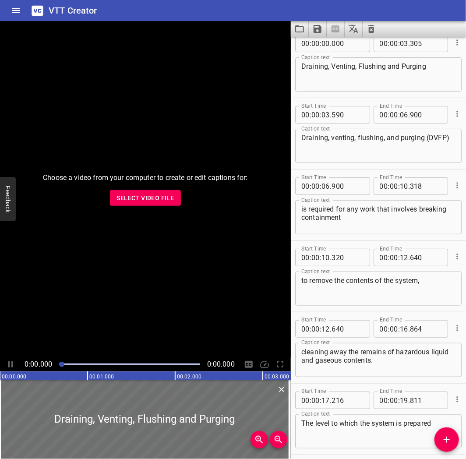
scroll to position [0, 0]
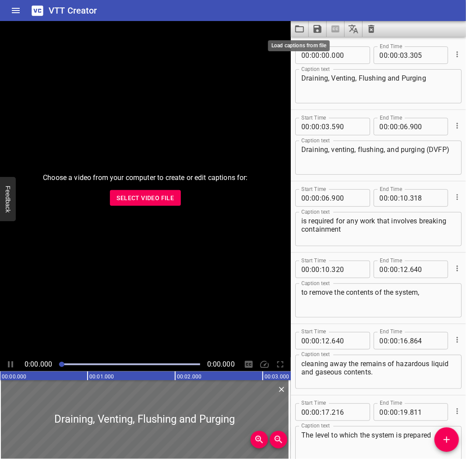
click at [304, 32] on icon "Load captions from file" at bounding box center [299, 28] width 9 height 7
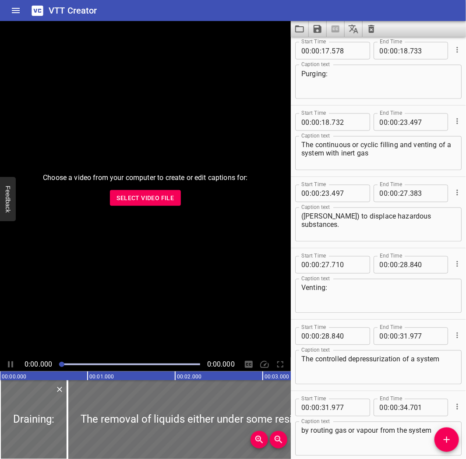
scroll to position [430, 0]
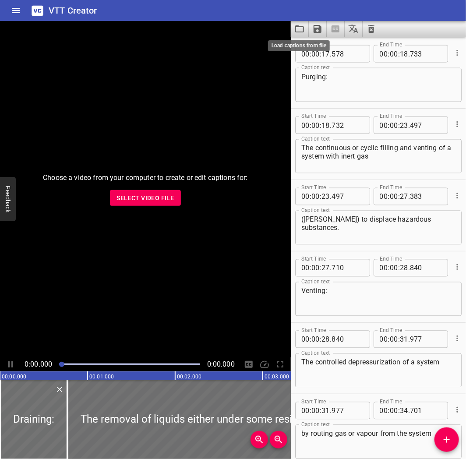
click at [302, 25] on icon "Load captions from file" at bounding box center [300, 29] width 11 height 11
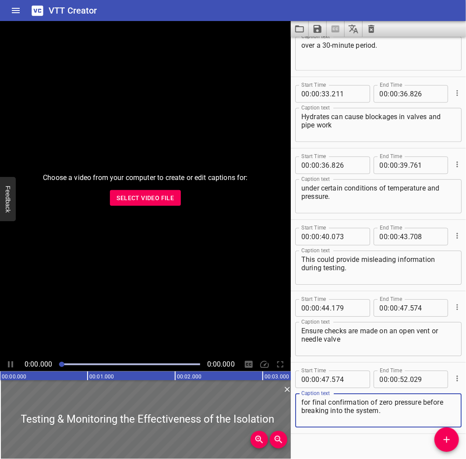
scroll to position [685, 0]
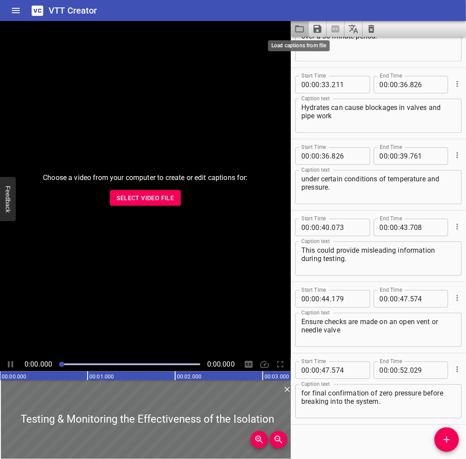
click at [303, 26] on icon "Load captions from file" at bounding box center [299, 28] width 9 height 7
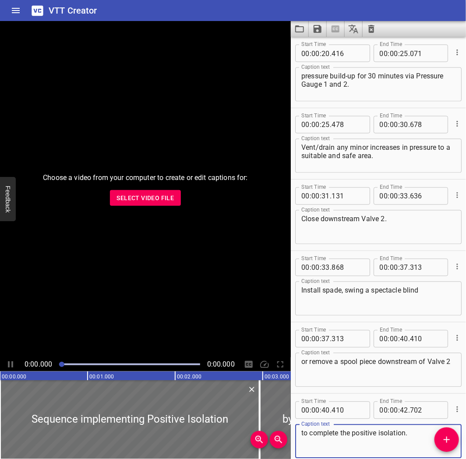
scroll to position [546, 0]
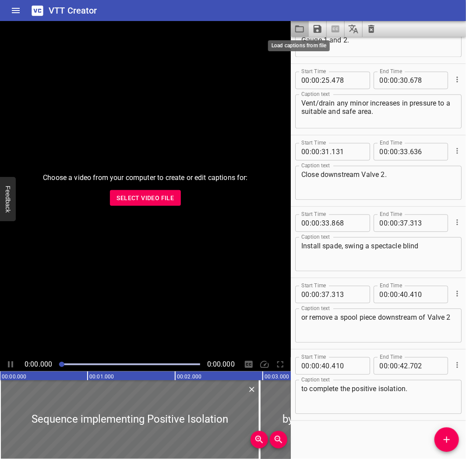
click at [299, 30] on icon "Load captions from file" at bounding box center [300, 29] width 11 height 11
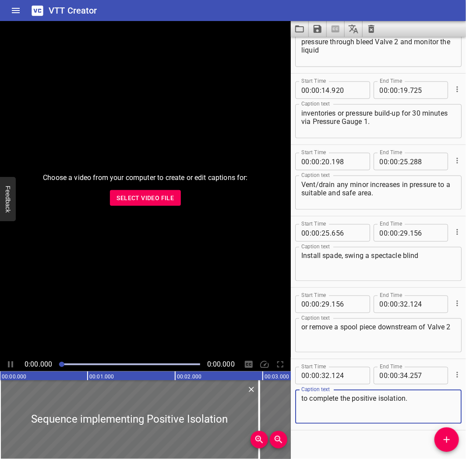
scroll to position [332, 0]
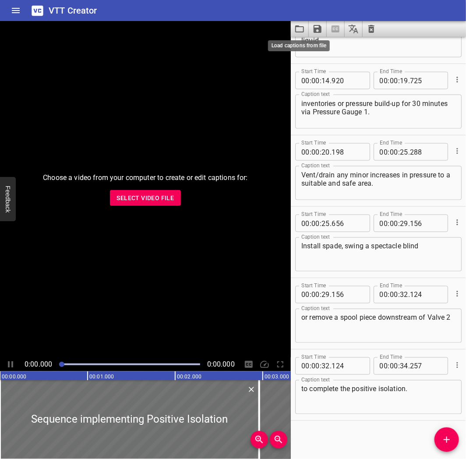
click at [299, 25] on icon "Load captions from file" at bounding box center [299, 28] width 9 height 7
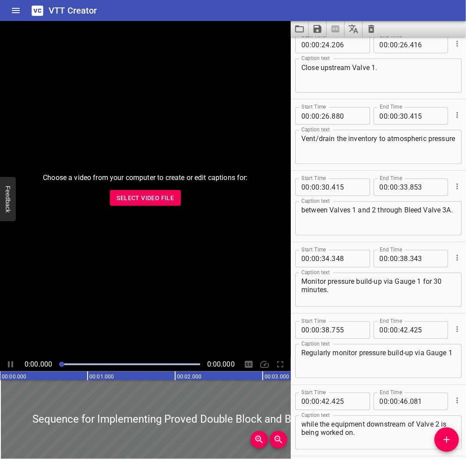
scroll to position [546, 0]
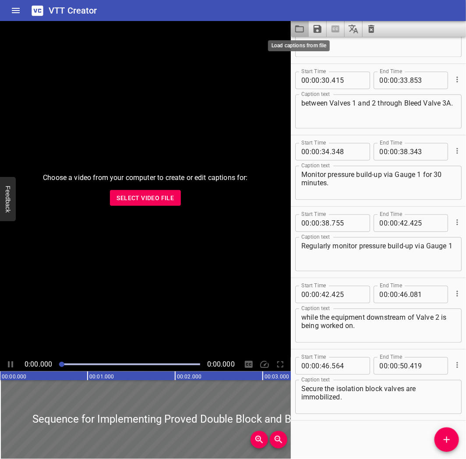
click at [303, 27] on icon "Load captions from file" at bounding box center [300, 29] width 11 height 11
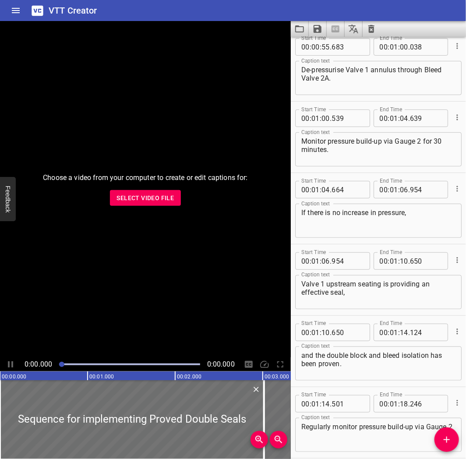
scroll to position [1079, 0]
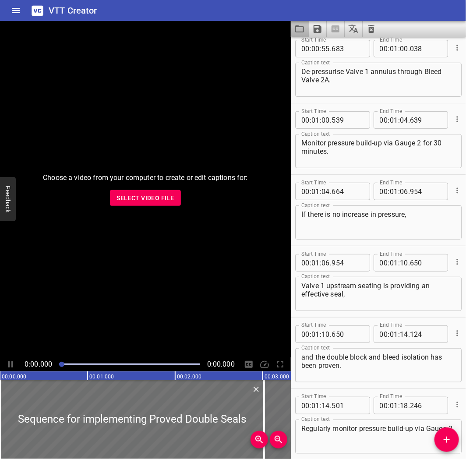
click at [308, 28] on button "Load captions from file" at bounding box center [300, 29] width 18 height 16
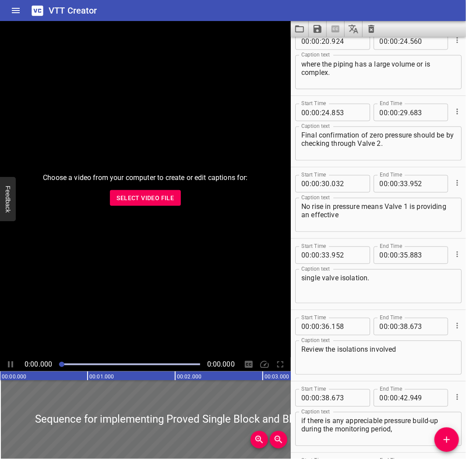
scroll to position [446, 0]
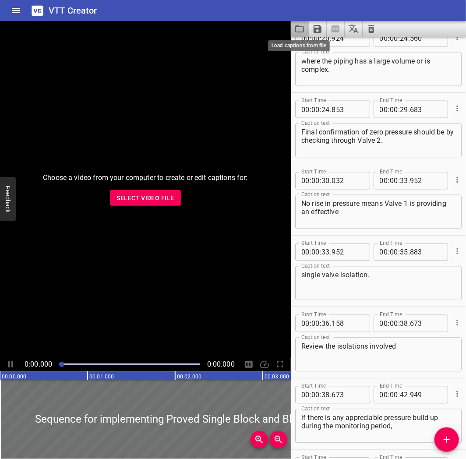
click at [301, 28] on icon "Load captions from file" at bounding box center [300, 29] width 11 height 11
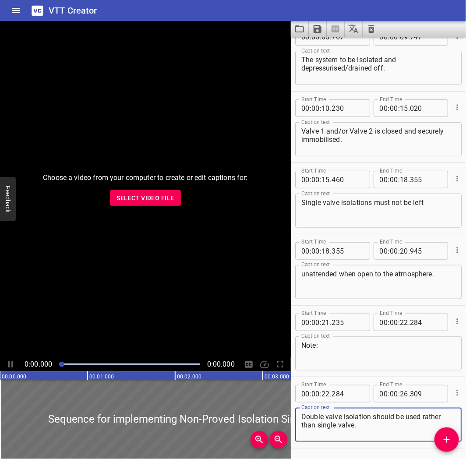
scroll to position [117, 0]
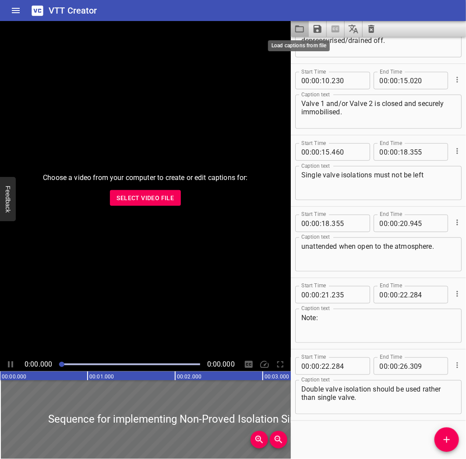
click at [295, 28] on icon "Load captions from file" at bounding box center [299, 28] width 9 height 7
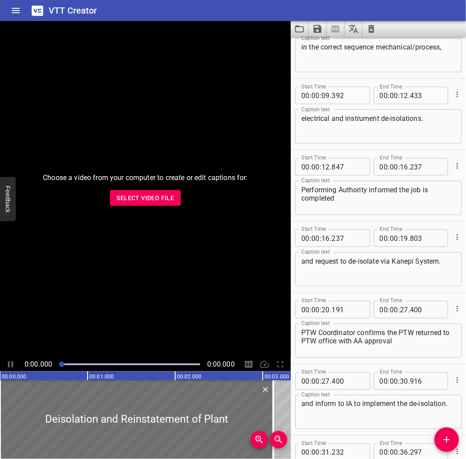
scroll to position [0, 0]
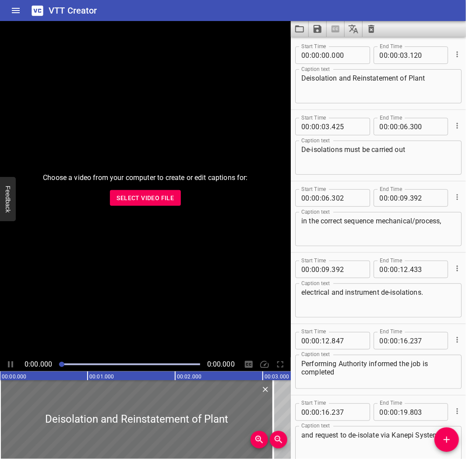
click at [316, 80] on textarea "Deisolation and Reinstatement of Plant" at bounding box center [379, 86] width 154 height 25
paste textarea "-isolations"
type textarea "De-isolations and Reinstatement of Plant"
click at [316, 28] on icon "Save captions to file" at bounding box center [318, 29] width 8 height 8
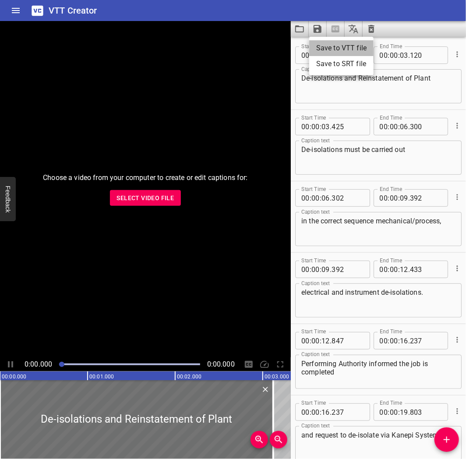
click at [324, 42] on li "Save to VTT file" at bounding box center [342, 48] width 64 height 16
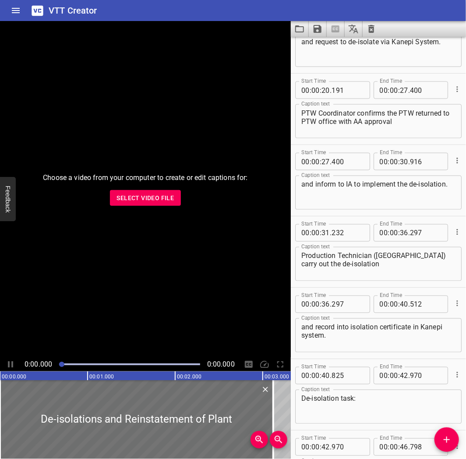
scroll to position [395, 0]
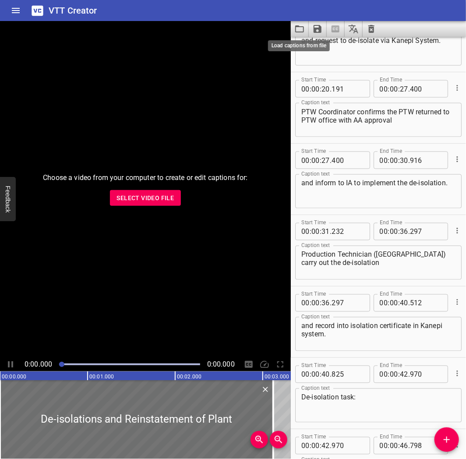
click at [299, 25] on icon "Load captions from file" at bounding box center [299, 28] width 9 height 7
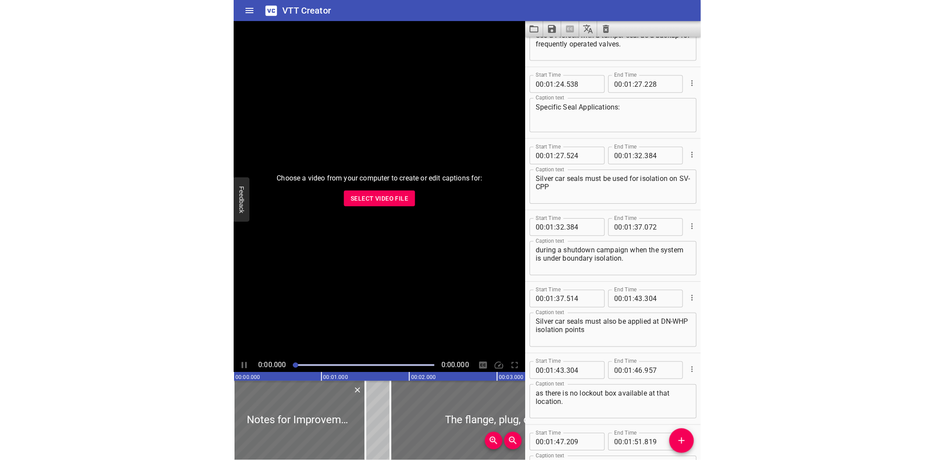
scroll to position [1637, 0]
